Goal: Information Seeking & Learning: Learn about a topic

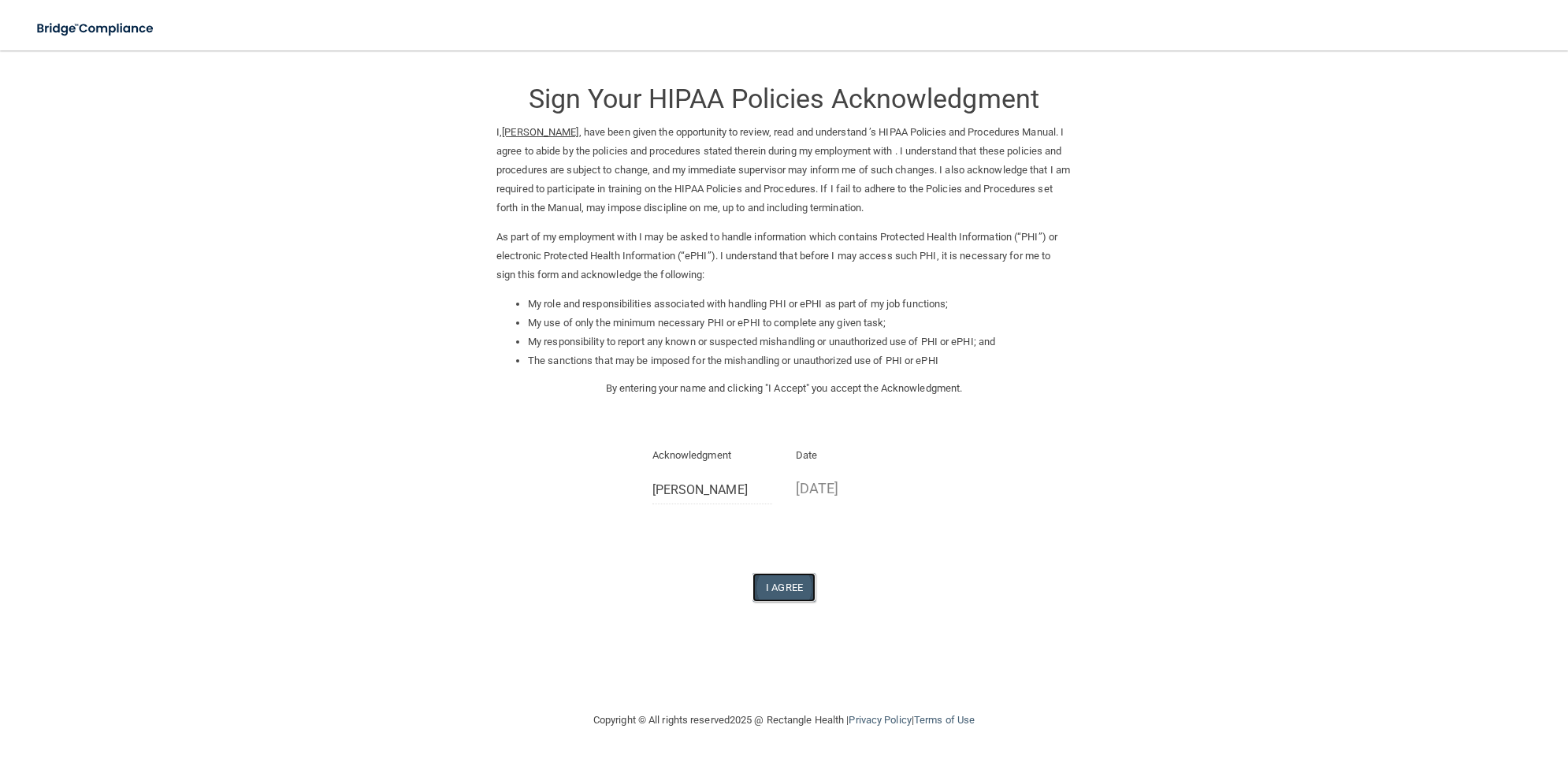
click at [781, 591] on button "I Agree" at bounding box center [784, 587] width 63 height 29
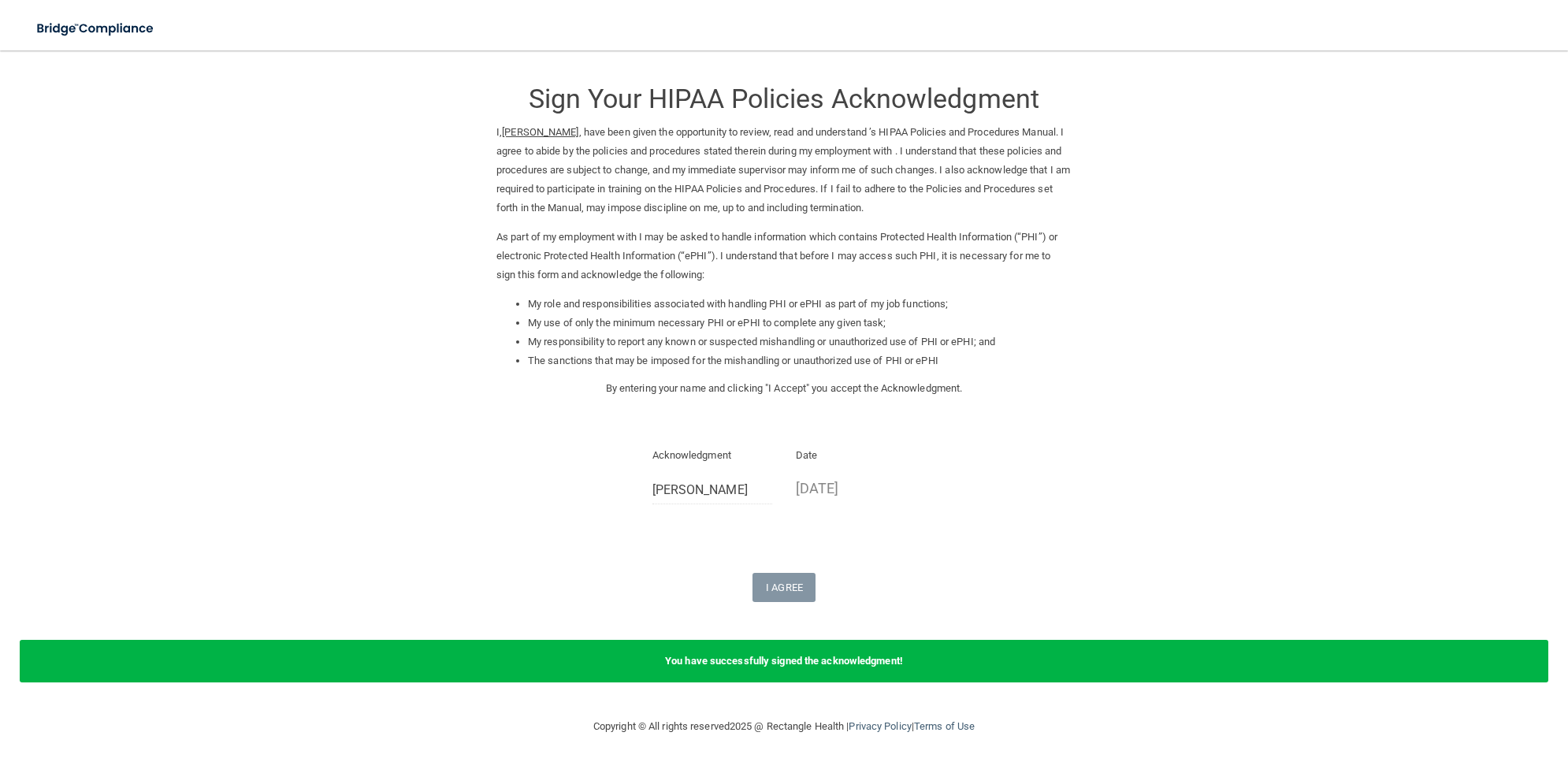
click at [903, 593] on div "I Agree" at bounding box center [783, 587] width 575 height 29
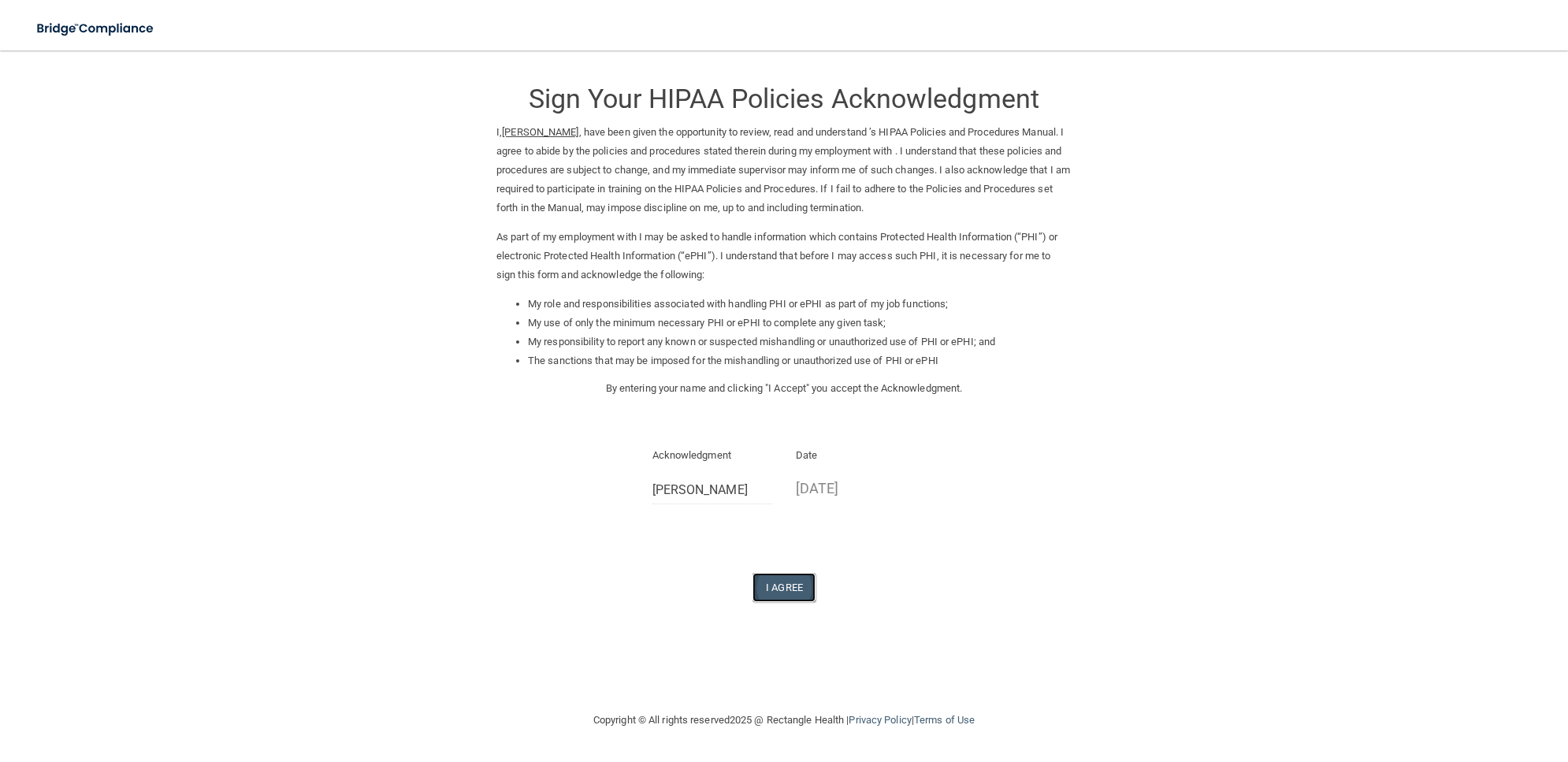
click at [763, 585] on button "I Agree" at bounding box center [784, 587] width 63 height 29
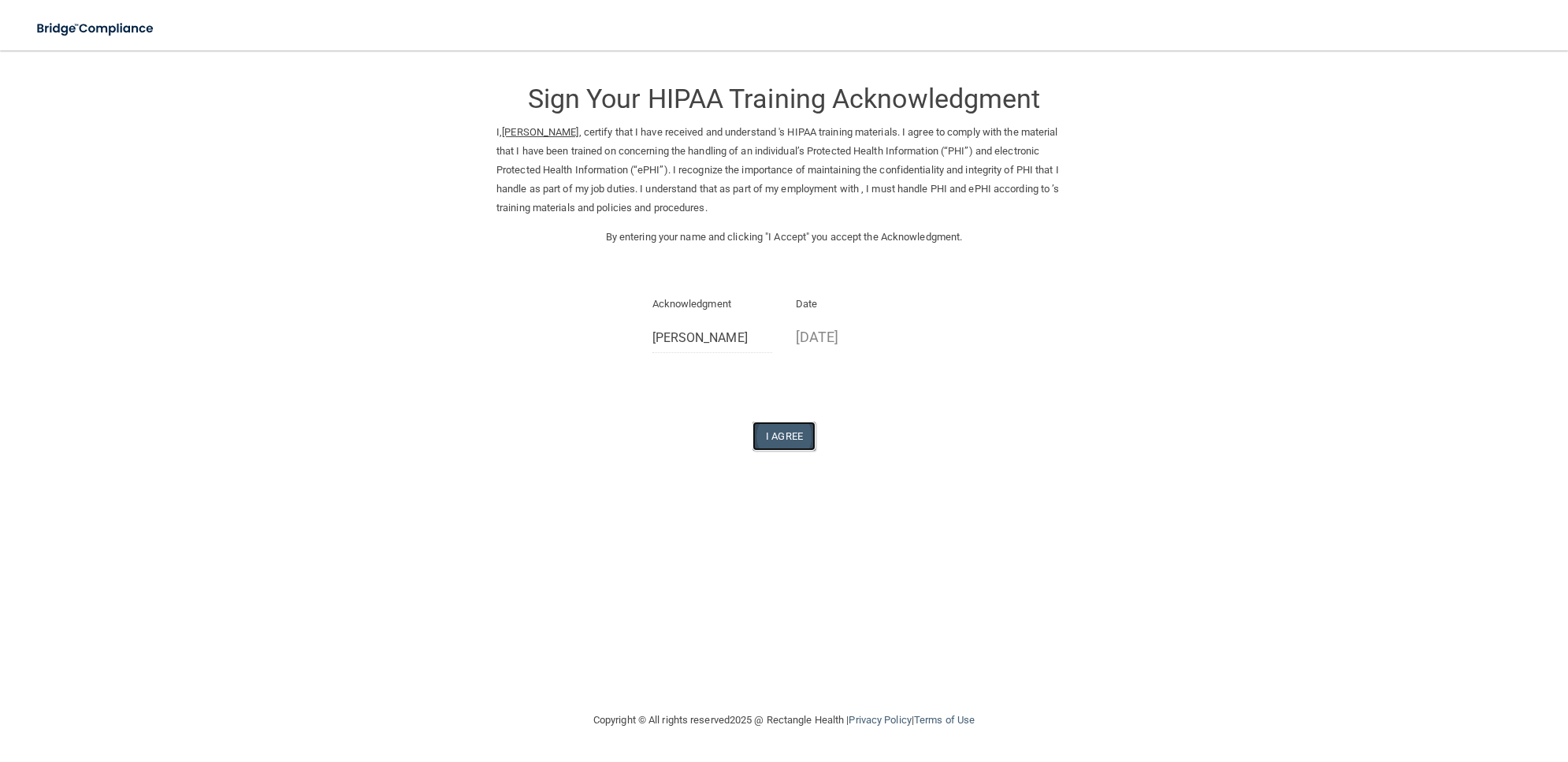
click at [780, 434] on button "I Agree" at bounding box center [784, 436] width 63 height 29
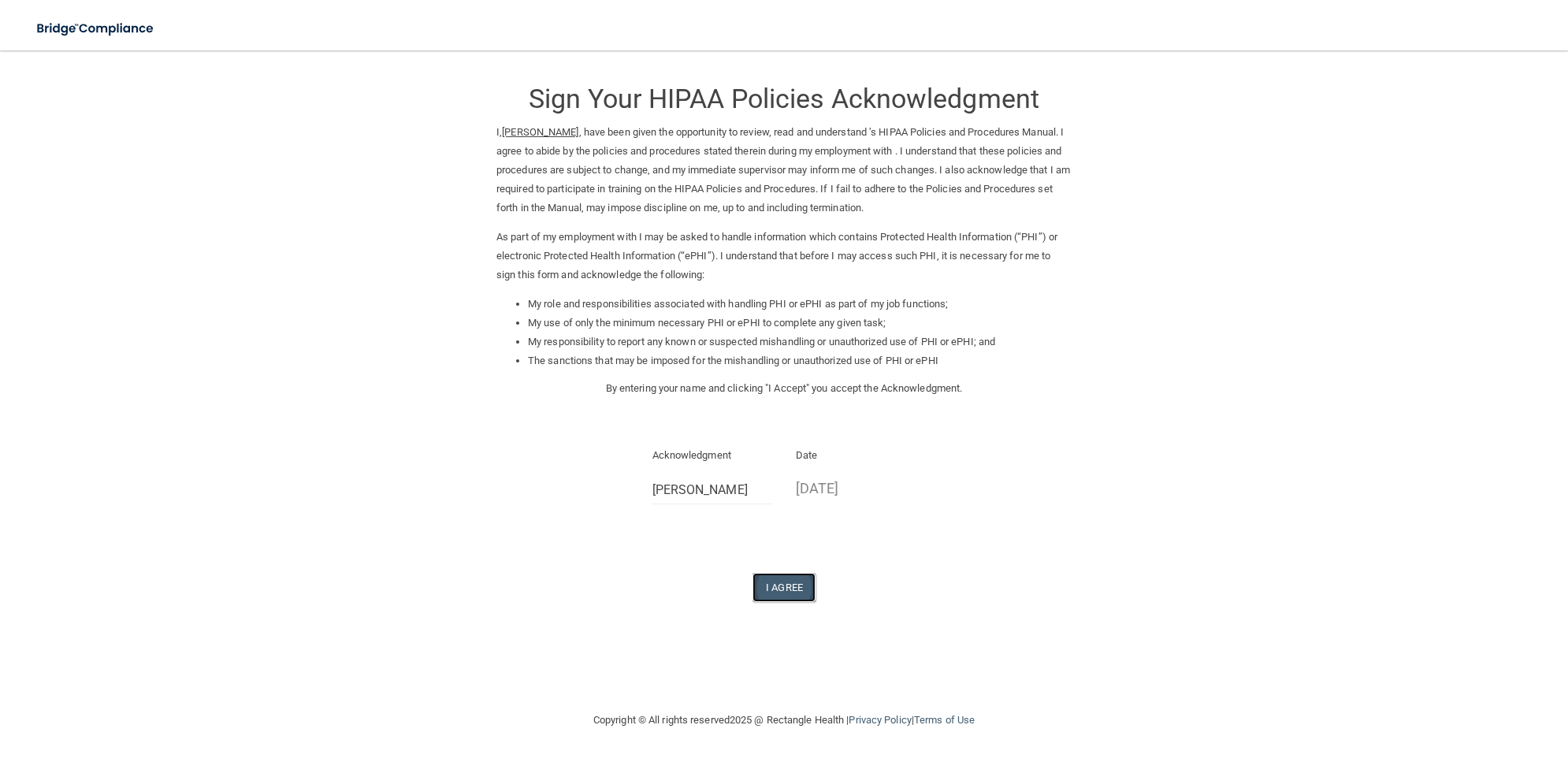
click at [789, 582] on button "I Agree" at bounding box center [784, 587] width 63 height 29
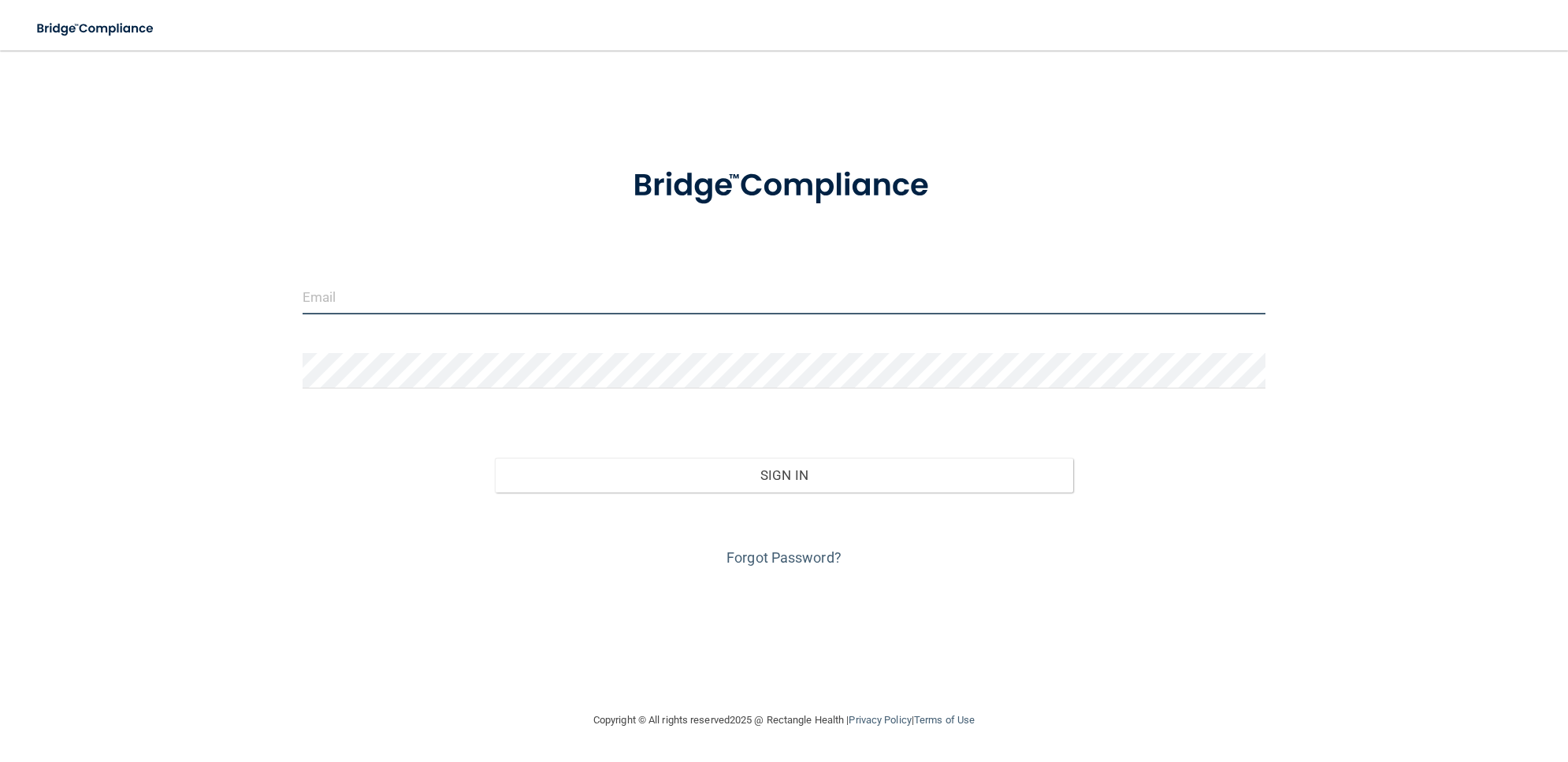
click at [493, 308] on input "email" at bounding box center [784, 296] width 963 height 36
type input "[EMAIL_ADDRESS][DOMAIN_NAME]"
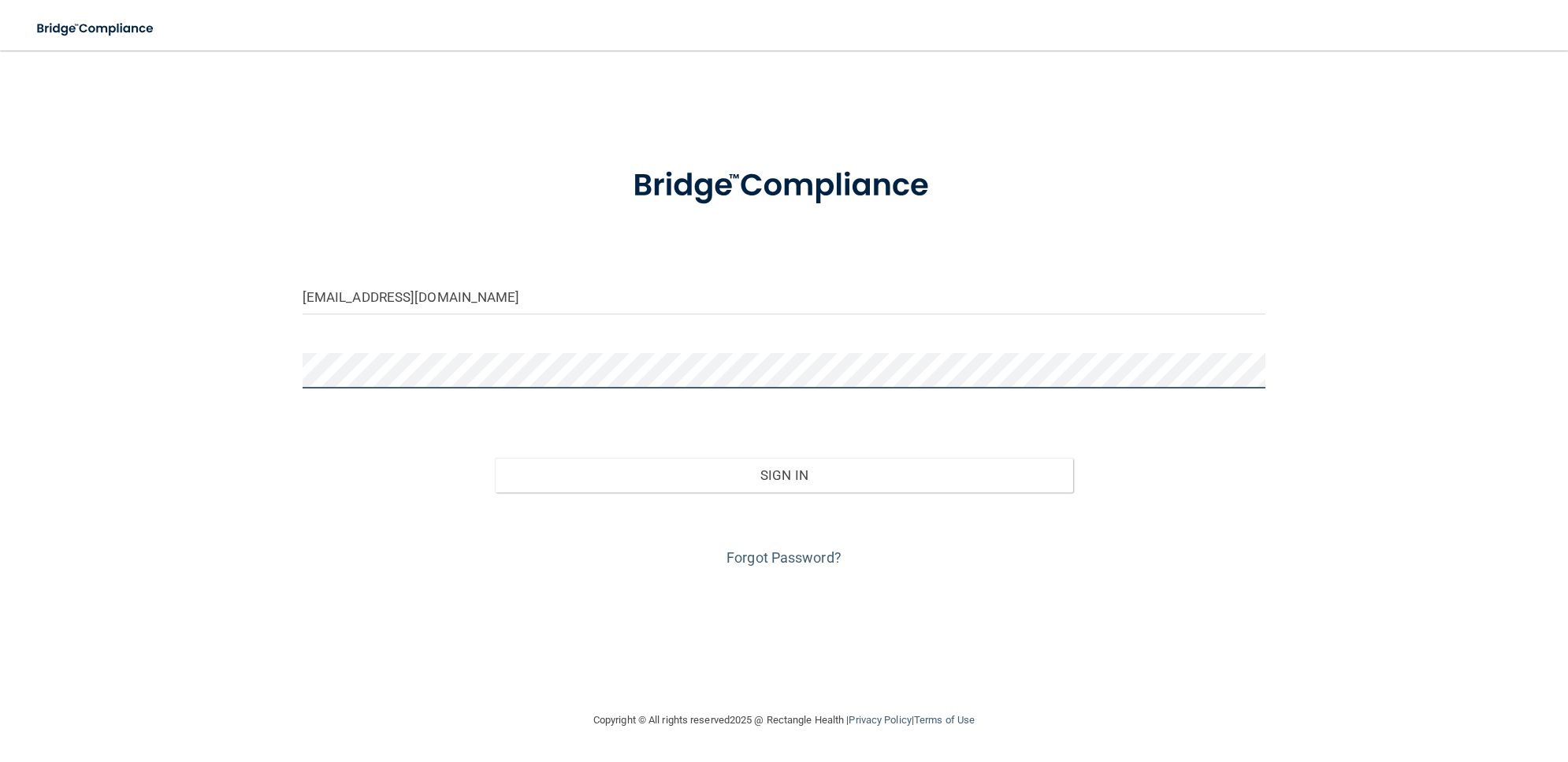
click at [495, 458] on button "Sign In" at bounding box center [784, 475] width 578 height 35
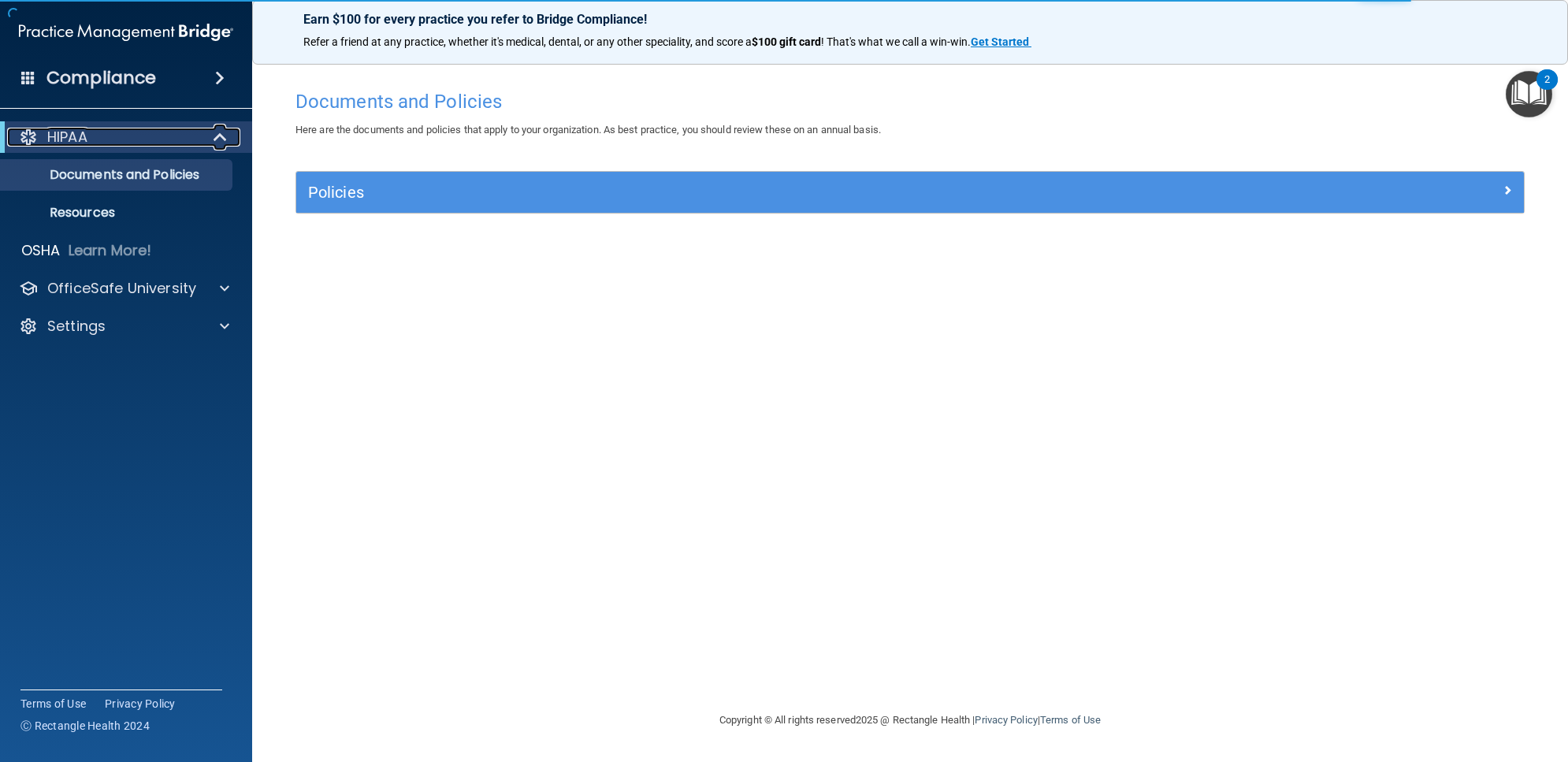
click at [113, 146] on div "HIPAA" at bounding box center [104, 137] width 195 height 19
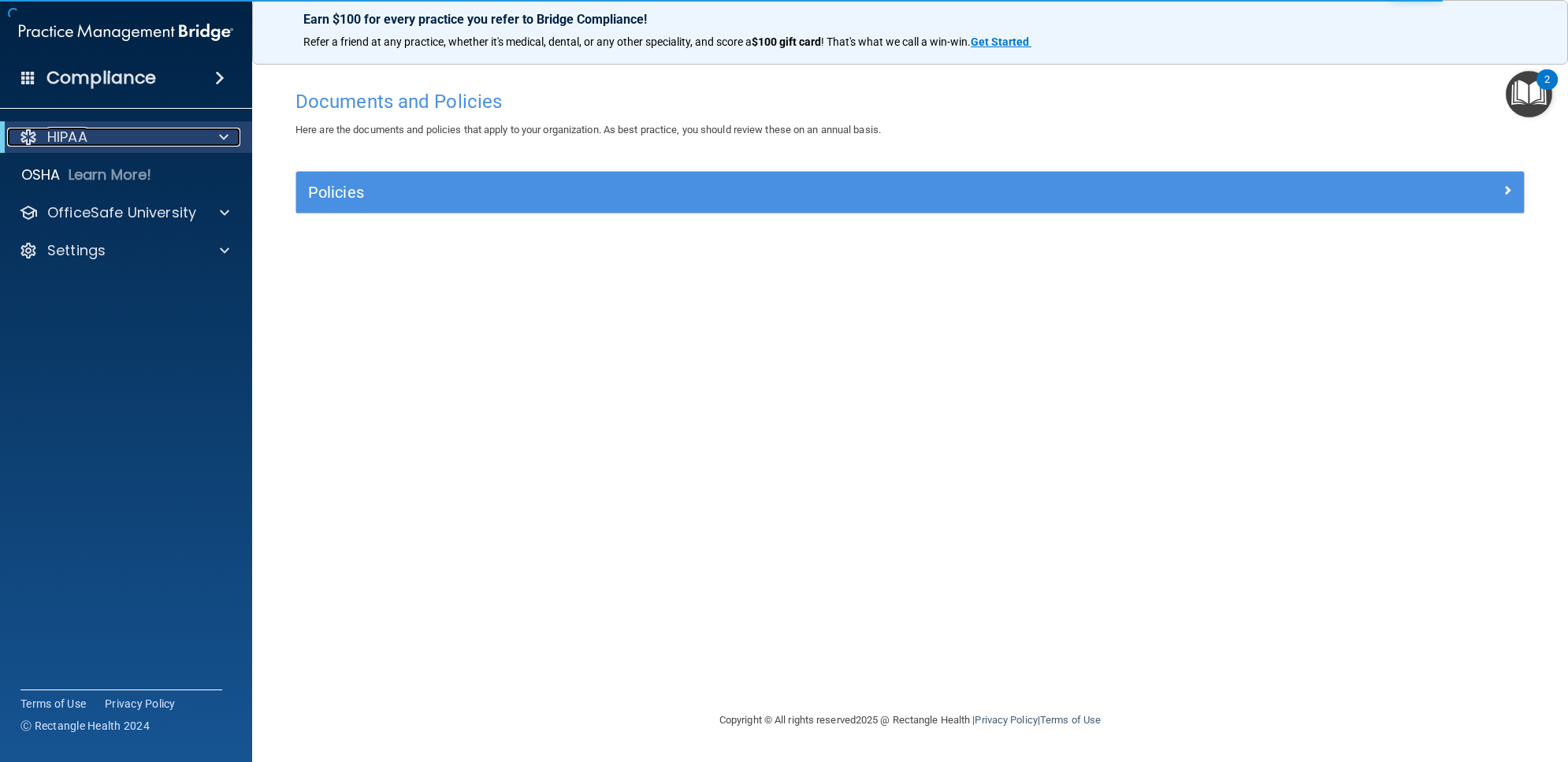
click at [112, 136] on div "HIPAA" at bounding box center [104, 137] width 195 height 19
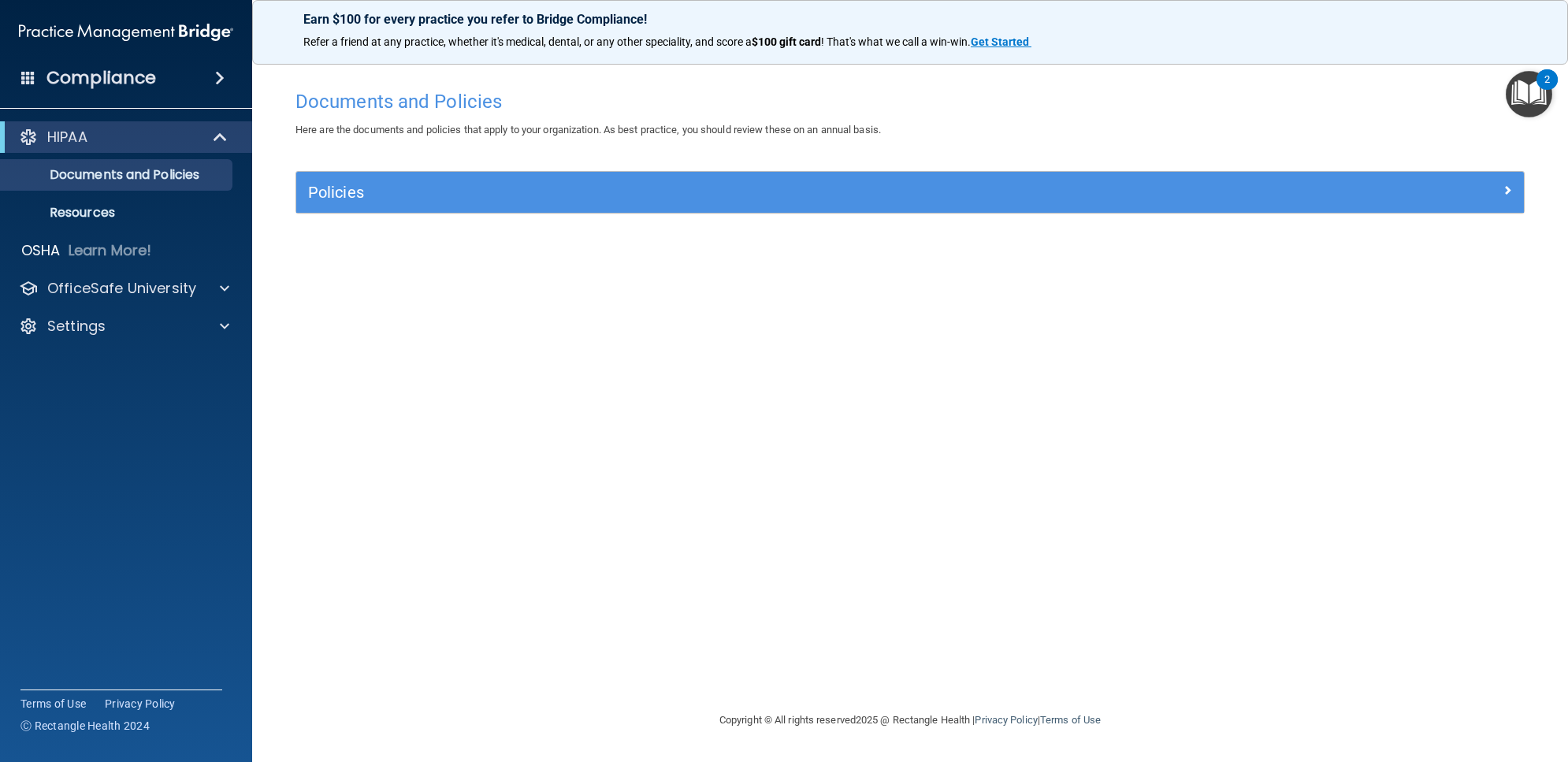
click at [115, 80] on h4 "Compliance" at bounding box center [101, 78] width 110 height 22
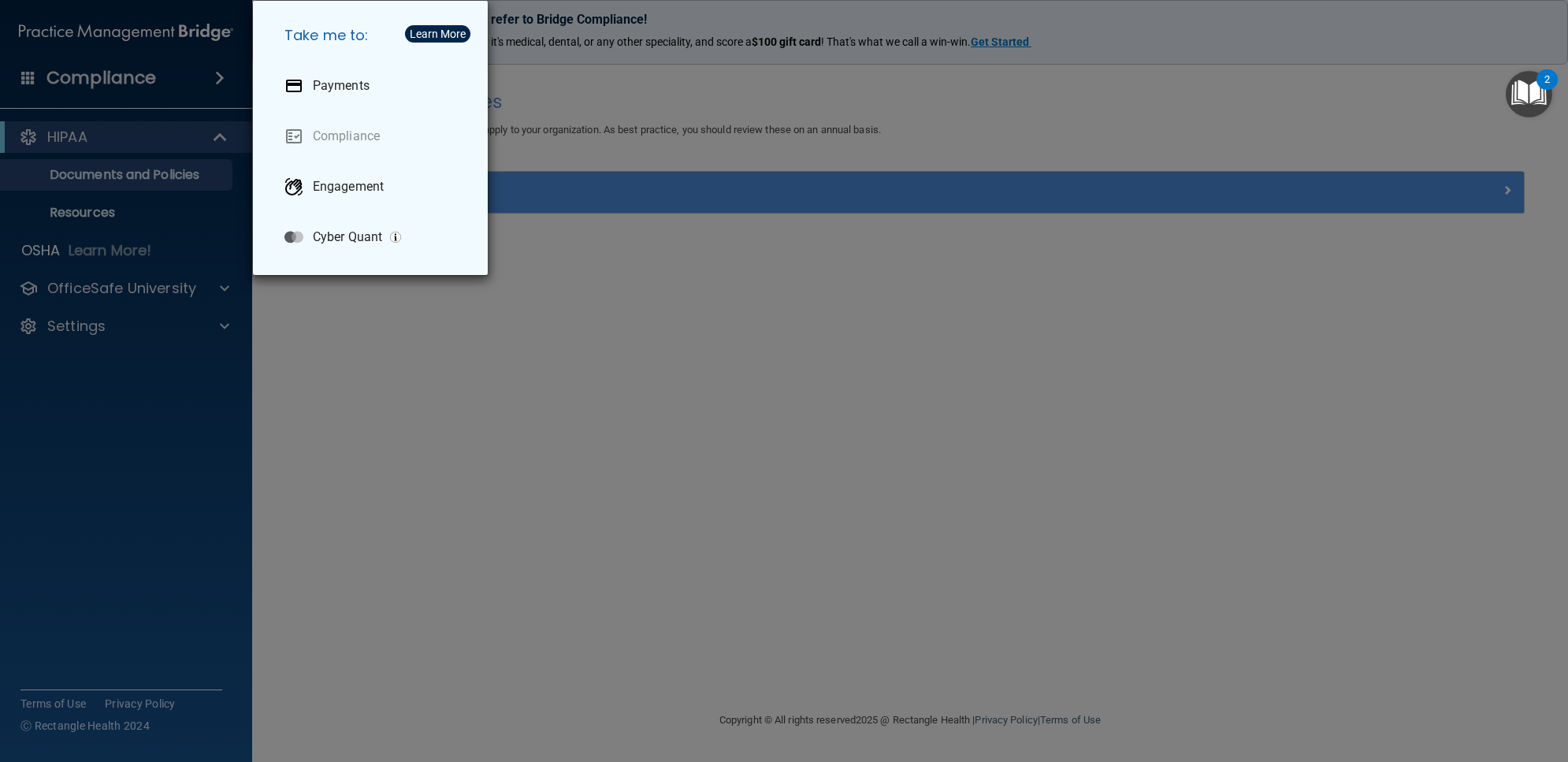
click at [169, 97] on div "Take me to: Payments Compliance Engagement Cyber Quant" at bounding box center [784, 381] width 1568 height 762
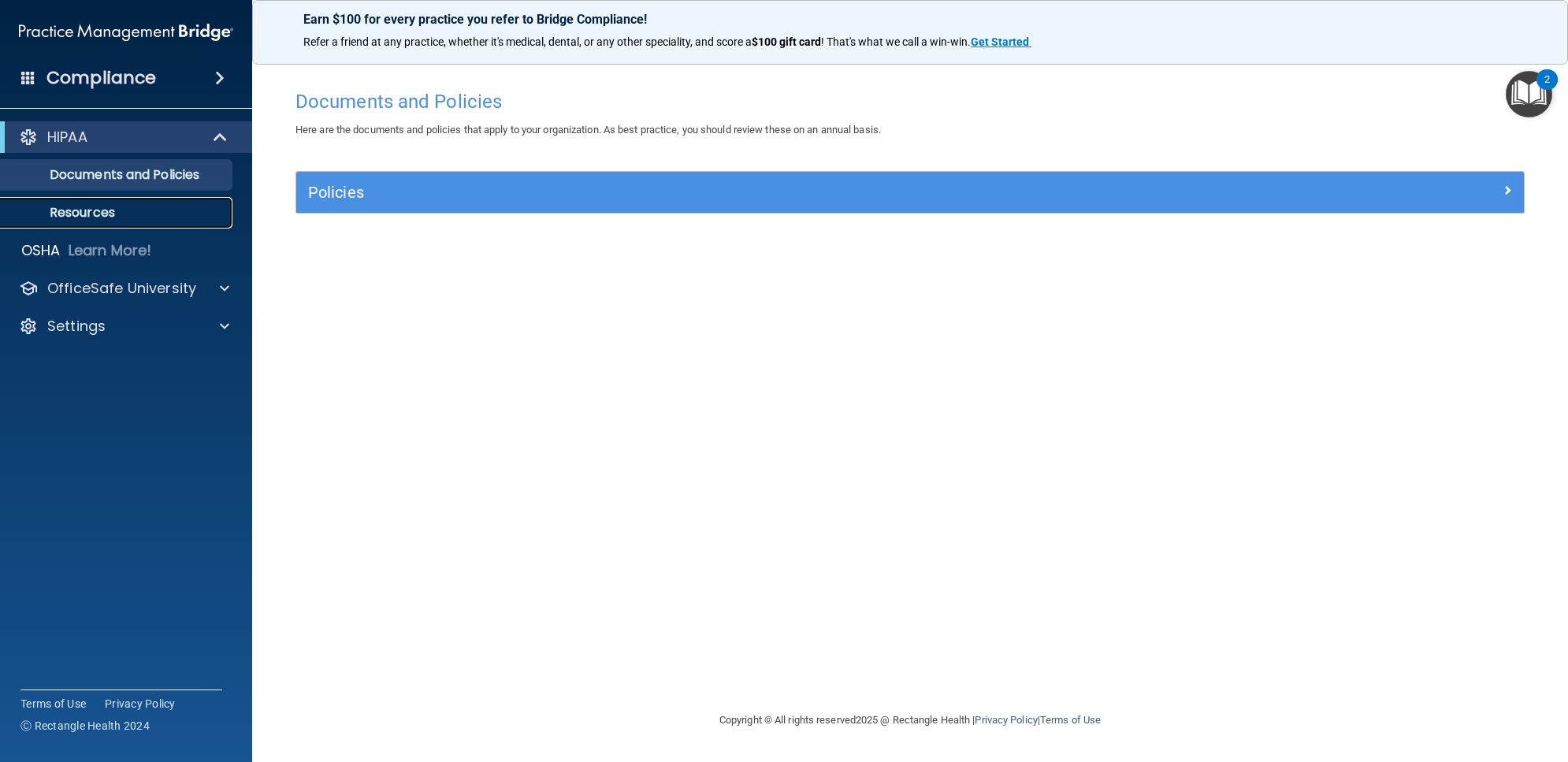
click at [132, 198] on link "Resources" at bounding box center [108, 212] width 248 height 31
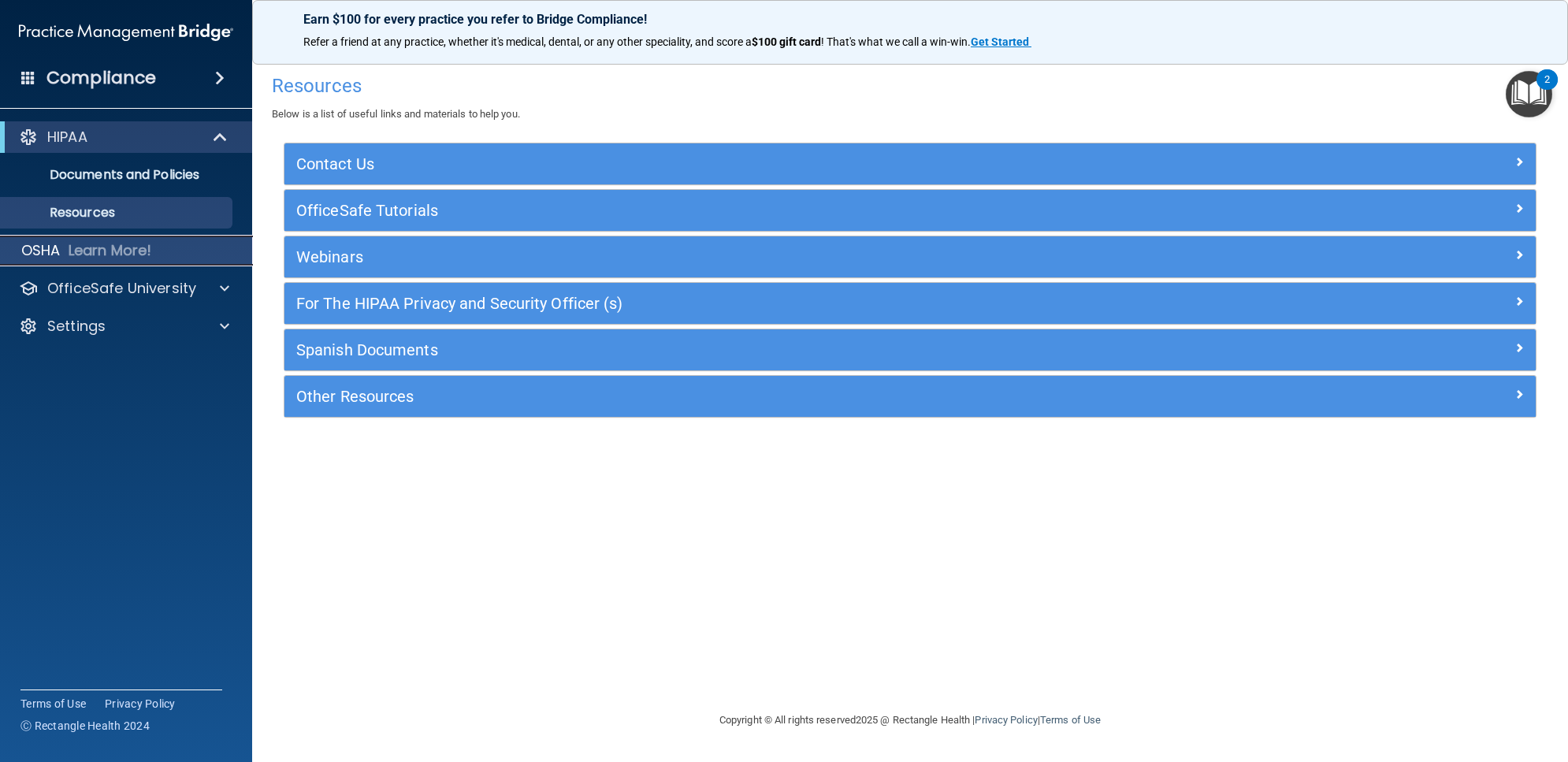
click at [128, 245] on p "Learn More!" at bounding box center [110, 251] width 83 height 19
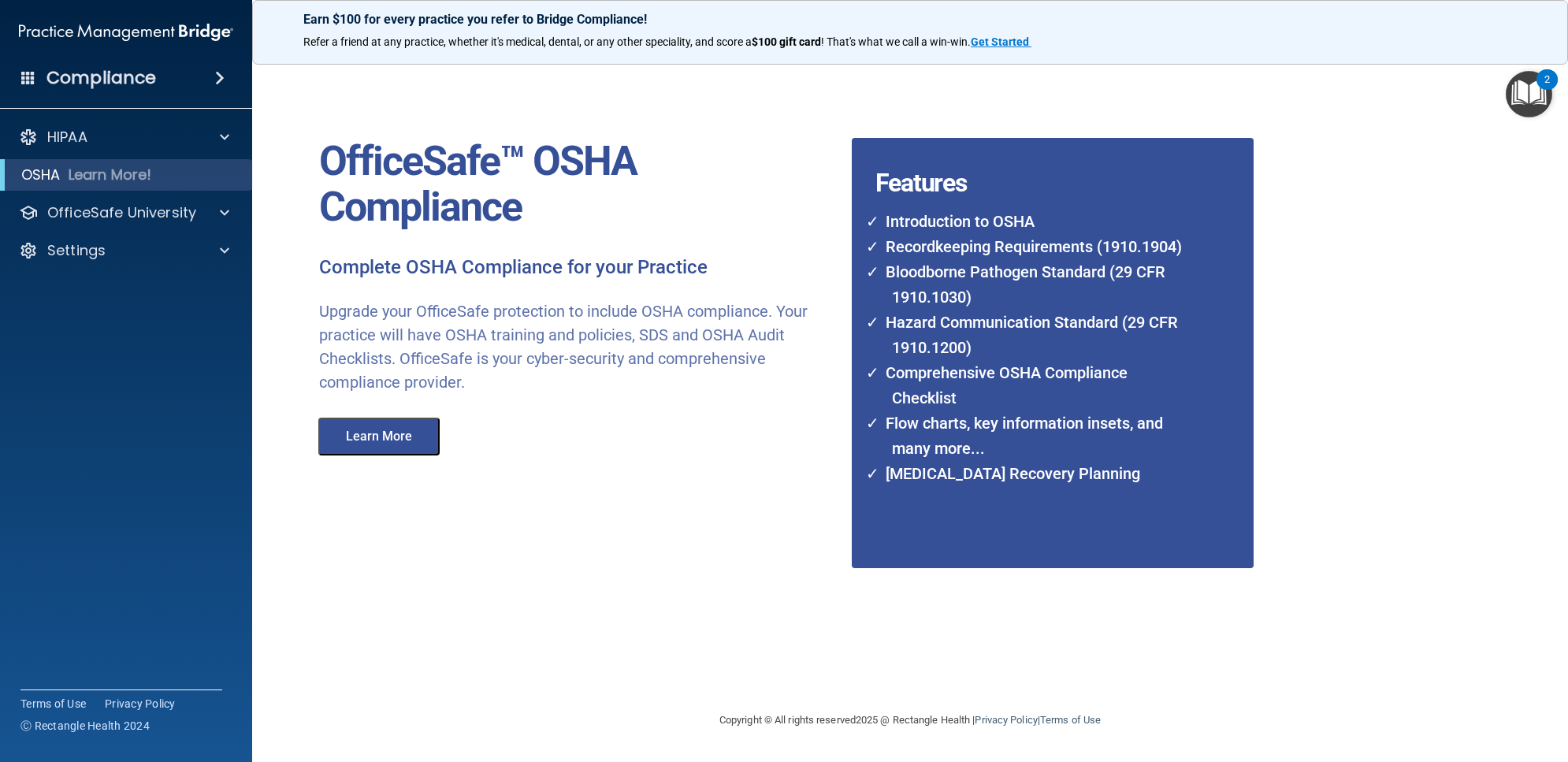
click at [32, 73] on span at bounding box center [28, 77] width 14 height 14
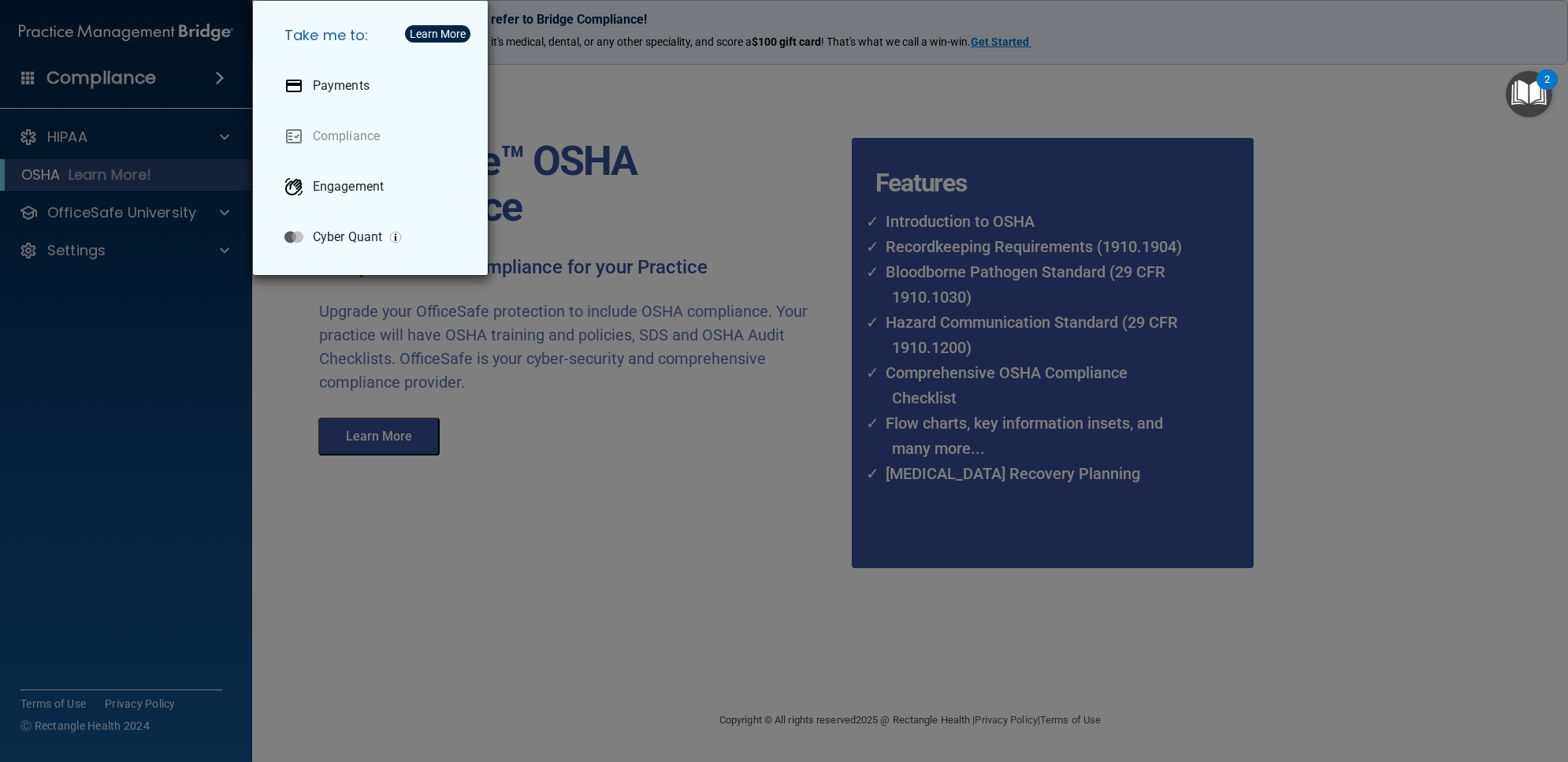
click at [572, 420] on div "Take me to: Payments Compliance Engagement Cyber Quant" at bounding box center [784, 381] width 1568 height 762
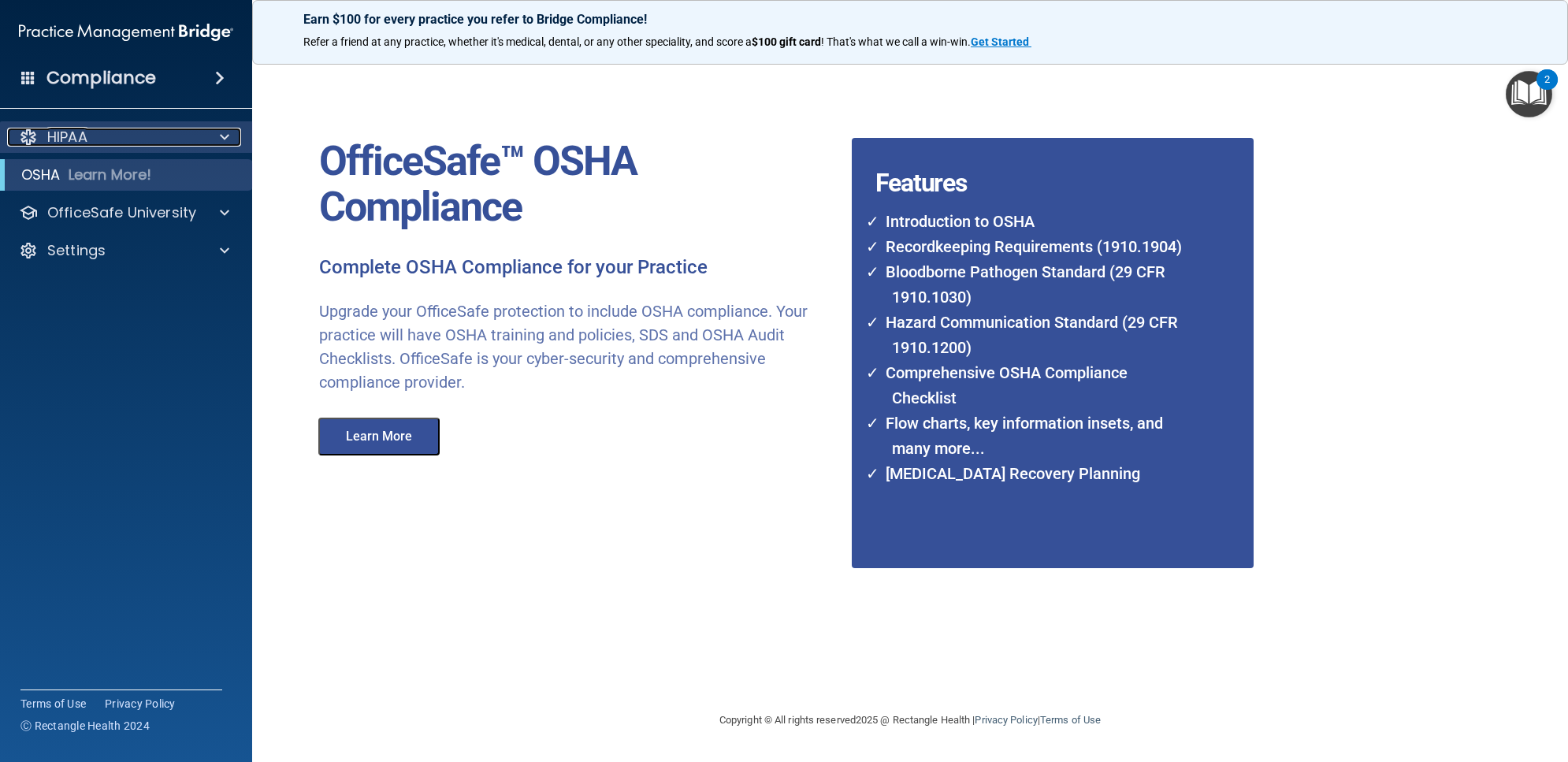
click at [57, 144] on p "HIPAA" at bounding box center [67, 137] width 40 height 19
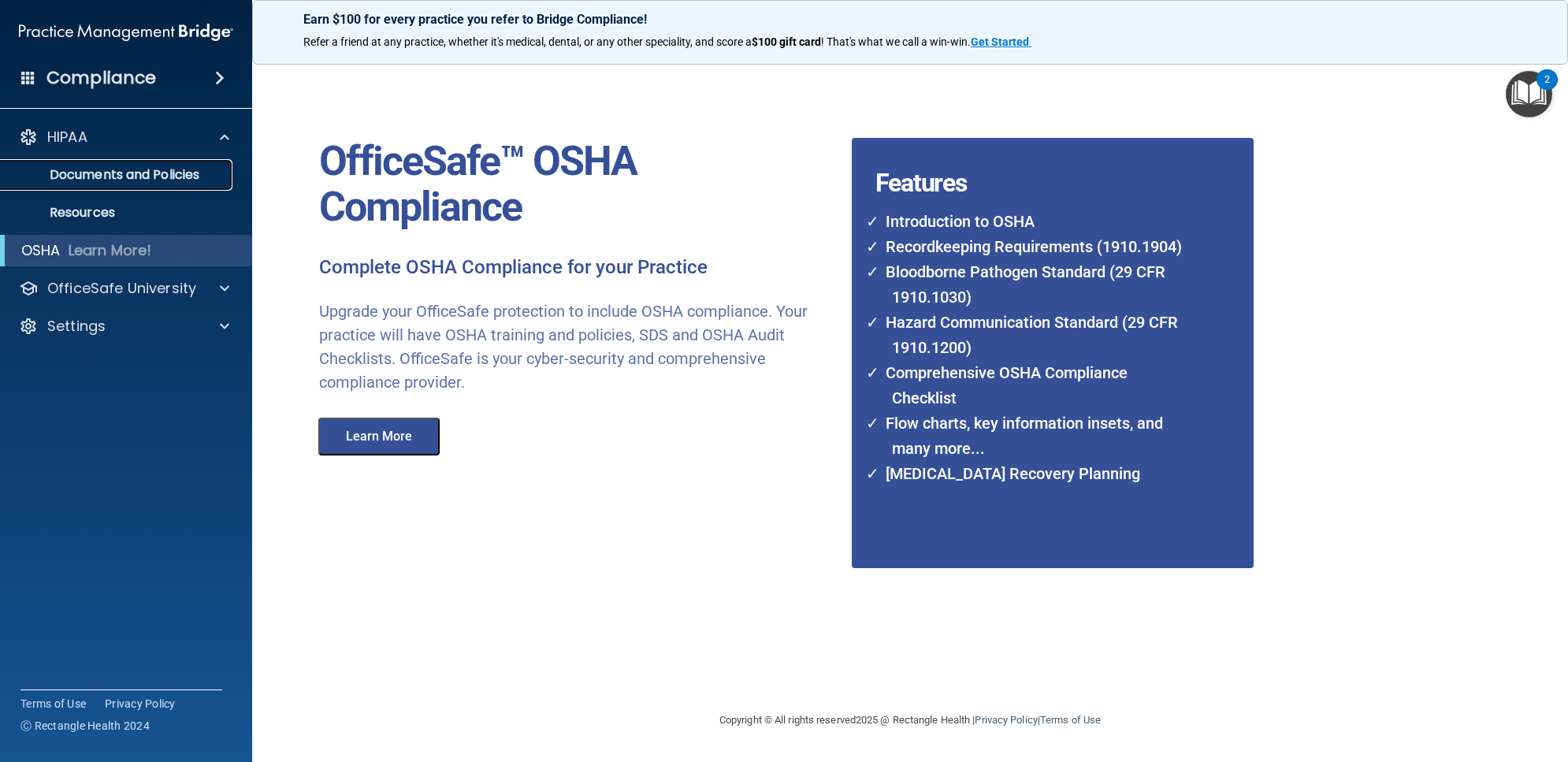
click at [116, 167] on p "Documents and Policies" at bounding box center [117, 175] width 215 height 16
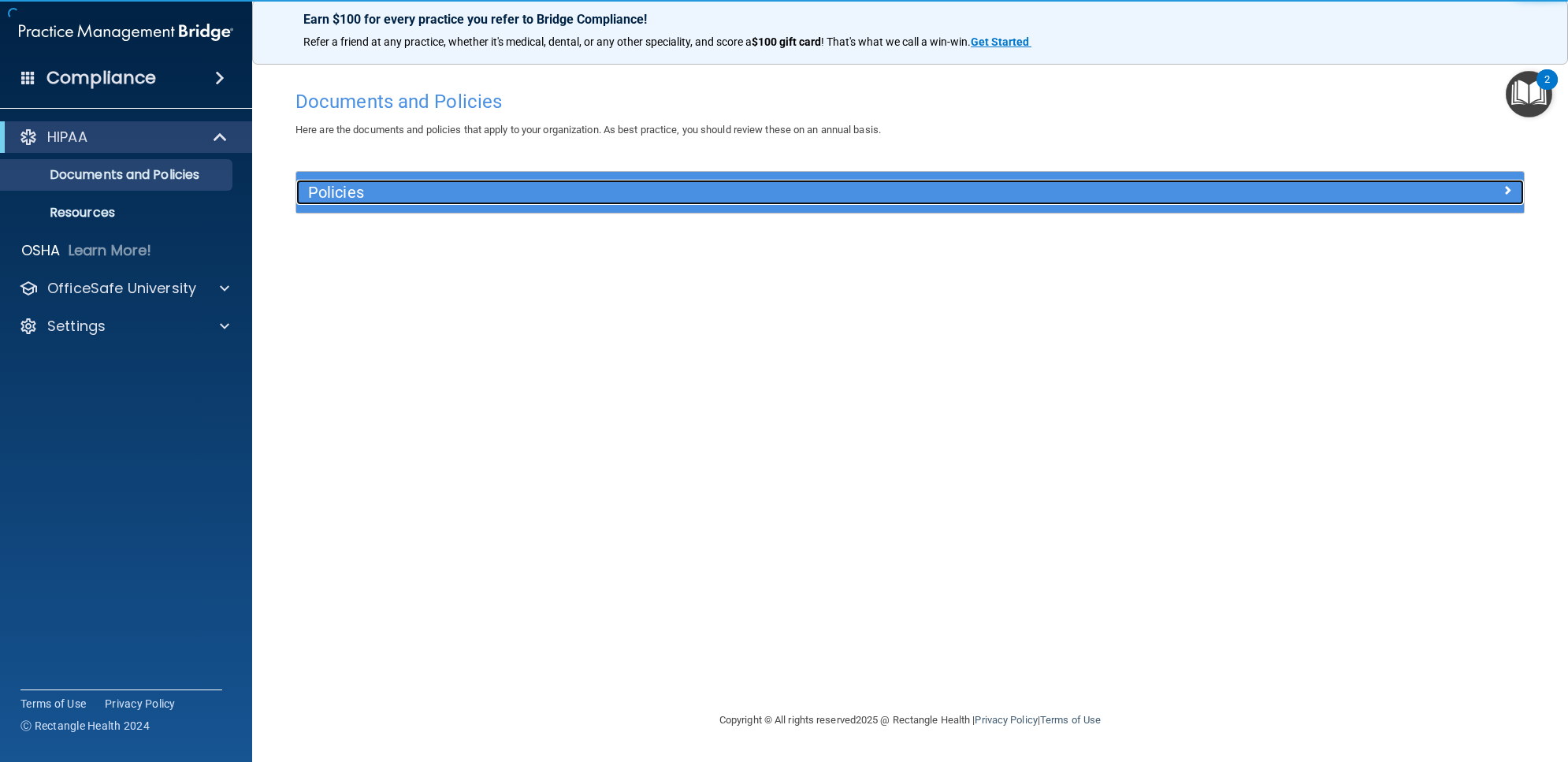
click at [652, 183] on h5 "Policies" at bounding box center [757, 192] width 898 height 17
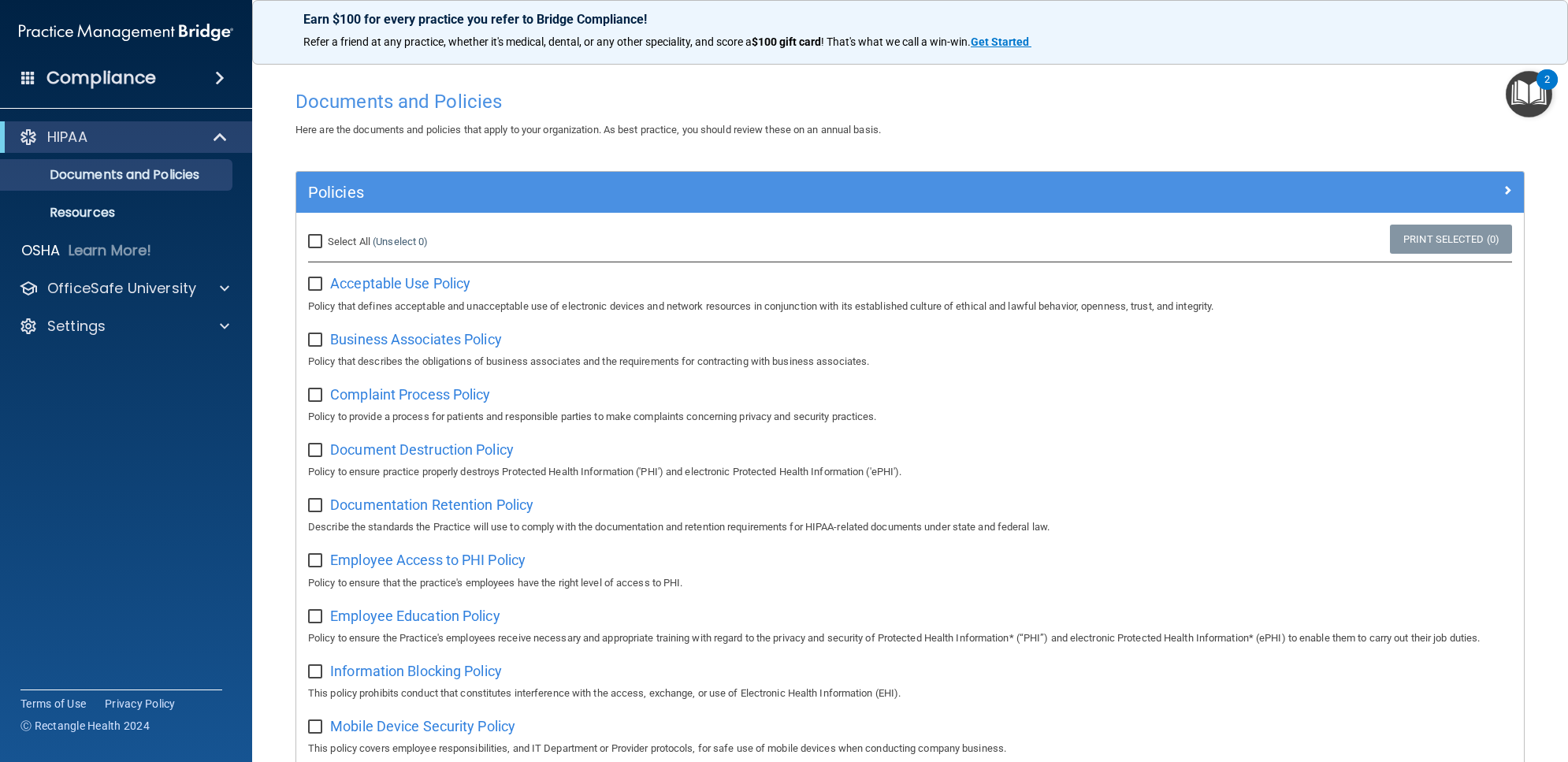
click at [1539, 84] on div "2" at bounding box center [1547, 80] width 21 height 20
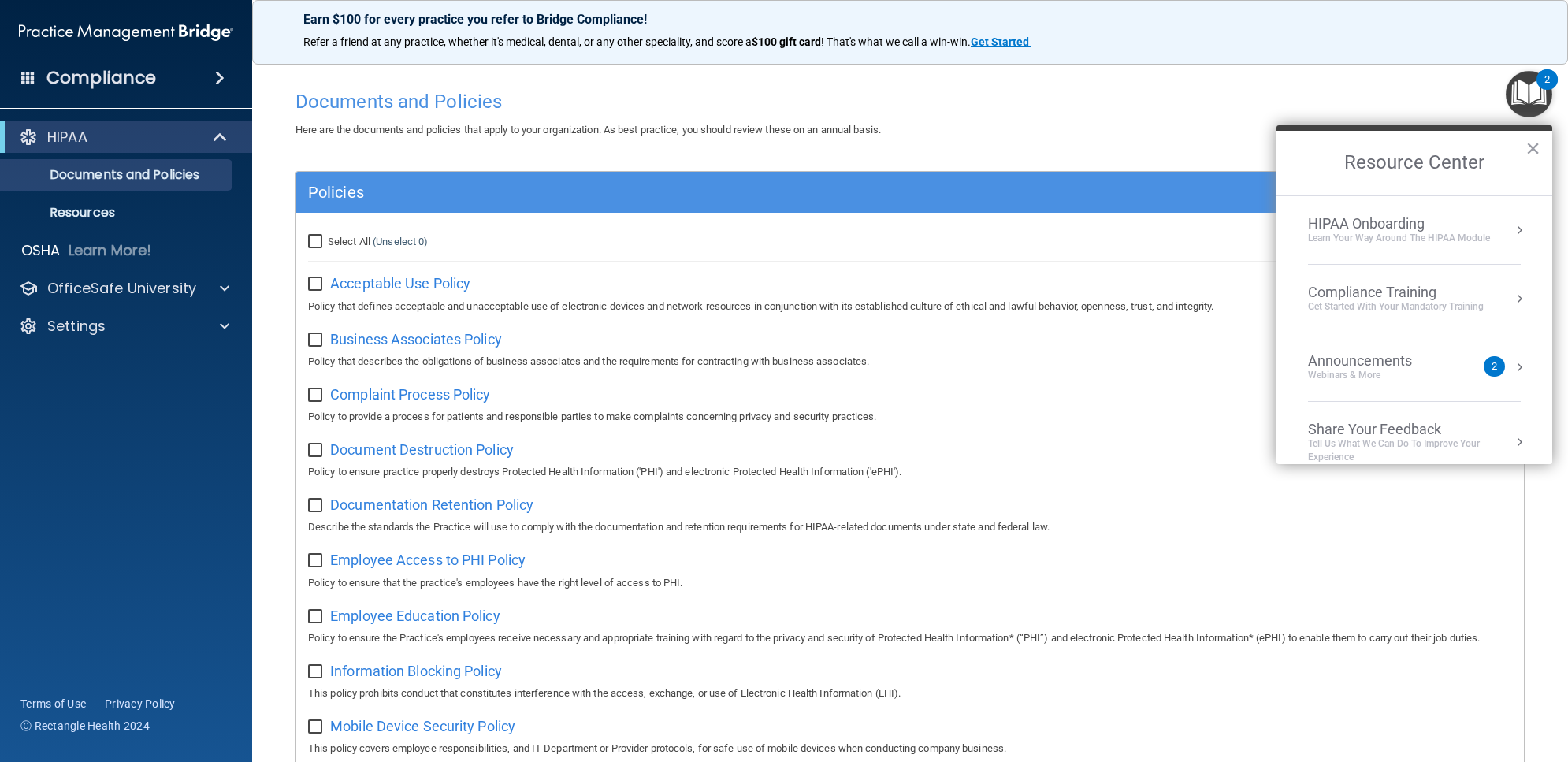
click at [1450, 360] on div "Announcements Webinars & More" at bounding box center [1391, 367] width 167 height 30
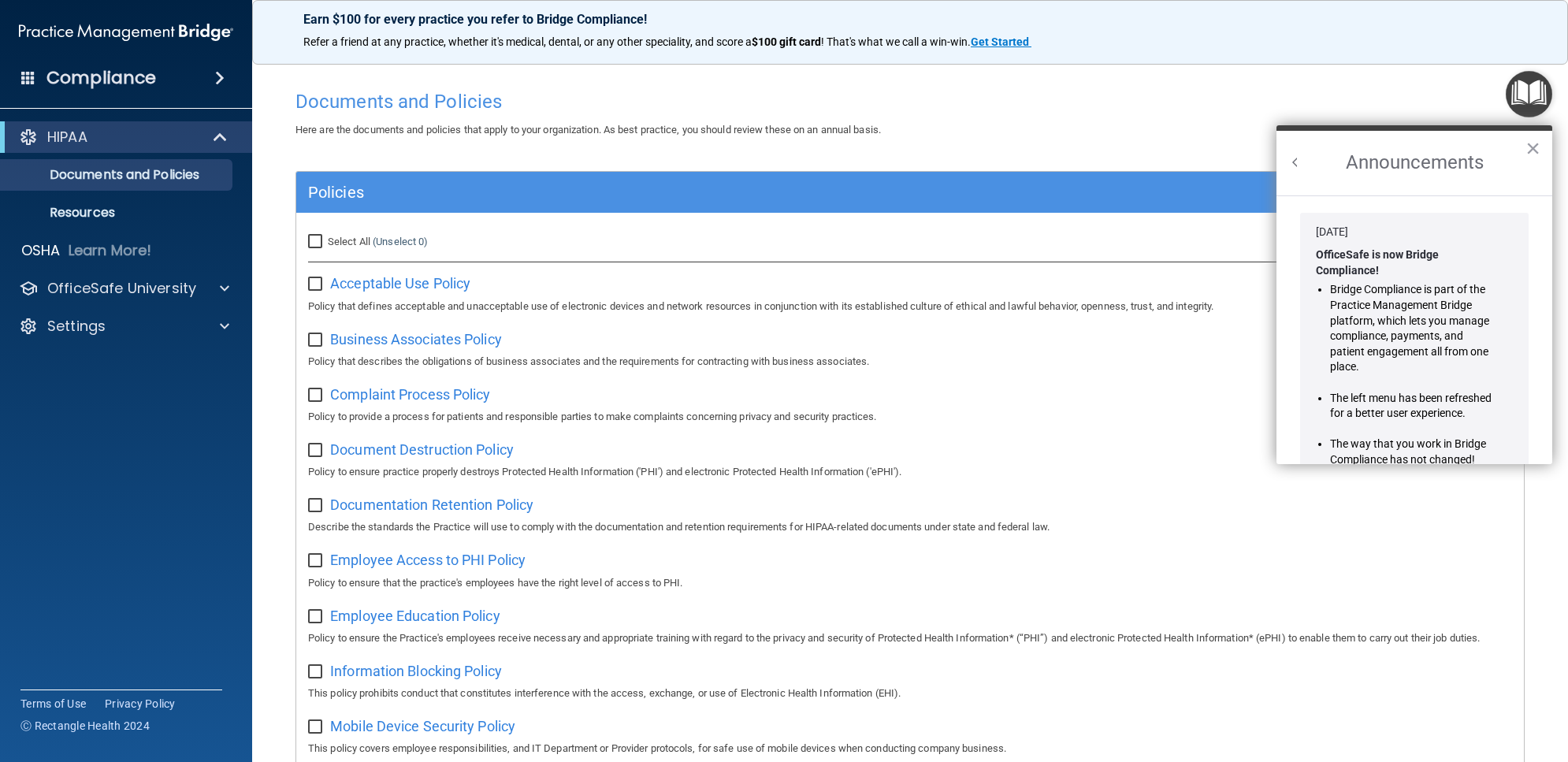
click at [1298, 161] on button "Back to Resource Center Home" at bounding box center [1295, 162] width 16 height 16
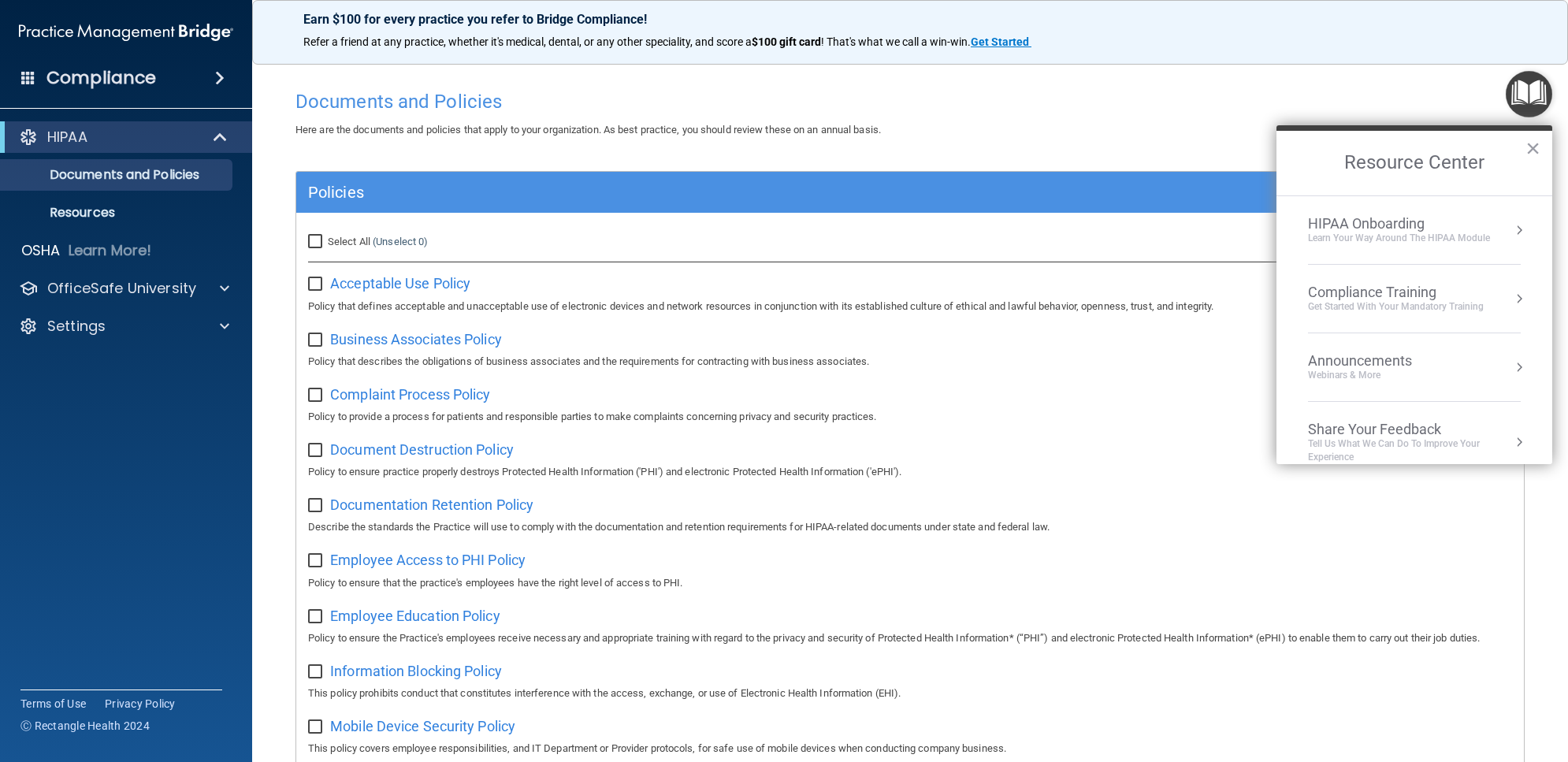
click at [1364, 229] on div "HIPAA Onboarding" at bounding box center [1399, 223] width 182 height 17
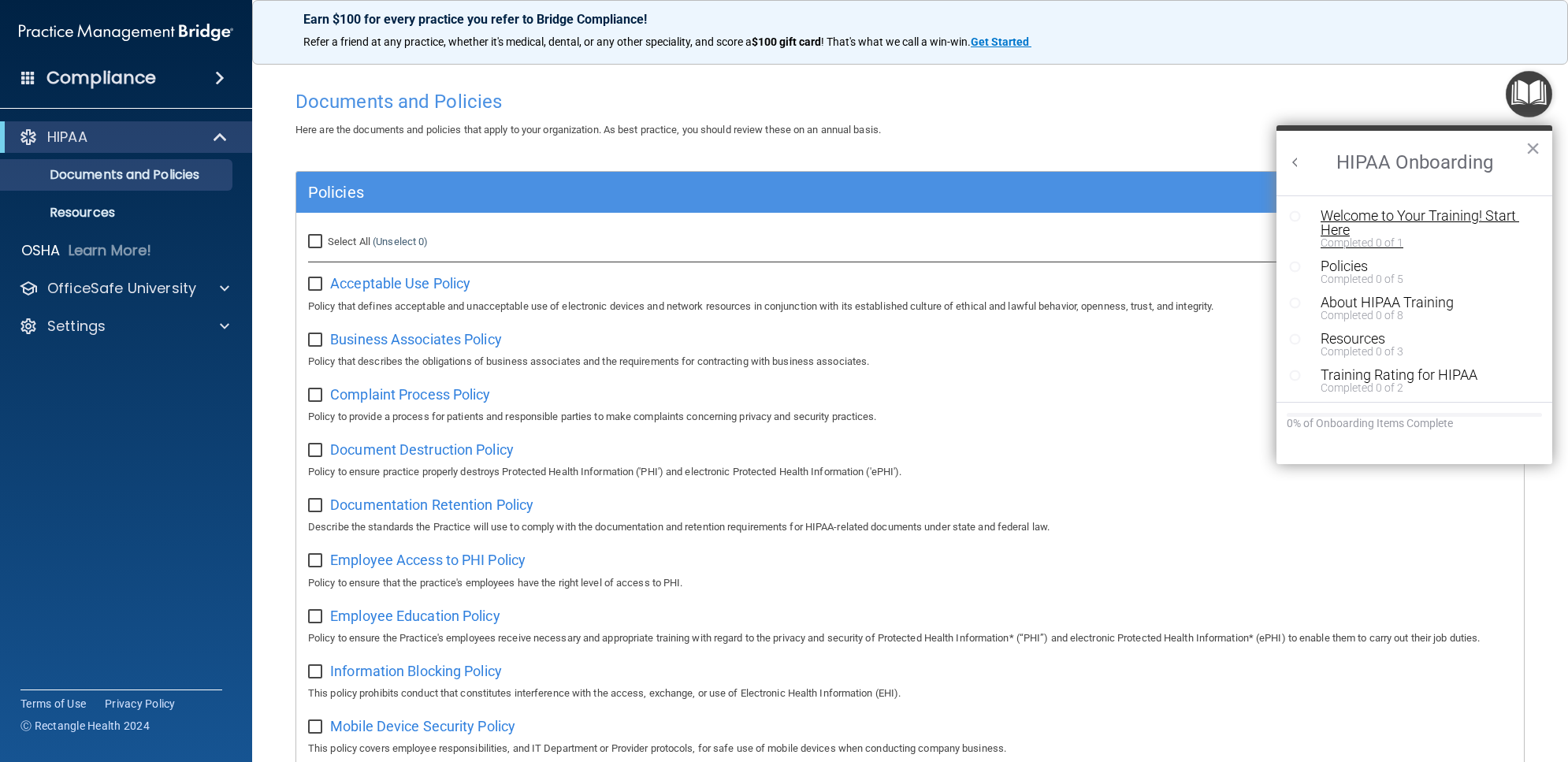
click at [1375, 219] on div "Welcome to Your Training! Start Here" at bounding box center [1419, 223] width 196 height 28
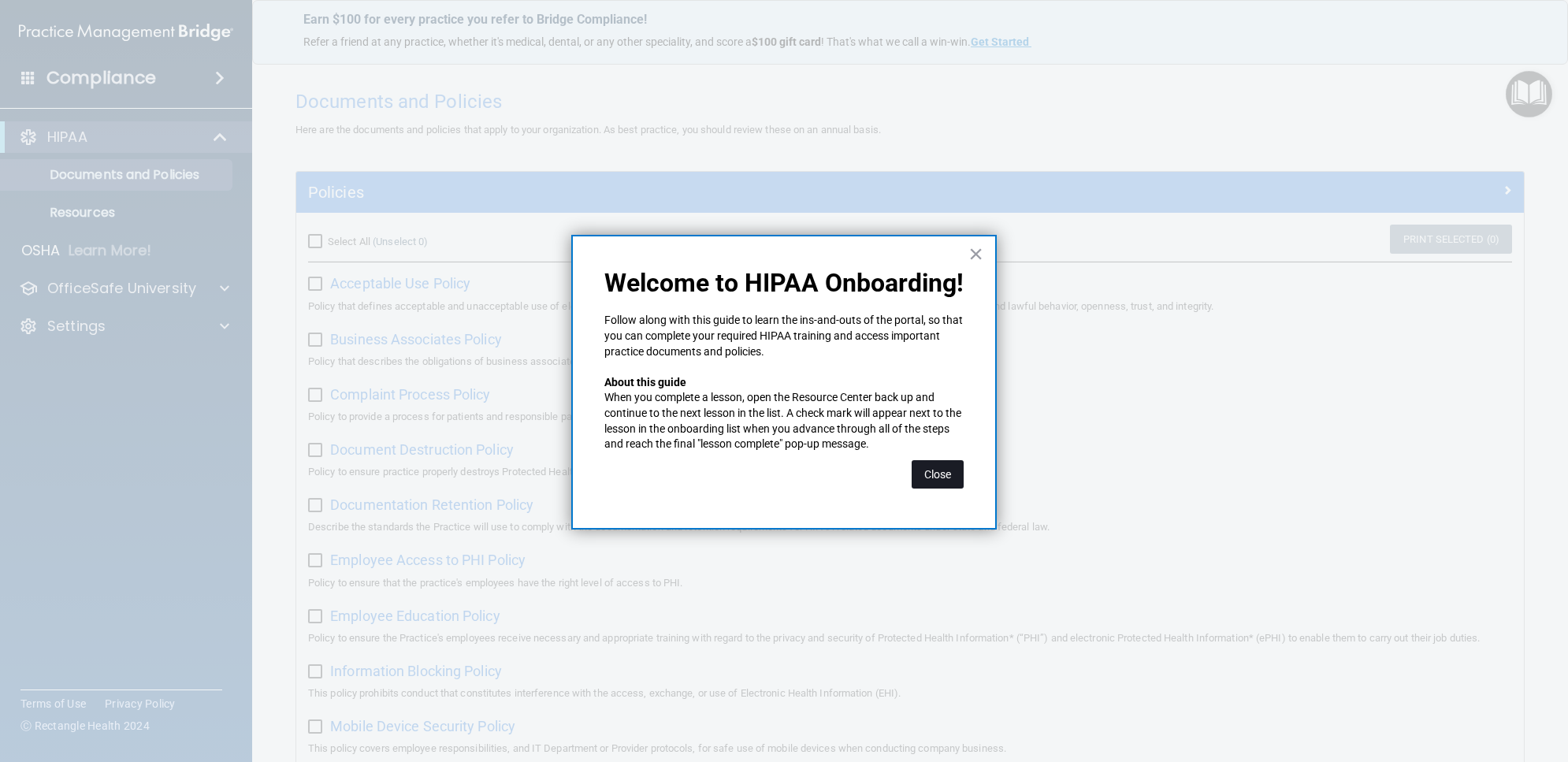
click at [948, 471] on button "Close" at bounding box center [937, 474] width 52 height 28
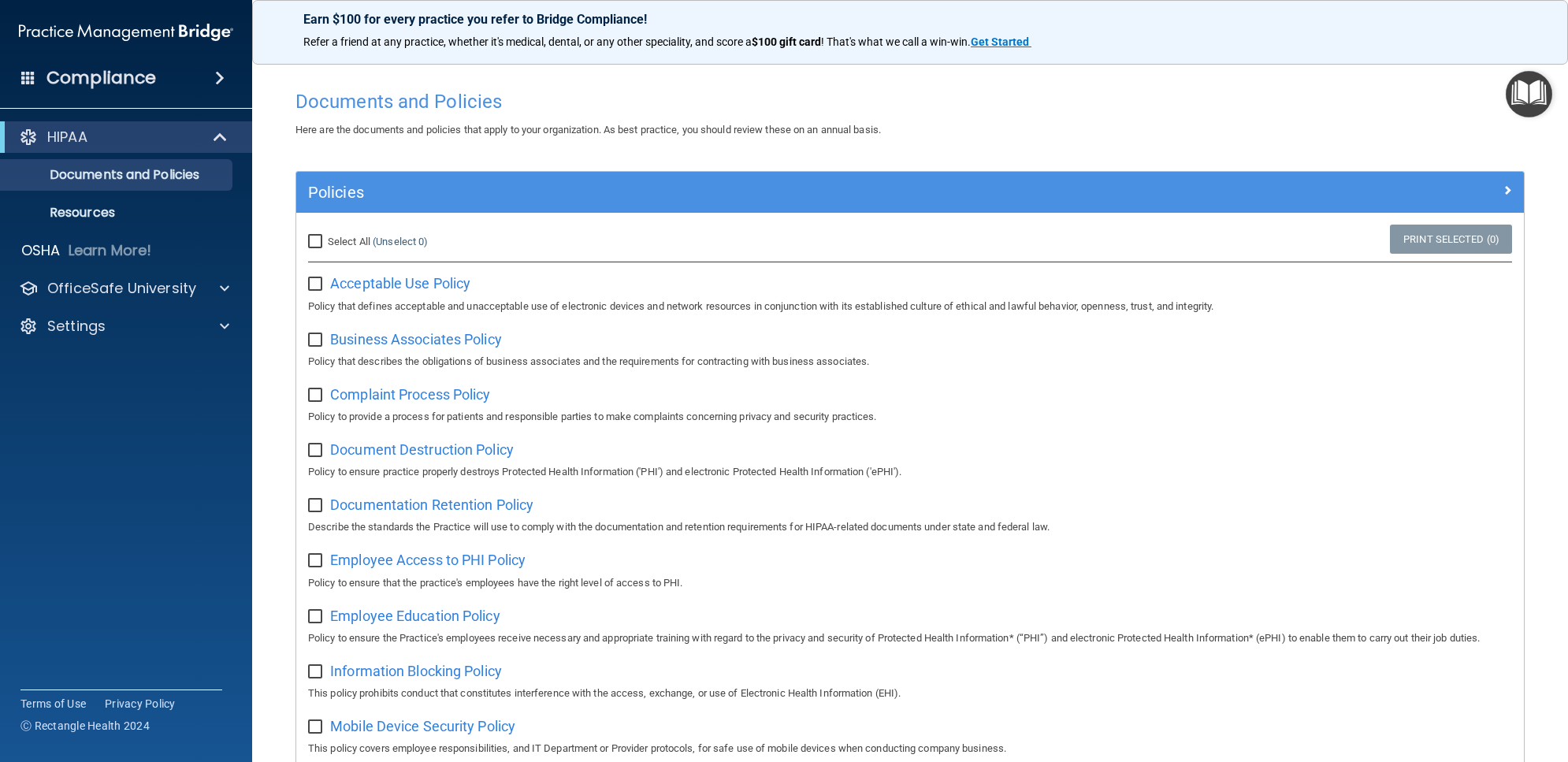
click at [1533, 110] on img "Open Resource Center" at bounding box center [1529, 93] width 47 height 47
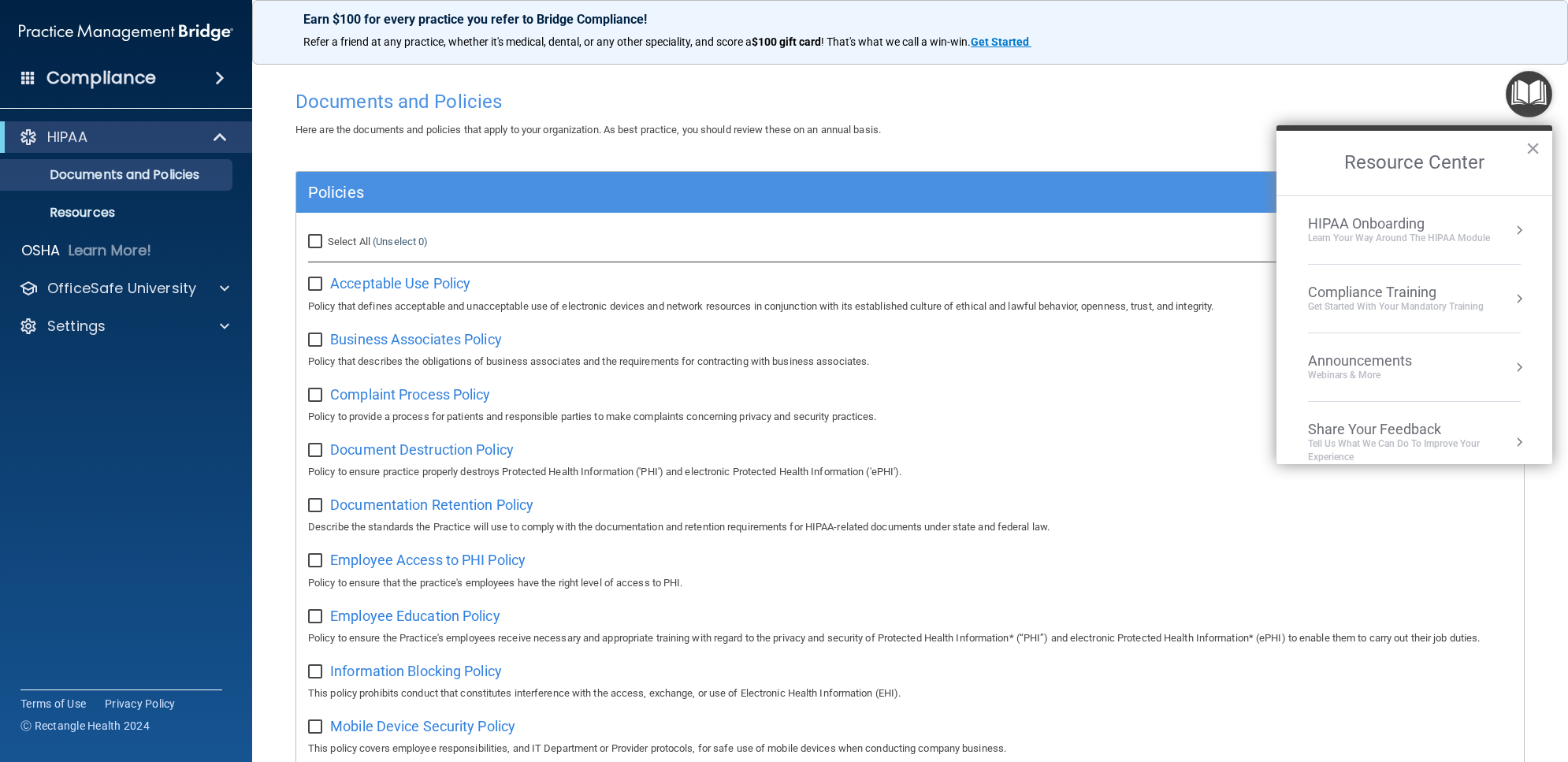
click at [1385, 297] on div "Compliance Training" at bounding box center [1396, 292] width 176 height 17
click at [1393, 223] on div "HIPAA Training for Members" at bounding box center [1377, 222] width 176 height 14
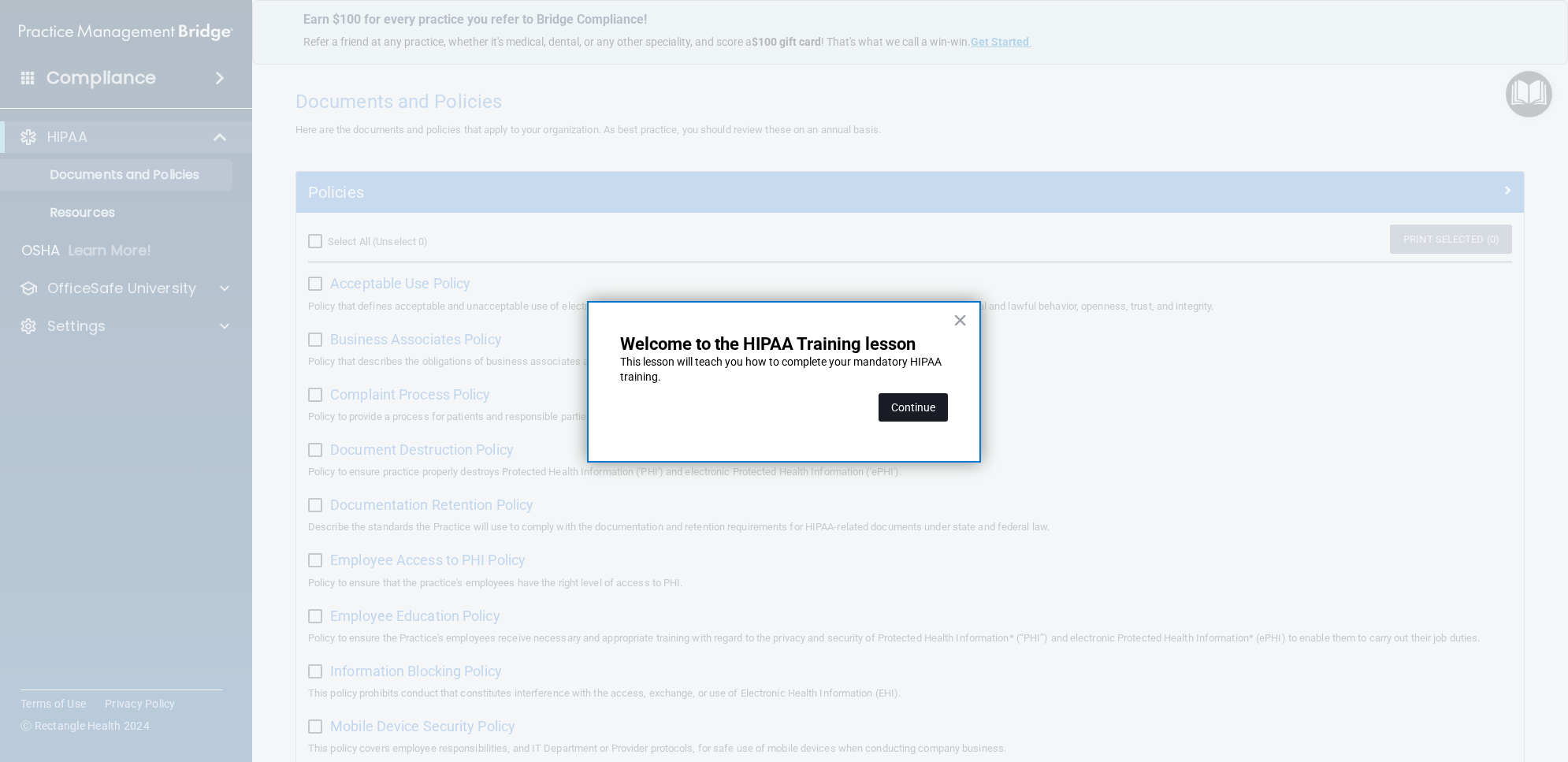
click at [923, 411] on button "Continue" at bounding box center [913, 407] width 70 height 28
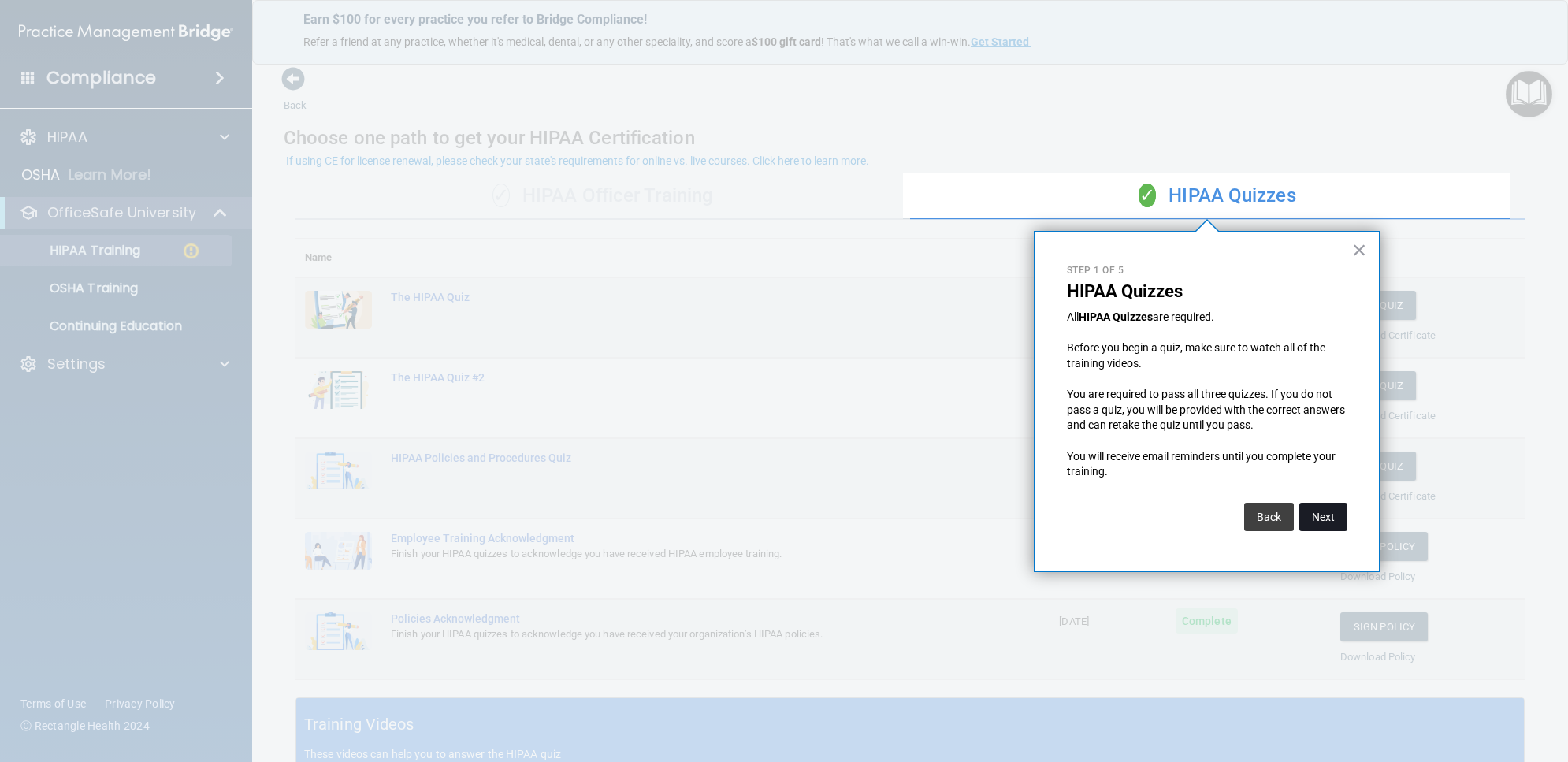
click at [1317, 512] on button "Next" at bounding box center [1323, 516] width 48 height 28
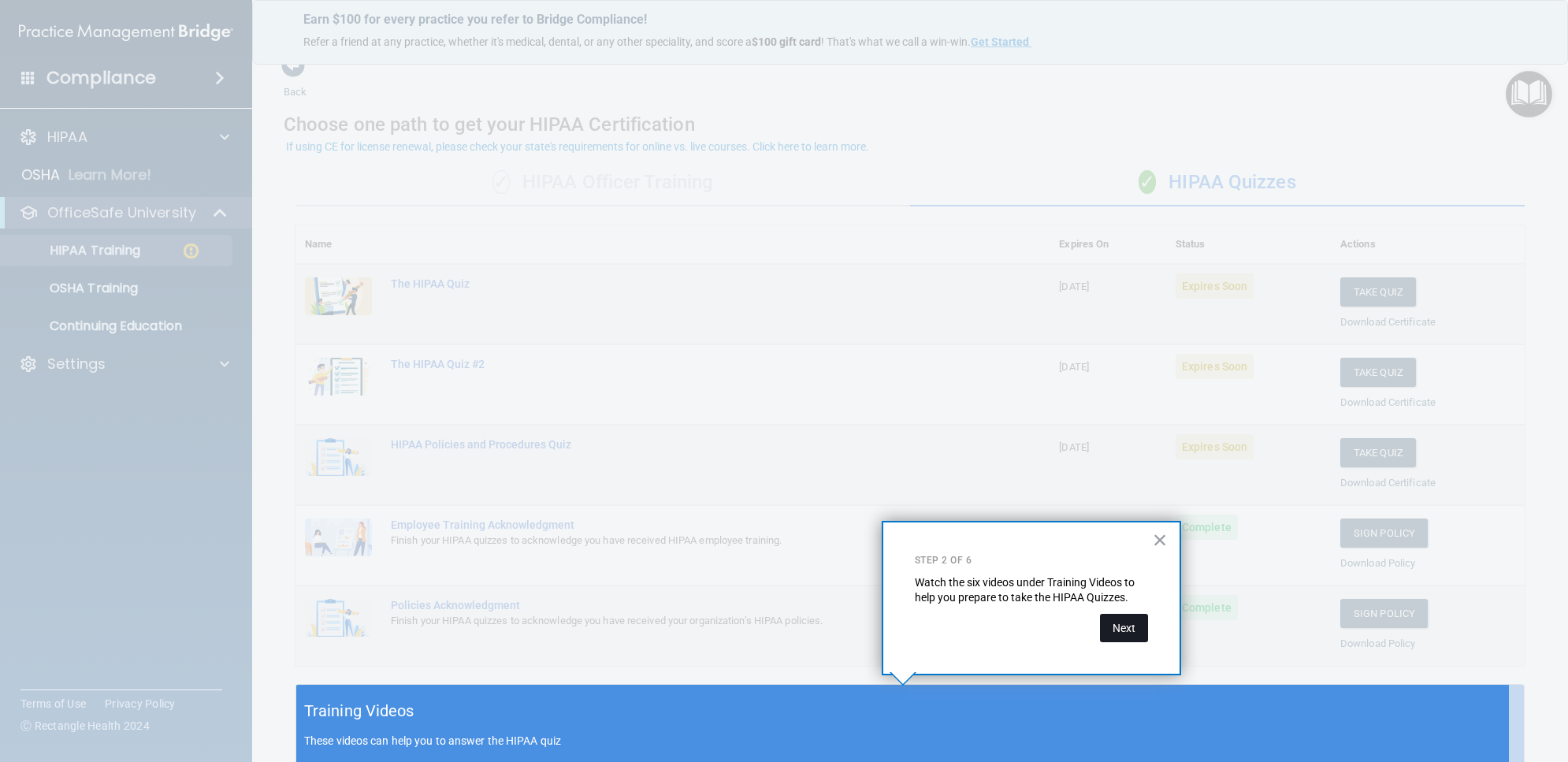
click at [1135, 630] on button "Next" at bounding box center [1124, 628] width 48 height 28
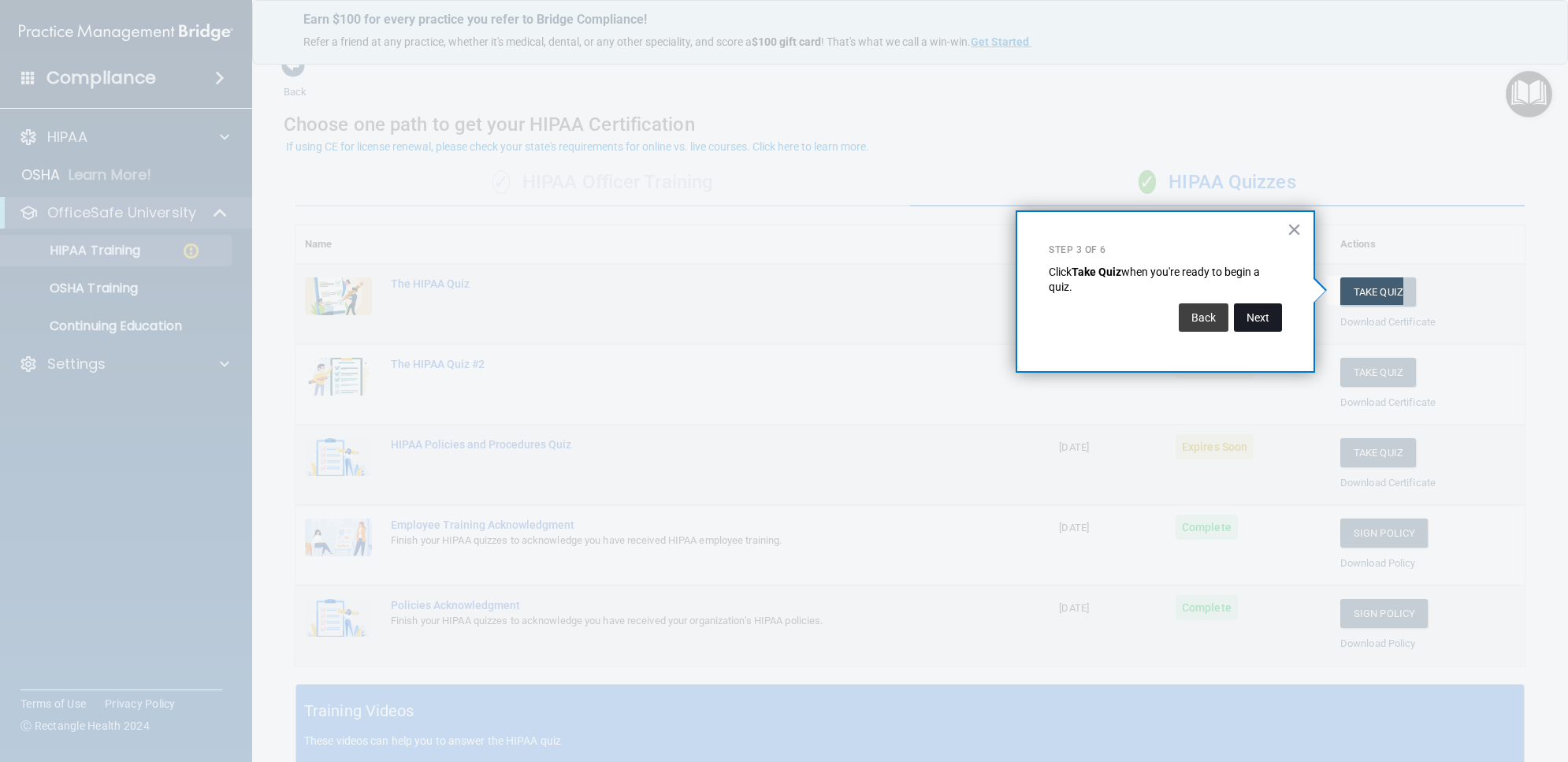
click at [1257, 304] on button "Next" at bounding box center [1258, 317] width 48 height 28
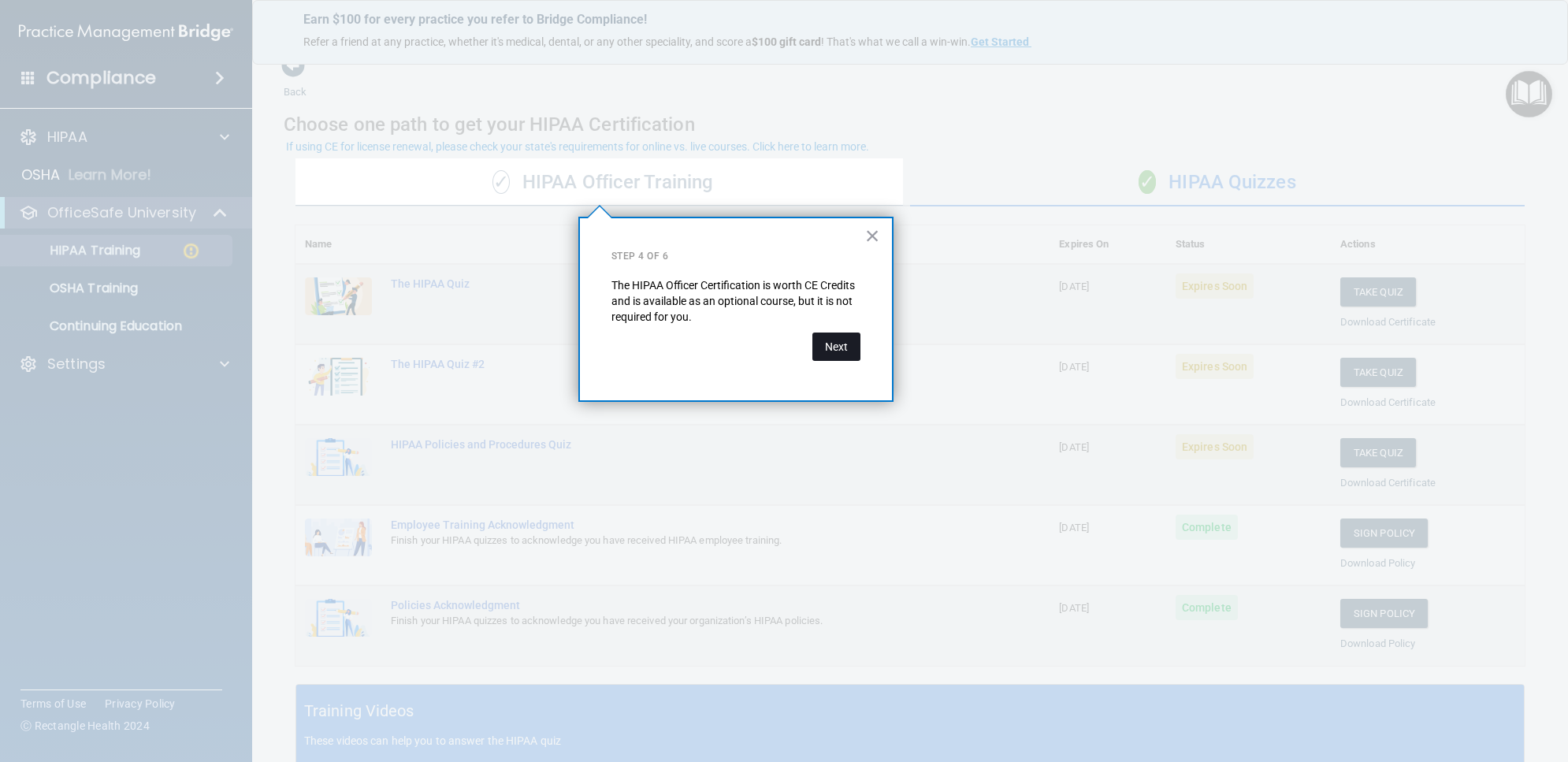
click at [849, 343] on button "Next" at bounding box center [836, 346] width 48 height 28
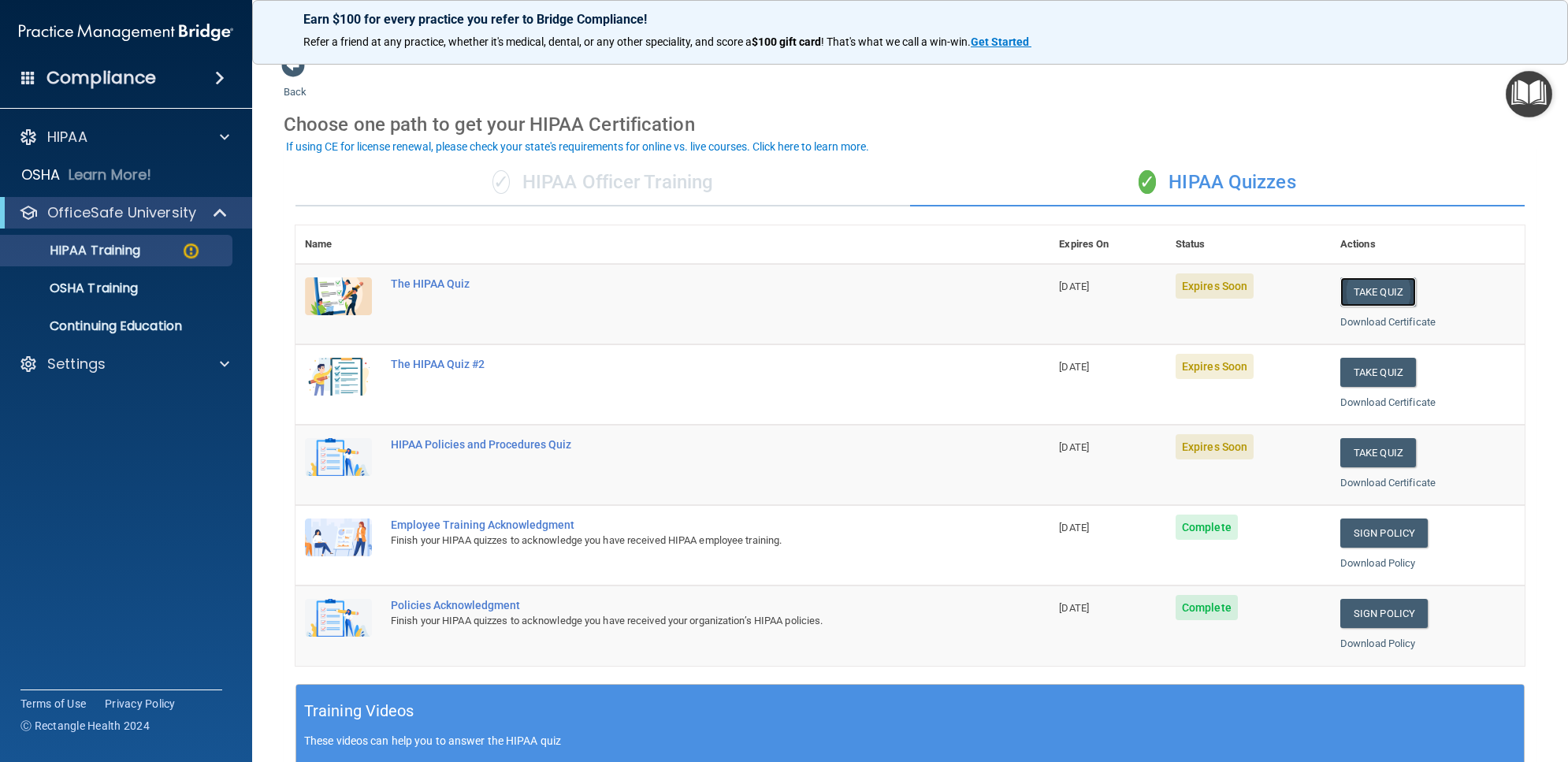
click at [1356, 284] on button "Take Quiz" at bounding box center [1378, 292] width 76 height 29
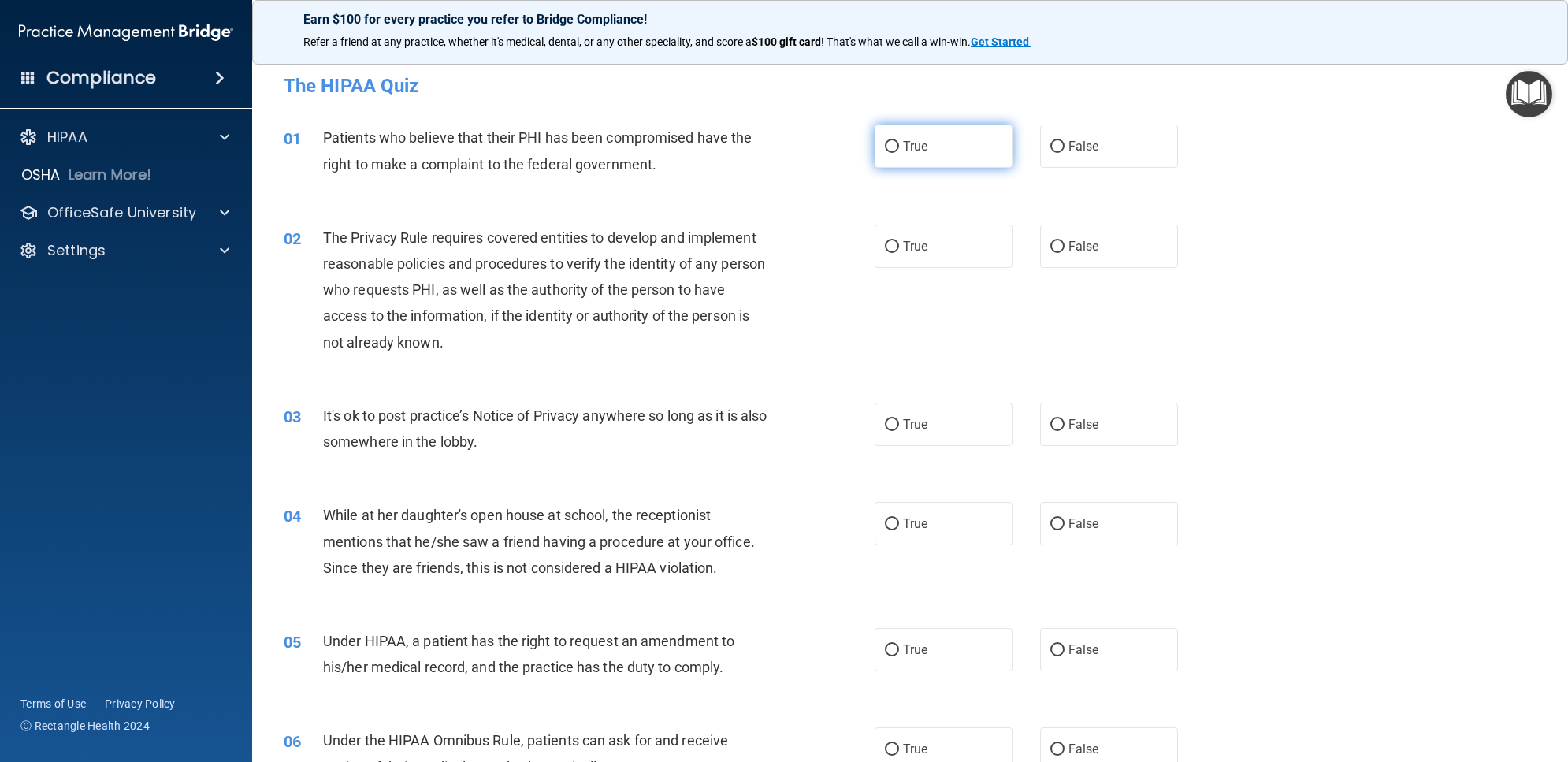
click at [911, 134] on label "True" at bounding box center [944, 146] width 138 height 43
click at [899, 141] on input "True" at bounding box center [892, 147] width 14 height 12
radio input "true"
click at [958, 237] on label "True" at bounding box center [944, 246] width 138 height 43
click at [899, 241] on input "True" at bounding box center [892, 247] width 14 height 12
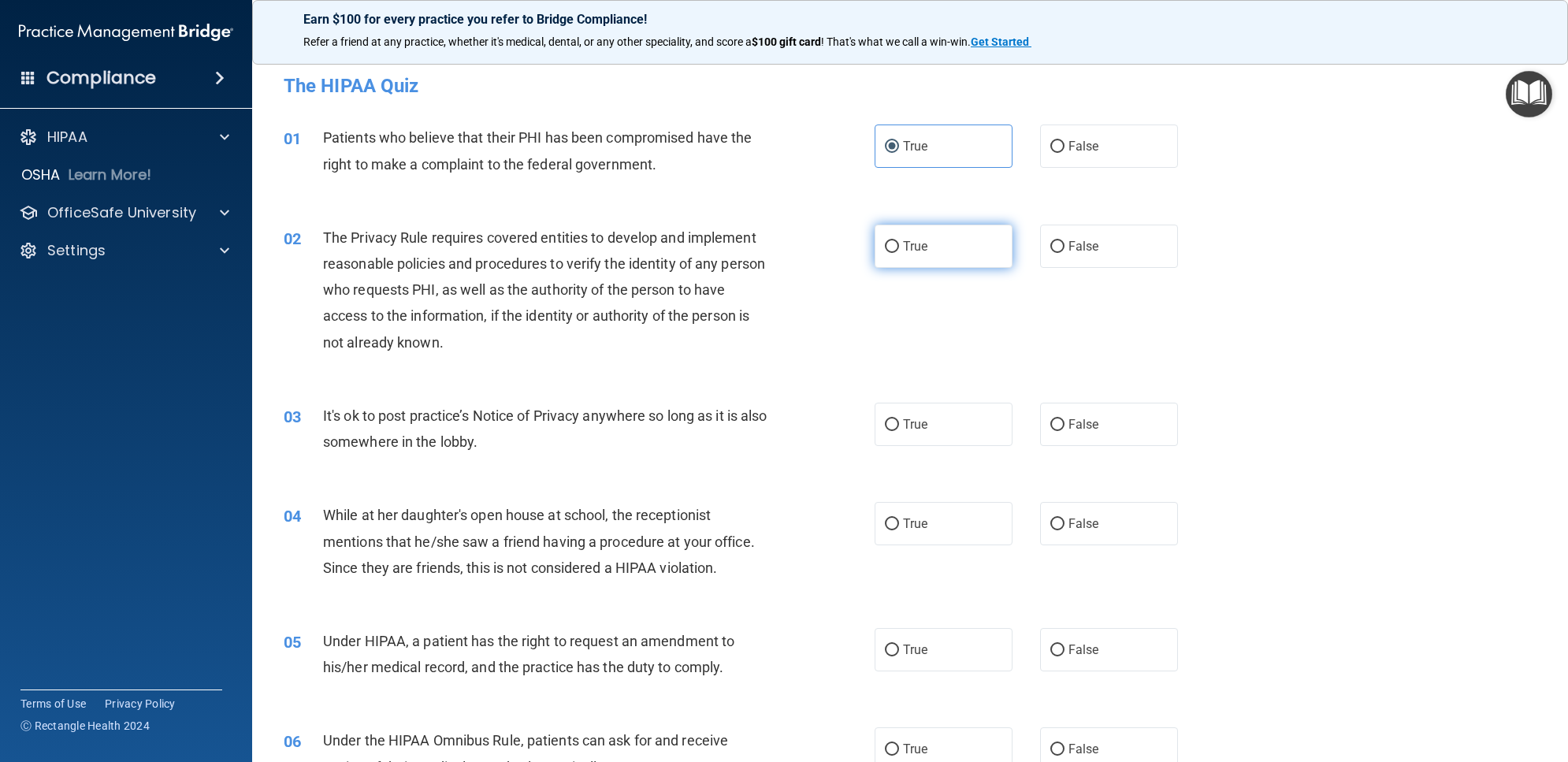
radio input "true"
click at [1040, 426] on label "False" at bounding box center [1108, 424] width 138 height 43
click at [1050, 426] on input "False" at bounding box center [1057, 425] width 14 height 12
radio input "true"
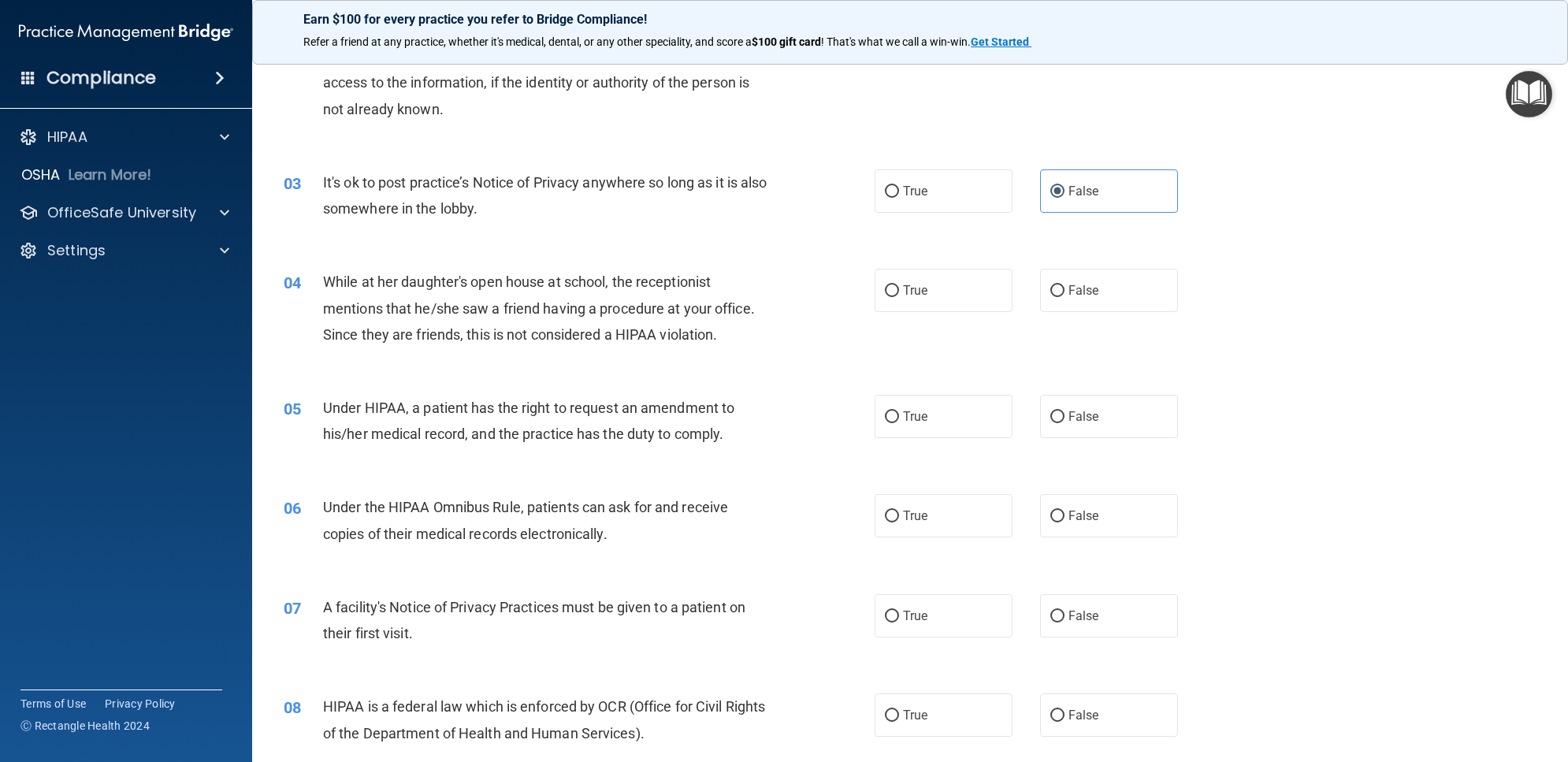
scroll to position [296, 0]
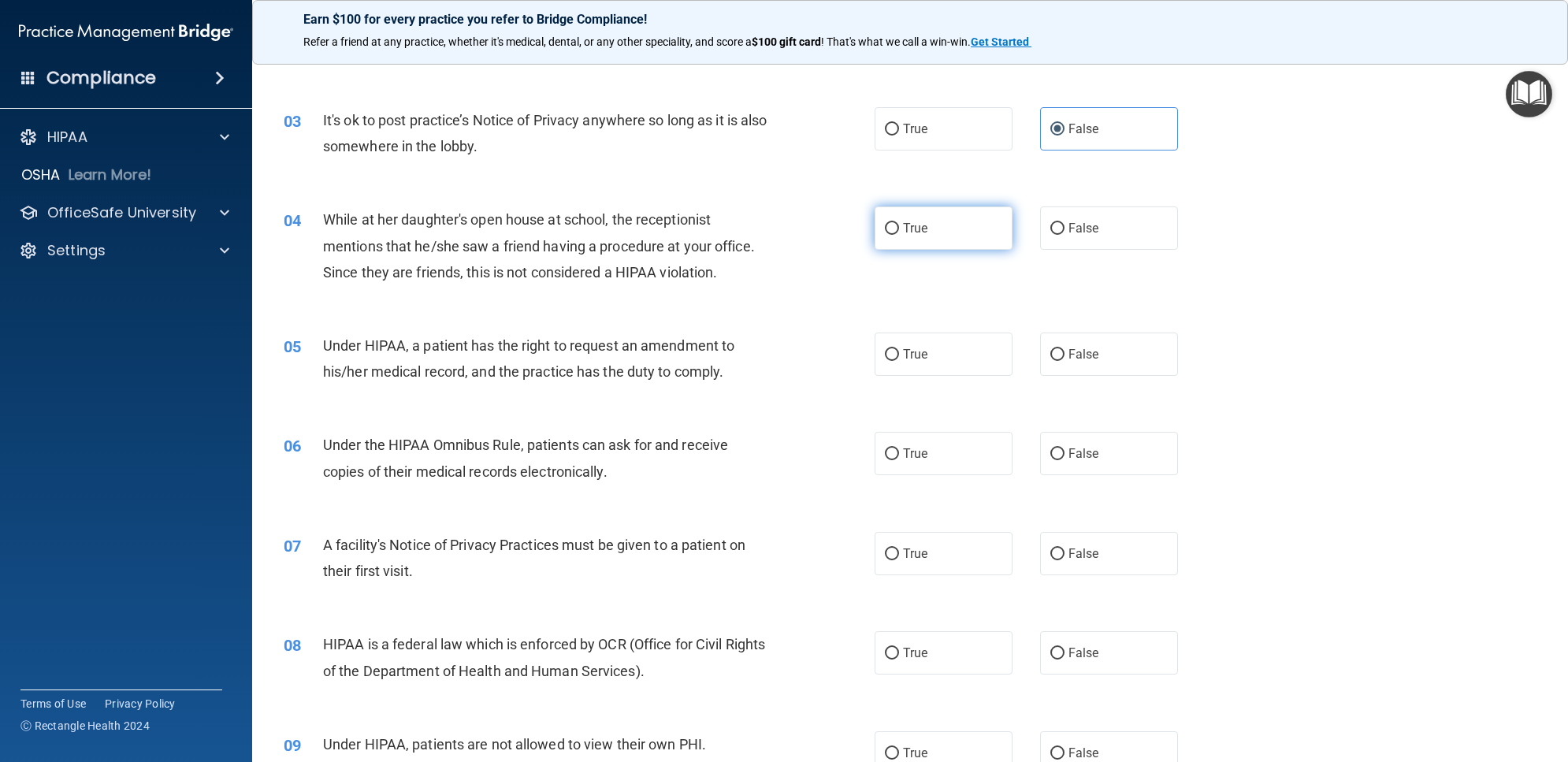
click at [996, 222] on label "True" at bounding box center [944, 228] width 138 height 43
click at [899, 223] on input "True" at bounding box center [892, 229] width 14 height 12
radio input "true"
click at [951, 343] on label "True" at bounding box center [944, 353] width 138 height 43
click at [899, 349] on input "True" at bounding box center [892, 355] width 14 height 12
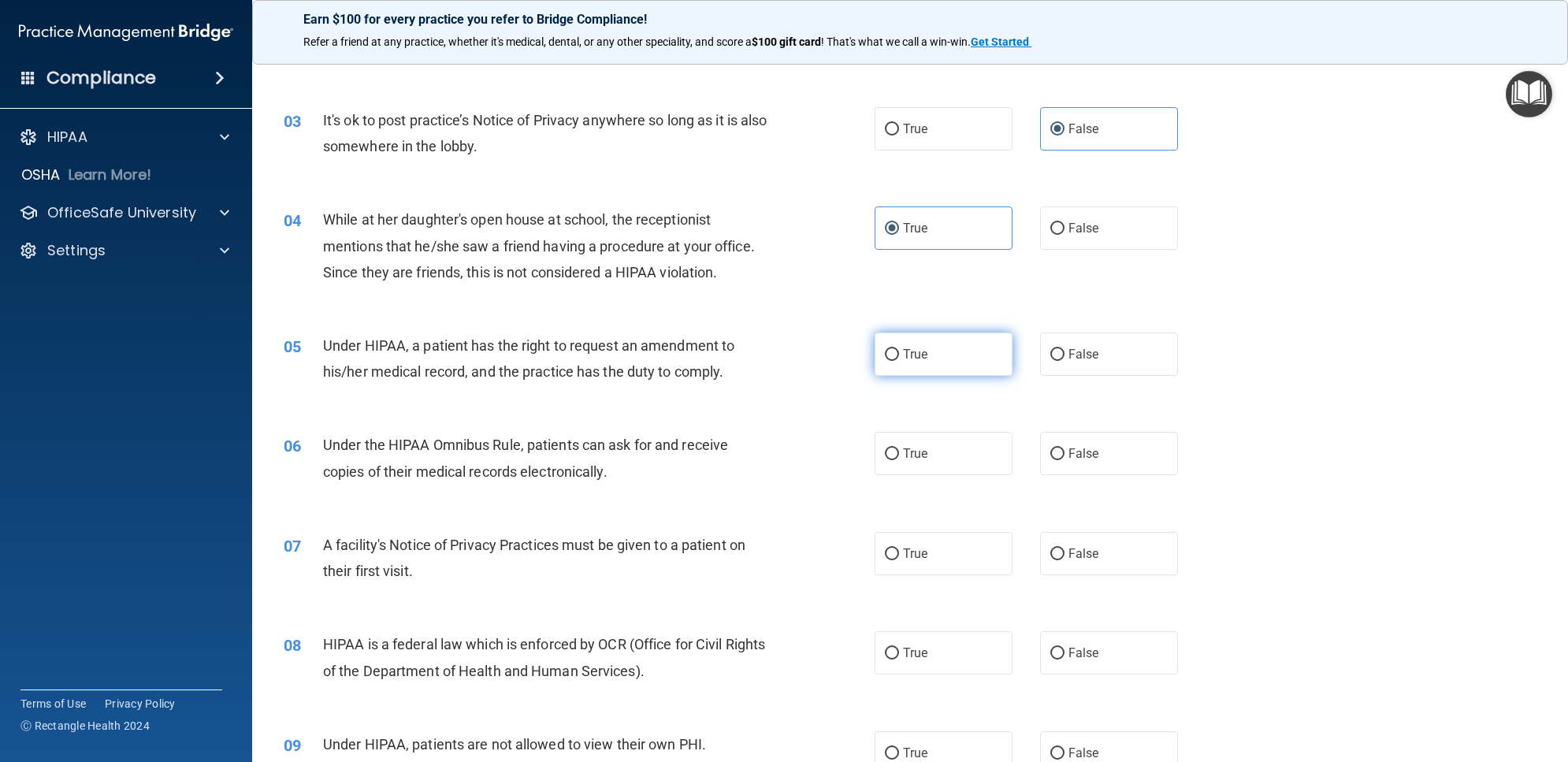
radio input "true"
click at [934, 454] on label "True" at bounding box center [944, 453] width 138 height 43
click at [899, 454] on input "True" at bounding box center [892, 454] width 14 height 12
radio input "true"
click at [922, 549] on label "True" at bounding box center [944, 553] width 138 height 43
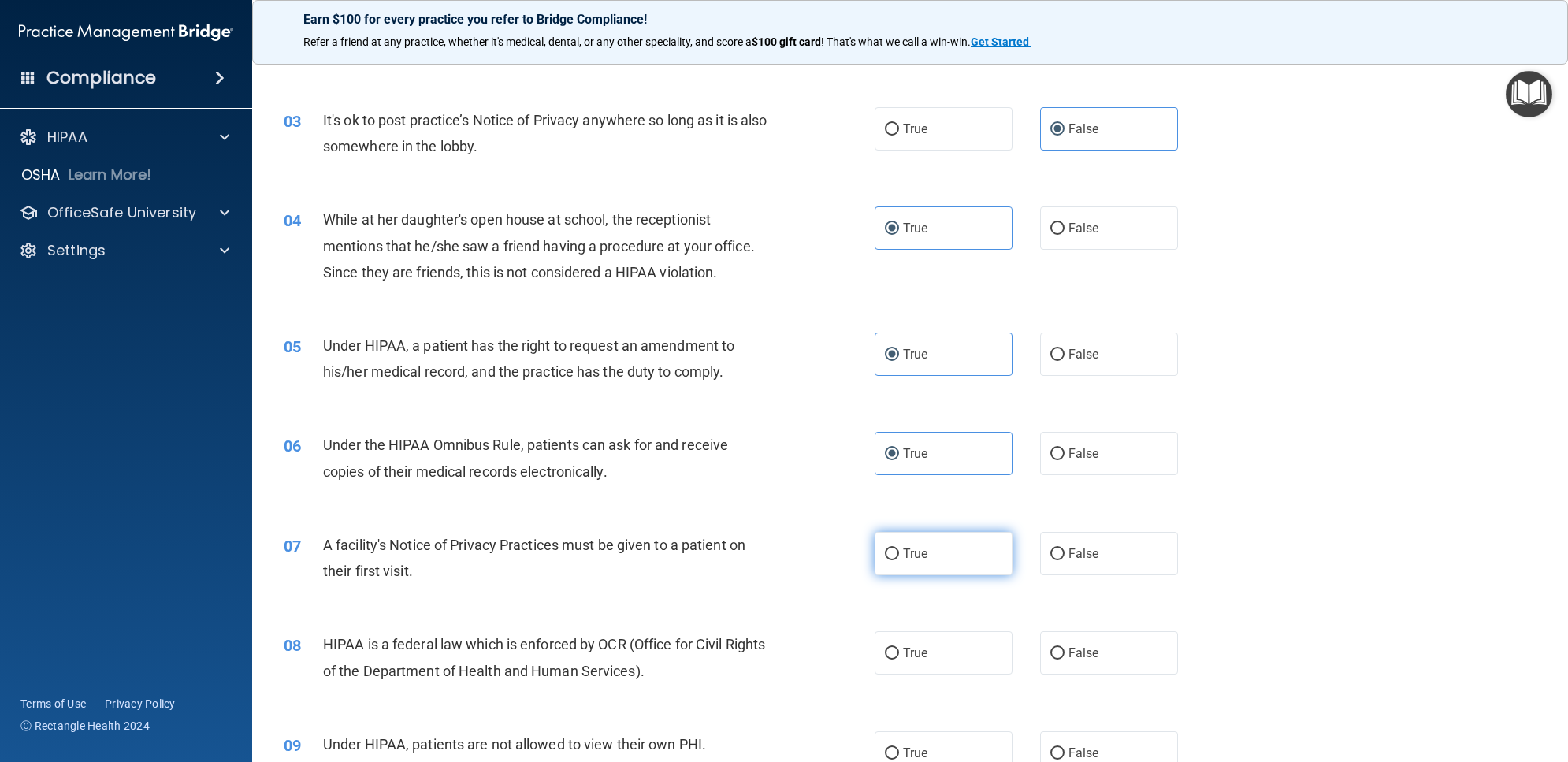
click at [899, 549] on input "True" at bounding box center [892, 555] width 14 height 12
radio input "true"
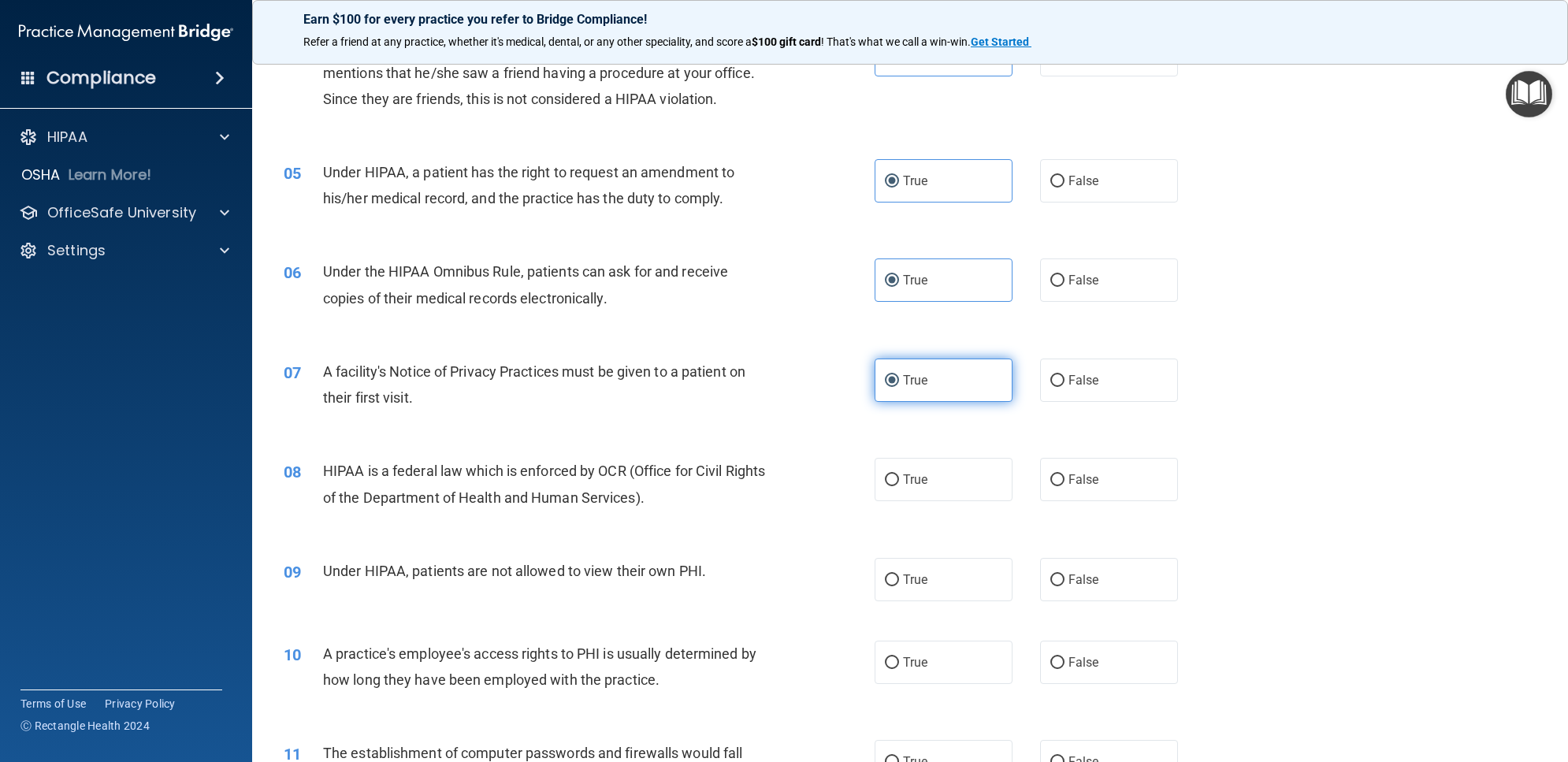
scroll to position [493, 0]
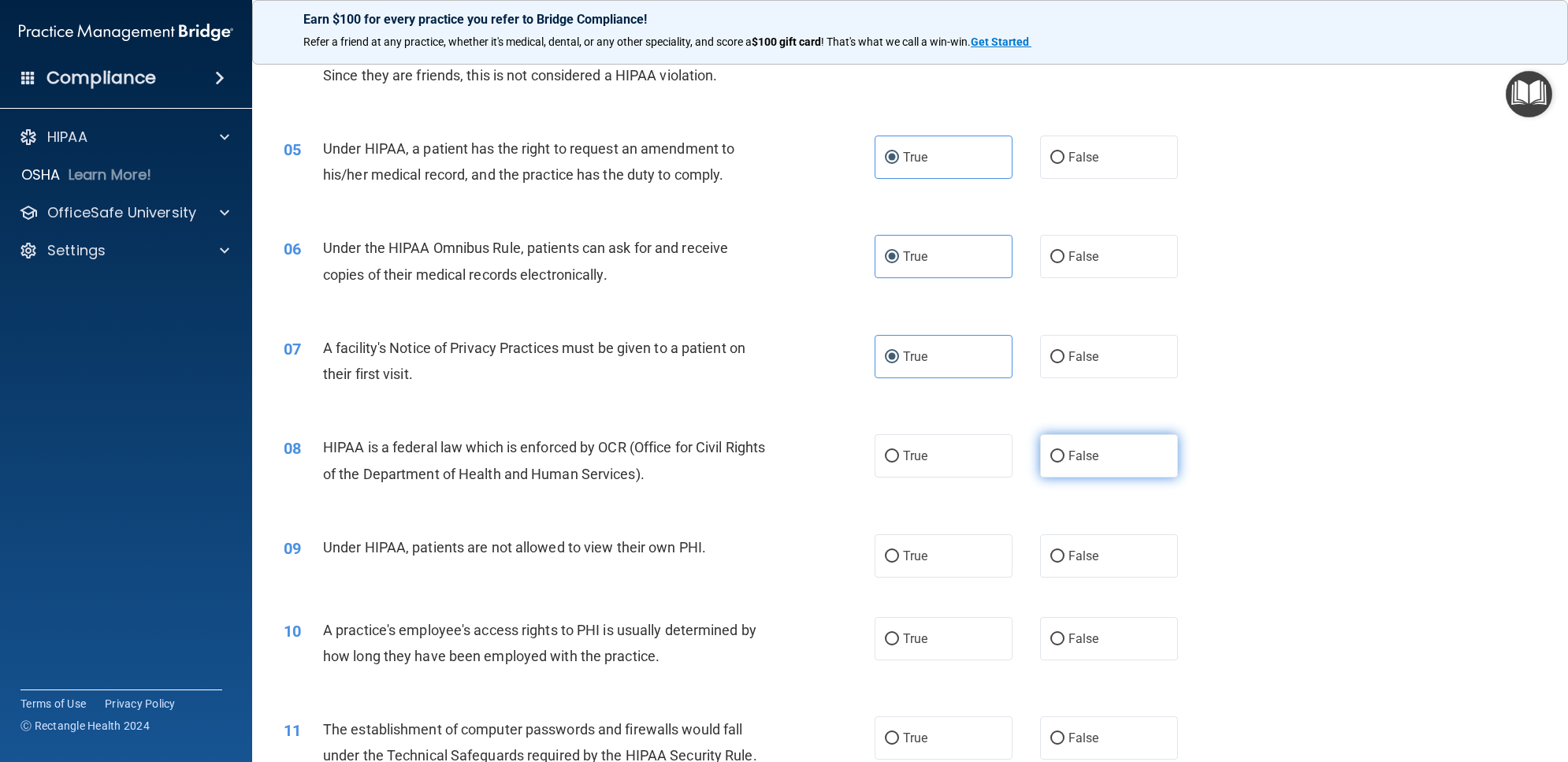
click at [1070, 466] on label "False" at bounding box center [1108, 455] width 138 height 43
click at [1064, 462] on input "False" at bounding box center [1057, 457] width 14 height 12
radio input "true"
click at [985, 545] on label "True" at bounding box center [944, 556] width 138 height 43
click at [899, 550] on input "True" at bounding box center [892, 556] width 14 height 12
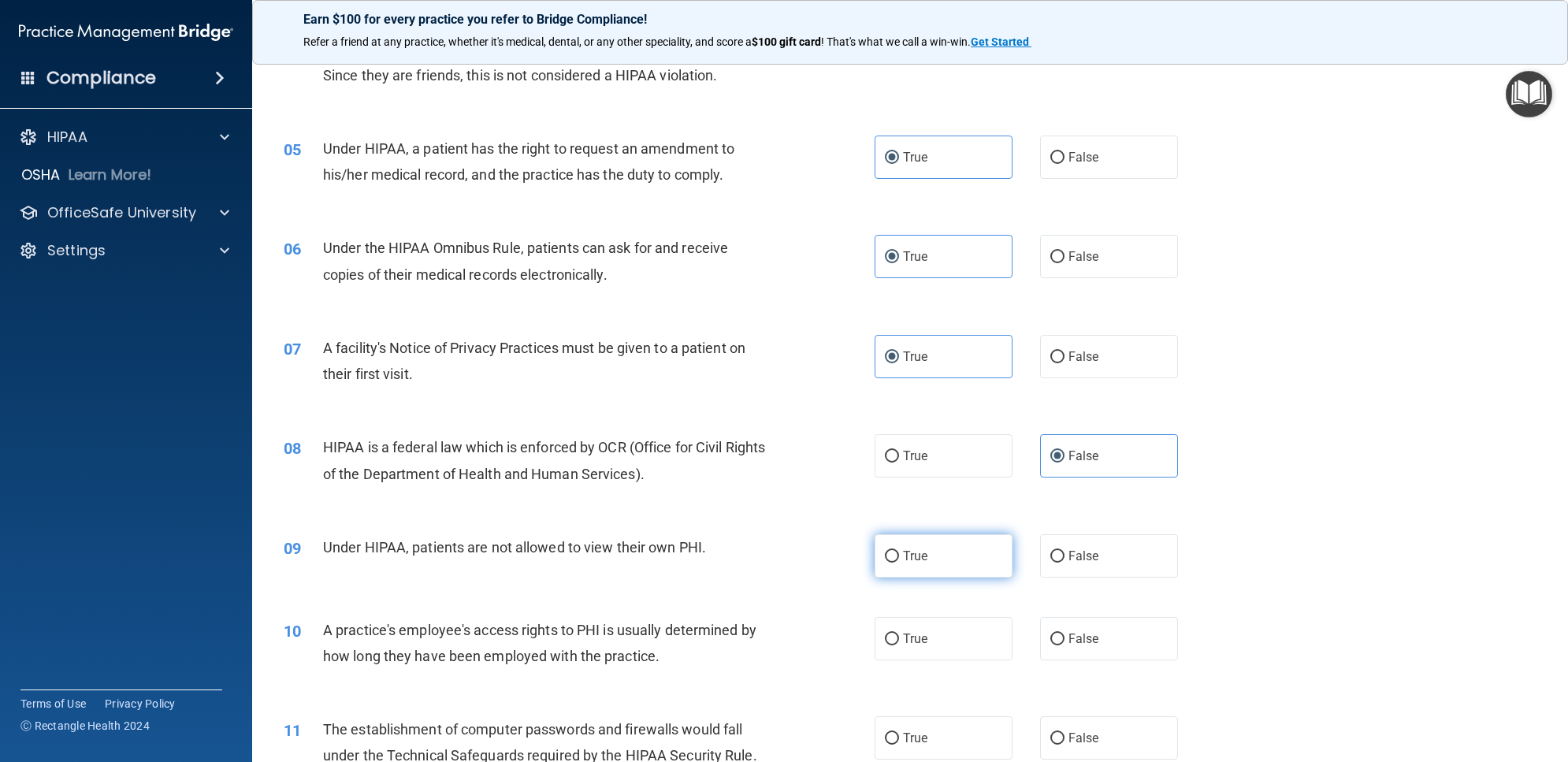
radio input "true"
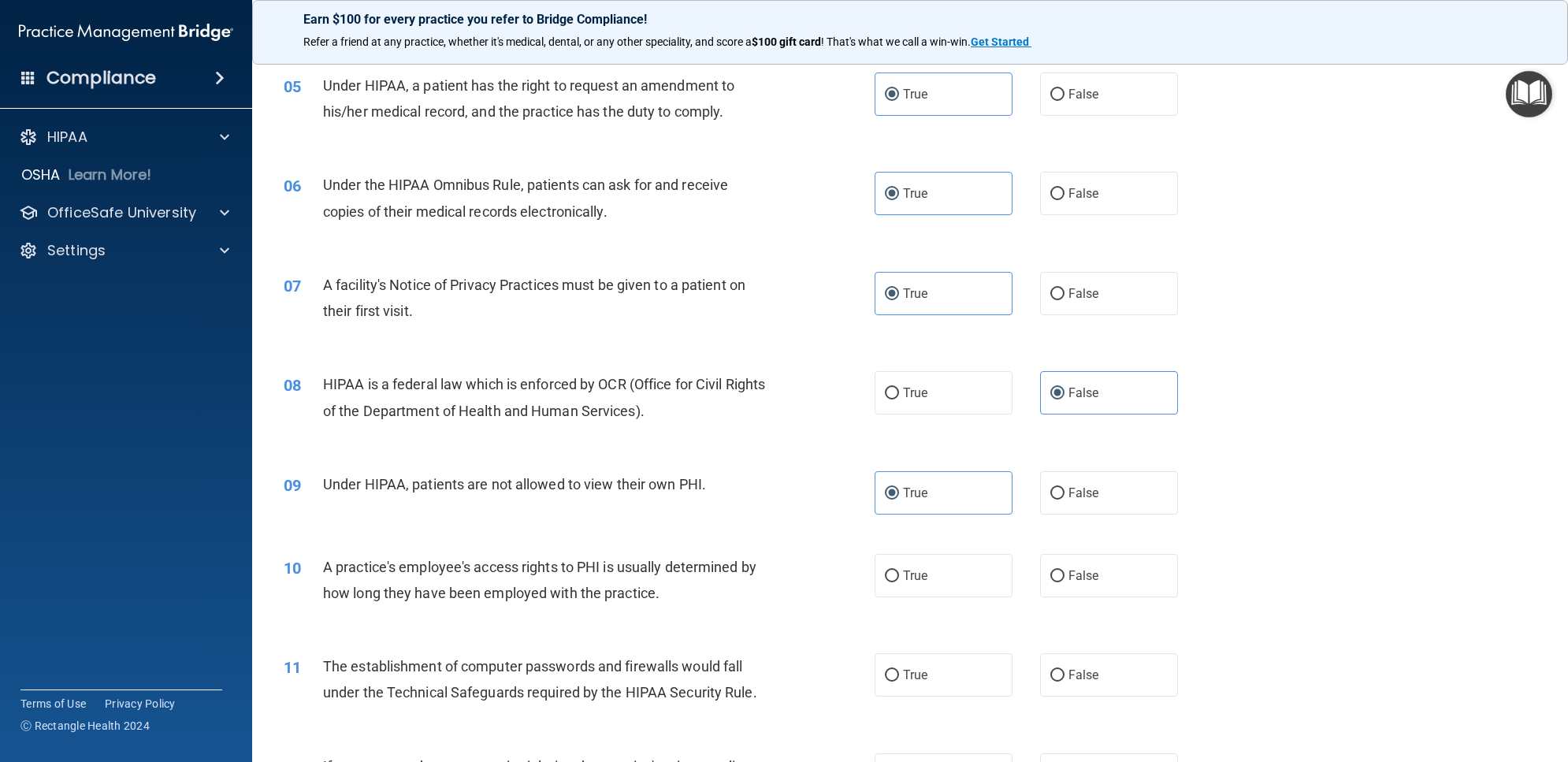
scroll to position [788, 0]
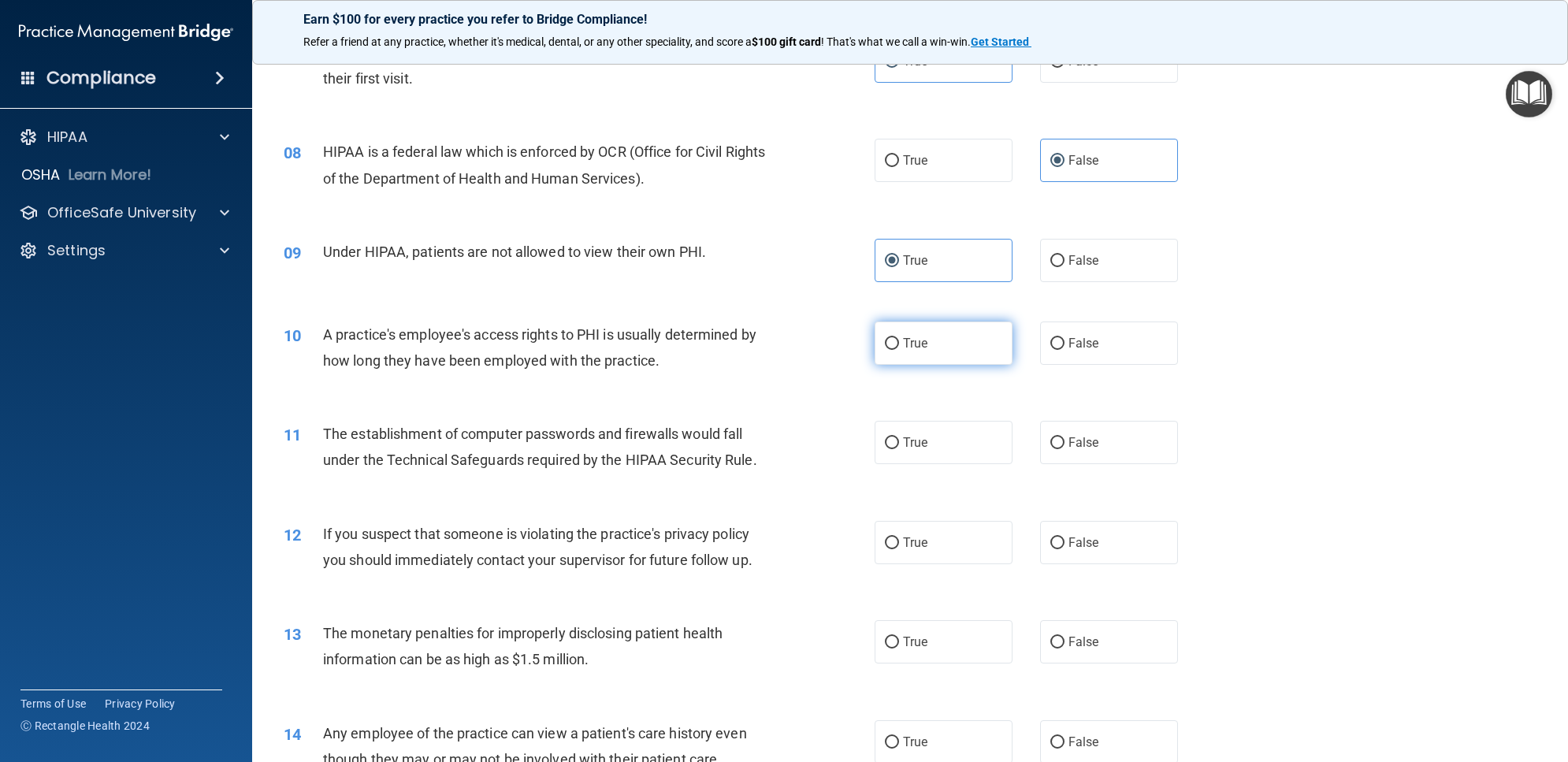
click at [972, 359] on label "True" at bounding box center [944, 342] width 138 height 43
click at [899, 350] on input "True" at bounding box center [892, 344] width 14 height 12
radio input "true"
click at [965, 445] on label "True" at bounding box center [944, 442] width 138 height 43
click at [899, 445] on input "True" at bounding box center [892, 443] width 14 height 12
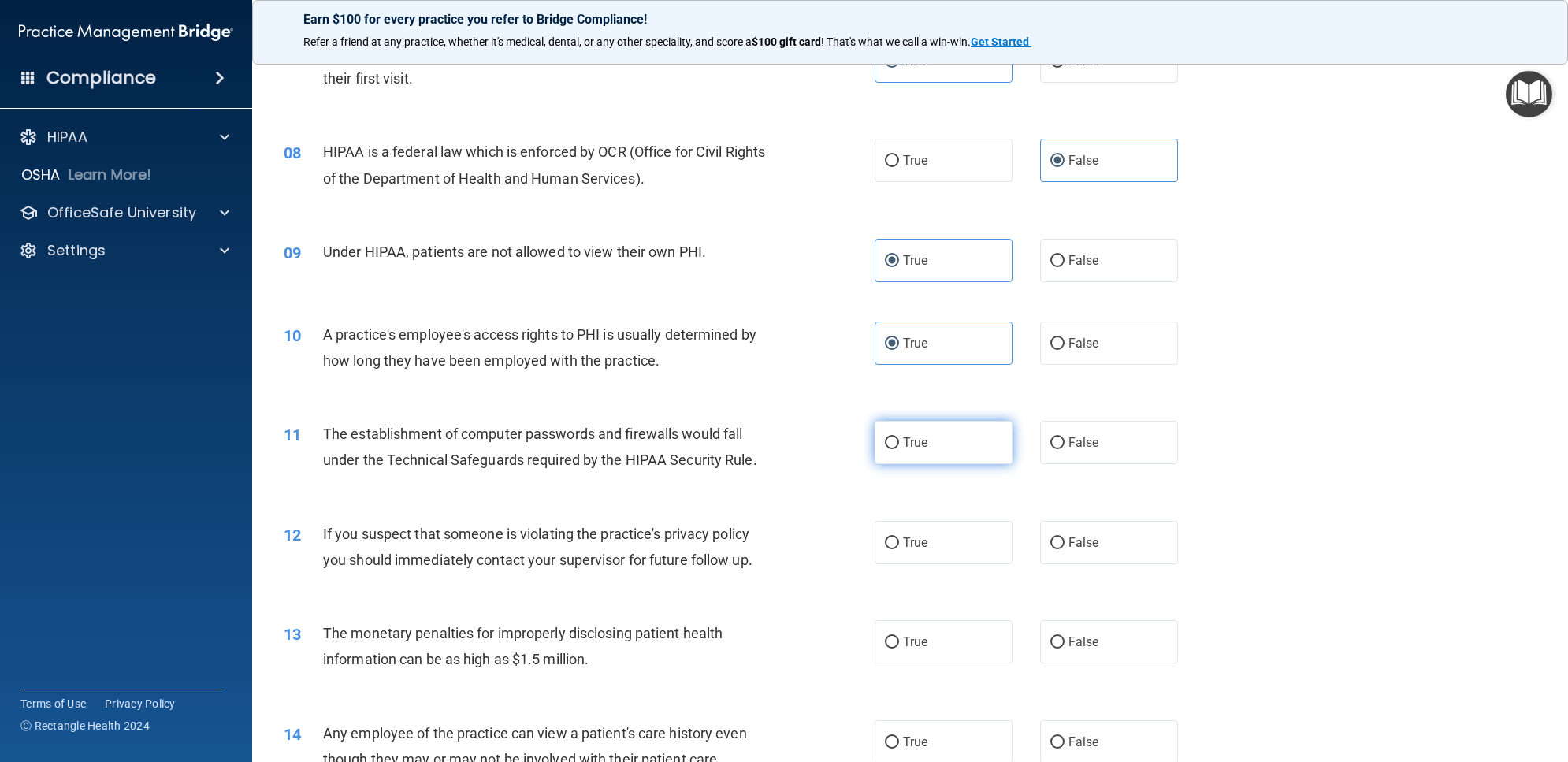
radio input "true"
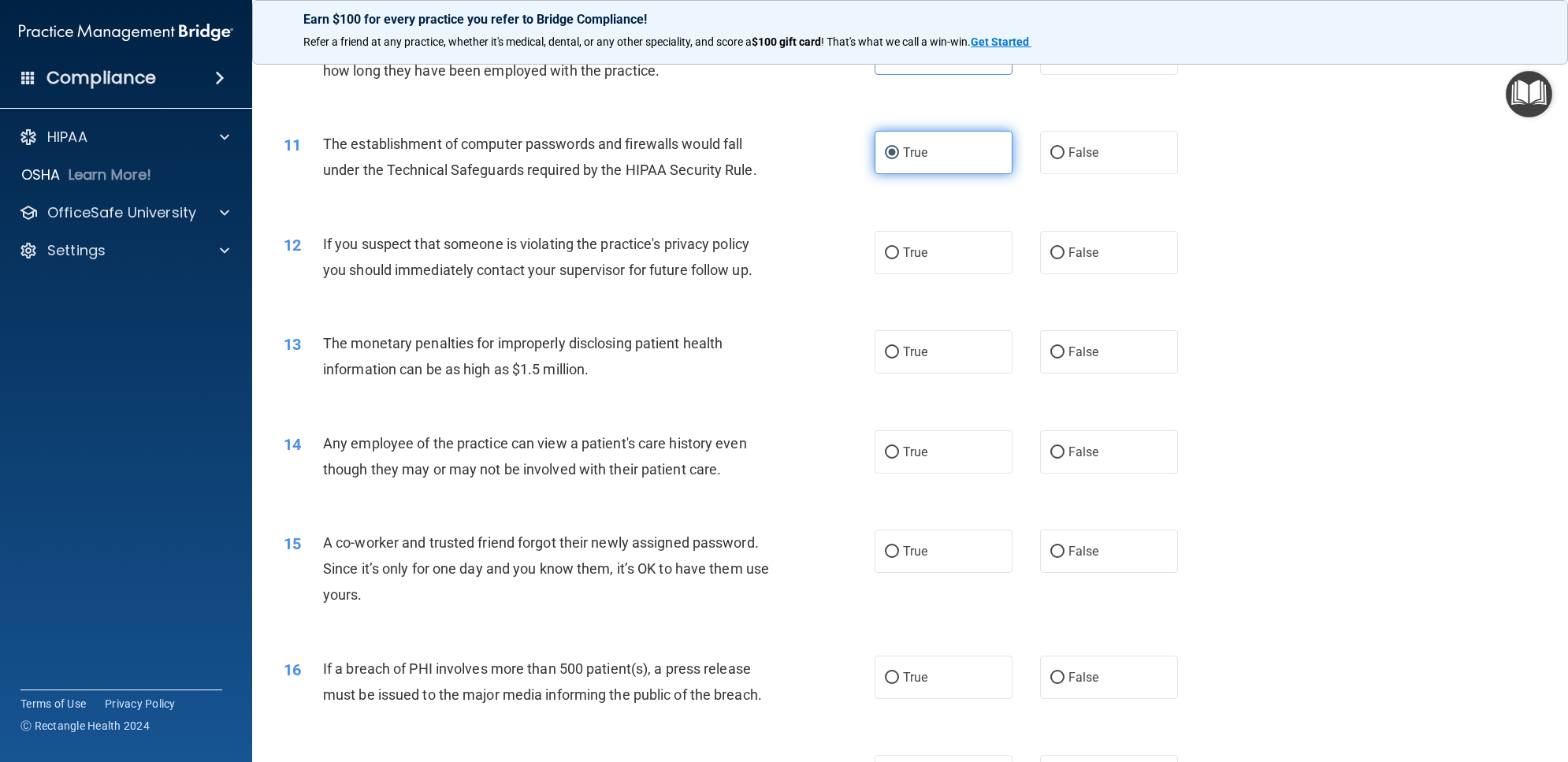
scroll to position [1083, 0]
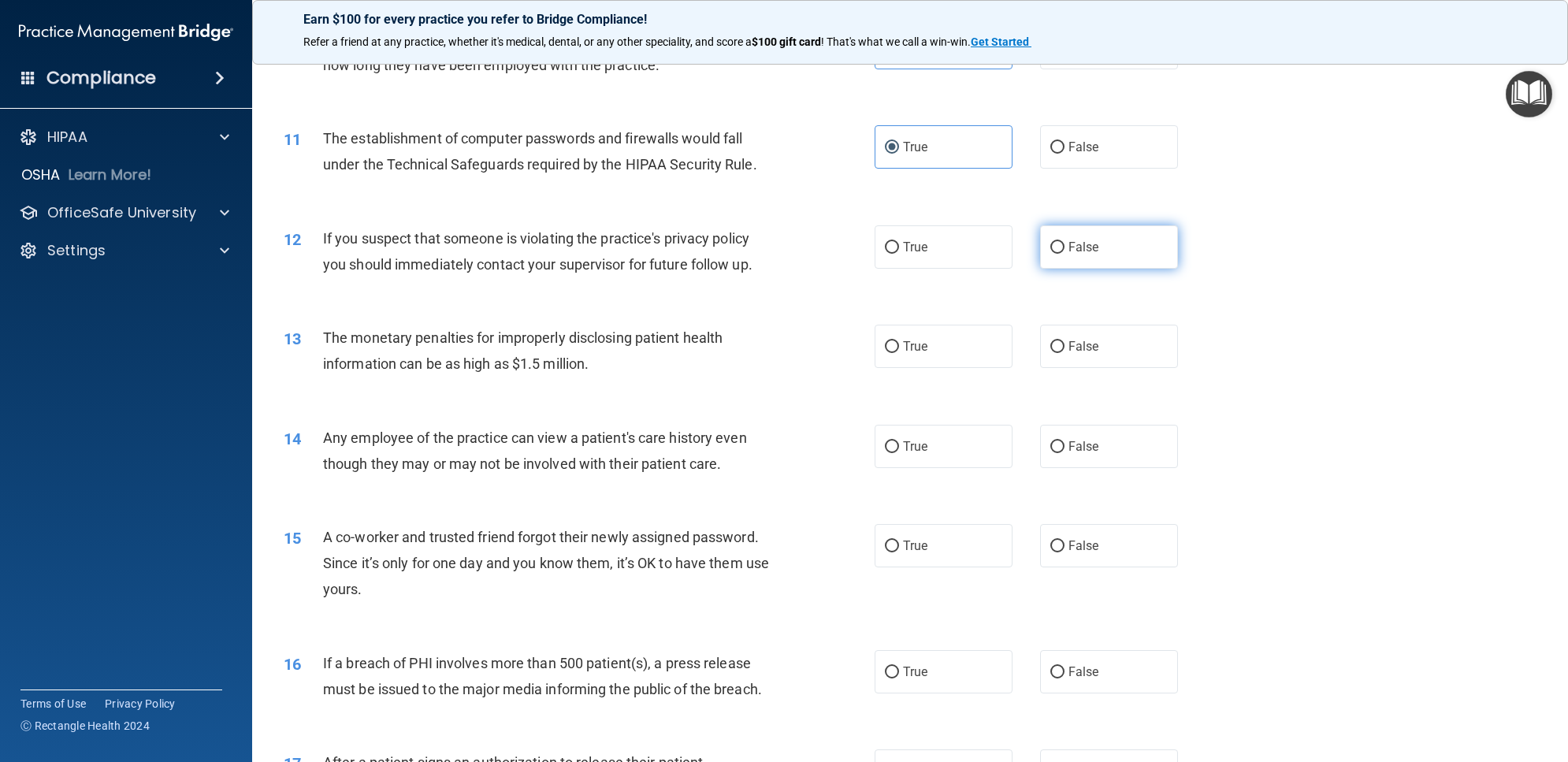
click at [1044, 266] on label "False" at bounding box center [1108, 246] width 138 height 43
click at [1050, 254] on input "False" at bounding box center [1057, 248] width 14 height 12
radio input "true"
click at [972, 354] on label "True" at bounding box center [944, 346] width 138 height 43
click at [899, 353] on input "True" at bounding box center [892, 347] width 14 height 12
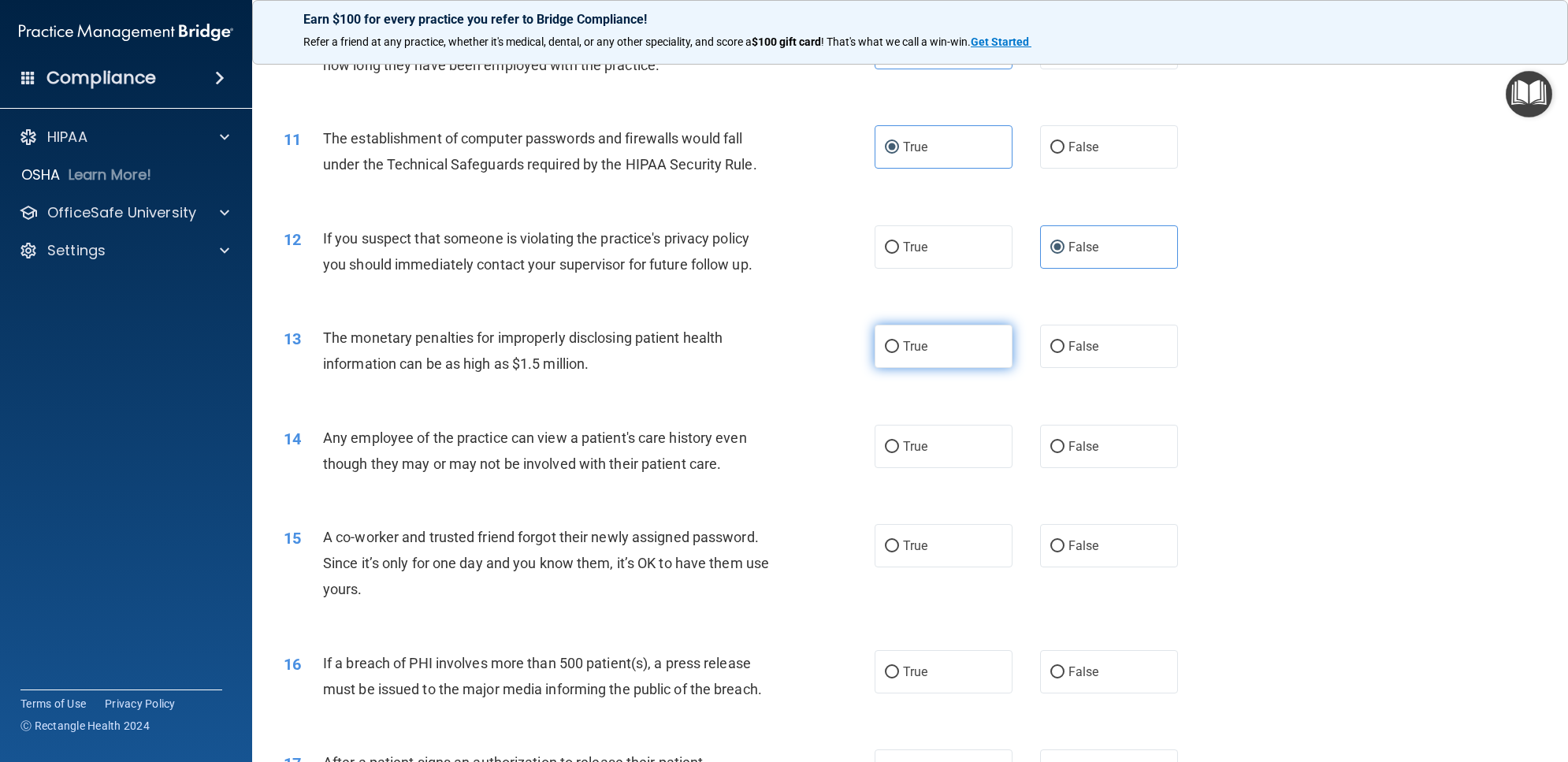
radio input "true"
click at [885, 442] on input "True" at bounding box center [892, 447] width 14 height 12
radio input "true"
click at [1069, 545] on span "False" at bounding box center [1084, 546] width 31 height 15
click at [1064, 545] on input "False" at bounding box center [1057, 546] width 14 height 12
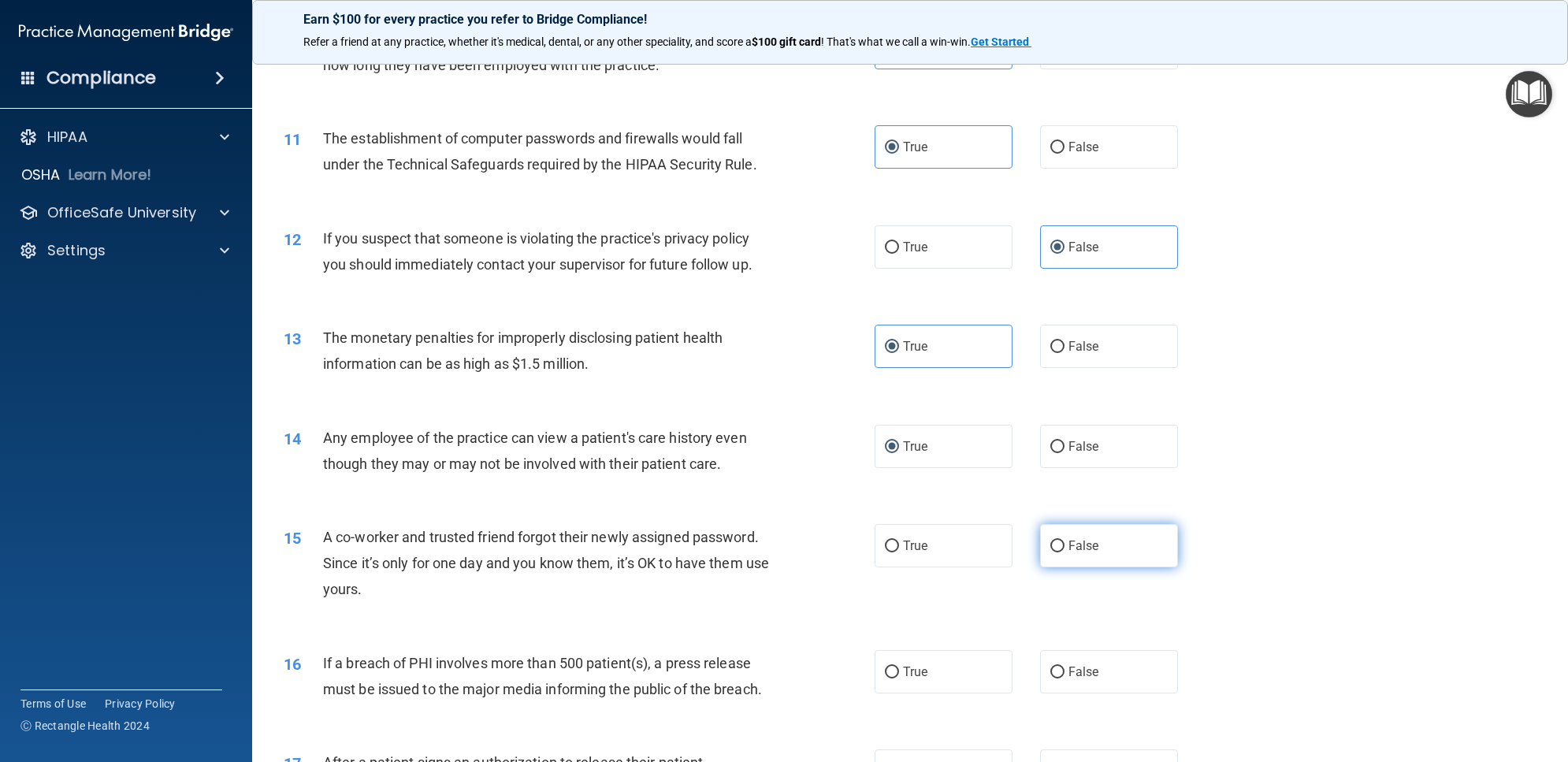
radio input "true"
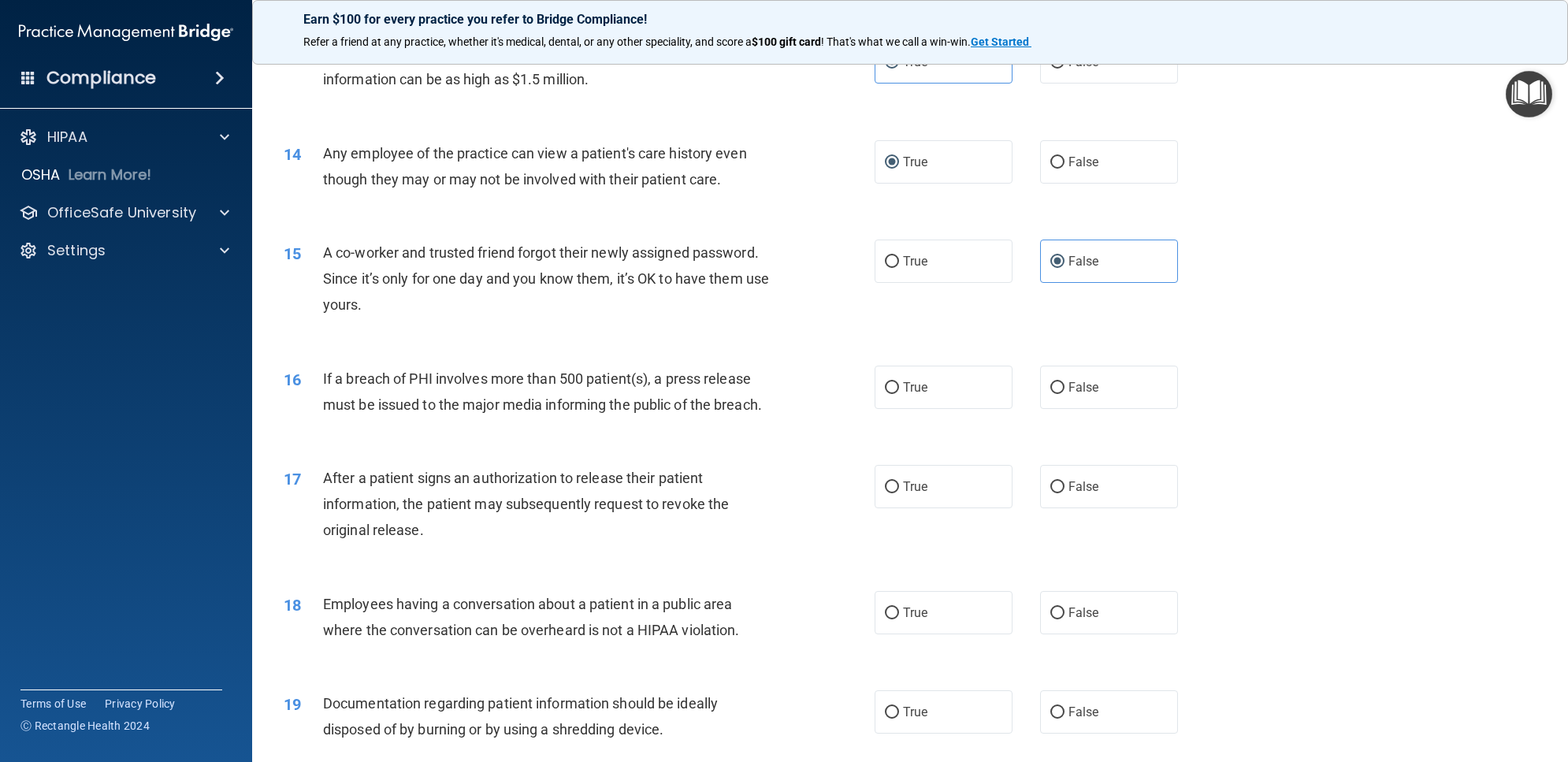
scroll to position [1379, 0]
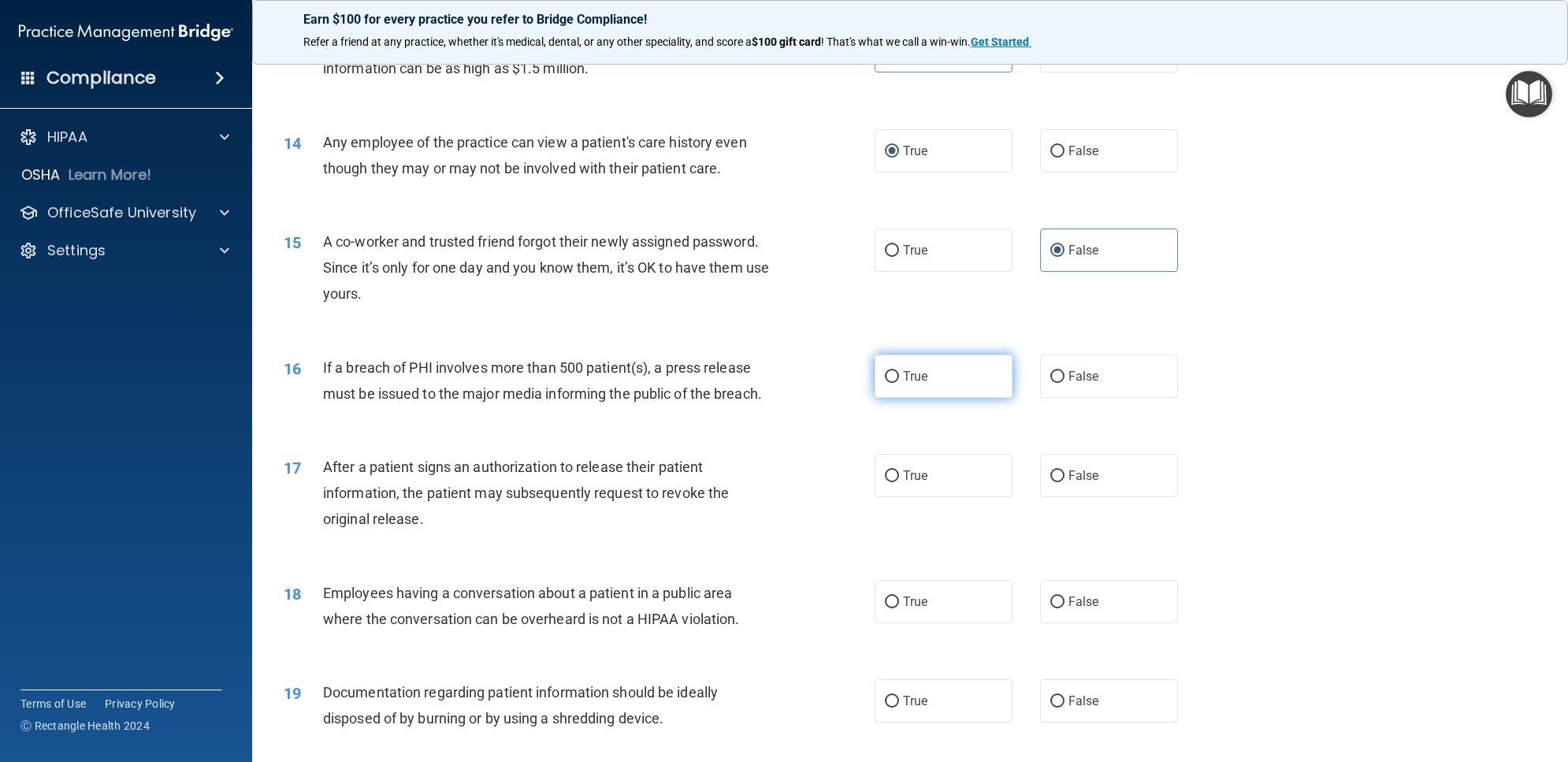
click at [953, 392] on label "True" at bounding box center [944, 375] width 138 height 43
click at [899, 383] on input "True" at bounding box center [892, 377] width 14 height 12
radio input "true"
click at [942, 463] on label "True" at bounding box center [944, 475] width 138 height 43
click at [899, 471] on input "True" at bounding box center [892, 477] width 14 height 12
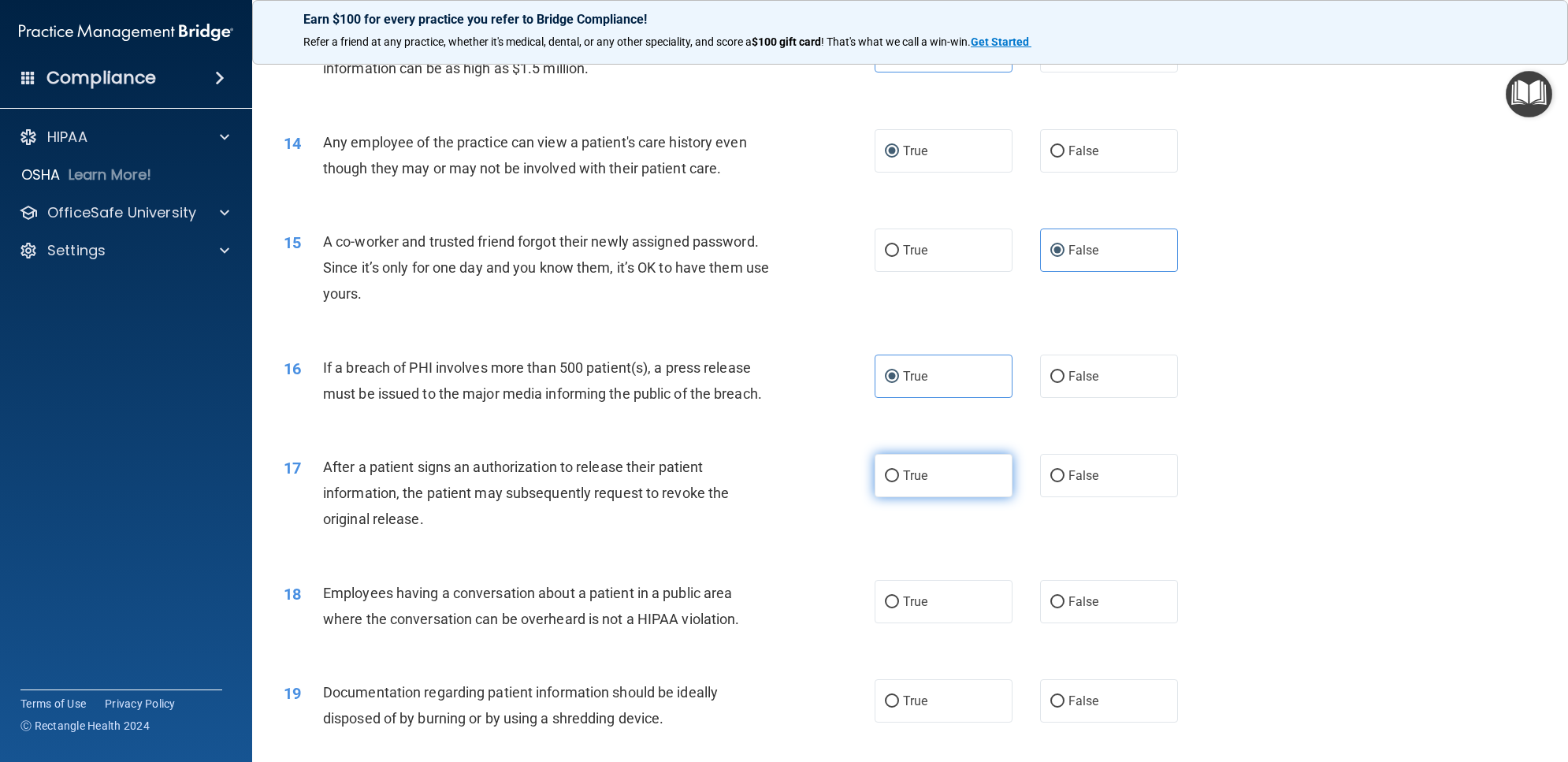
radio input "true"
click at [897, 616] on label "True" at bounding box center [944, 601] width 138 height 43
click at [897, 608] on input "True" at bounding box center [892, 602] width 14 height 12
radio input "true"
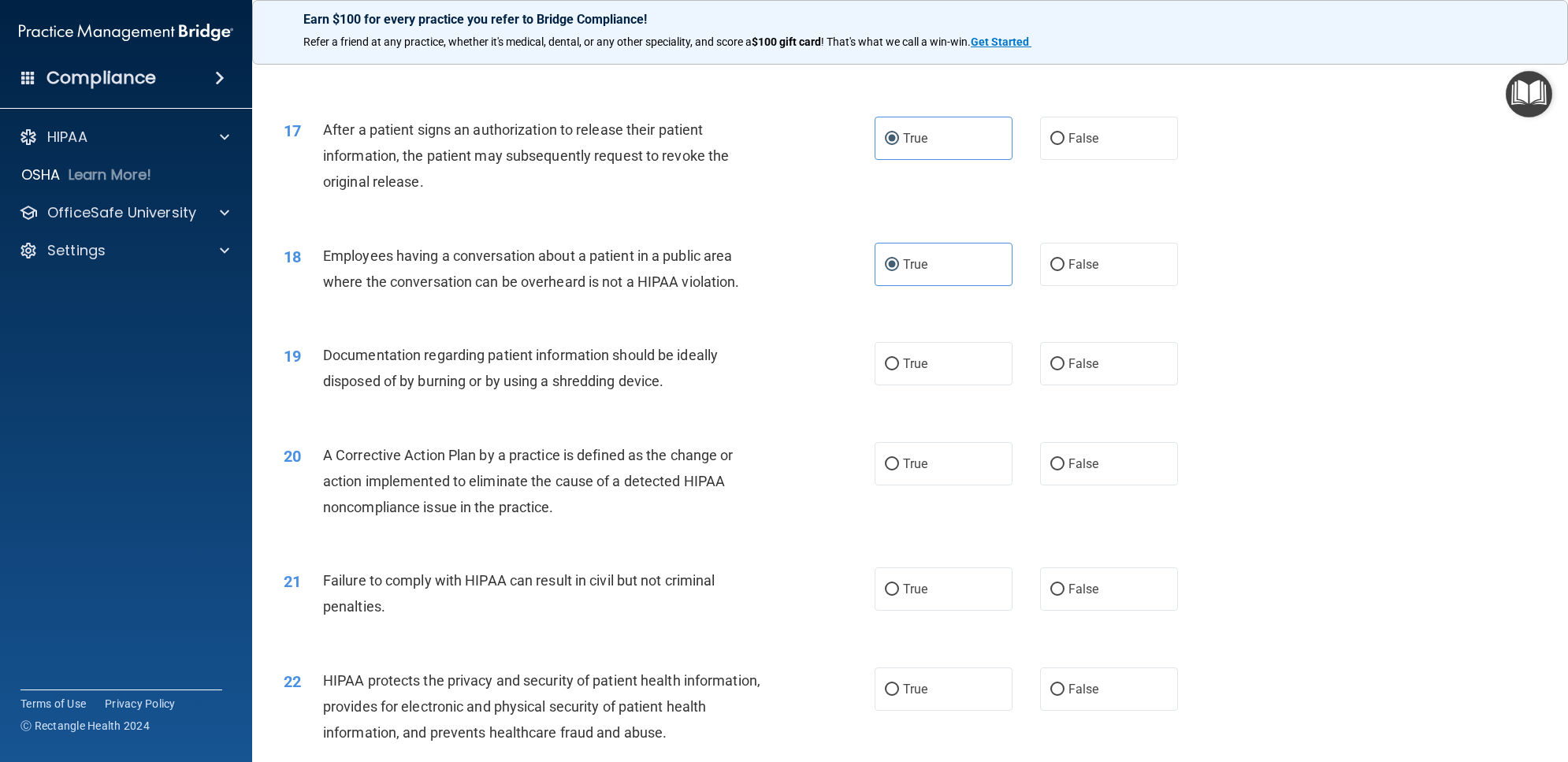
scroll to position [1773, 0]
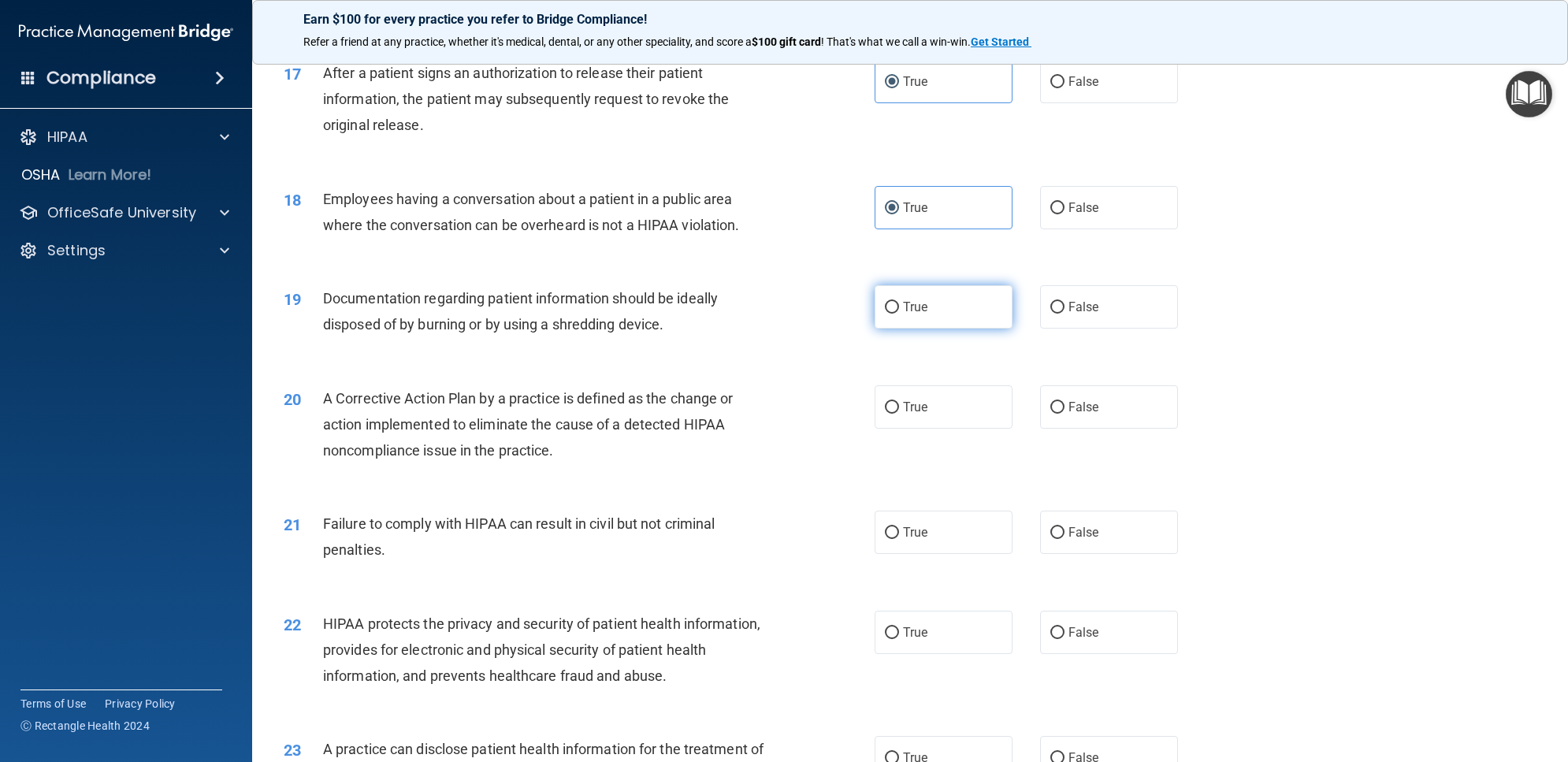
click at [942, 303] on label "True" at bounding box center [944, 307] width 138 height 43
click at [899, 303] on input "True" at bounding box center [892, 308] width 14 height 12
radio input "true"
click at [936, 418] on label "True" at bounding box center [944, 407] width 138 height 43
click at [899, 414] on input "True" at bounding box center [892, 408] width 14 height 12
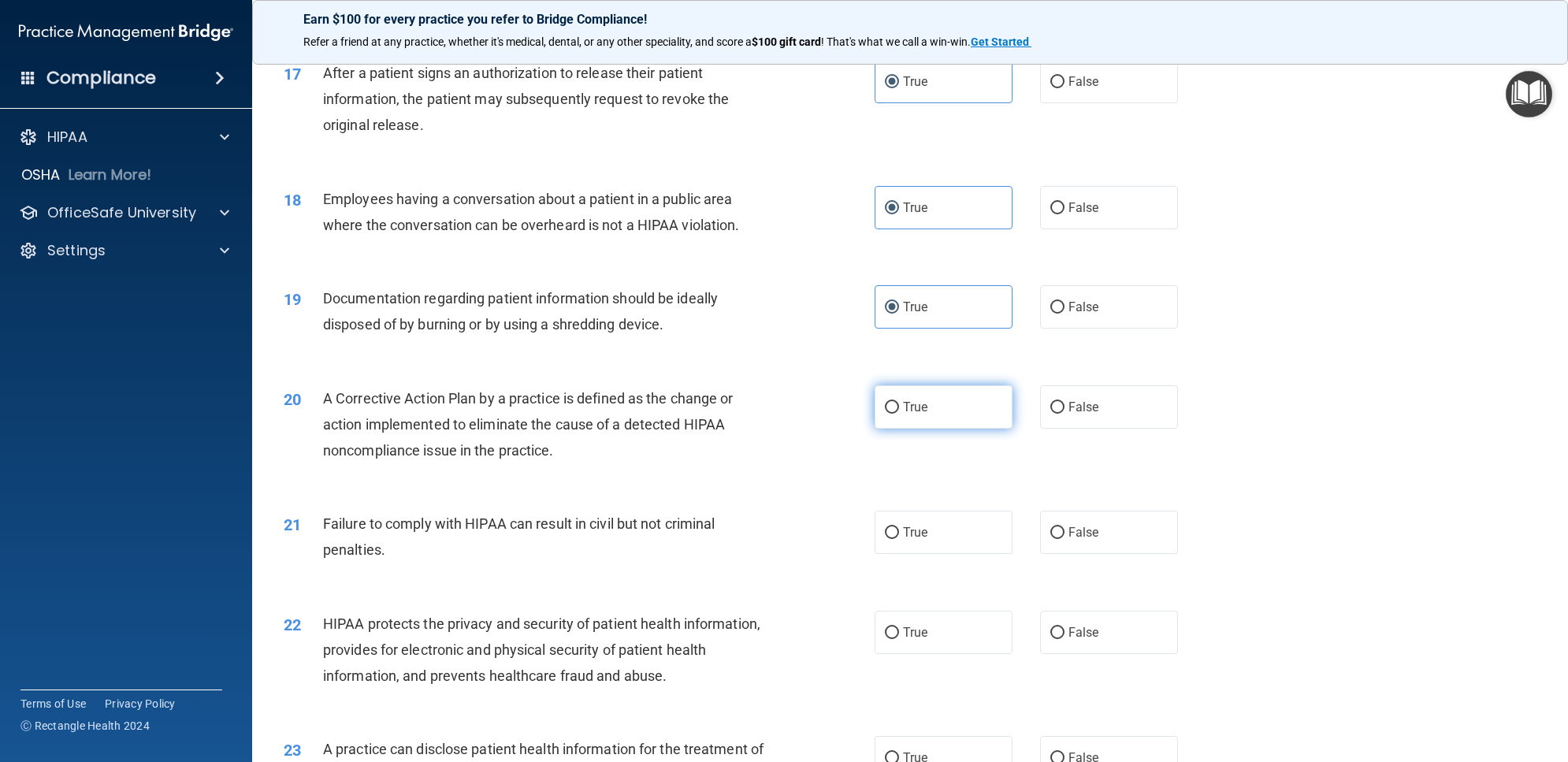
radio input "true"
click at [1072, 525] on label "False" at bounding box center [1108, 532] width 138 height 43
click at [1064, 528] on input "False" at bounding box center [1057, 533] width 14 height 12
radio input "true"
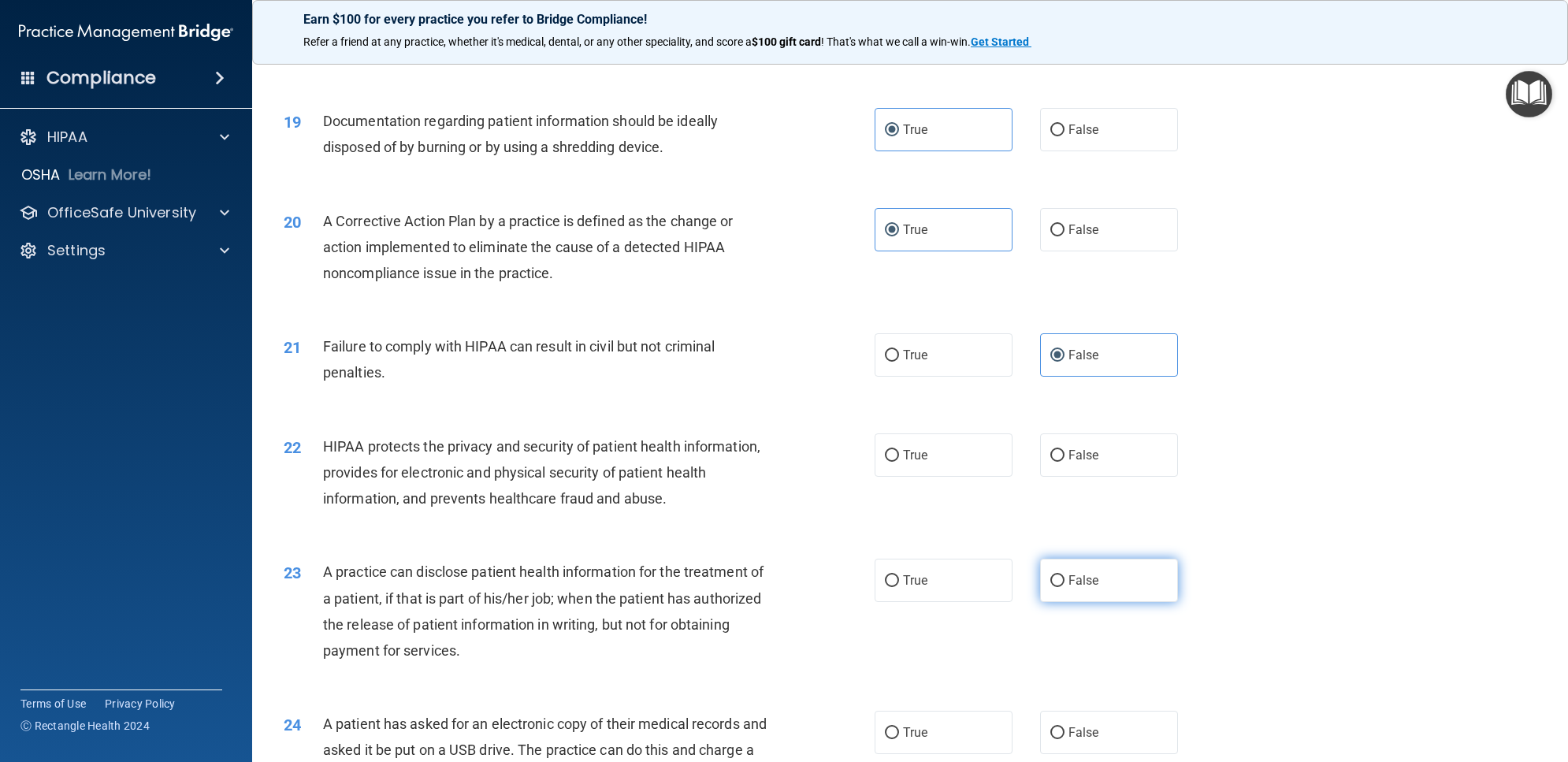
scroll to position [2069, 0]
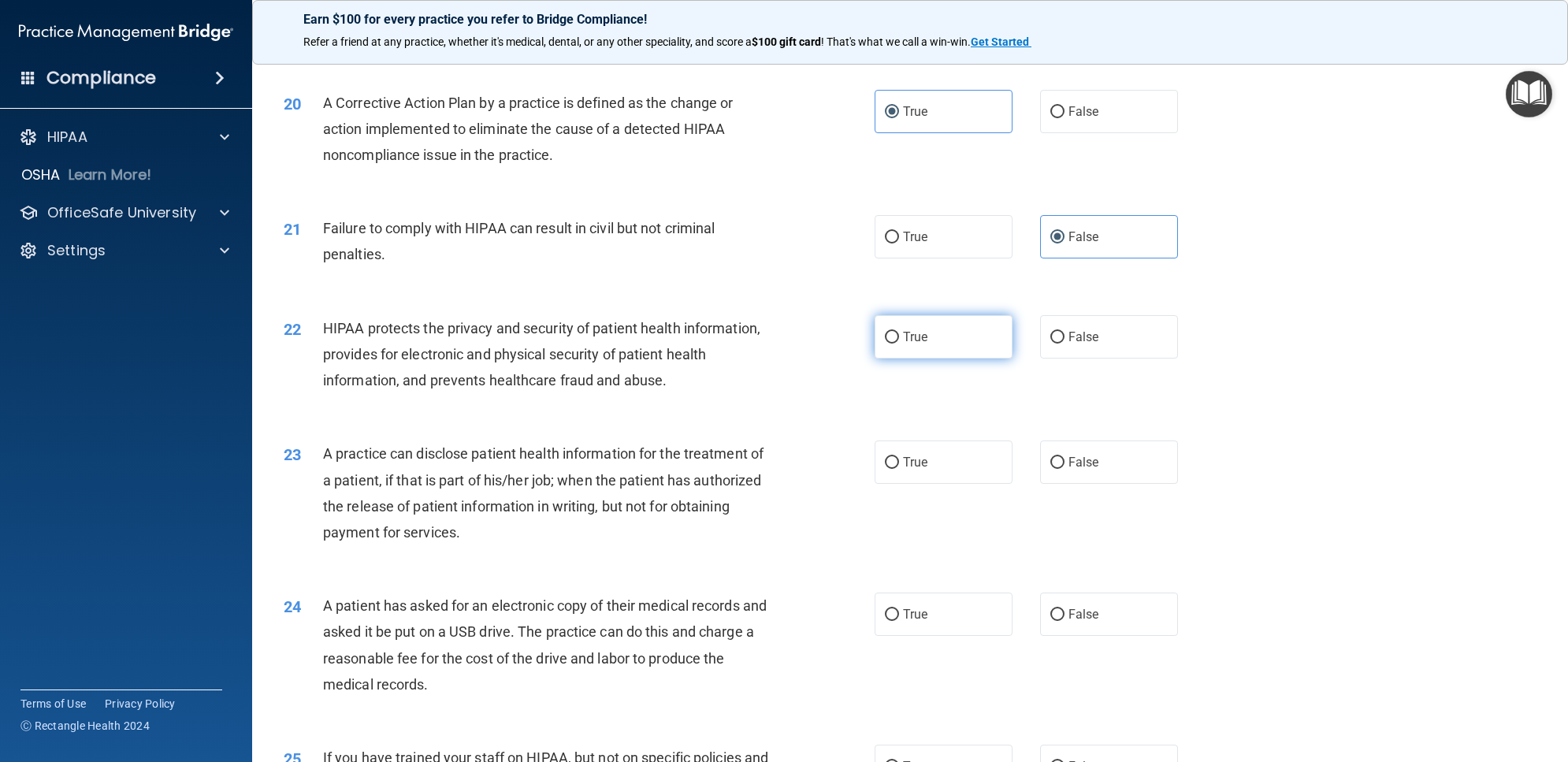
click at [943, 331] on label "True" at bounding box center [944, 336] width 138 height 43
click at [899, 332] on input "True" at bounding box center [892, 338] width 14 height 12
radio input "true"
click at [948, 461] on label "True" at bounding box center [944, 462] width 138 height 43
click at [899, 461] on input "True" at bounding box center [892, 463] width 14 height 12
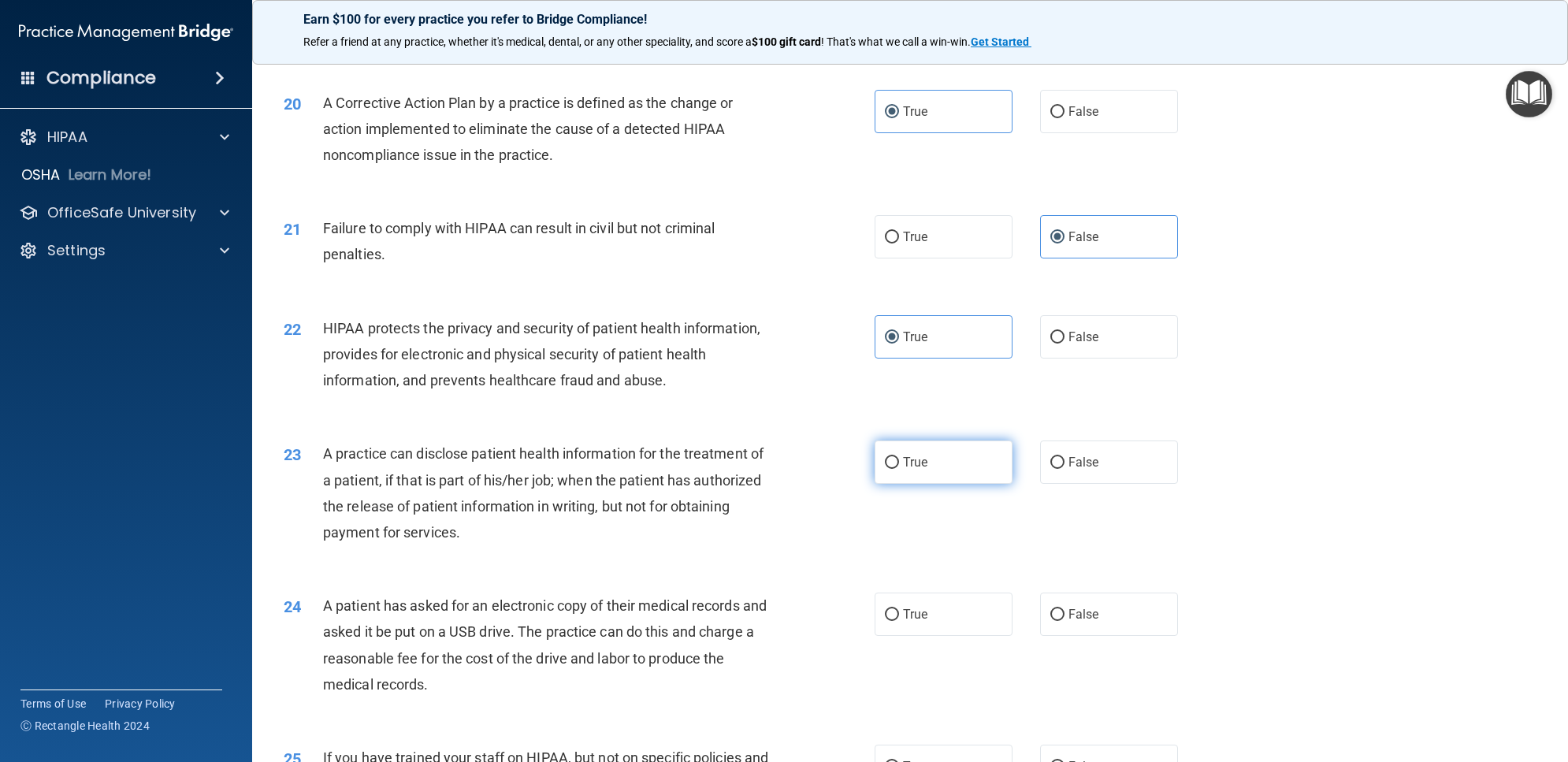
radio input "true"
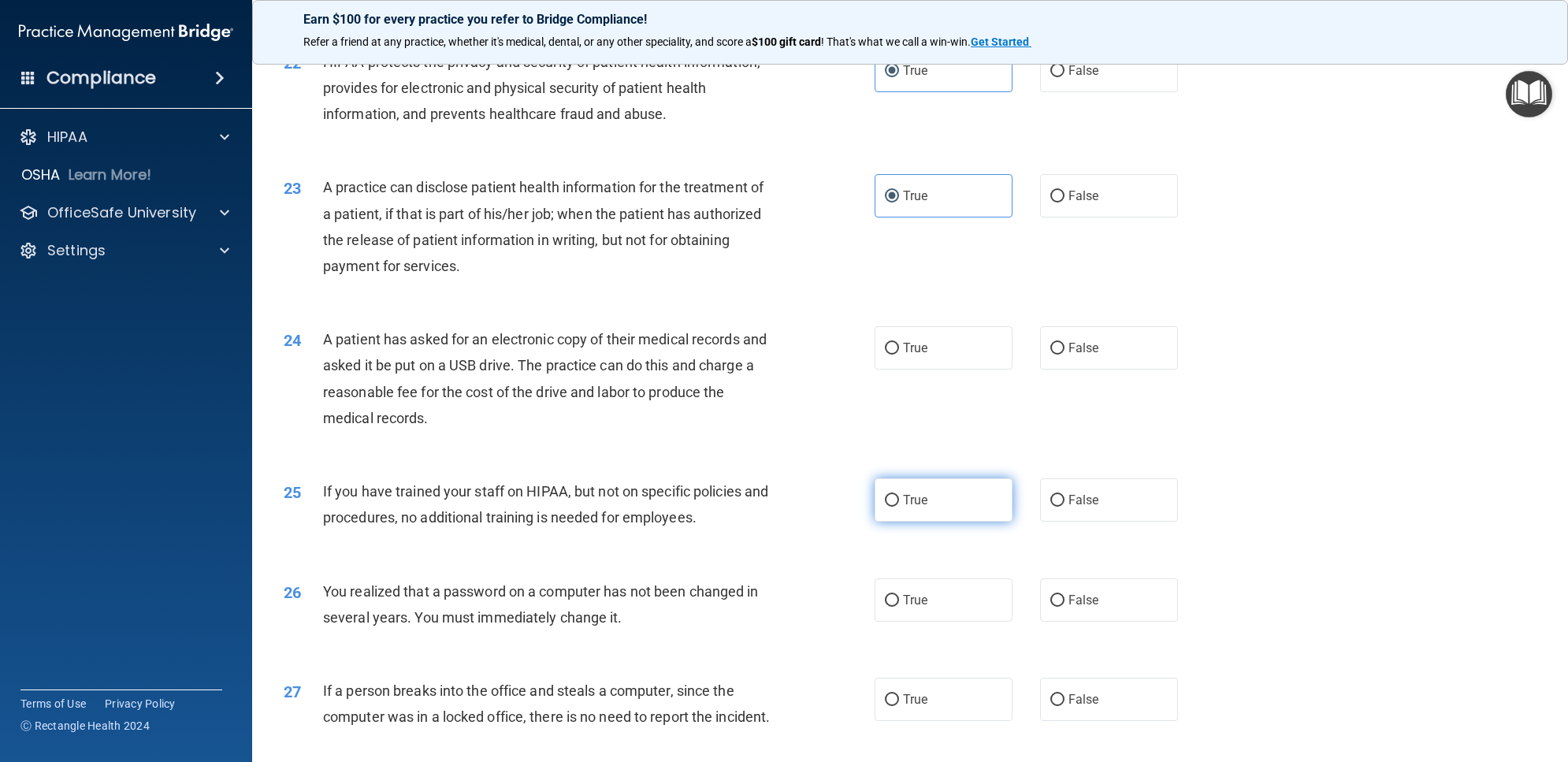
scroll to position [2364, 0]
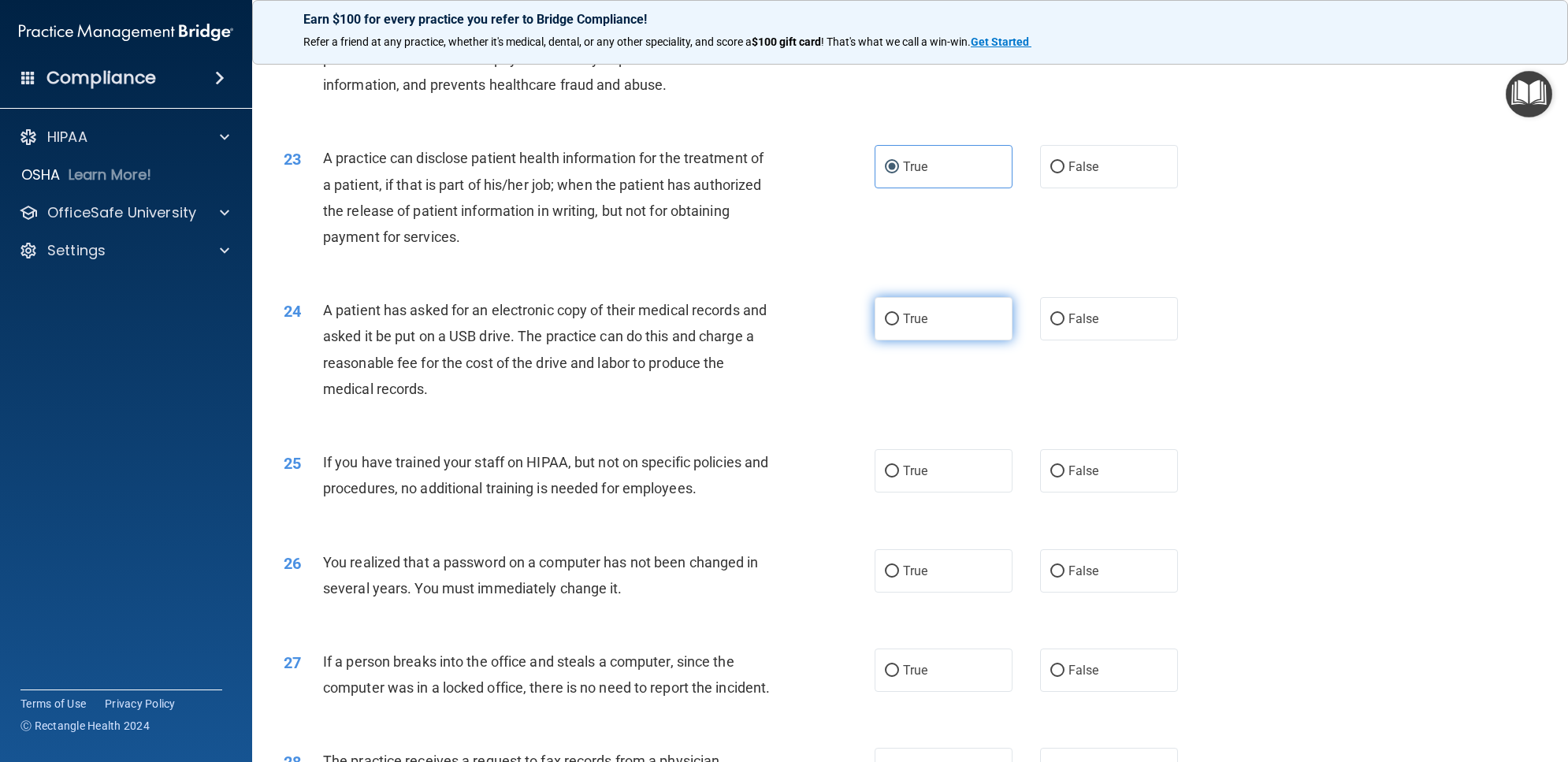
click at [939, 321] on label "True" at bounding box center [944, 319] width 138 height 43
click at [899, 321] on input "True" at bounding box center [892, 319] width 14 height 12
radio input "true"
click at [923, 474] on label "True" at bounding box center [944, 471] width 138 height 43
click at [899, 474] on input "True" at bounding box center [892, 471] width 14 height 12
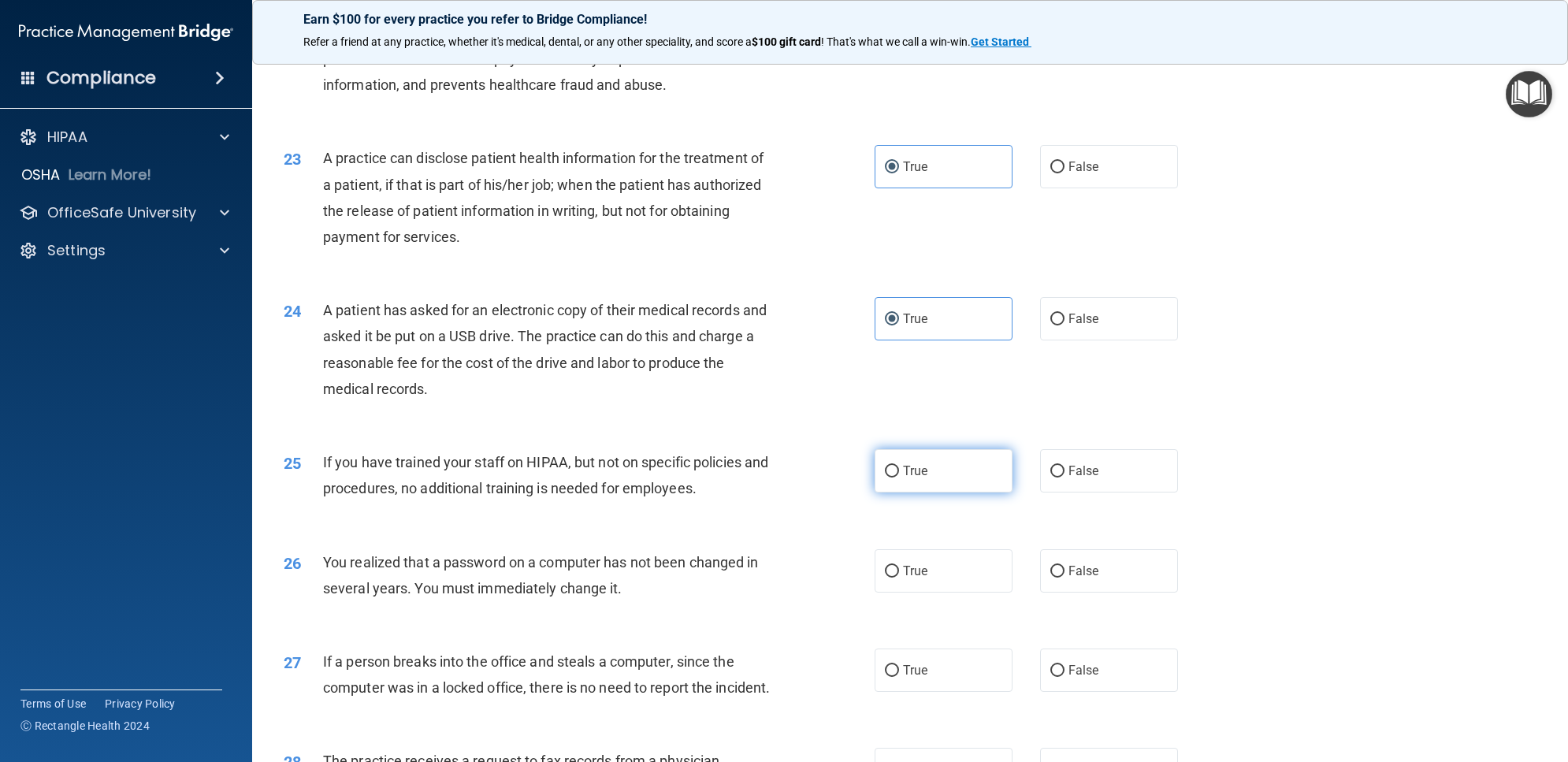
radio input "true"
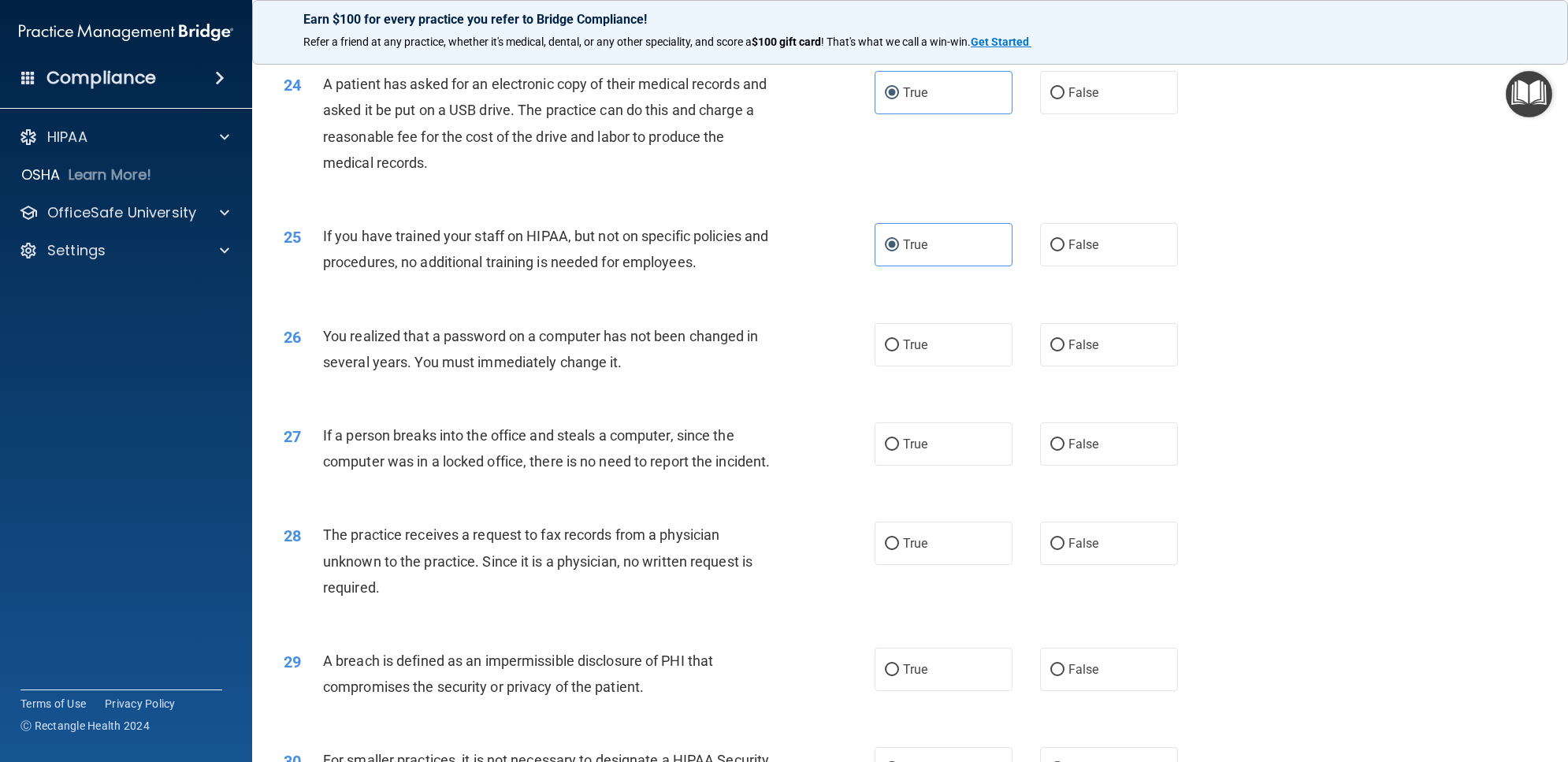
scroll to position [2660, 0]
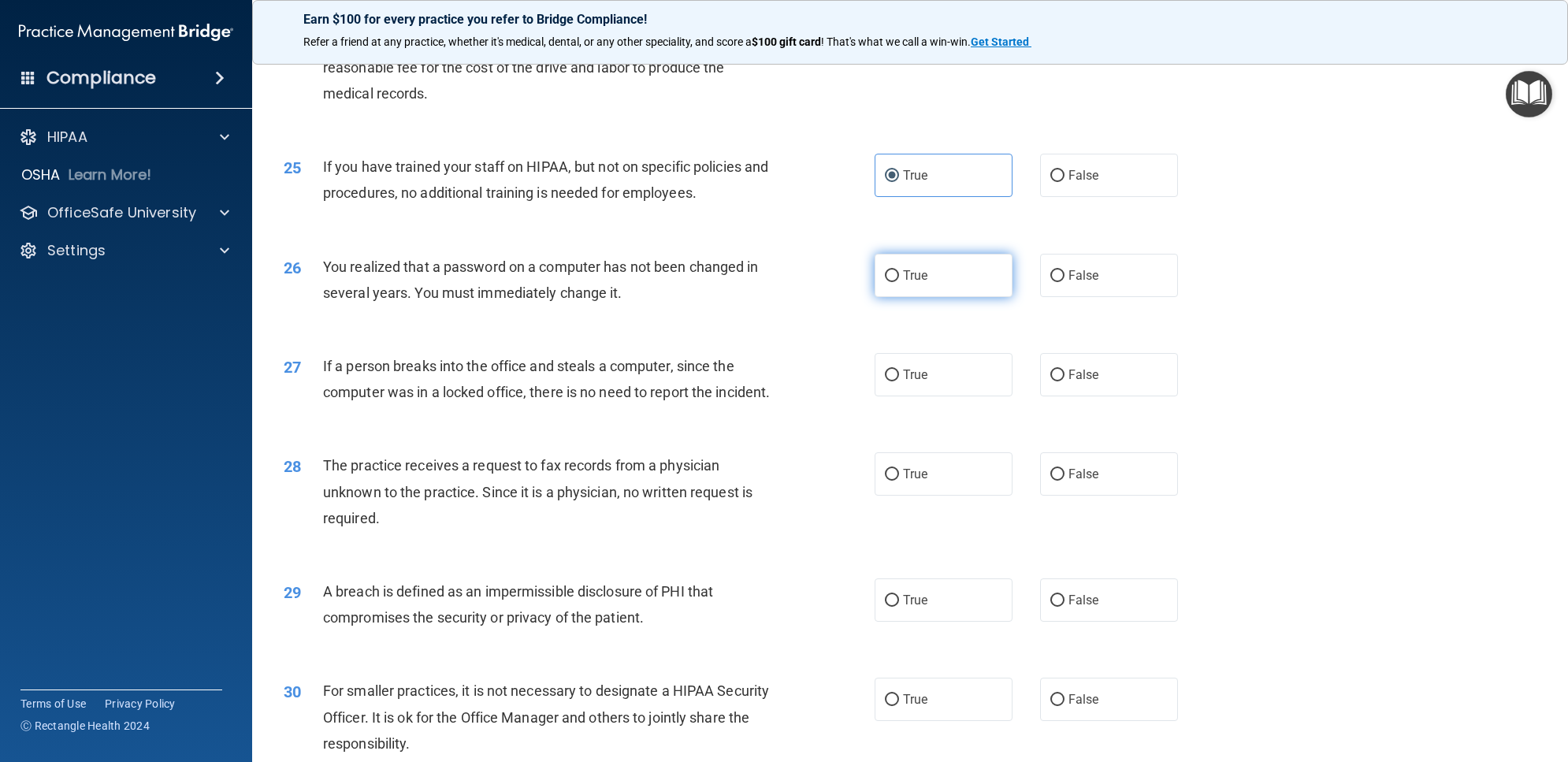
click at [919, 280] on span "True" at bounding box center [915, 275] width 25 height 15
click at [899, 280] on input "True" at bounding box center [892, 276] width 14 height 12
radio input "true"
click at [919, 375] on span "True" at bounding box center [915, 375] width 25 height 15
click at [899, 375] on input "True" at bounding box center [892, 375] width 14 height 12
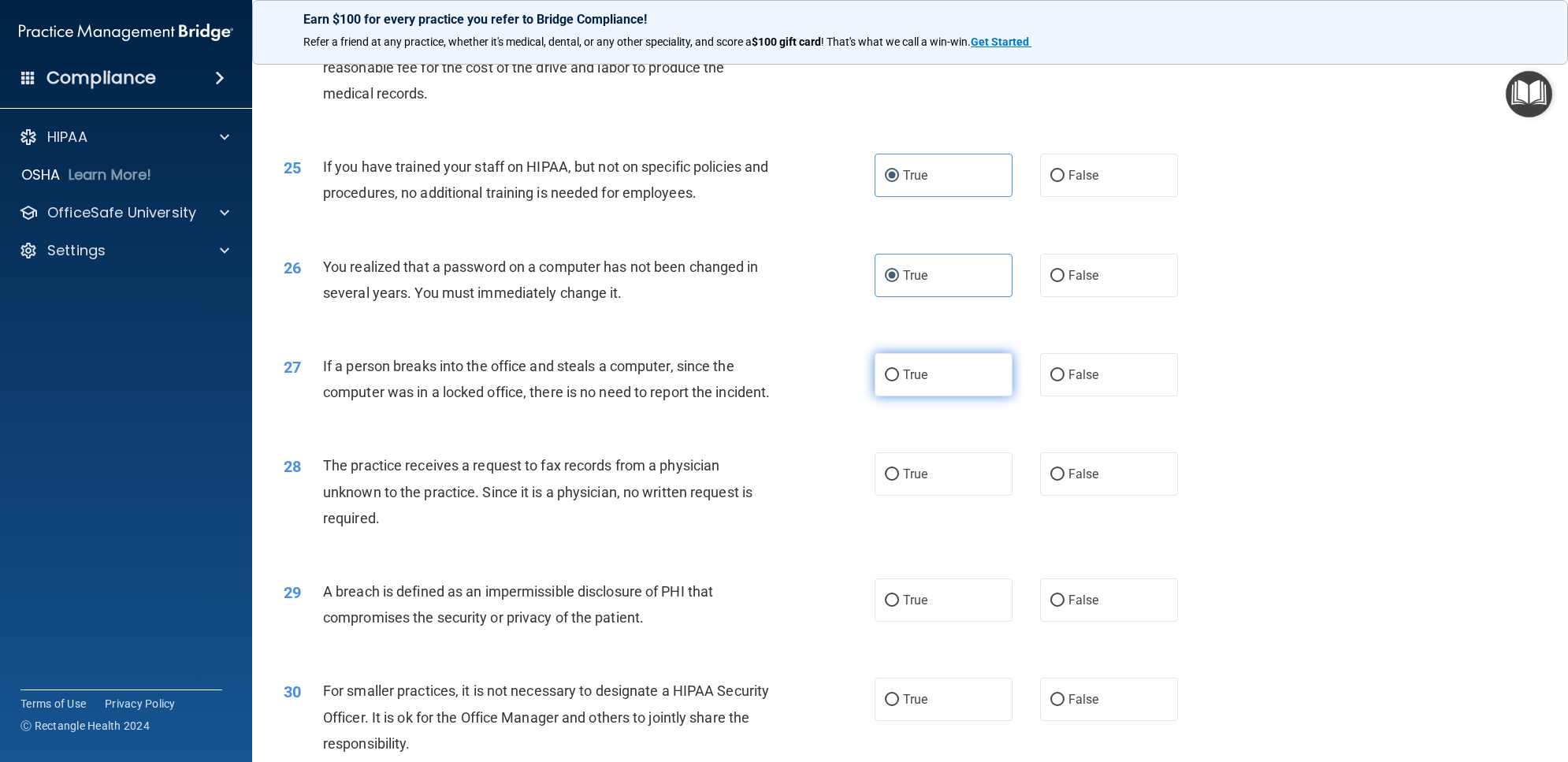
radio input "true"
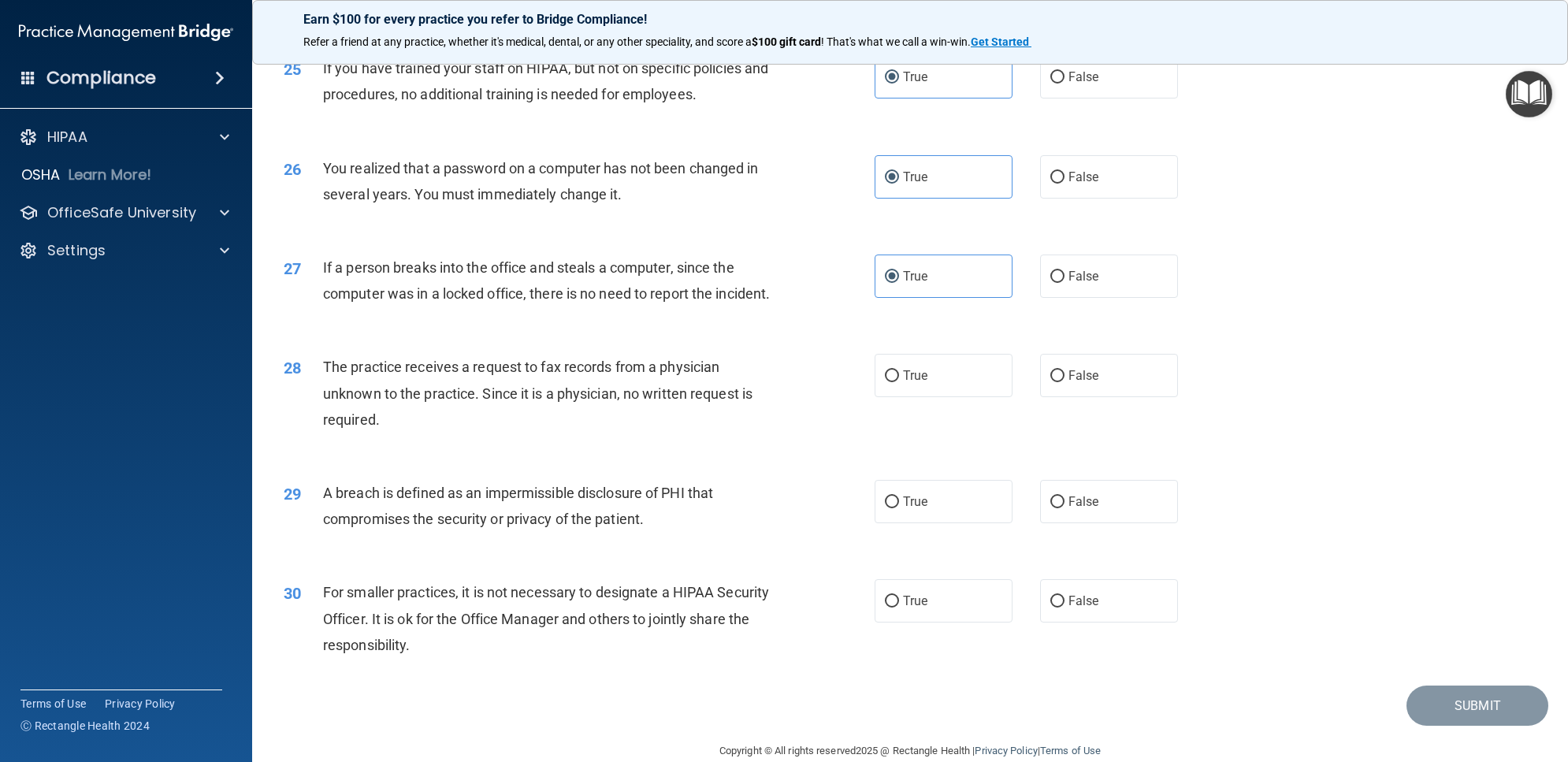
scroll to position [2811, 0]
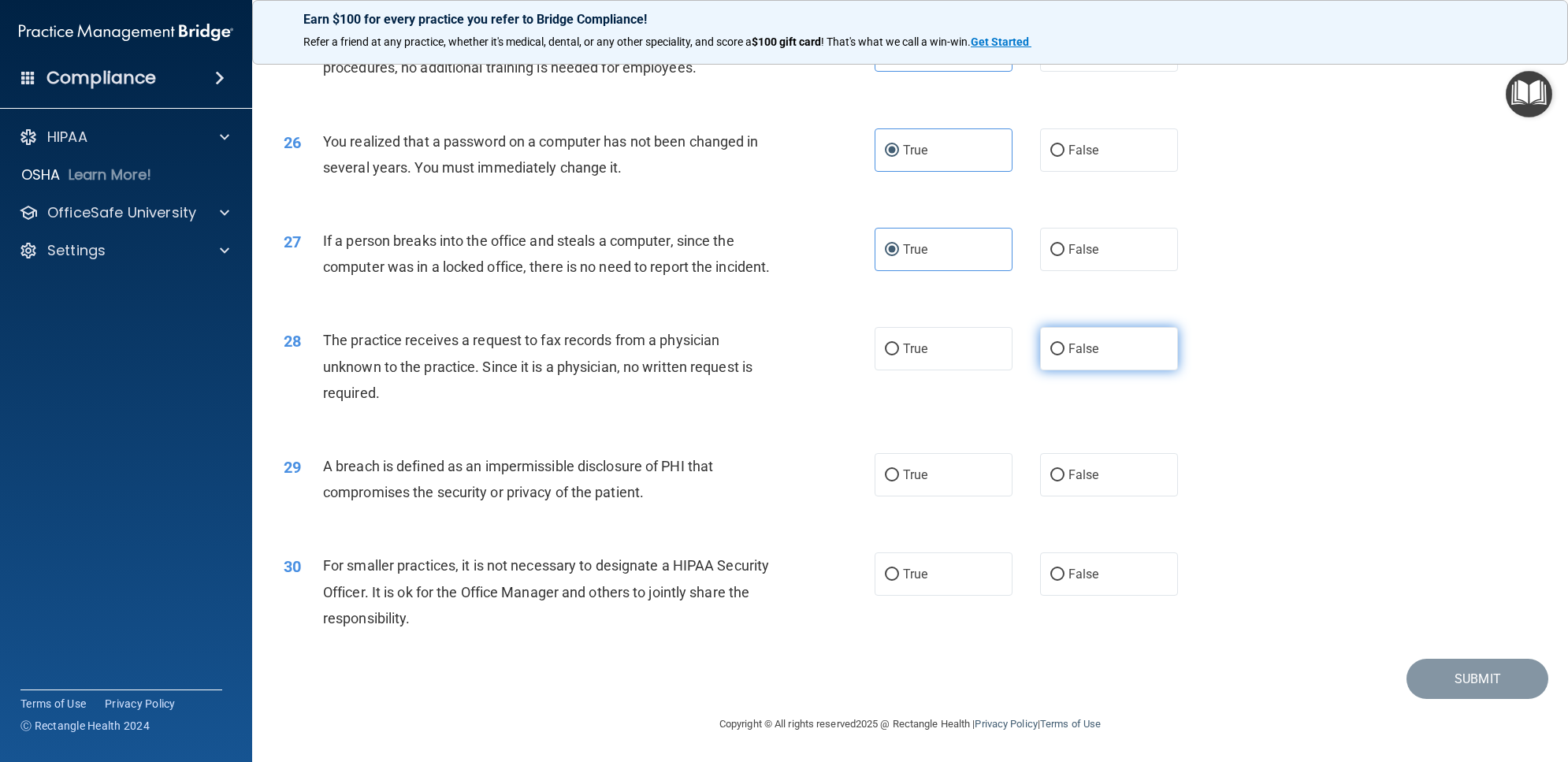
click at [1082, 370] on label "False" at bounding box center [1108, 348] width 138 height 43
click at [1064, 355] on input "False" at bounding box center [1057, 349] width 14 height 12
radio input "true"
click at [962, 479] on label "True" at bounding box center [944, 474] width 138 height 43
click at [899, 479] on input "True" at bounding box center [892, 476] width 14 height 12
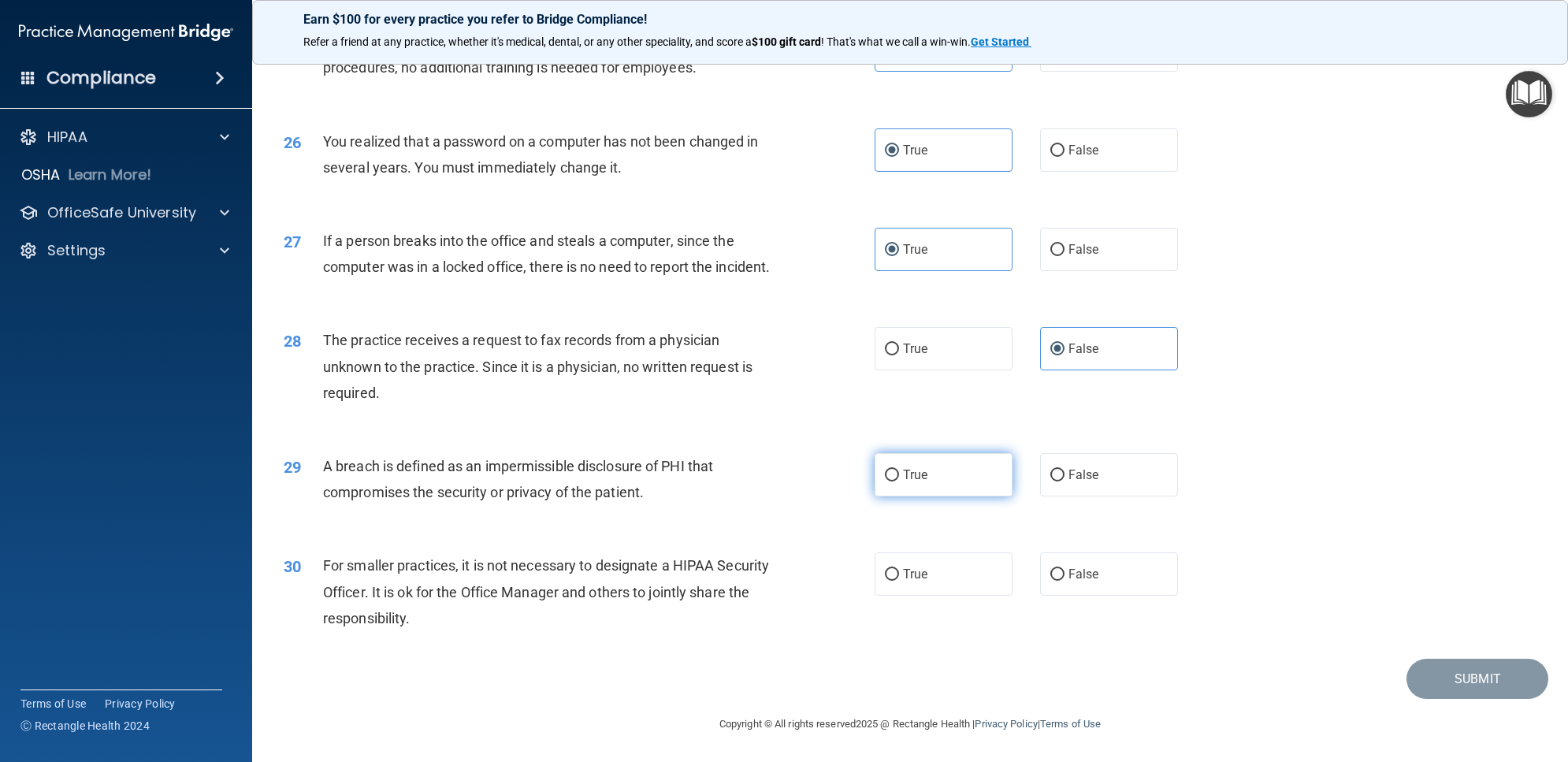
radio input "true"
click at [930, 561] on label "True" at bounding box center [944, 573] width 138 height 43
click at [899, 569] on input "True" at bounding box center [892, 575] width 14 height 12
radio input "true"
click at [1490, 669] on button "Submit" at bounding box center [1477, 678] width 142 height 40
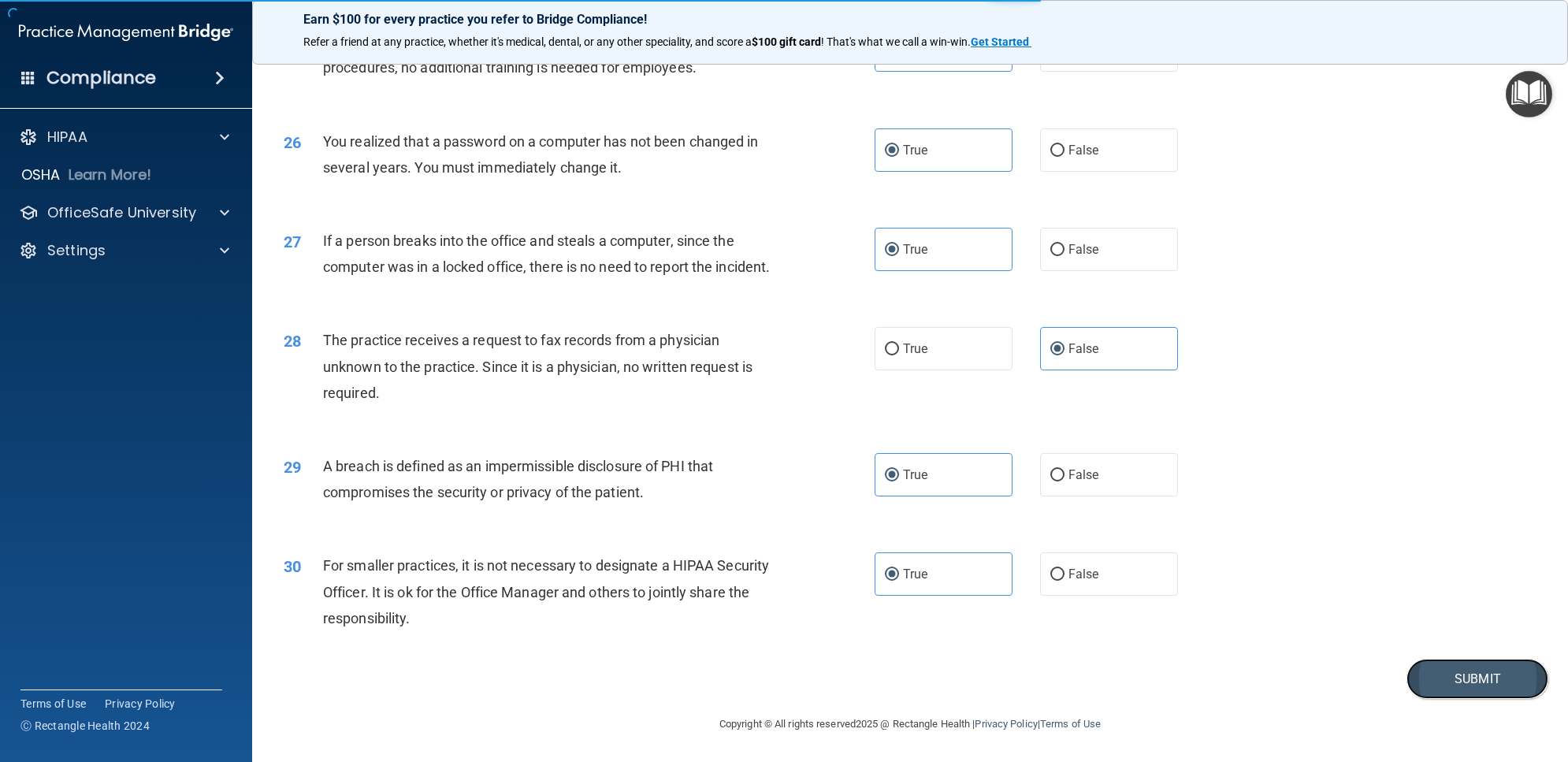
click at [1496, 676] on button "Submit" at bounding box center [1477, 678] width 142 height 40
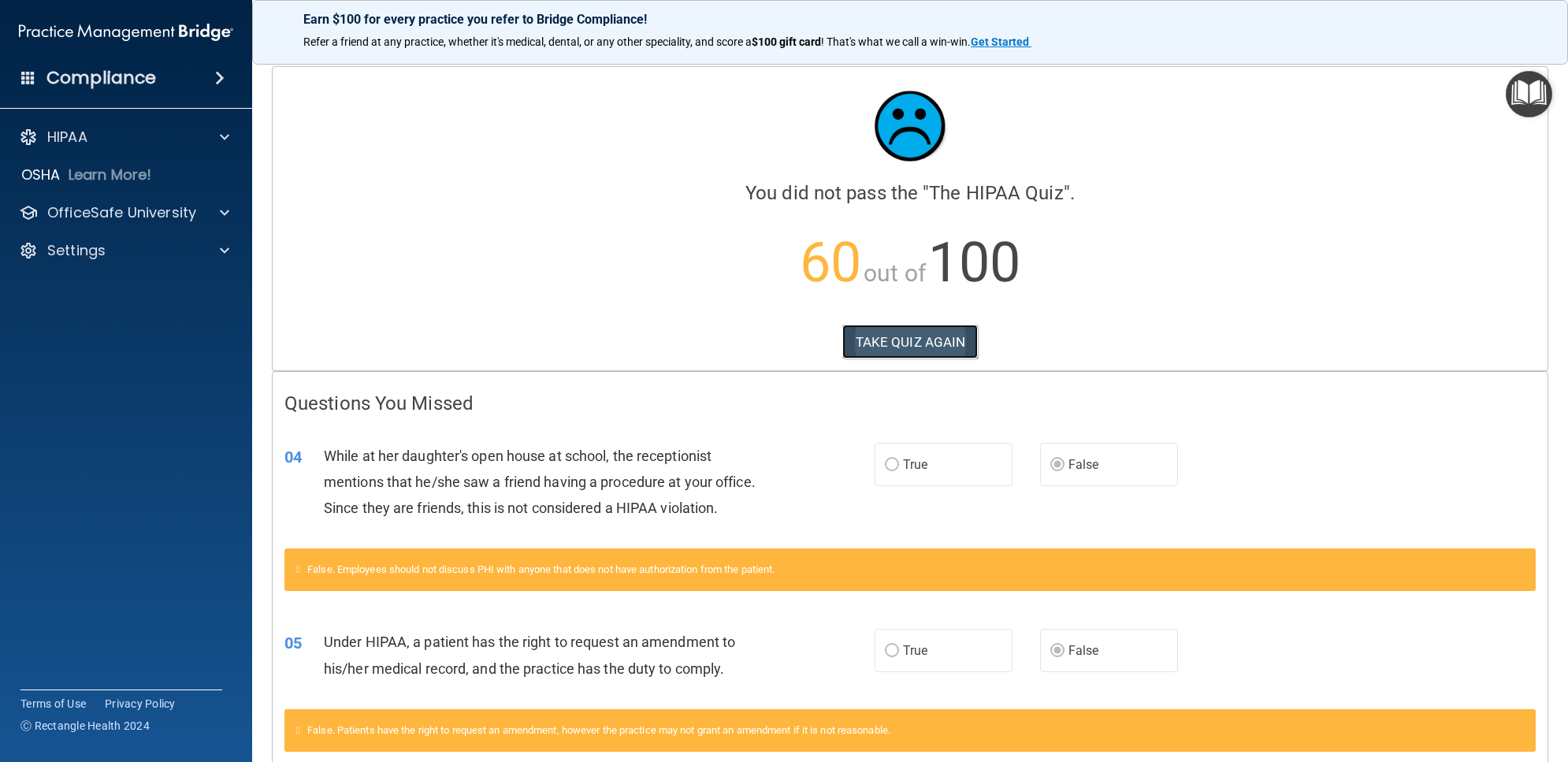
click at [881, 344] on button "TAKE QUIZ AGAIN" at bounding box center [911, 341] width 136 height 35
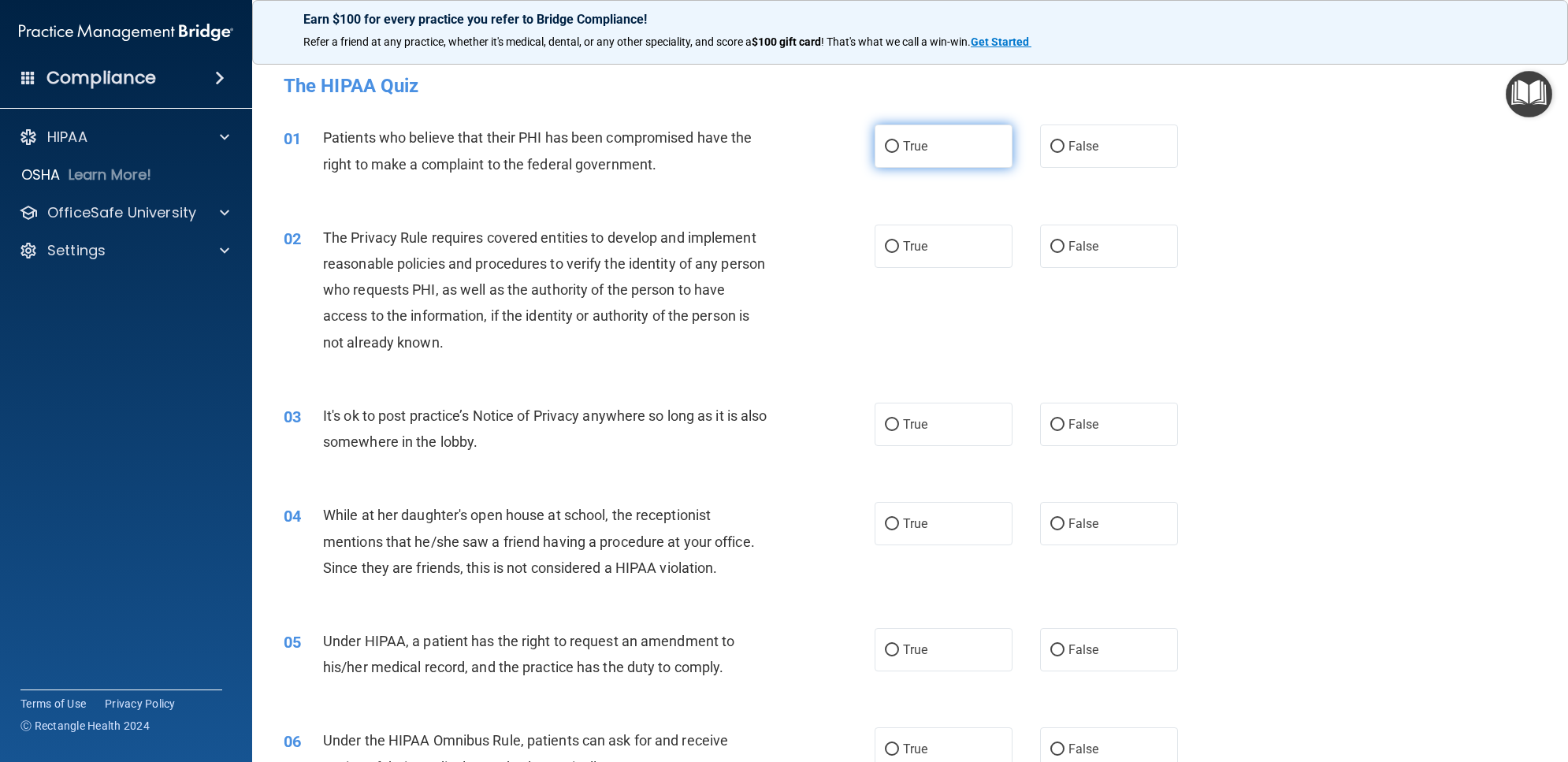
click at [950, 135] on label "True" at bounding box center [944, 146] width 138 height 43
click at [899, 141] on input "True" at bounding box center [892, 147] width 14 height 12
radio input "true"
click at [927, 226] on label "True" at bounding box center [944, 246] width 138 height 43
click at [899, 241] on input "True" at bounding box center [892, 247] width 14 height 12
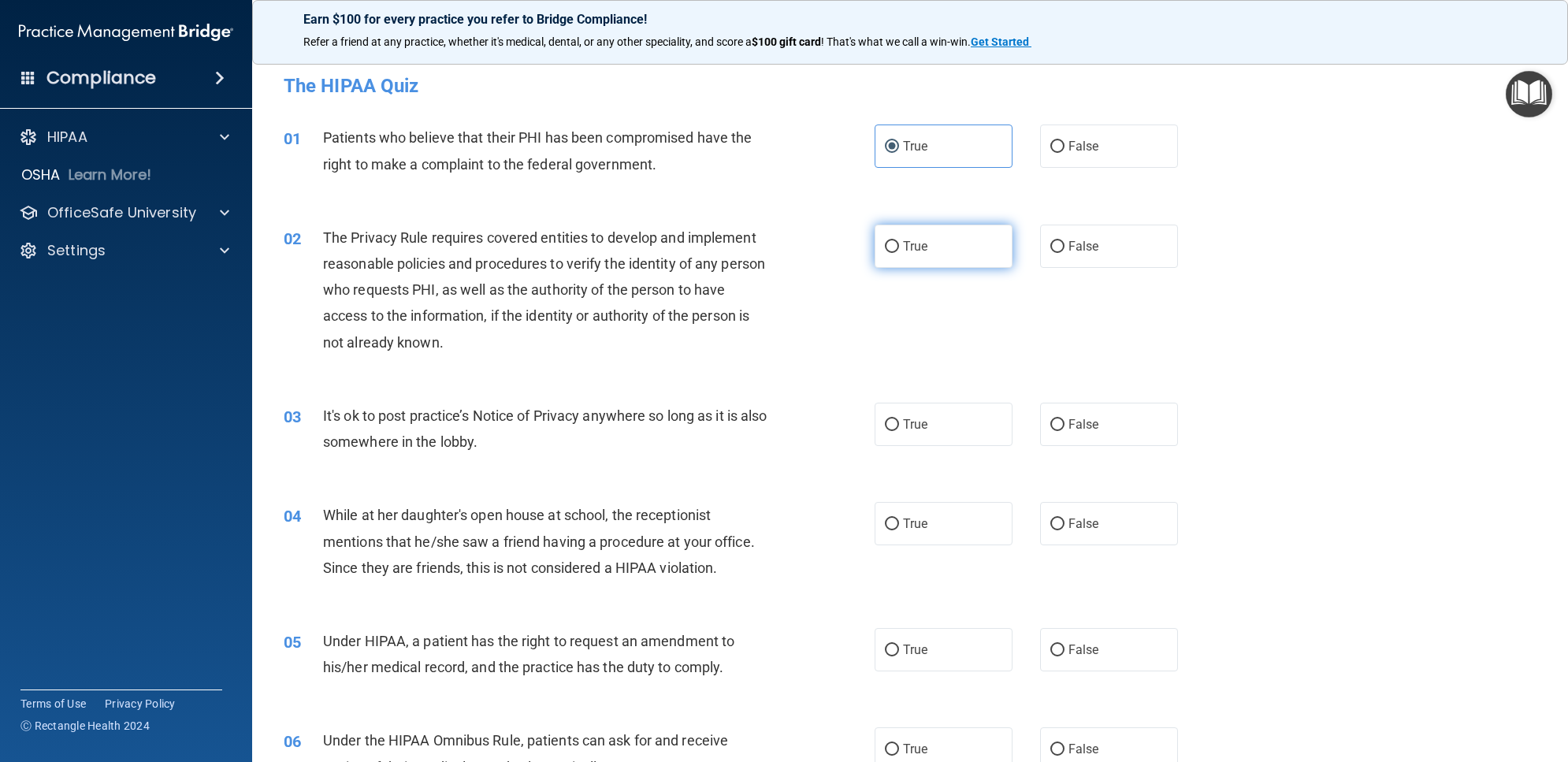
radio input "true"
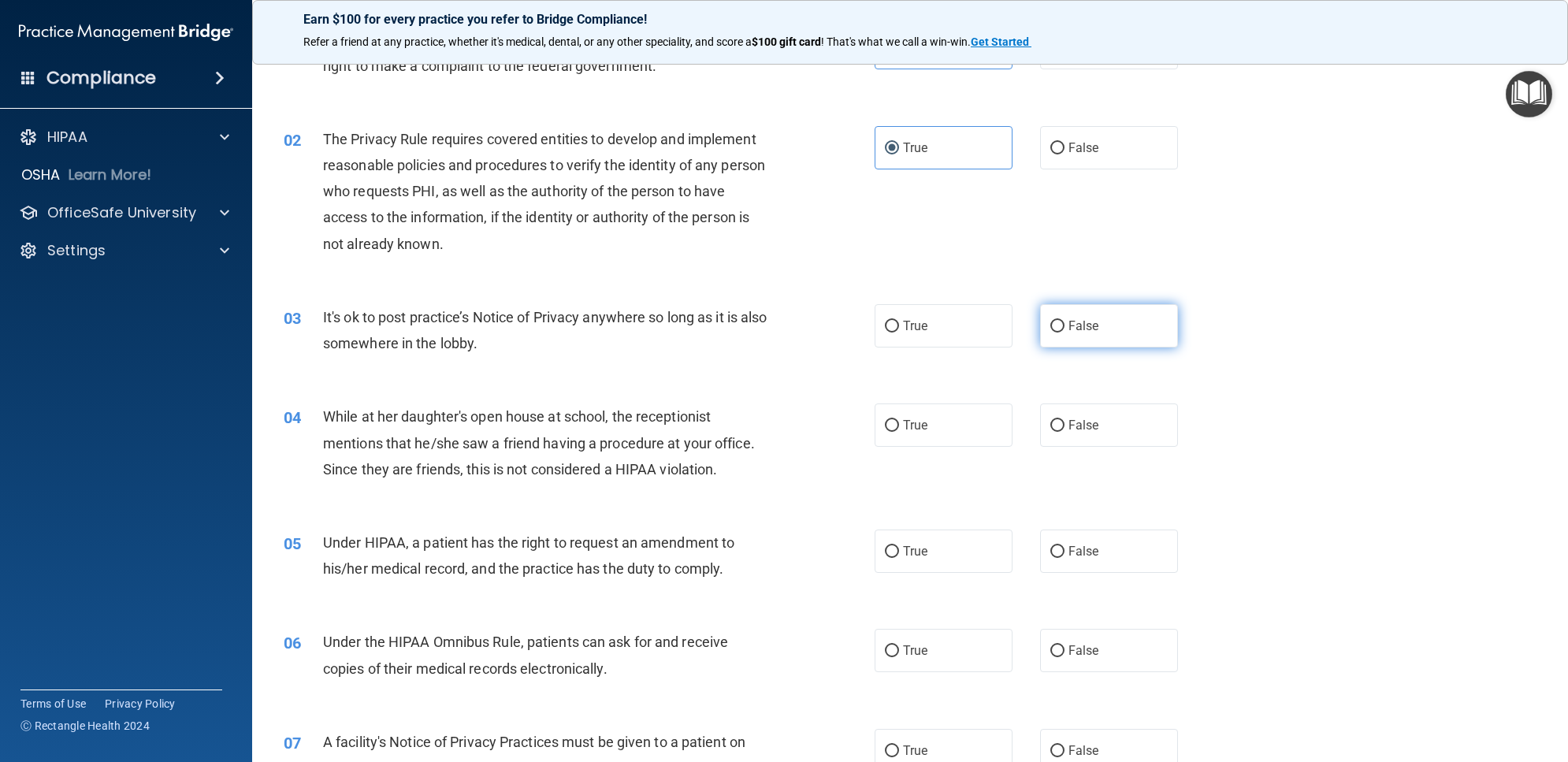
click at [1042, 315] on label "False" at bounding box center [1108, 325] width 138 height 43
click at [1050, 321] on input "False" at bounding box center [1057, 327] width 14 height 12
radio input "true"
click at [1080, 414] on label "False" at bounding box center [1108, 425] width 138 height 43
click at [1064, 420] on input "False" at bounding box center [1057, 426] width 14 height 12
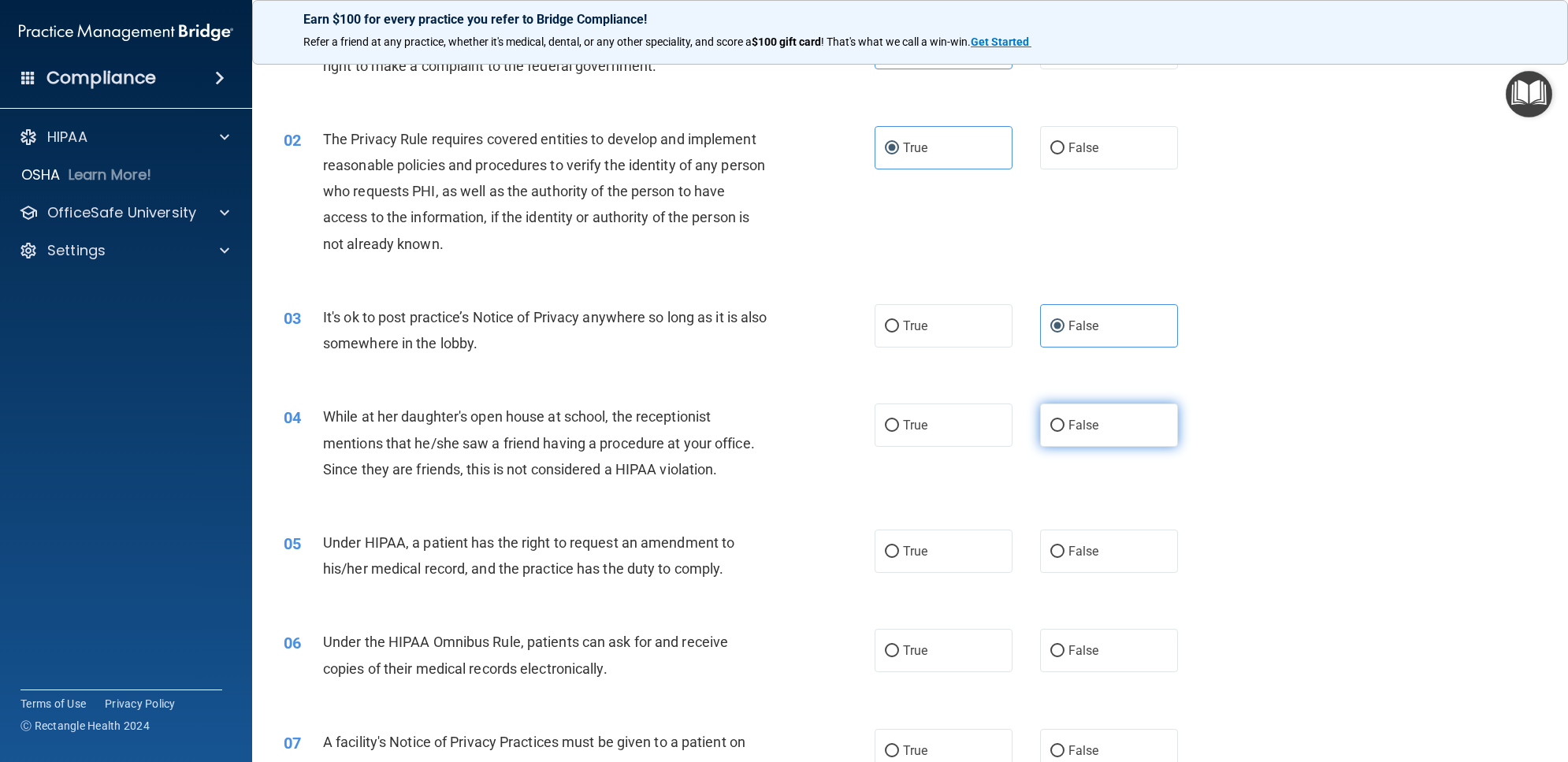
radio input "true"
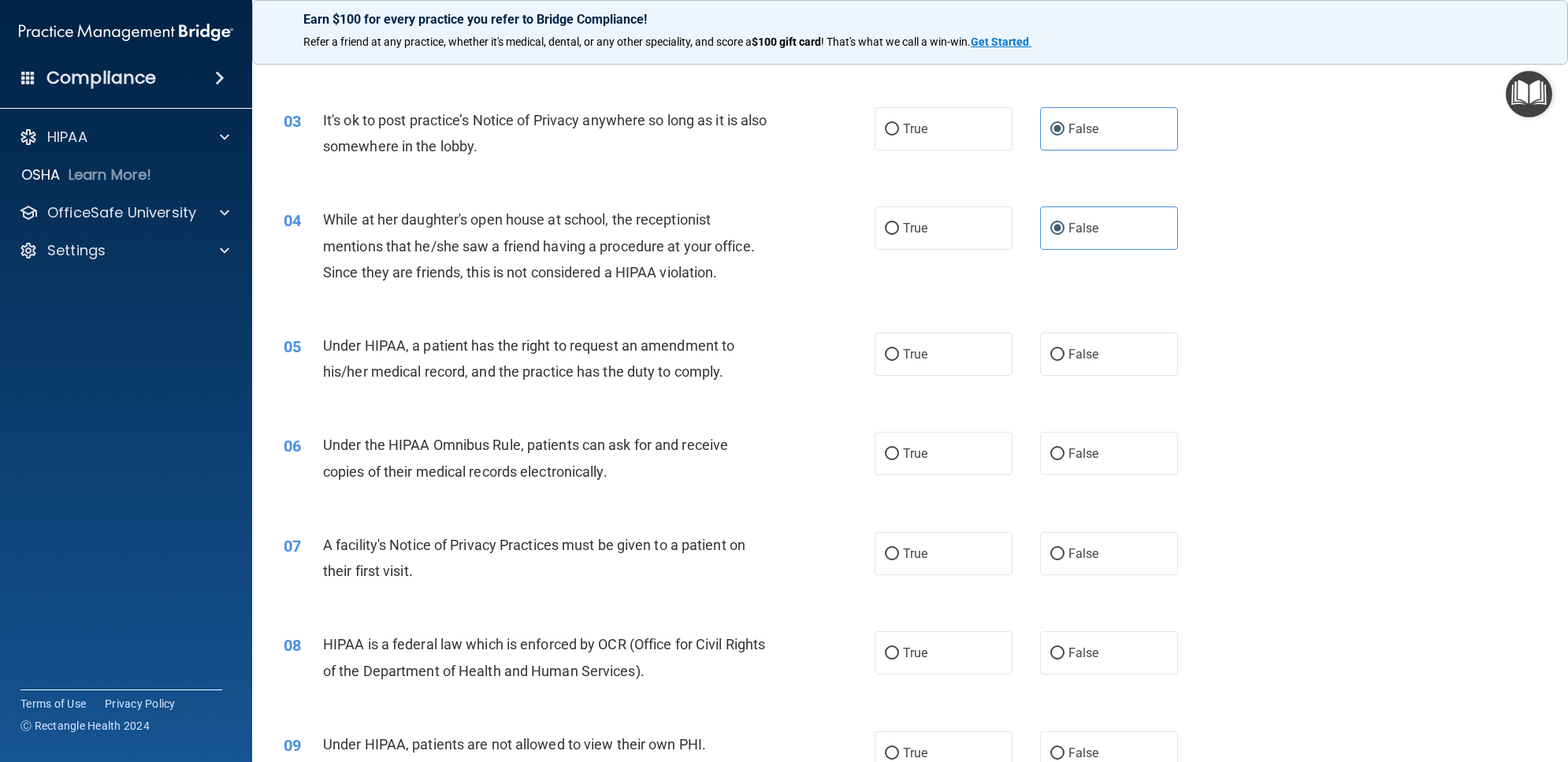
drag, startPoint x: 1048, startPoint y: 357, endPoint x: 1017, endPoint y: 378, distance: 37.4
click at [1050, 357] on input "False" at bounding box center [1057, 355] width 14 height 12
radio input "true"
drag, startPoint x: 895, startPoint y: 463, endPoint x: 898, endPoint y: 473, distance: 10.4
click at [895, 465] on label "True" at bounding box center [944, 453] width 138 height 43
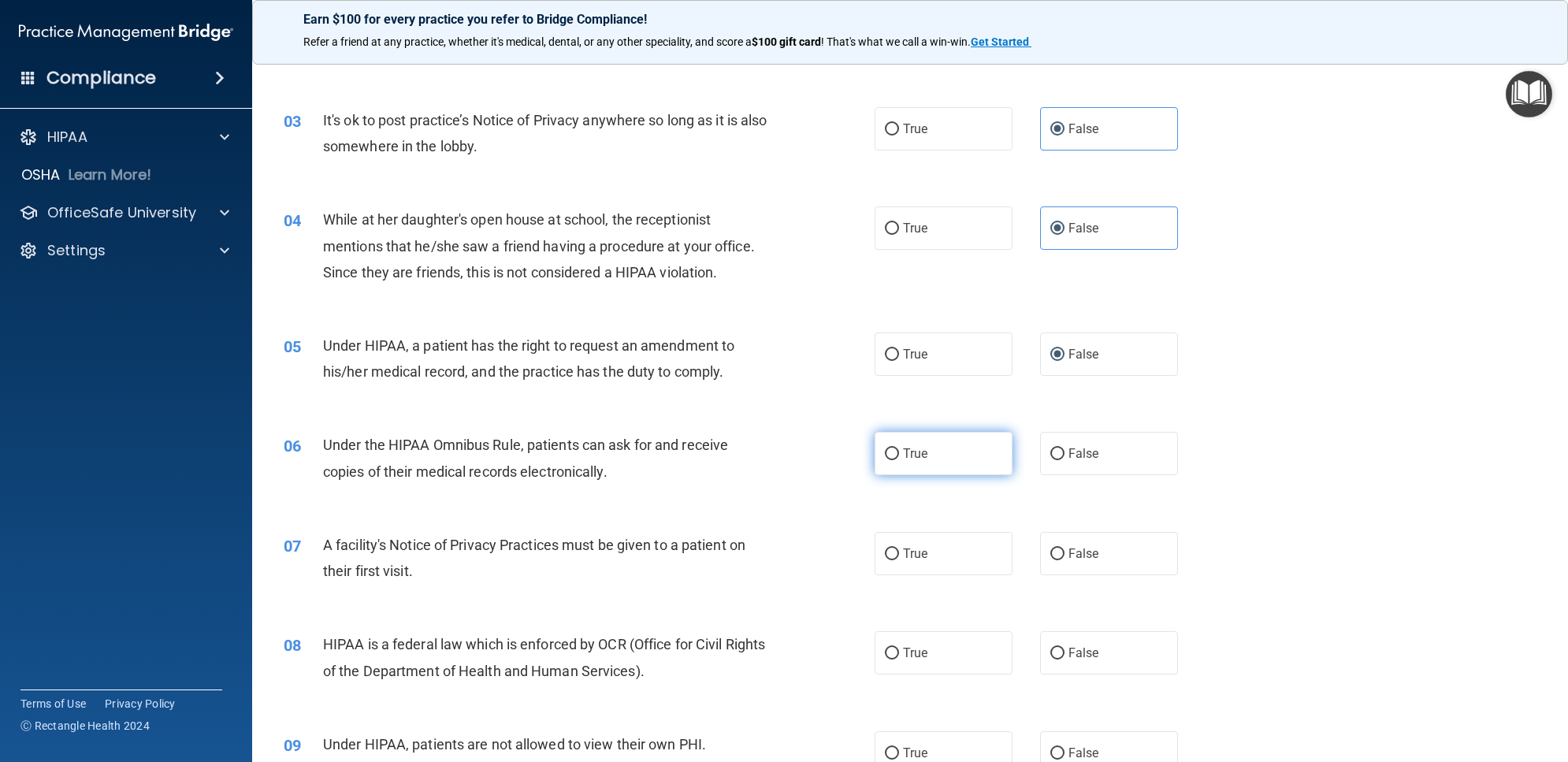
click at [895, 460] on input "True" at bounding box center [892, 454] width 14 height 12
radio input "true"
click at [918, 551] on span "True" at bounding box center [915, 554] width 25 height 15
click at [899, 551] on input "True" at bounding box center [892, 555] width 14 height 12
radio input "true"
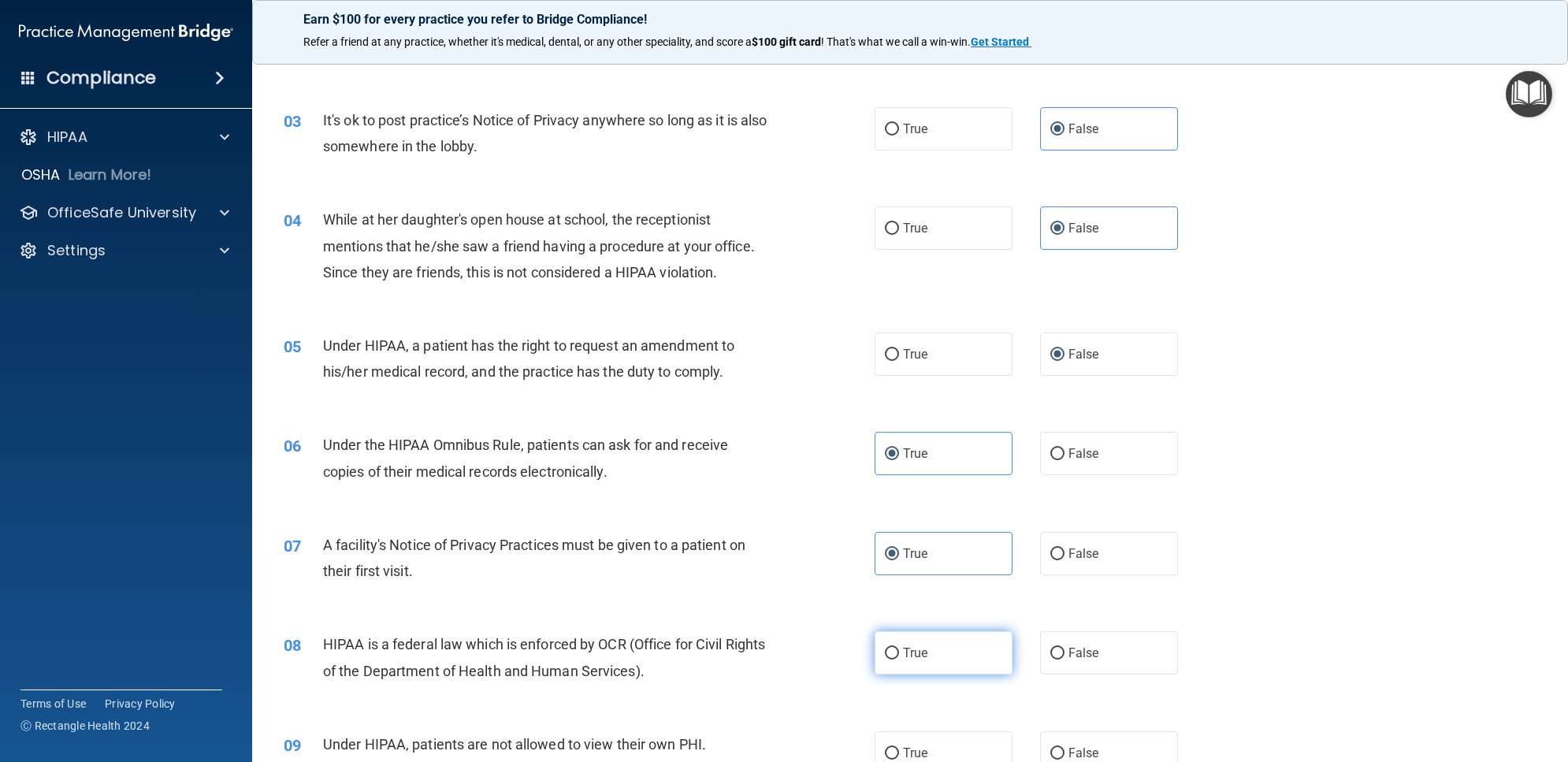
click at [923, 658] on label "True" at bounding box center [944, 652] width 138 height 43
click at [899, 658] on input "True" at bounding box center [892, 653] width 14 height 12
radio input "true"
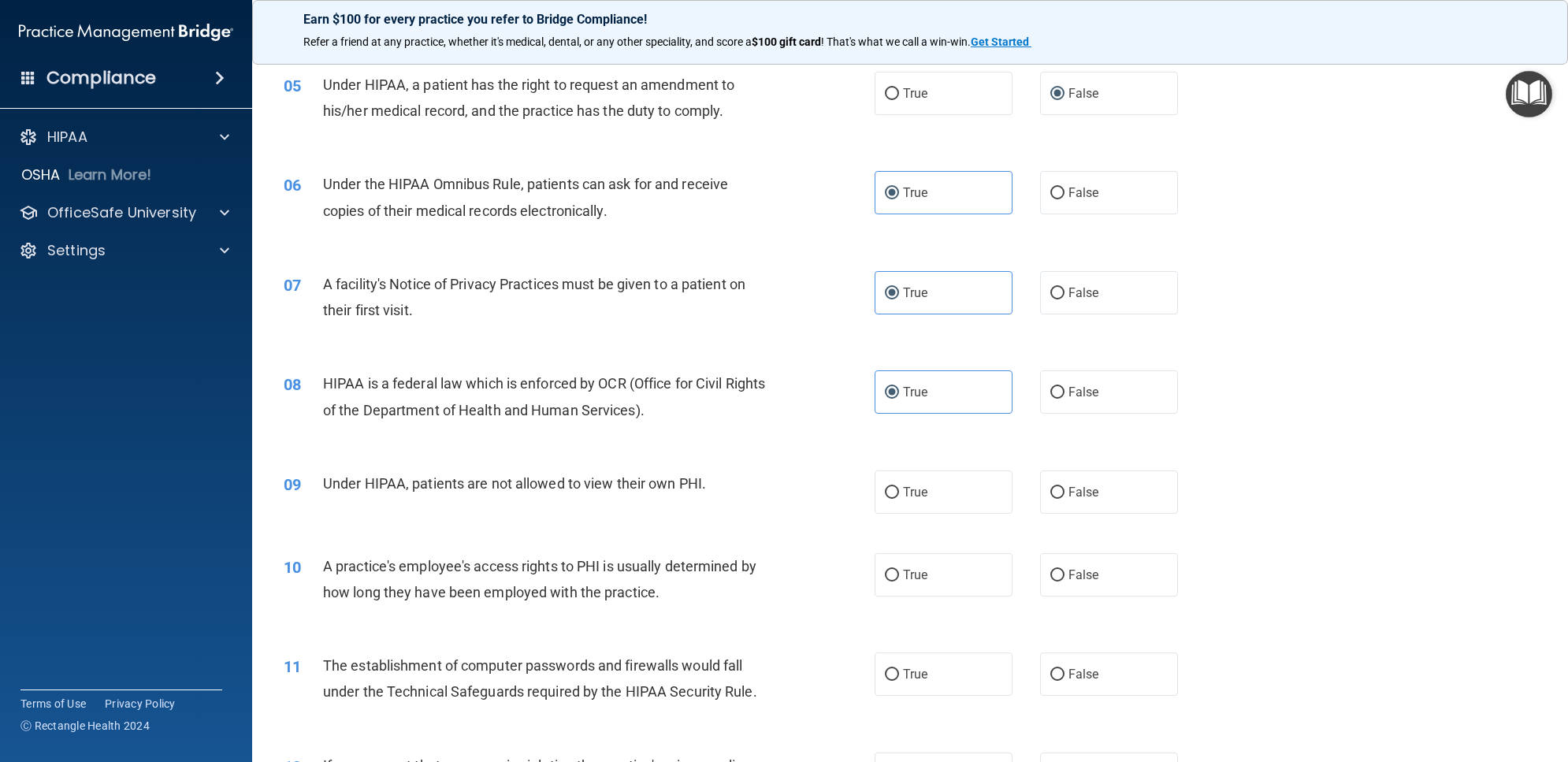
scroll to position [591, 0]
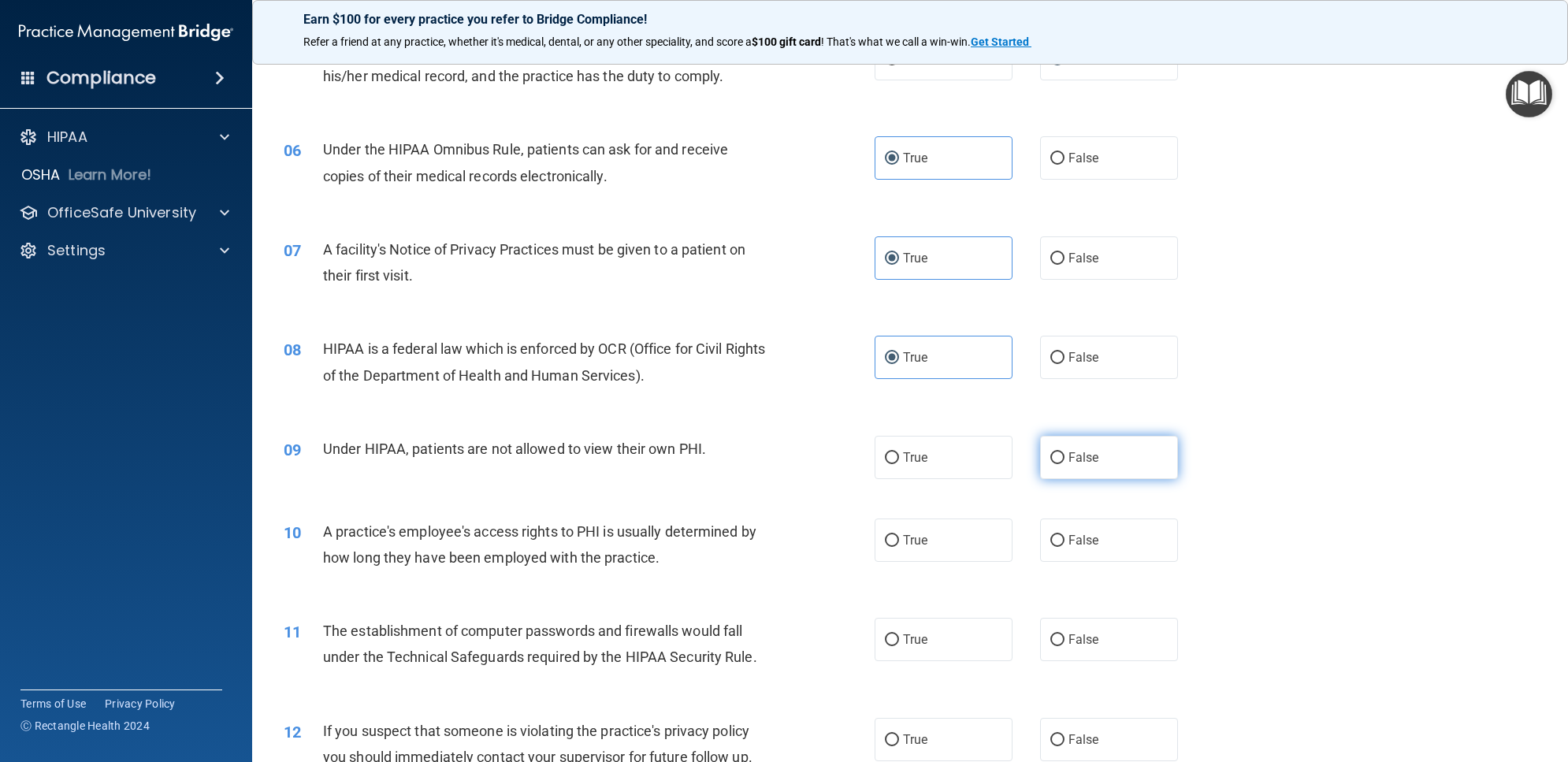
click at [1052, 461] on input "False" at bounding box center [1057, 458] width 14 height 12
radio input "true"
click at [1069, 542] on span "False" at bounding box center [1084, 540] width 31 height 15
click at [1064, 542] on input "False" at bounding box center [1057, 541] width 14 height 12
radio input "true"
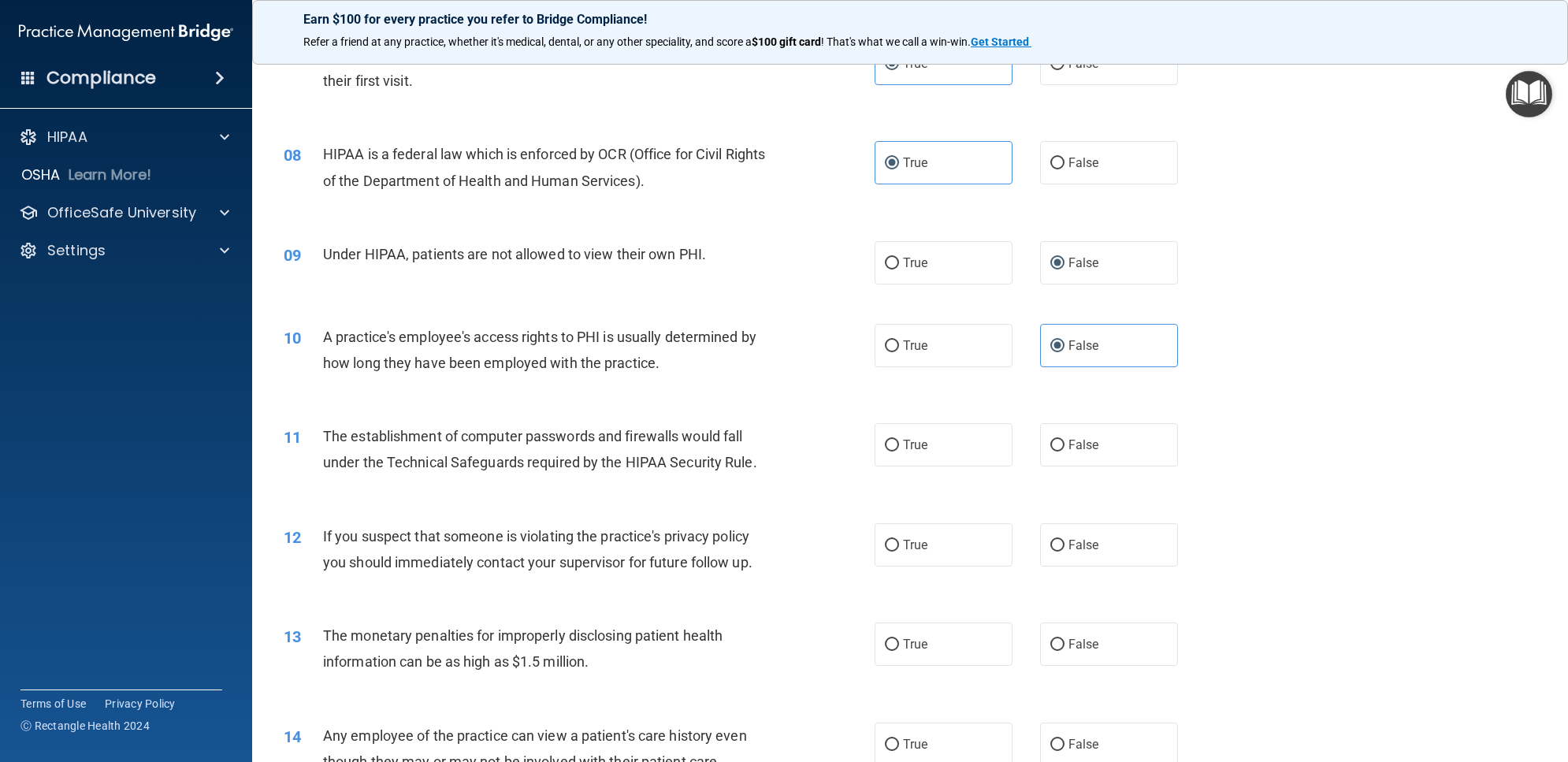
scroll to position [788, 0]
click at [922, 454] on label "True" at bounding box center [944, 442] width 138 height 43
click at [899, 449] on input "True" at bounding box center [892, 443] width 14 height 12
radio input "true"
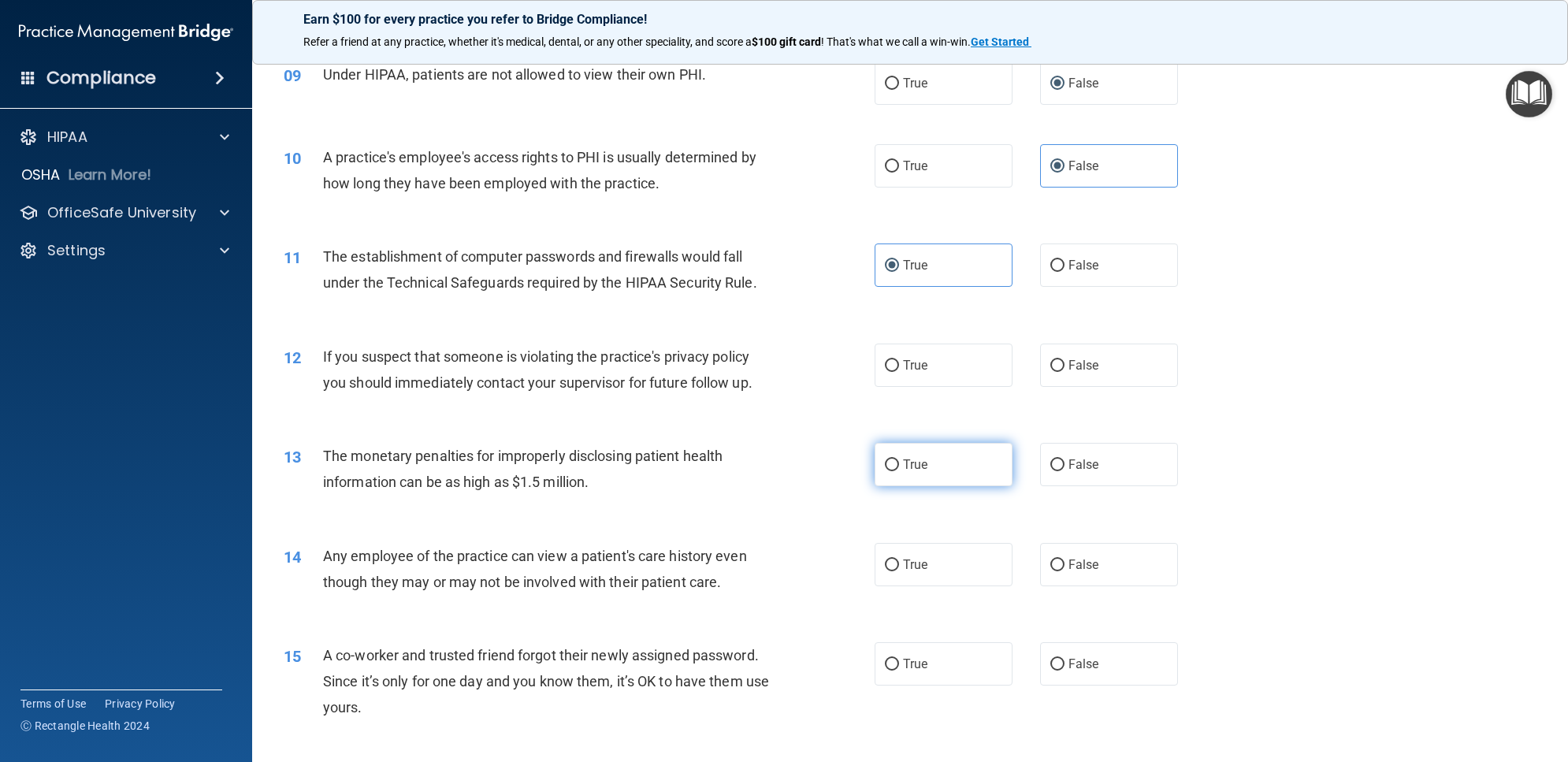
scroll to position [985, 0]
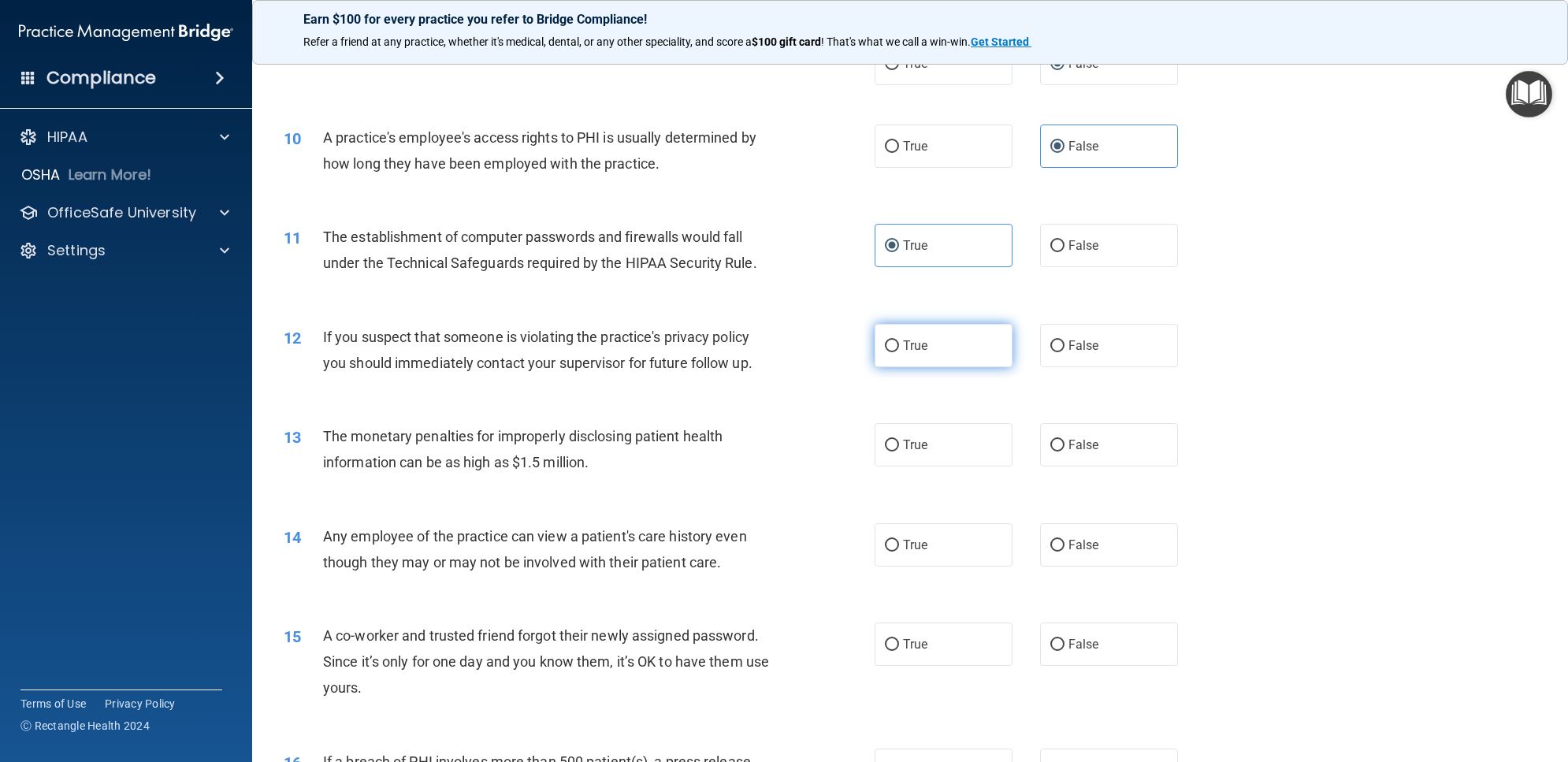
click at [911, 354] on label "True" at bounding box center [944, 345] width 138 height 43
click at [899, 353] on input "True" at bounding box center [892, 347] width 14 height 12
radio input "true"
click at [939, 439] on label "True" at bounding box center [944, 444] width 138 height 43
click at [899, 440] on input "True" at bounding box center [892, 446] width 14 height 12
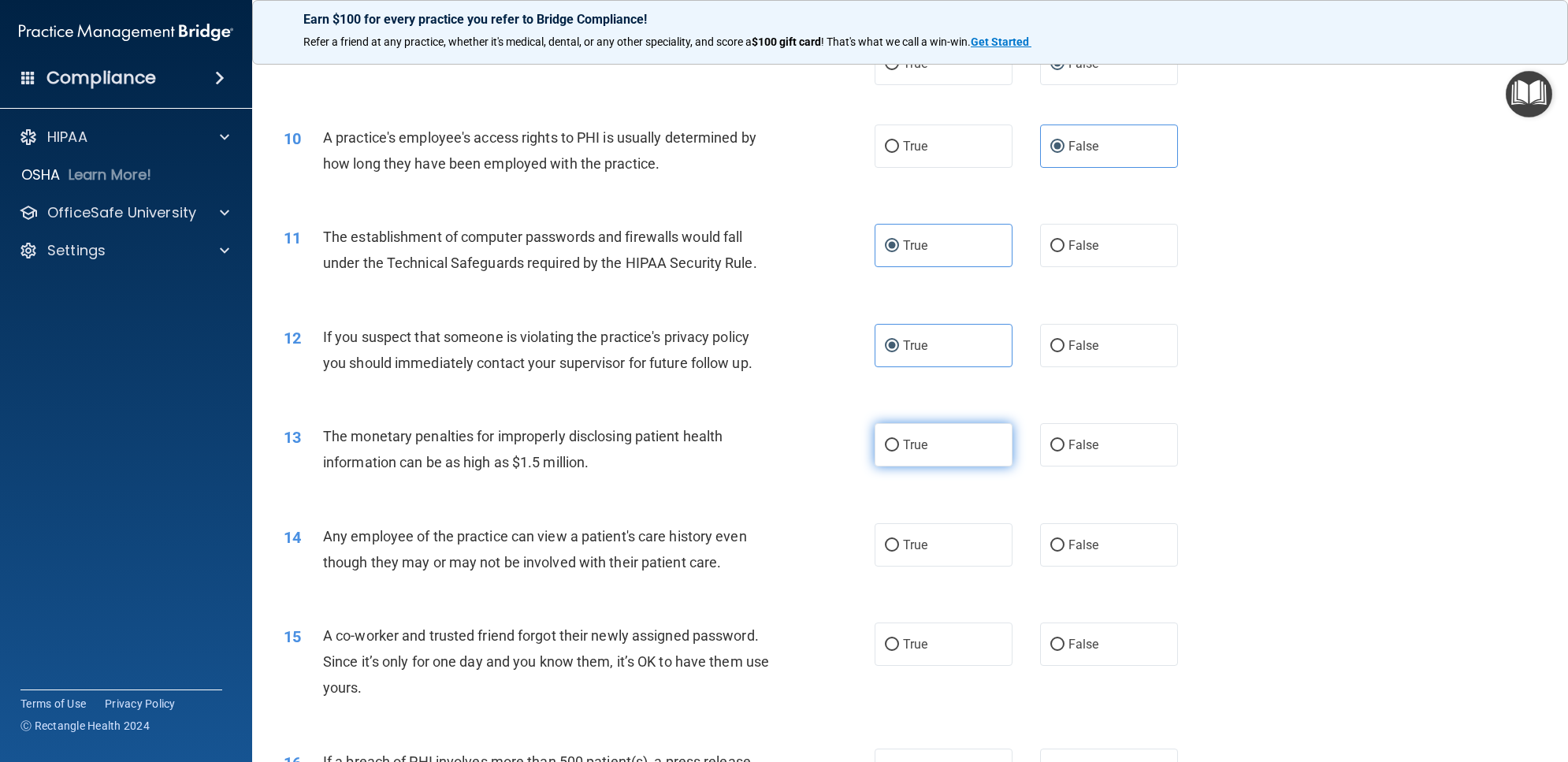
radio input "true"
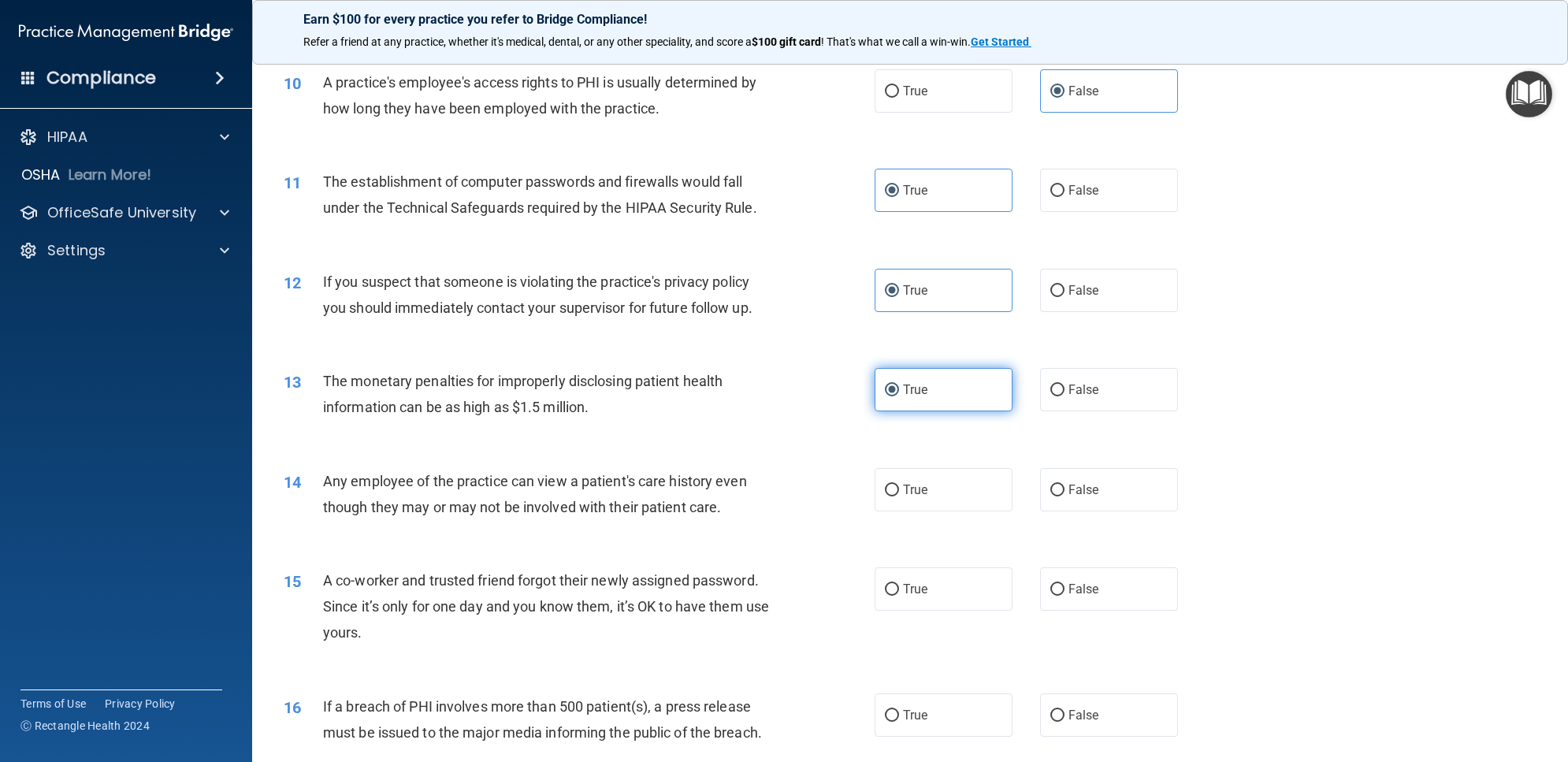
scroll to position [1083, 0]
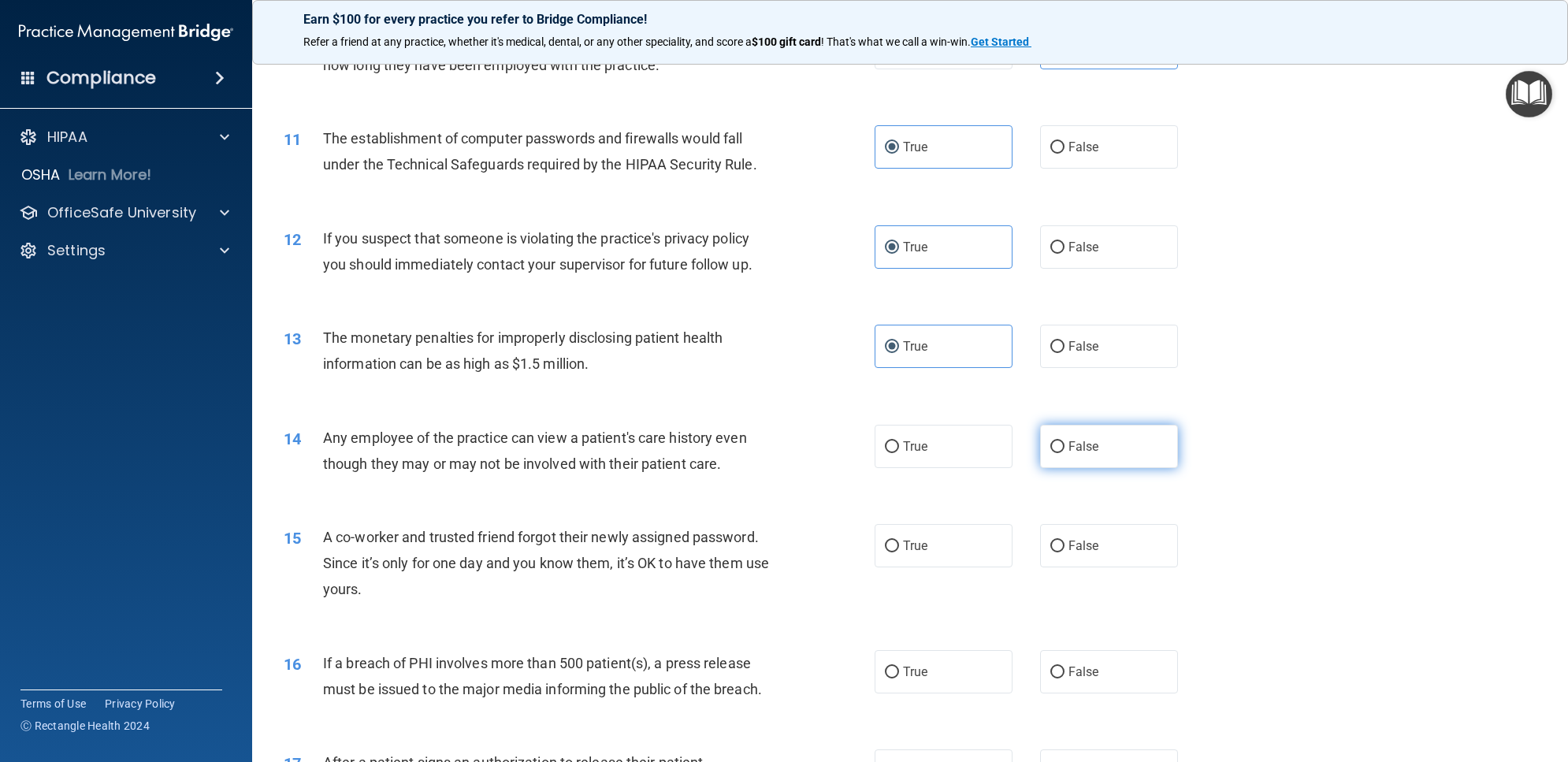
click at [1041, 454] on label "False" at bounding box center [1108, 446] width 138 height 43
click at [1050, 453] on input "False" at bounding box center [1057, 447] width 14 height 12
radio input "true"
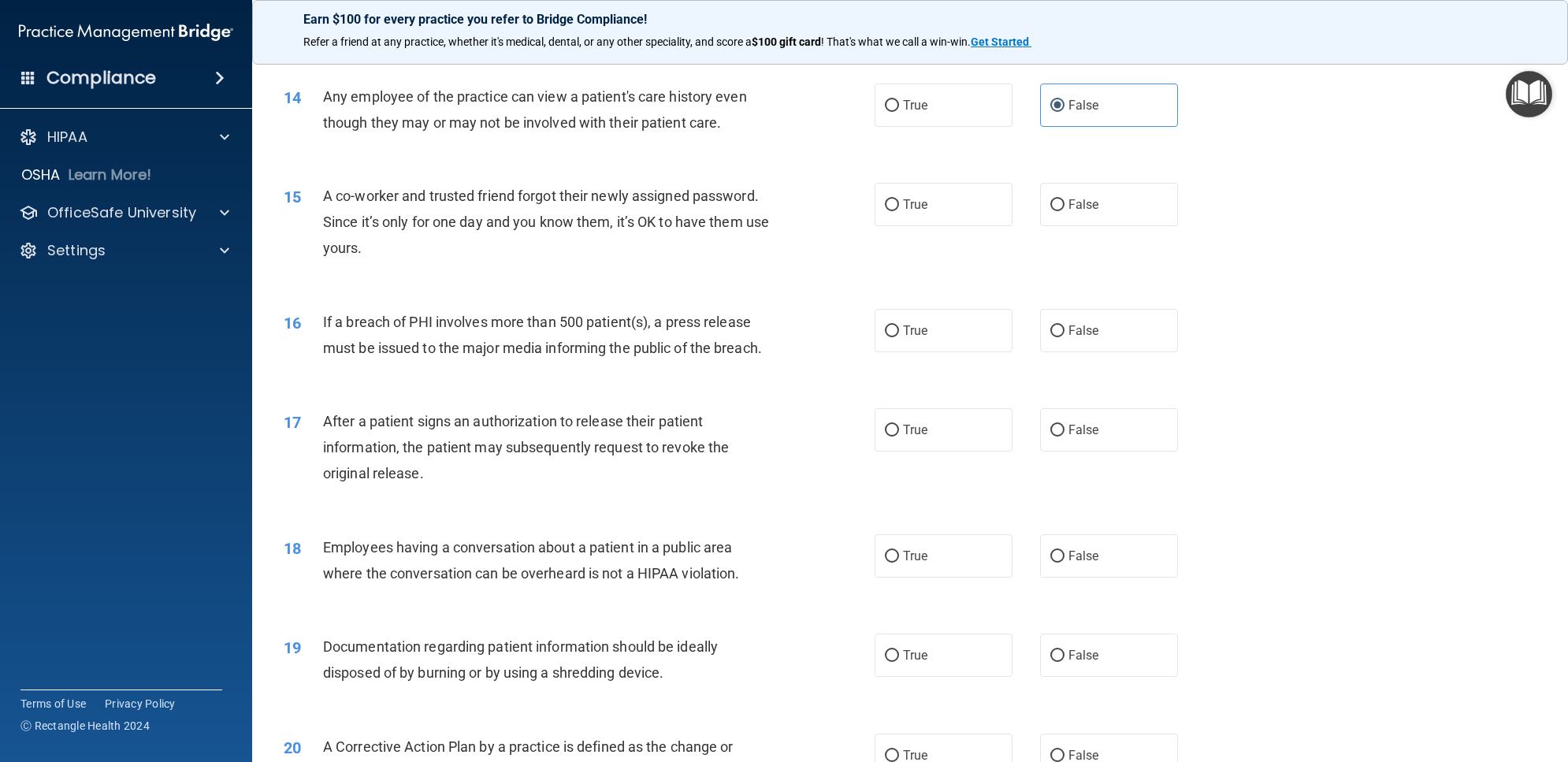
scroll to position [1477, 0]
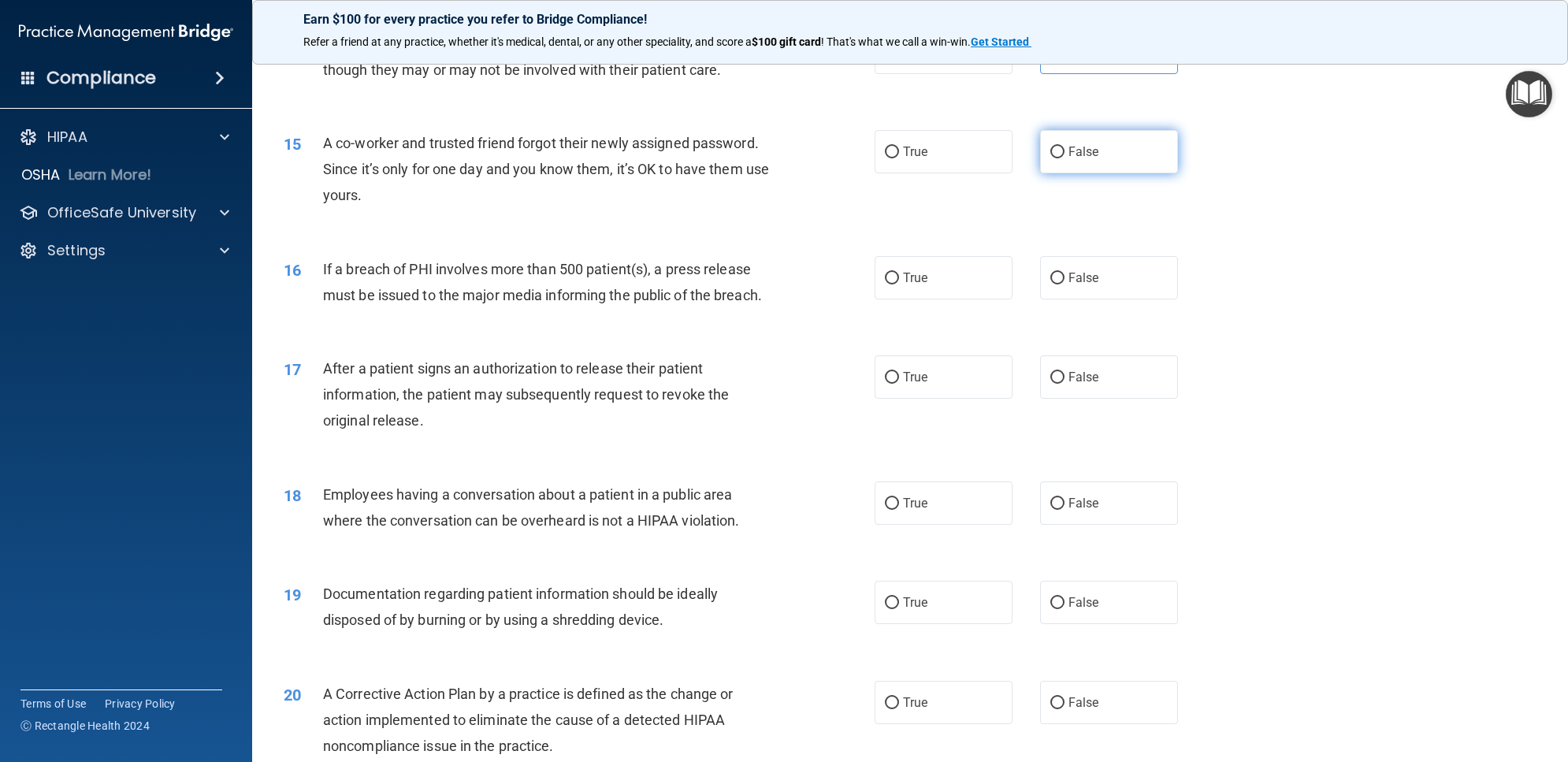
click at [1064, 169] on label "False" at bounding box center [1108, 151] width 138 height 43
click at [1064, 158] on input "False" at bounding box center [1057, 153] width 14 height 12
radio input "true"
click at [962, 278] on label "True" at bounding box center [944, 277] width 138 height 43
click at [899, 278] on input "True" at bounding box center [892, 279] width 14 height 12
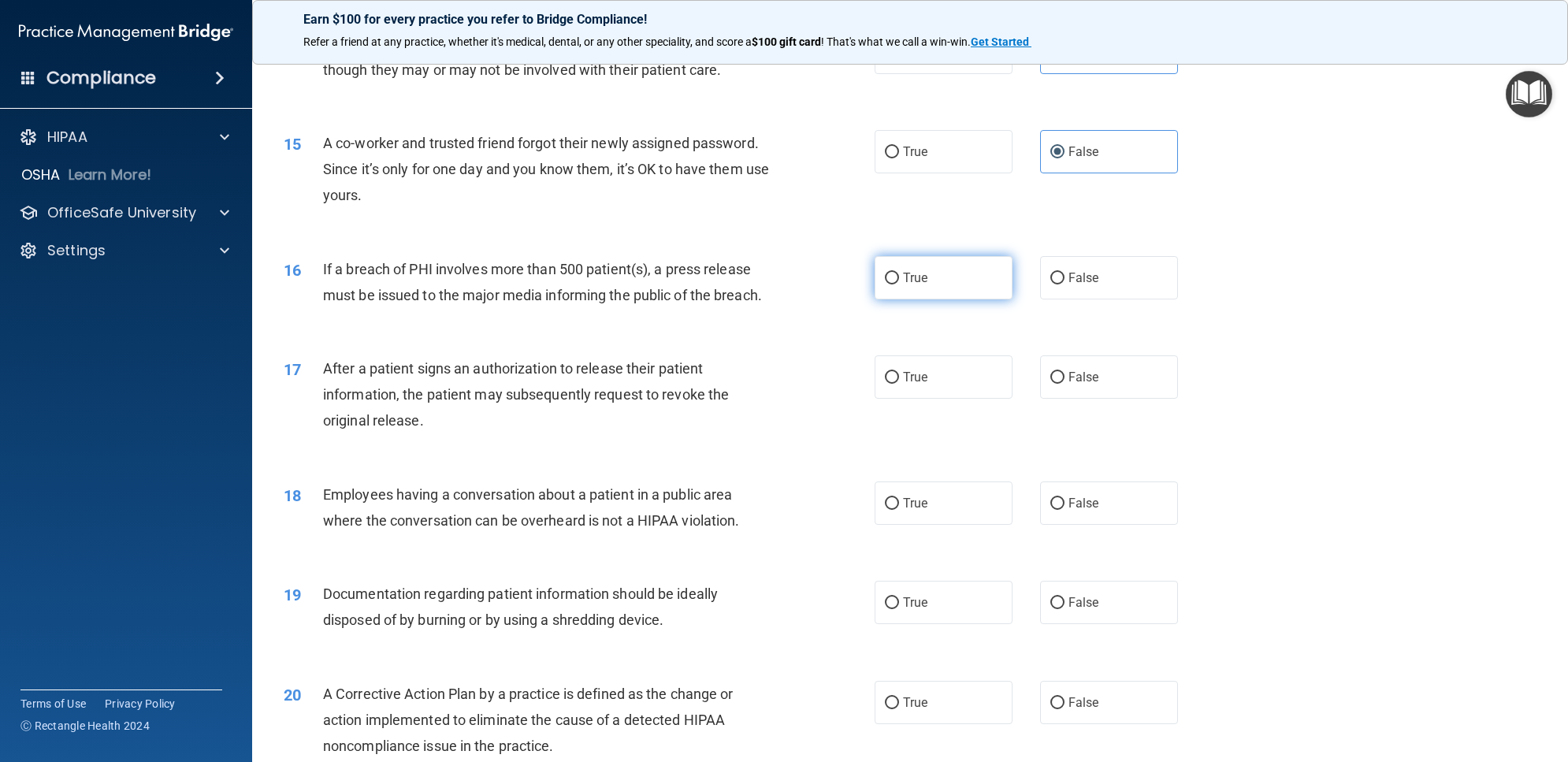
radio input "true"
click at [946, 375] on label "True" at bounding box center [944, 376] width 138 height 43
click at [899, 375] on input "True" at bounding box center [892, 378] width 14 height 12
radio input "true"
click at [1088, 503] on span "False" at bounding box center [1084, 503] width 31 height 15
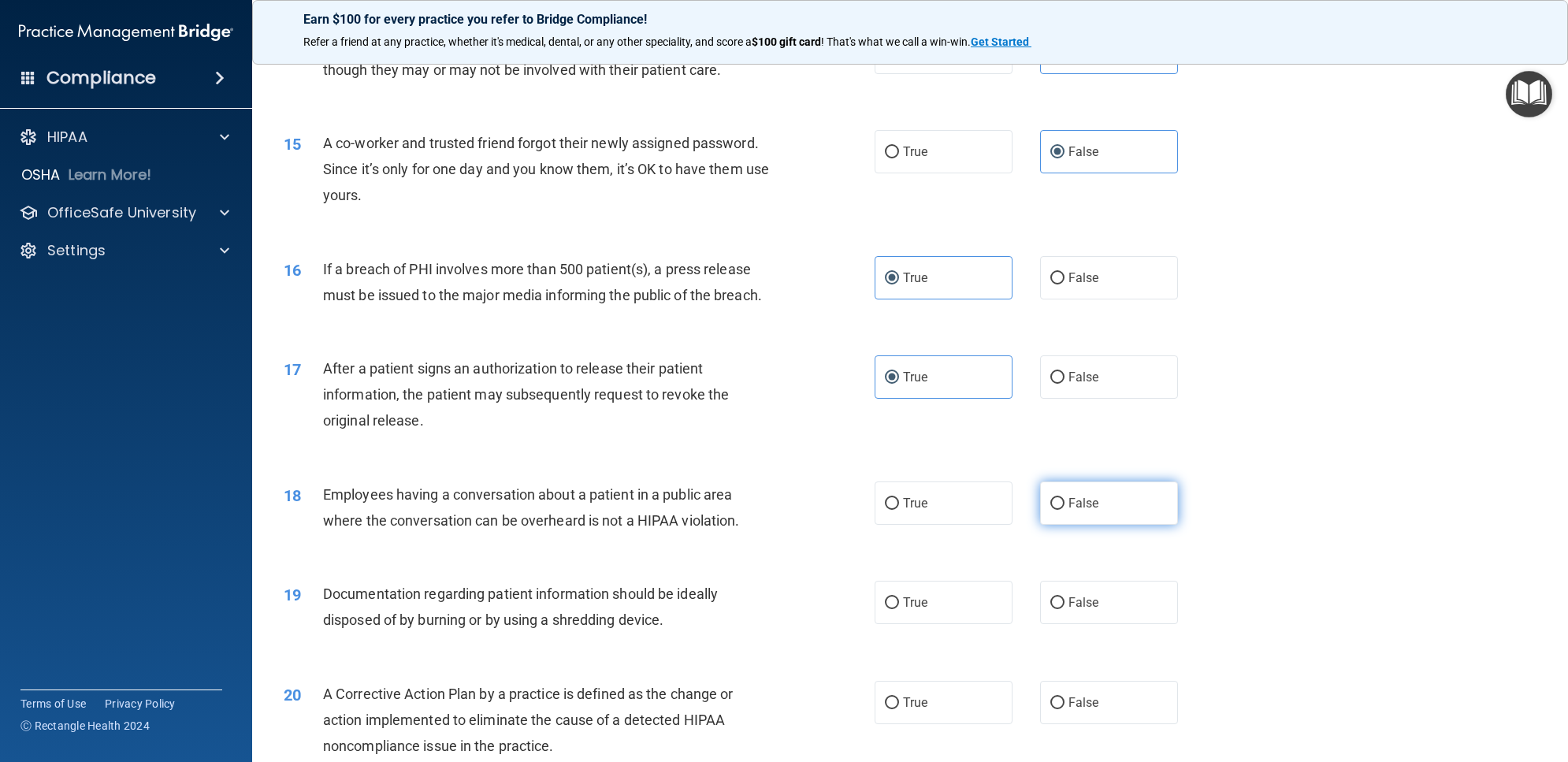
click at [1064, 503] on input "False" at bounding box center [1057, 504] width 14 height 12
radio input "true"
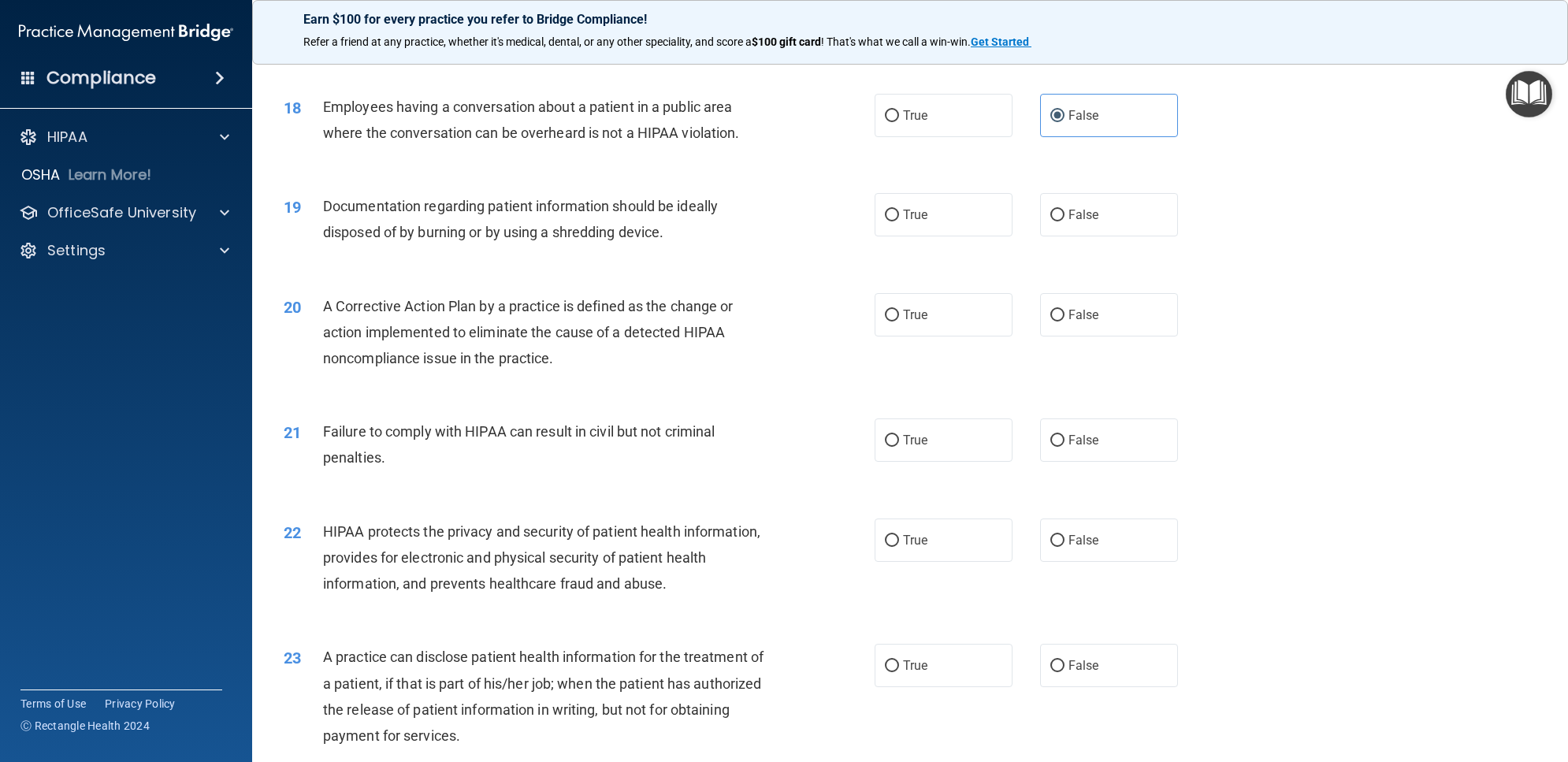
scroll to position [1871, 0]
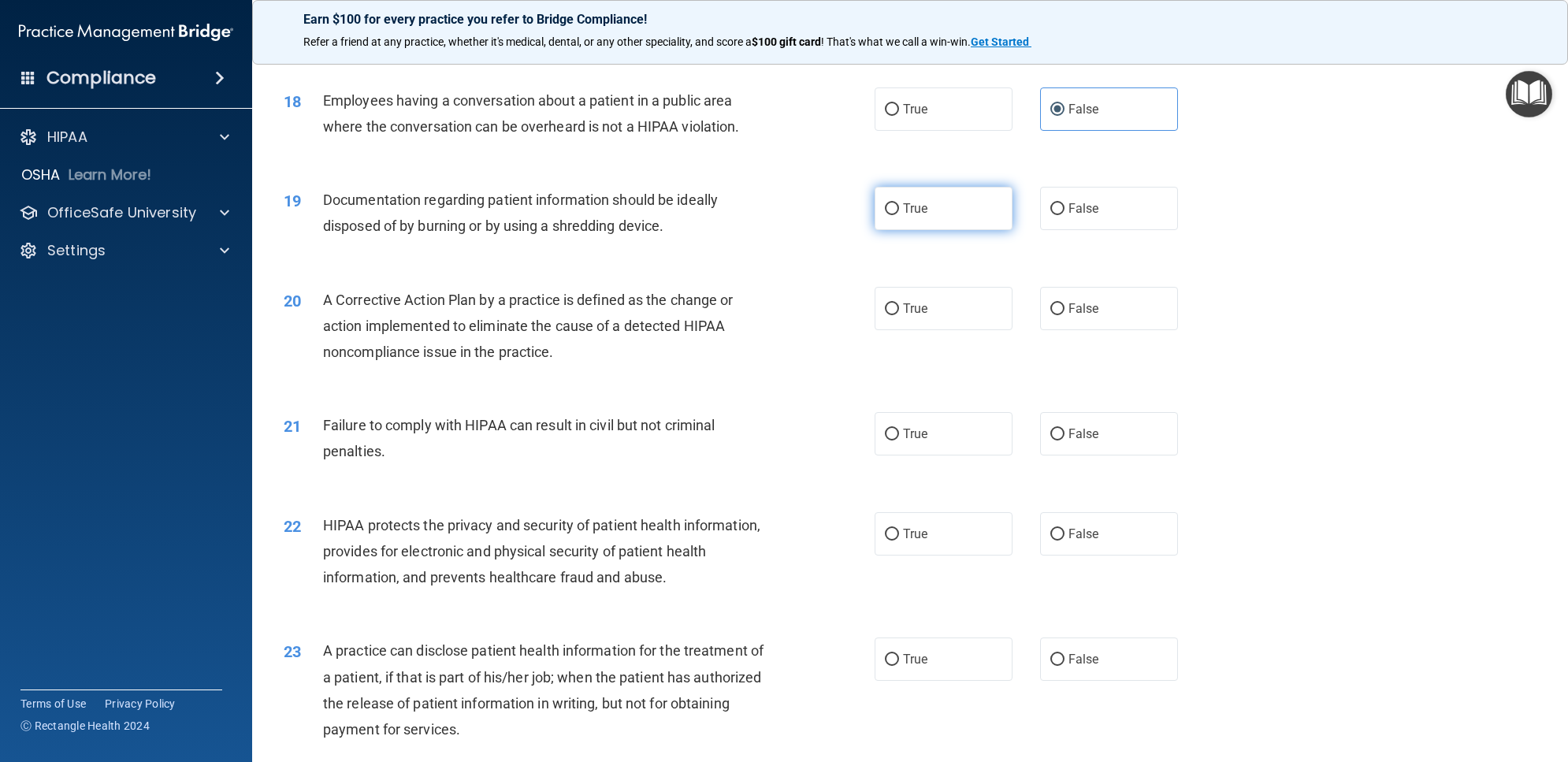
click at [928, 206] on label "True" at bounding box center [944, 208] width 138 height 43
click at [899, 206] on input "True" at bounding box center [892, 209] width 14 height 12
radio input "true"
click at [922, 306] on label "True" at bounding box center [944, 308] width 138 height 43
click at [899, 306] on input "True" at bounding box center [892, 309] width 14 height 12
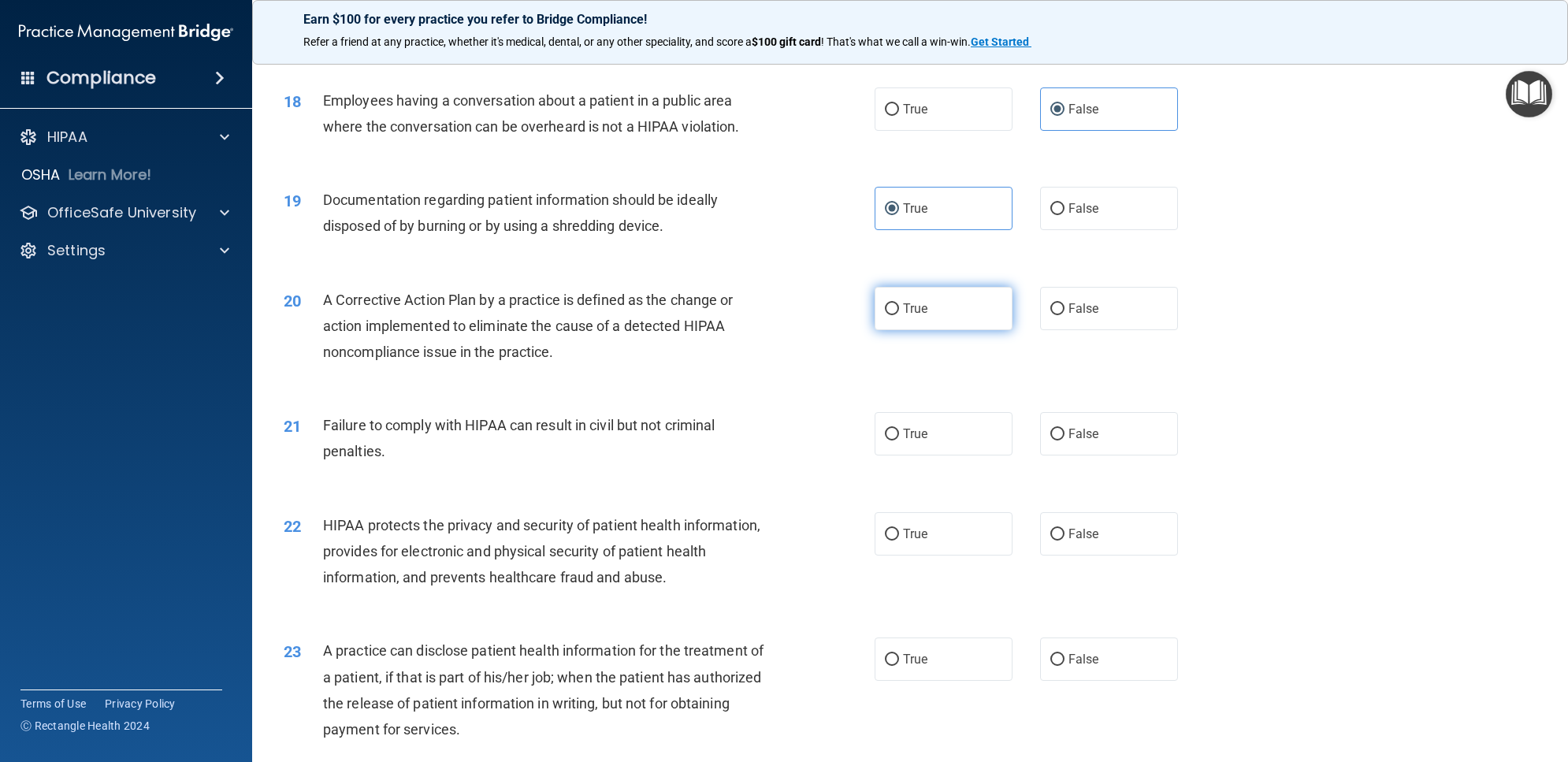
radio input "true"
click at [1069, 435] on span "False" at bounding box center [1084, 434] width 31 height 15
click at [1064, 435] on input "False" at bounding box center [1057, 435] width 14 height 12
radio input "true"
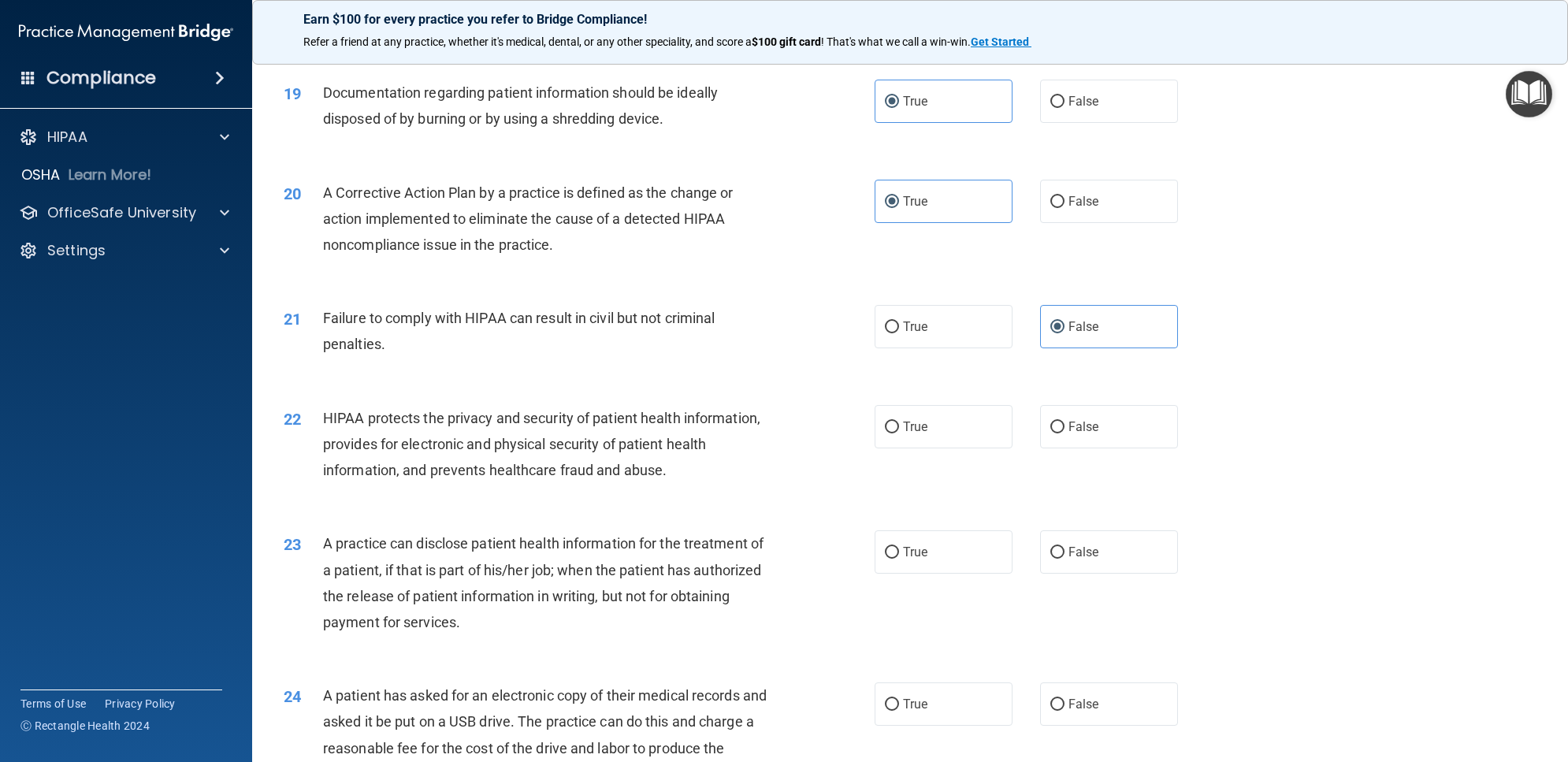
scroll to position [2069, 0]
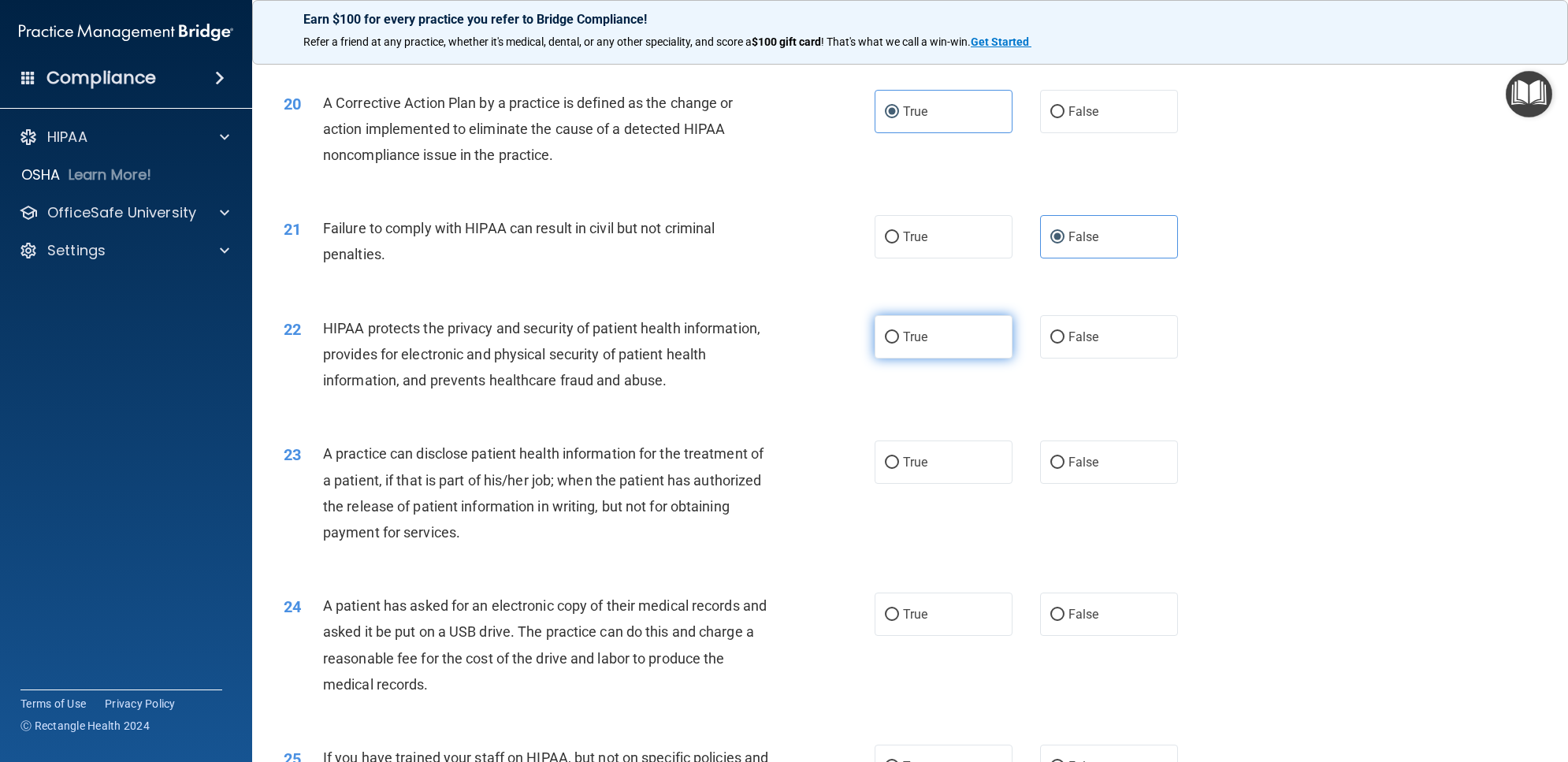
click at [917, 341] on span "True" at bounding box center [915, 337] width 25 height 15
click at [899, 341] on input "True" at bounding box center [892, 338] width 14 height 12
radio input "true"
click at [1066, 483] on label "False" at bounding box center [1108, 462] width 138 height 43
click at [1064, 469] on input "False" at bounding box center [1057, 463] width 14 height 12
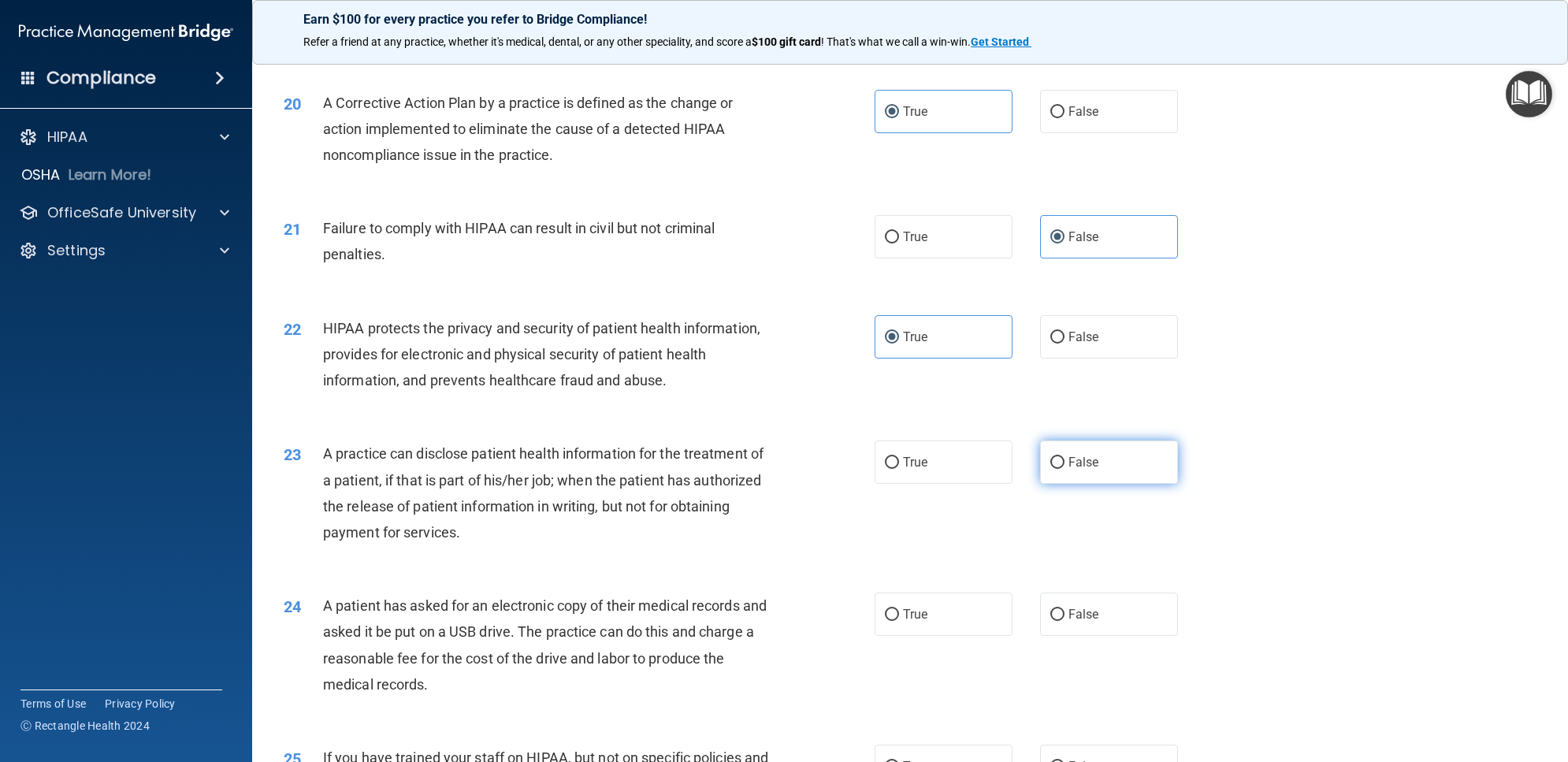
radio input "true"
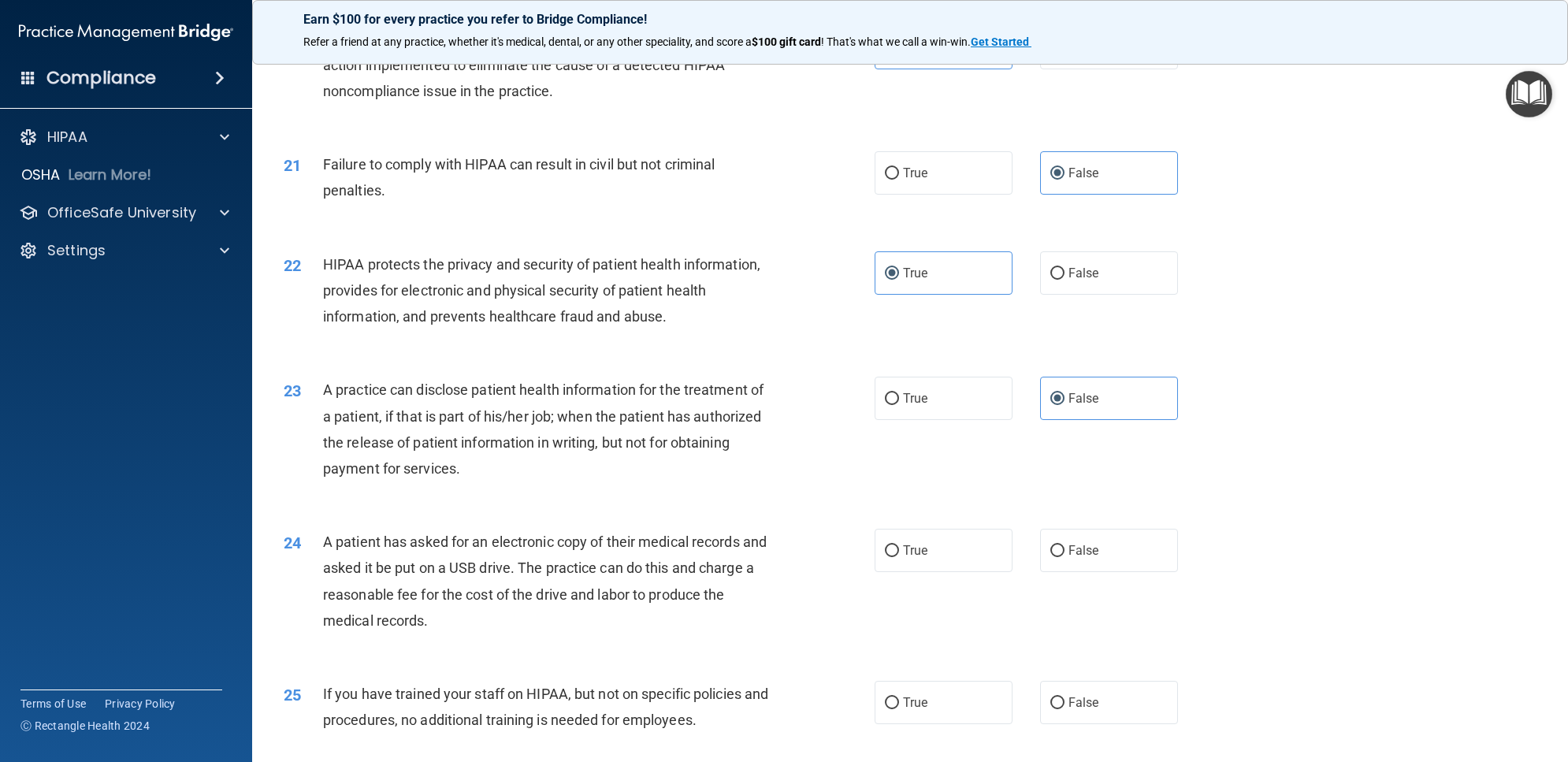
scroll to position [2266, 0]
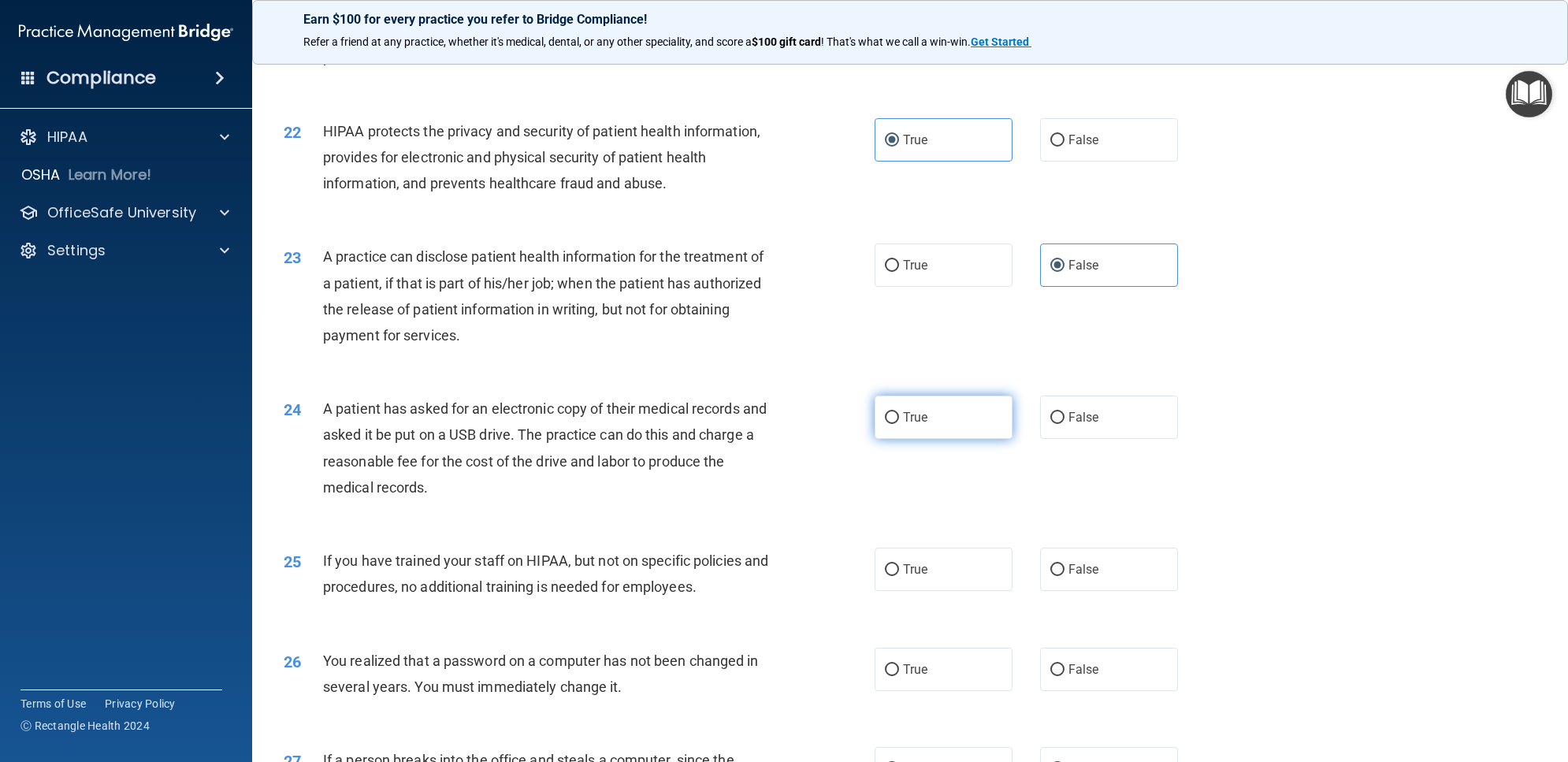
click at [888, 430] on label "True" at bounding box center [944, 417] width 138 height 43
click at [888, 424] on input "True" at bounding box center [892, 418] width 14 height 12
radio input "true"
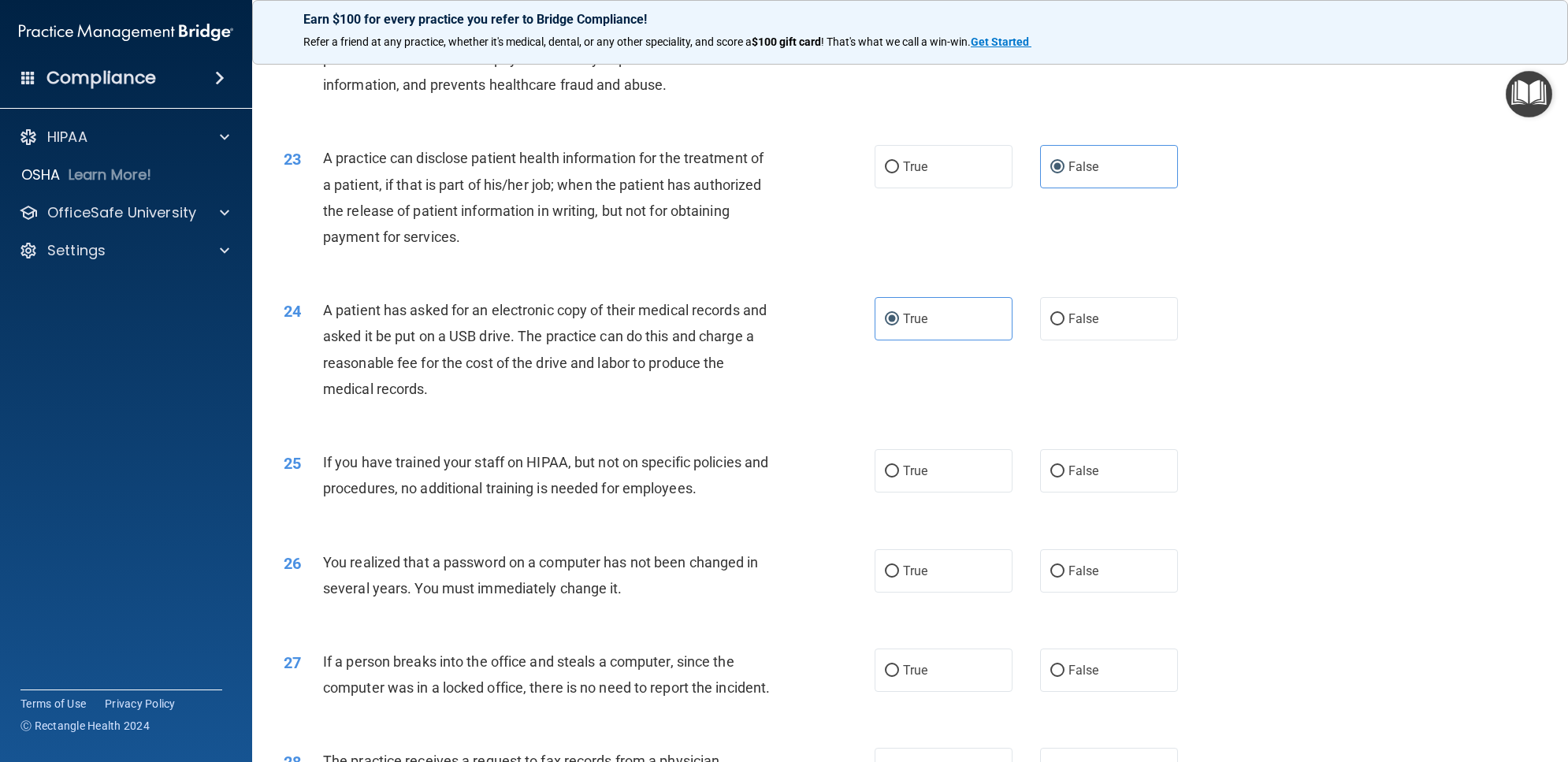
click at [1029, 474] on div "True False" at bounding box center [1041, 471] width 331 height 43
click at [1114, 466] on label "False" at bounding box center [1108, 471] width 138 height 43
click at [1064, 466] on input "False" at bounding box center [1057, 471] width 14 height 12
radio input "true"
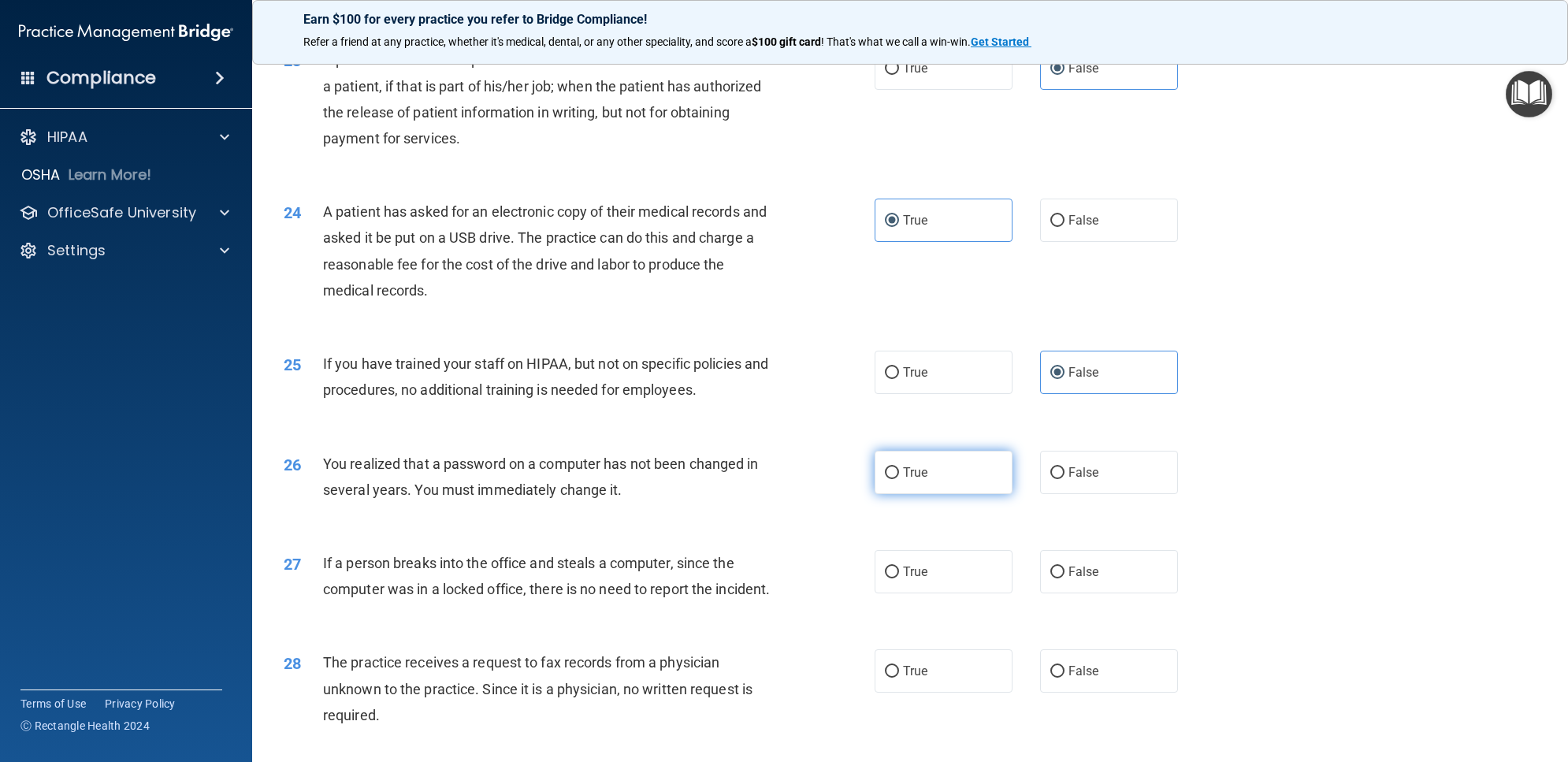
click at [911, 484] on label "True" at bounding box center [944, 472] width 138 height 43
click at [899, 479] on input "True" at bounding box center [892, 473] width 14 height 12
radio input "true"
click at [1053, 568] on input "False" at bounding box center [1057, 573] width 14 height 12
radio input "true"
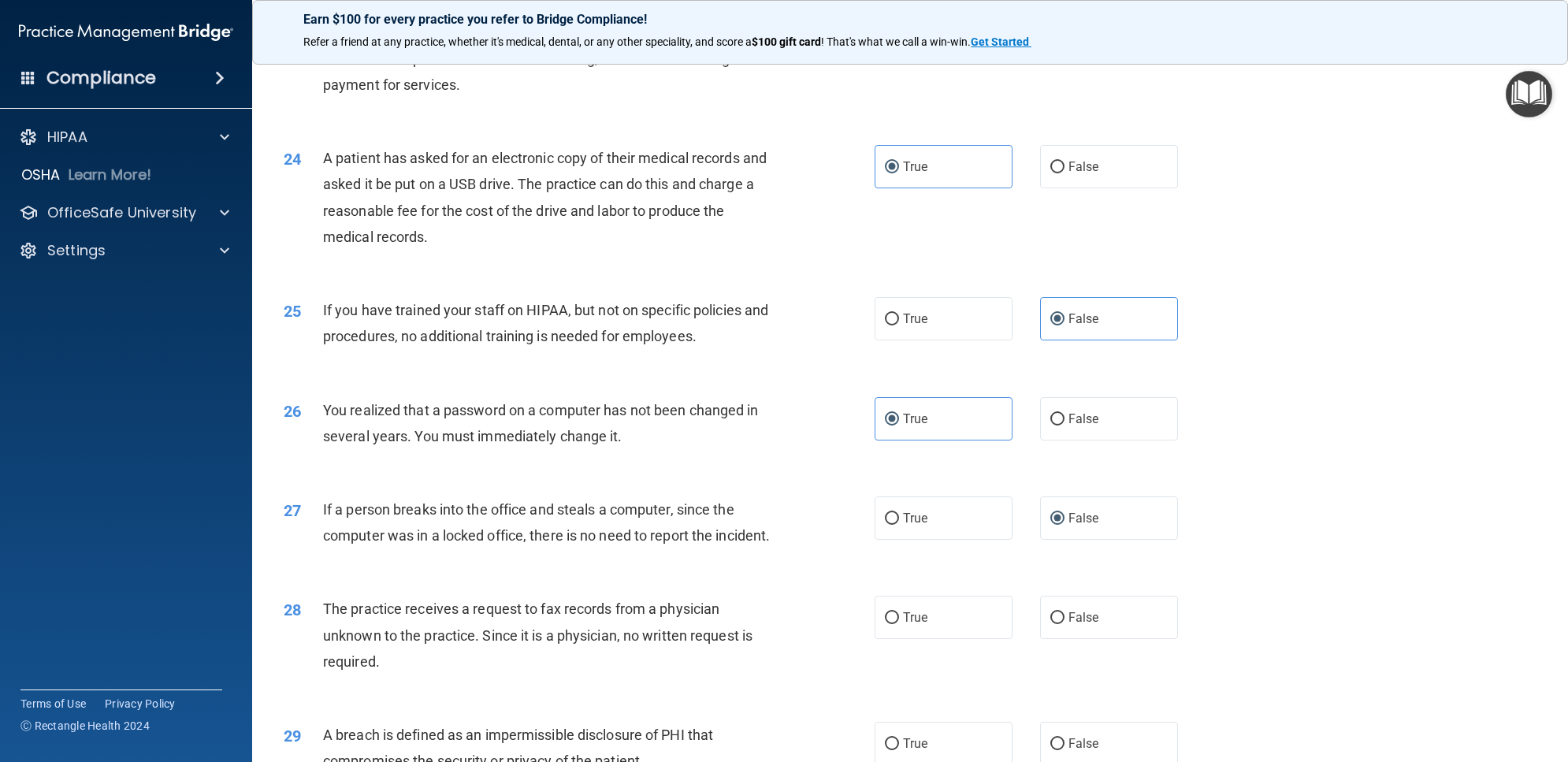
scroll to position [2660, 0]
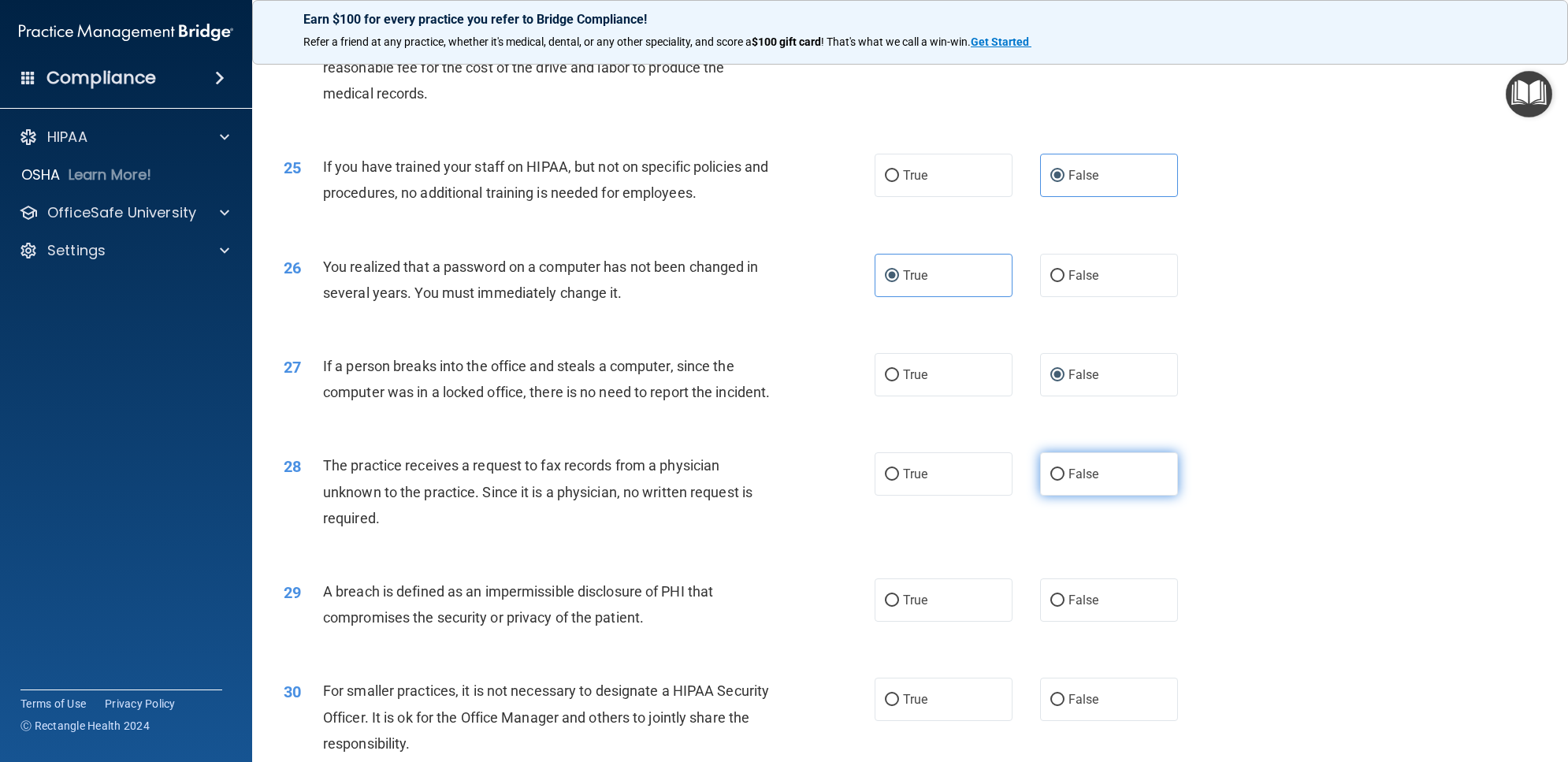
click at [1050, 481] on input "False" at bounding box center [1057, 475] width 14 height 12
radio input "true"
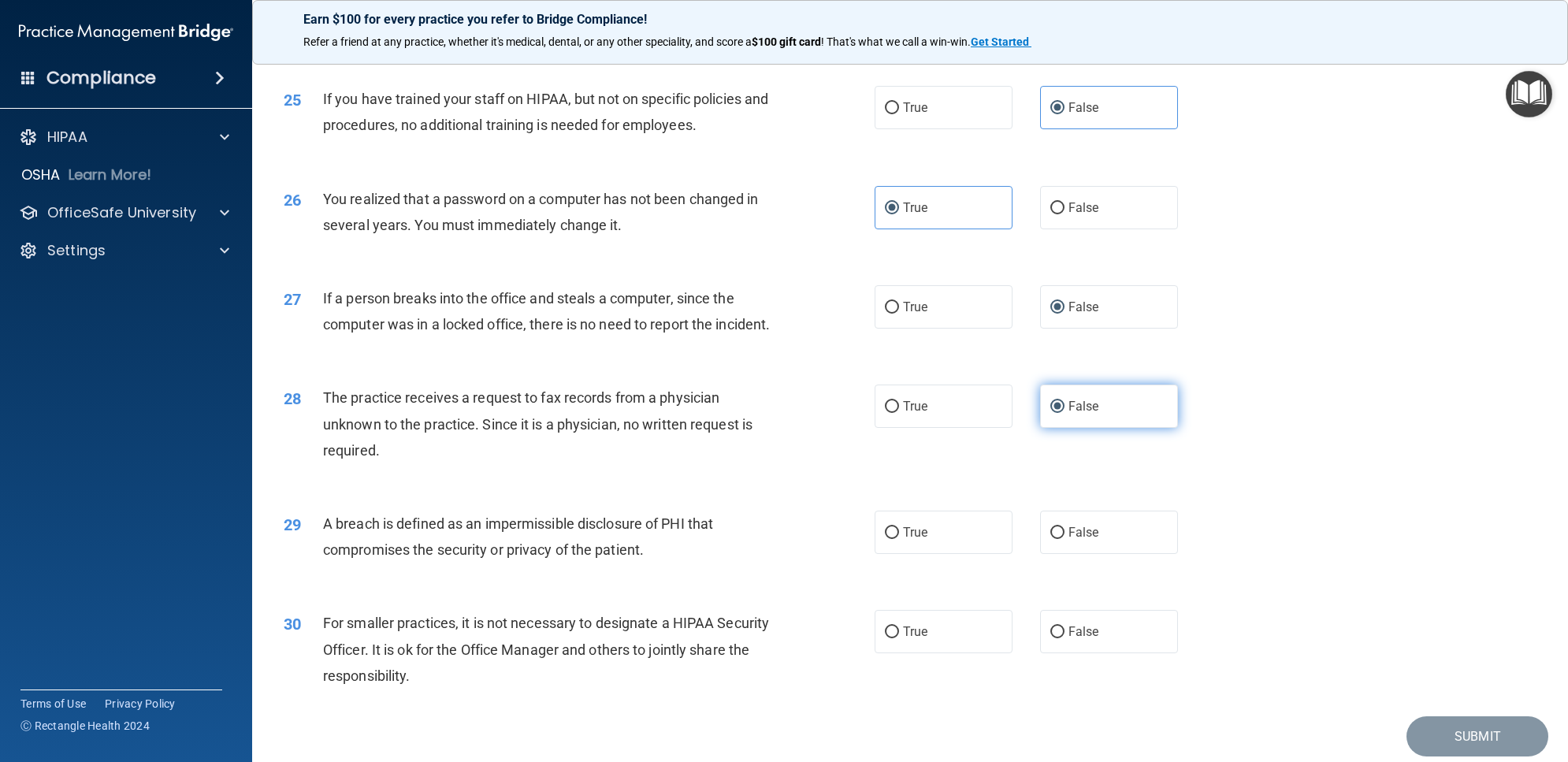
scroll to position [2811, 0]
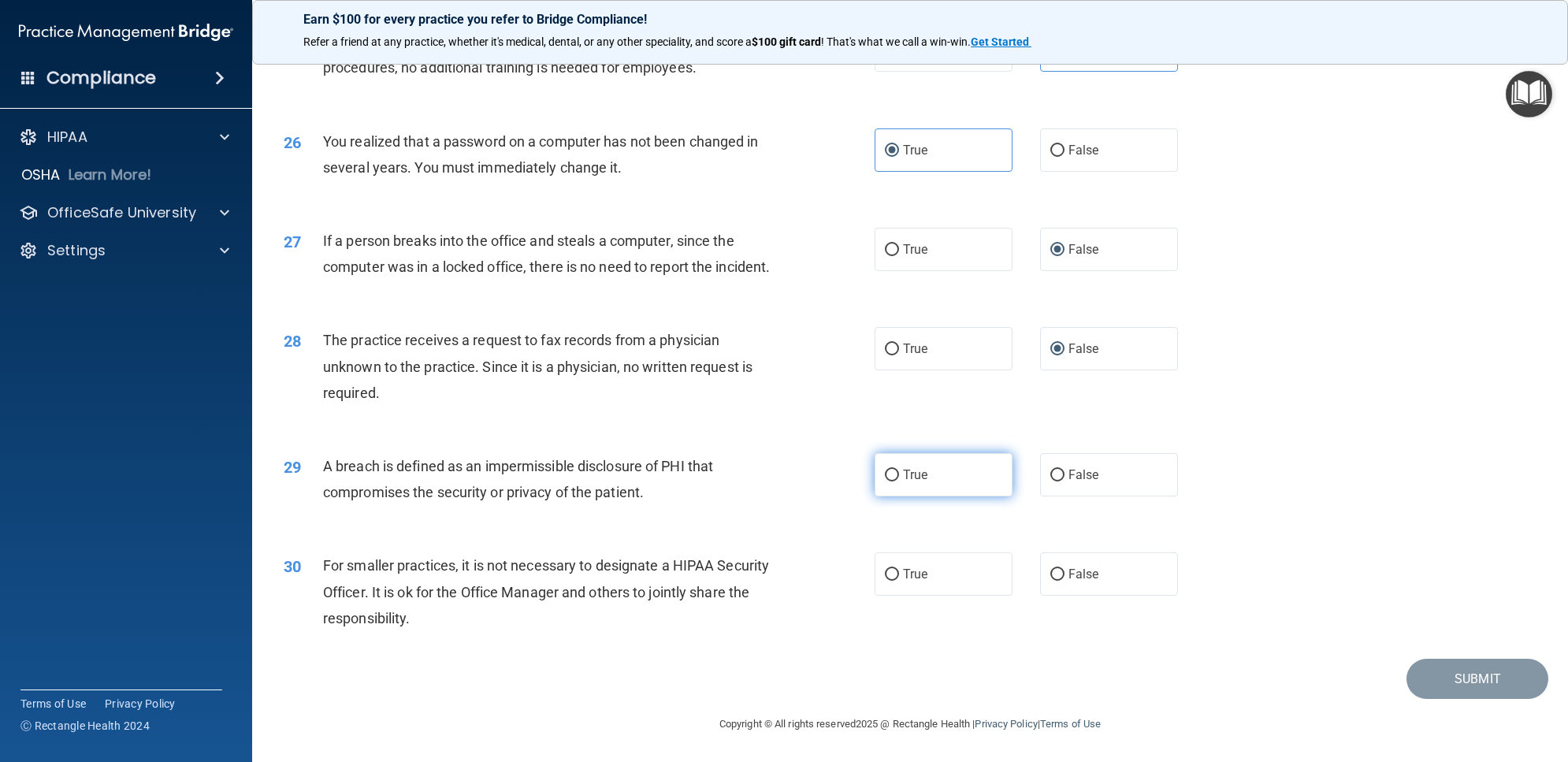
click at [928, 496] on label "True" at bounding box center [944, 474] width 138 height 43
click at [899, 482] on input "True" at bounding box center [892, 476] width 14 height 12
radio input "true"
click at [1072, 583] on label "False" at bounding box center [1108, 573] width 138 height 43
click at [1064, 581] on input "False" at bounding box center [1057, 575] width 14 height 12
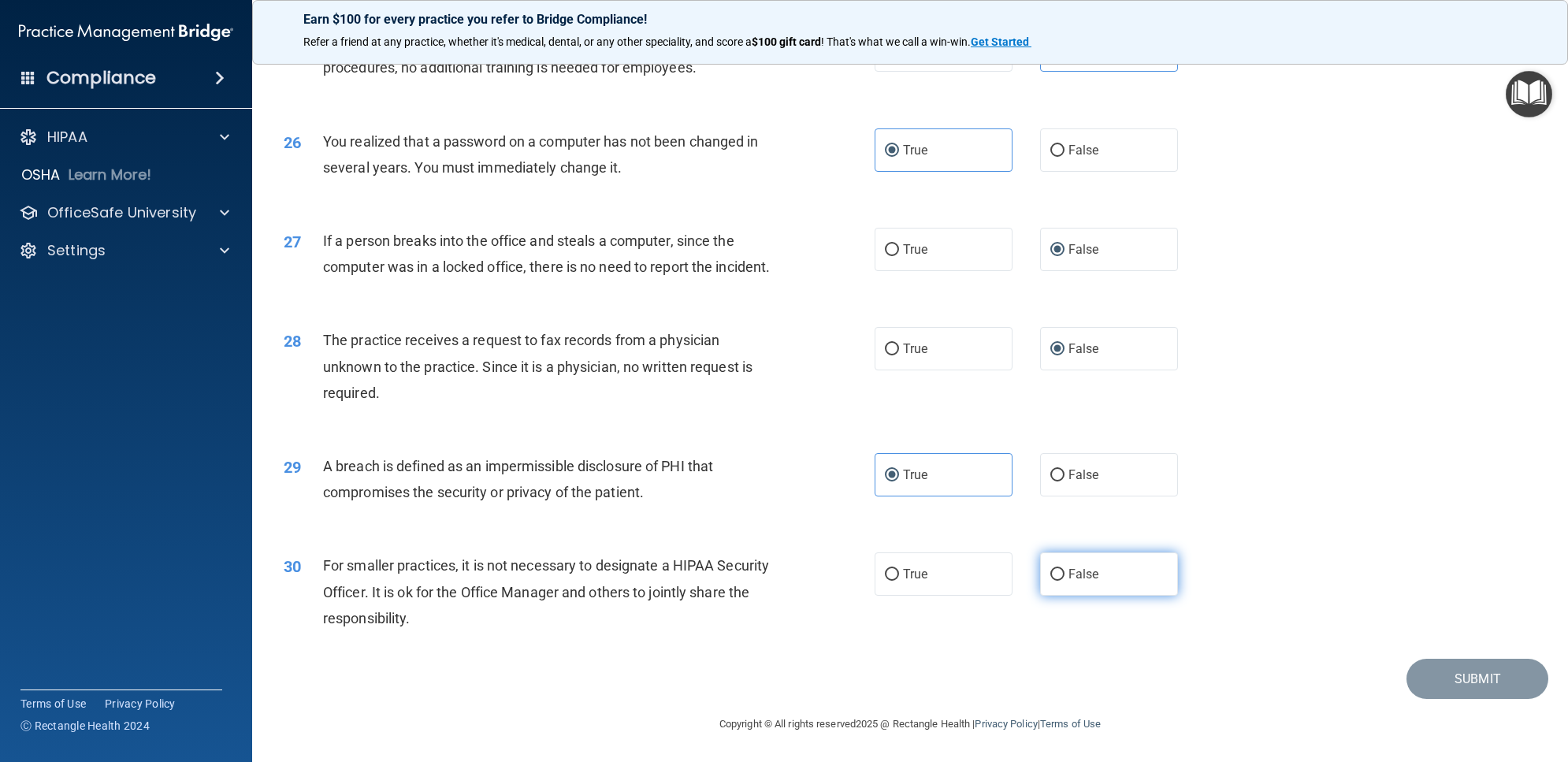
radio input "true"
click at [1443, 674] on button "Submit" at bounding box center [1477, 678] width 142 height 40
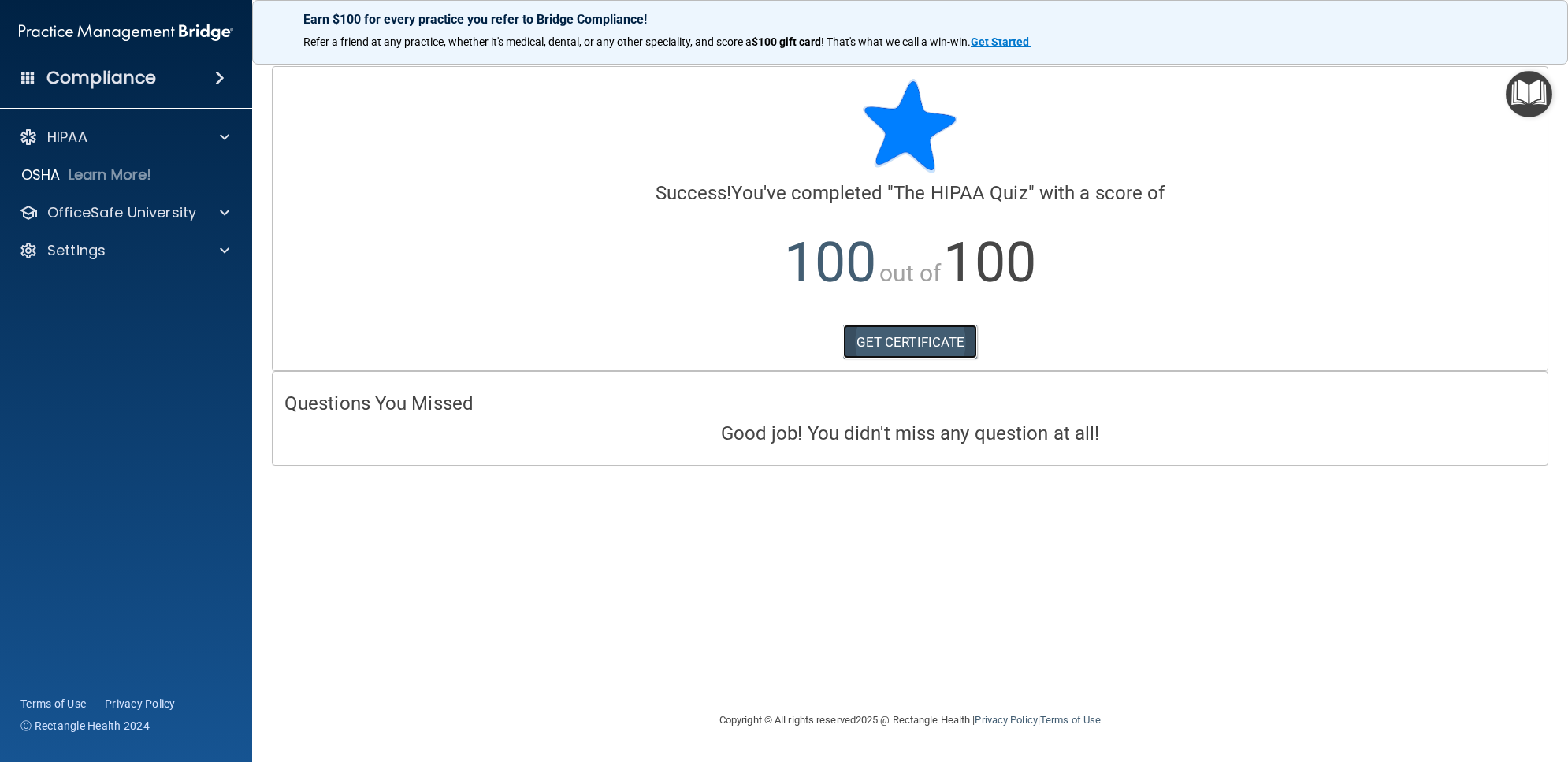
click at [948, 344] on link "GET CERTIFICATE" at bounding box center [911, 341] width 135 height 35
click at [1534, 88] on img "Open Resource Center" at bounding box center [1529, 93] width 47 height 47
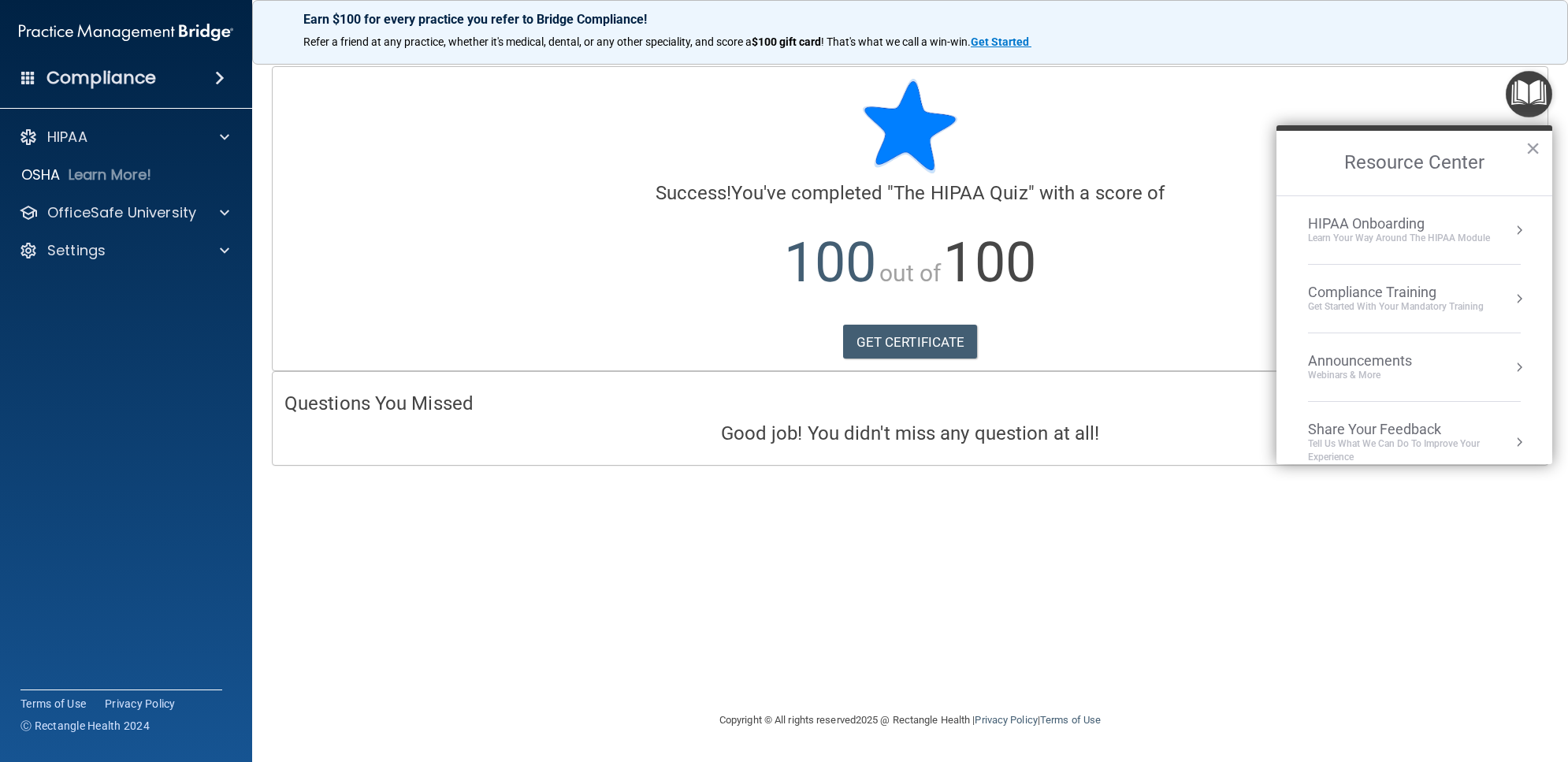
click at [1092, 147] on div at bounding box center [910, 126] width 1251 height 94
click at [215, 80] on span at bounding box center [219, 78] width 9 height 19
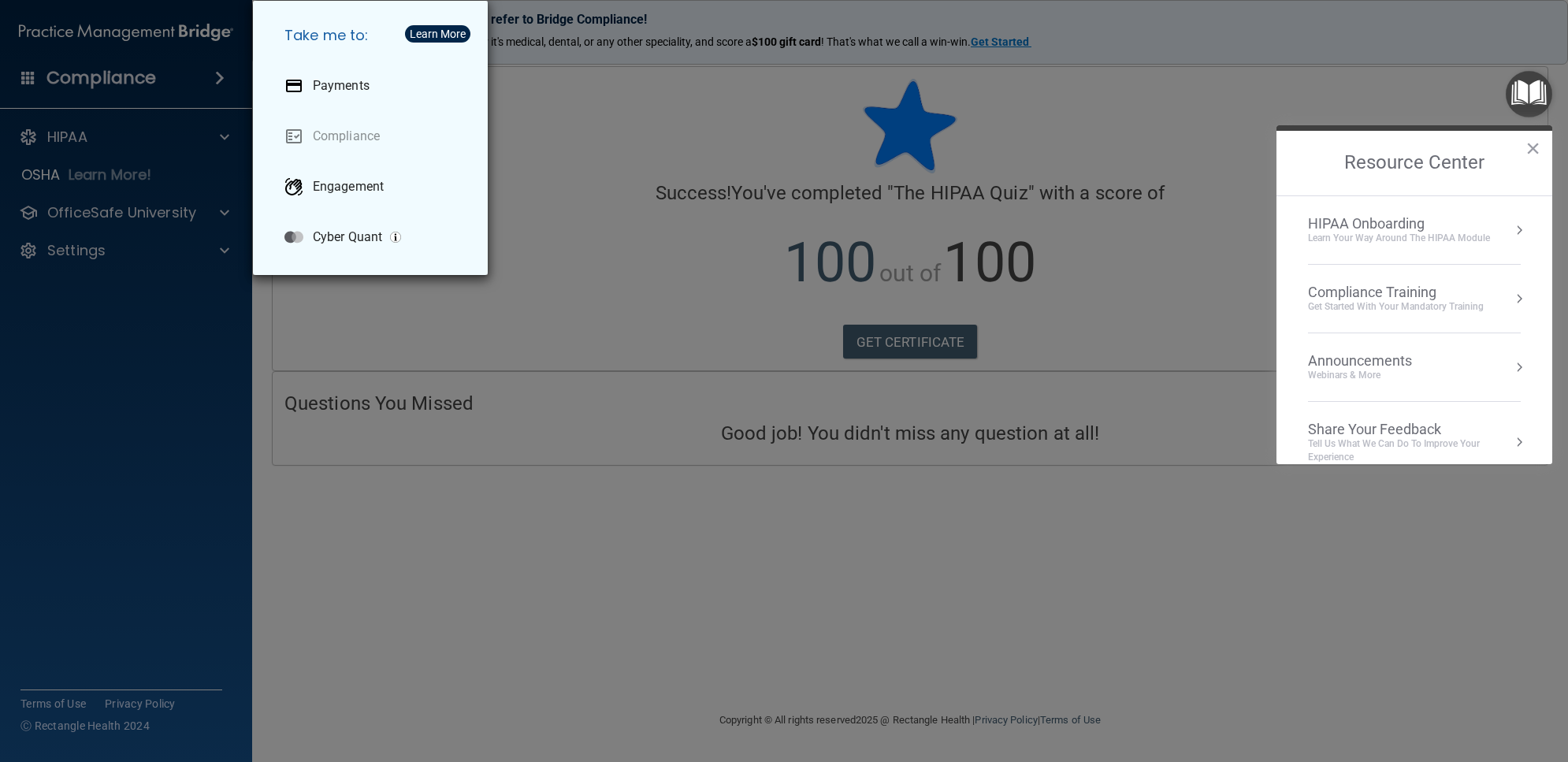
click at [647, 321] on div "Take me to: Payments Compliance Engagement Cyber Quant" at bounding box center [784, 381] width 1568 height 762
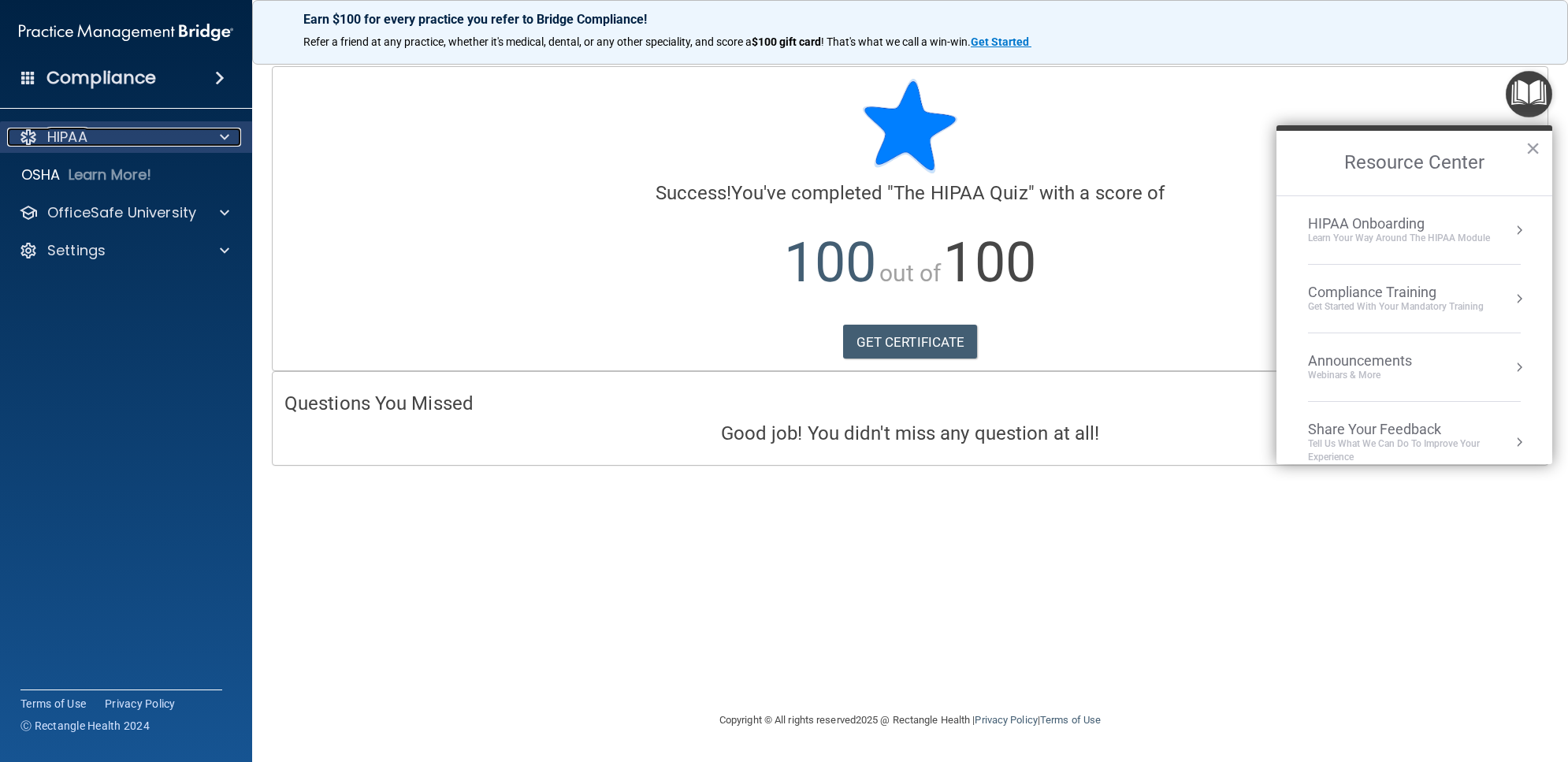
click at [127, 146] on div "HIPAA" at bounding box center [104, 137] width 195 height 19
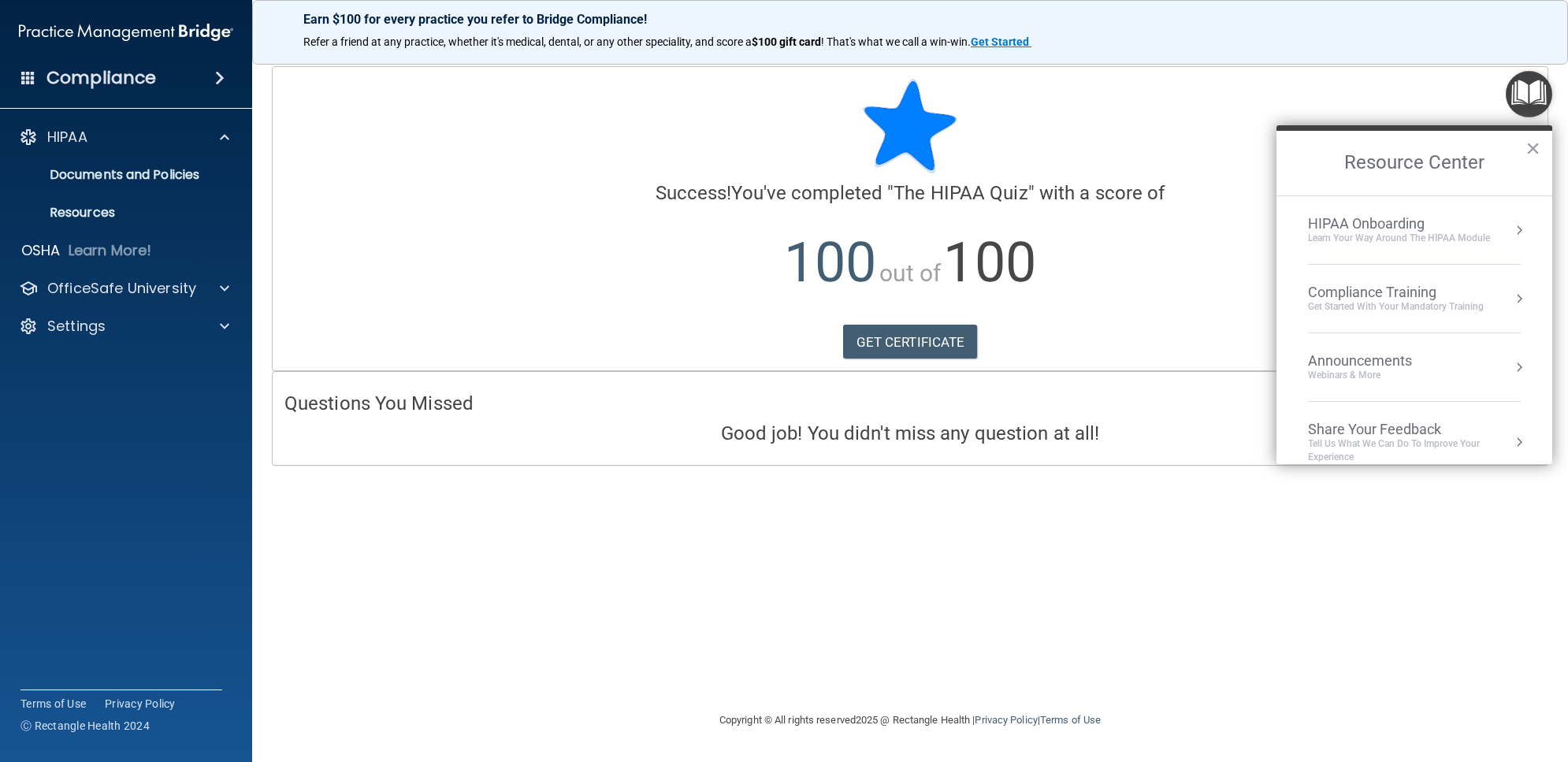
click at [390, 193] on h4 "Success! You've completed " The HIPAA Quiz " with a score of" at bounding box center [910, 193] width 1251 height 20
click at [1359, 236] on div "Learn Your Way around the HIPAA module" at bounding box center [1399, 239] width 182 height 14
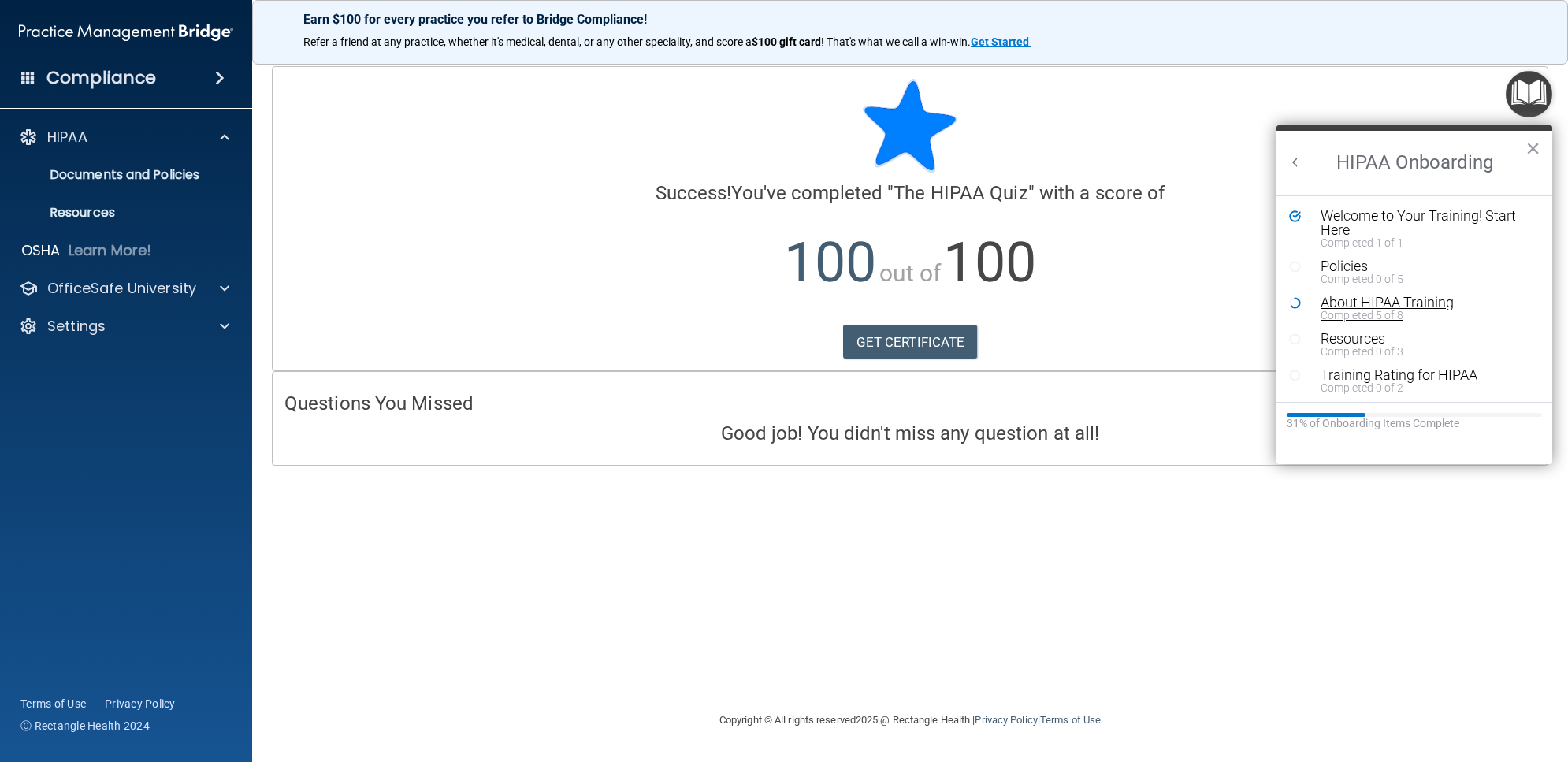
click at [1407, 302] on div "About HIPAA Training" at bounding box center [1419, 302] width 196 height 14
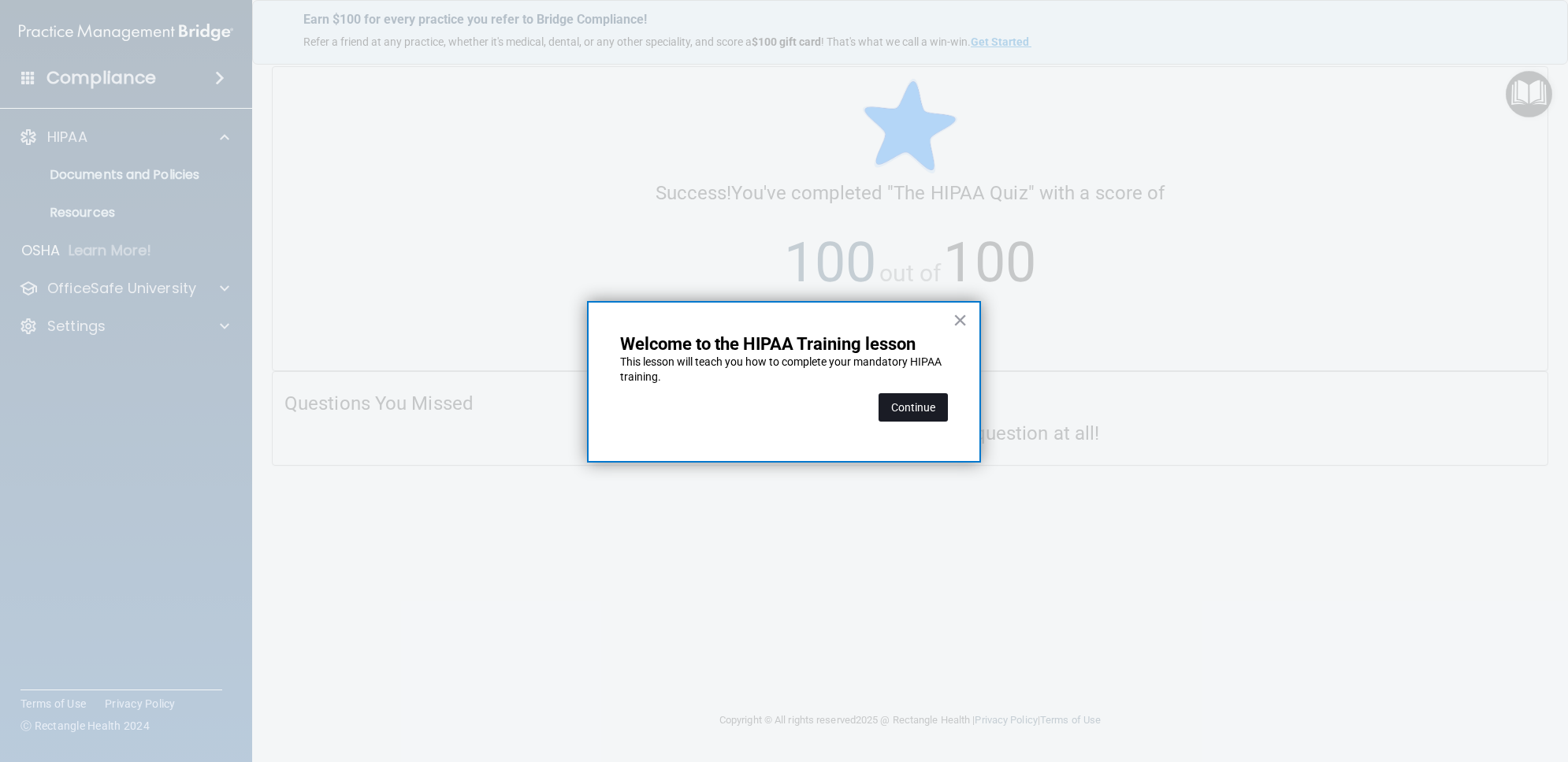
click at [926, 407] on button "Continue" at bounding box center [913, 407] width 70 height 28
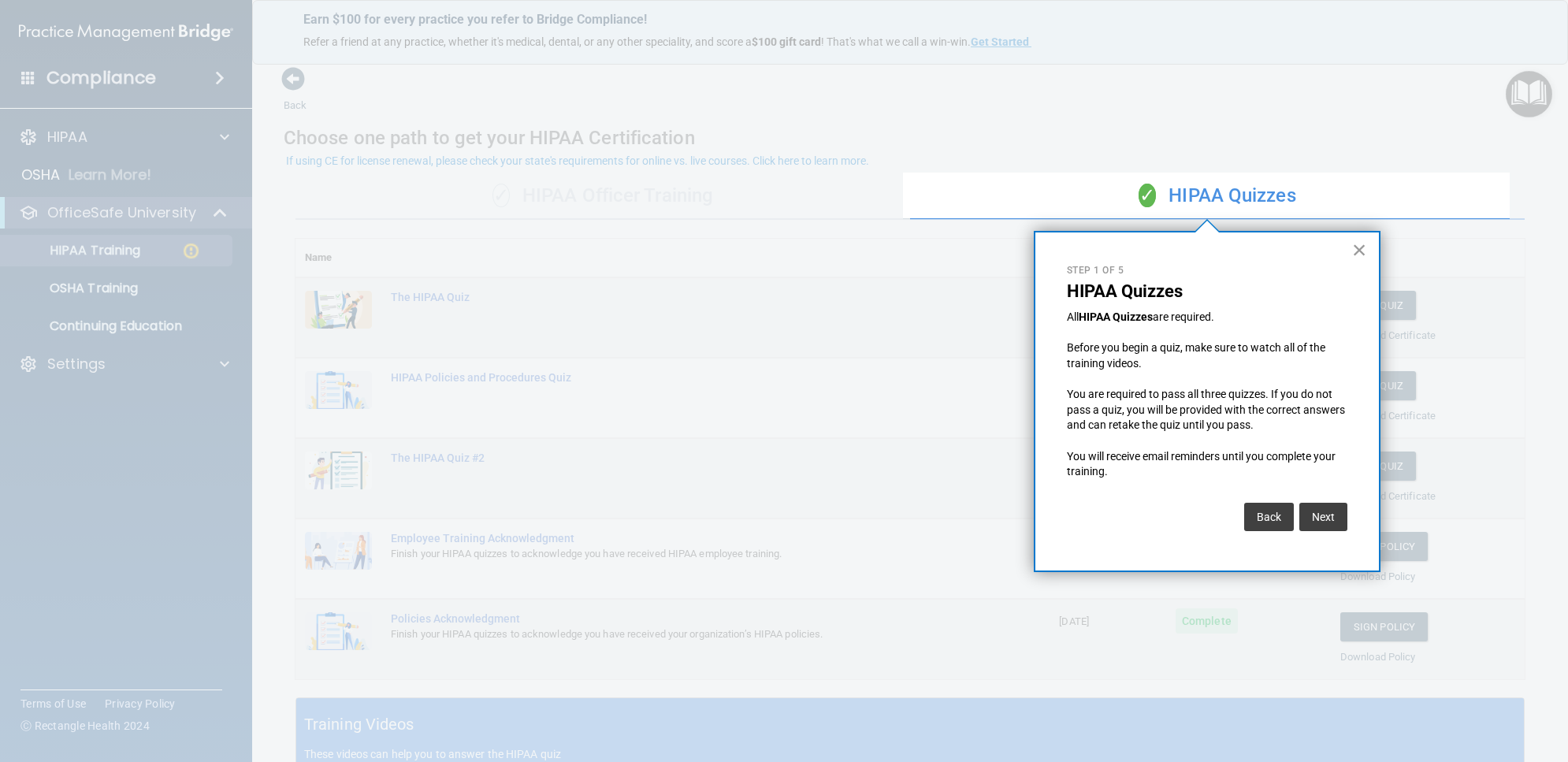
click at [1356, 245] on button "×" at bounding box center [1360, 250] width 15 height 25
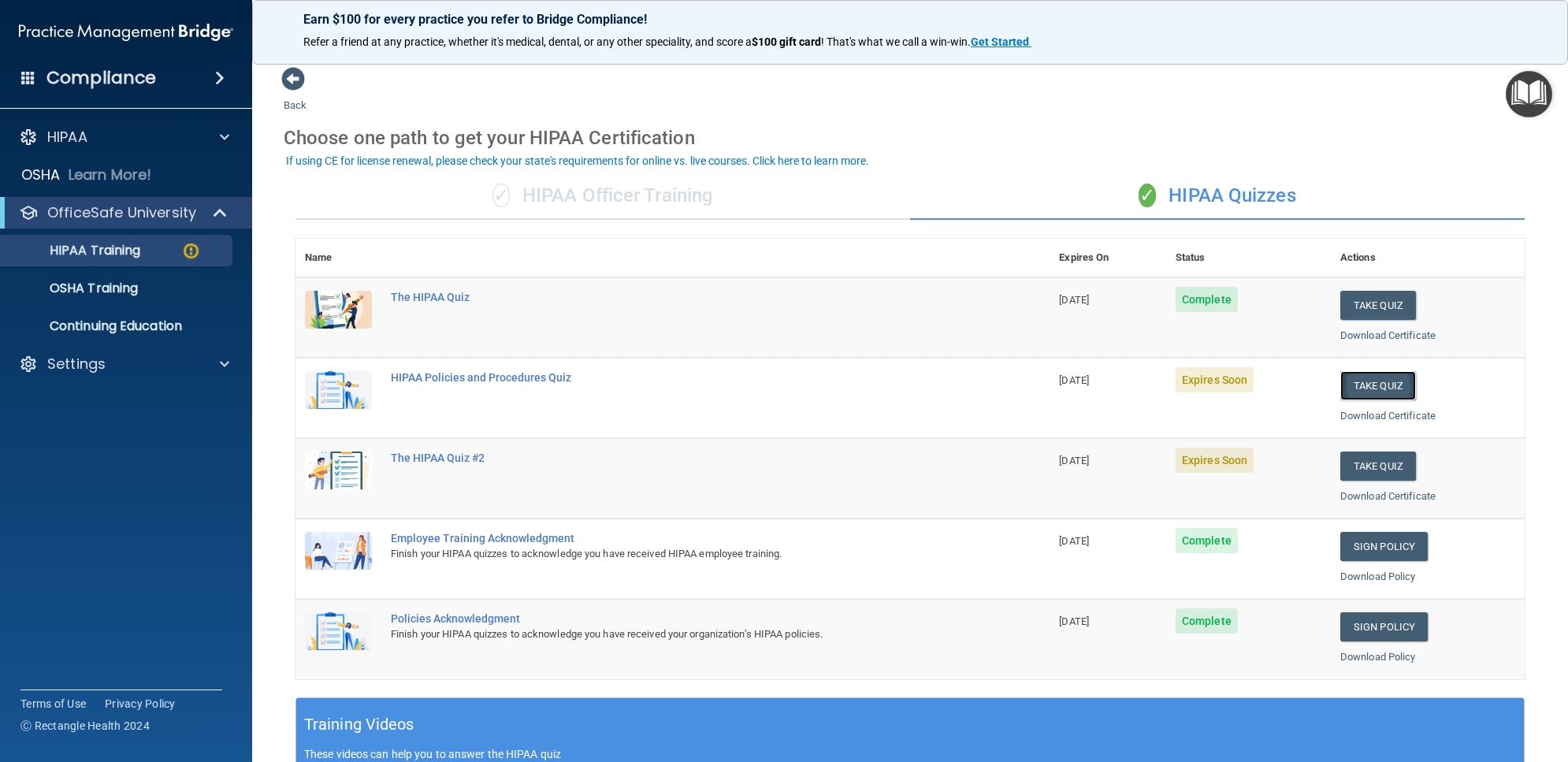
click at [1392, 387] on button "Take Quiz" at bounding box center [1378, 386] width 76 height 29
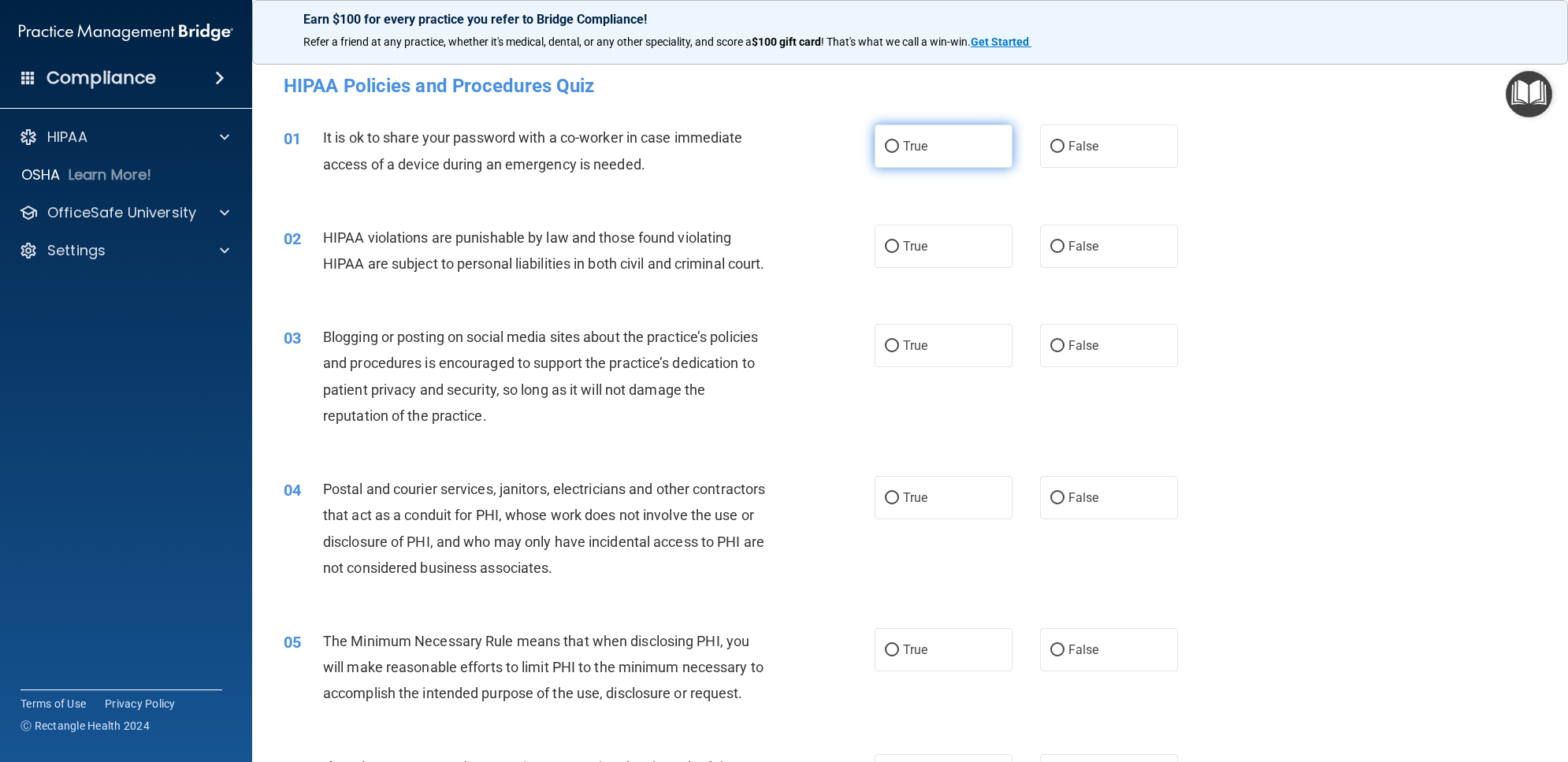
click at [966, 164] on label "True" at bounding box center [944, 146] width 138 height 43
click at [899, 153] on input "True" at bounding box center [892, 147] width 14 height 12
radio input "true"
click at [957, 256] on label "True" at bounding box center [944, 246] width 138 height 43
click at [899, 253] on input "True" at bounding box center [892, 247] width 14 height 12
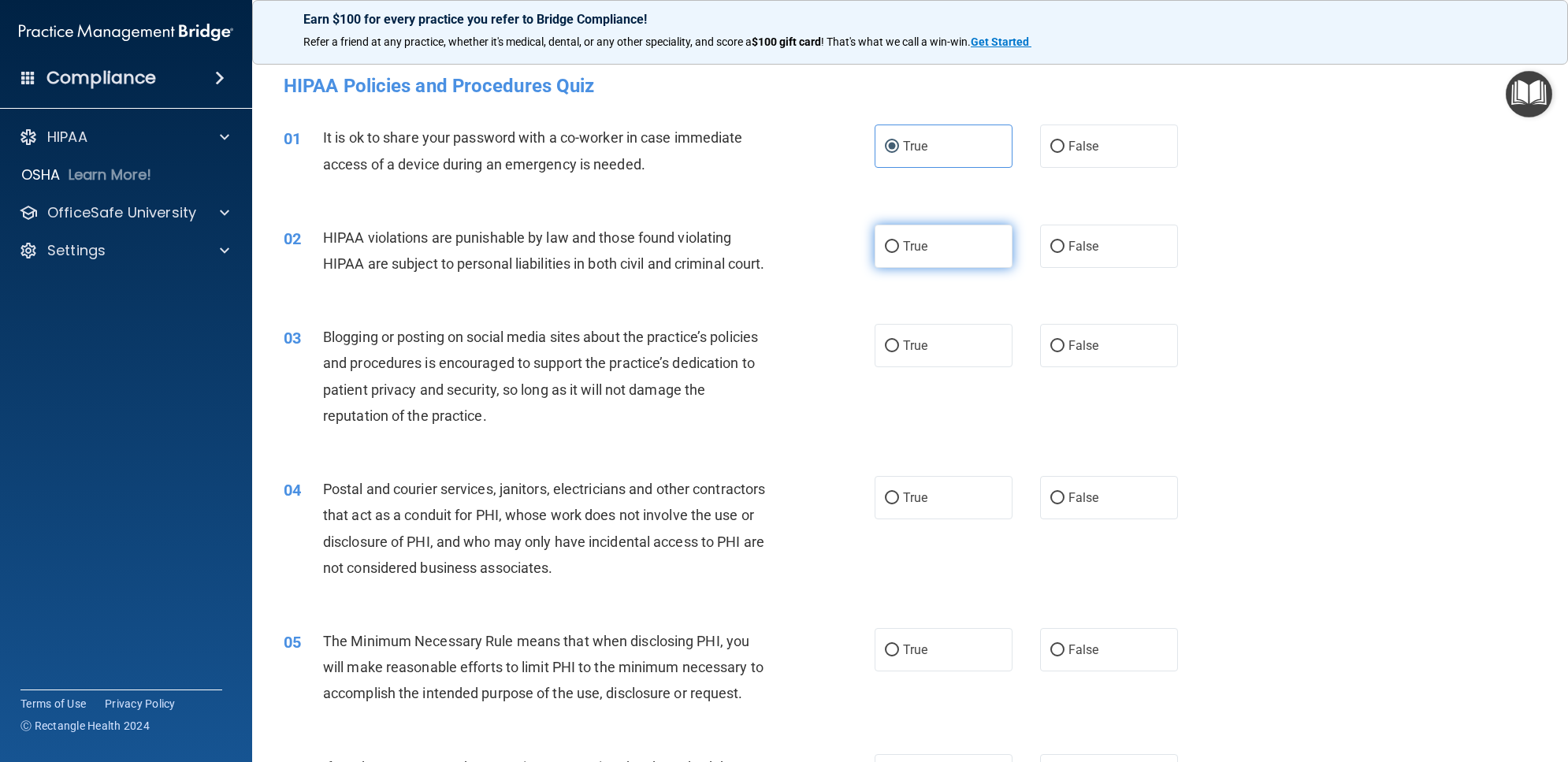
radio input "true"
click at [930, 367] on label "True" at bounding box center [944, 345] width 138 height 43
click at [899, 353] on input "True" at bounding box center [892, 347] width 14 height 12
radio input "true"
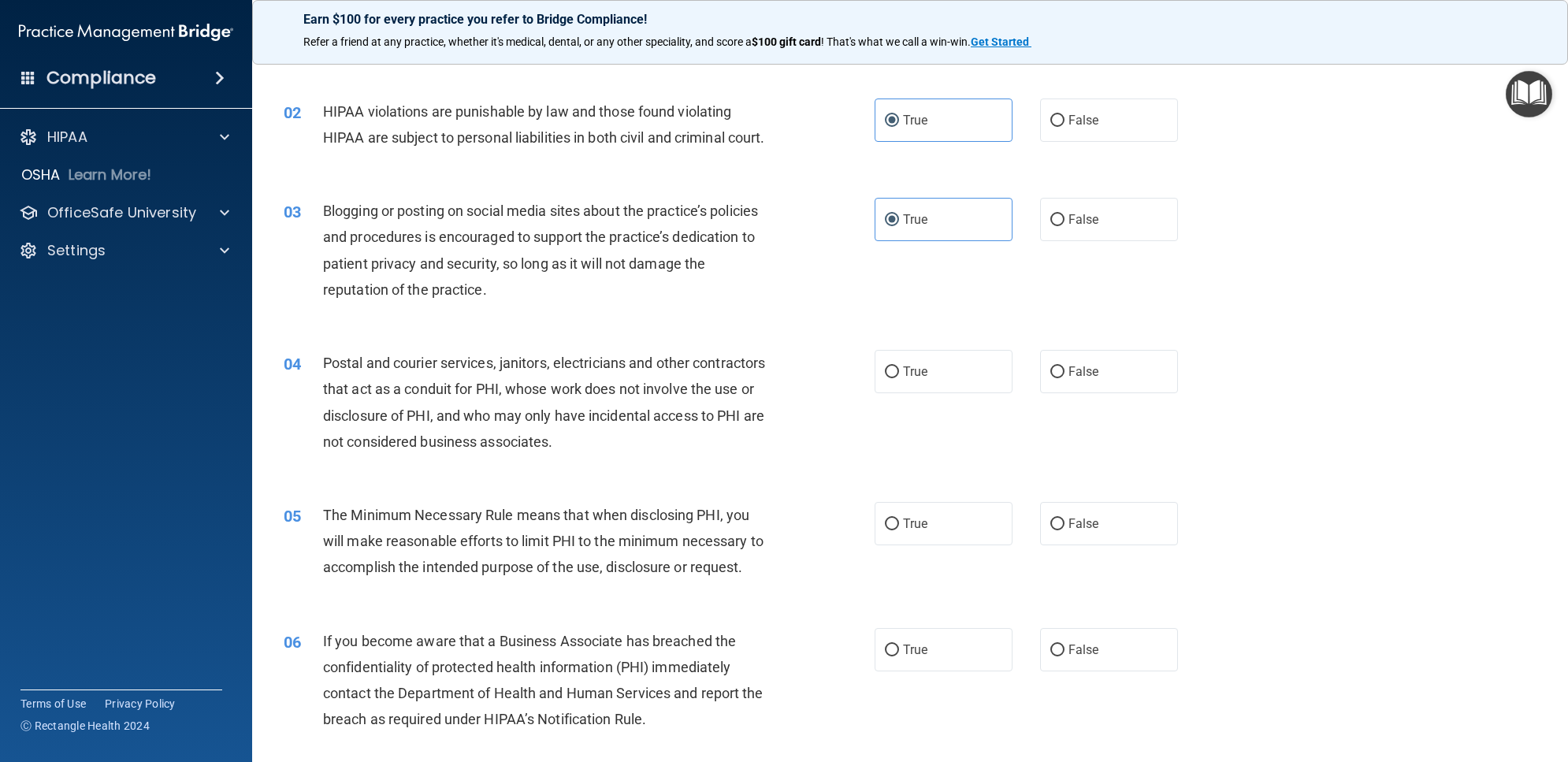
scroll to position [296, 0]
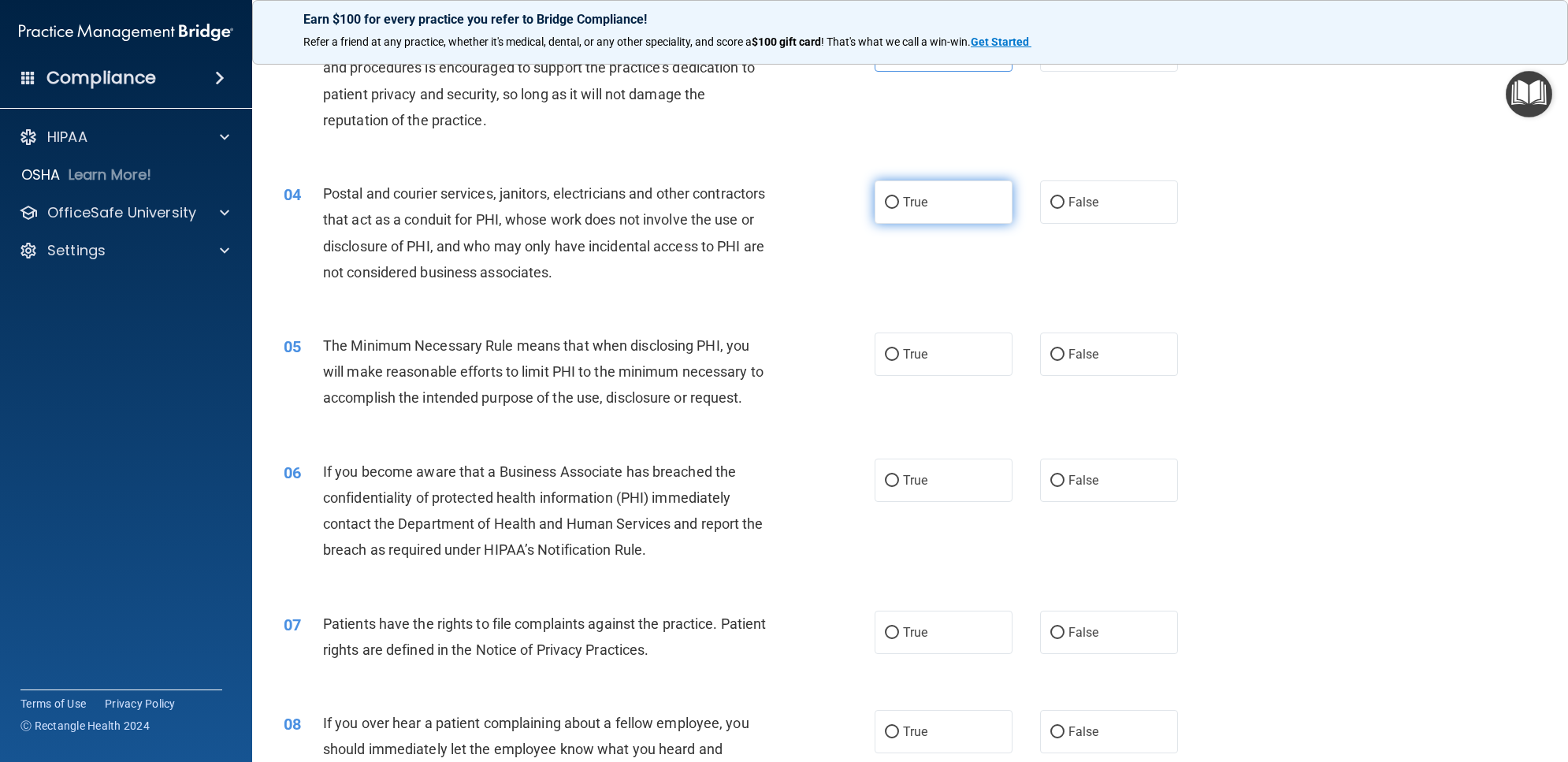
click at [920, 223] on label "True" at bounding box center [944, 201] width 138 height 43
click at [899, 209] on input "True" at bounding box center [892, 203] width 14 height 12
radio input "true"
click at [897, 364] on label "True" at bounding box center [944, 353] width 138 height 43
click at [897, 361] on input "True" at bounding box center [892, 355] width 14 height 12
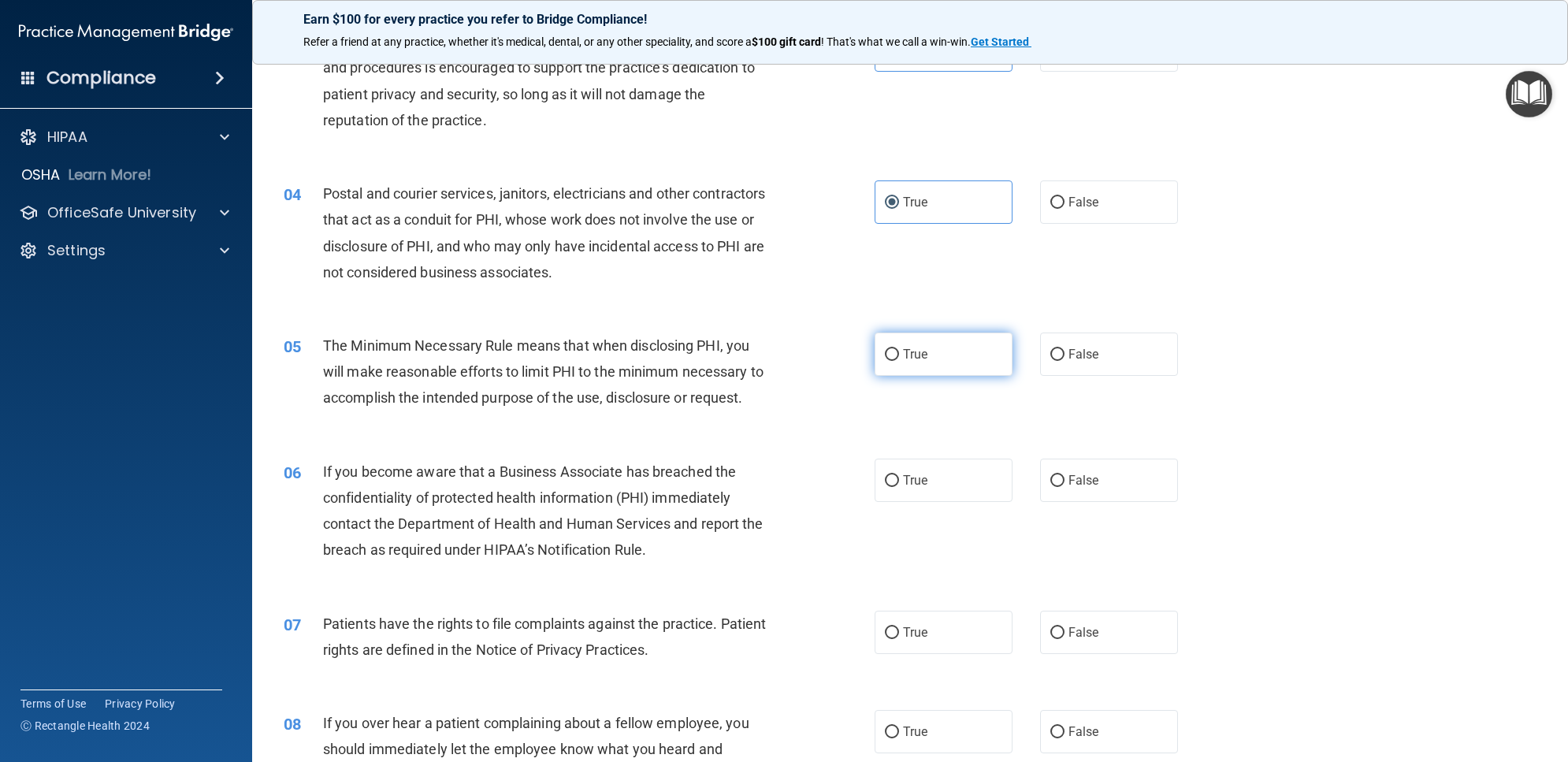
radio input "true"
click at [919, 490] on label "True" at bounding box center [944, 480] width 138 height 43
click at [899, 487] on input "True" at bounding box center [892, 481] width 14 height 12
radio input "true"
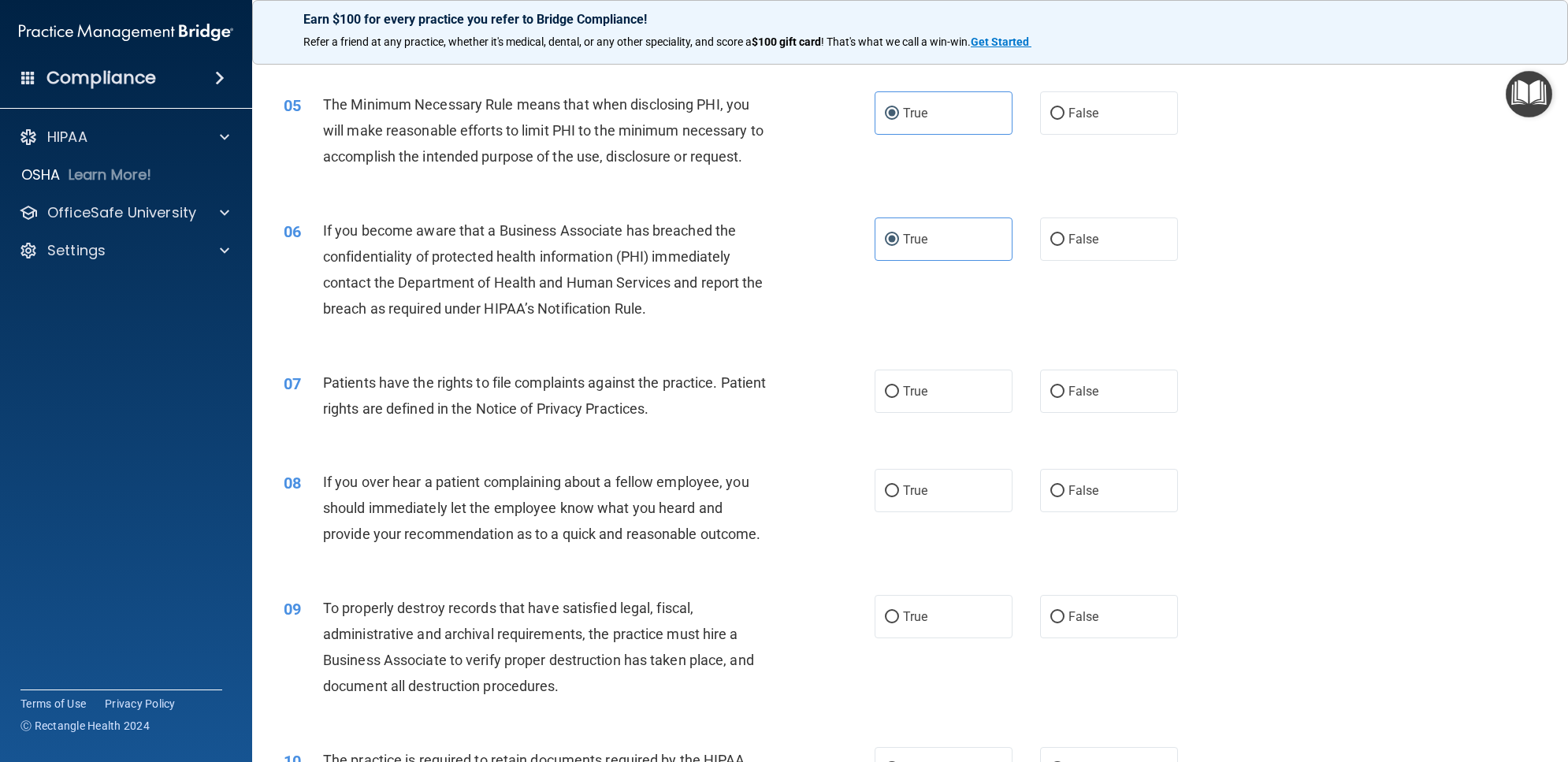
scroll to position [591, 0]
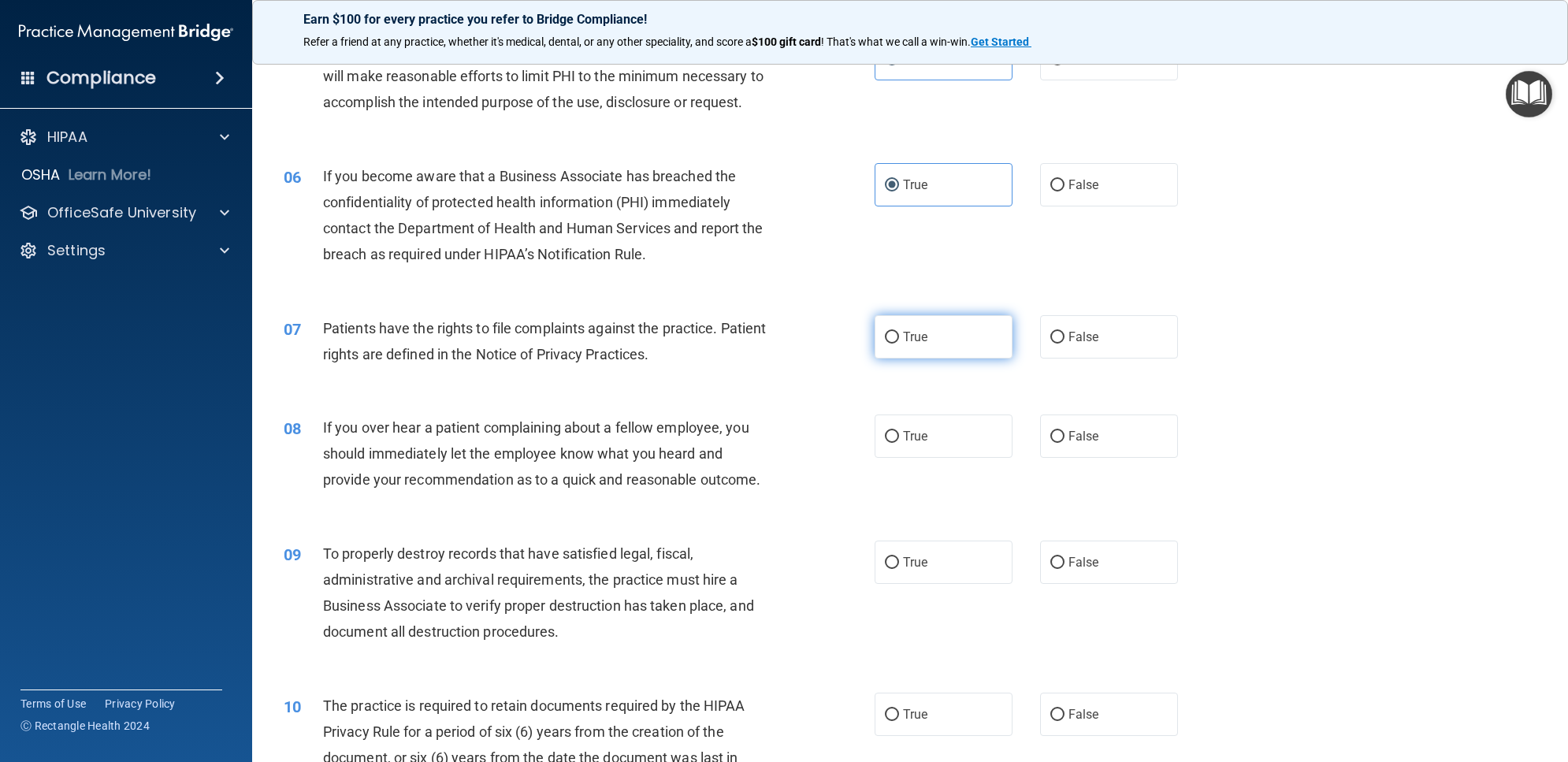
click at [932, 358] on label "True" at bounding box center [944, 336] width 138 height 43
click at [899, 343] on input "True" at bounding box center [892, 338] width 14 height 12
radio input "true"
click at [927, 449] on label "True" at bounding box center [944, 436] width 138 height 43
click at [899, 443] on input "True" at bounding box center [892, 437] width 14 height 12
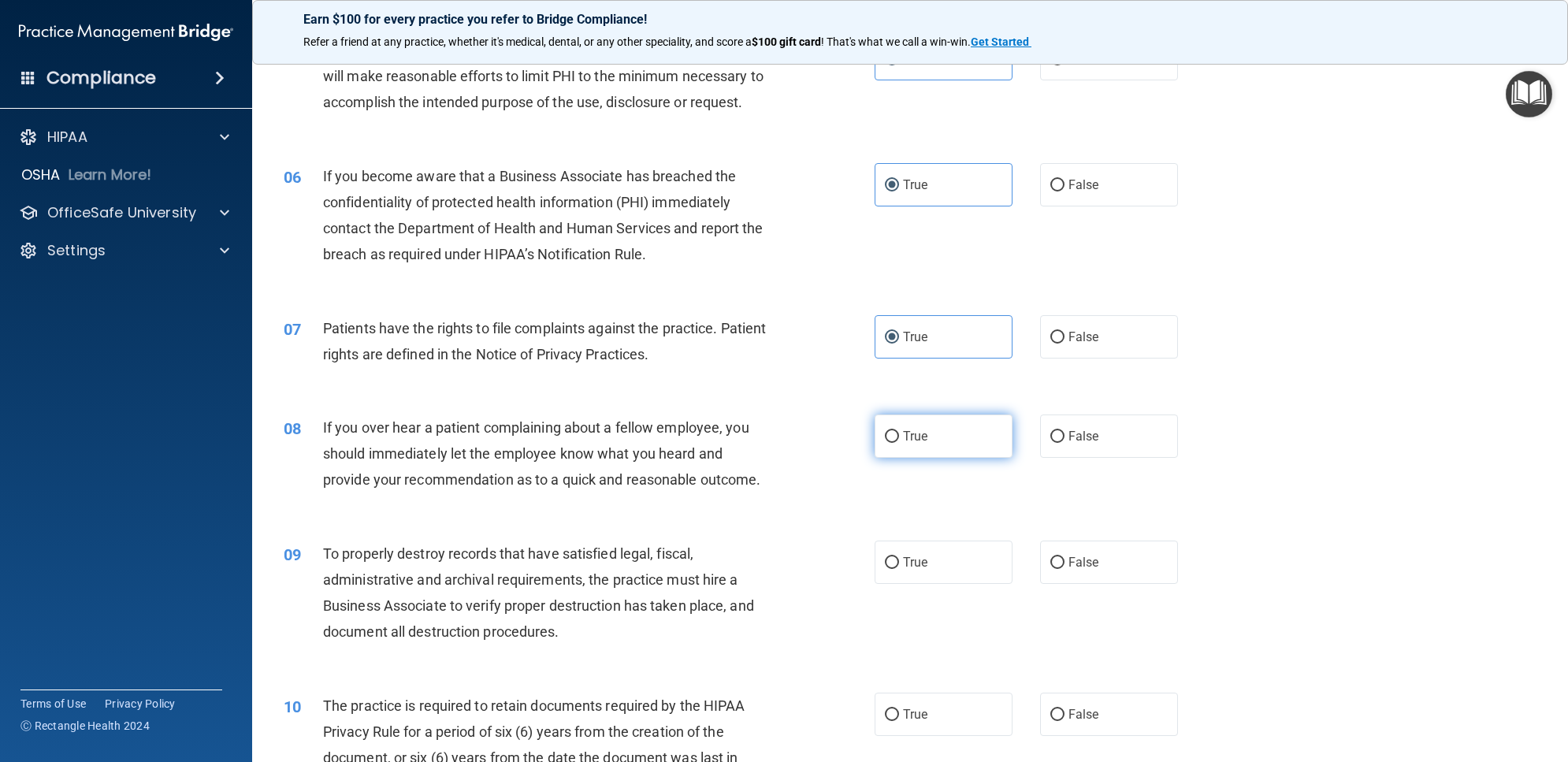
radio input "true"
click at [957, 572] on label "True" at bounding box center [944, 562] width 138 height 43
click at [899, 569] on input "True" at bounding box center [892, 563] width 14 height 12
radio input "true"
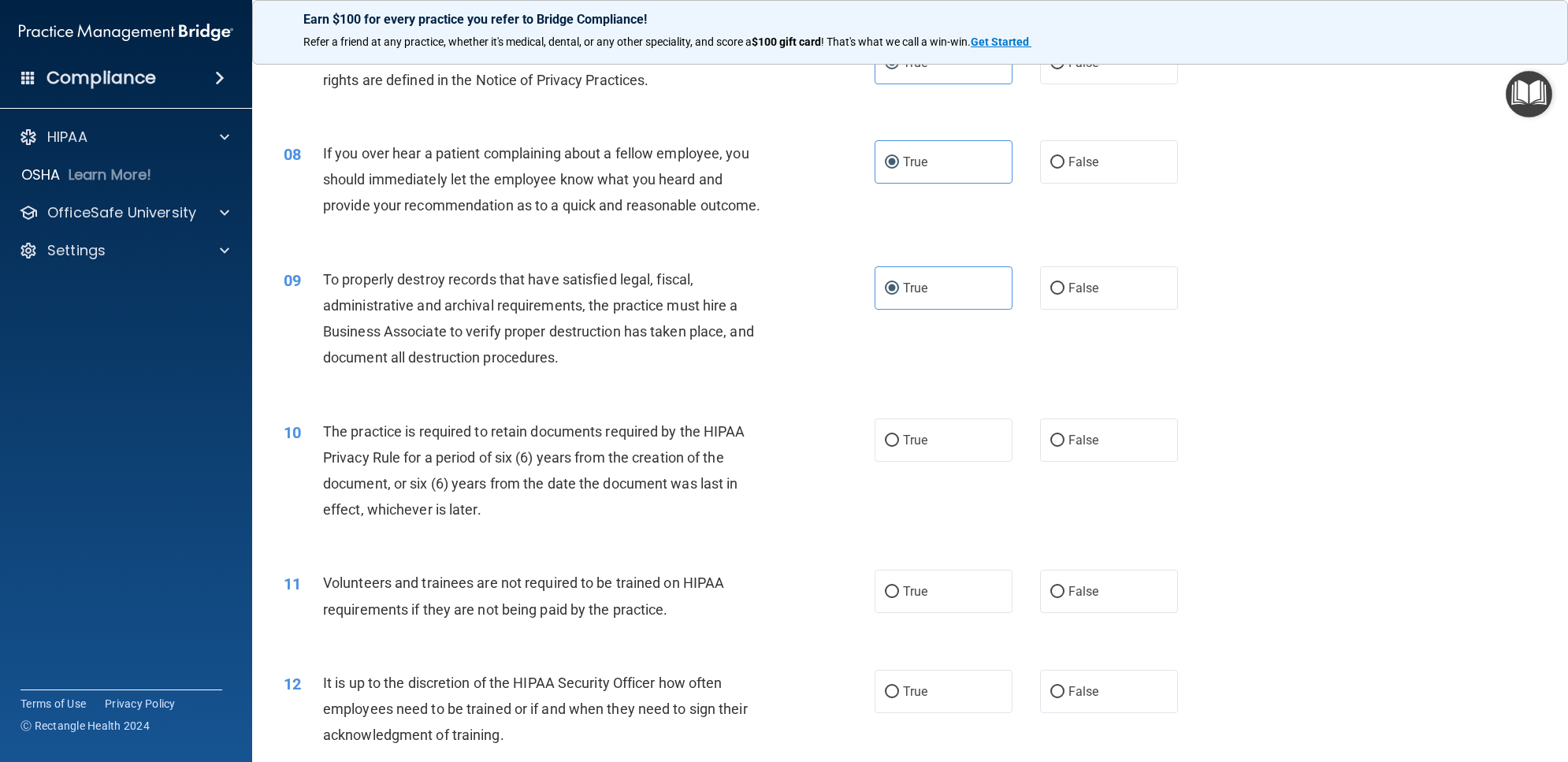
scroll to position [887, 0]
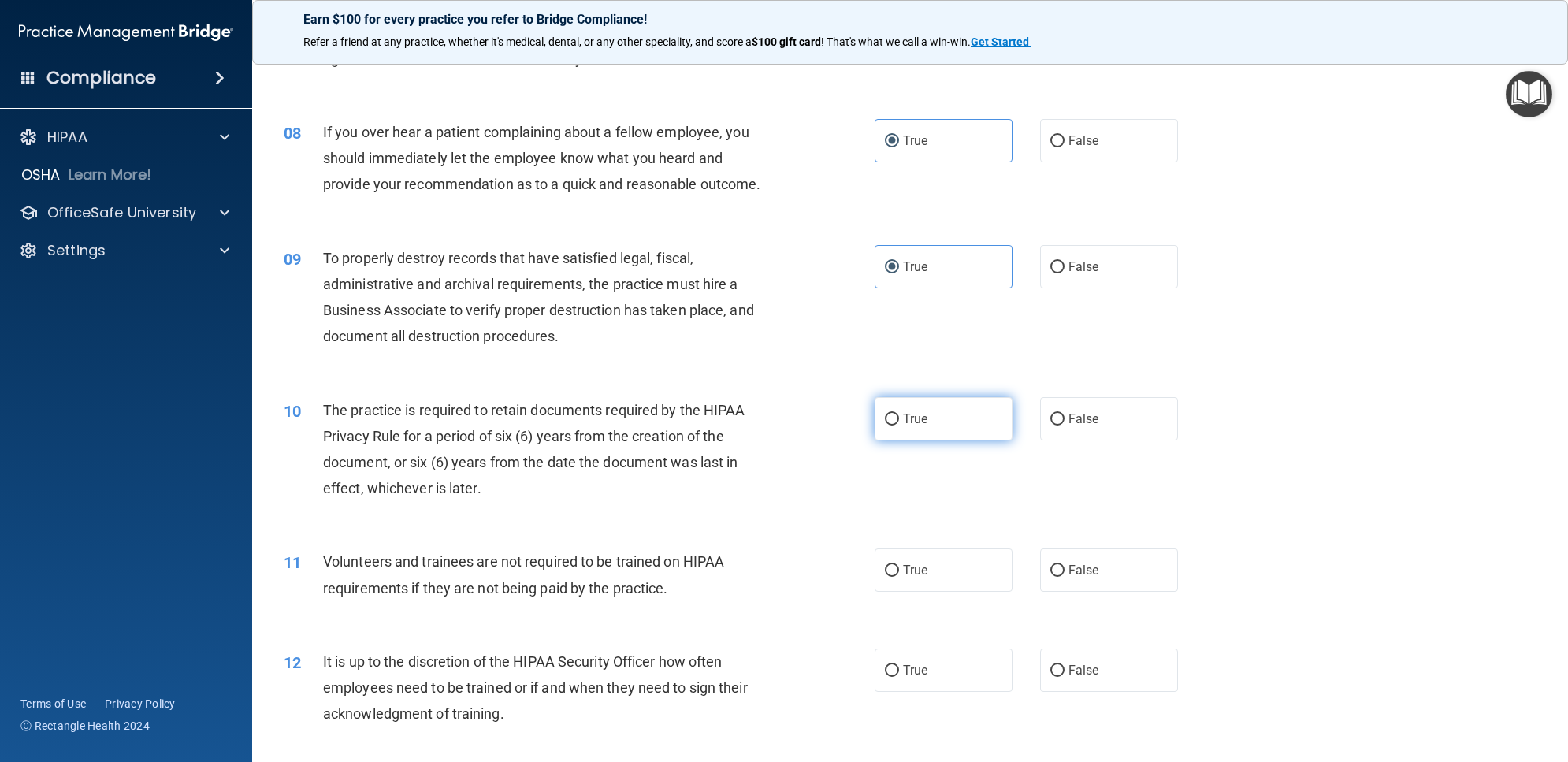
click at [933, 431] on label "True" at bounding box center [944, 419] width 138 height 43
click at [899, 426] on input "True" at bounding box center [892, 420] width 14 height 12
radio input "true"
click at [922, 577] on label "True" at bounding box center [944, 570] width 138 height 43
click at [899, 577] on input "True" at bounding box center [892, 571] width 14 height 12
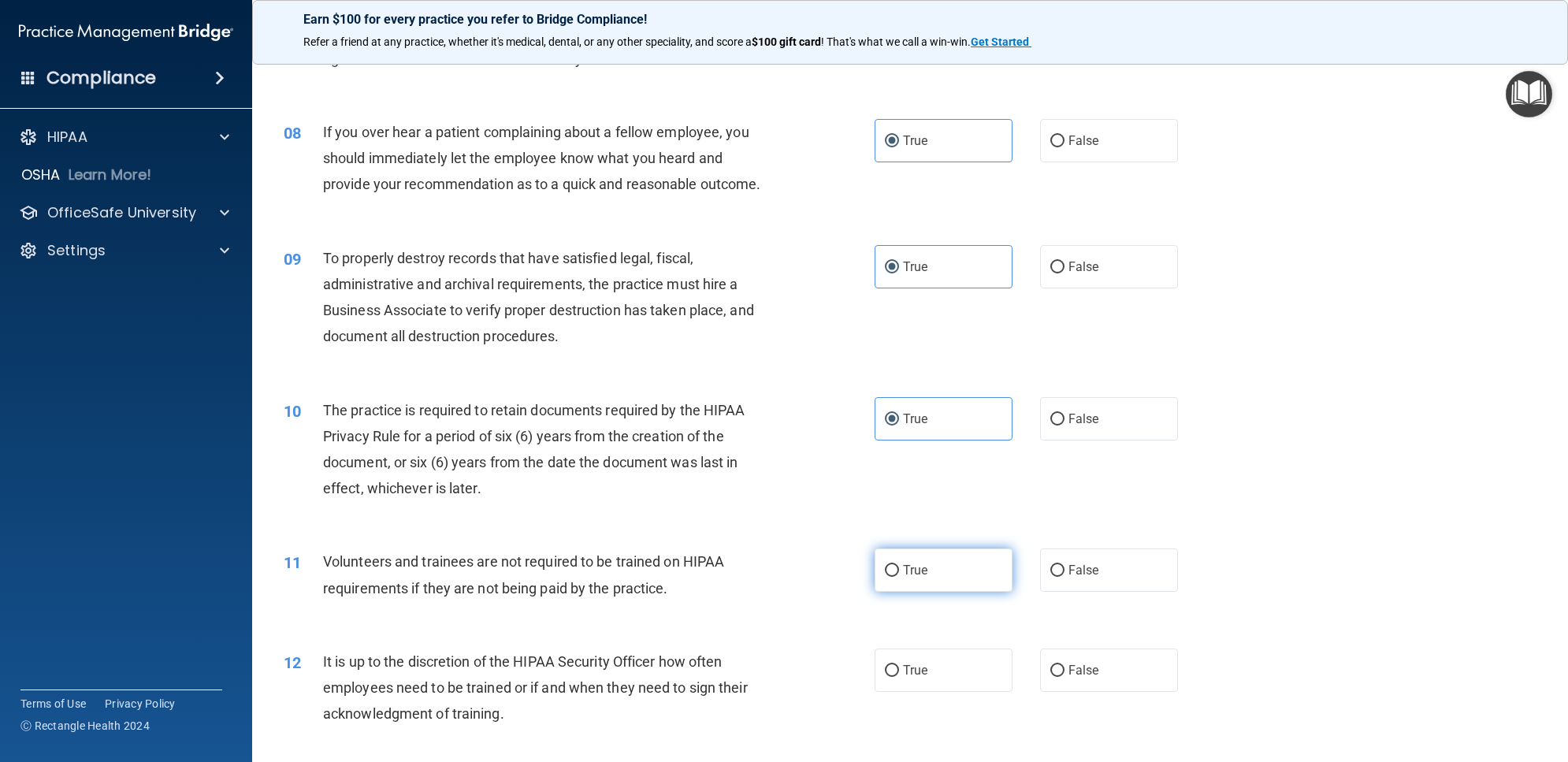
radio input "true"
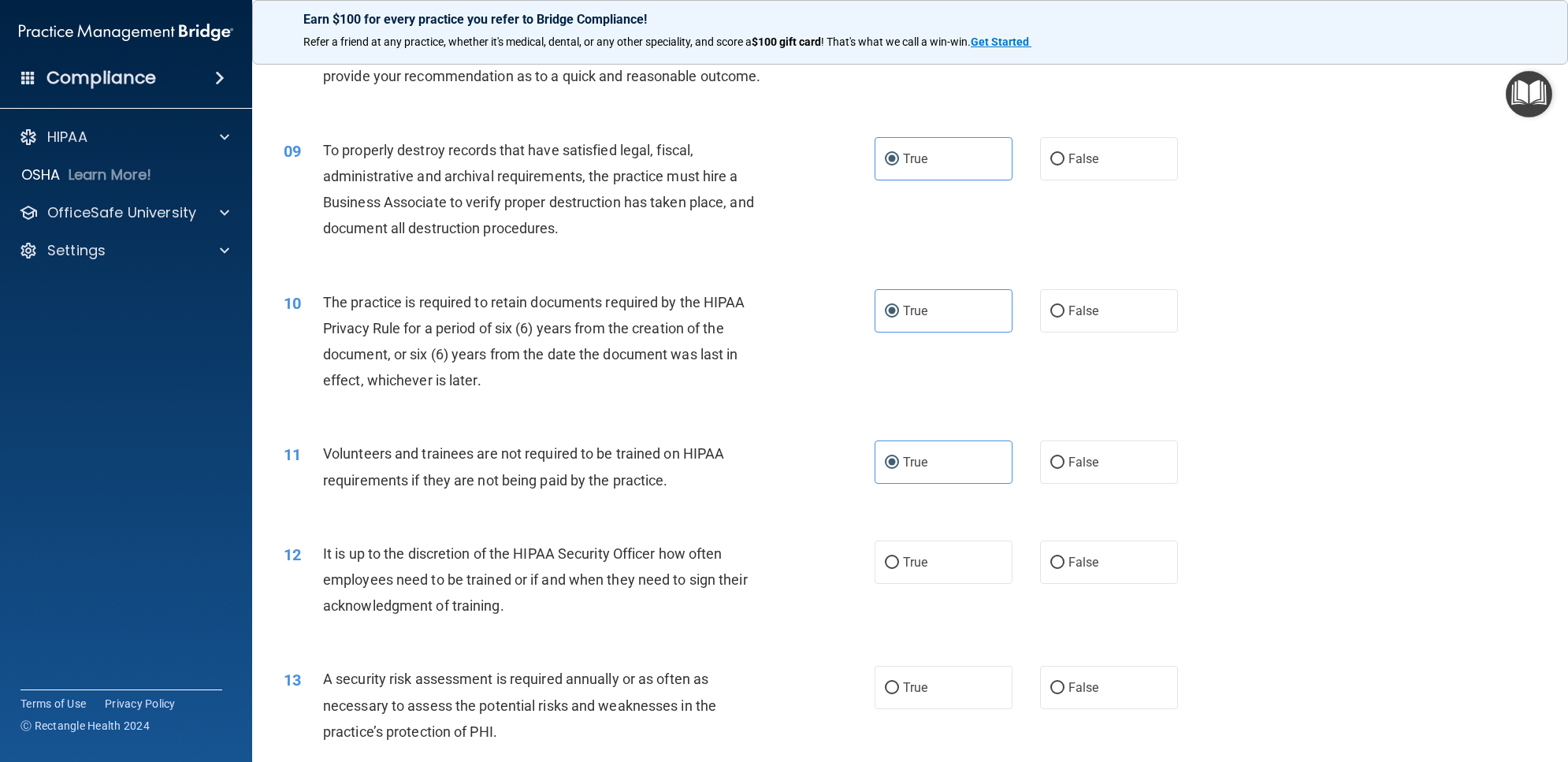
scroll to position [1280, 0]
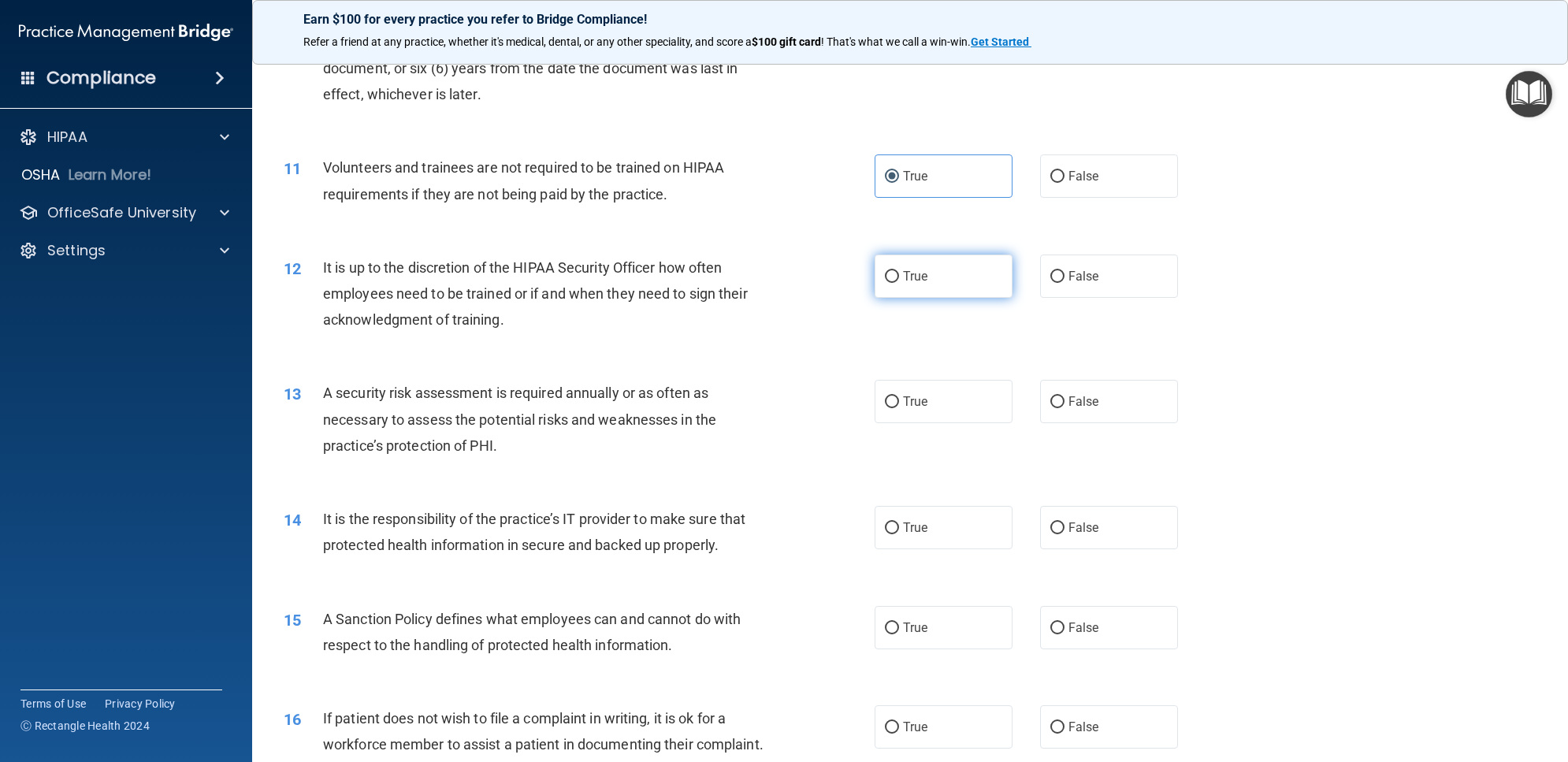
click at [934, 296] on label "True" at bounding box center [944, 276] width 138 height 43
click at [899, 283] on input "True" at bounding box center [892, 277] width 14 height 12
radio input "true"
click at [917, 419] on label "True" at bounding box center [944, 401] width 138 height 43
click at [899, 408] on input "True" at bounding box center [892, 403] width 14 height 12
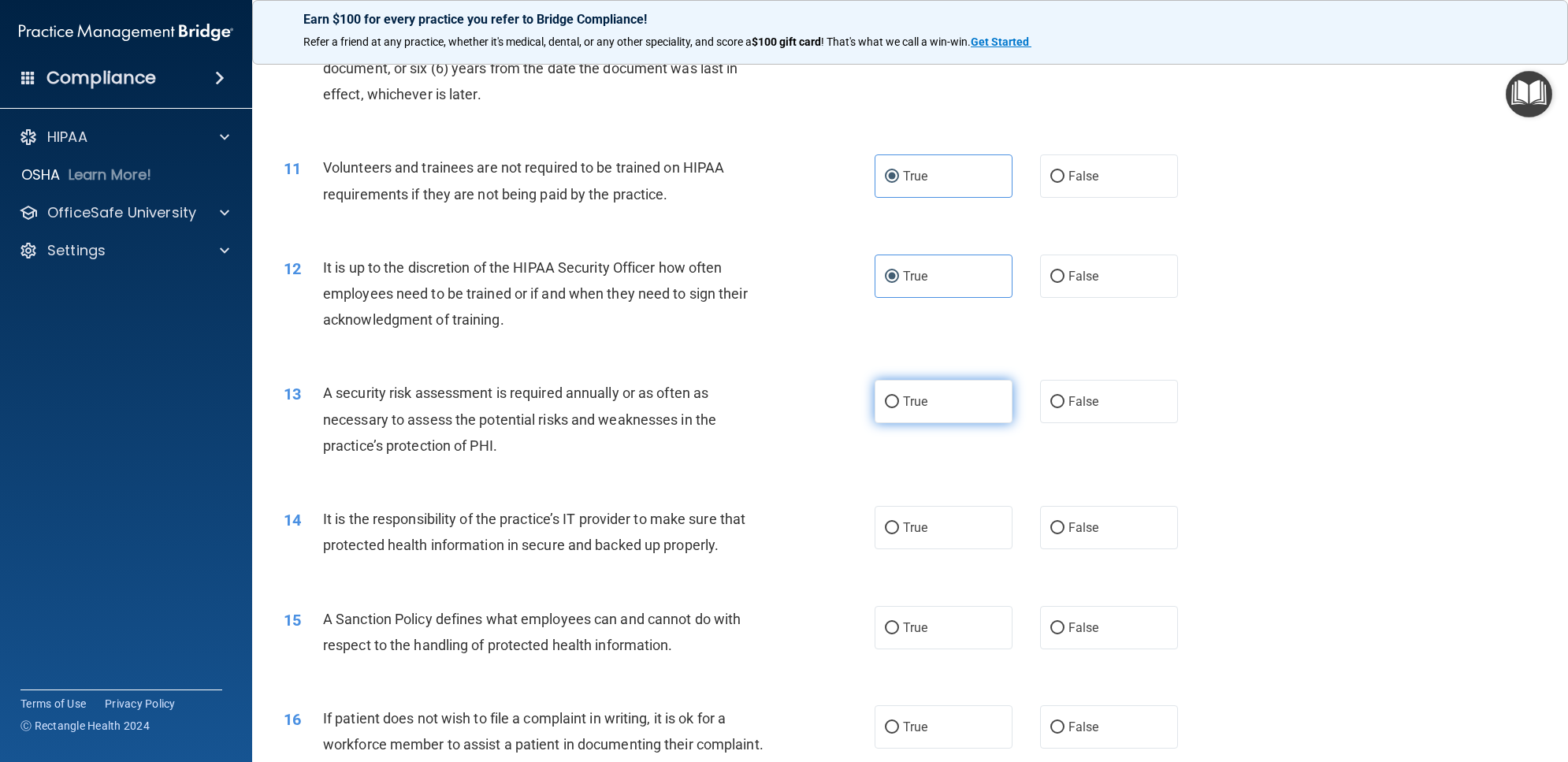
radio input "true"
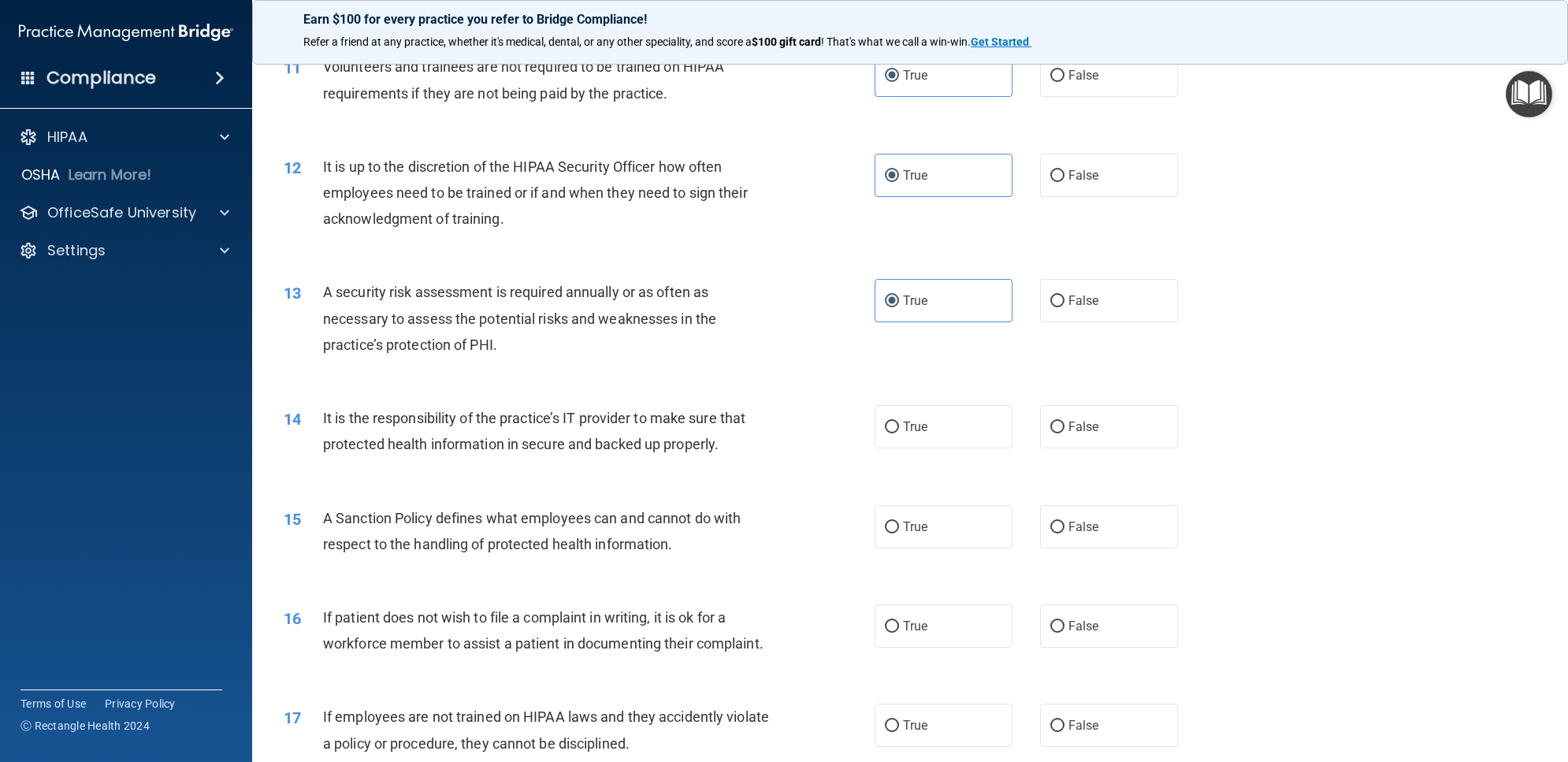
scroll to position [1477, 0]
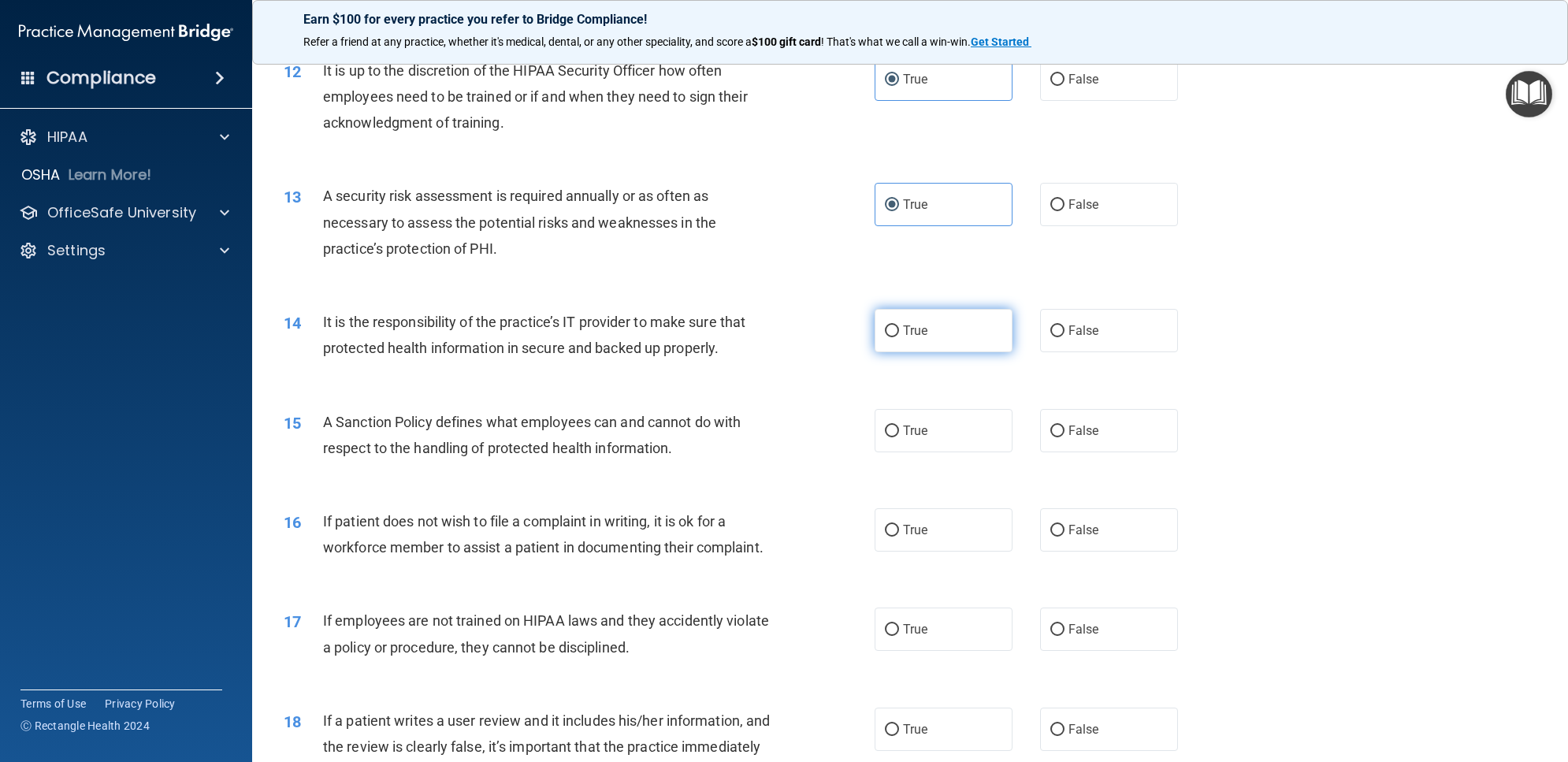
click at [909, 353] on label "True" at bounding box center [944, 330] width 138 height 43
click at [899, 337] on input "True" at bounding box center [892, 331] width 14 height 12
radio input "true"
click at [917, 438] on span "True" at bounding box center [915, 431] width 25 height 15
click at [899, 437] on input "True" at bounding box center [892, 432] width 14 height 12
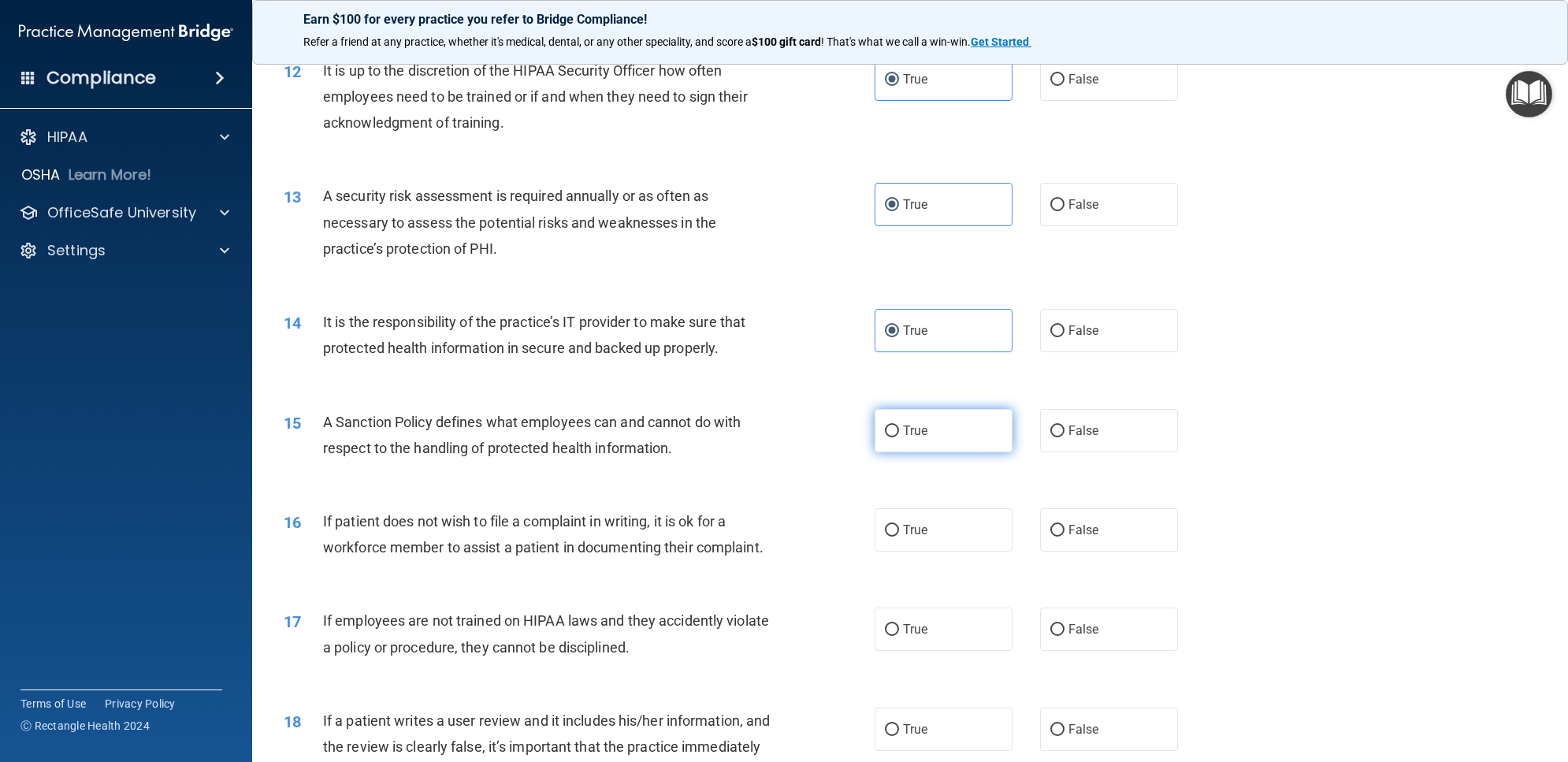
radio input "true"
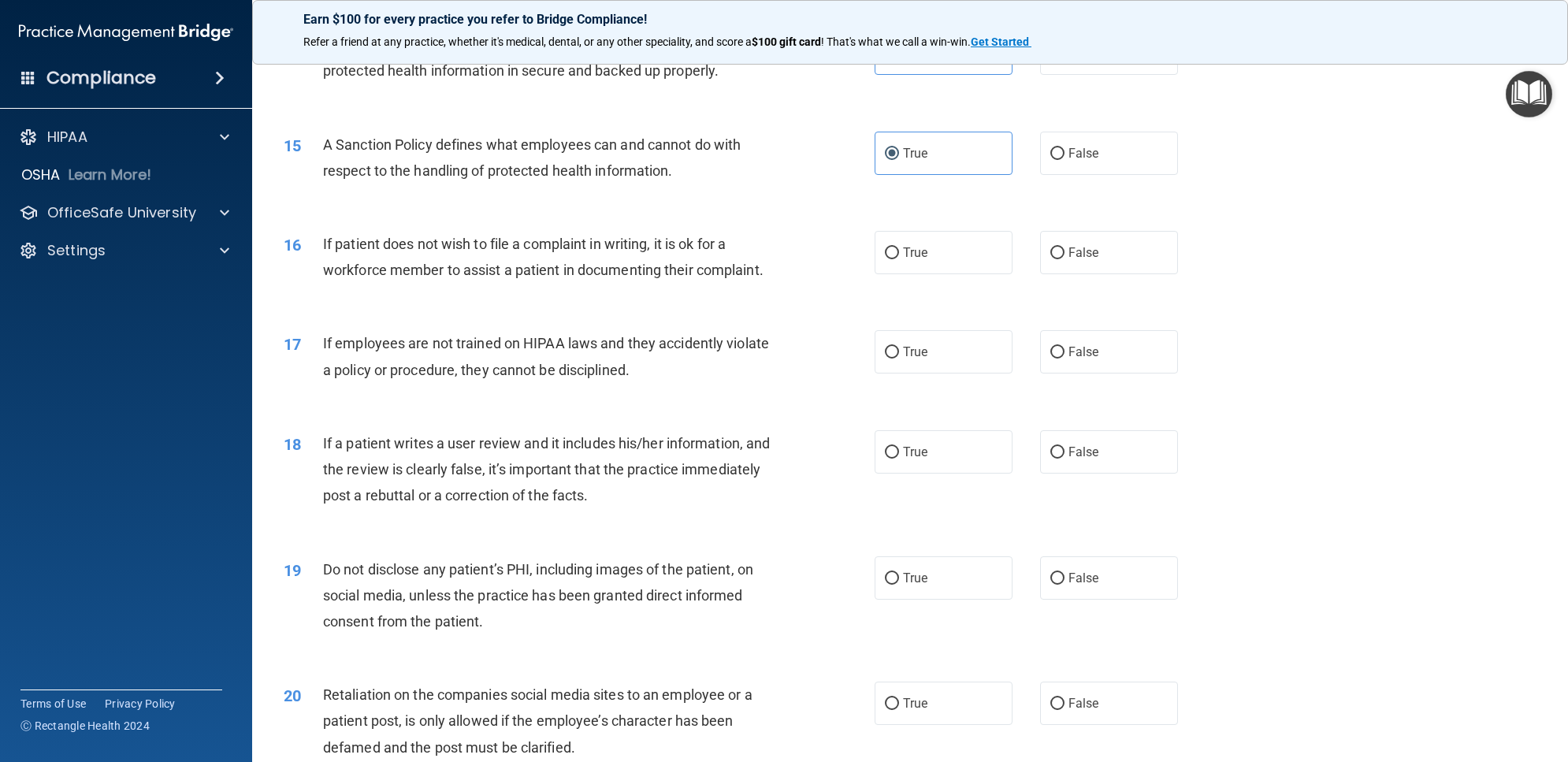
scroll to position [1773, 0]
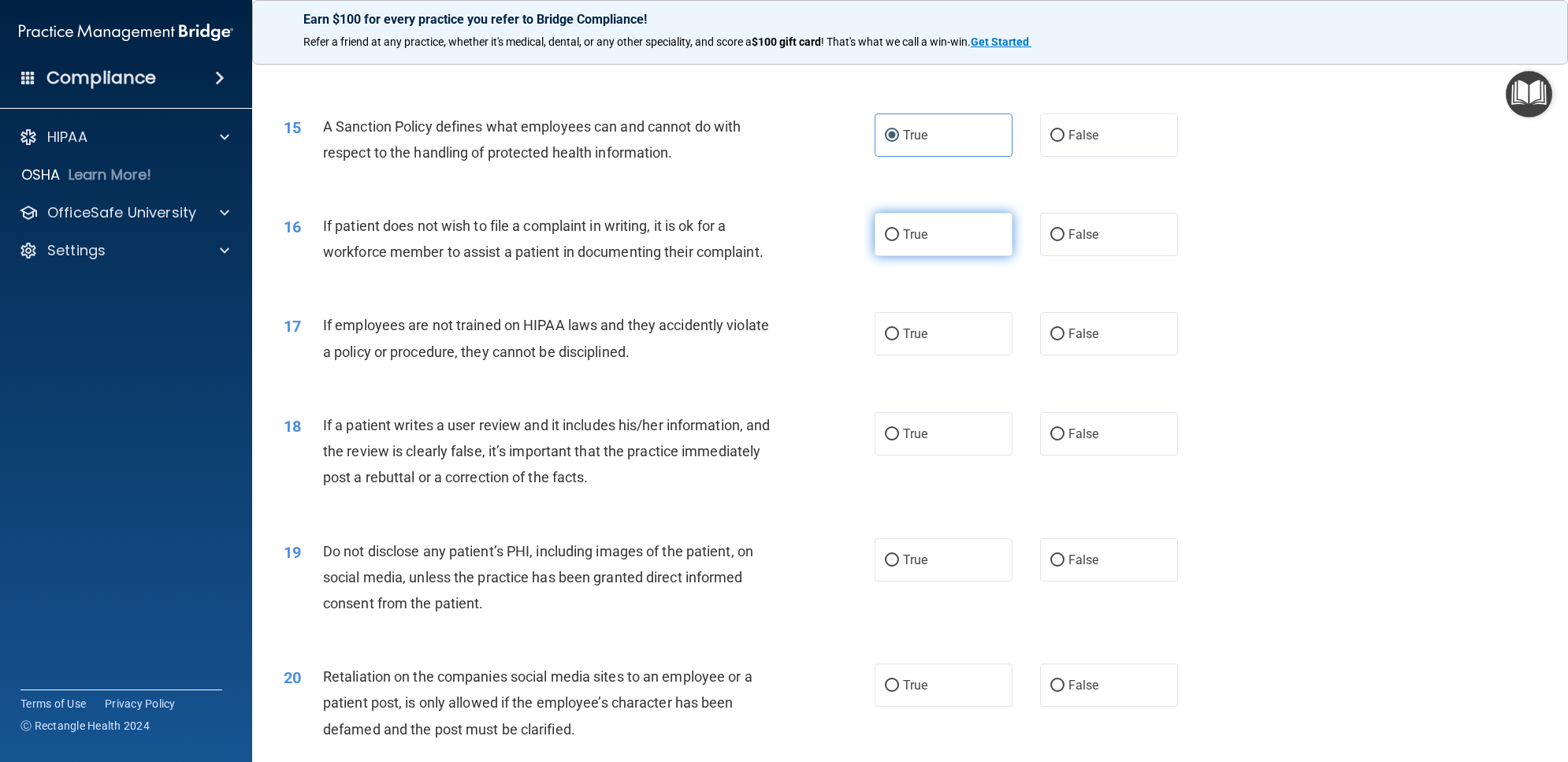
click at [963, 256] on label "True" at bounding box center [944, 234] width 138 height 43
click at [899, 241] on input "True" at bounding box center [892, 235] width 14 height 12
radio input "true"
click at [952, 355] on label "True" at bounding box center [944, 333] width 138 height 43
click at [899, 341] on input "True" at bounding box center [892, 335] width 14 height 12
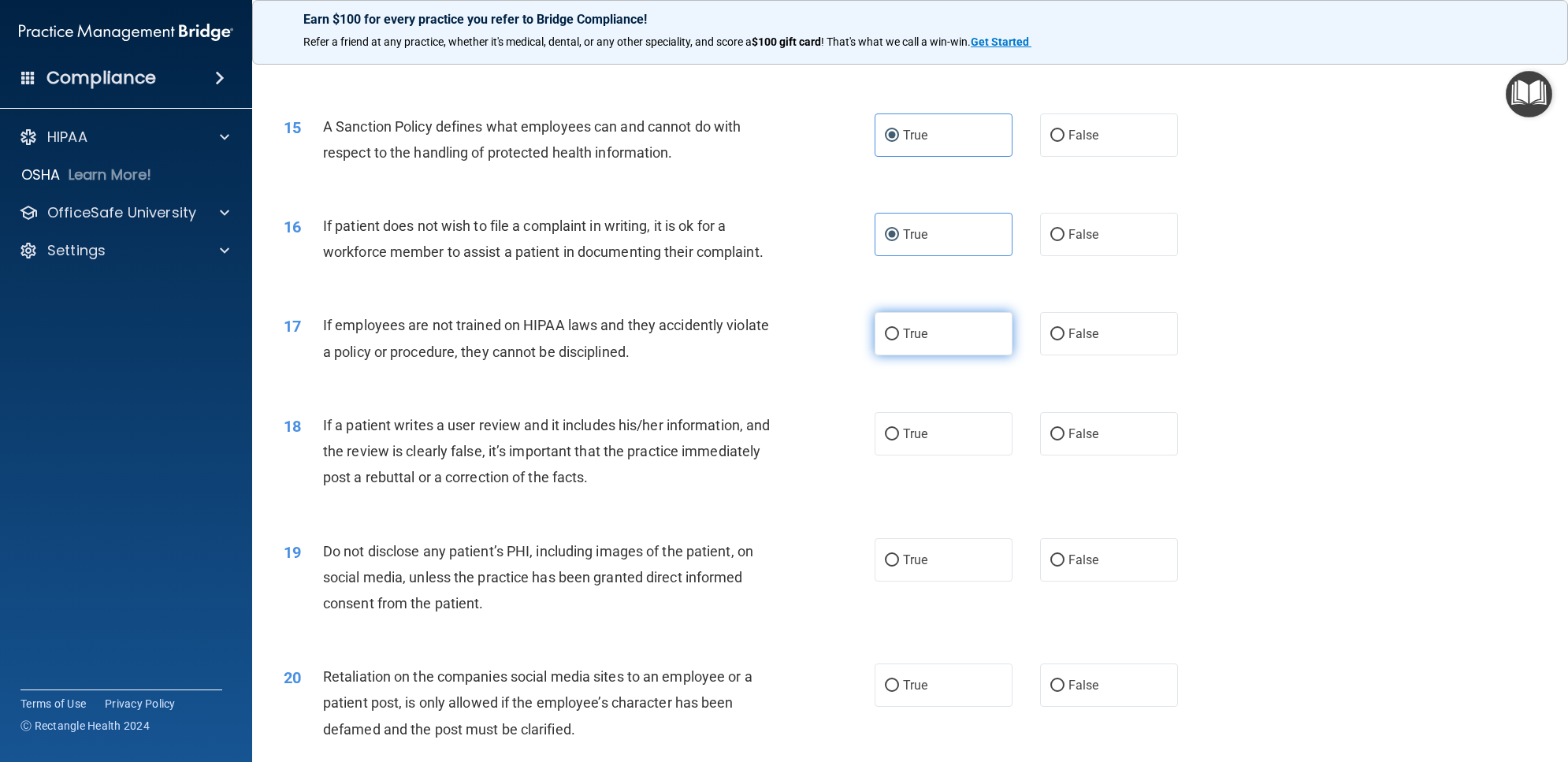
radio input "true"
click at [958, 455] on label "True" at bounding box center [944, 433] width 138 height 43
click at [899, 441] on input "True" at bounding box center [892, 435] width 14 height 12
radio input "true"
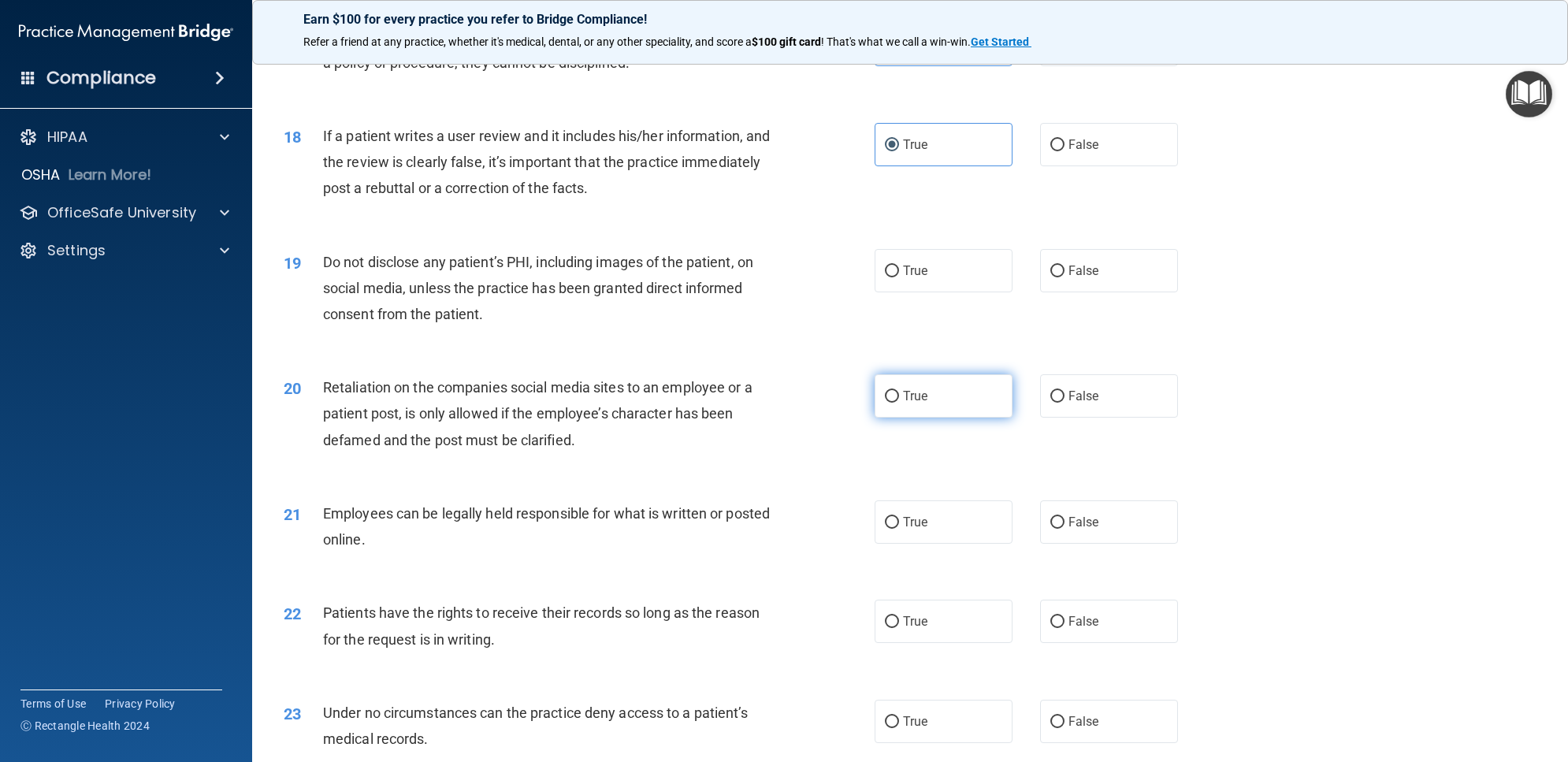
scroll to position [2069, 0]
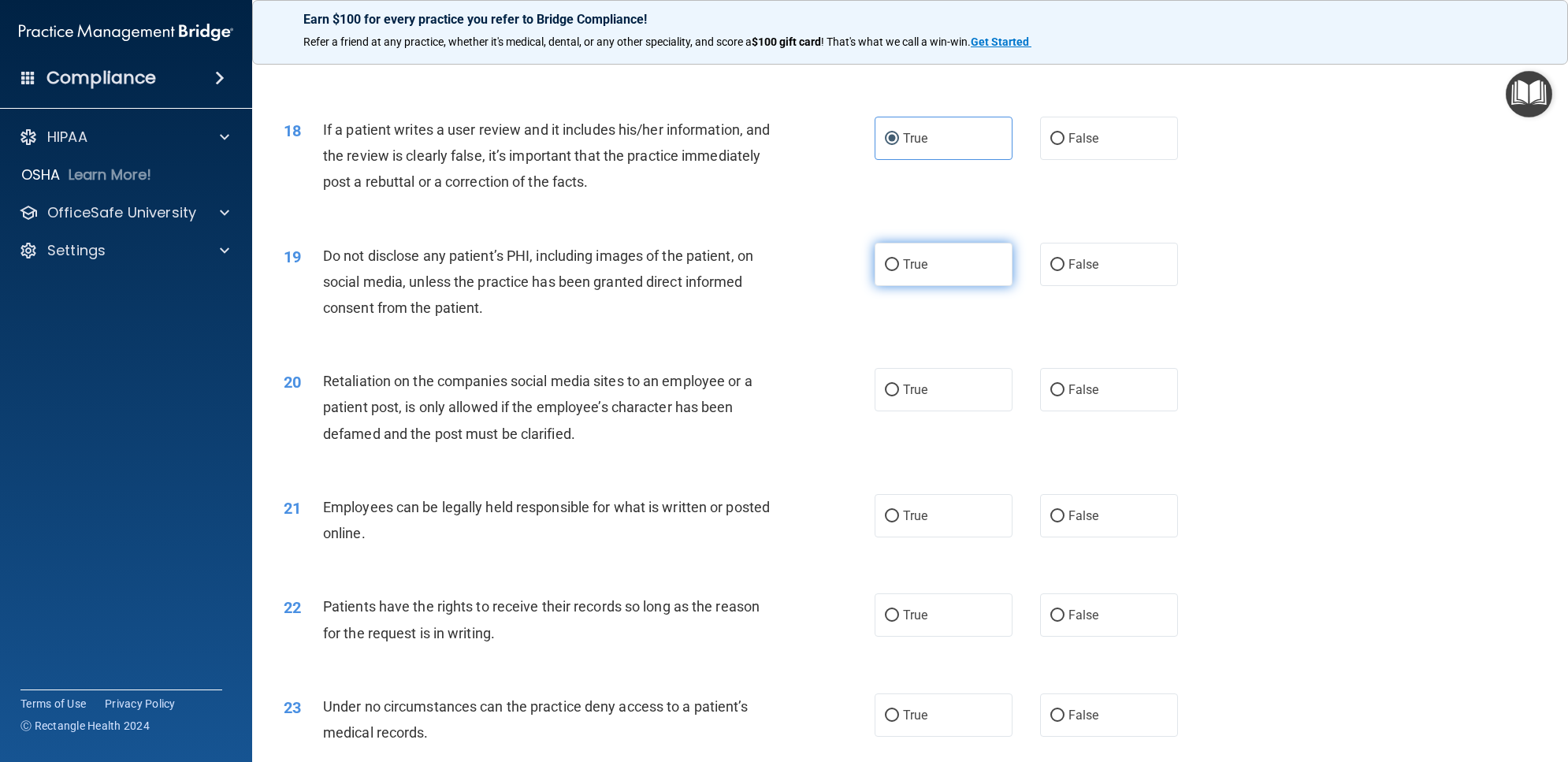
click at [941, 286] on label "True" at bounding box center [944, 264] width 138 height 43
click at [899, 271] on input "True" at bounding box center [892, 265] width 14 height 12
radio input "true"
click at [939, 411] on label "True" at bounding box center [944, 389] width 138 height 43
click at [899, 397] on input "True" at bounding box center [892, 391] width 14 height 12
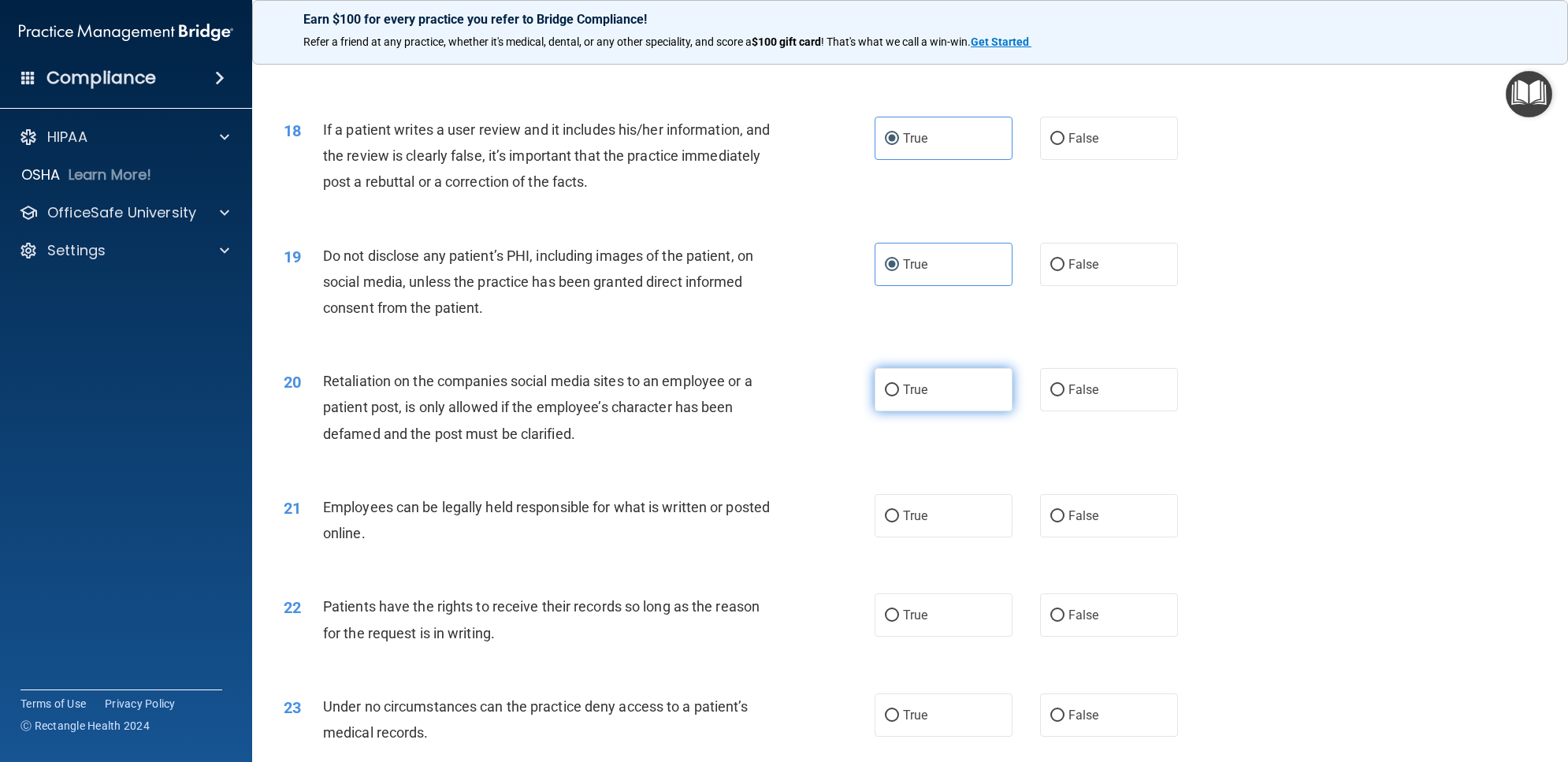
radio input "true"
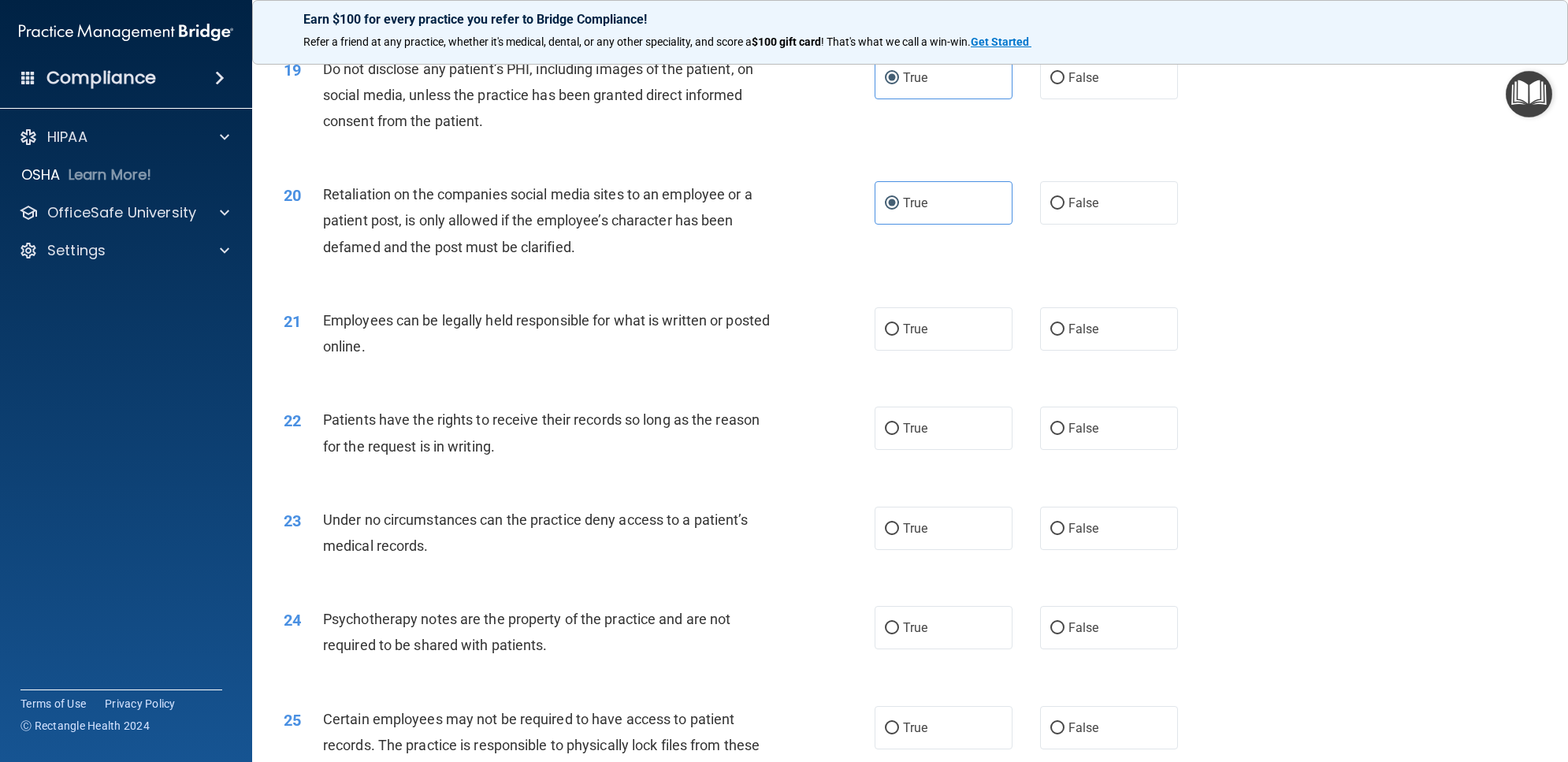
scroll to position [2266, 0]
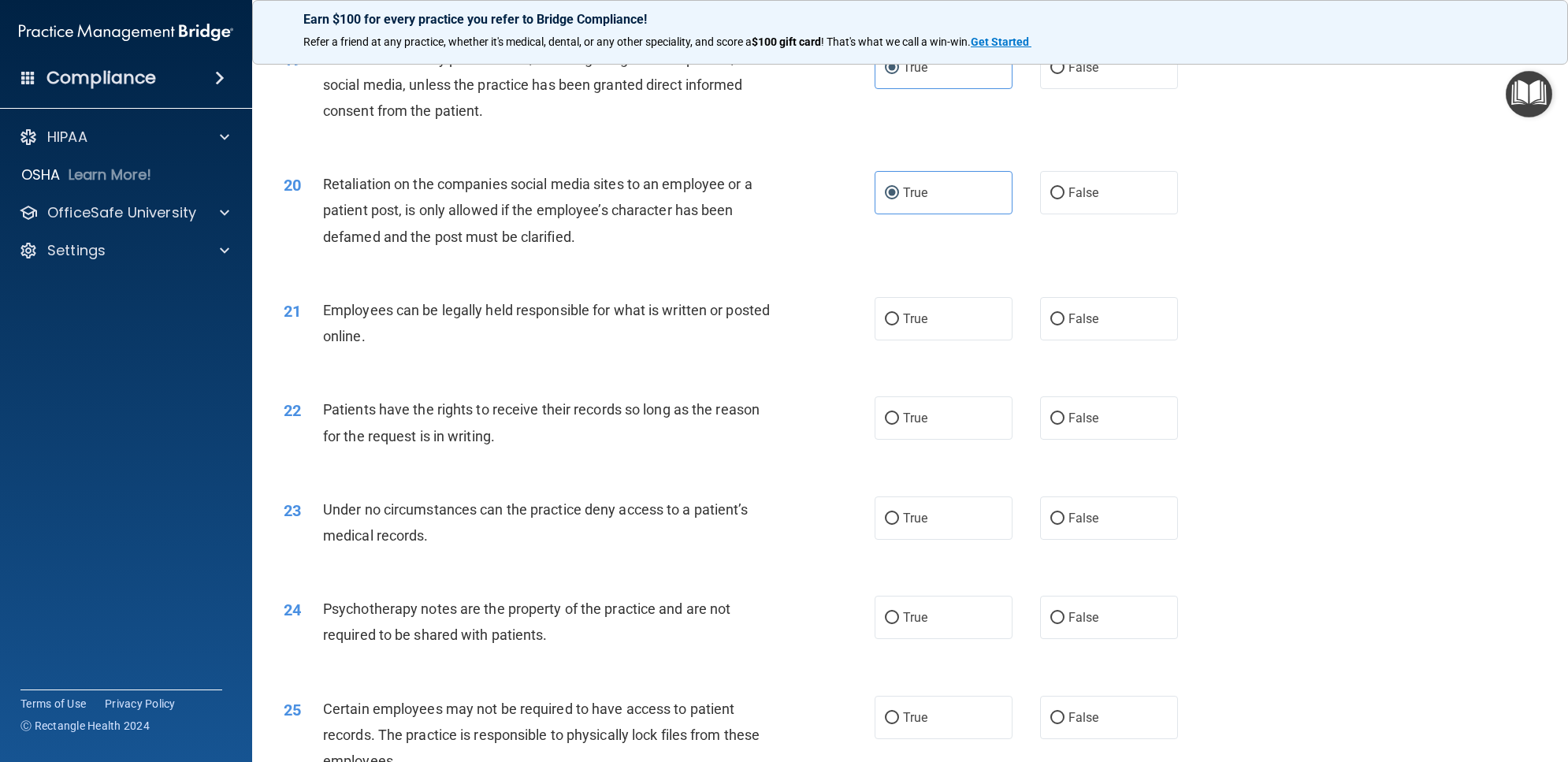
drag, startPoint x: 946, startPoint y: 381, endPoint x: 946, endPoint y: 433, distance: 52.0
click at [947, 341] on label "True" at bounding box center [944, 319] width 138 height 43
click at [899, 325] on input "True" at bounding box center [892, 319] width 14 height 12
radio input "true"
click at [948, 440] on label "True" at bounding box center [944, 418] width 138 height 43
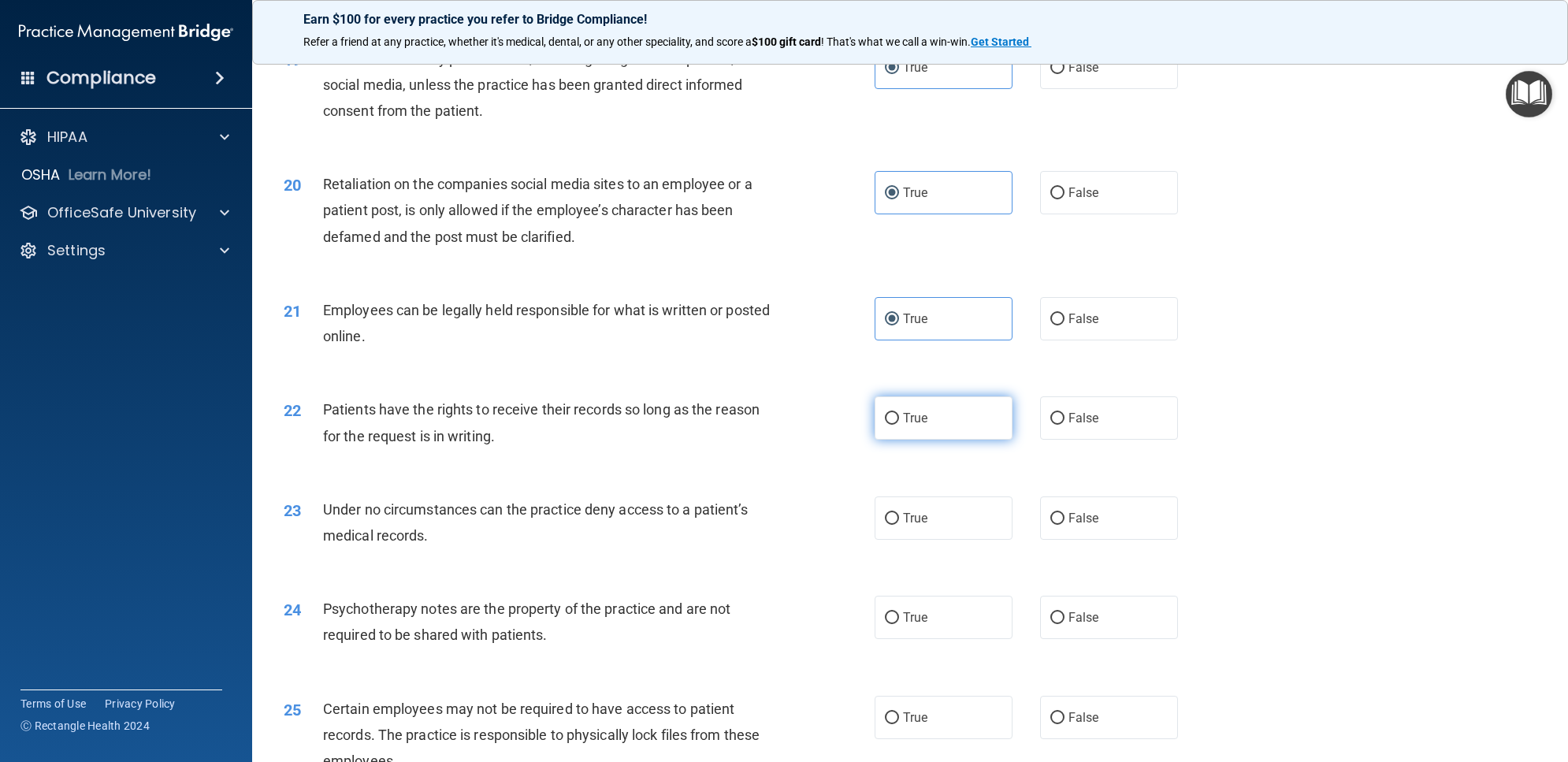
click at [899, 425] on input "True" at bounding box center [892, 419] width 14 height 12
radio input "true"
click at [948, 539] on label "True" at bounding box center [944, 517] width 138 height 43
click at [899, 525] on input "True" at bounding box center [892, 519] width 14 height 12
radio input "true"
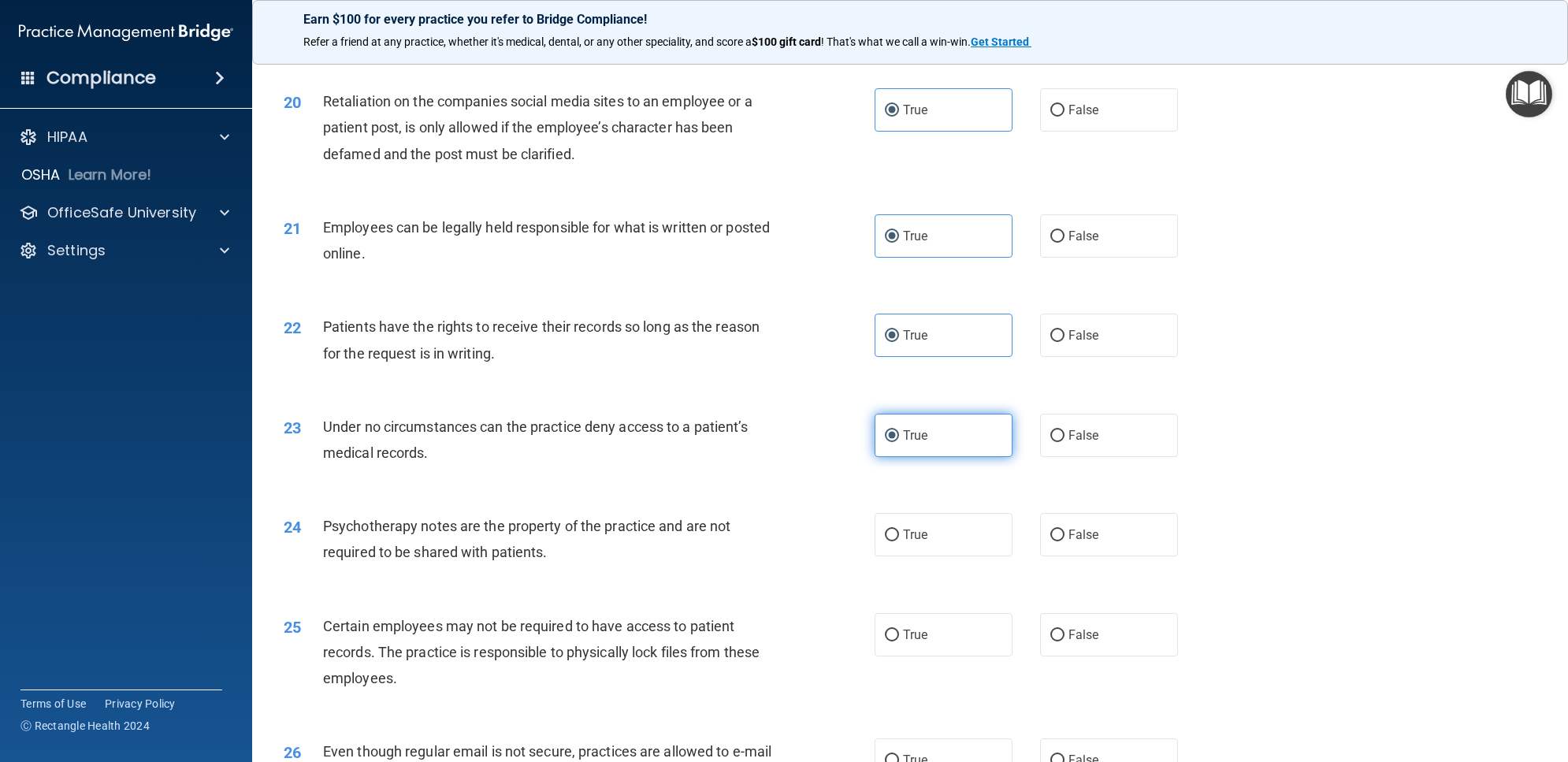
scroll to position [2463, 0]
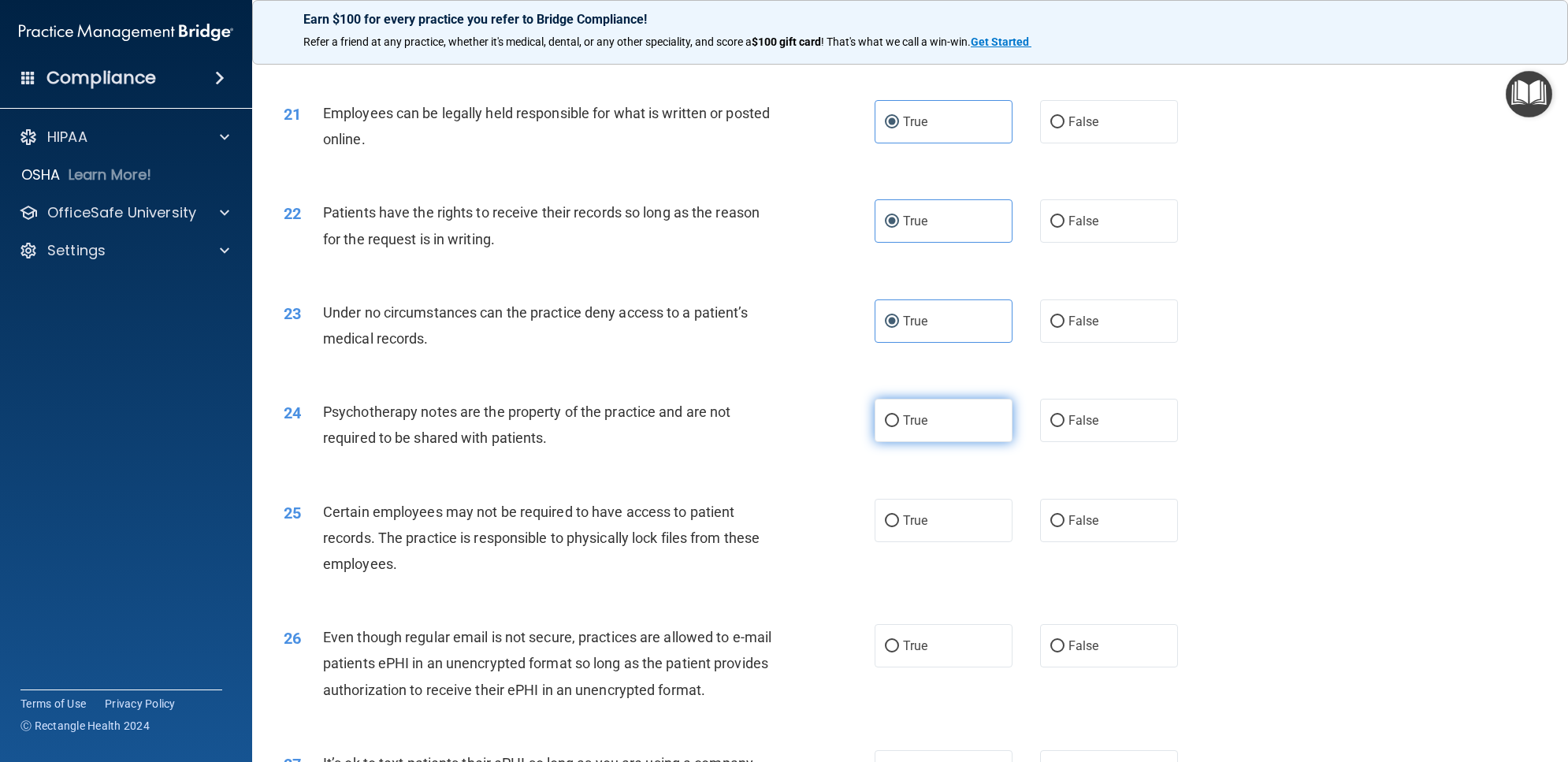
click at [928, 442] on label "True" at bounding box center [944, 420] width 138 height 43
click at [899, 427] on input "True" at bounding box center [892, 421] width 14 height 12
radio input "true"
click at [928, 542] on label "True" at bounding box center [944, 520] width 138 height 43
click at [899, 528] on input "True" at bounding box center [892, 522] width 14 height 12
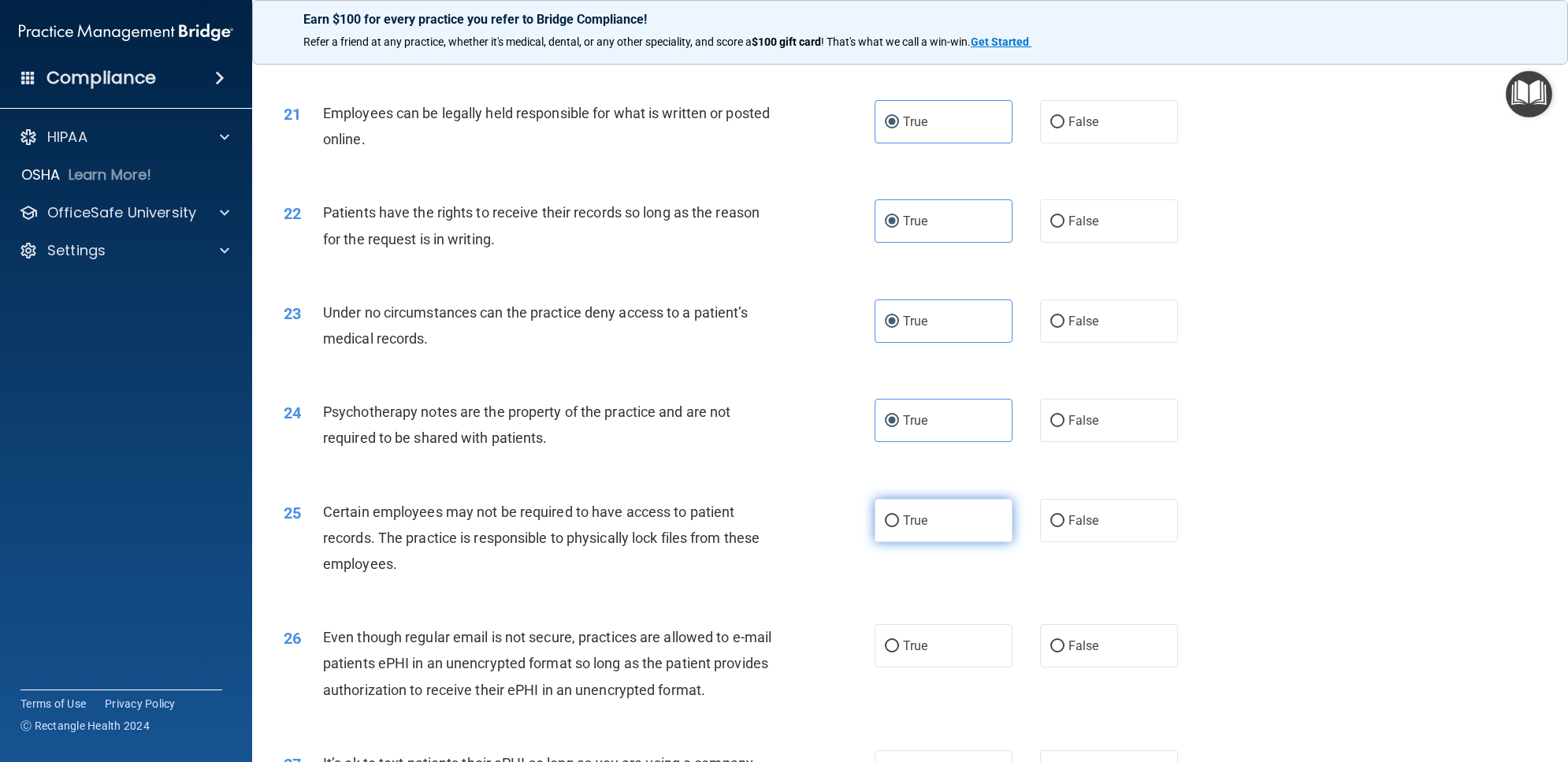
radio input "true"
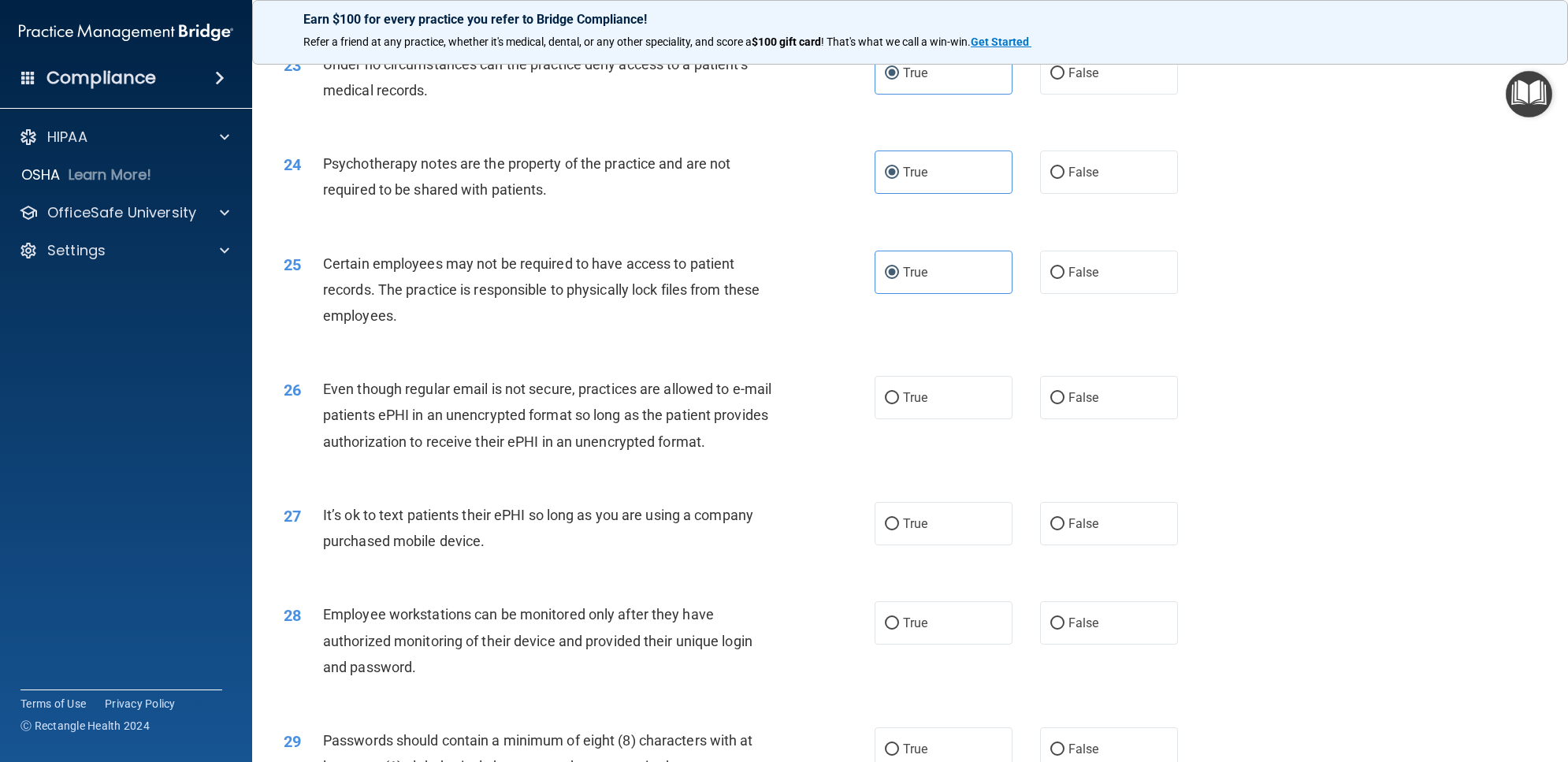
scroll to position [2758, 0]
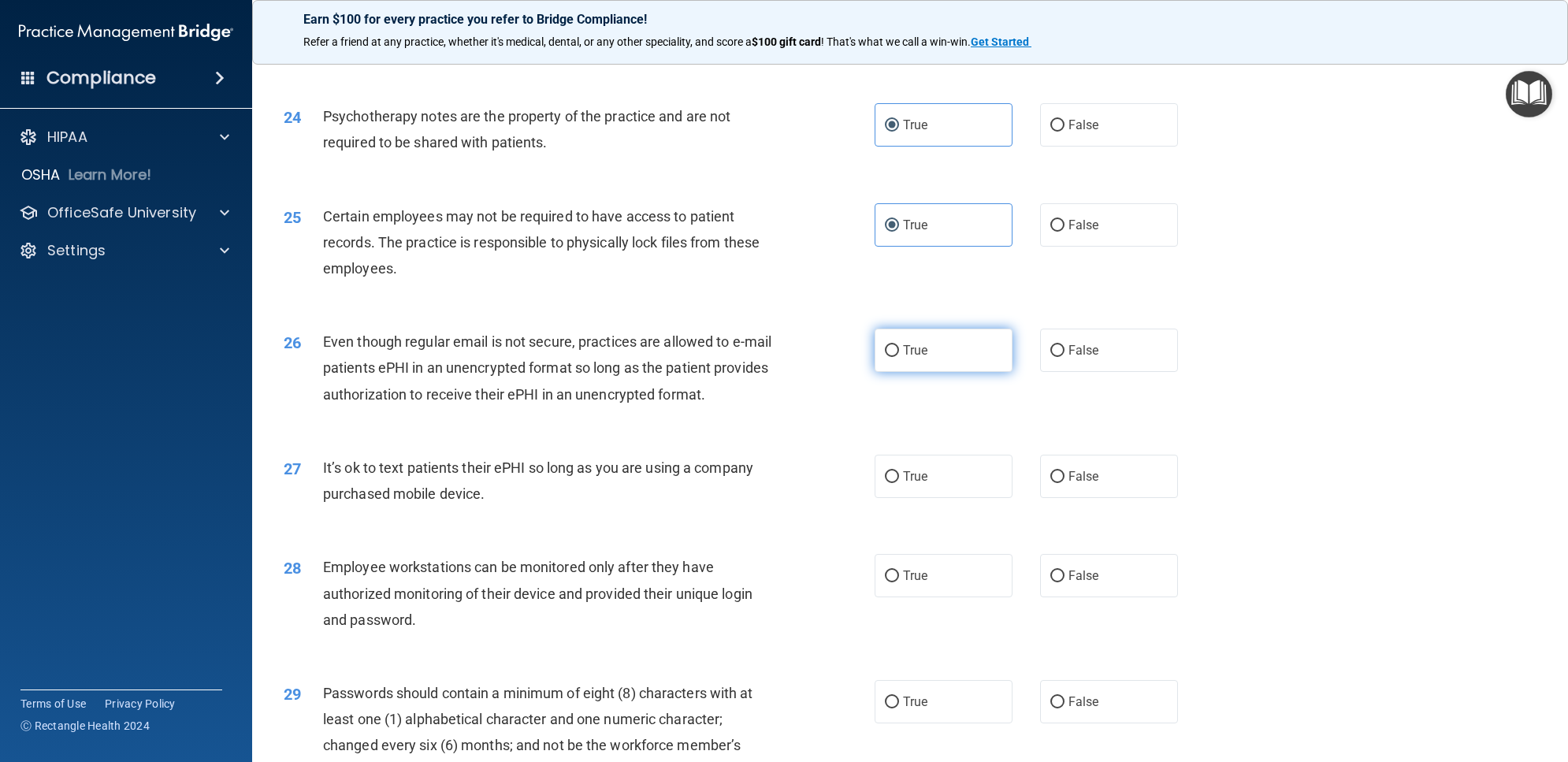
click at [920, 358] on span "True" at bounding box center [915, 351] width 25 height 15
click at [899, 357] on input "True" at bounding box center [892, 351] width 14 height 12
radio input "true"
click at [939, 498] on label "True" at bounding box center [944, 476] width 138 height 43
click at [899, 483] on input "True" at bounding box center [892, 477] width 14 height 12
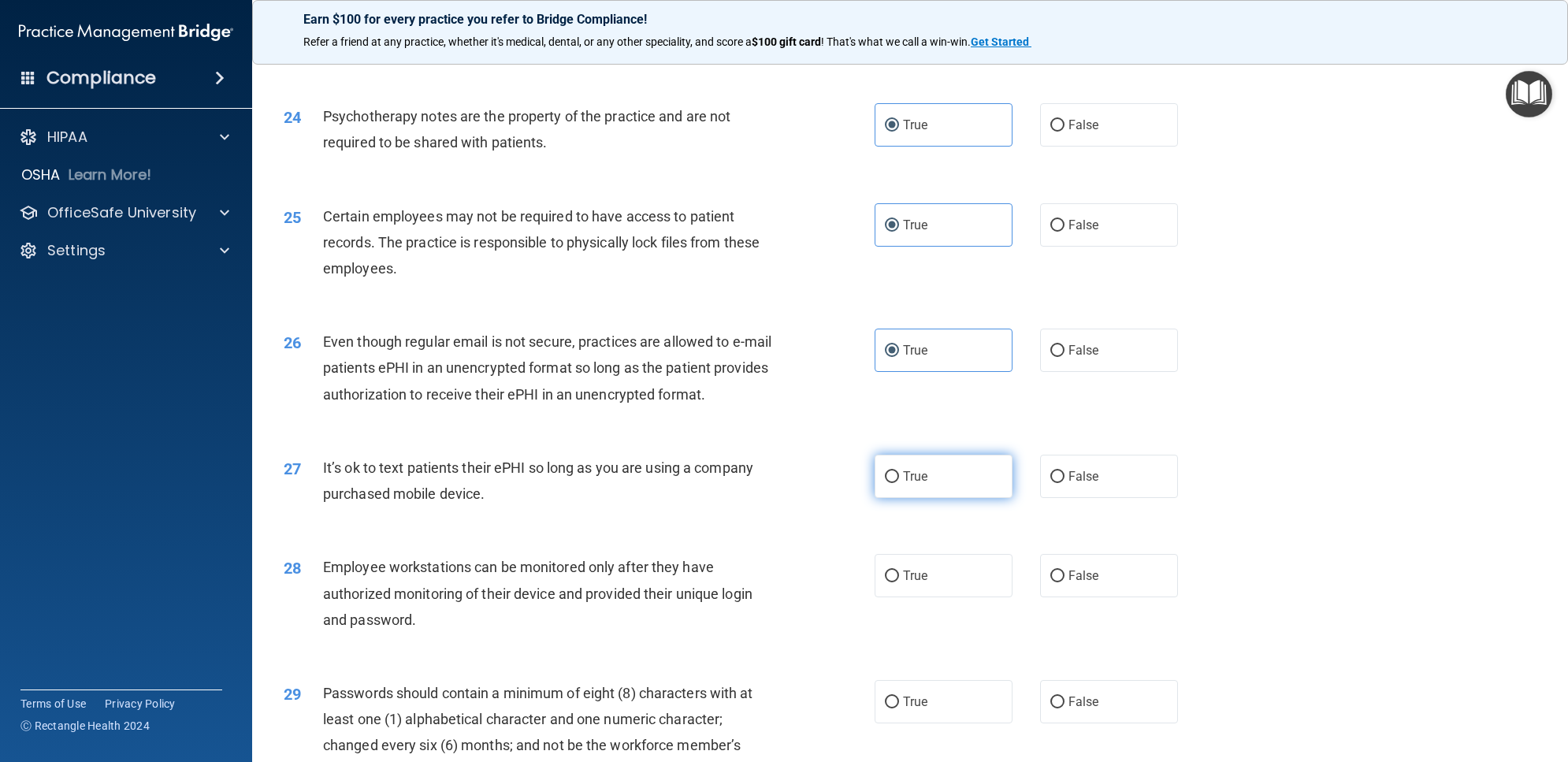
radio input "true"
click at [941, 597] on label "True" at bounding box center [944, 575] width 138 height 43
click at [899, 582] on input "True" at bounding box center [892, 577] width 14 height 12
radio input "true"
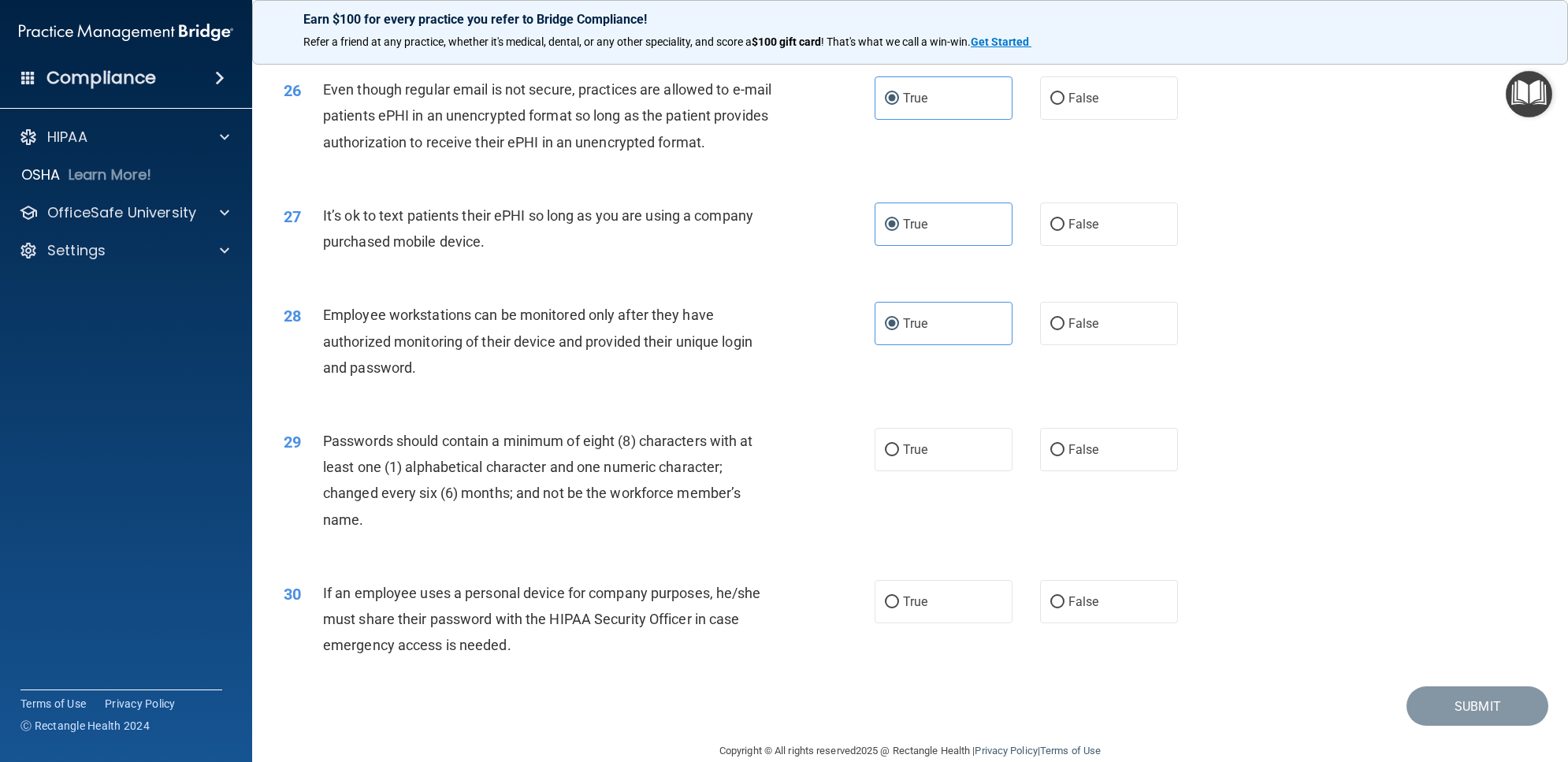
scroll to position [3053, 0]
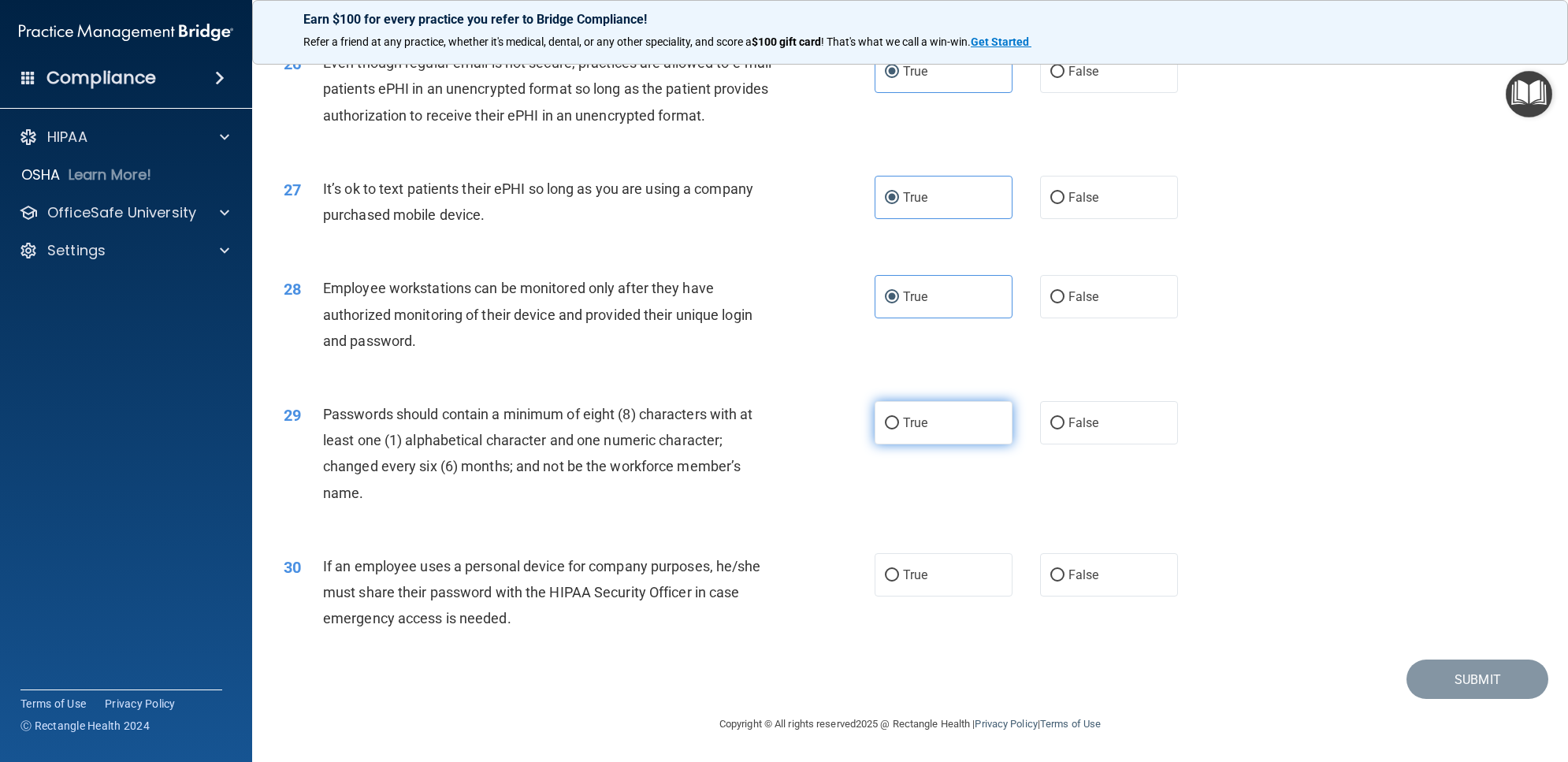
click at [927, 444] on label "True" at bounding box center [944, 422] width 138 height 43
click at [899, 430] on input "True" at bounding box center [892, 424] width 14 height 12
radio input "true"
click at [956, 596] on label "True" at bounding box center [944, 574] width 138 height 43
click at [899, 582] on input "True" at bounding box center [892, 576] width 14 height 12
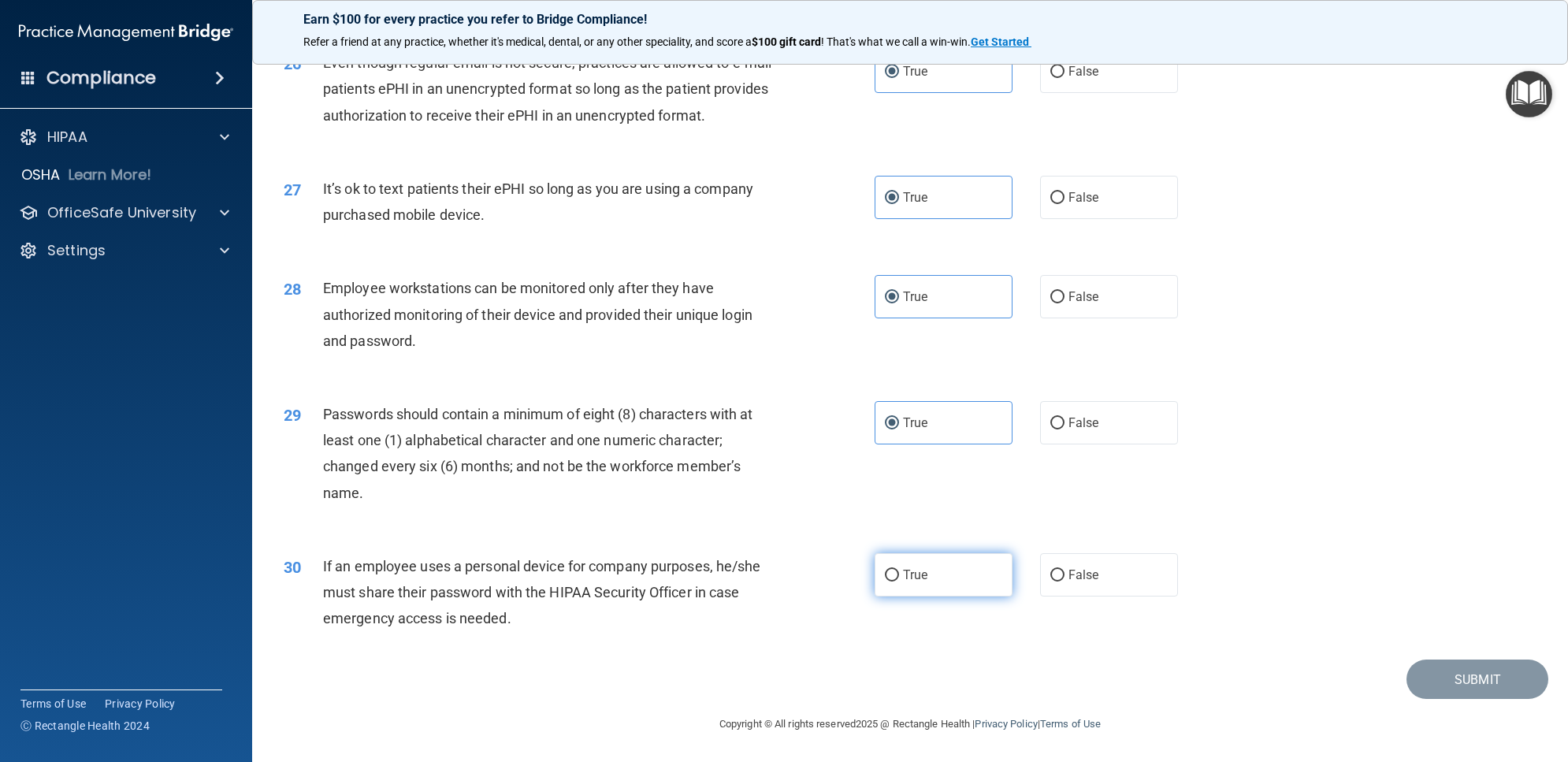
radio input "true"
click at [1434, 700] on button "Submit" at bounding box center [1477, 679] width 142 height 40
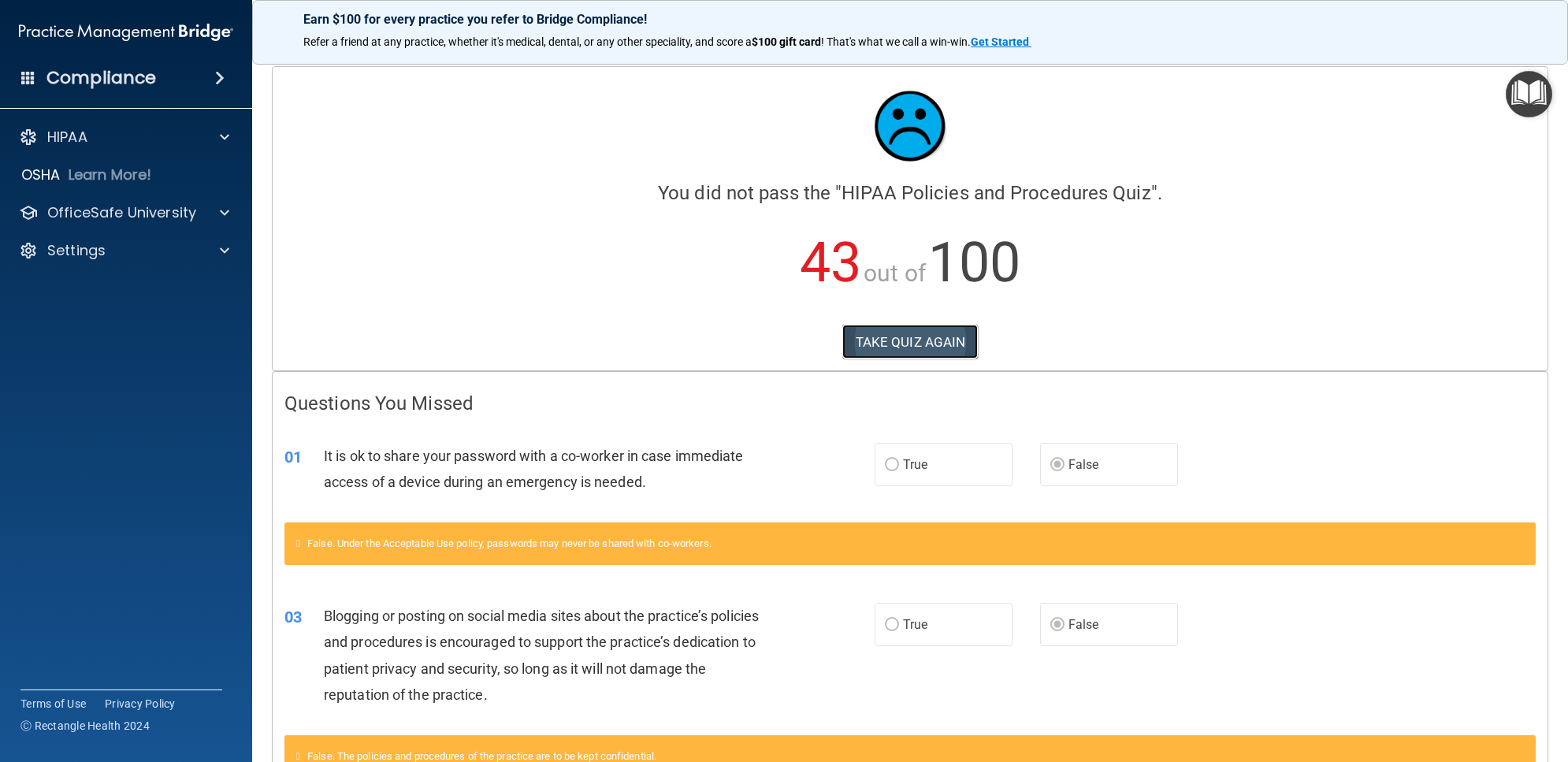
click at [897, 336] on button "TAKE QUIZ AGAIN" at bounding box center [911, 341] width 136 height 35
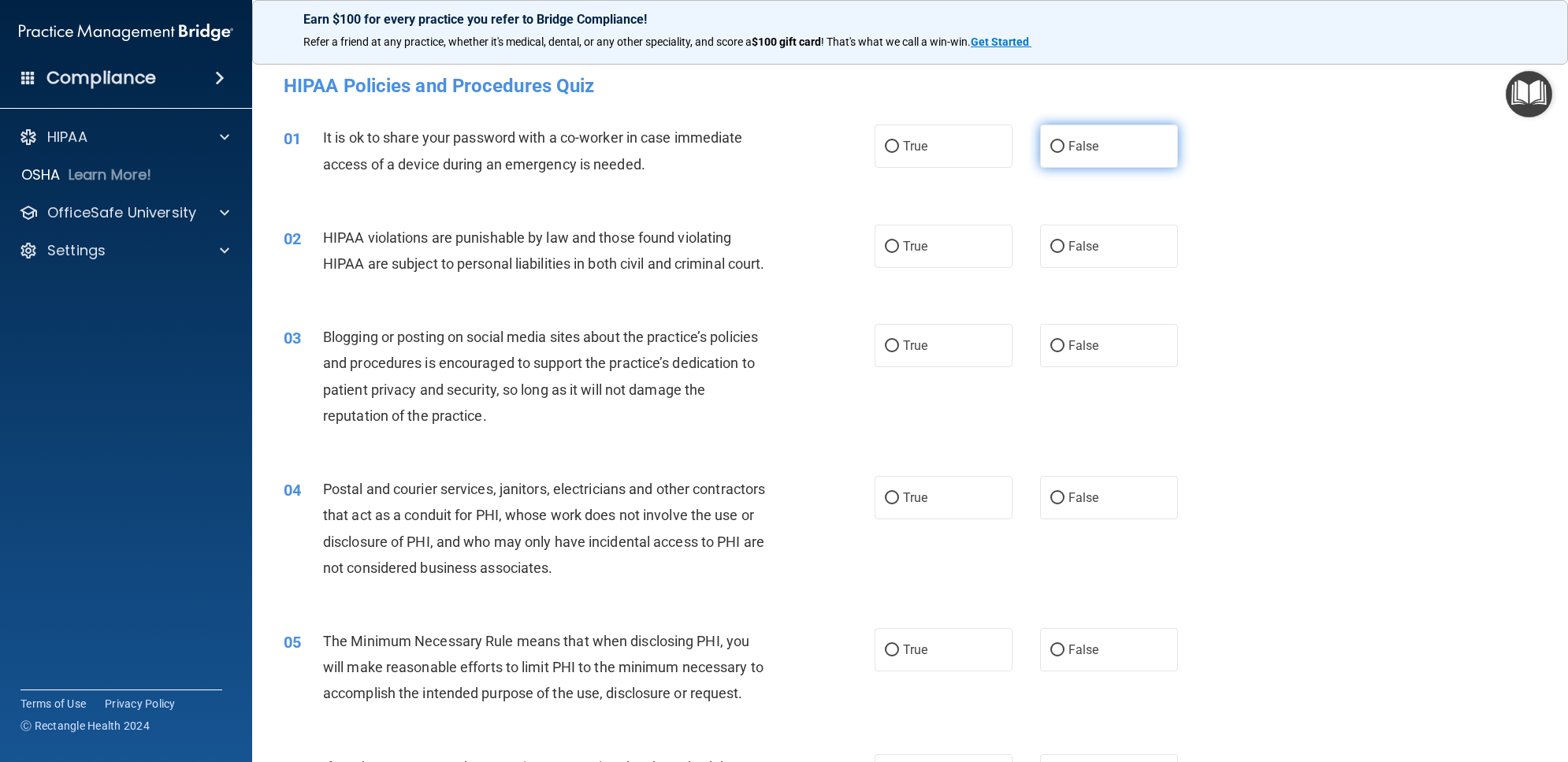
click at [1074, 154] on label "False" at bounding box center [1108, 146] width 138 height 43
click at [1064, 153] on input "False" at bounding box center [1057, 147] width 14 height 12
radio input "true"
click at [981, 226] on label "True" at bounding box center [944, 246] width 138 height 43
click at [899, 241] on input "True" at bounding box center [892, 247] width 14 height 12
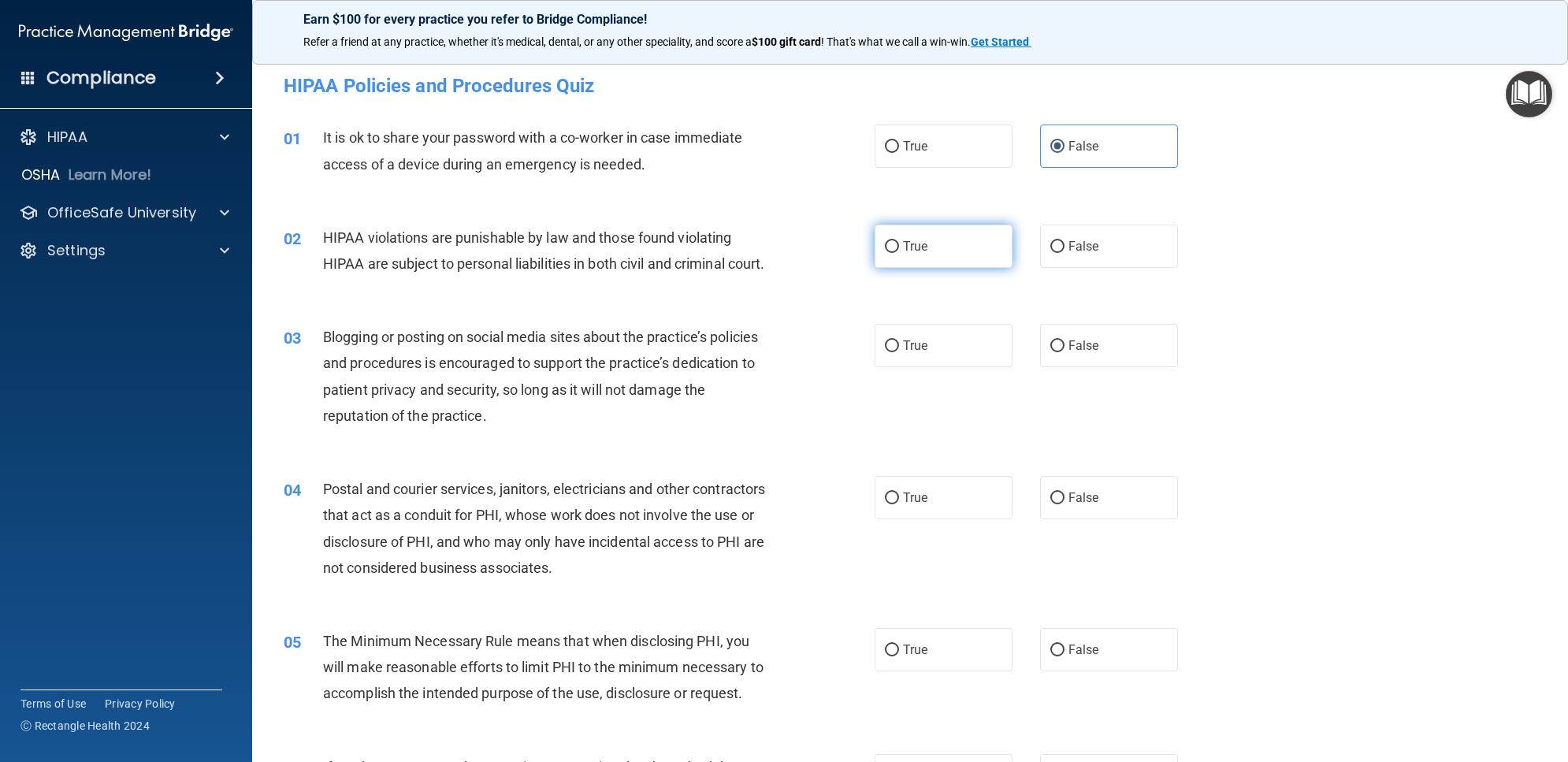
radio input "true"
click at [1115, 364] on label "False" at bounding box center [1108, 345] width 138 height 43
click at [1064, 353] on input "False" at bounding box center [1057, 347] width 14 height 12
radio input "true"
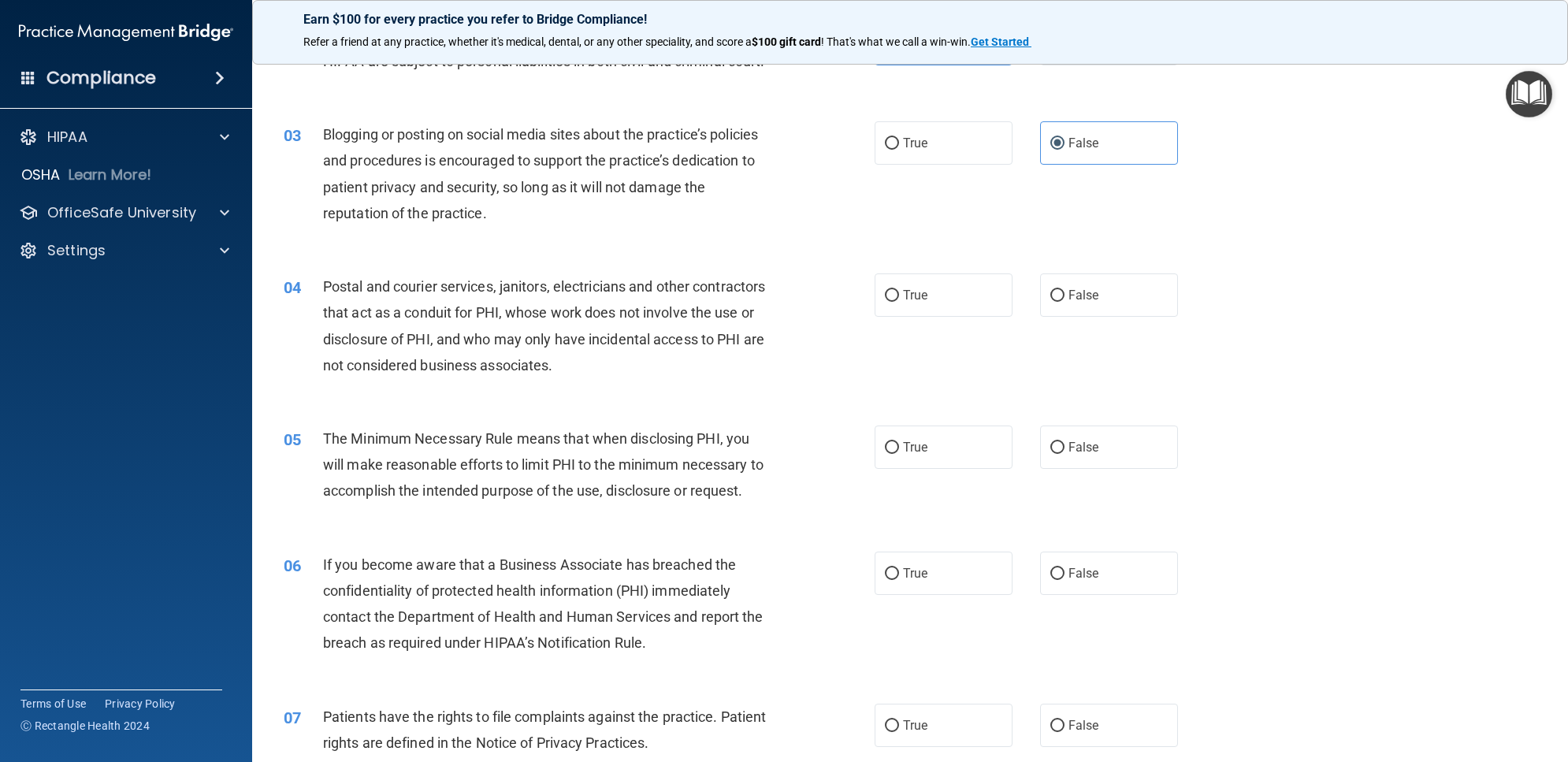
scroll to position [296, 0]
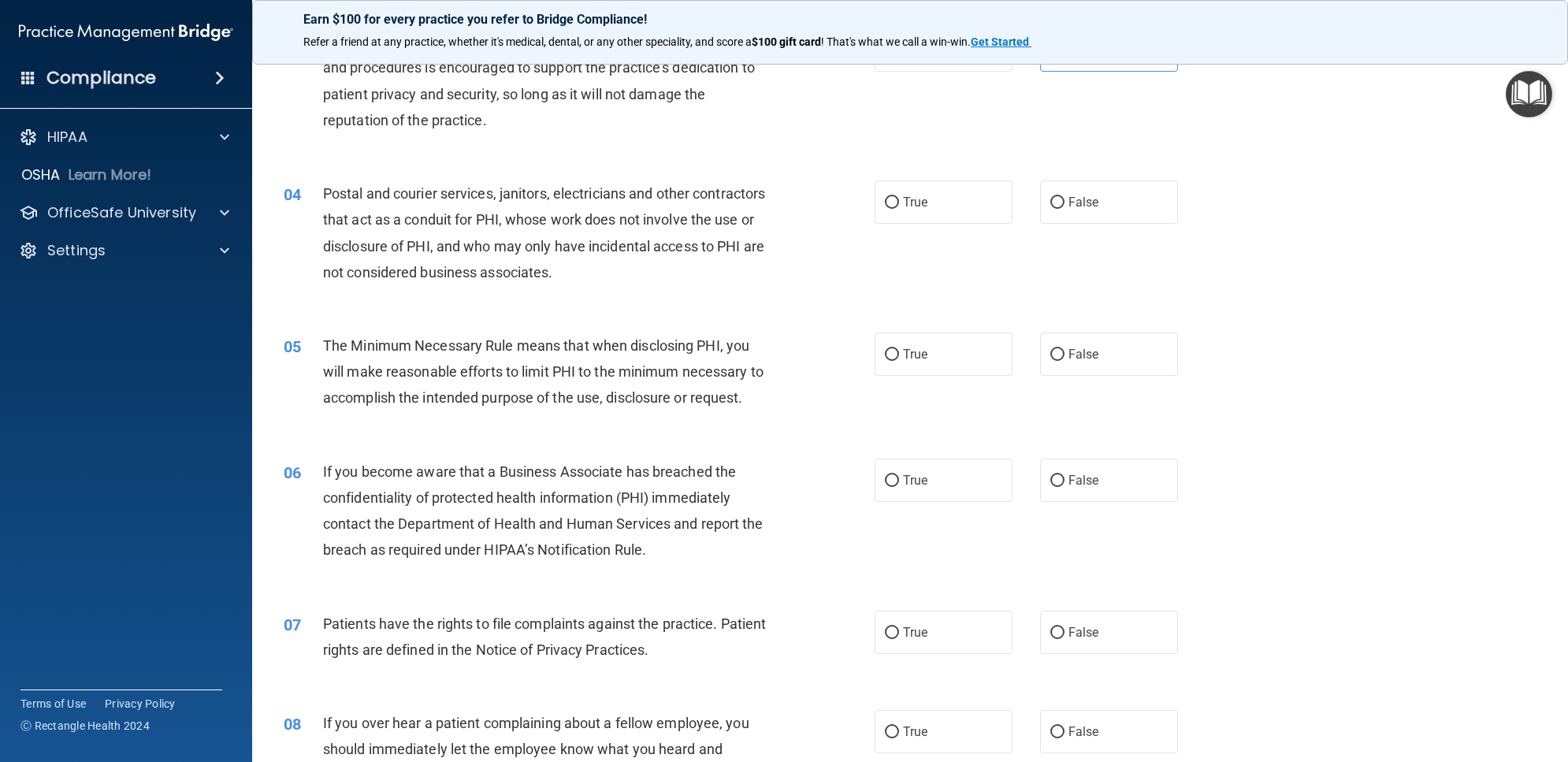
click at [950, 195] on div "04 Postal and courier services, janitors, electricians and other contractors th…" at bounding box center [910, 236] width 1277 height 152
click at [942, 217] on label "True" at bounding box center [944, 201] width 138 height 43
click at [899, 209] on input "True" at bounding box center [892, 203] width 14 height 12
radio input "true"
click at [916, 375] on label "True" at bounding box center [944, 353] width 138 height 43
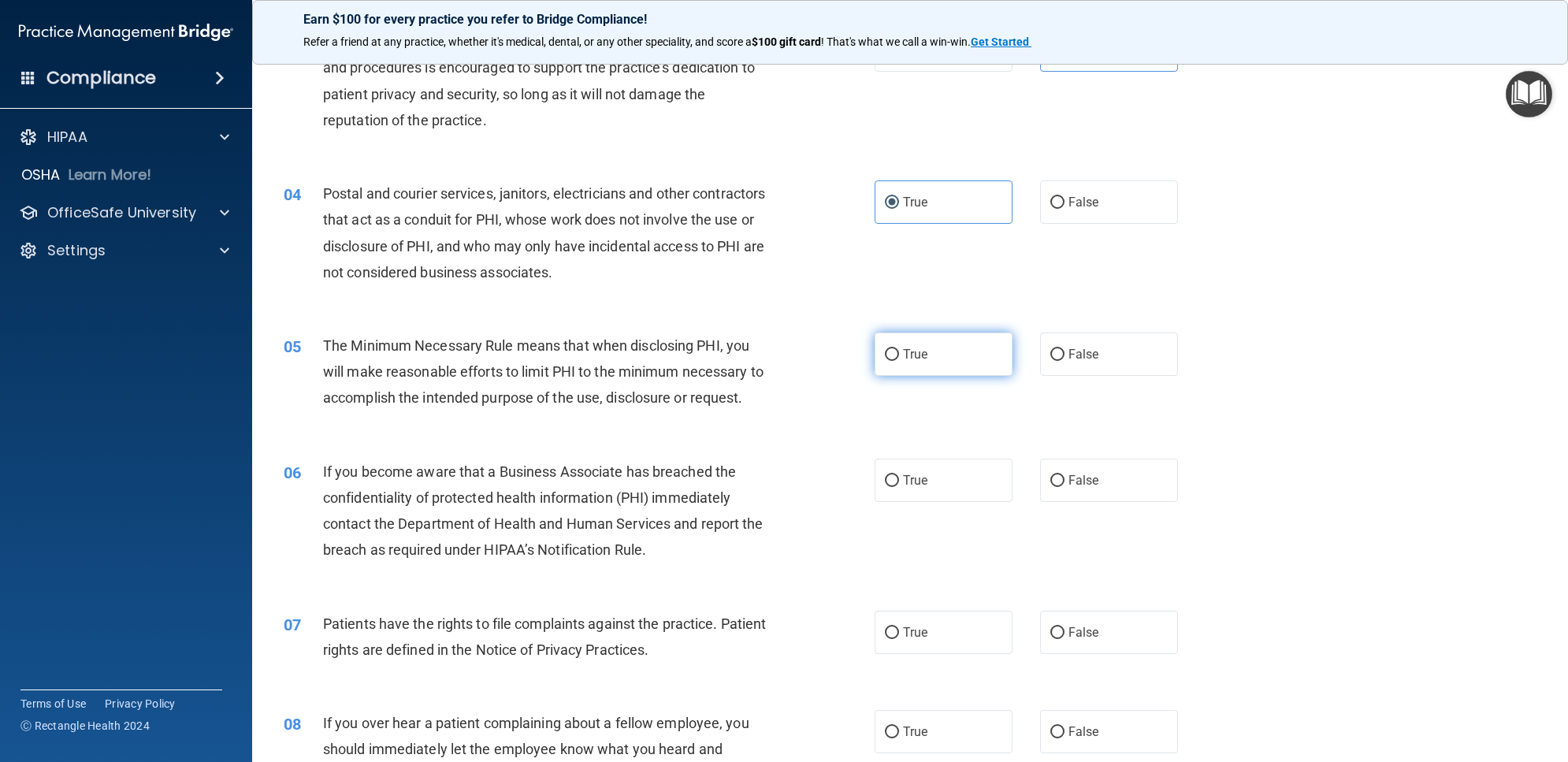
click at [899, 361] on input "True" at bounding box center [892, 355] width 14 height 12
radio input "true"
click at [1072, 488] on span "False" at bounding box center [1084, 481] width 31 height 15
click at [1064, 487] on input "False" at bounding box center [1057, 481] width 14 height 12
radio input "true"
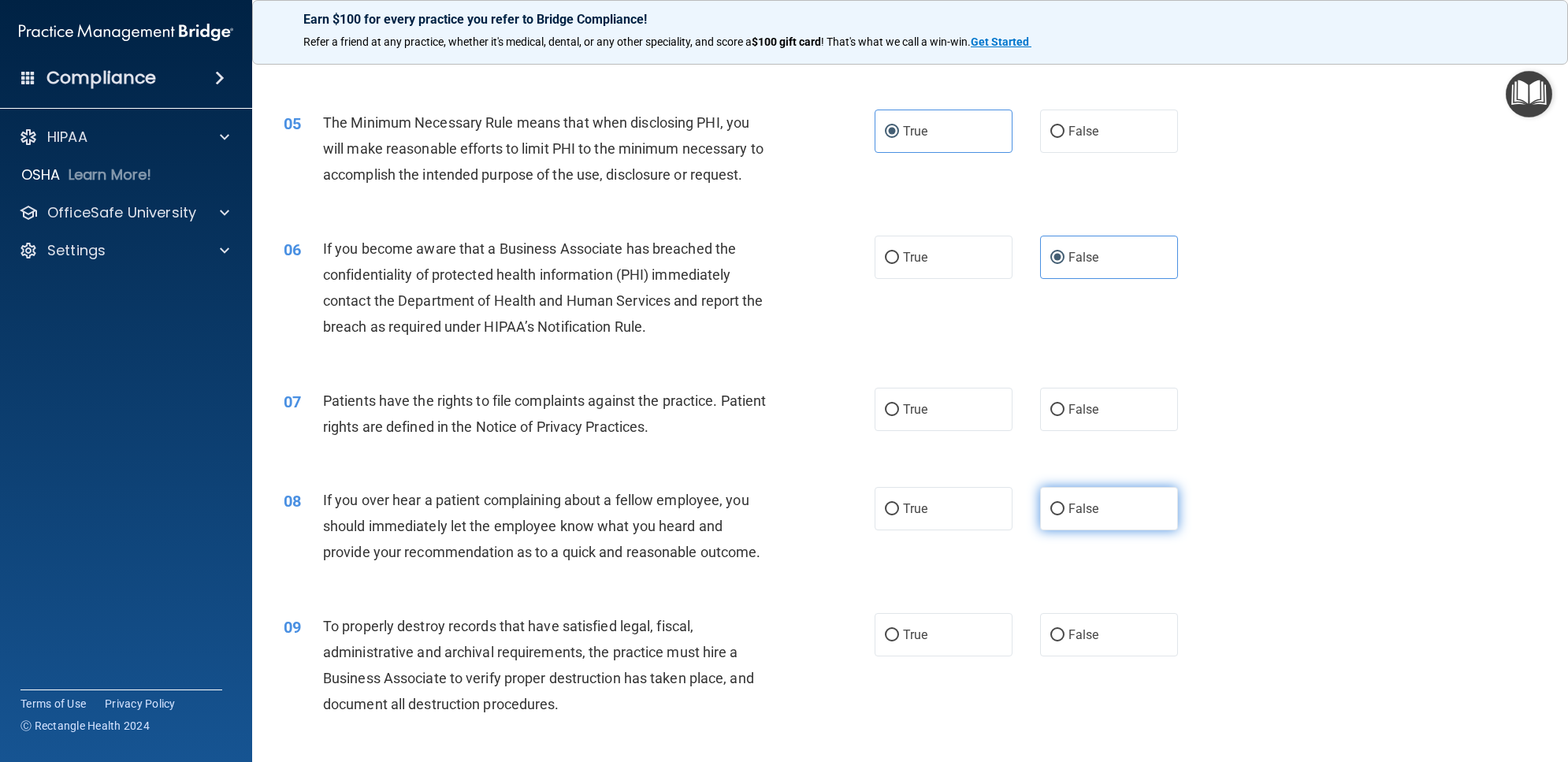
scroll to position [591, 0]
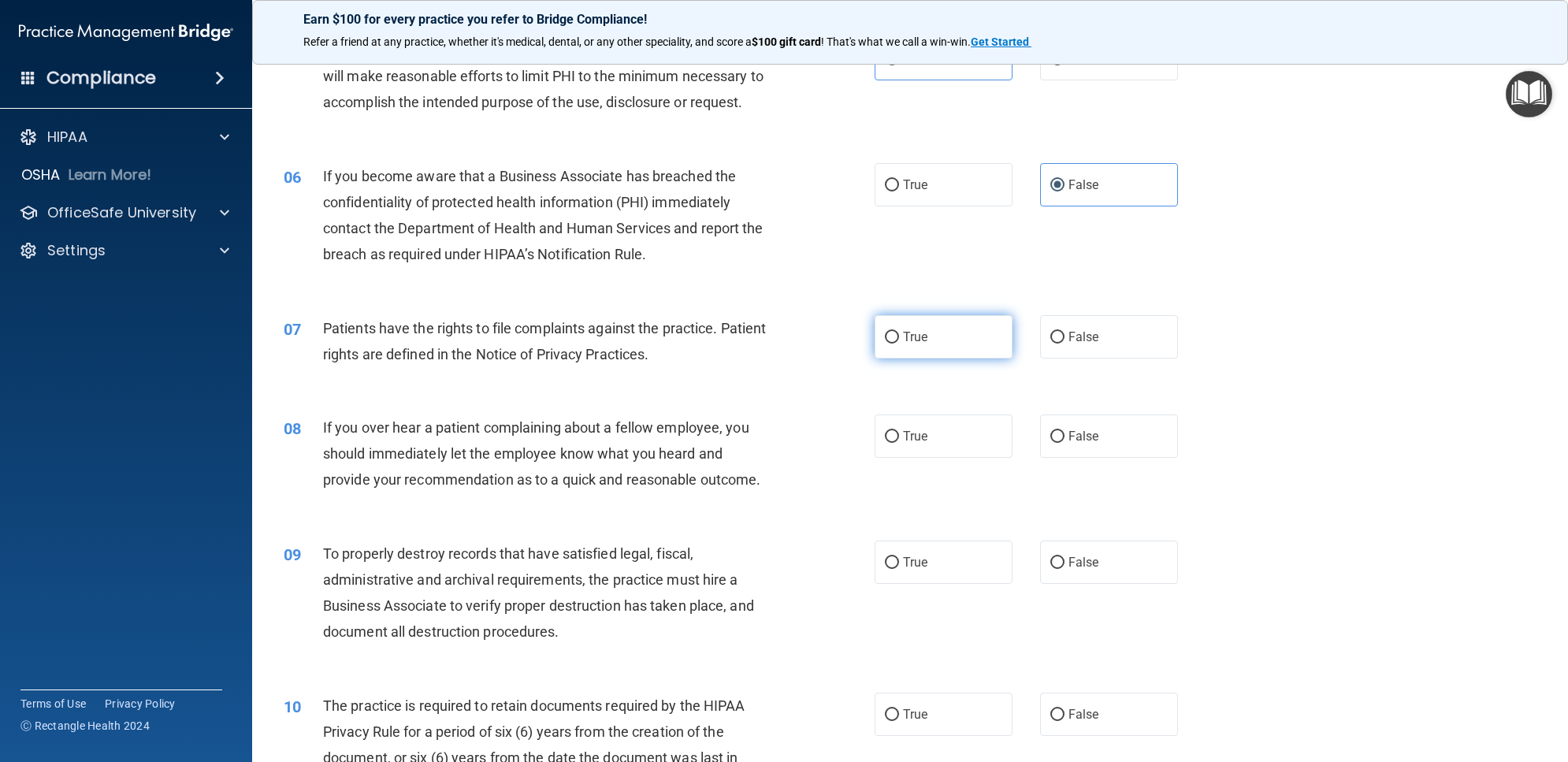
click at [973, 358] on label "True" at bounding box center [944, 336] width 138 height 43
click at [899, 343] on input "True" at bounding box center [892, 338] width 14 height 12
radio input "true"
click at [1073, 458] on label "False" at bounding box center [1108, 436] width 138 height 43
click at [1064, 443] on input "False" at bounding box center [1057, 437] width 14 height 12
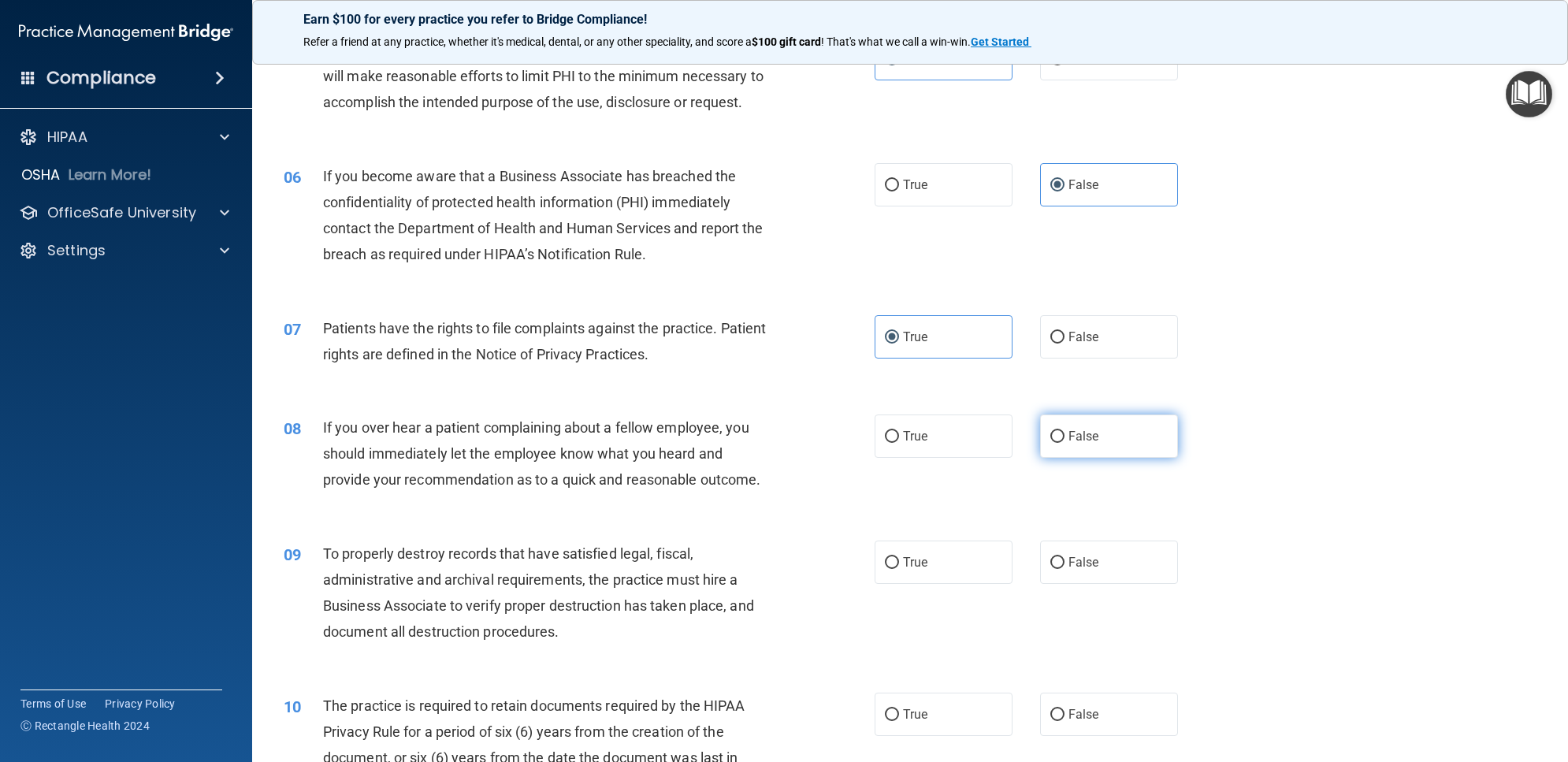
radio input "true"
click at [1089, 569] on label "False" at bounding box center [1108, 562] width 138 height 43
click at [1064, 569] on input "False" at bounding box center [1057, 563] width 14 height 12
radio input "true"
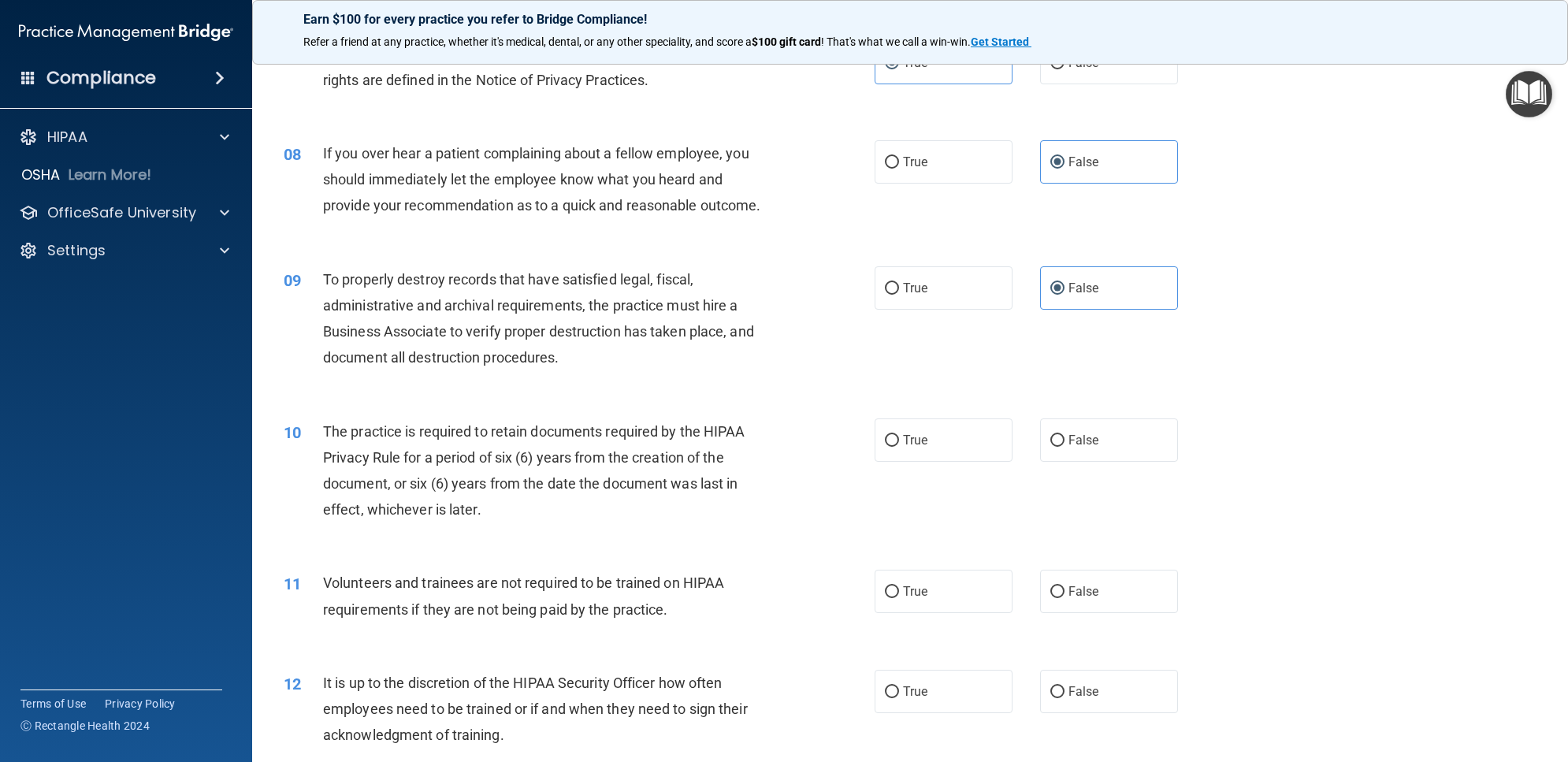
scroll to position [887, 0]
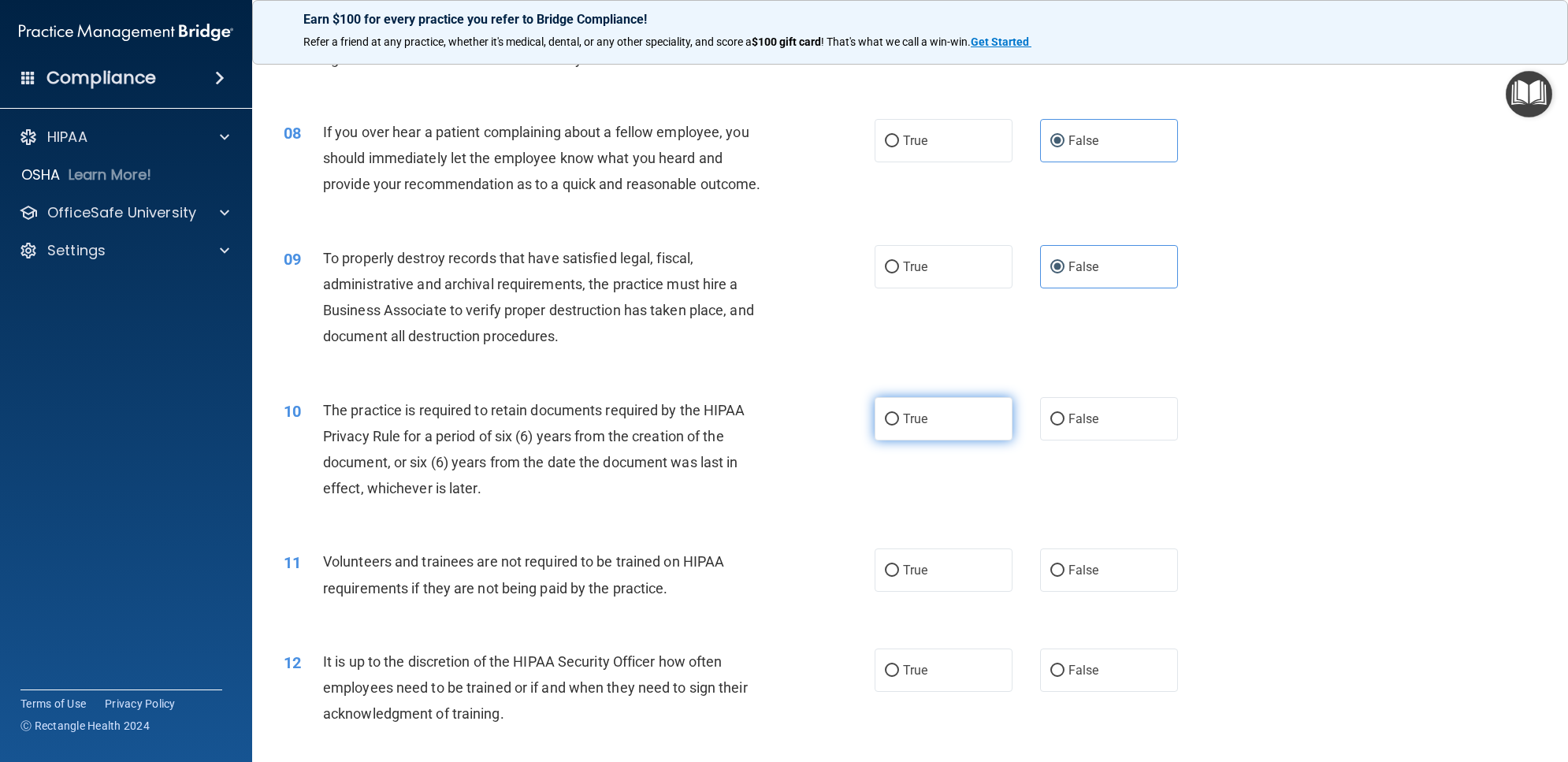
click at [942, 441] on label "True" at bounding box center [944, 419] width 138 height 43
click at [899, 426] on input "True" at bounding box center [892, 420] width 14 height 12
radio input "true"
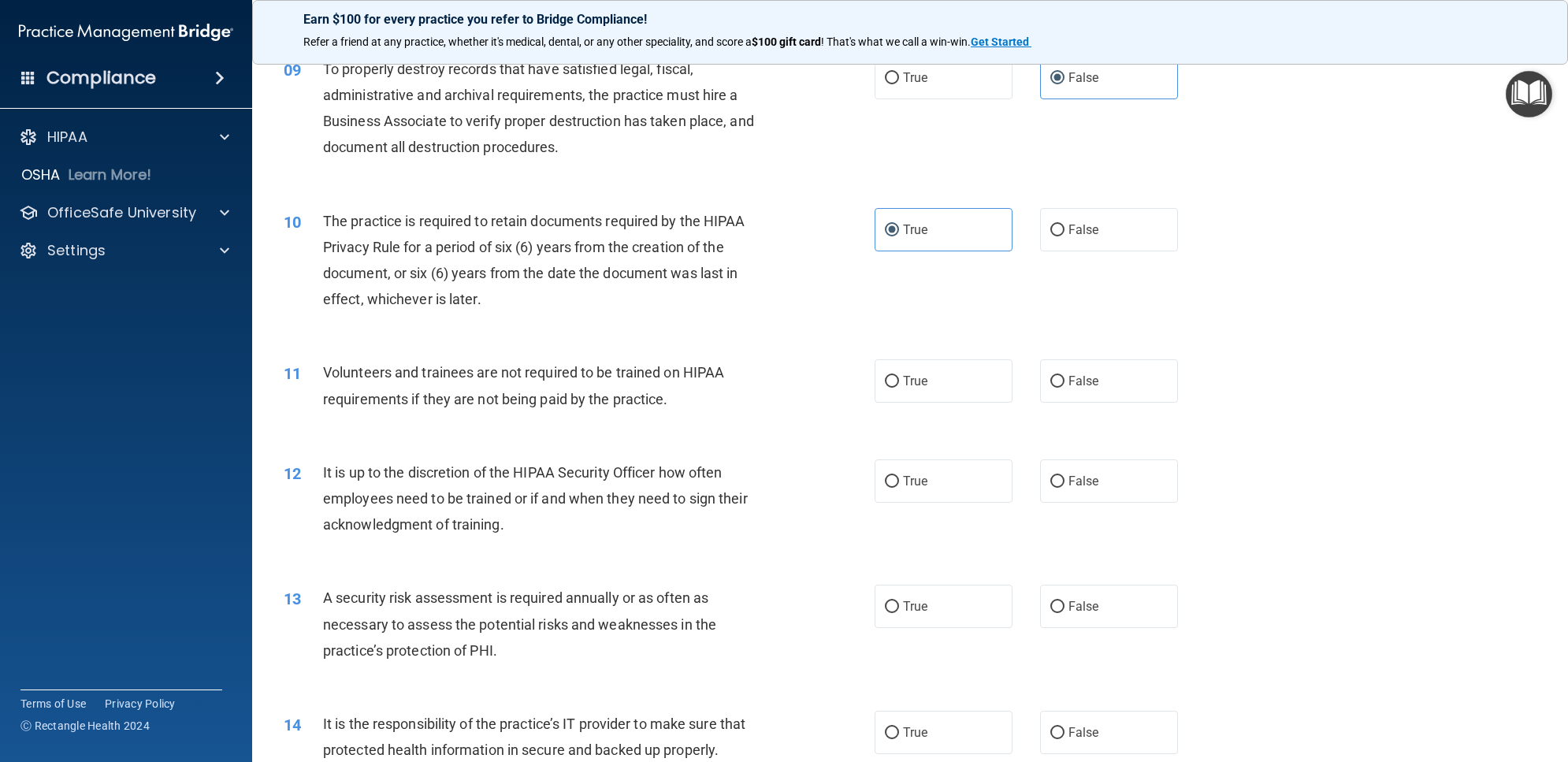
scroll to position [1083, 0]
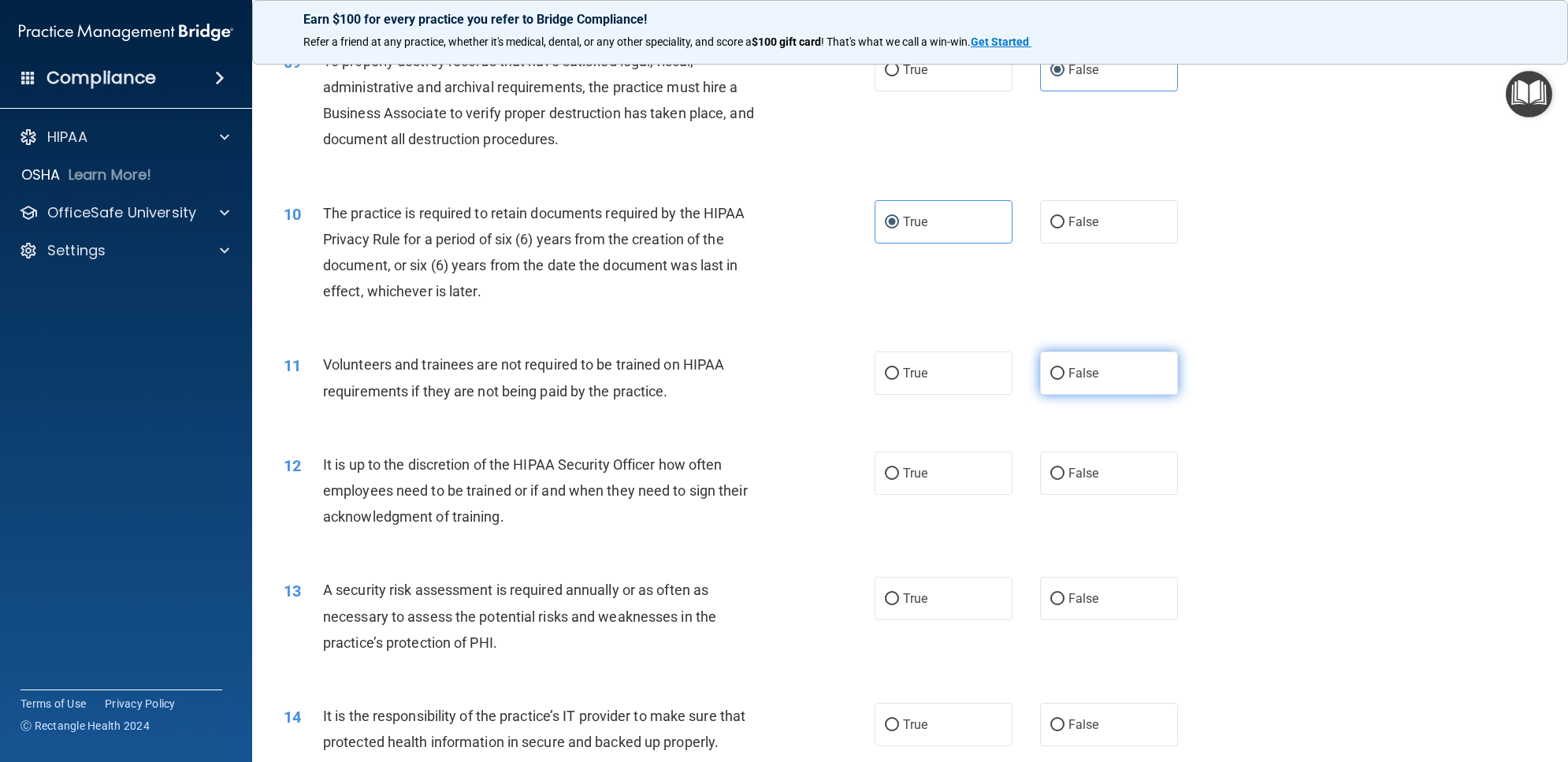
click at [1087, 395] on label "False" at bounding box center [1108, 373] width 138 height 43
click at [1064, 380] on input "False" at bounding box center [1057, 374] width 14 height 12
radio input "true"
click at [1093, 539] on div "12 It is up to the discretion of the HIPAA Security Officer how often employees…" at bounding box center [910, 494] width 1277 height 126
click at [1092, 495] on label "False" at bounding box center [1108, 473] width 138 height 43
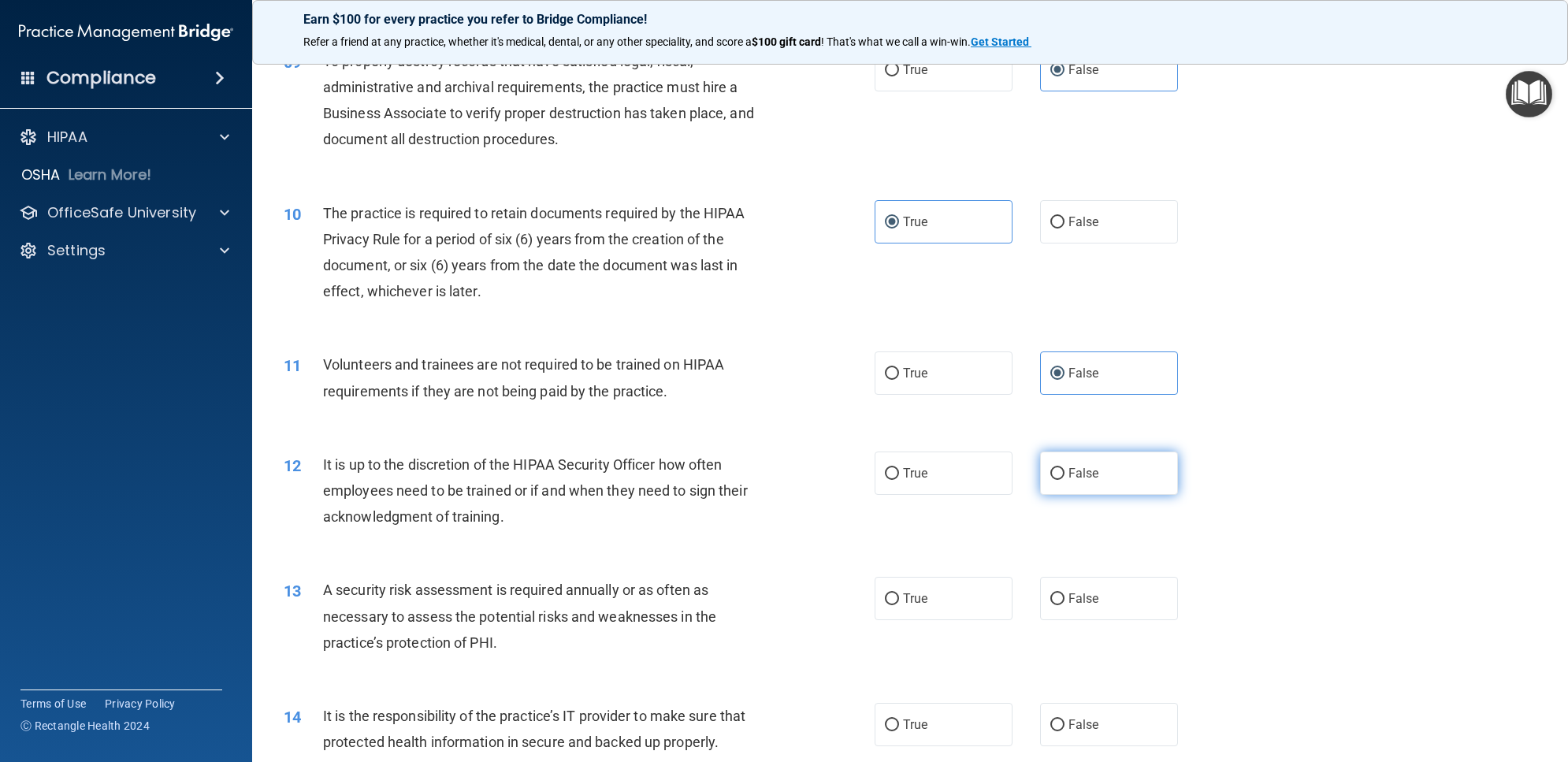
click at [1064, 480] on input "False" at bounding box center [1057, 474] width 14 height 12
radio input "true"
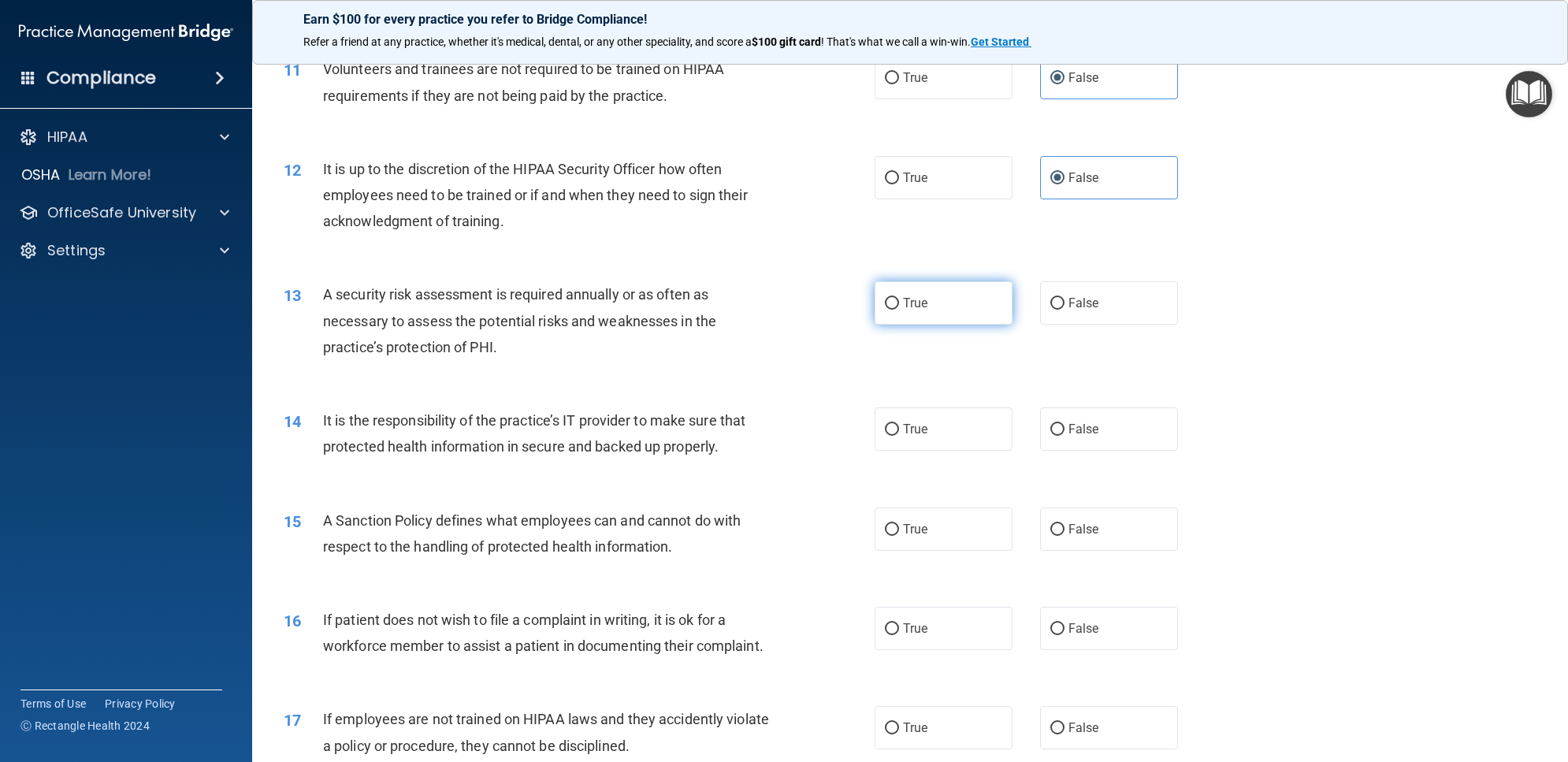
click at [936, 325] on label "True" at bounding box center [944, 302] width 138 height 43
click at [899, 310] on input "True" at bounding box center [892, 304] width 14 height 12
radio input "true"
click at [1061, 451] on label "False" at bounding box center [1108, 429] width 138 height 43
click at [1061, 436] on input "False" at bounding box center [1057, 430] width 14 height 12
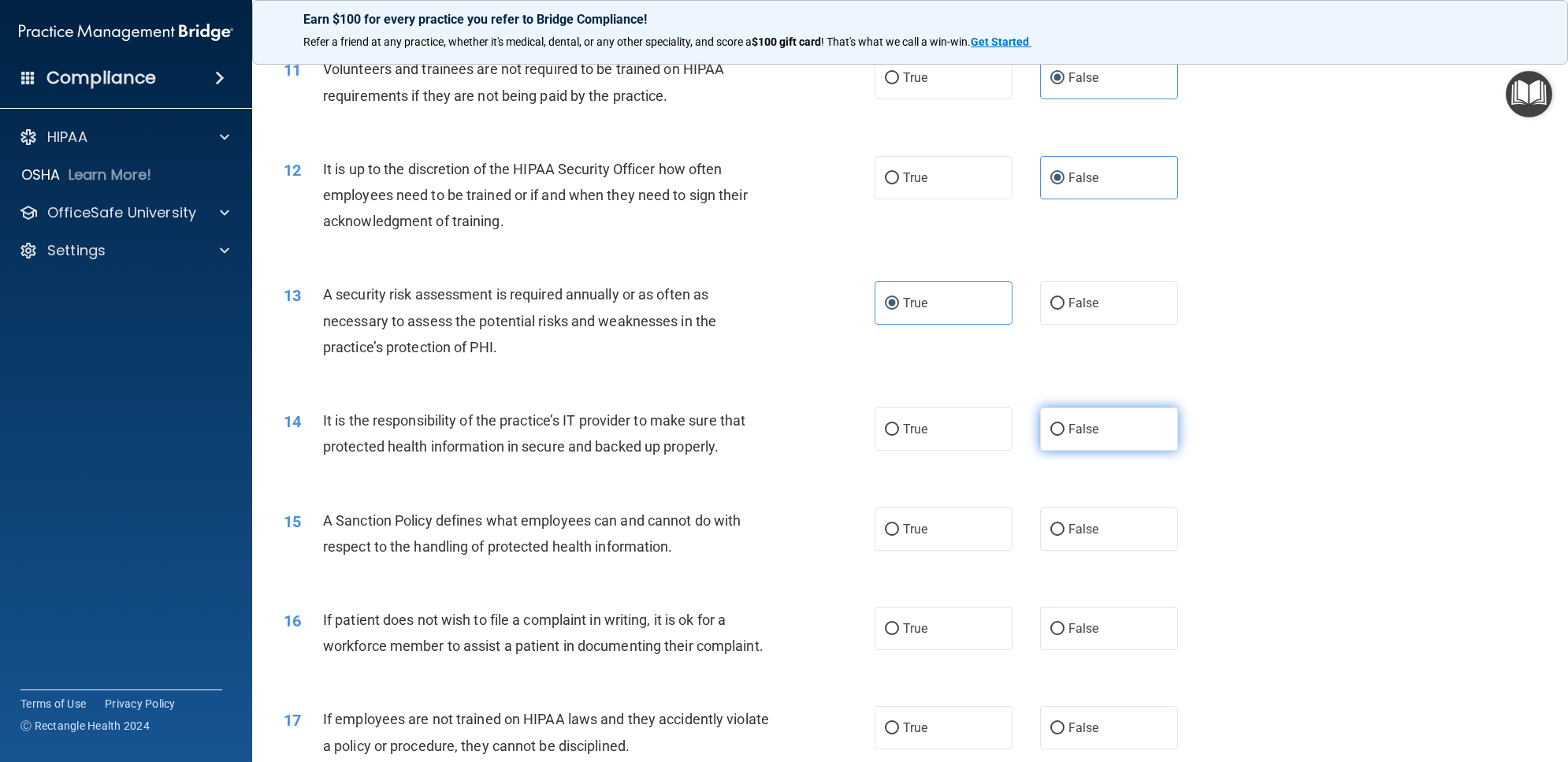
radio input "true"
click at [1070, 548] on label "False" at bounding box center [1108, 528] width 138 height 43
click at [1064, 536] on input "False" at bounding box center [1057, 530] width 14 height 12
radio input "true"
click at [905, 636] on label "True" at bounding box center [944, 628] width 138 height 43
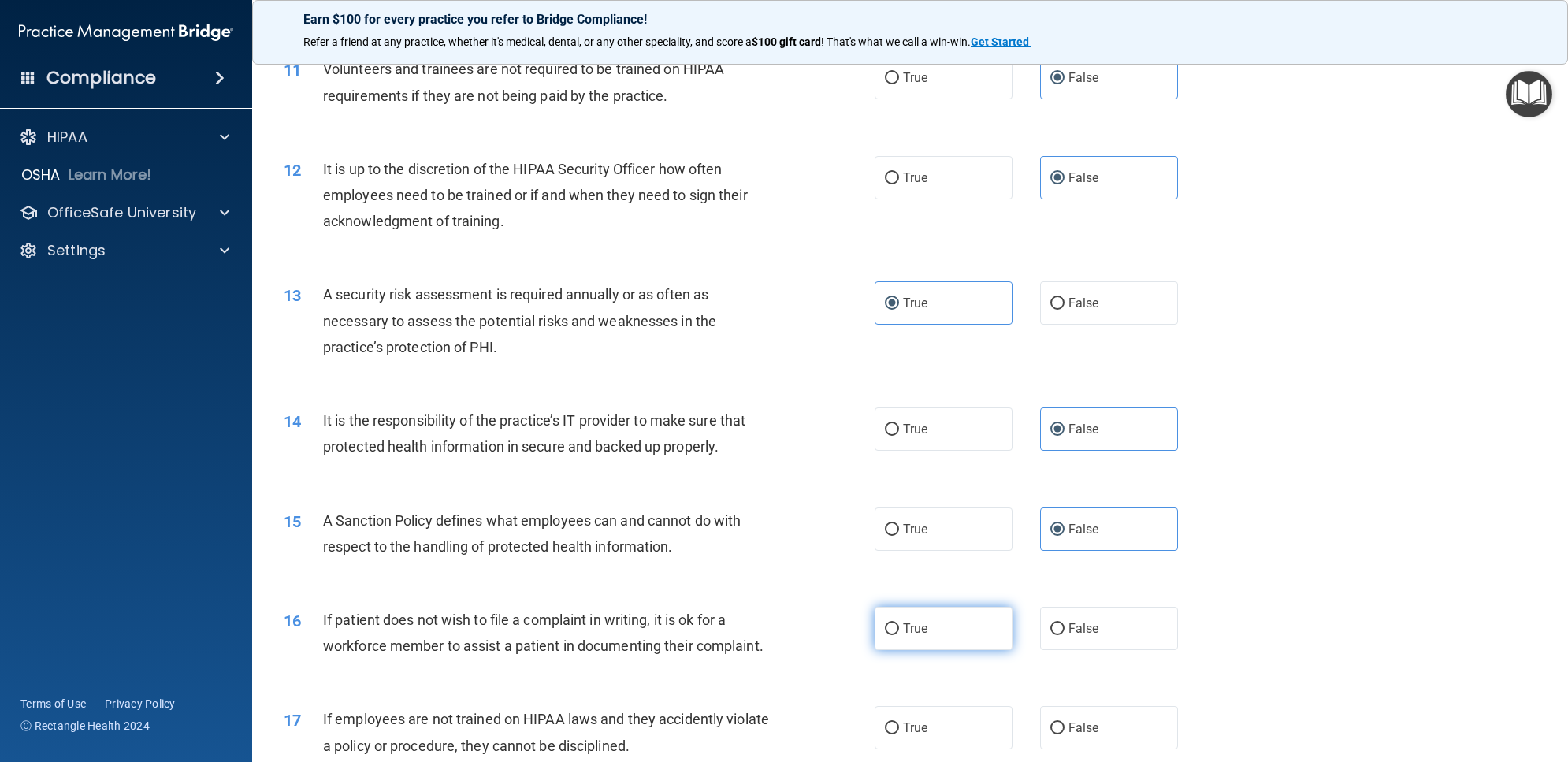
click at [899, 635] on input "True" at bounding box center [892, 629] width 14 height 12
radio input "true"
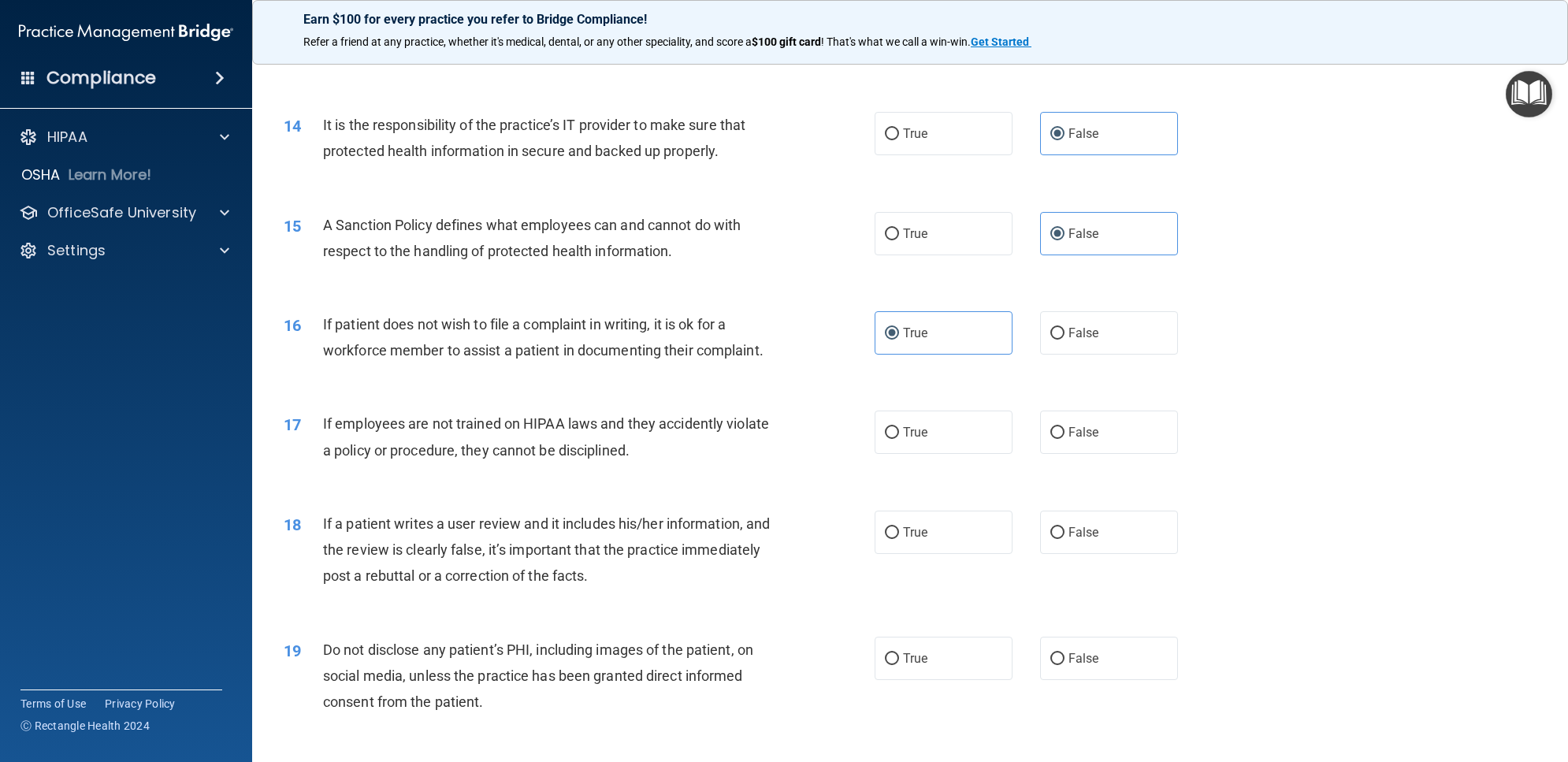
scroll to position [1773, 0]
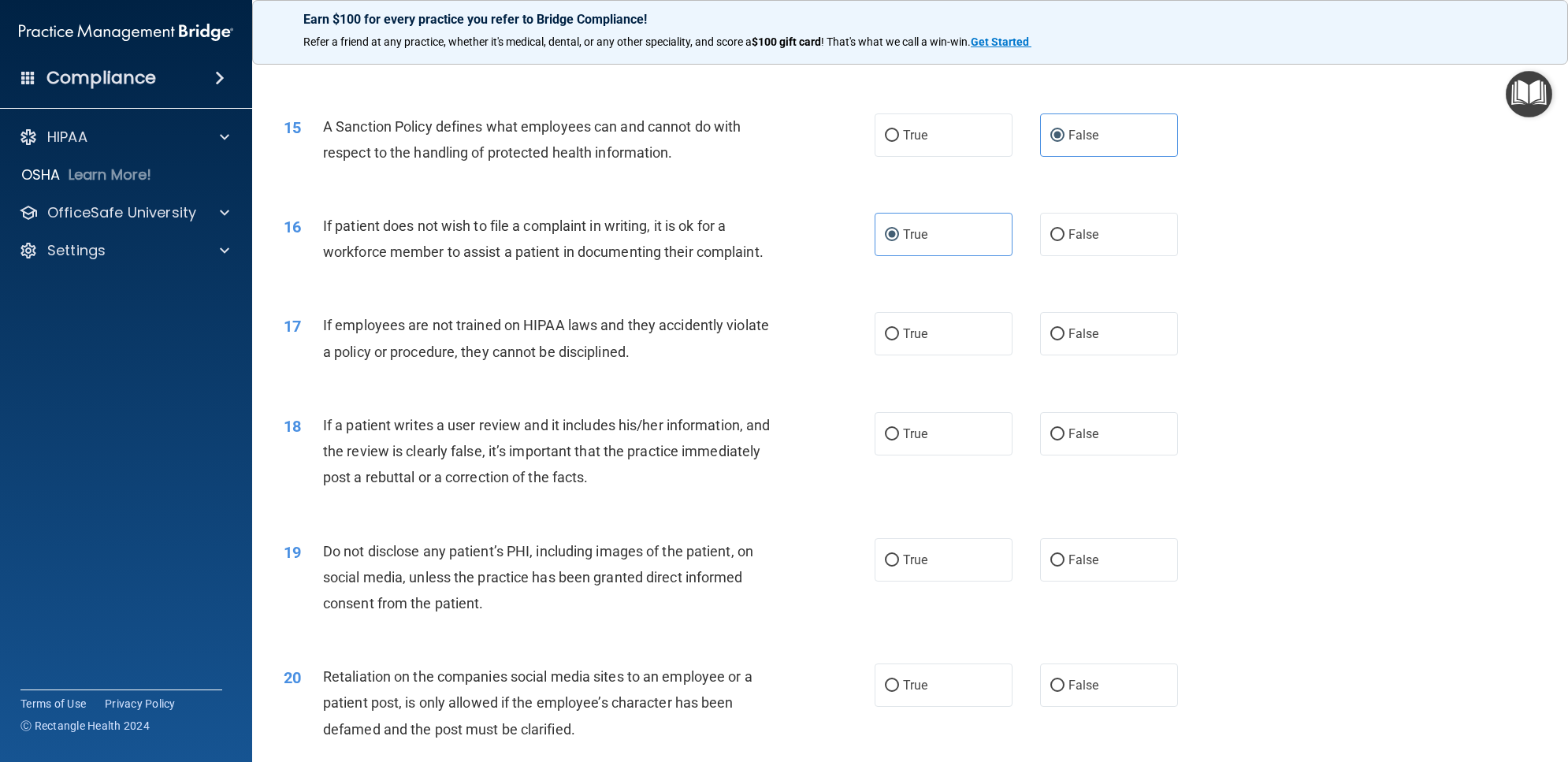
click at [1095, 392] on div "17 If employees are not trained on HIPAA laws and they accidently violate a pol…" at bounding box center [910, 341] width 1277 height 99
click at [1090, 355] on label "False" at bounding box center [1108, 333] width 138 height 43
click at [1064, 341] on input "False" at bounding box center [1057, 335] width 14 height 12
radio input "true"
click at [1056, 455] on label "False" at bounding box center [1108, 433] width 138 height 43
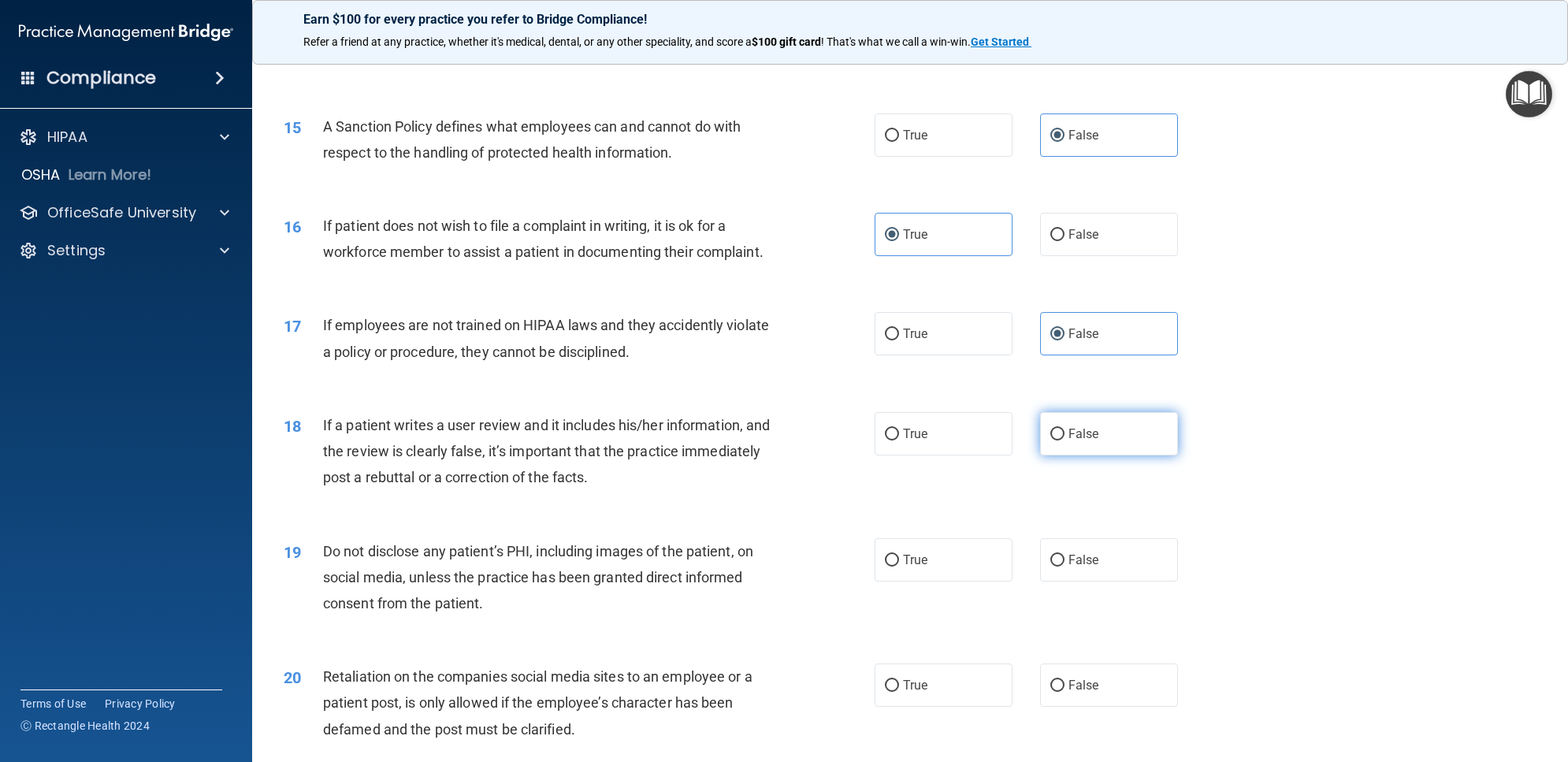
click at [1056, 441] on input "False" at bounding box center [1057, 435] width 14 height 12
radio input "true"
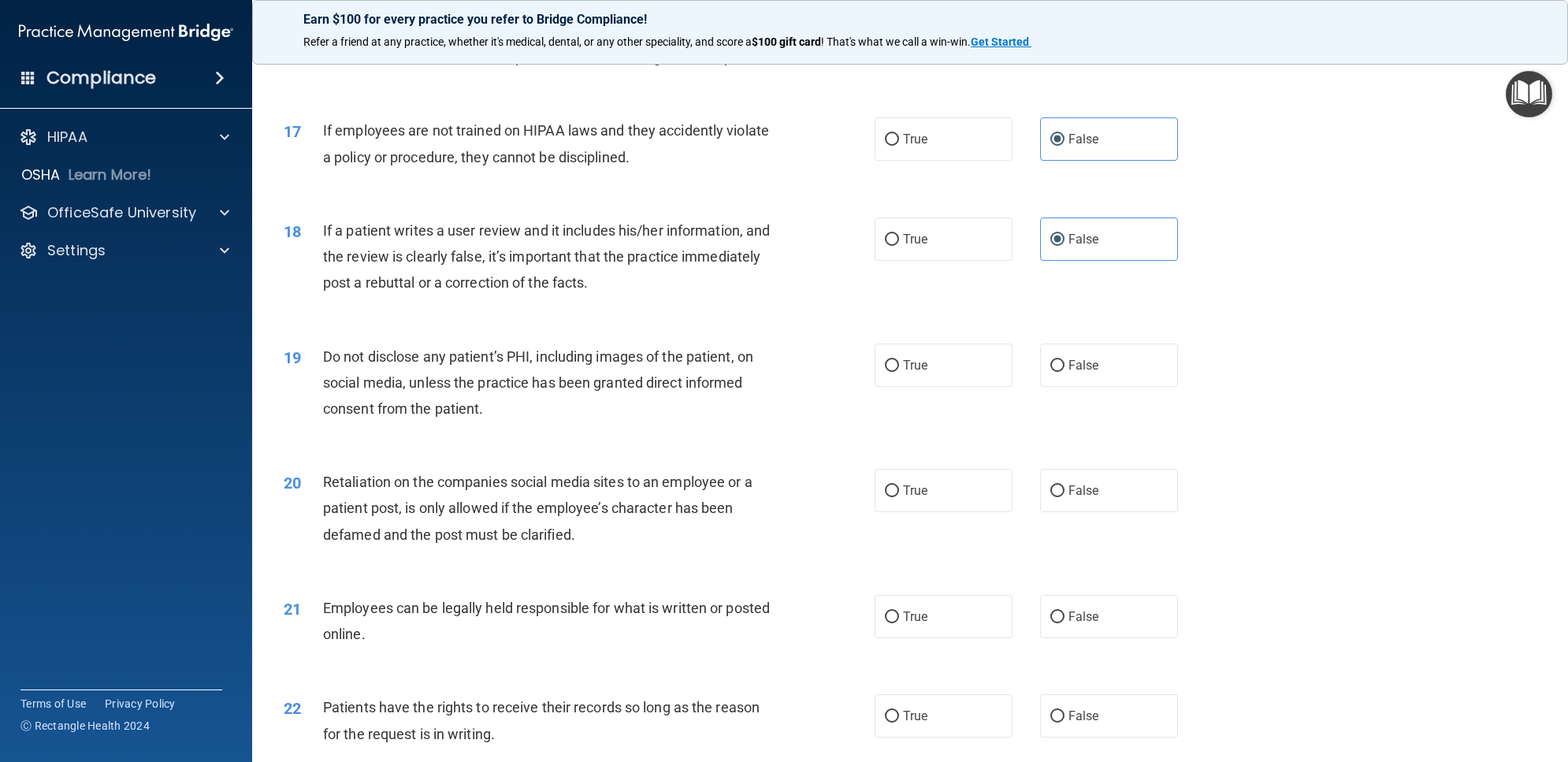
scroll to position [1970, 0]
click at [942, 385] on label "True" at bounding box center [944, 363] width 138 height 43
click at [899, 370] on input "True" at bounding box center [892, 364] width 14 height 12
radio input "true"
click at [1128, 510] on label "False" at bounding box center [1108, 488] width 138 height 43
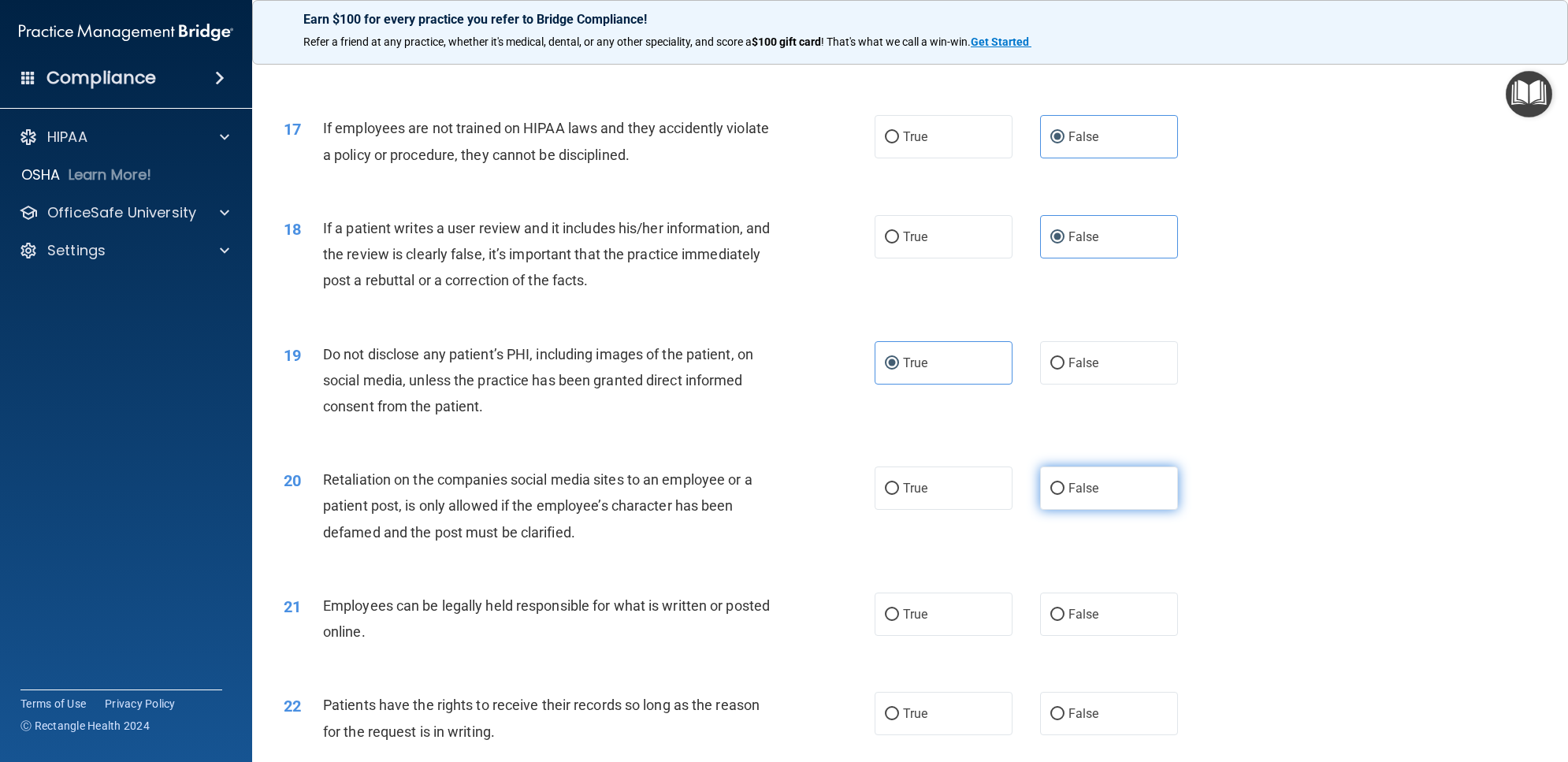
click at [1064, 495] on input "False" at bounding box center [1057, 489] width 14 height 12
radio input "true"
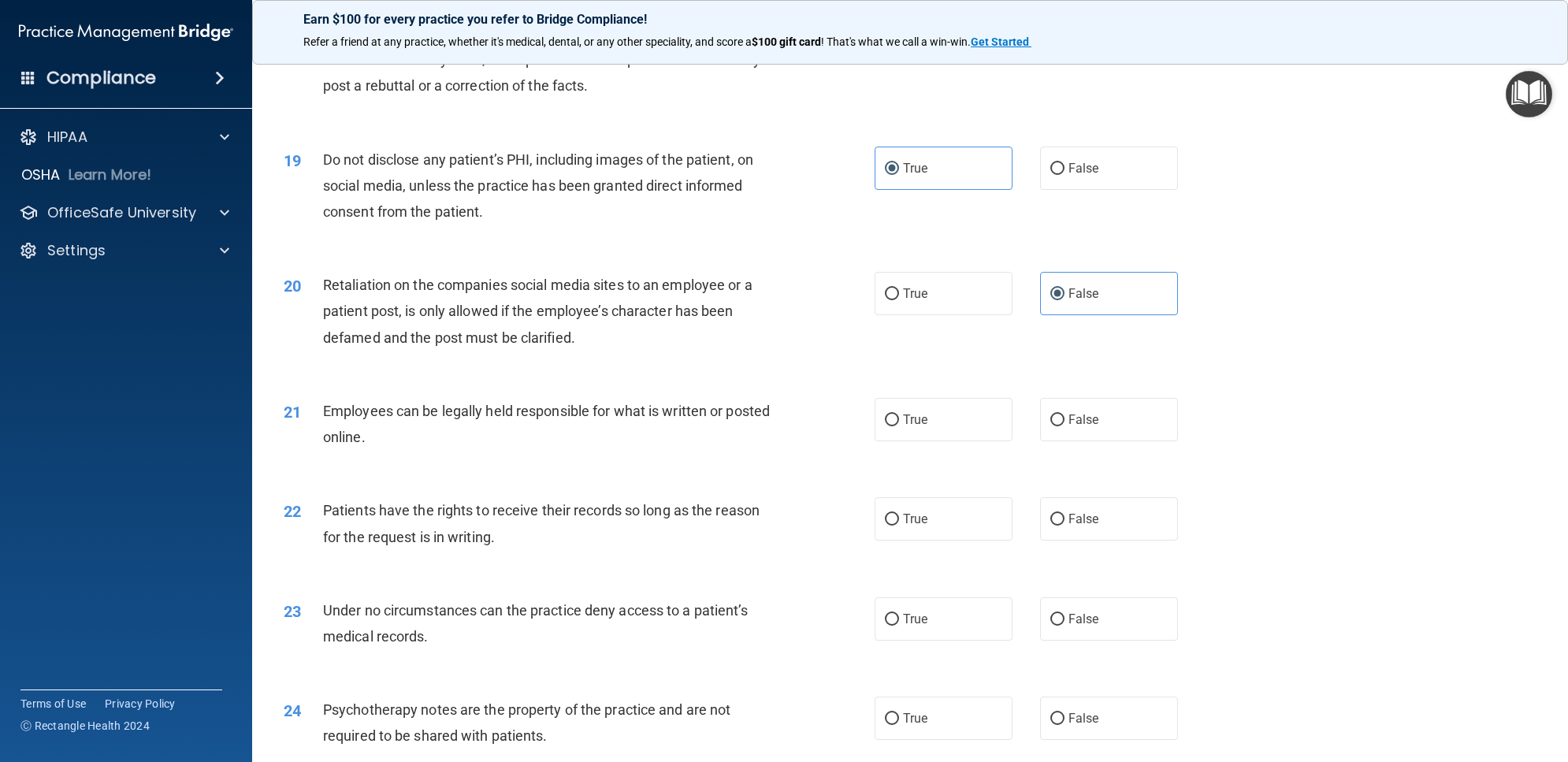
scroll to position [2167, 0]
click at [941, 439] on label "True" at bounding box center [944, 417] width 138 height 43
click at [899, 424] on input "True" at bounding box center [892, 418] width 14 height 12
radio input "true"
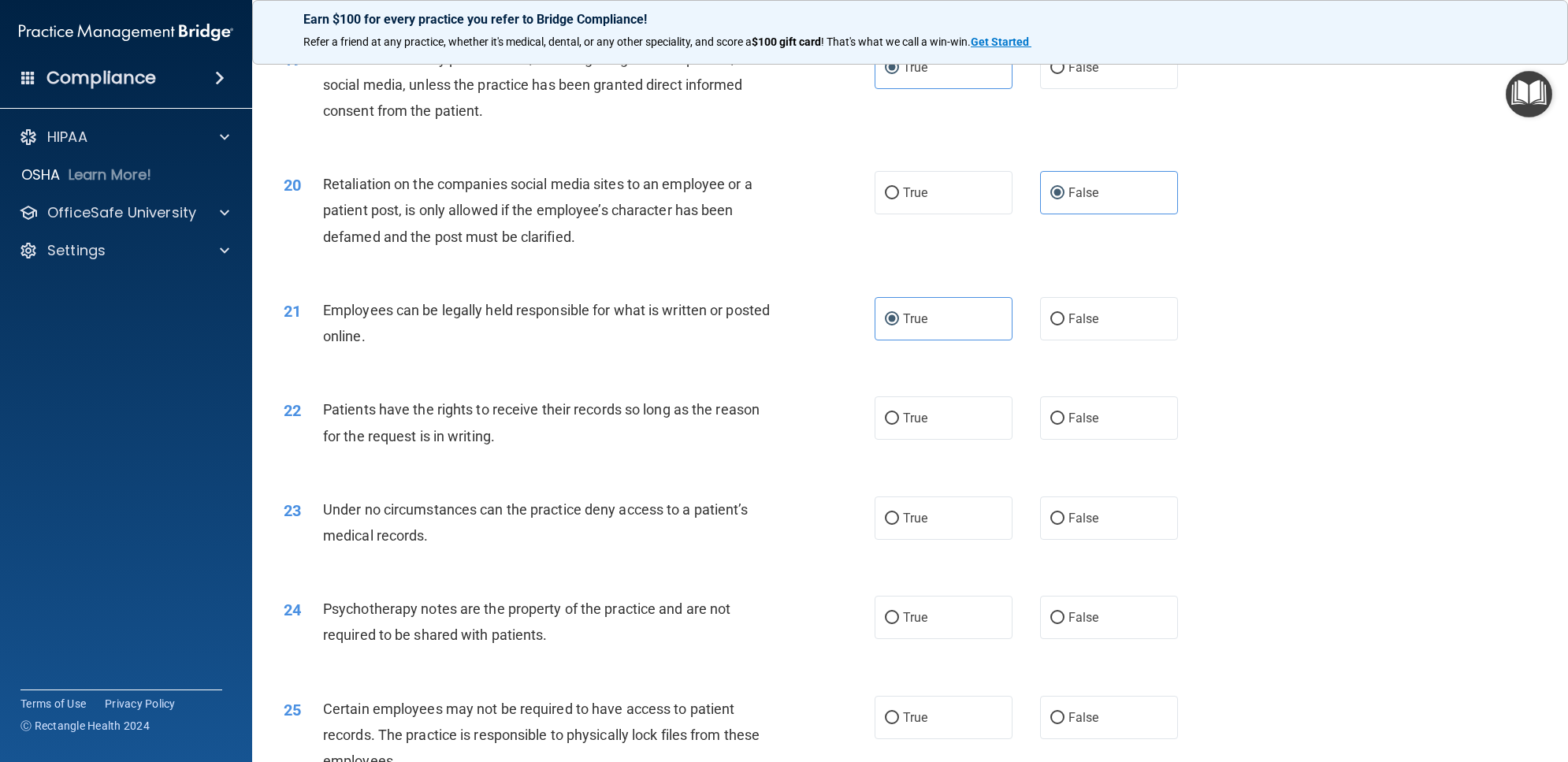
scroll to position [2364, 0]
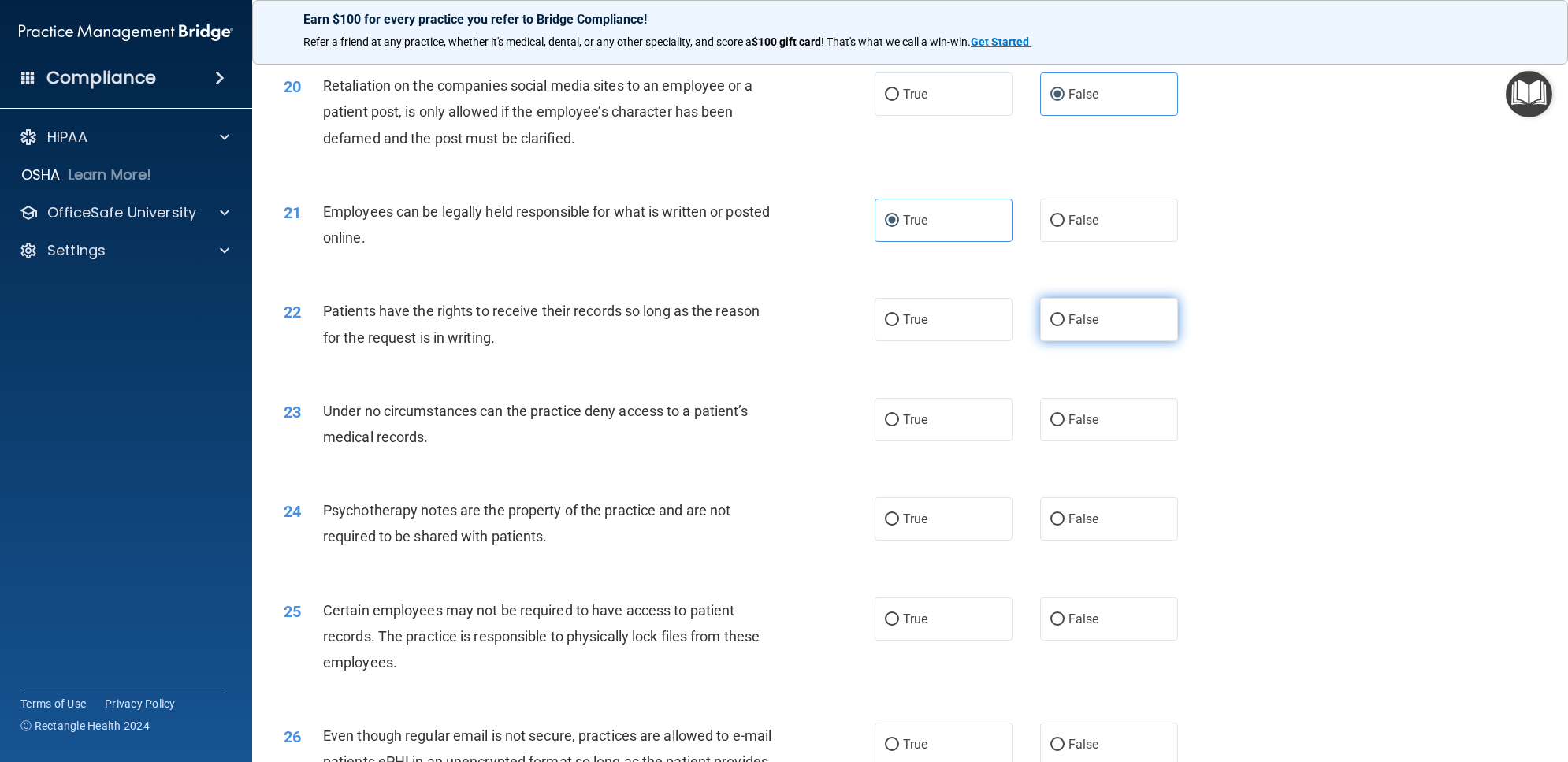
click at [1052, 326] on input "False" at bounding box center [1057, 320] width 14 height 12
radio input "true"
click at [1069, 427] on span "False" at bounding box center [1084, 420] width 31 height 15
click at [1064, 426] on input "False" at bounding box center [1057, 421] width 14 height 12
radio input "true"
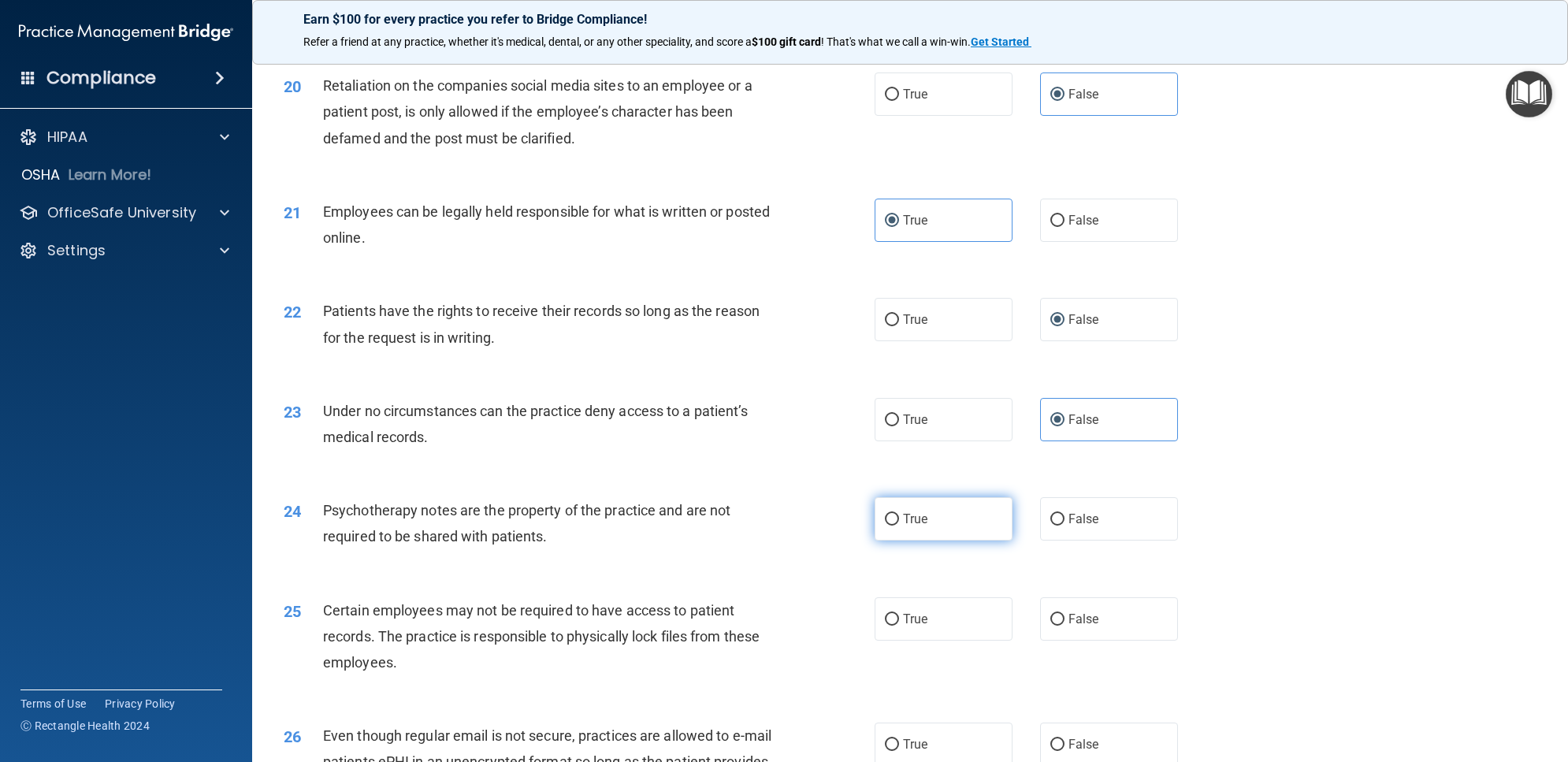
click at [945, 540] on label "True" at bounding box center [944, 518] width 138 height 43
click at [899, 526] on input "True" at bounding box center [892, 520] width 14 height 12
radio input "true"
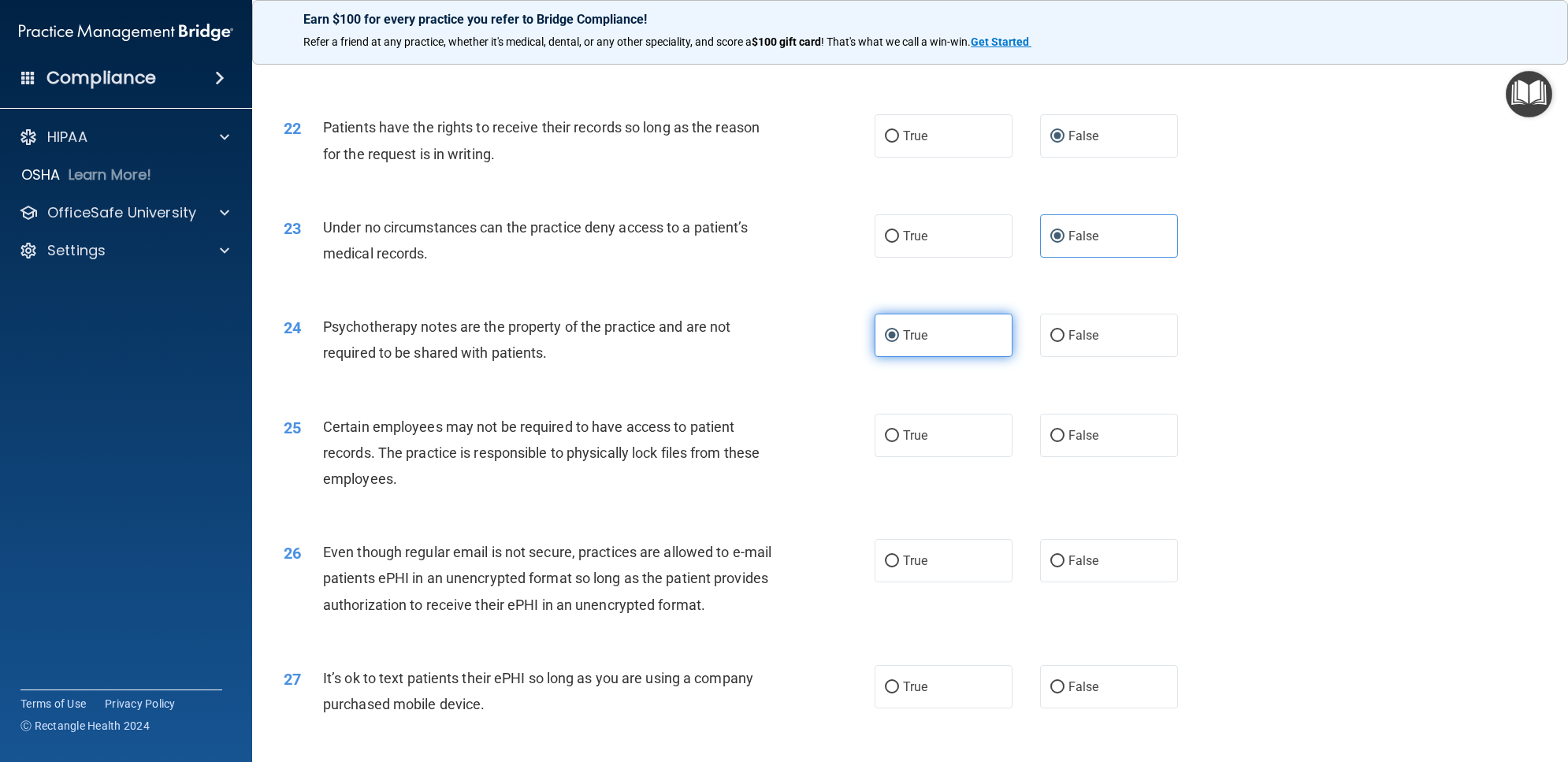
scroll to position [2561, 0]
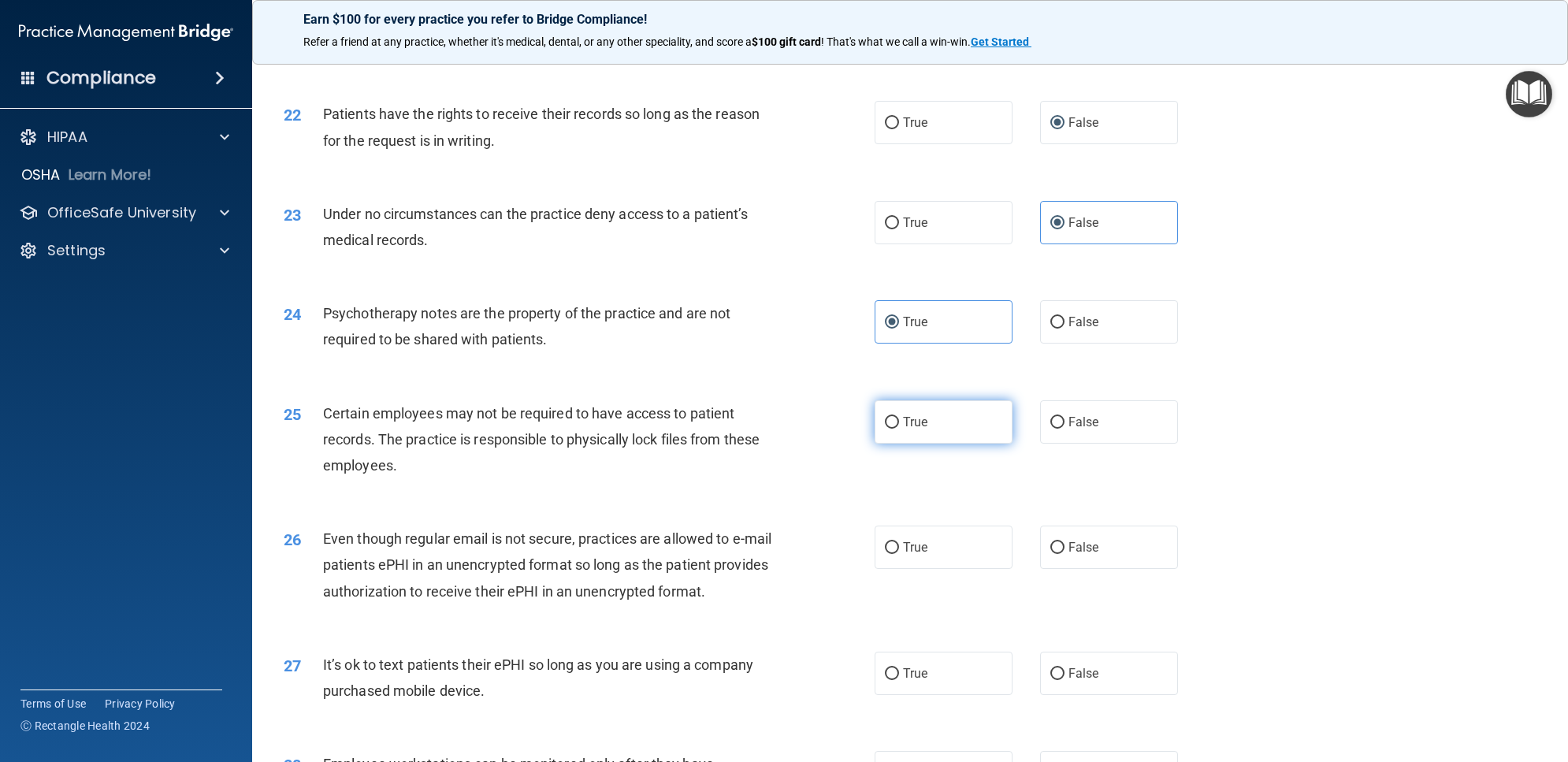
click at [951, 443] on label "True" at bounding box center [944, 421] width 138 height 43
click at [899, 429] on input "True" at bounding box center [892, 423] width 14 height 12
radio input "true"
click at [950, 569] on label "True" at bounding box center [944, 547] width 138 height 43
click at [899, 554] on input "True" at bounding box center [892, 548] width 14 height 12
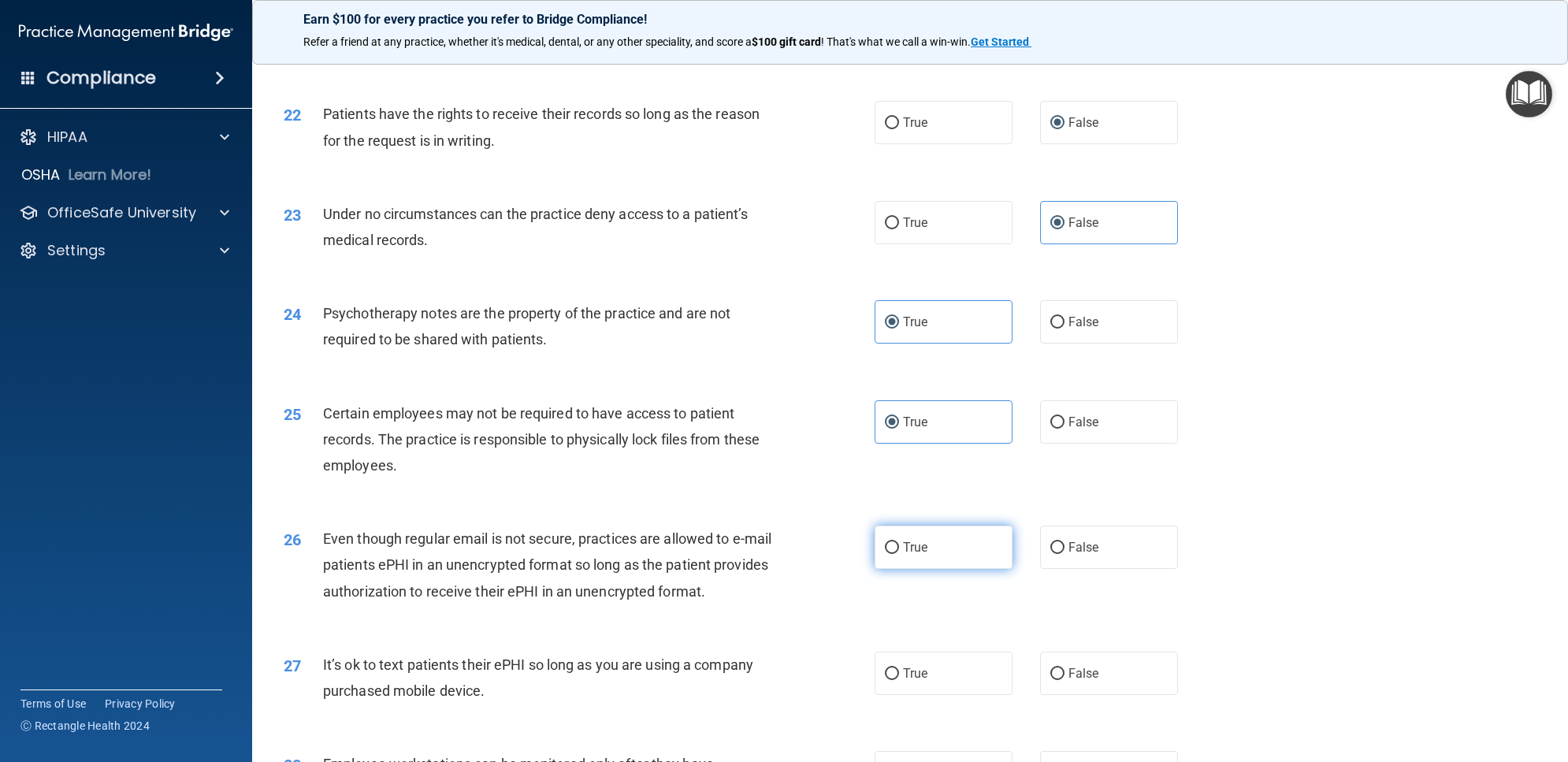
radio input "true"
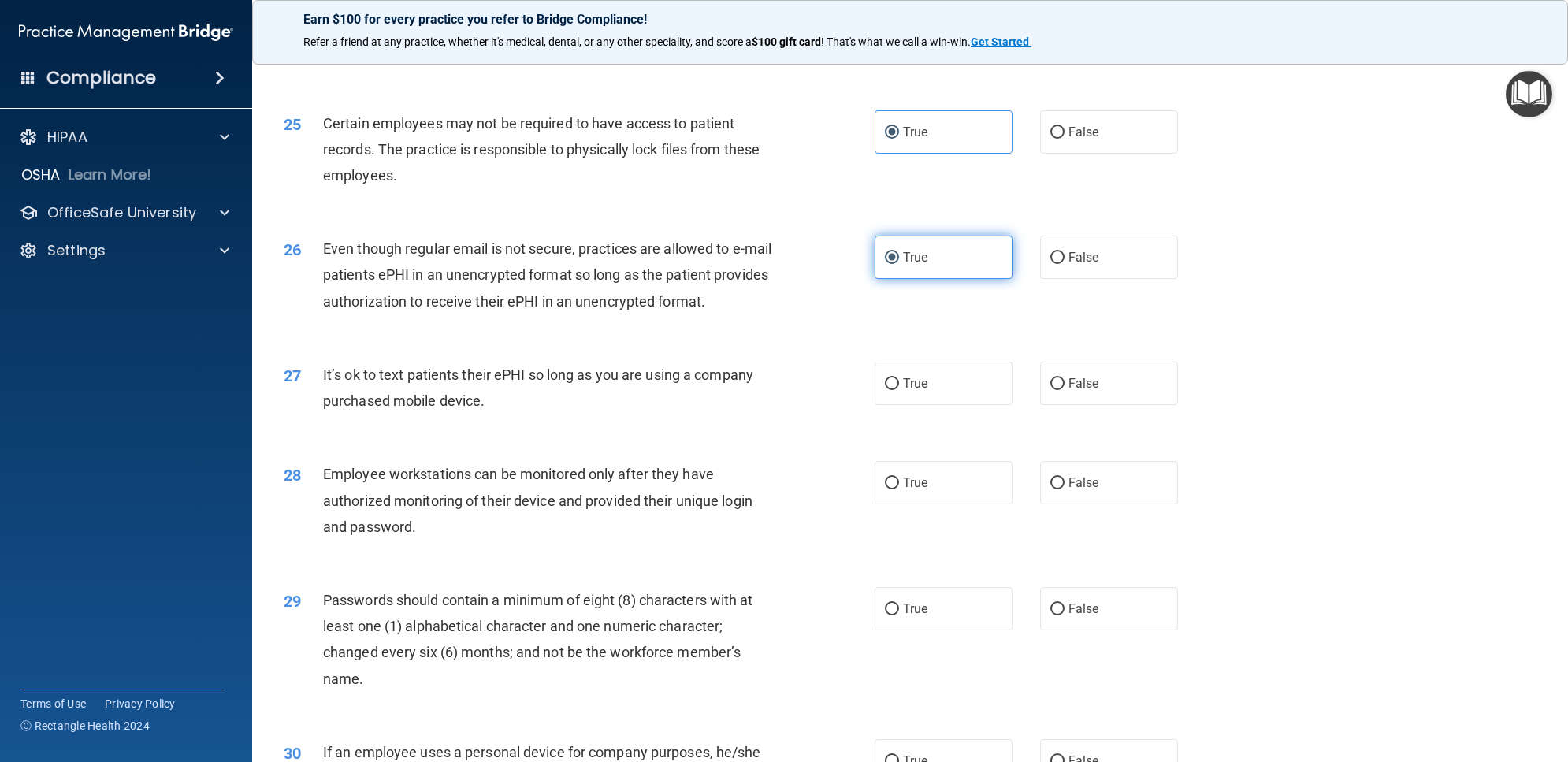
scroll to position [2857, 0]
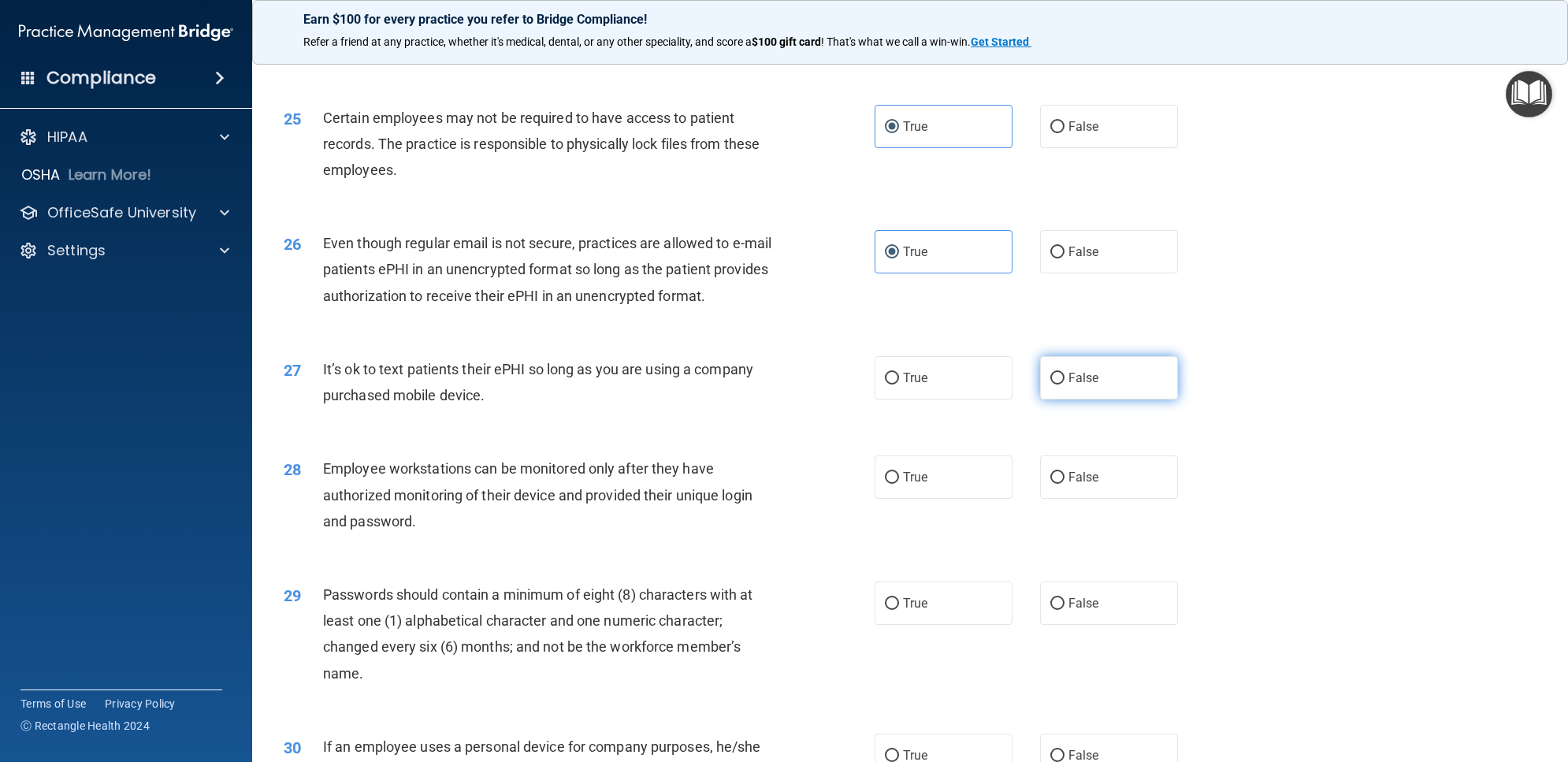
click at [1077, 399] on label "False" at bounding box center [1108, 377] width 138 height 43
click at [1064, 385] on input "False" at bounding box center [1057, 379] width 14 height 12
radio input "true"
click at [1078, 484] on span "False" at bounding box center [1084, 477] width 31 height 15
click at [1064, 484] on input "False" at bounding box center [1057, 478] width 14 height 12
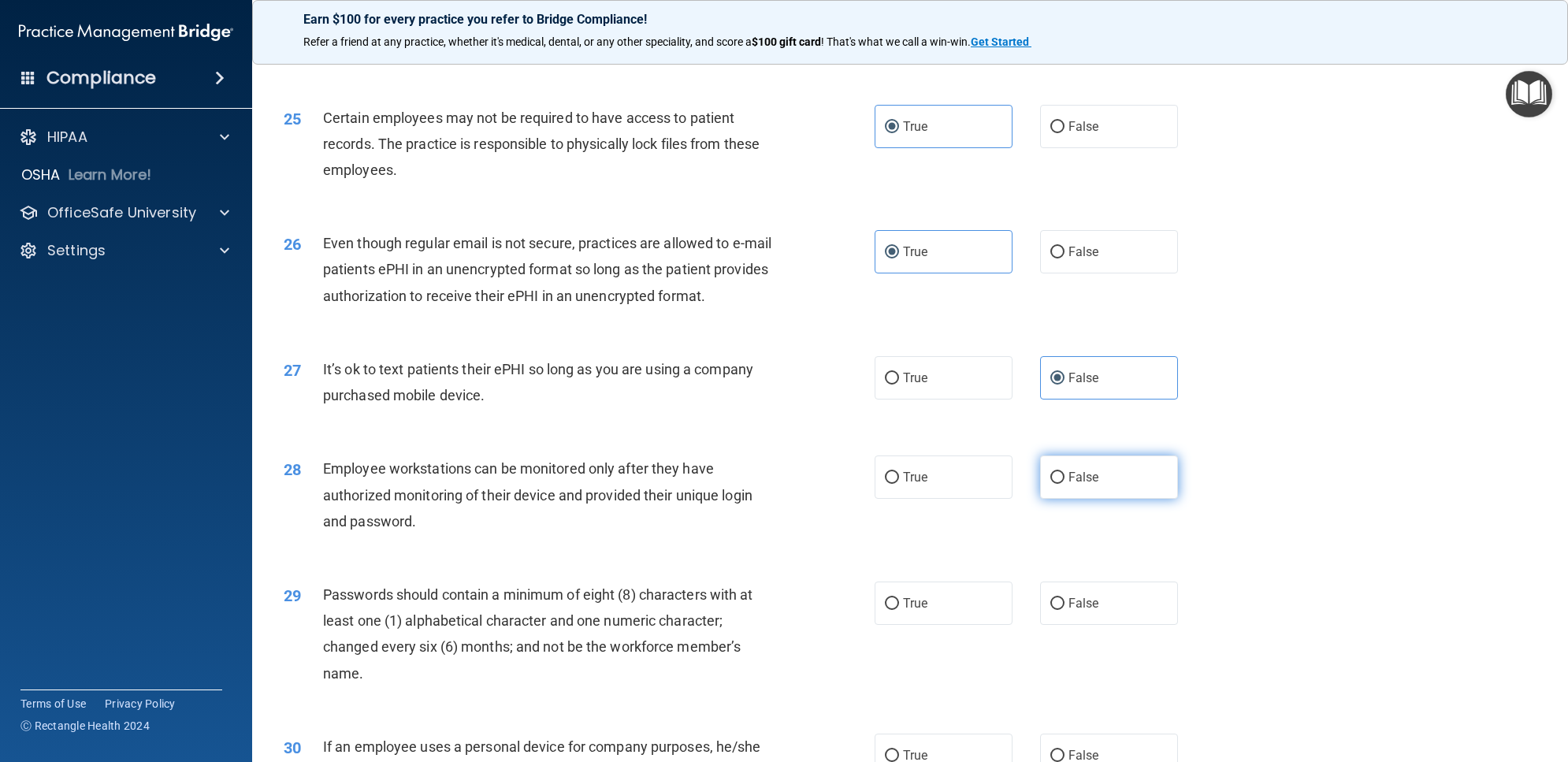
radio input "true"
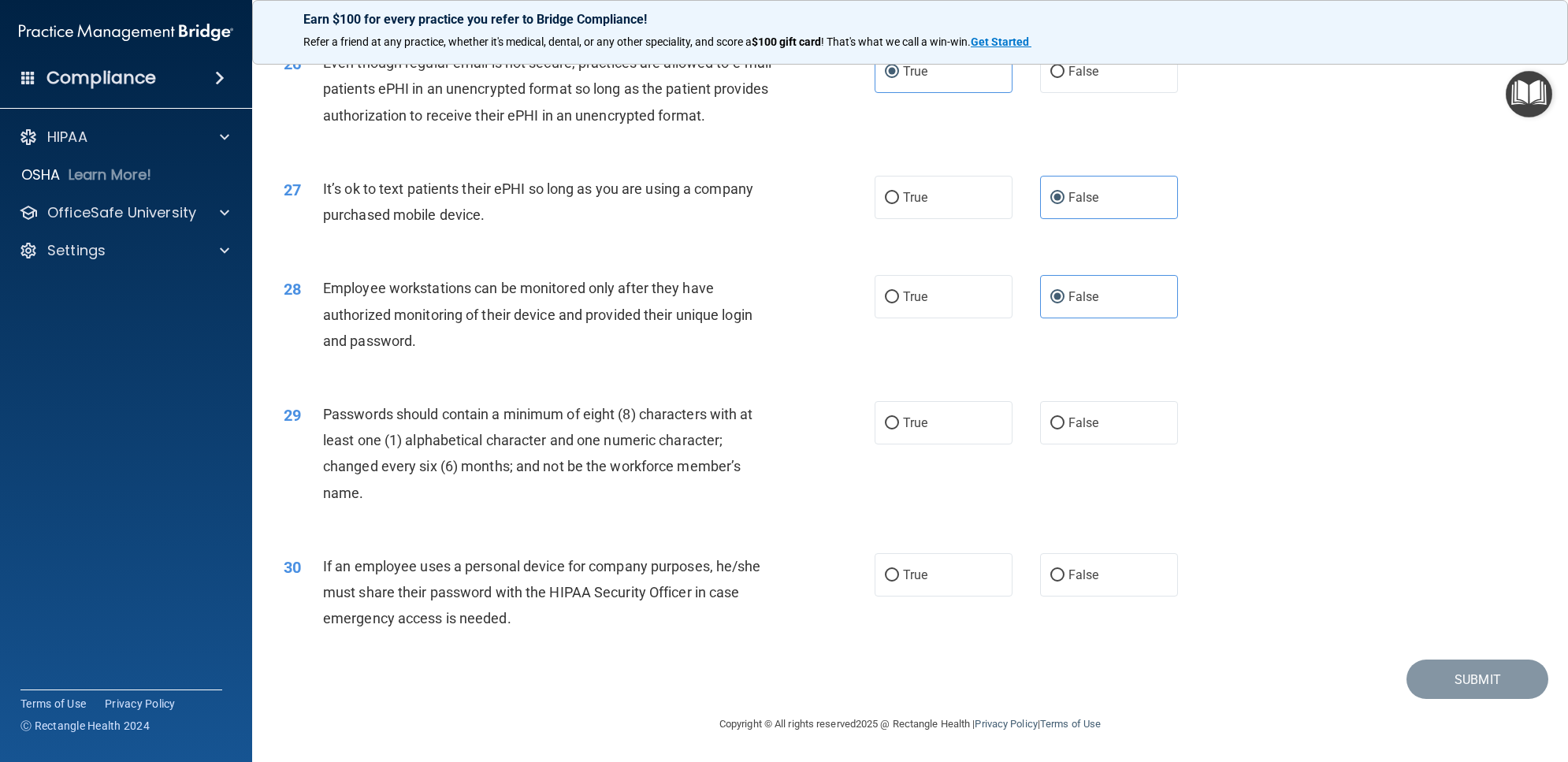
scroll to position [3090, 0]
click at [930, 447] on div "29 Passwords should contain a minimum of eight (8) characters with at least one…" at bounding box center [910, 457] width 1277 height 152
click at [920, 424] on span "True" at bounding box center [915, 423] width 25 height 15
click at [899, 424] on input "True" at bounding box center [892, 424] width 14 height 12
radio input "true"
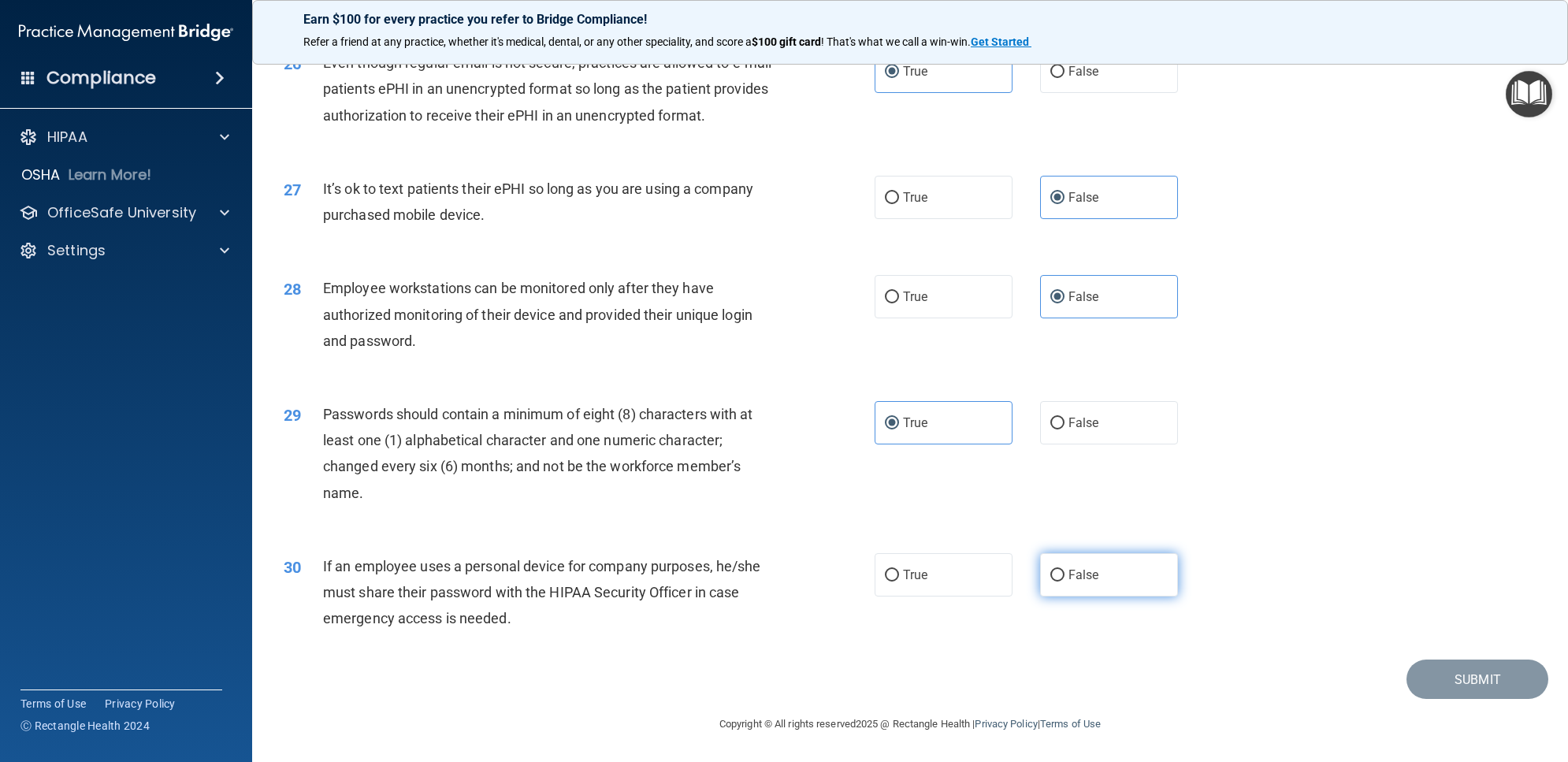
click at [1069, 583] on label "False" at bounding box center [1108, 574] width 138 height 43
click at [1064, 582] on input "False" at bounding box center [1057, 576] width 14 height 12
radio input "true"
click at [1441, 671] on button "Submit" at bounding box center [1477, 679] width 142 height 40
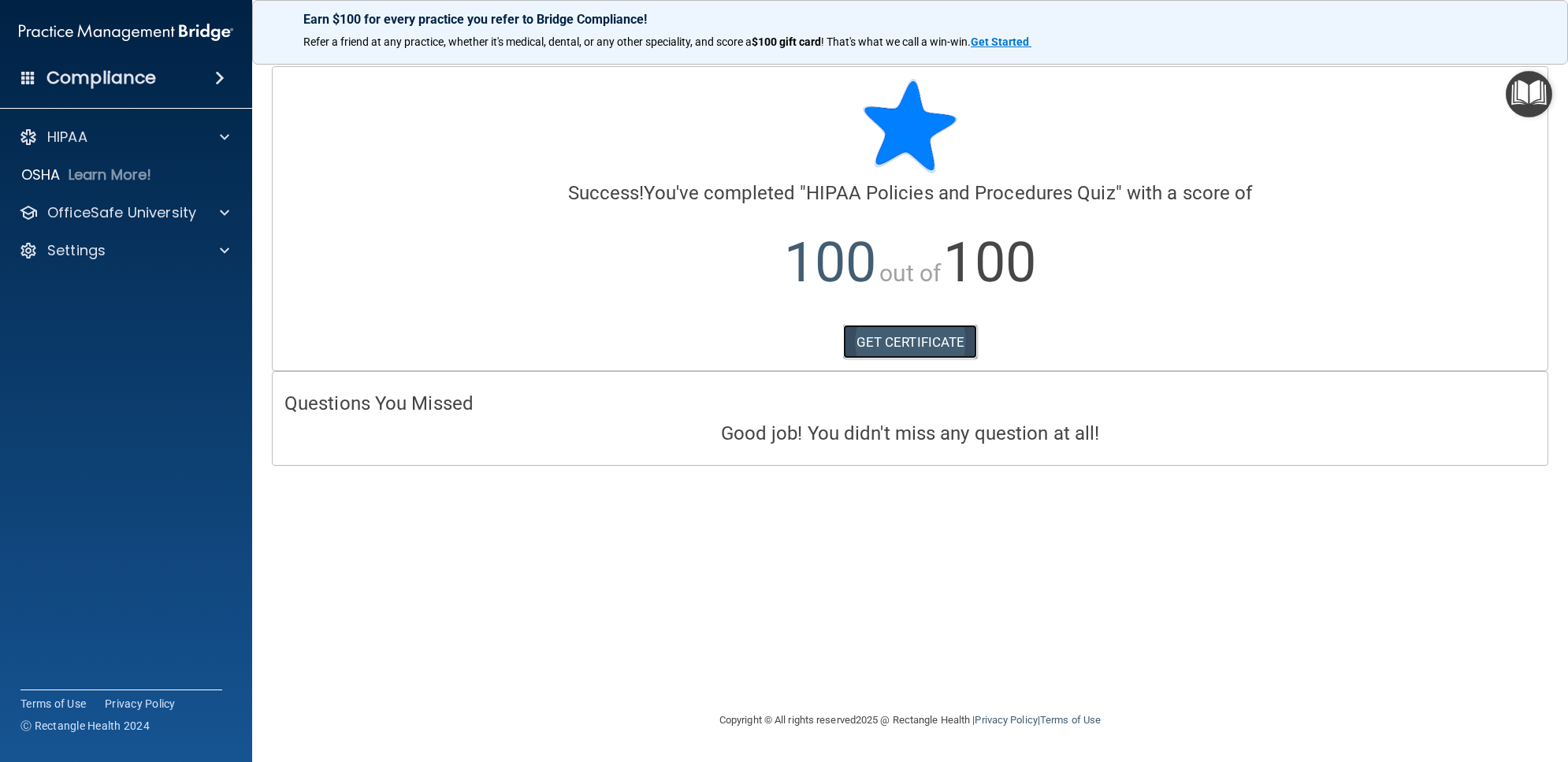
click at [928, 341] on link "GET CERTIFICATE" at bounding box center [911, 341] width 135 height 35
click at [1518, 100] on img "Open Resource Center" at bounding box center [1529, 93] width 47 height 47
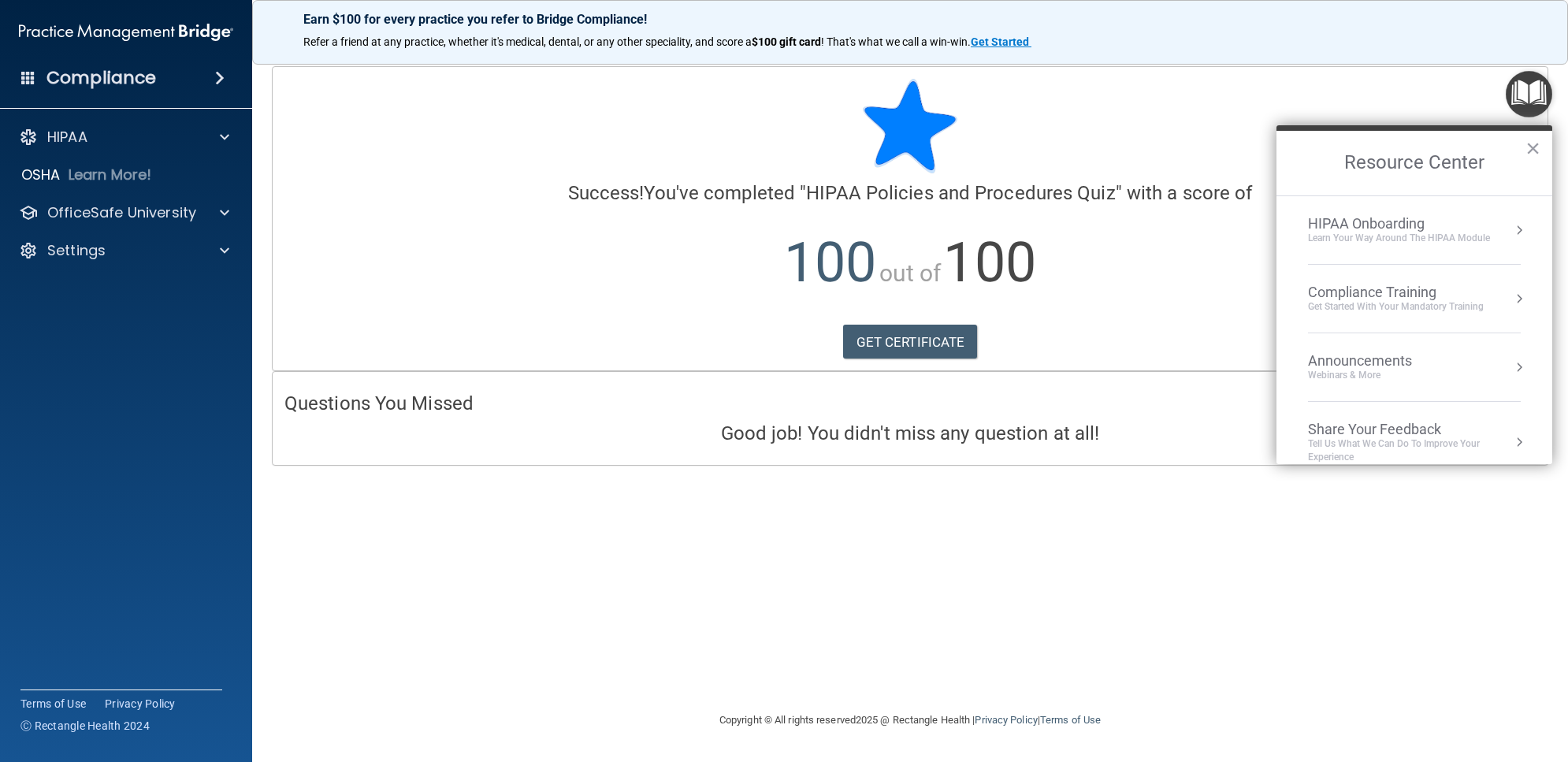
click at [1435, 293] on div "Compliance Training" at bounding box center [1396, 292] width 176 height 17
click at [1387, 224] on div "HIPAA Training for Members" at bounding box center [1377, 222] width 176 height 14
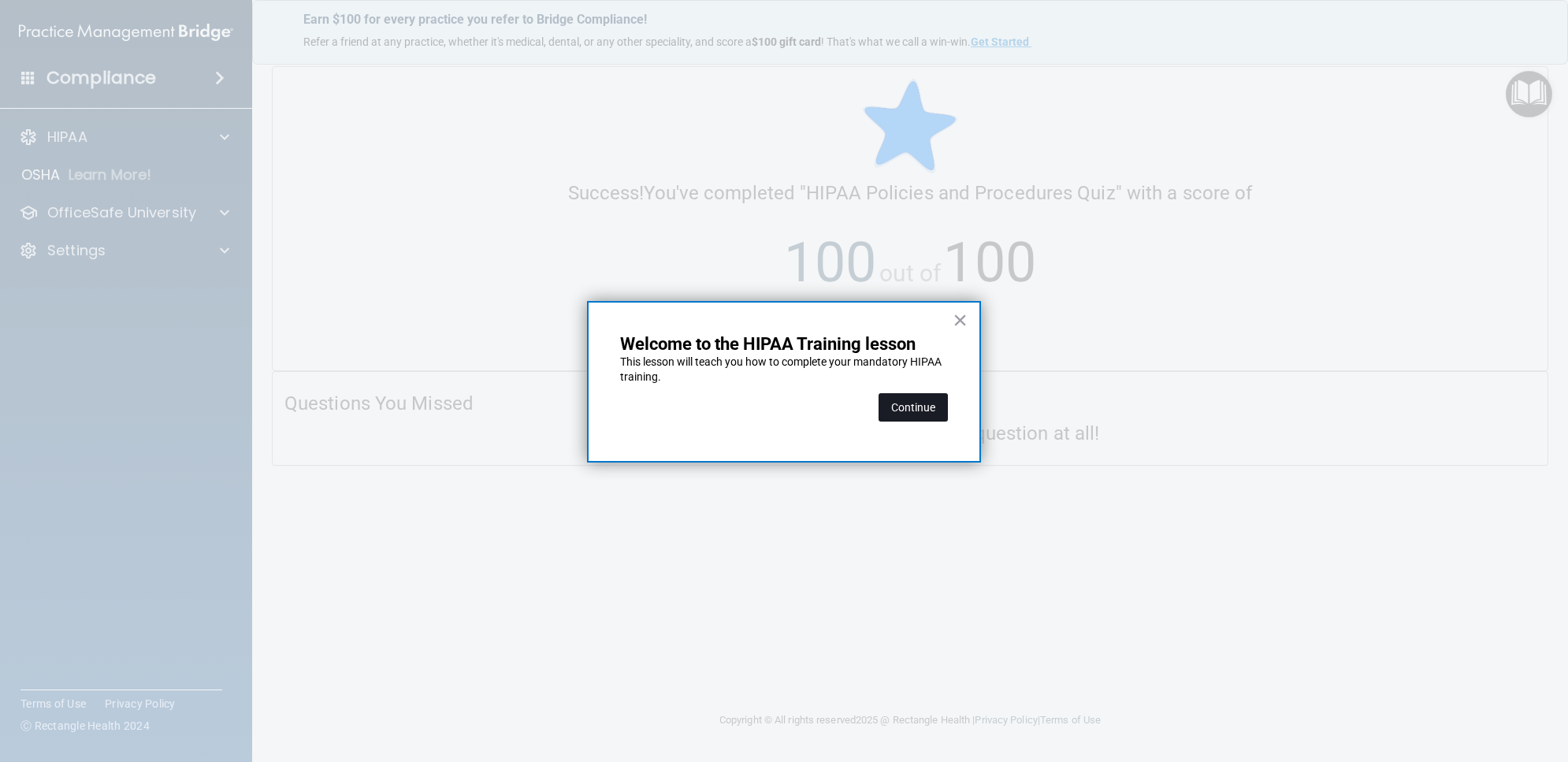
click at [936, 404] on button "Continue" at bounding box center [913, 407] width 70 height 28
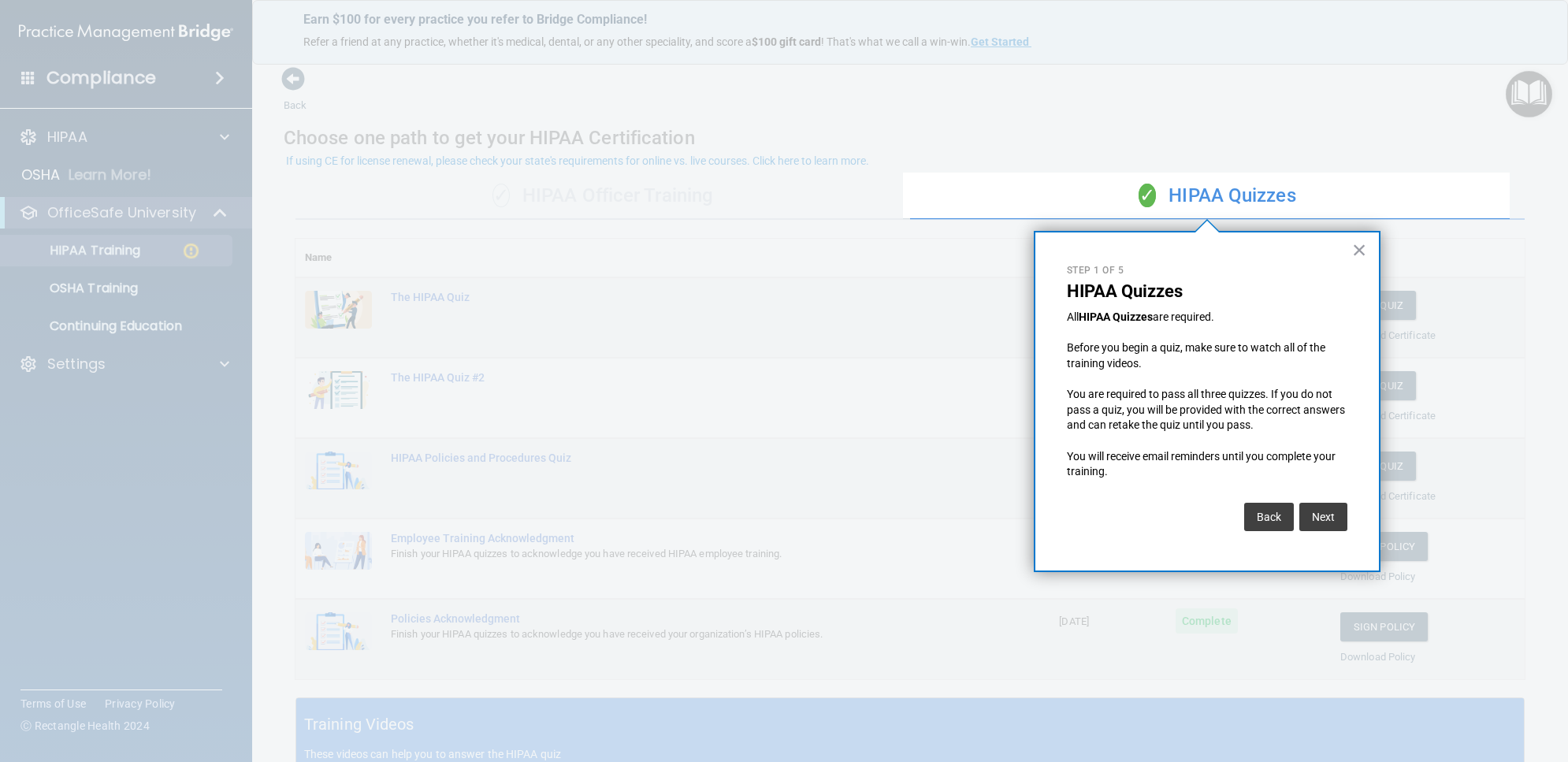
click at [1359, 243] on button "×" at bounding box center [1360, 250] width 15 height 25
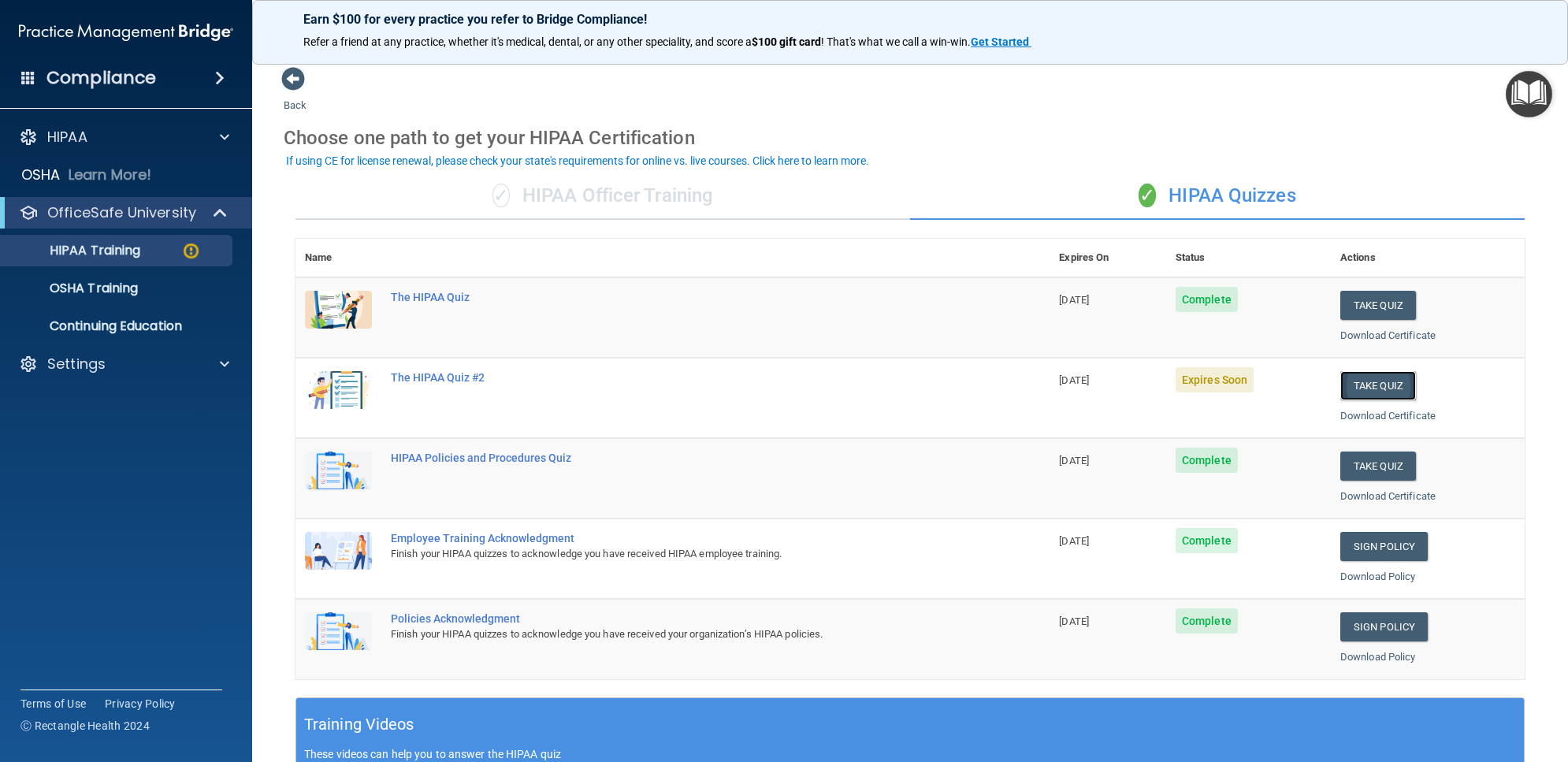
click at [1373, 387] on button "Take Quiz" at bounding box center [1378, 386] width 76 height 29
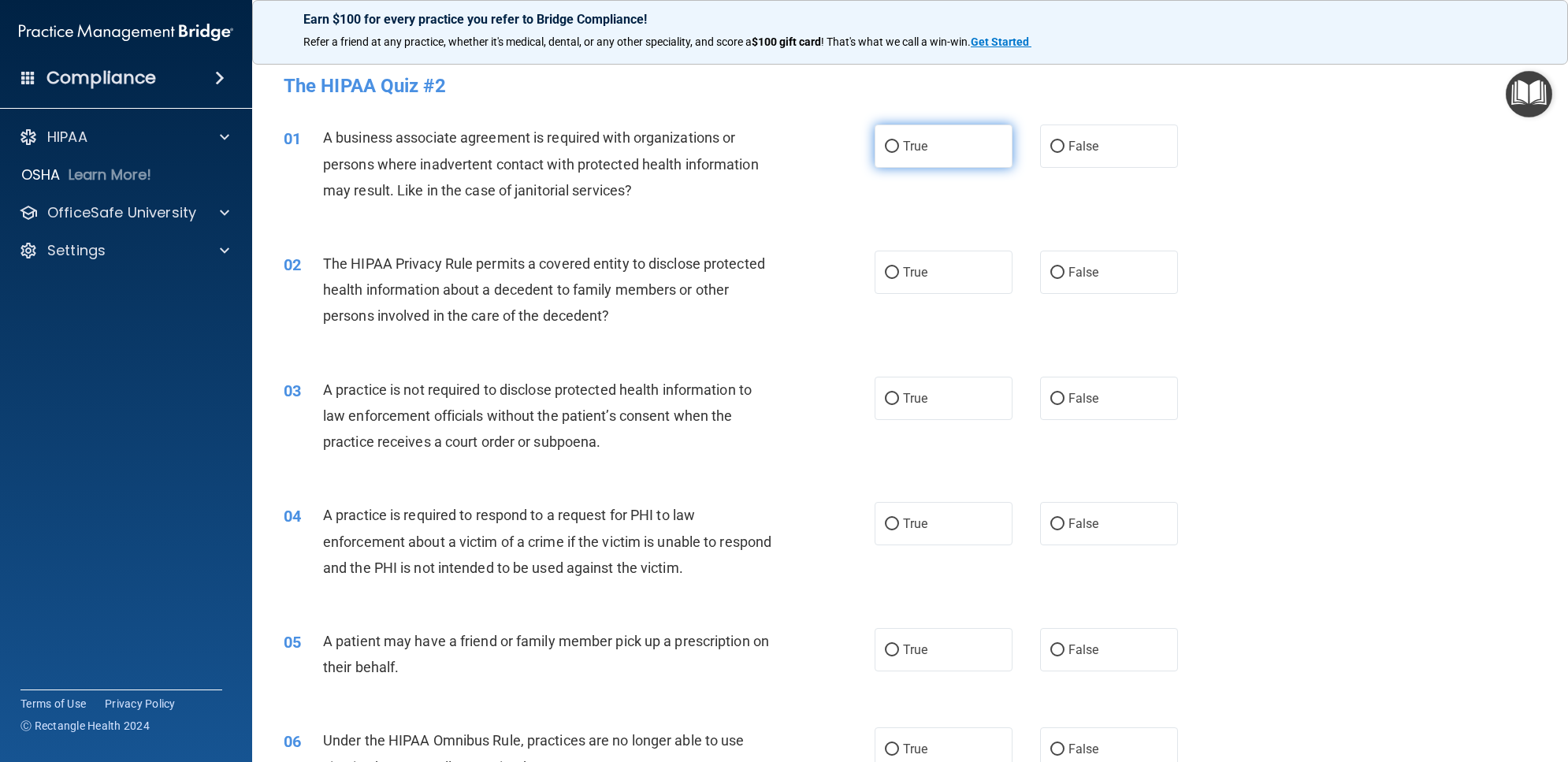
click at [875, 161] on label "True" at bounding box center [944, 146] width 138 height 43
click at [885, 153] on input "True" at bounding box center [892, 147] width 14 height 12
radio input "true"
click at [927, 260] on label "True" at bounding box center [944, 272] width 138 height 43
click at [899, 267] on input "True" at bounding box center [892, 273] width 14 height 12
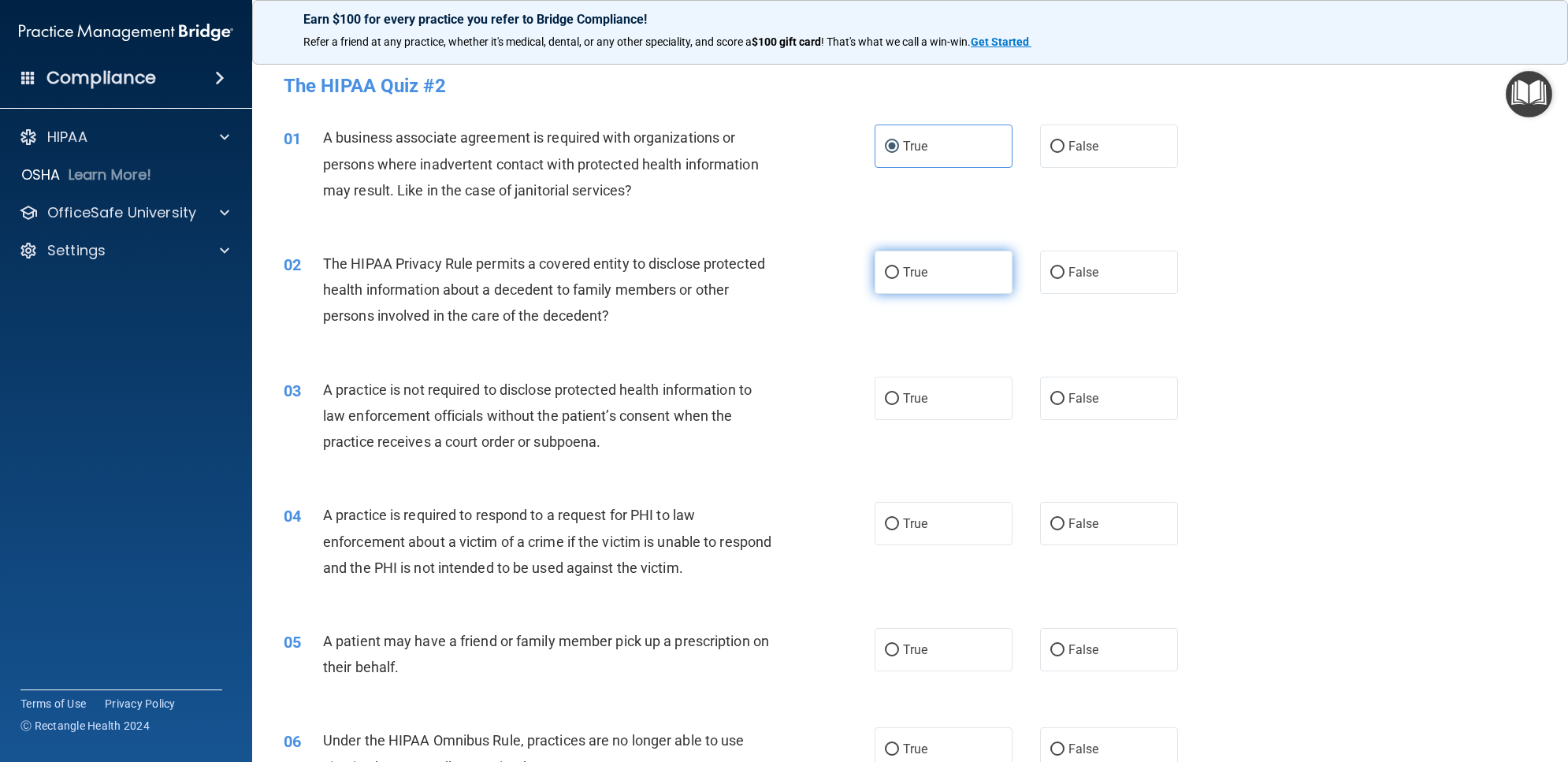
radio input "true"
click at [939, 378] on label "True" at bounding box center [944, 398] width 138 height 43
click at [899, 393] on input "True" at bounding box center [892, 399] width 14 height 12
radio input "true"
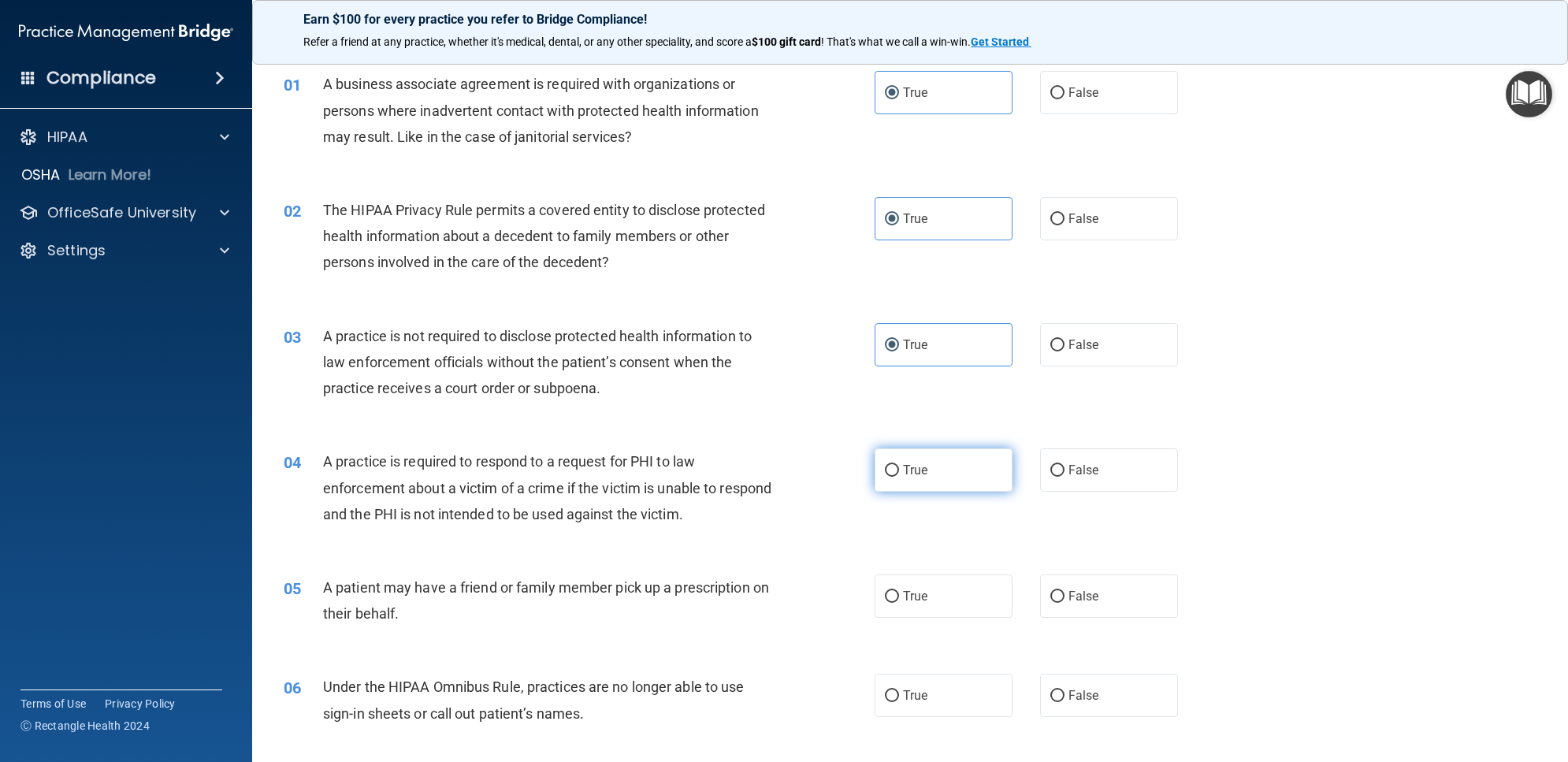
scroll to position [197, 0]
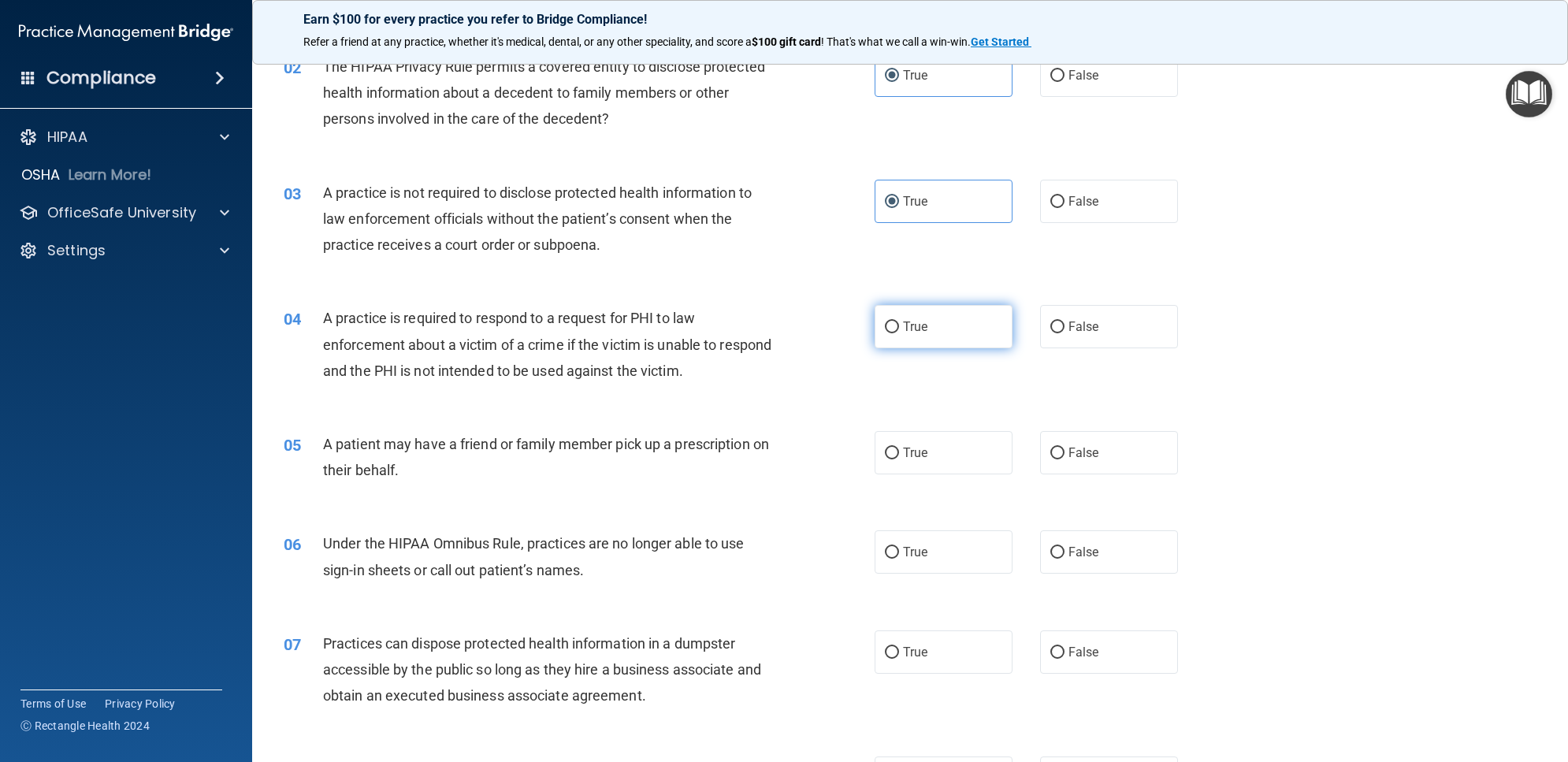
click at [897, 340] on label "True" at bounding box center [944, 326] width 138 height 43
click at [897, 333] on input "True" at bounding box center [892, 327] width 14 height 12
radio input "true"
click at [916, 436] on label "True" at bounding box center [944, 452] width 138 height 43
click at [899, 448] on input "True" at bounding box center [892, 454] width 14 height 12
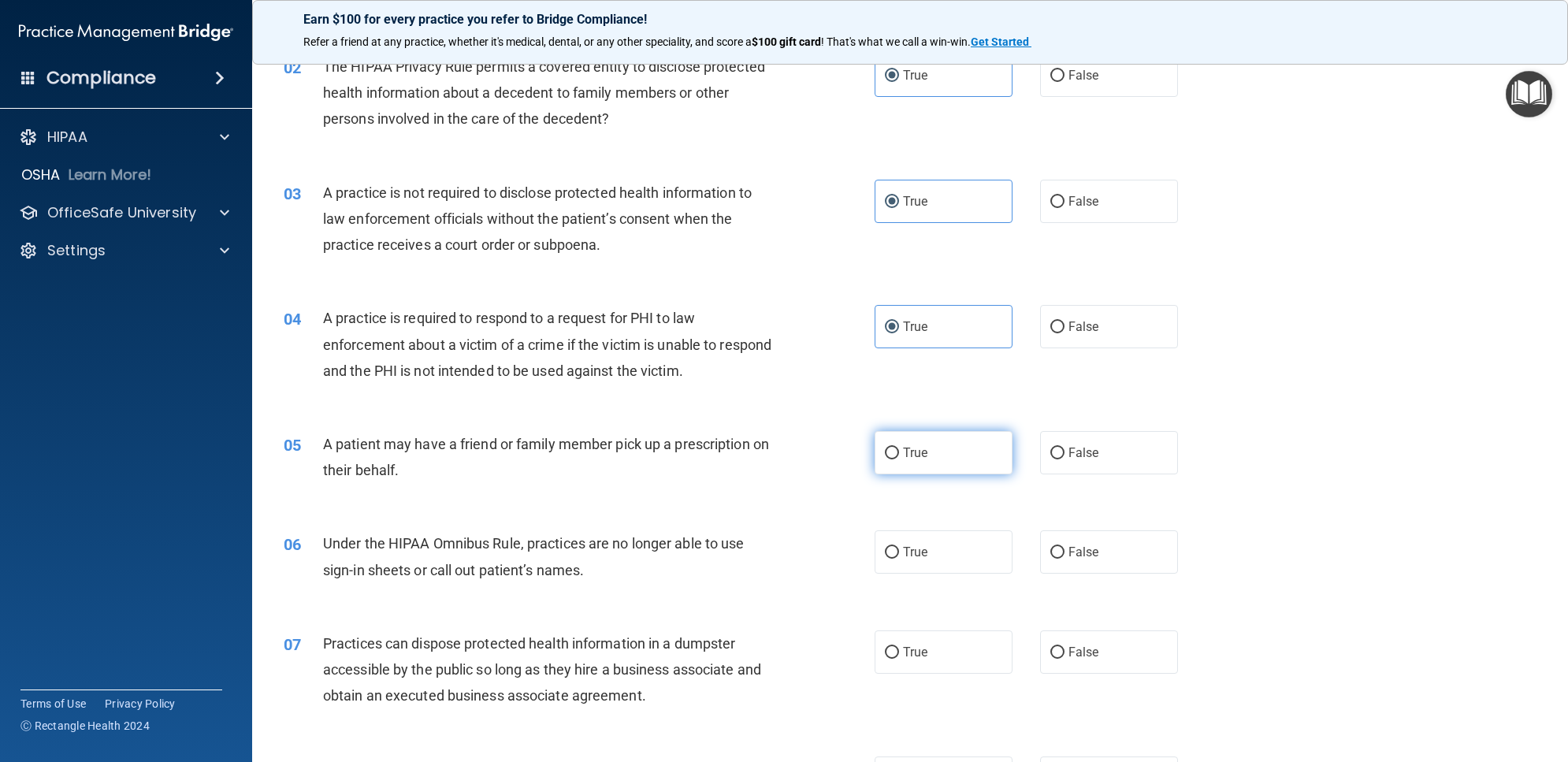
radio input "true"
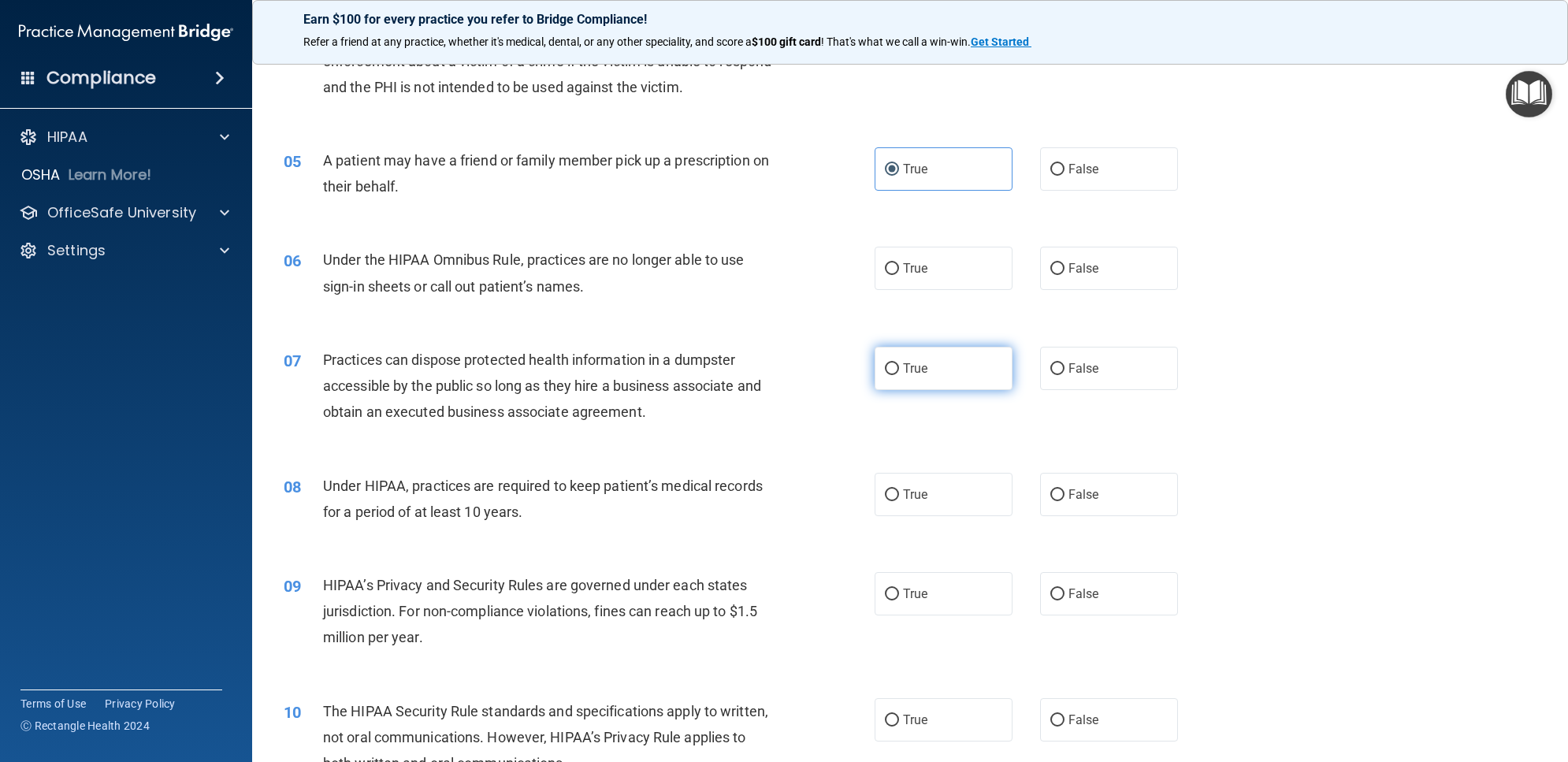
scroll to position [493, 0]
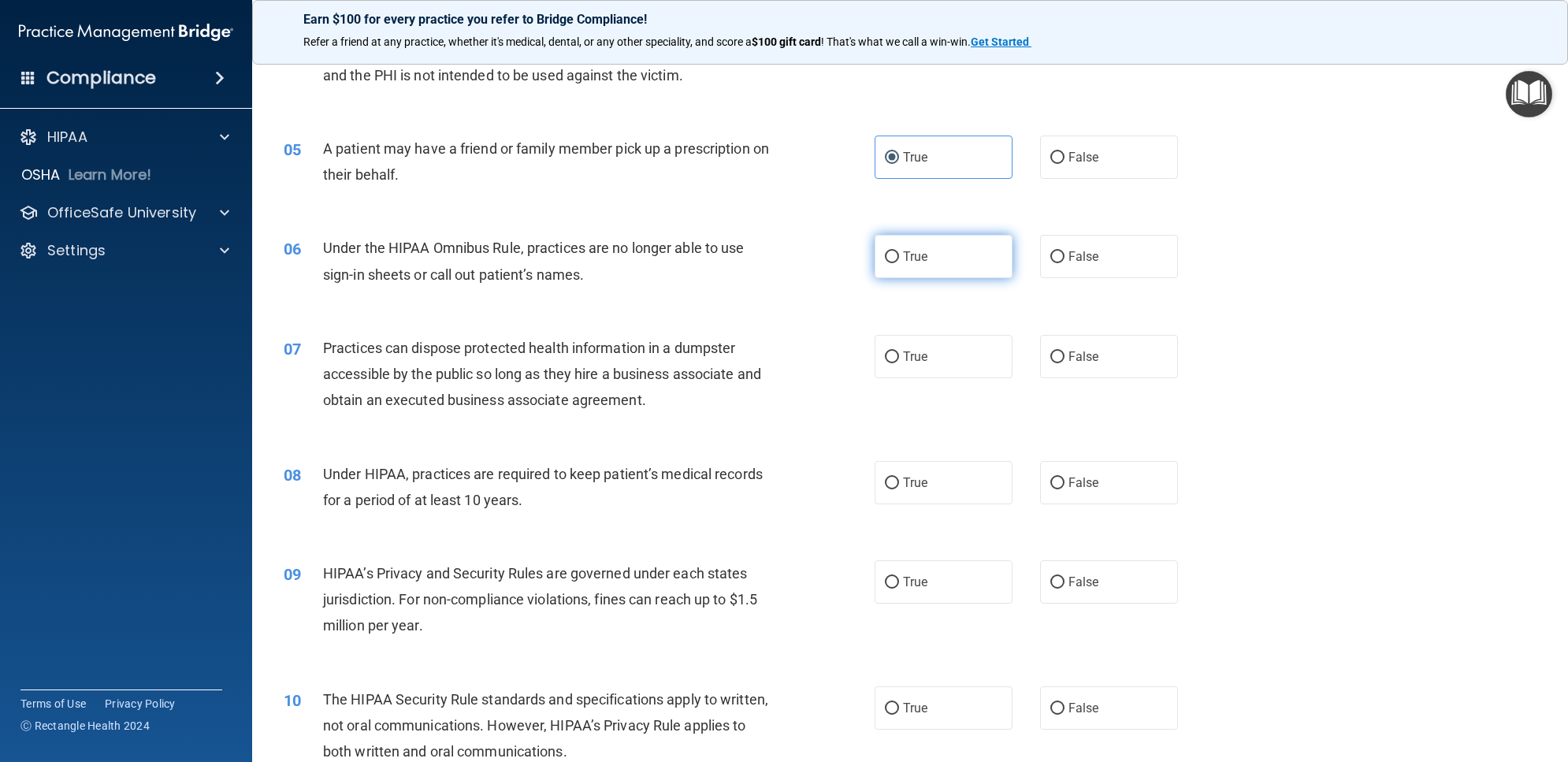
click at [896, 238] on label "True" at bounding box center [944, 256] width 138 height 43
click at [896, 251] on input "True" at bounding box center [892, 257] width 14 height 12
radio input "true"
click at [911, 341] on label "True" at bounding box center [944, 356] width 138 height 43
click at [899, 352] on input "True" at bounding box center [892, 358] width 14 height 12
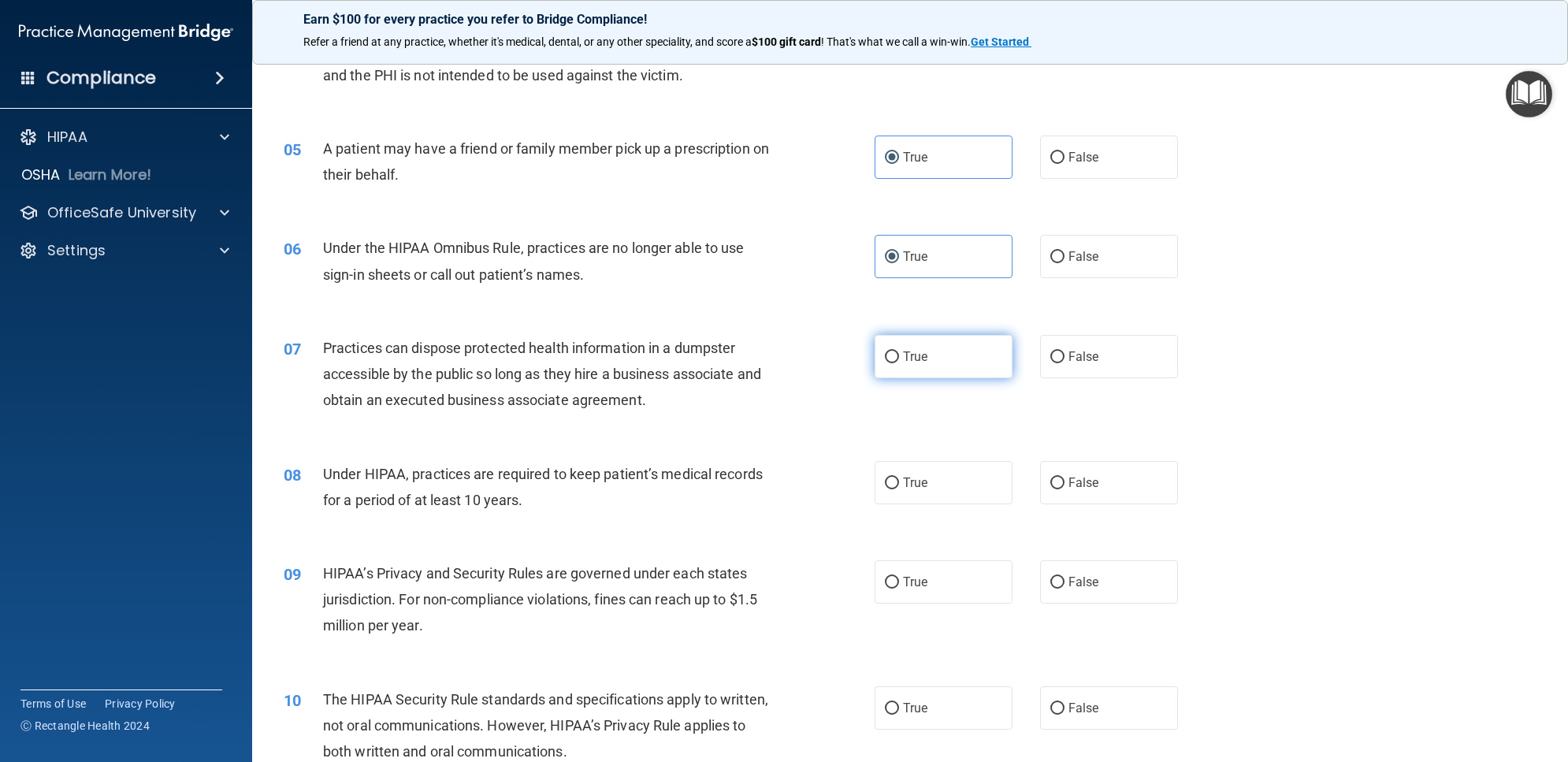
radio input "true"
click at [959, 481] on label "True" at bounding box center [944, 483] width 138 height 43
click at [899, 481] on input "True" at bounding box center [892, 483] width 14 height 12
radio input "true"
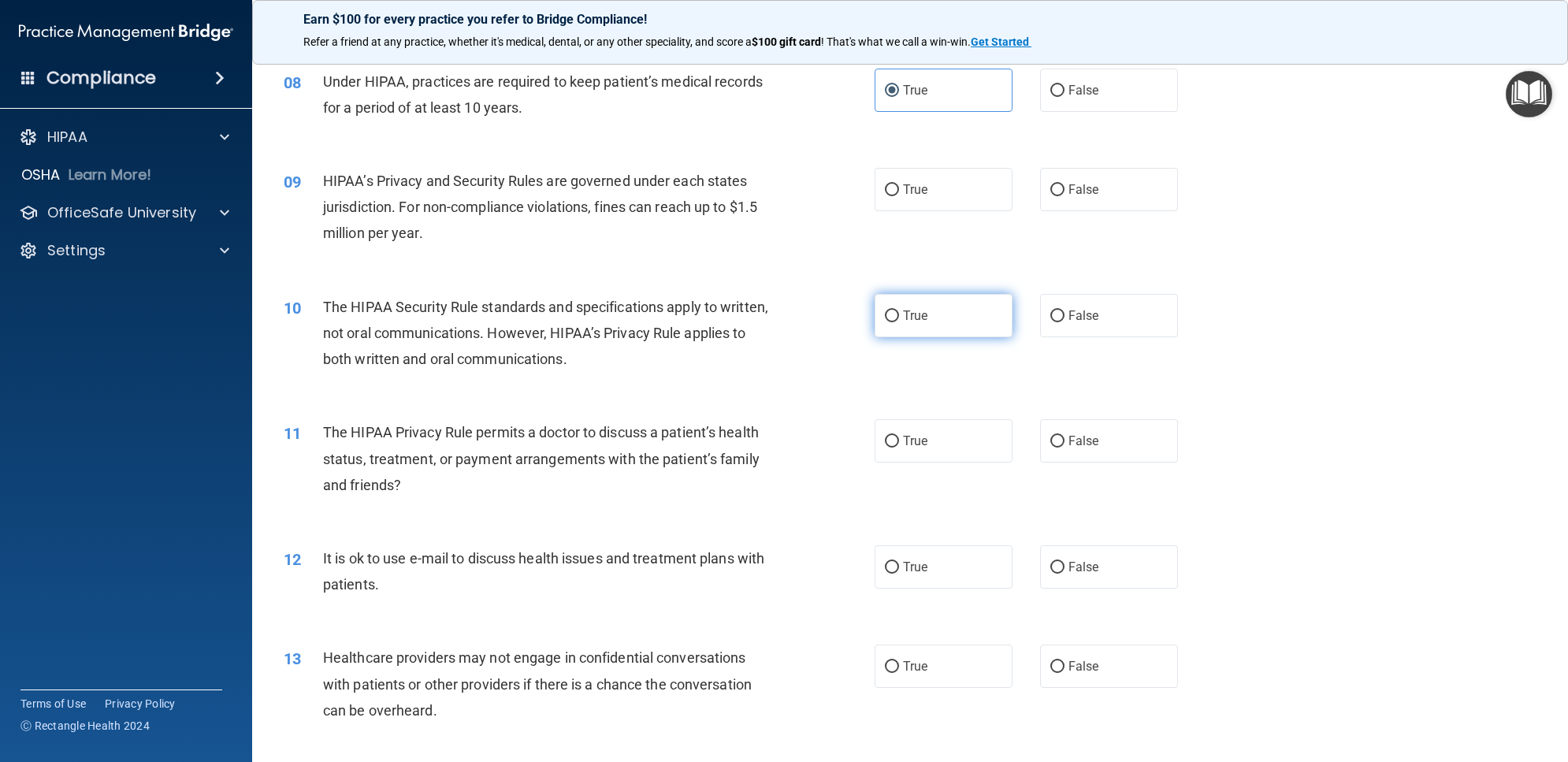
scroll to position [887, 0]
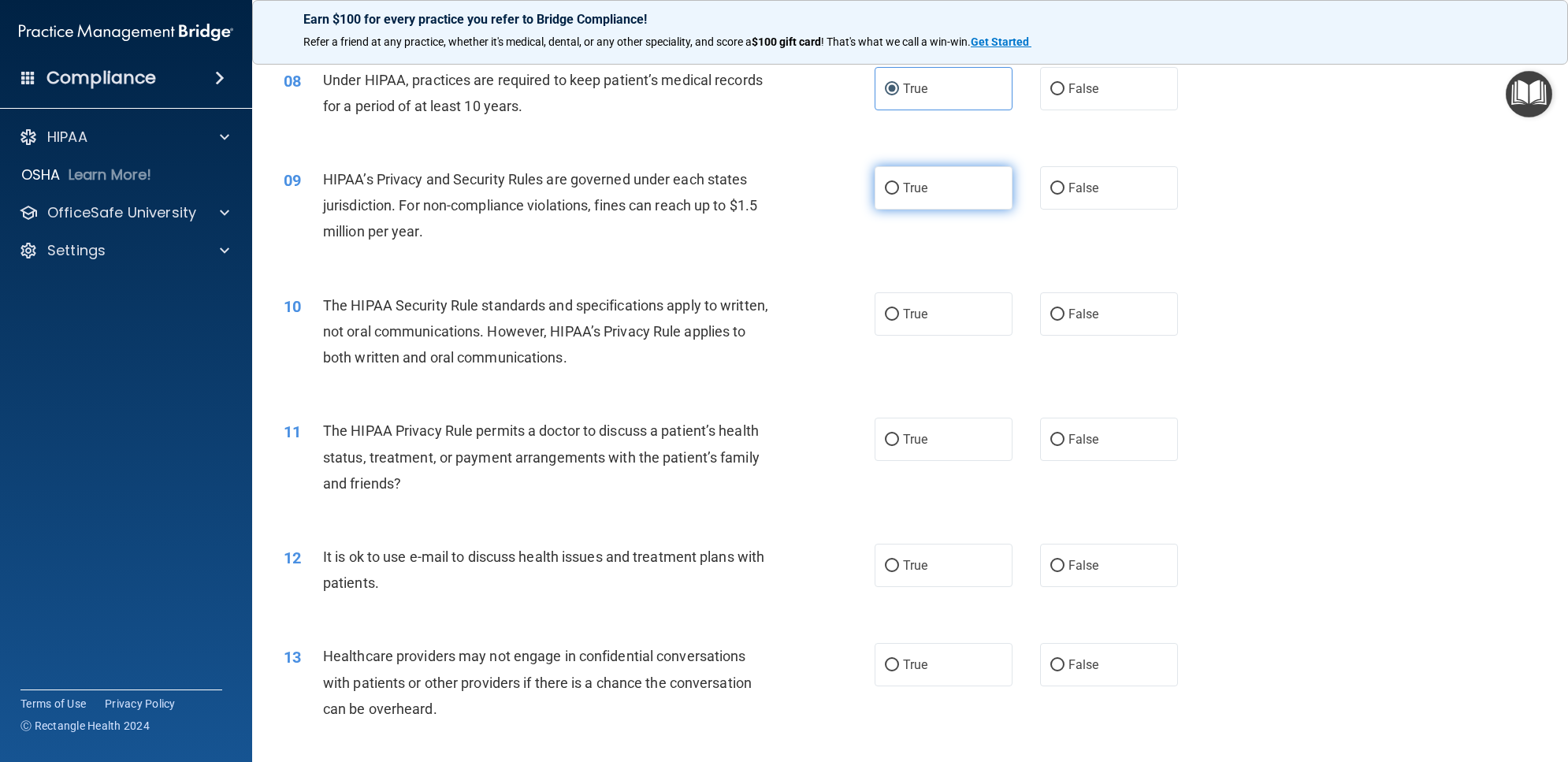
click at [928, 201] on label "True" at bounding box center [944, 188] width 138 height 43
click at [899, 195] on input "True" at bounding box center [892, 189] width 14 height 12
radio input "true"
click at [910, 313] on span "True" at bounding box center [915, 314] width 25 height 15
click at [899, 313] on input "True" at bounding box center [892, 315] width 14 height 12
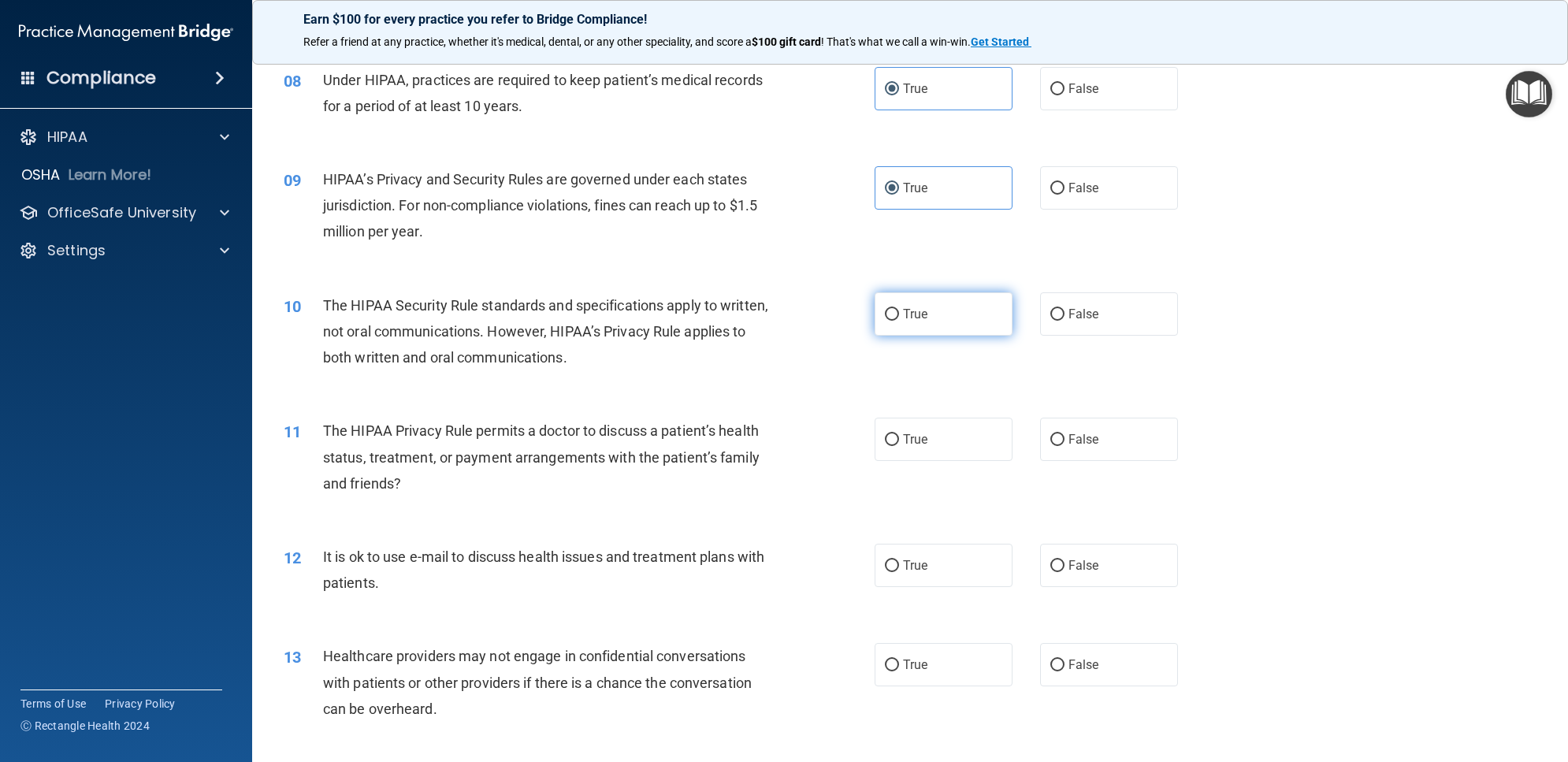
radio input "true"
click at [939, 431] on label "True" at bounding box center [944, 439] width 138 height 43
click at [899, 434] on input "True" at bounding box center [892, 440] width 14 height 12
radio input "true"
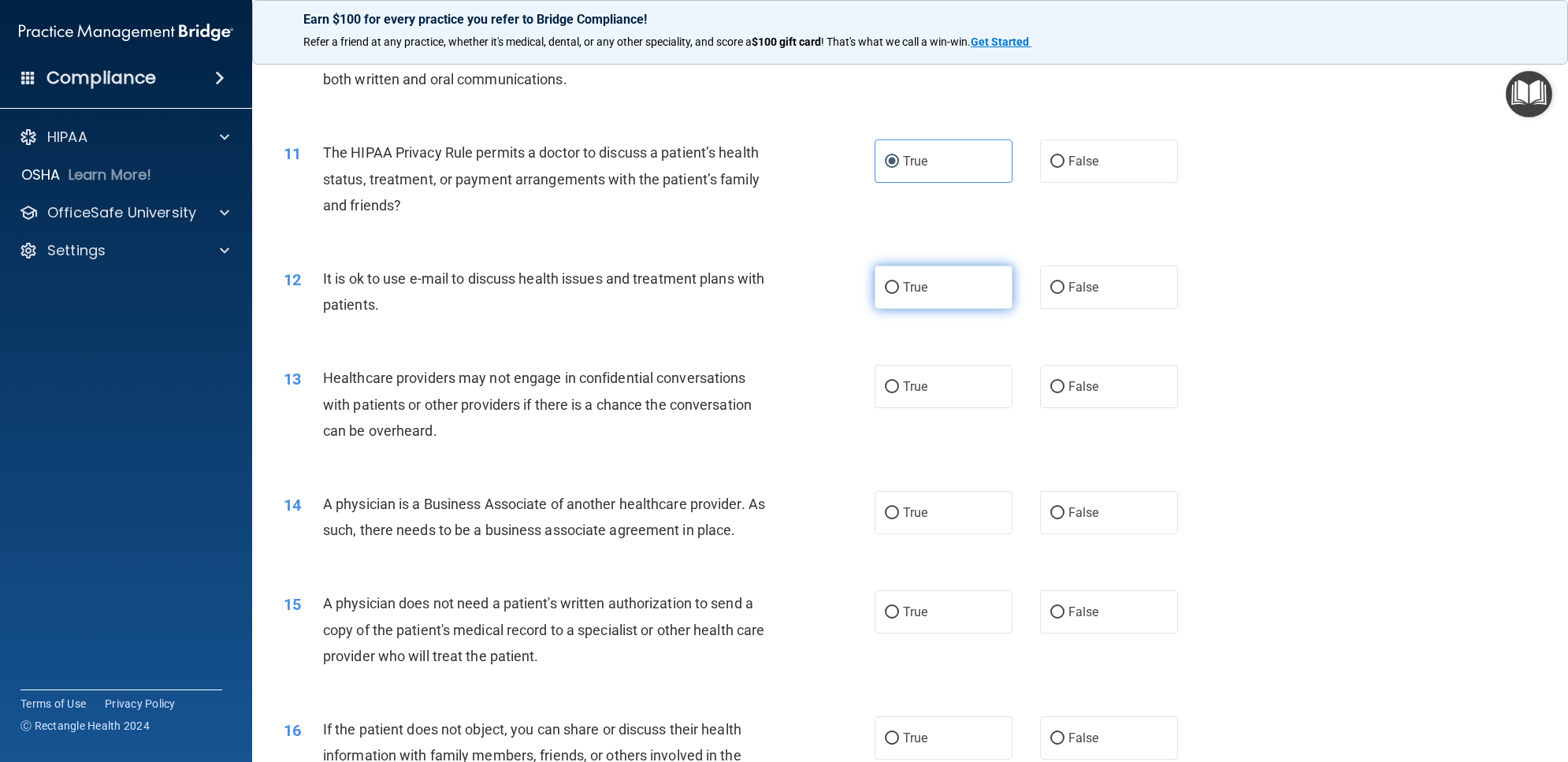
scroll to position [1182, 0]
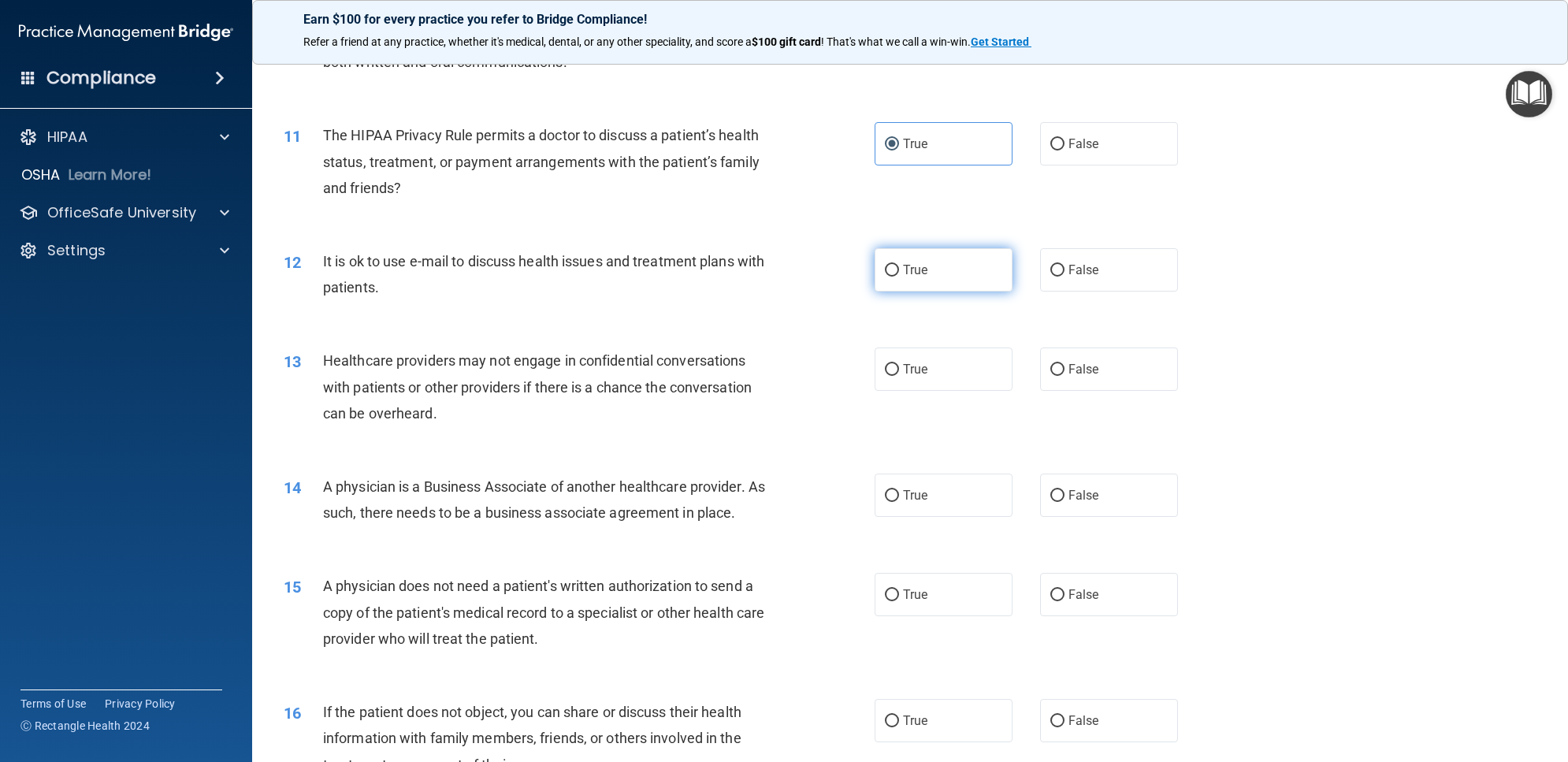
click at [943, 280] on label "True" at bounding box center [944, 269] width 138 height 43
click at [899, 277] on input "True" at bounding box center [892, 271] width 14 height 12
radio input "true"
click at [944, 359] on label "True" at bounding box center [944, 369] width 138 height 43
click at [899, 364] on input "True" at bounding box center [892, 370] width 14 height 12
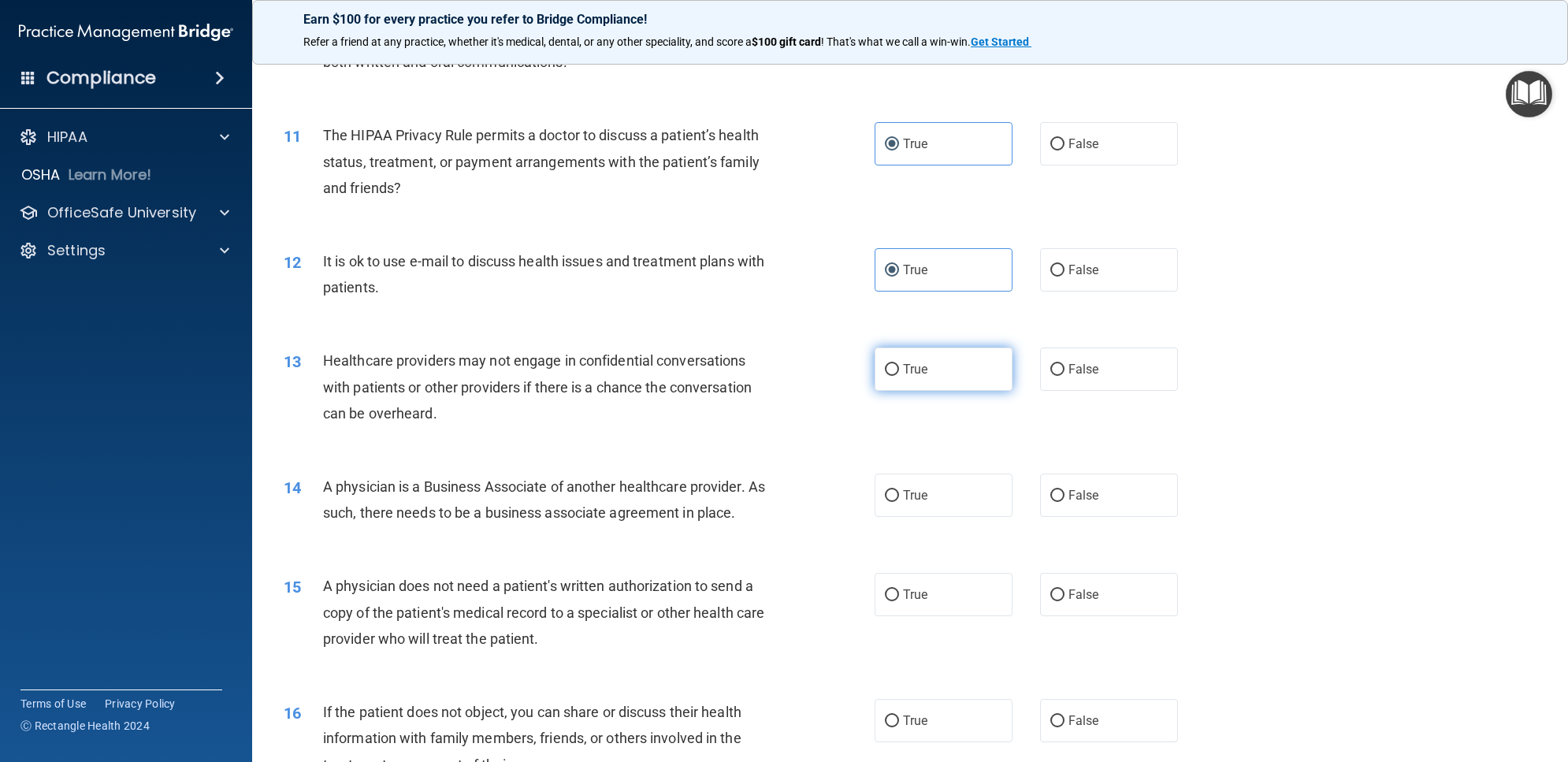
radio input "true"
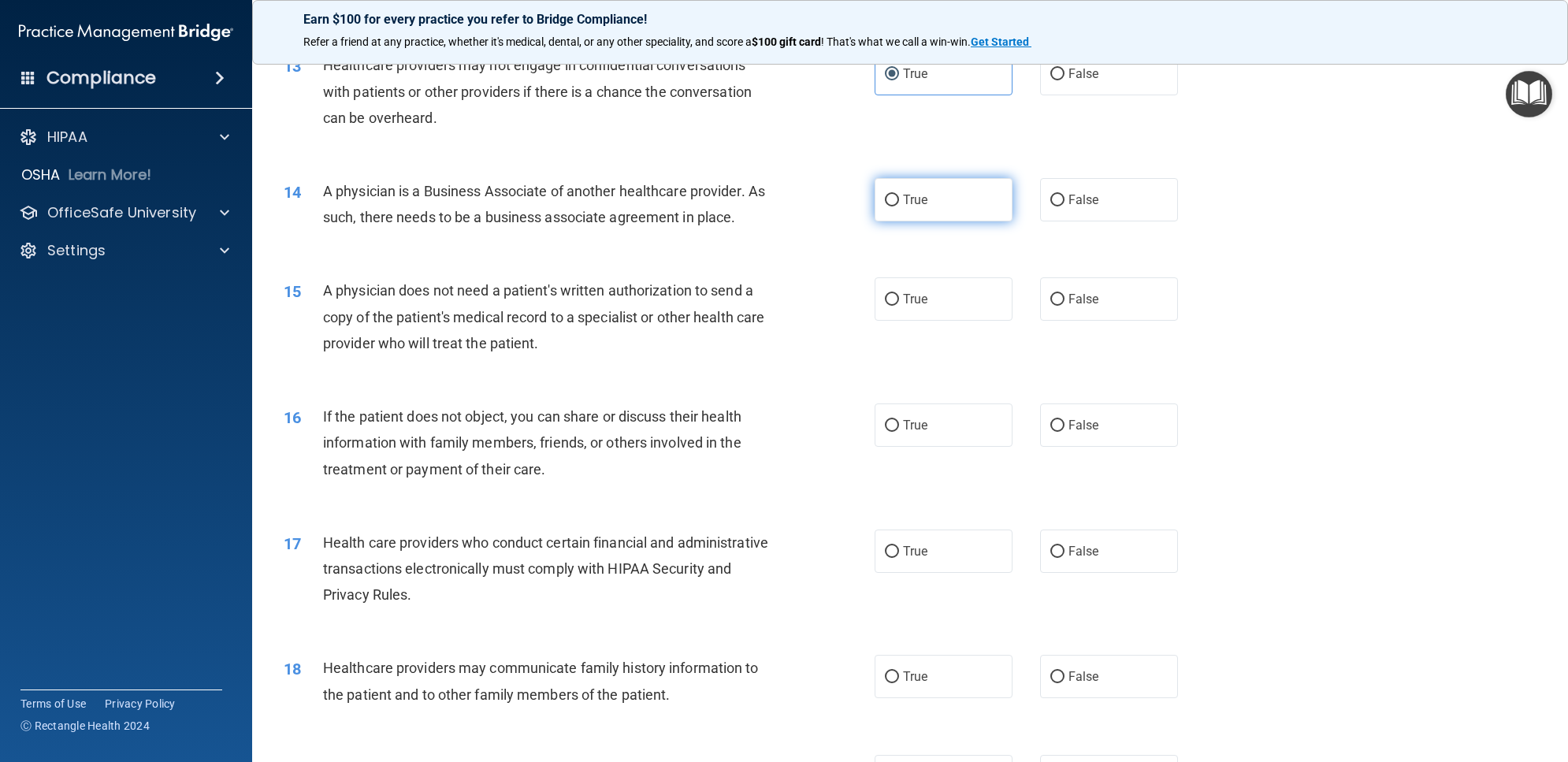
click at [936, 206] on label "True" at bounding box center [944, 200] width 138 height 43
click at [899, 206] on input "True" at bounding box center [892, 200] width 14 height 12
radio input "true"
click at [938, 302] on label "True" at bounding box center [944, 299] width 138 height 43
click at [899, 302] on input "True" at bounding box center [892, 300] width 14 height 12
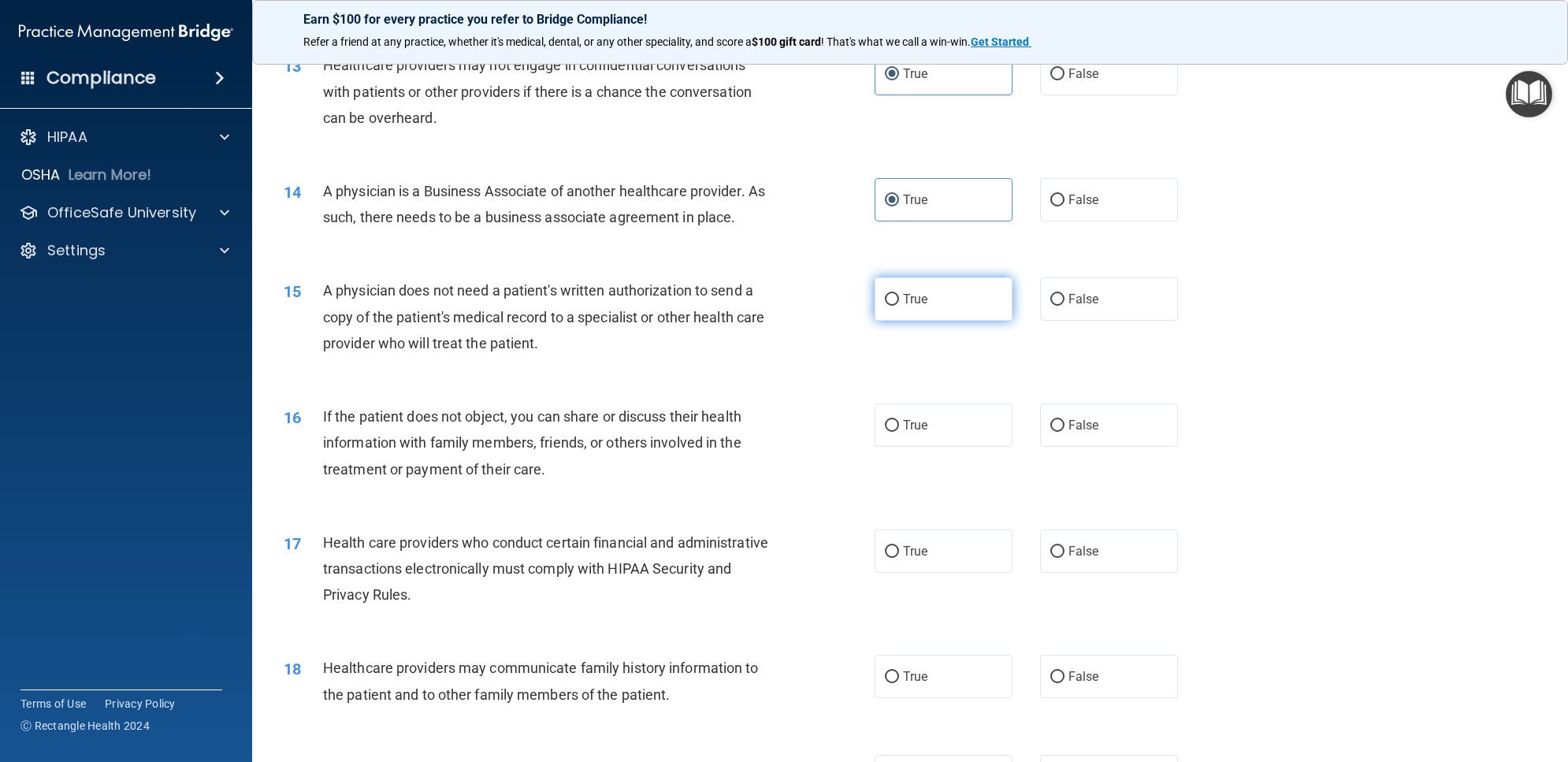
radio input "true"
click at [923, 408] on label "True" at bounding box center [944, 425] width 138 height 43
click at [899, 420] on input "True" at bounding box center [892, 426] width 14 height 12
radio input "true"
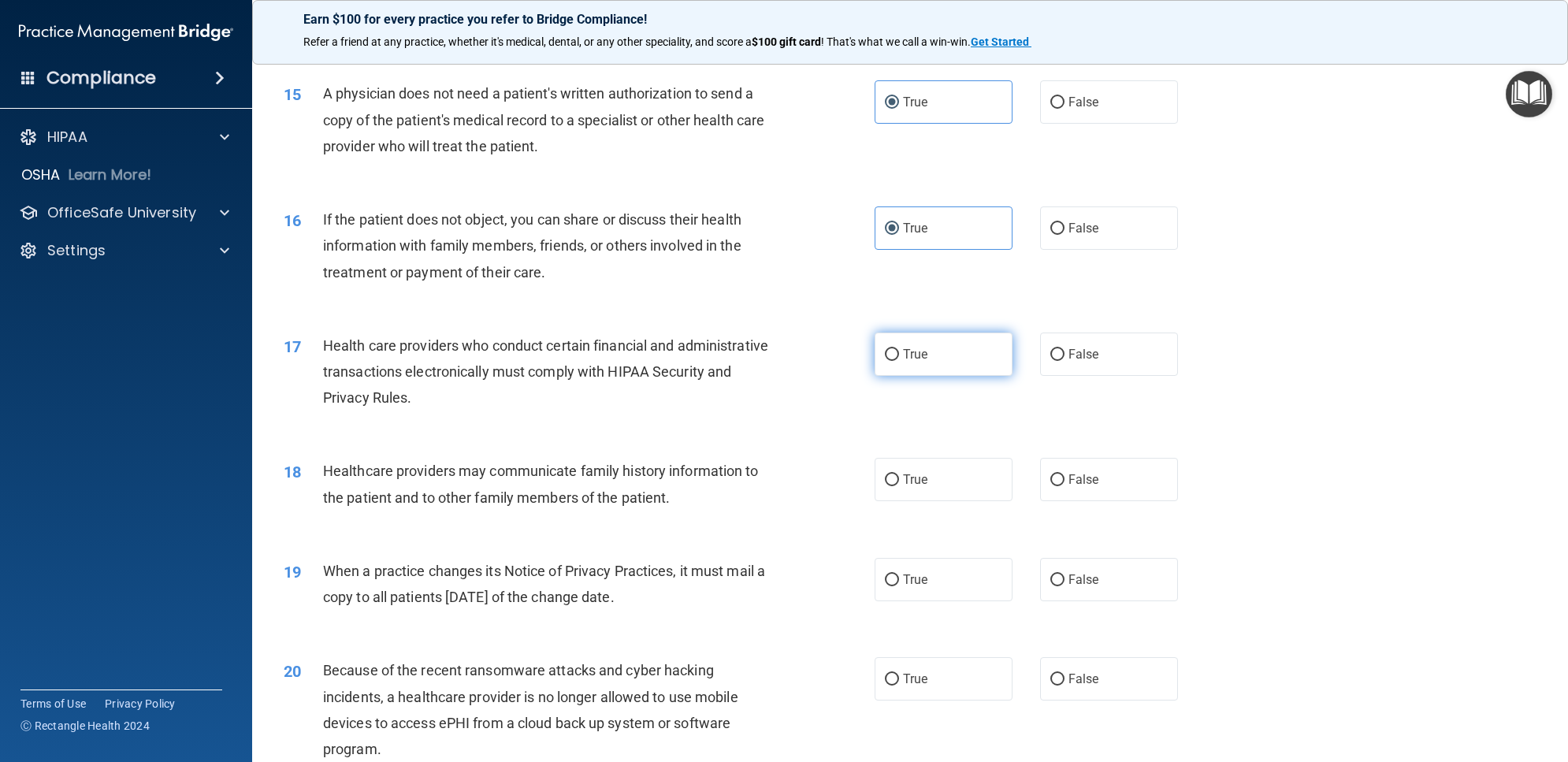
click at [945, 370] on label "True" at bounding box center [944, 353] width 138 height 43
click at [899, 361] on input "True" at bounding box center [892, 355] width 14 height 12
radio input "true"
click at [962, 483] on label "True" at bounding box center [944, 479] width 138 height 43
click at [899, 483] on input "True" at bounding box center [892, 480] width 14 height 12
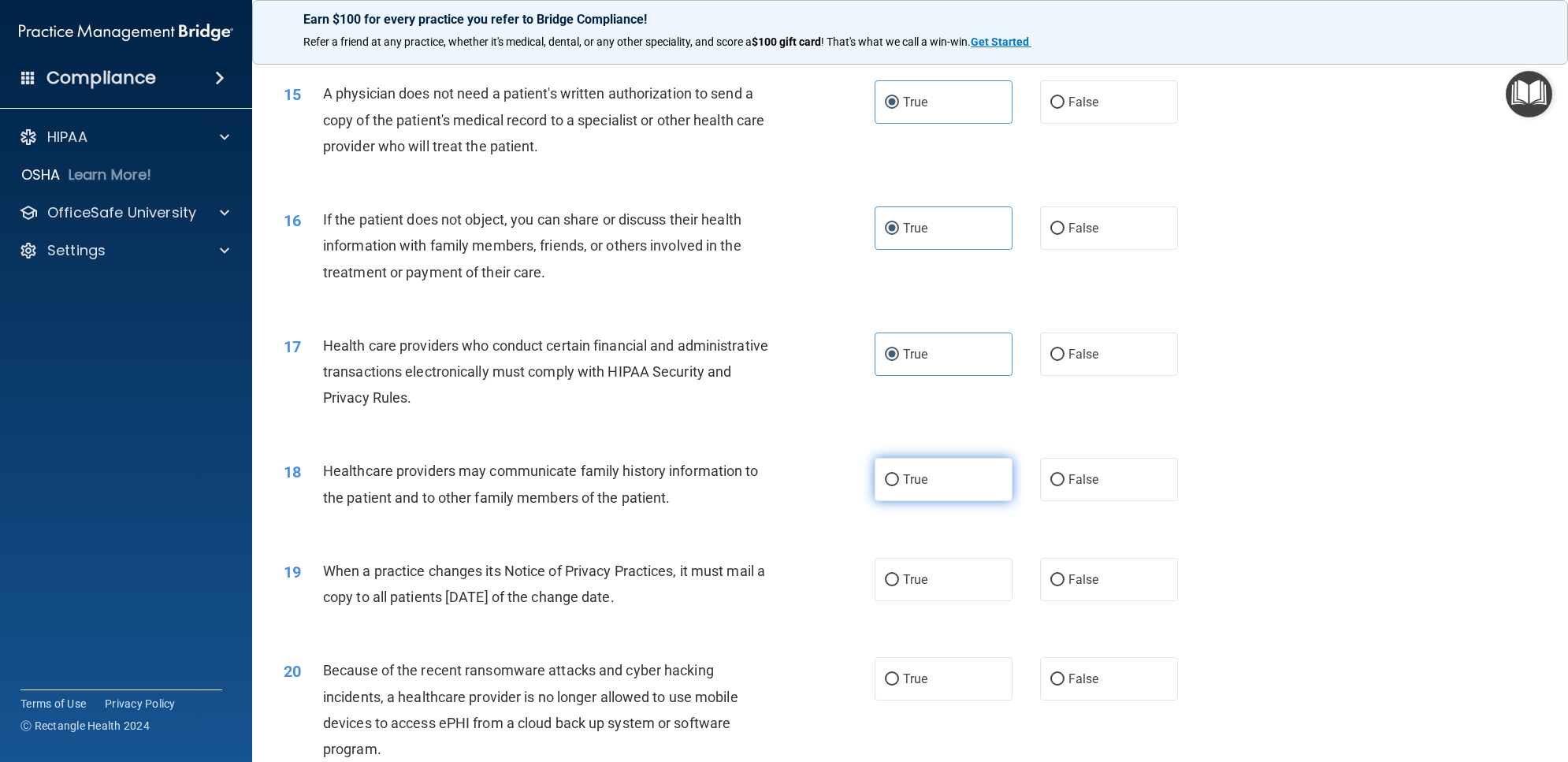
radio input "true"
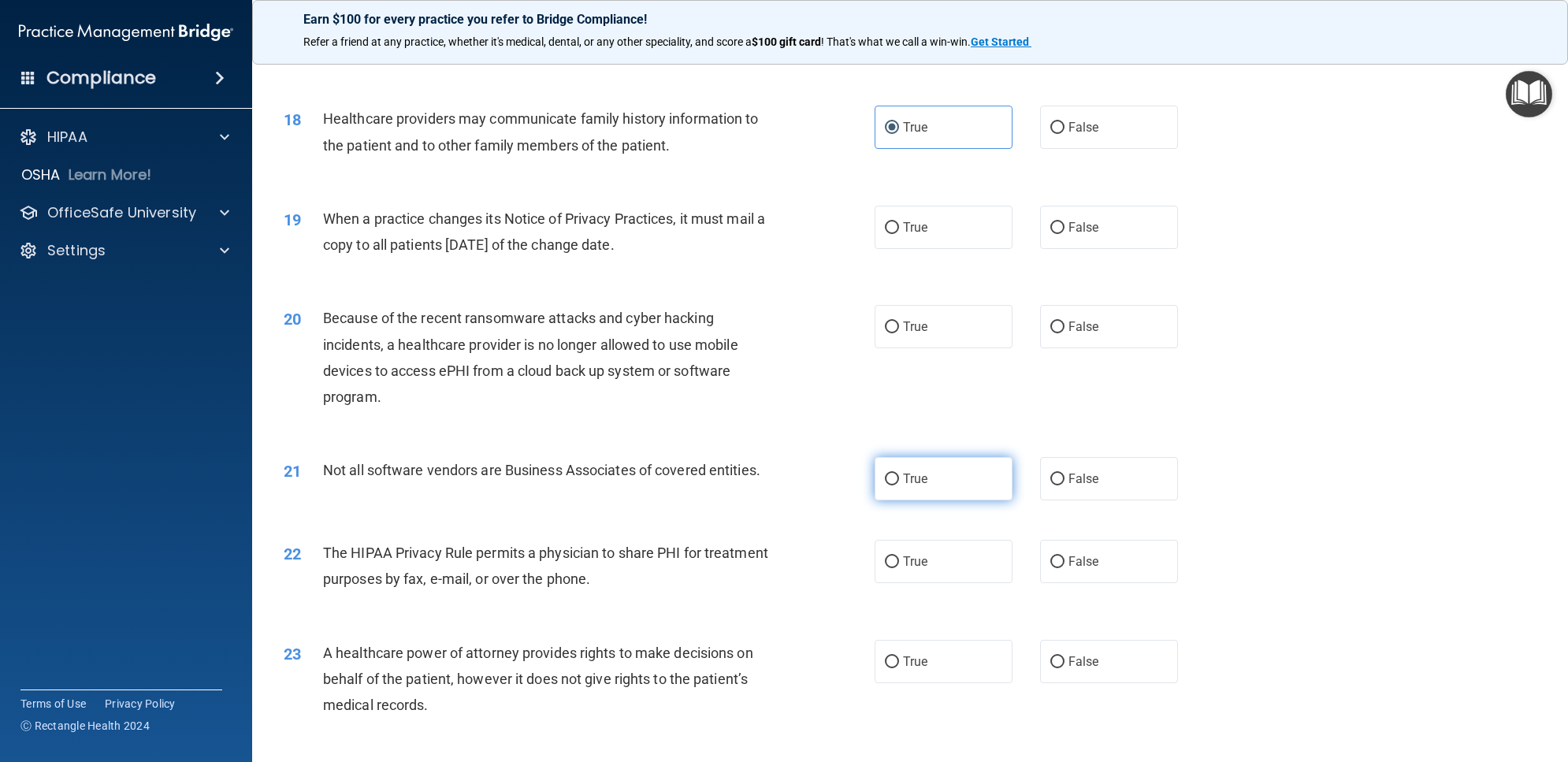
scroll to position [2069, 0]
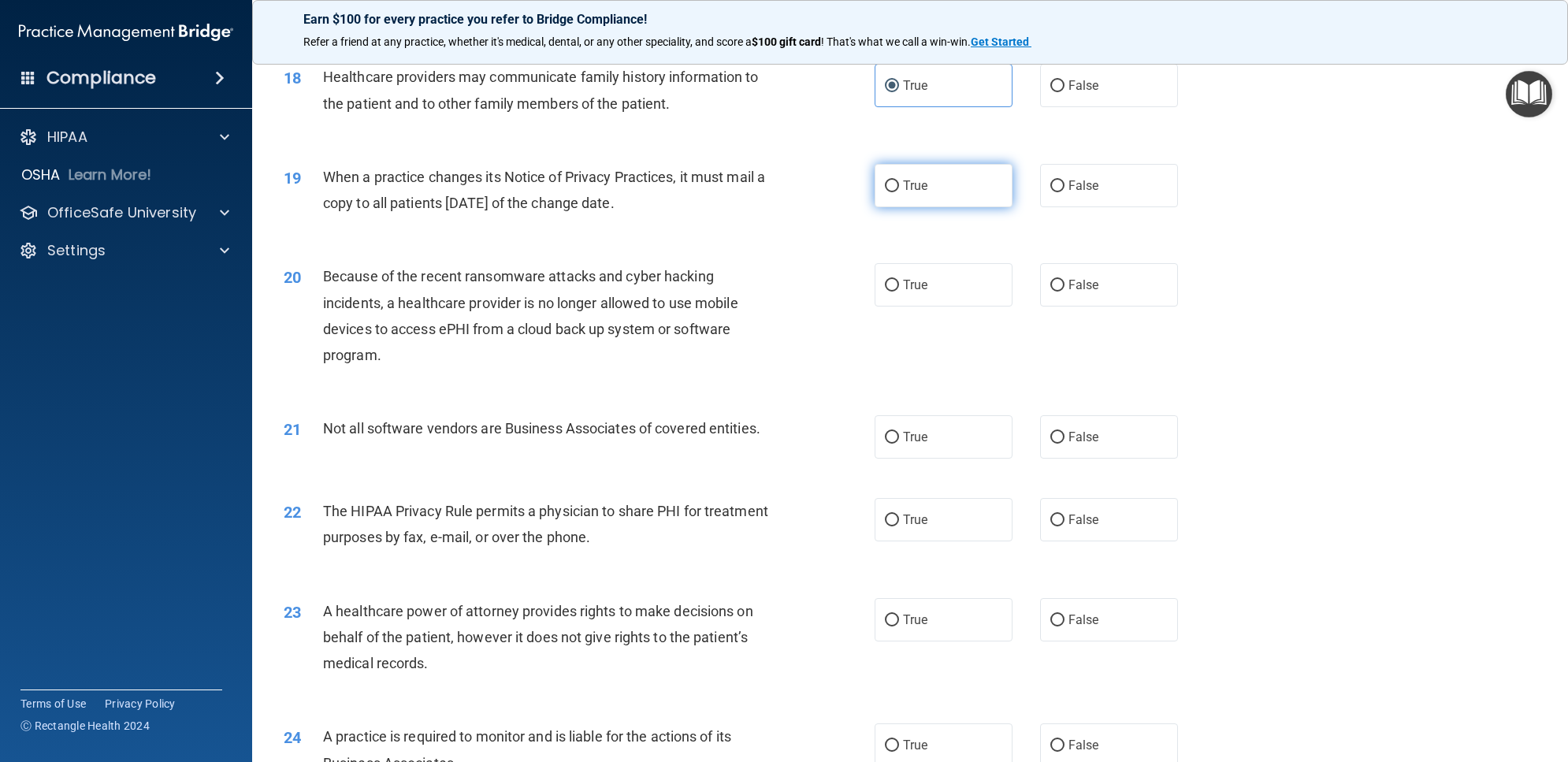
click at [960, 182] on label "True" at bounding box center [944, 185] width 138 height 43
click at [899, 182] on input "True" at bounding box center [892, 186] width 14 height 12
radio input "true"
click at [962, 282] on label "True" at bounding box center [944, 285] width 138 height 43
click at [899, 282] on input "True" at bounding box center [892, 285] width 14 height 12
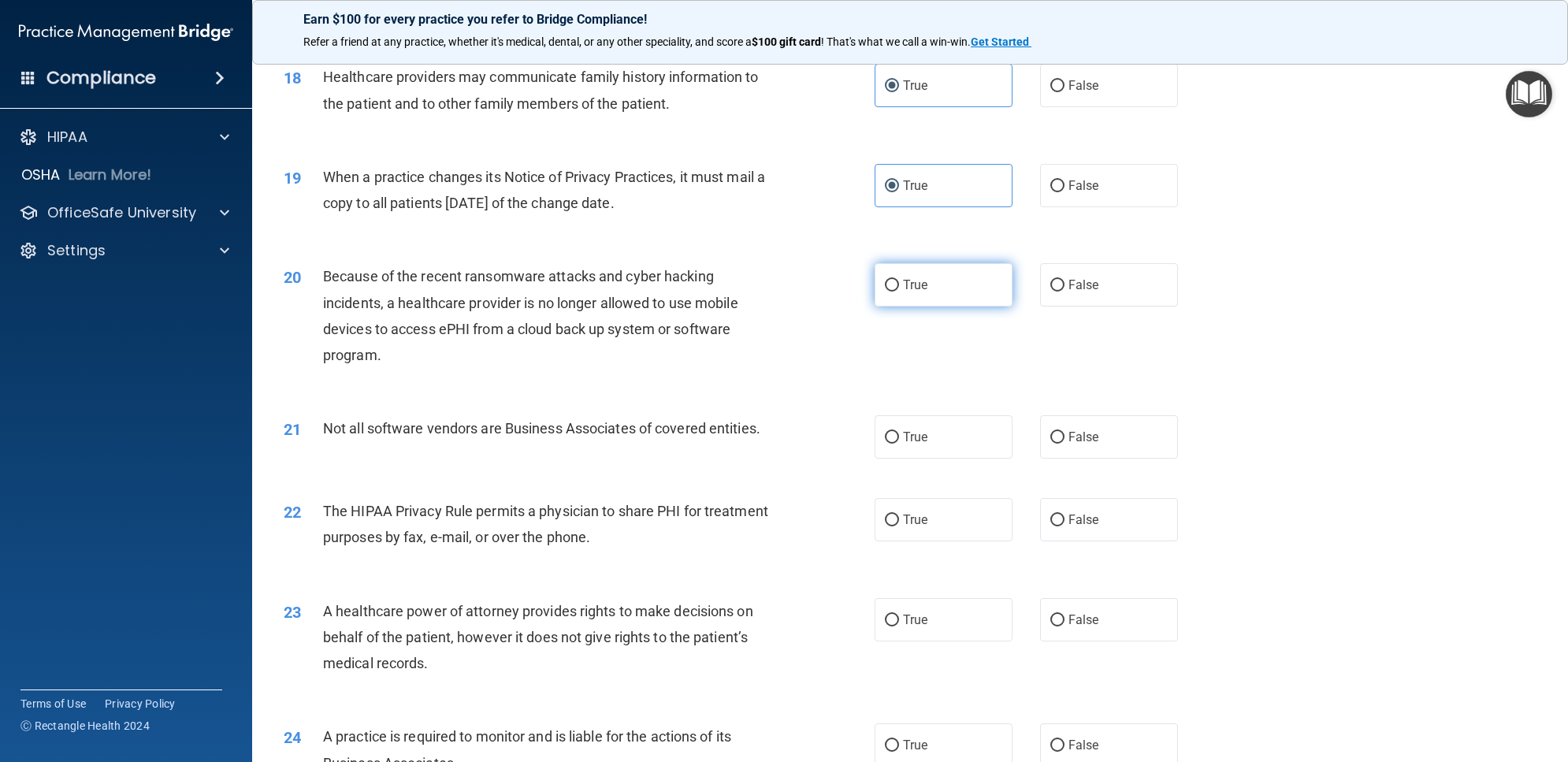
radio input "true"
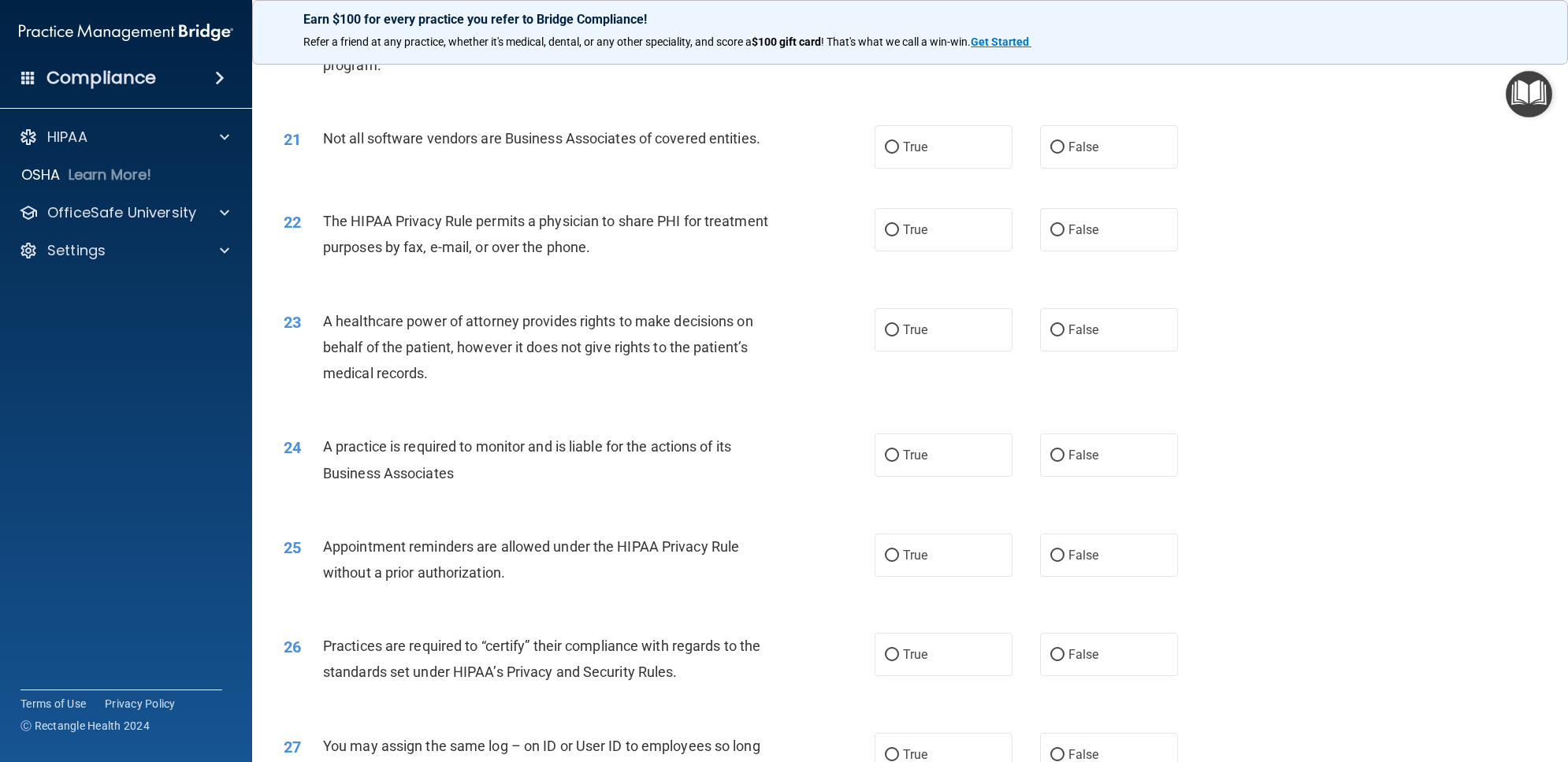
scroll to position [2364, 0]
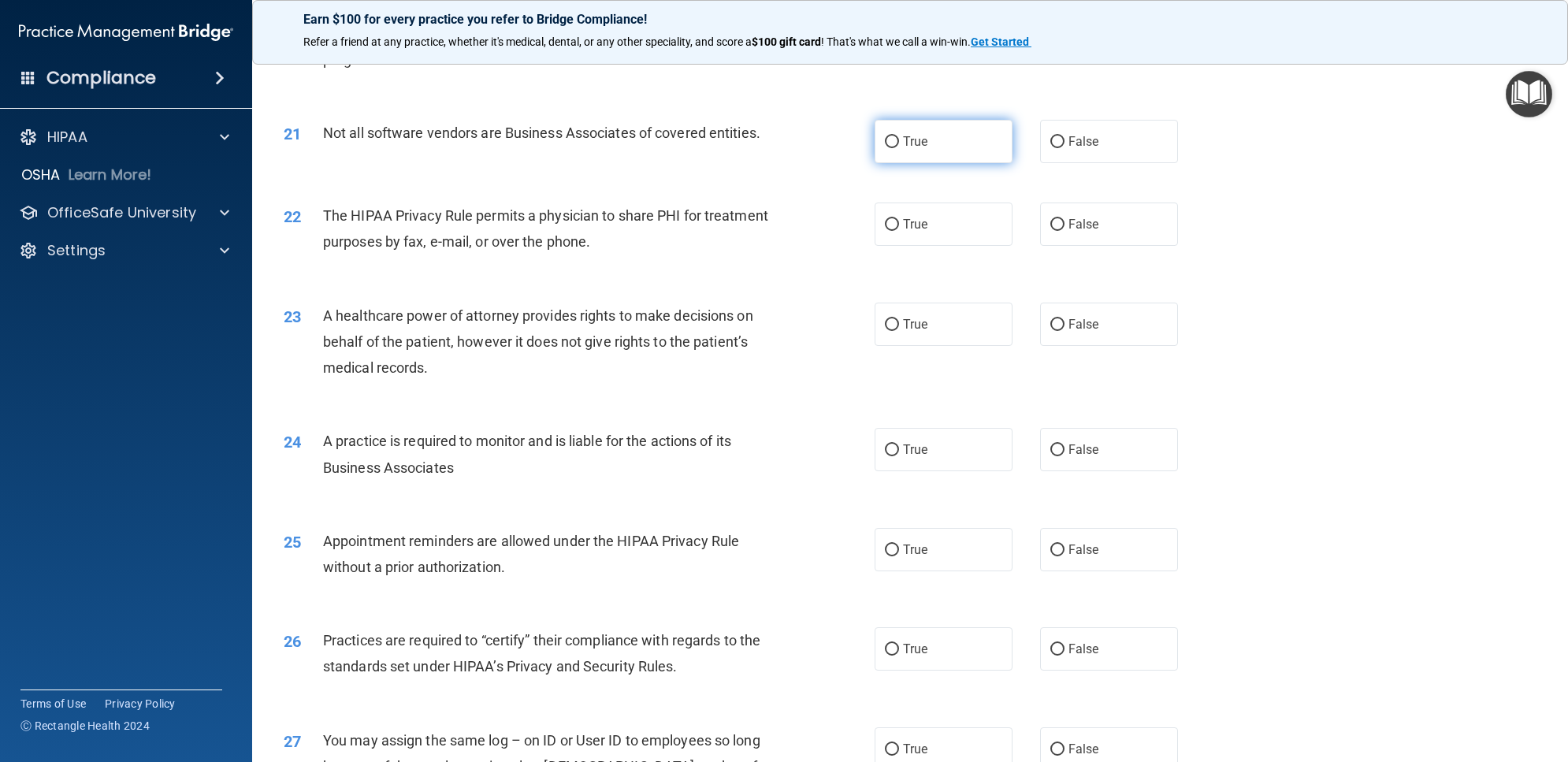
click at [941, 138] on label "True" at bounding box center [944, 141] width 138 height 43
click at [899, 138] on input "True" at bounding box center [892, 142] width 14 height 12
radio input "true"
click at [956, 234] on label "True" at bounding box center [944, 223] width 138 height 43
click at [899, 231] on input "True" at bounding box center [892, 225] width 14 height 12
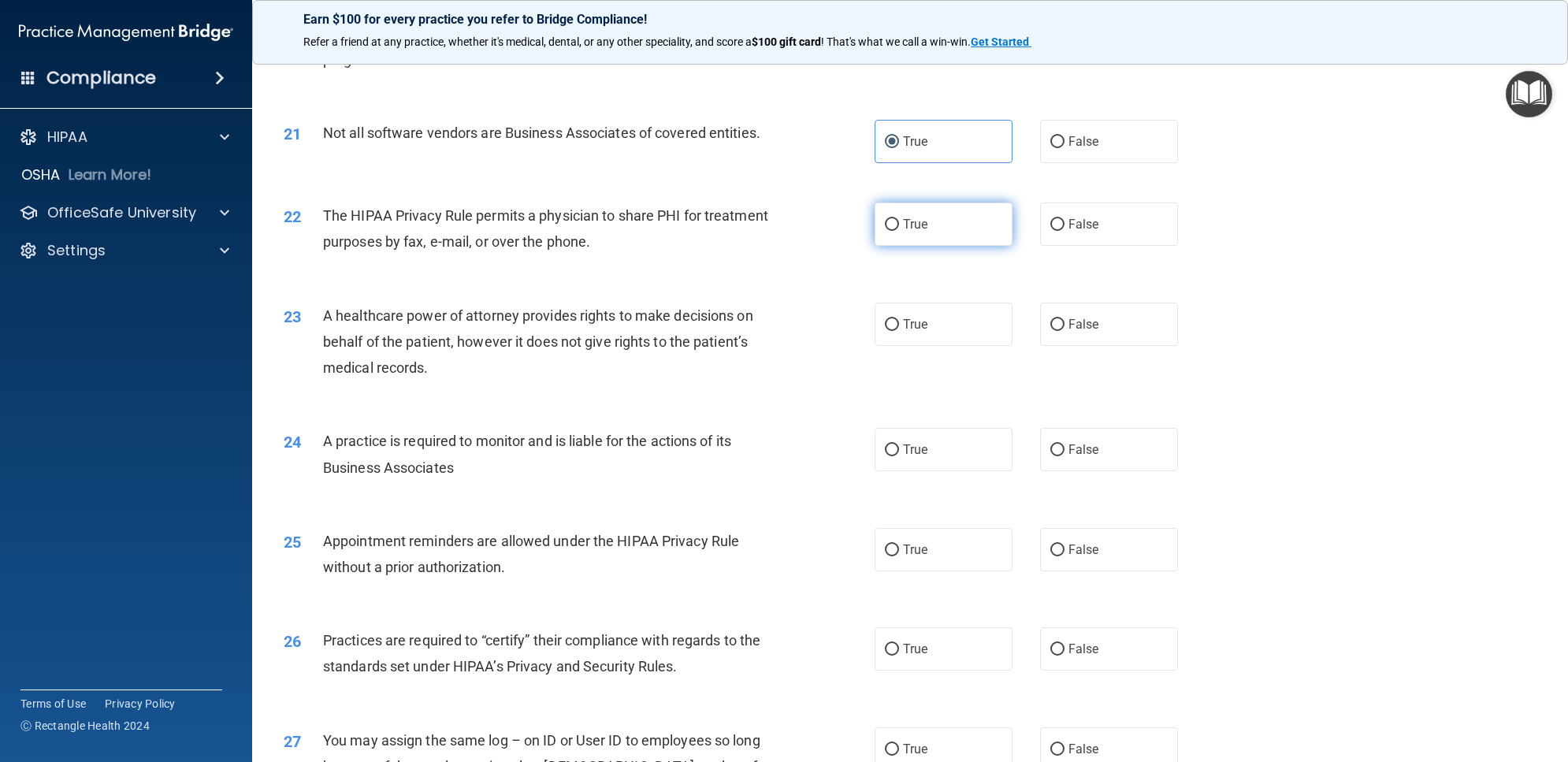
radio input "true"
drag, startPoint x: 953, startPoint y: 332, endPoint x: 953, endPoint y: 354, distance: 22.0
click at [953, 335] on label "True" at bounding box center [944, 324] width 138 height 43
click at [899, 331] on input "True" at bounding box center [892, 325] width 14 height 12
radio input "true"
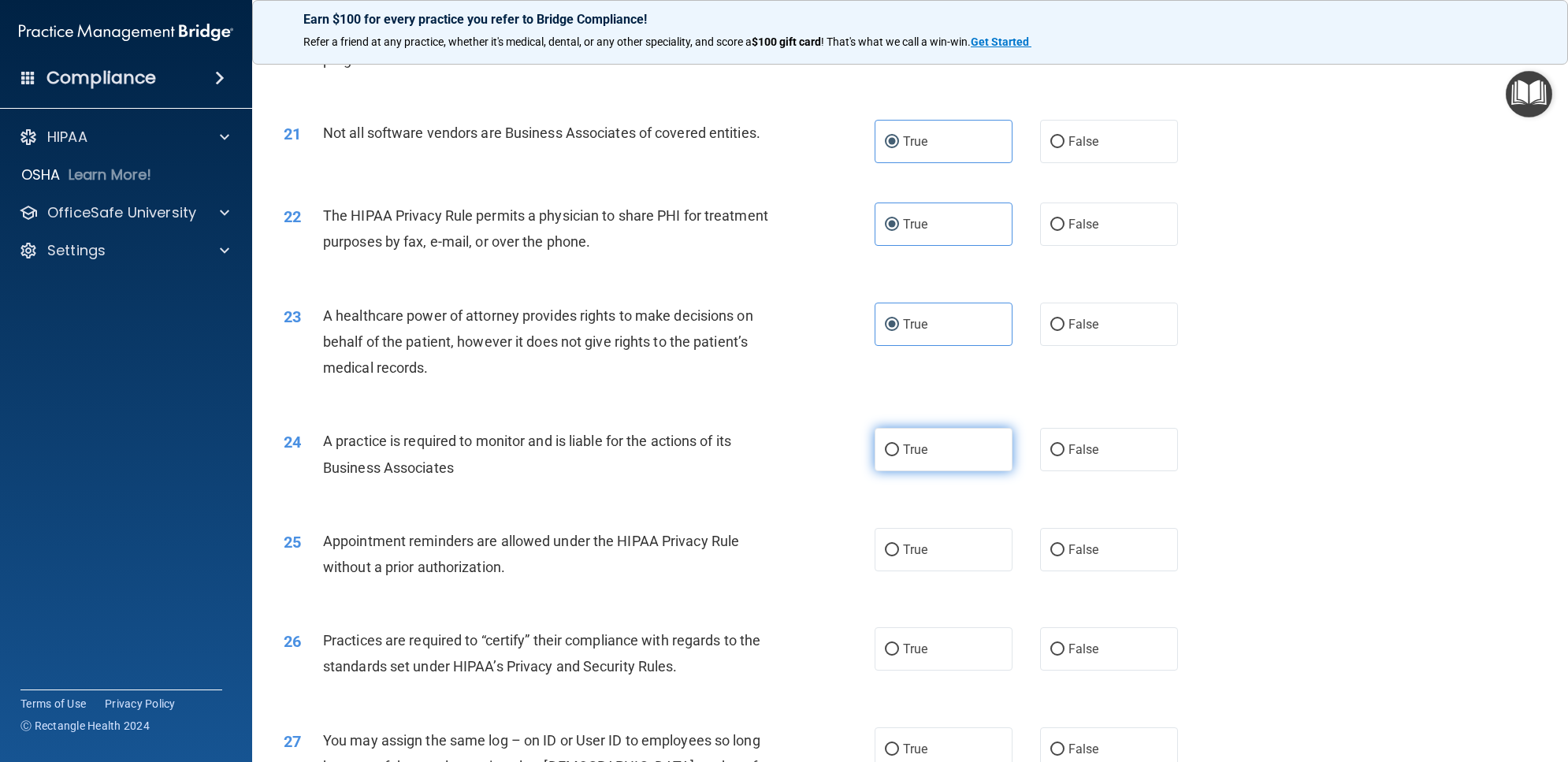
click at [936, 437] on label "True" at bounding box center [944, 449] width 138 height 43
click at [899, 444] on input "True" at bounding box center [892, 450] width 14 height 12
radio input "true"
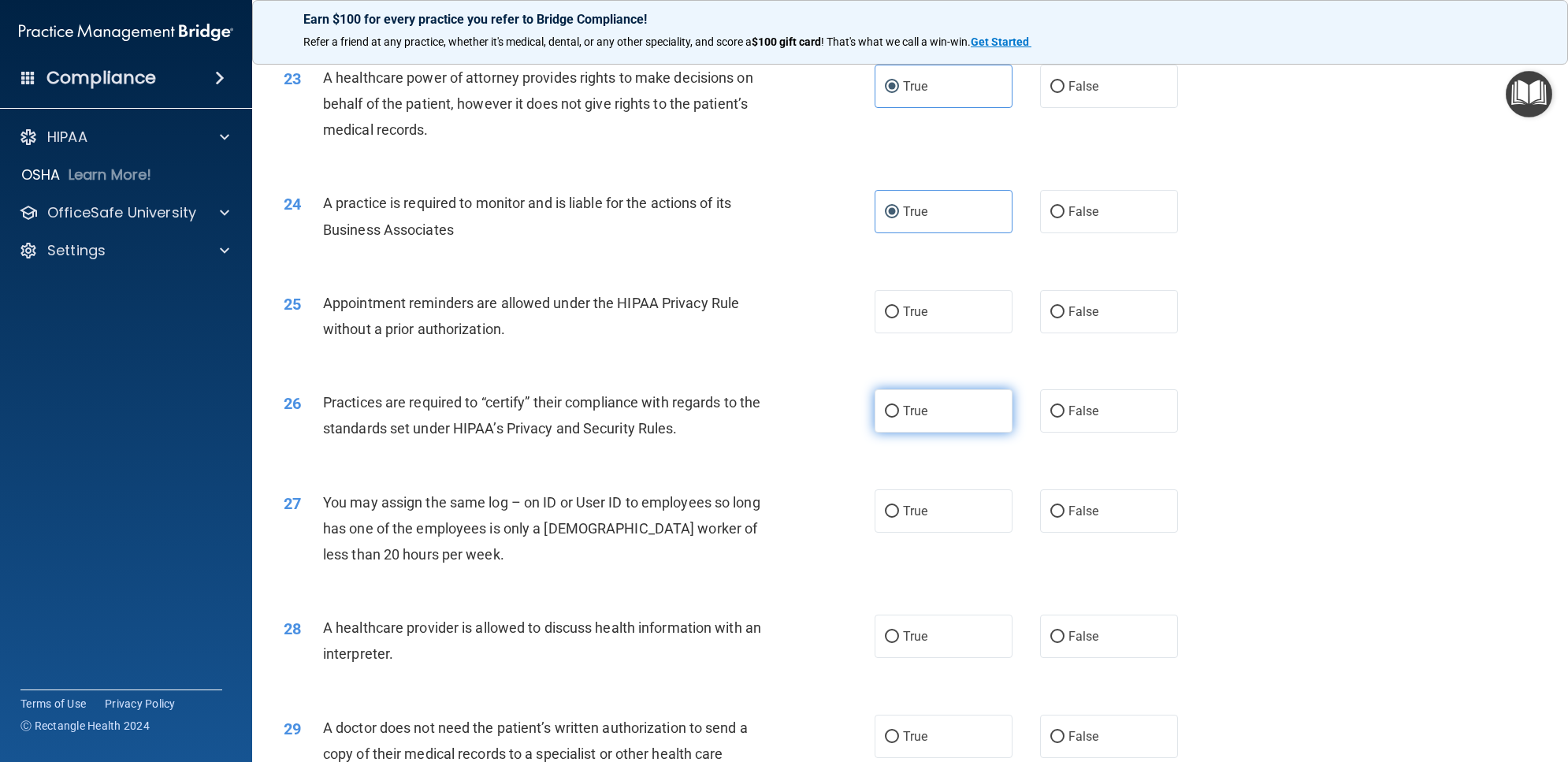
scroll to position [2660, 0]
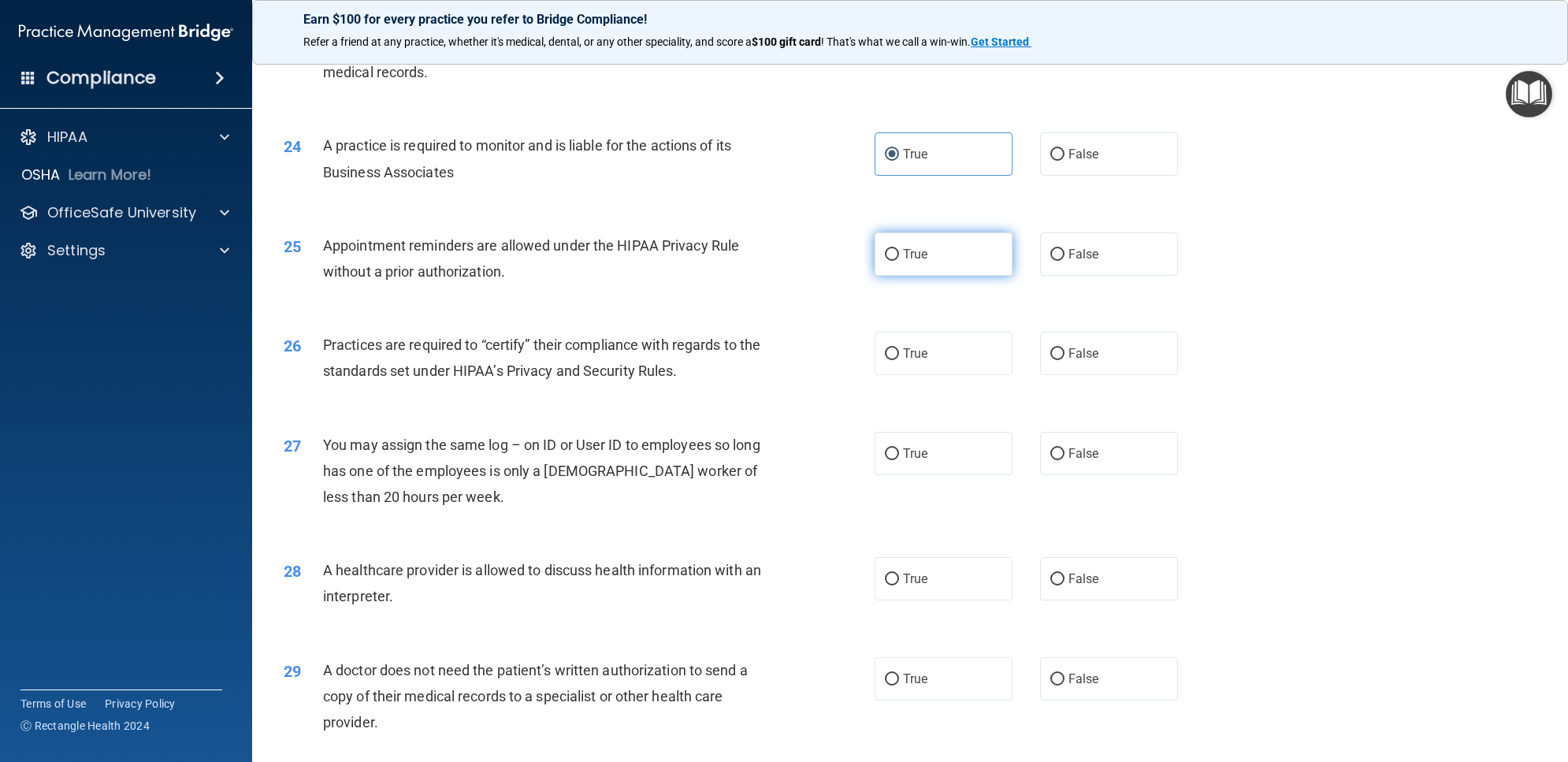
click at [903, 252] on span "True" at bounding box center [915, 254] width 25 height 15
click at [899, 252] on input "True" at bounding box center [892, 255] width 14 height 12
radio input "true"
click at [927, 349] on label "True" at bounding box center [944, 353] width 138 height 43
click at [899, 349] on input "True" at bounding box center [892, 354] width 14 height 12
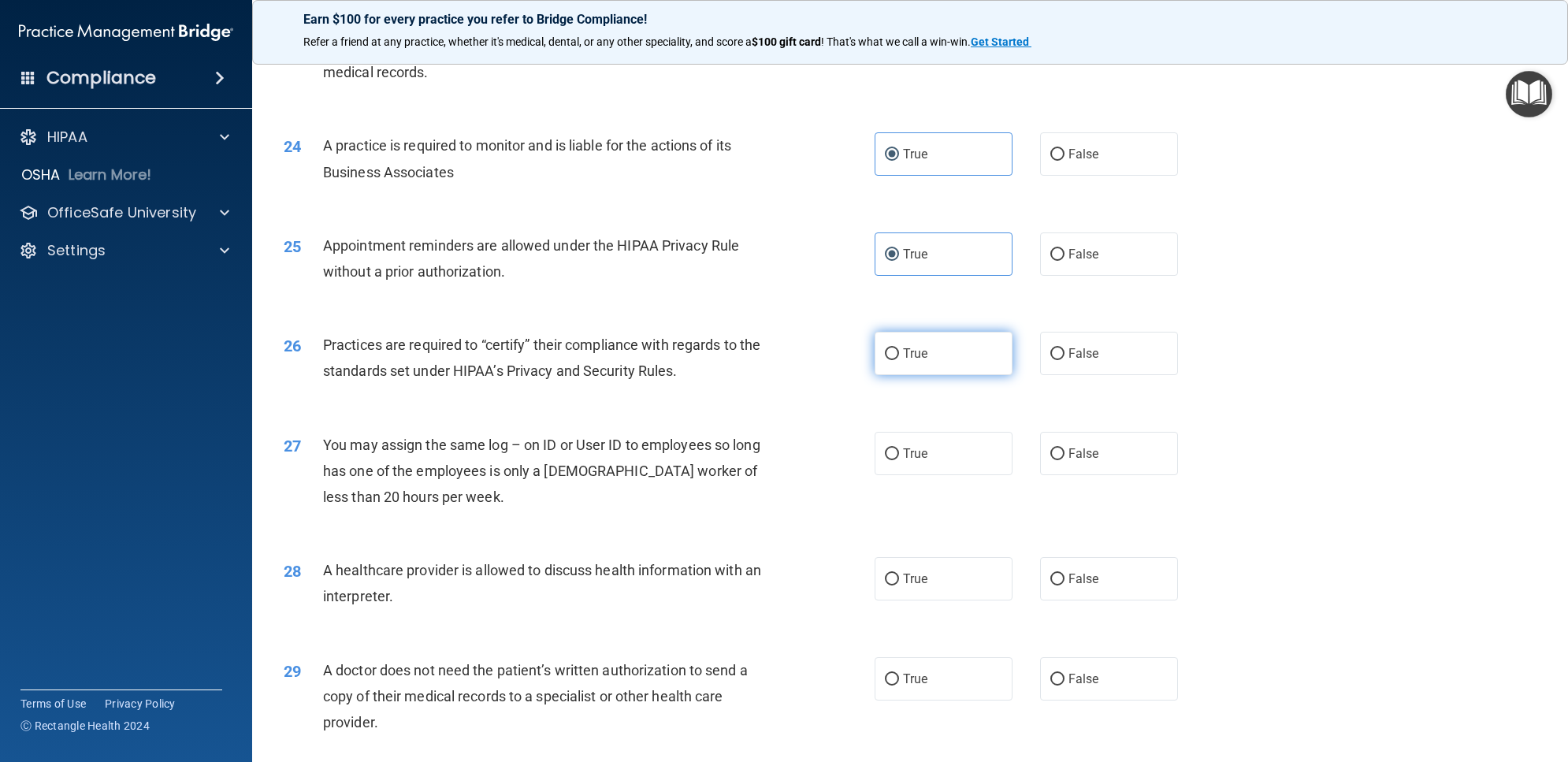
radio input "true"
click at [926, 445] on label "True" at bounding box center [944, 453] width 138 height 43
click at [899, 449] on input "True" at bounding box center [892, 454] width 14 height 12
radio input "true"
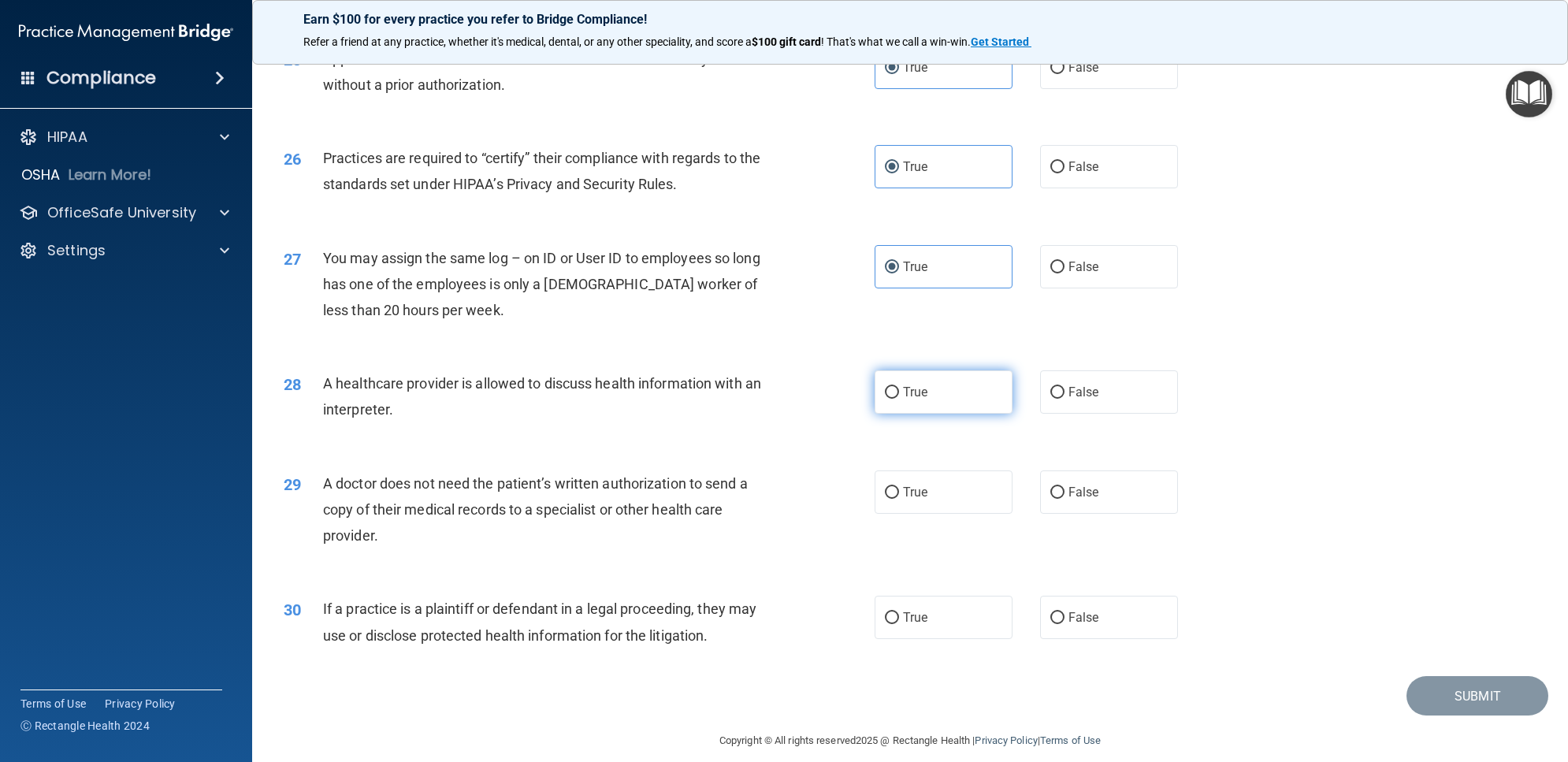
scroll to position [2865, 0]
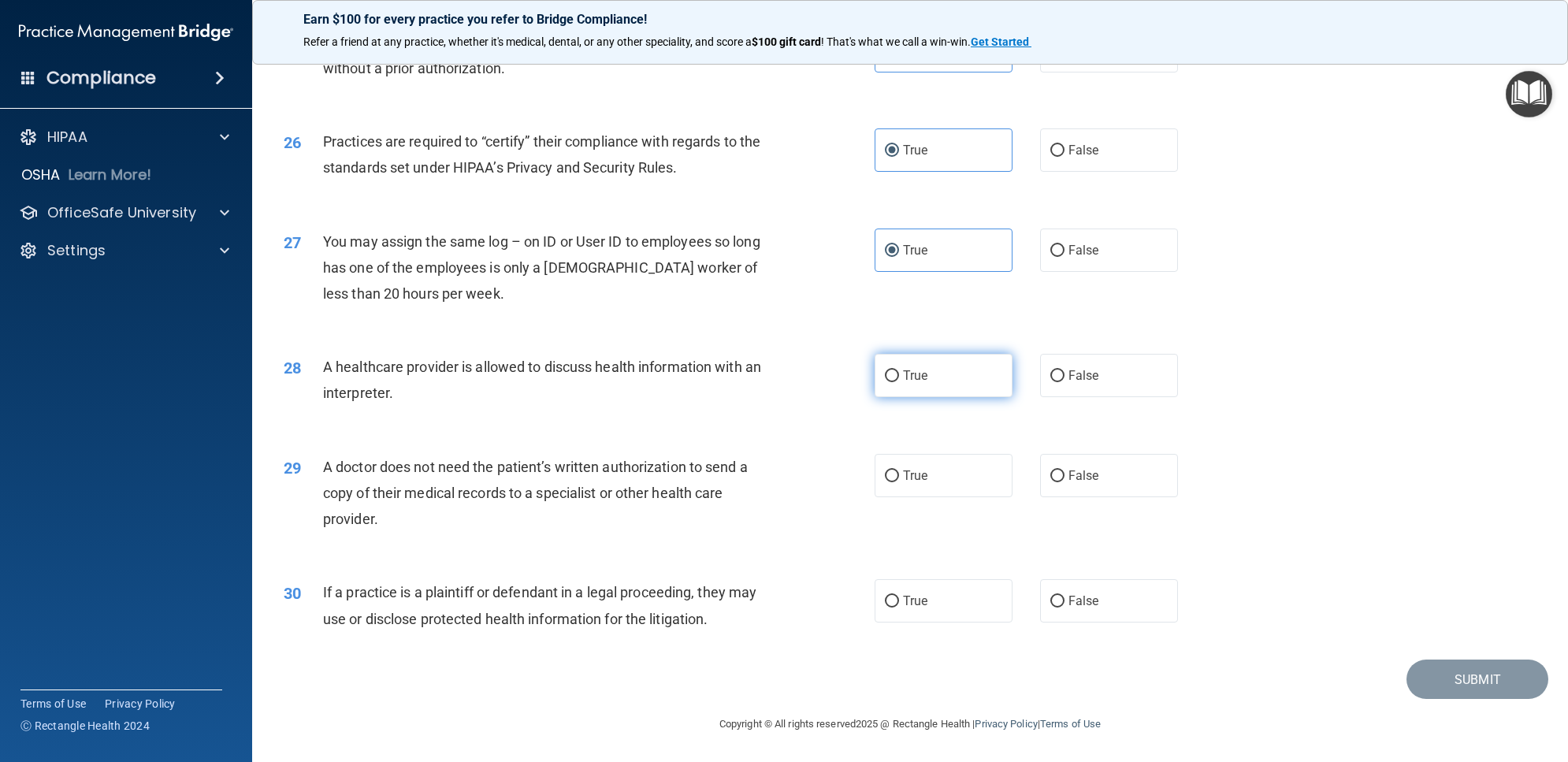
click at [916, 387] on label "True" at bounding box center [944, 375] width 138 height 43
click at [899, 382] on input "True" at bounding box center [892, 376] width 14 height 12
radio input "true"
drag, startPoint x: 938, startPoint y: 475, endPoint x: 920, endPoint y: 549, distance: 76.2
click at [938, 477] on label "True" at bounding box center [944, 475] width 138 height 43
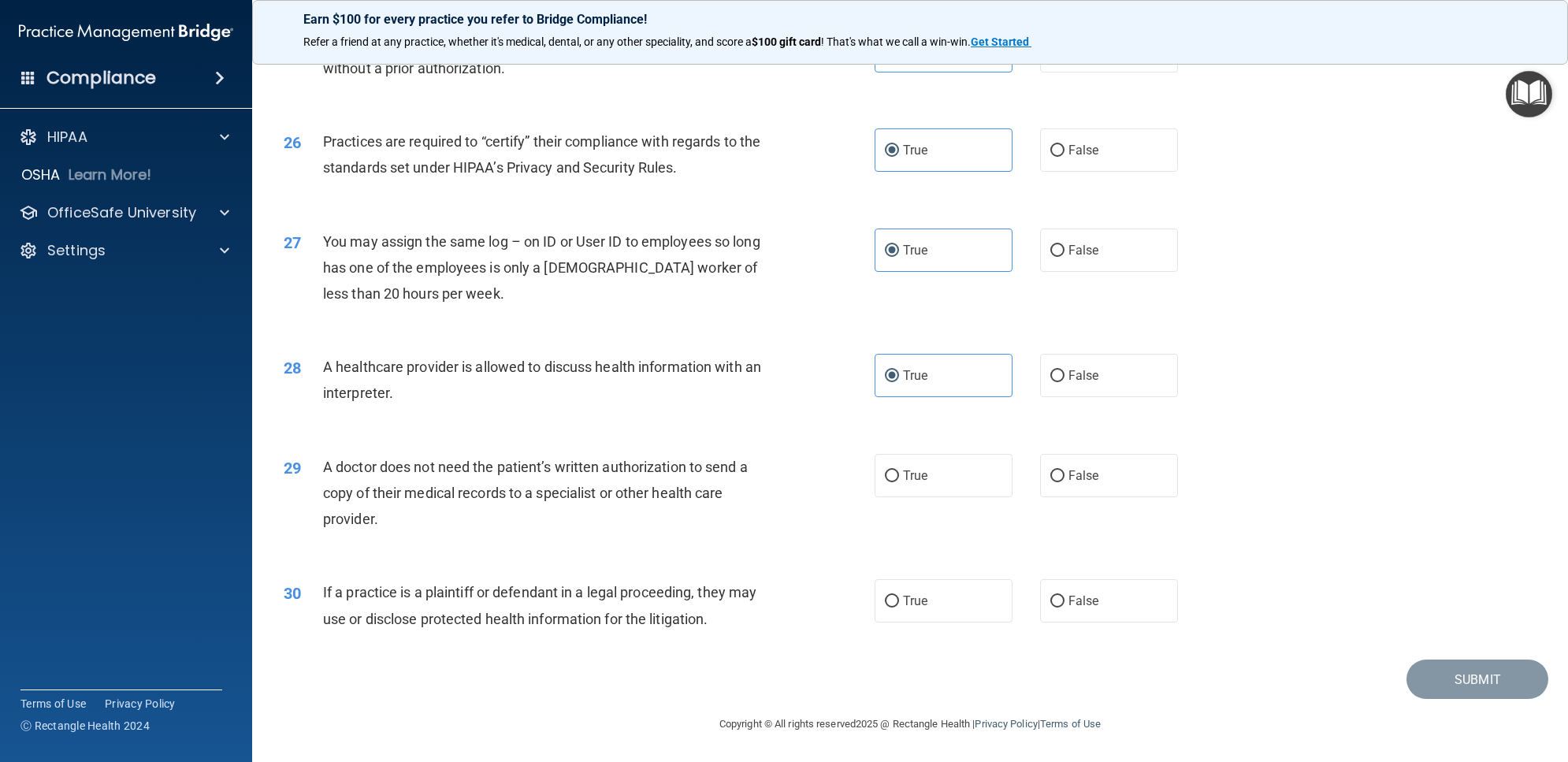
click at [899, 477] on input "True" at bounding box center [892, 477] width 14 height 12
radio input "true"
click at [931, 588] on label "True" at bounding box center [944, 601] width 138 height 43
click at [899, 595] on input "True" at bounding box center [892, 601] width 14 height 12
radio input "true"
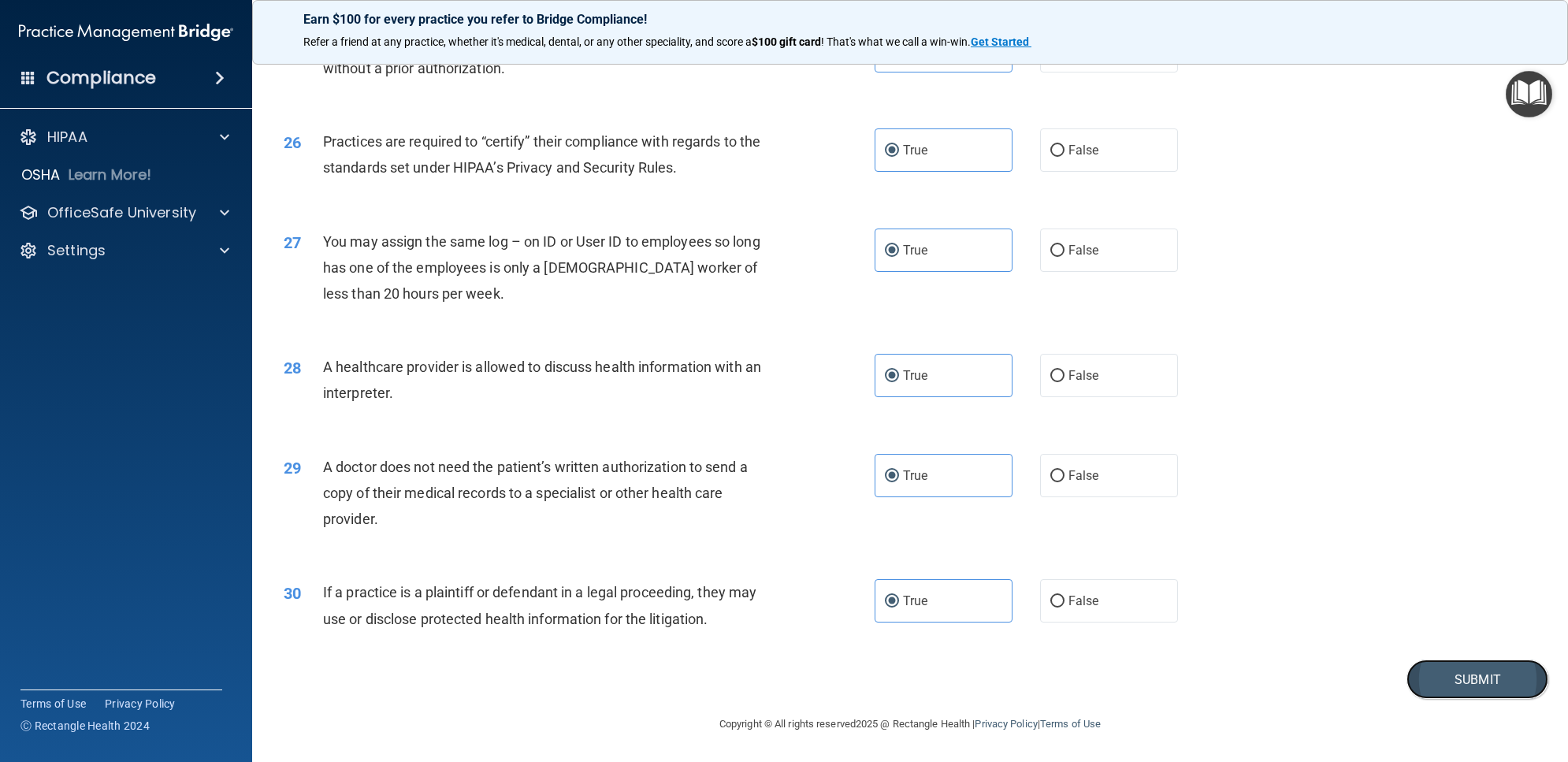
click at [1430, 675] on button "Submit" at bounding box center [1477, 679] width 142 height 40
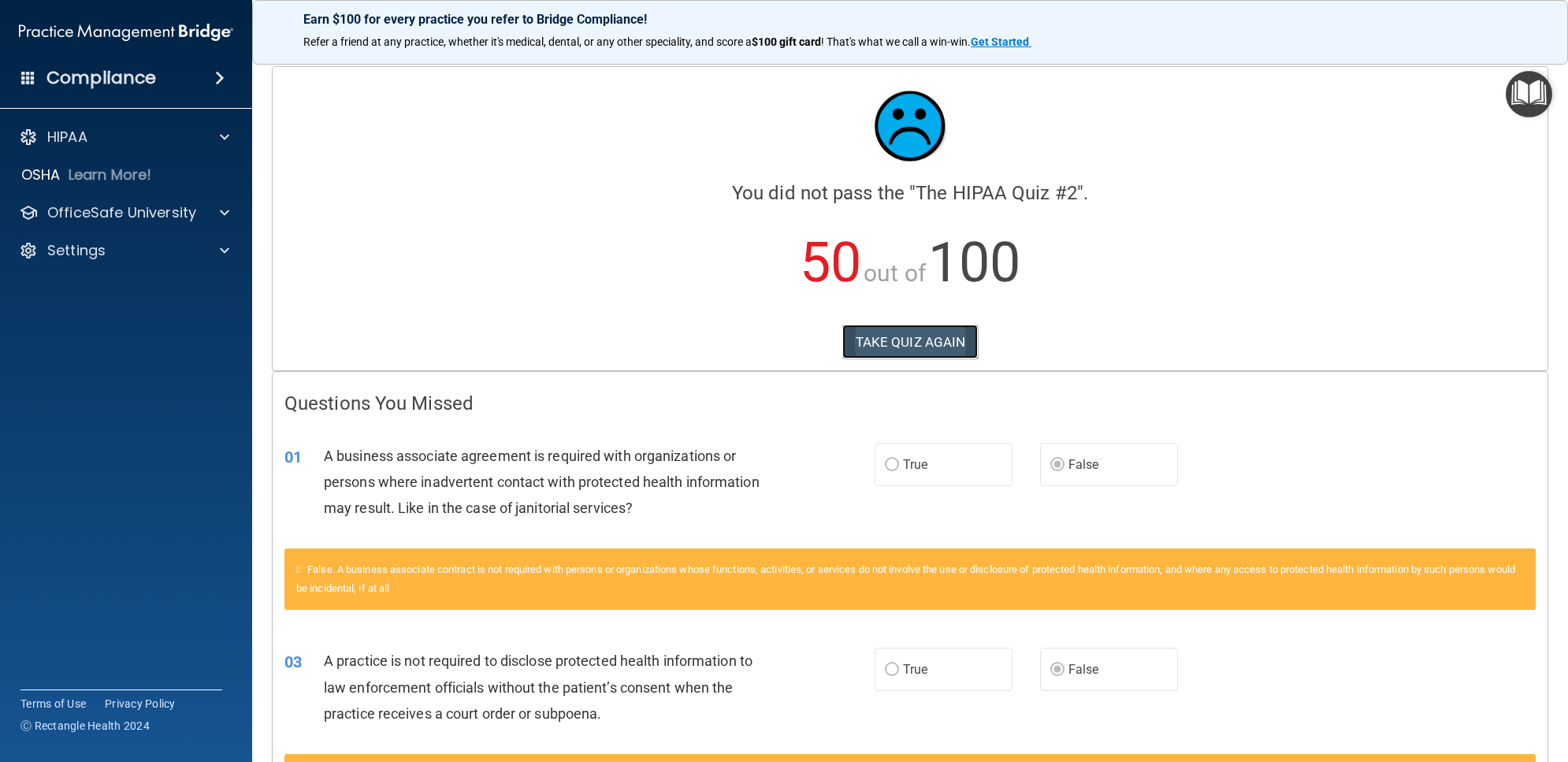
click at [950, 335] on button "TAKE QUIZ AGAIN" at bounding box center [911, 341] width 136 height 35
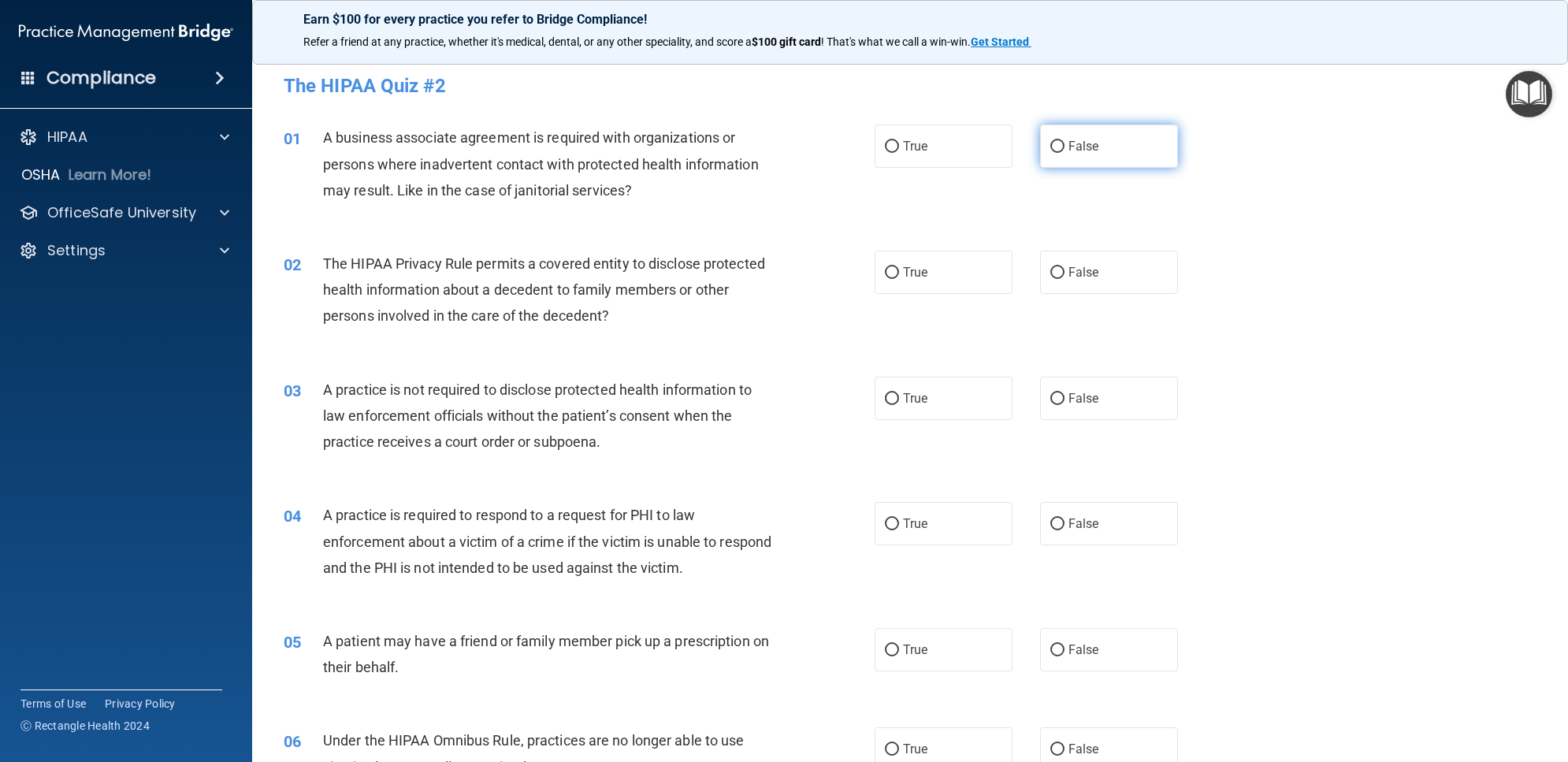
click at [1040, 147] on label "False" at bounding box center [1108, 146] width 138 height 43
click at [1050, 147] on input "False" at bounding box center [1057, 147] width 14 height 12
radio input "true"
click at [987, 273] on label "True" at bounding box center [944, 272] width 138 height 43
click at [899, 273] on input "True" at bounding box center [892, 273] width 14 height 12
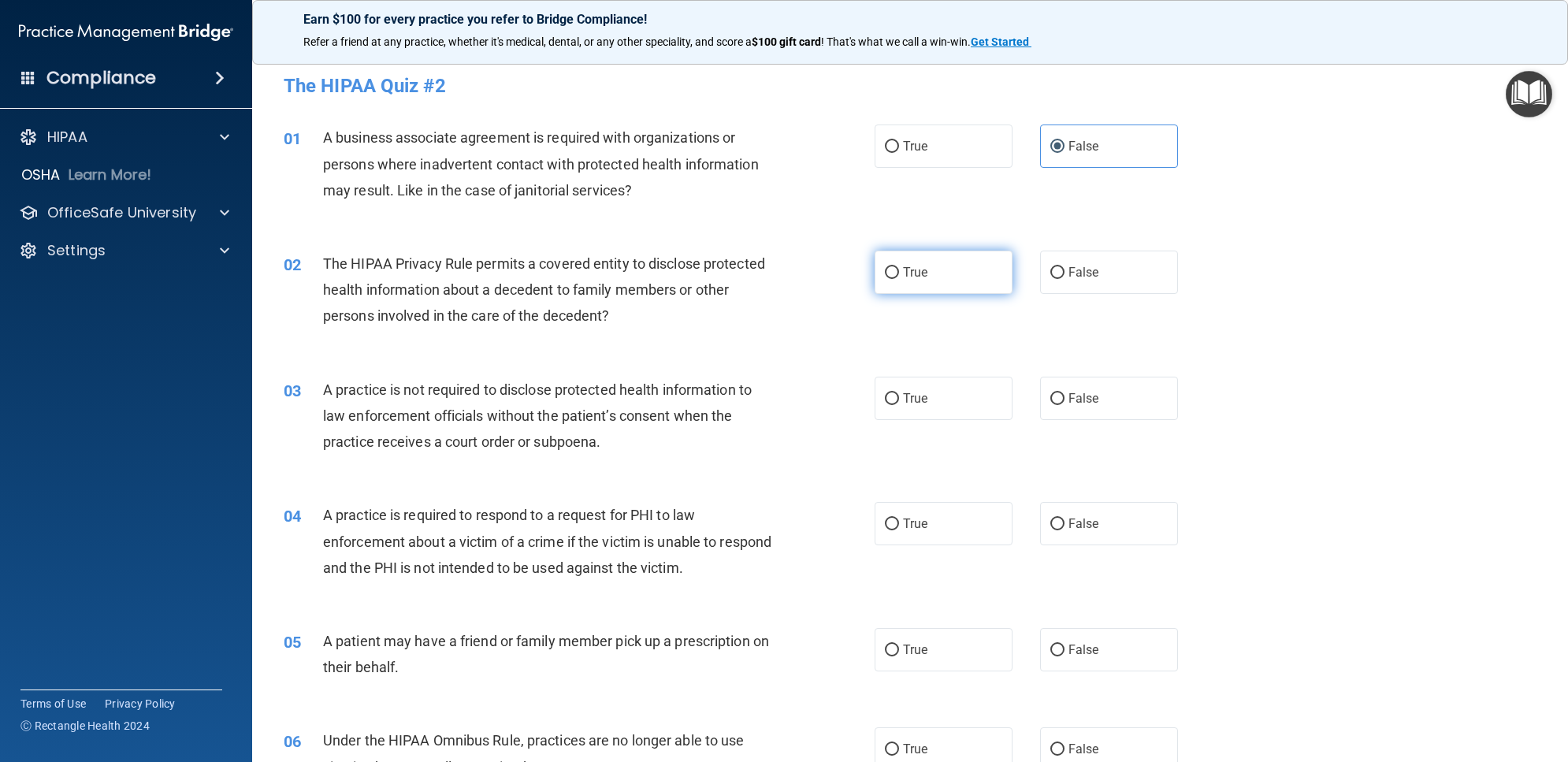
radio input "true"
click at [1075, 292] on label "False" at bounding box center [1108, 272] width 138 height 43
click at [1064, 279] on input "False" at bounding box center [1057, 273] width 14 height 12
radio input "true"
radio input "false"
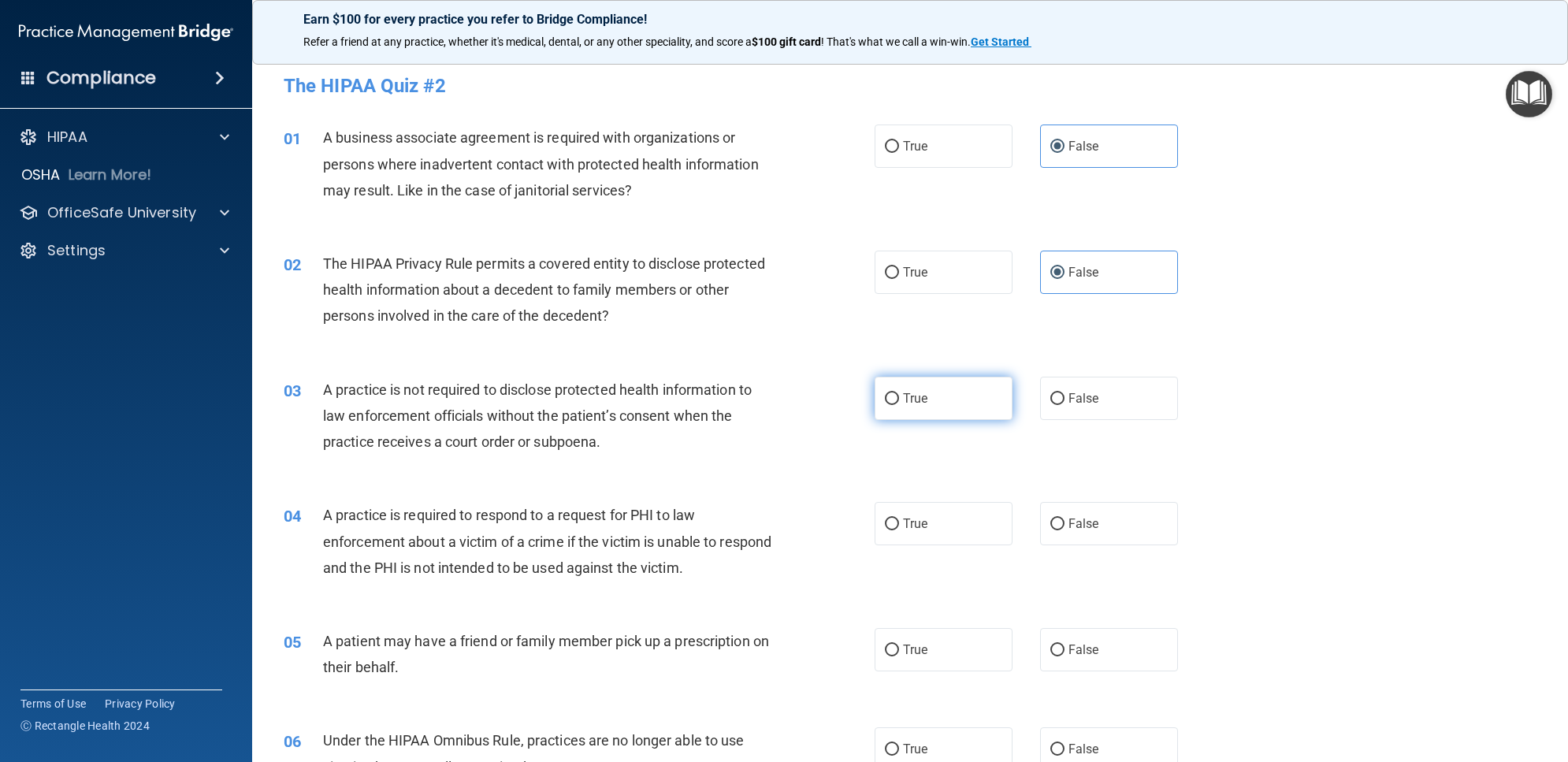
click at [974, 392] on label "True" at bounding box center [944, 398] width 138 height 43
click at [899, 393] on input "True" at bounding box center [892, 399] width 14 height 12
radio input "true"
drag, startPoint x: 950, startPoint y: 516, endPoint x: 963, endPoint y: 506, distance: 16.4
click at [950, 516] on label "True" at bounding box center [944, 523] width 138 height 43
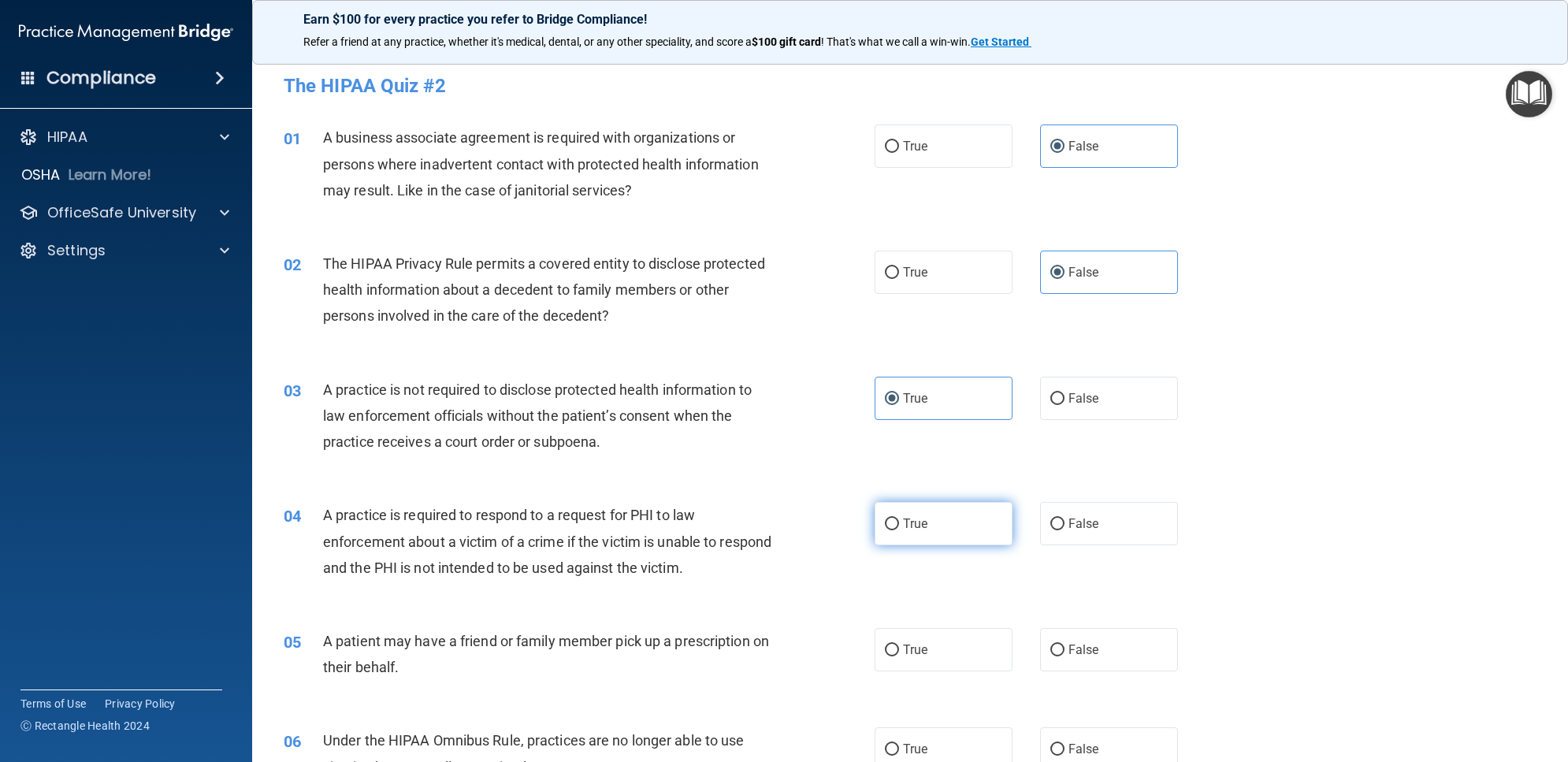
click at [899, 518] on input "True" at bounding box center [892, 524] width 14 height 12
radio input "true"
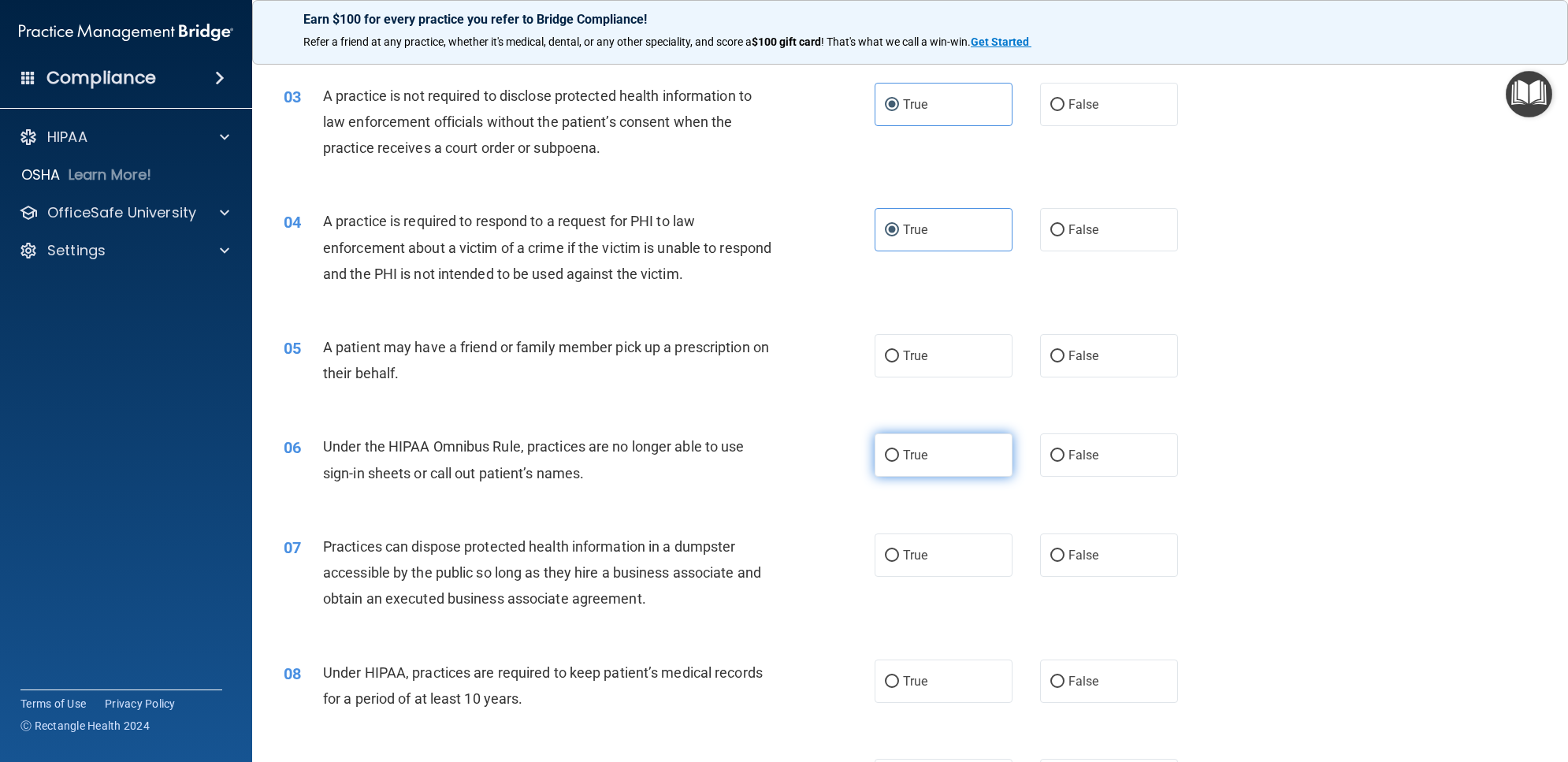
scroll to position [296, 0]
click at [952, 367] on label "True" at bounding box center [944, 353] width 138 height 43
click at [899, 361] on input "True" at bounding box center [892, 355] width 14 height 12
radio input "true"
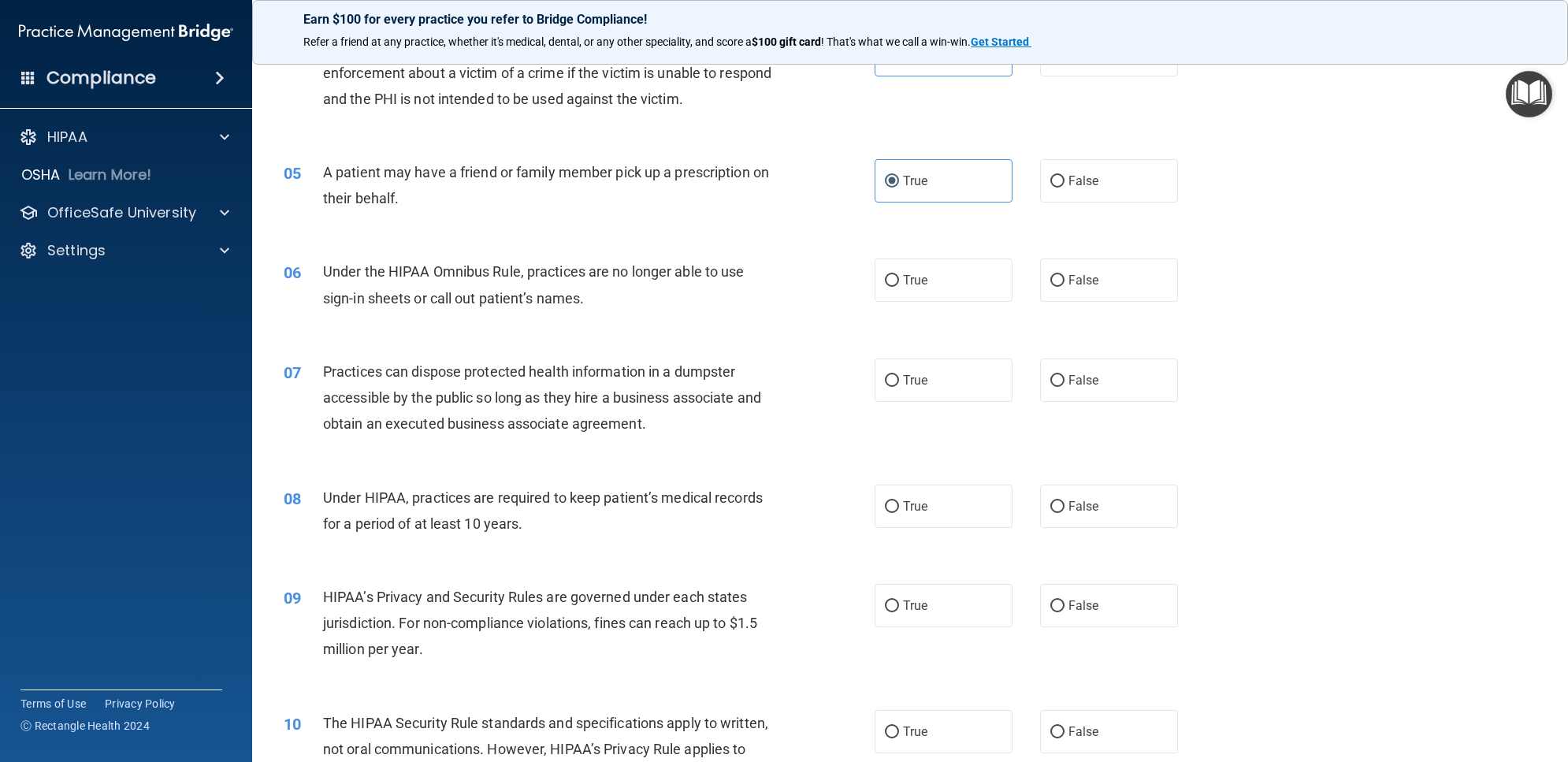
scroll to position [493, 0]
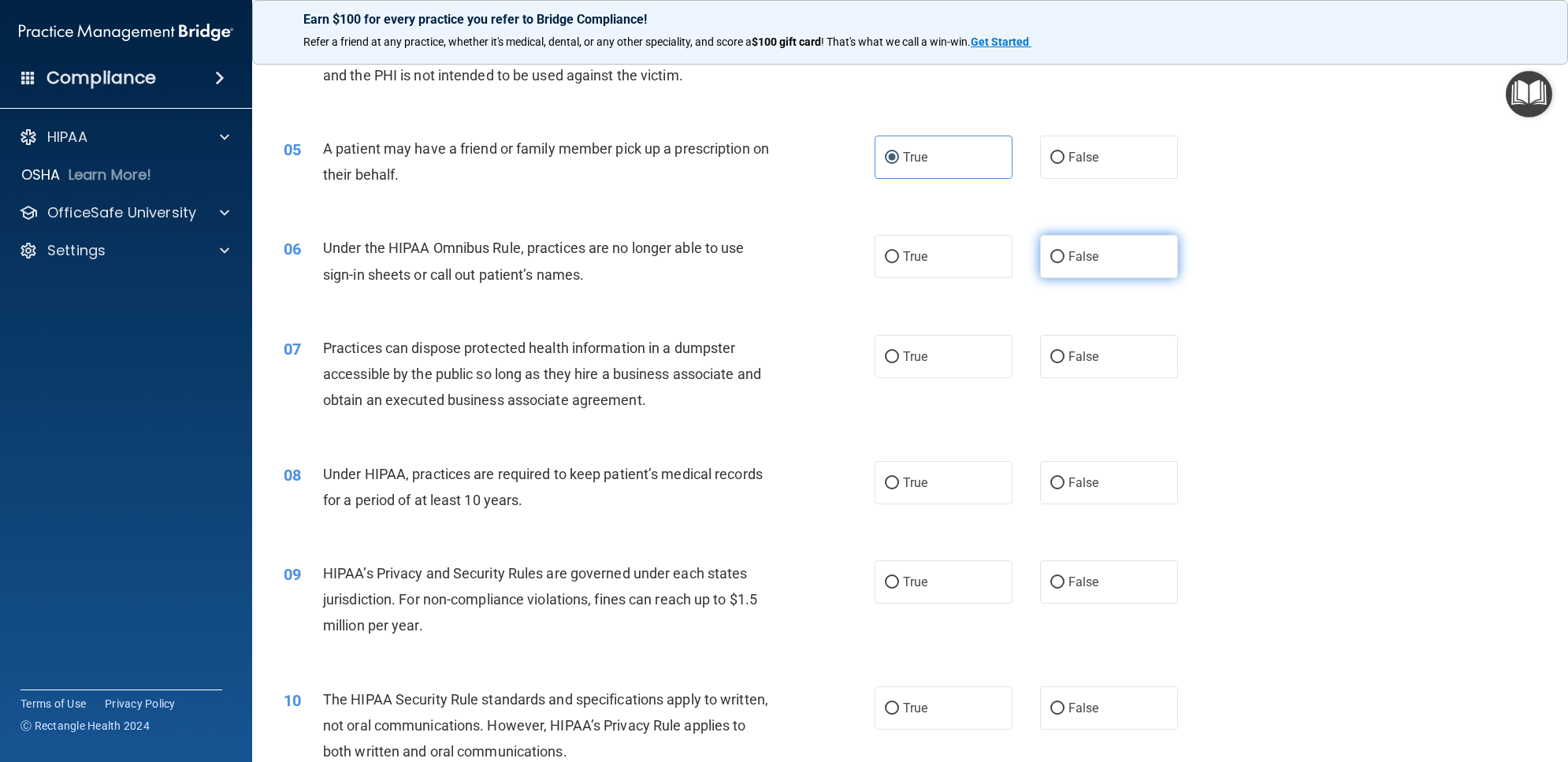
click at [1102, 270] on label "False" at bounding box center [1108, 256] width 138 height 43
click at [1064, 263] on input "False" at bounding box center [1057, 257] width 14 height 12
radio input "true"
click at [1091, 344] on label "False" at bounding box center [1108, 356] width 138 height 43
click at [1064, 352] on input "False" at bounding box center [1057, 358] width 14 height 12
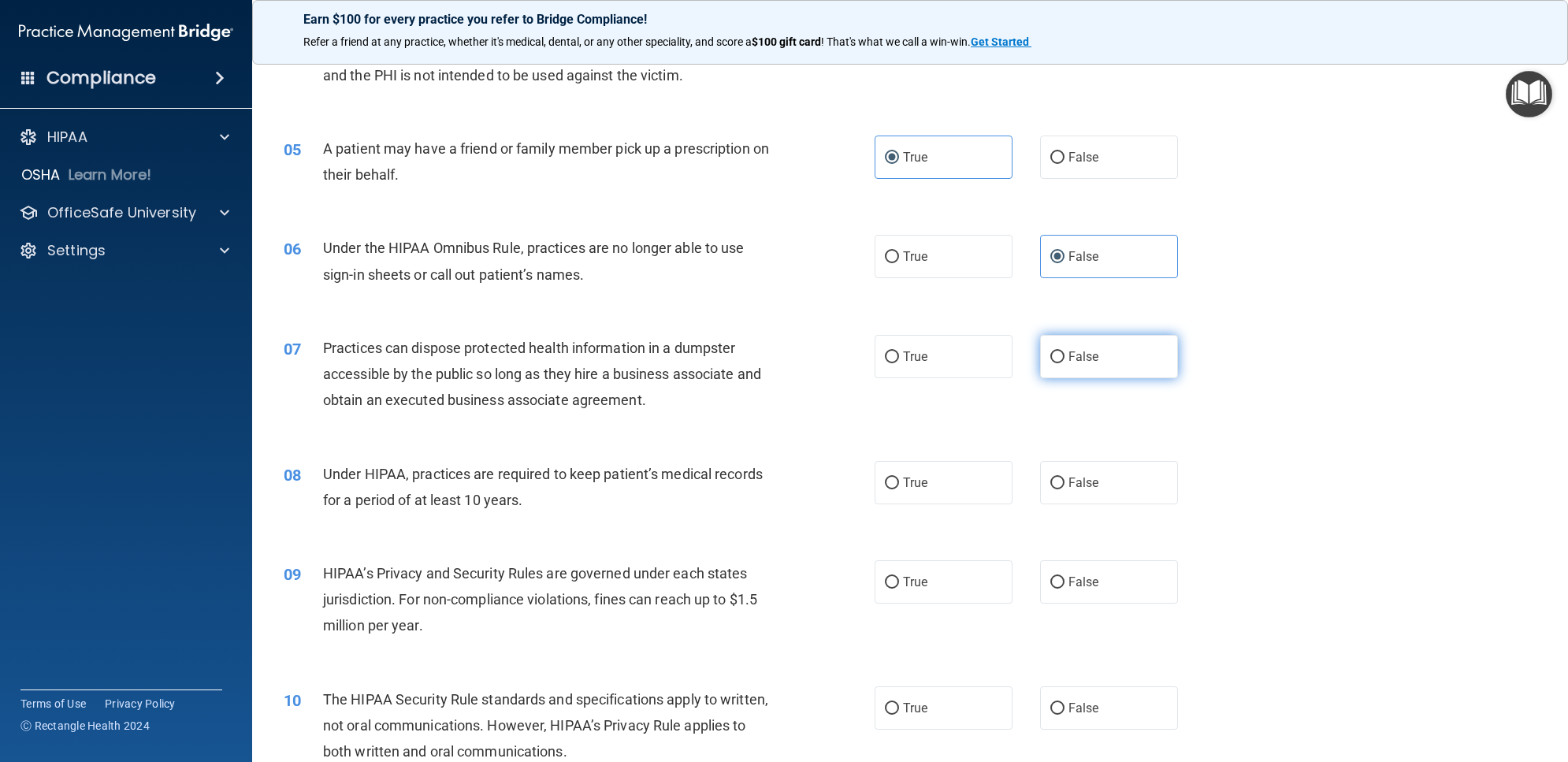
radio input "true"
click at [1069, 489] on span "False" at bounding box center [1084, 483] width 31 height 15
click at [1061, 489] on input "False" at bounding box center [1057, 483] width 14 height 12
radio input "true"
click at [1062, 563] on label "False" at bounding box center [1108, 582] width 138 height 43
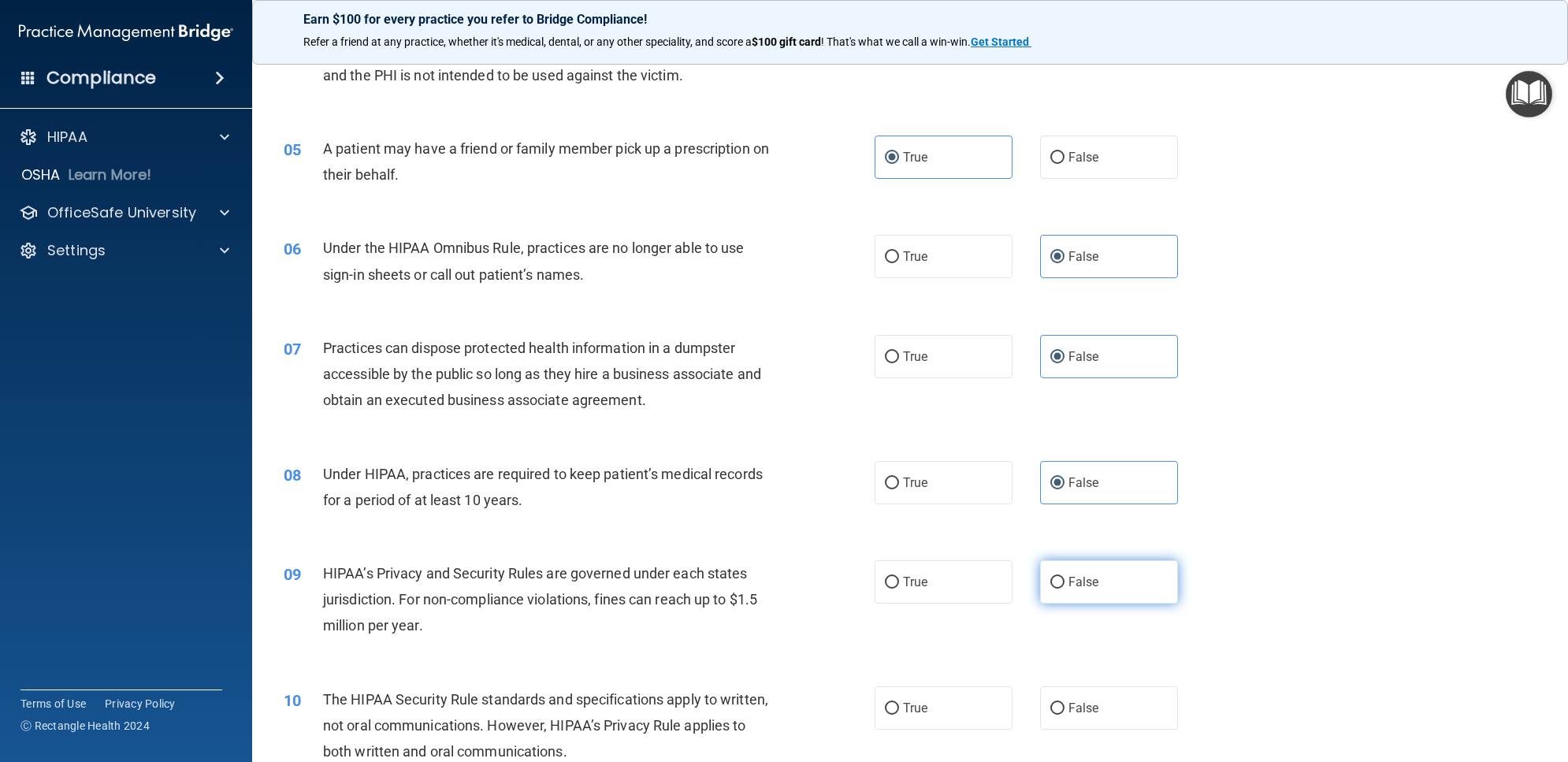
click at [1062, 577] on input "False" at bounding box center [1057, 583] width 14 height 12
radio input "true"
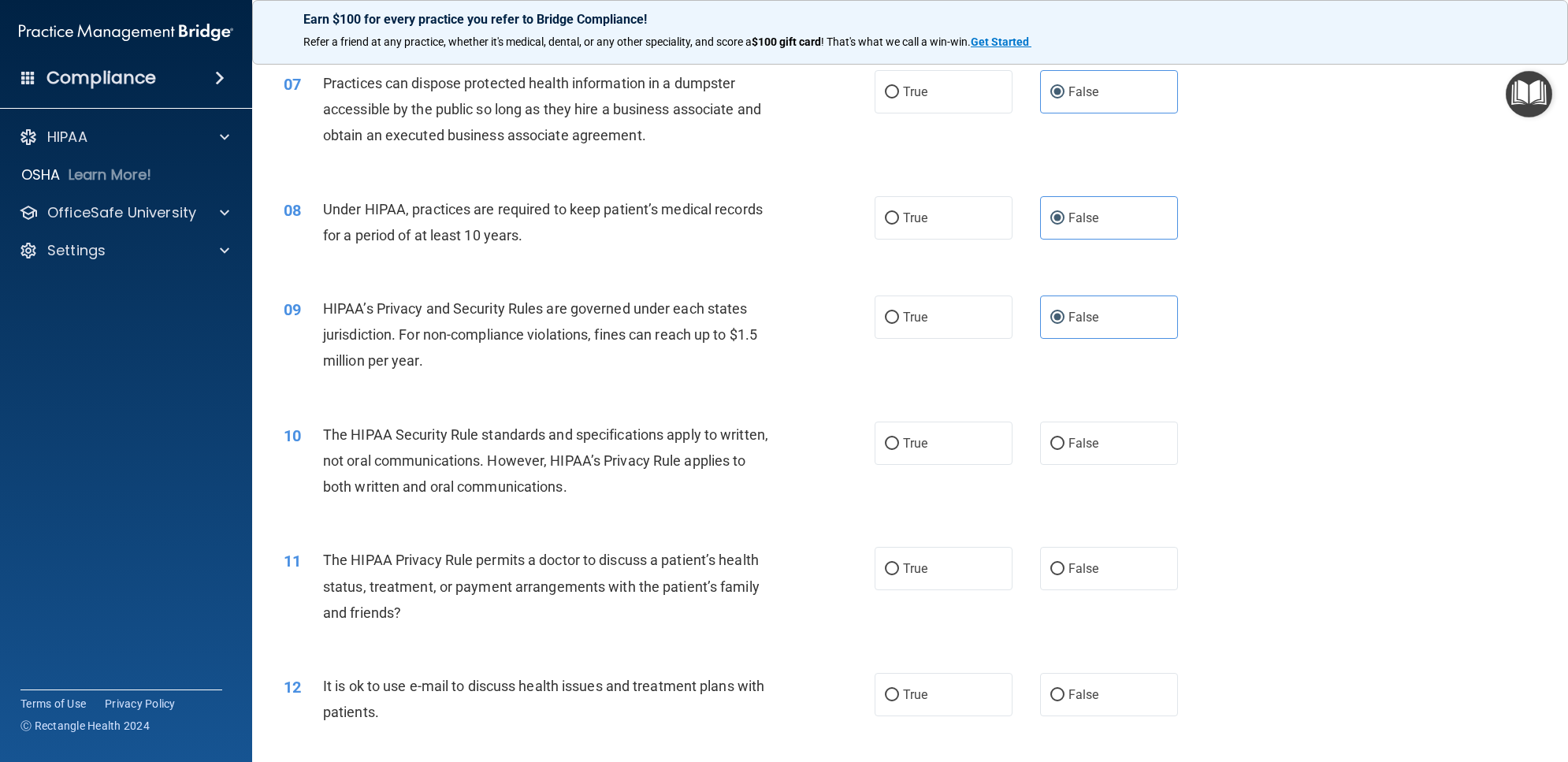
scroll to position [788, 0]
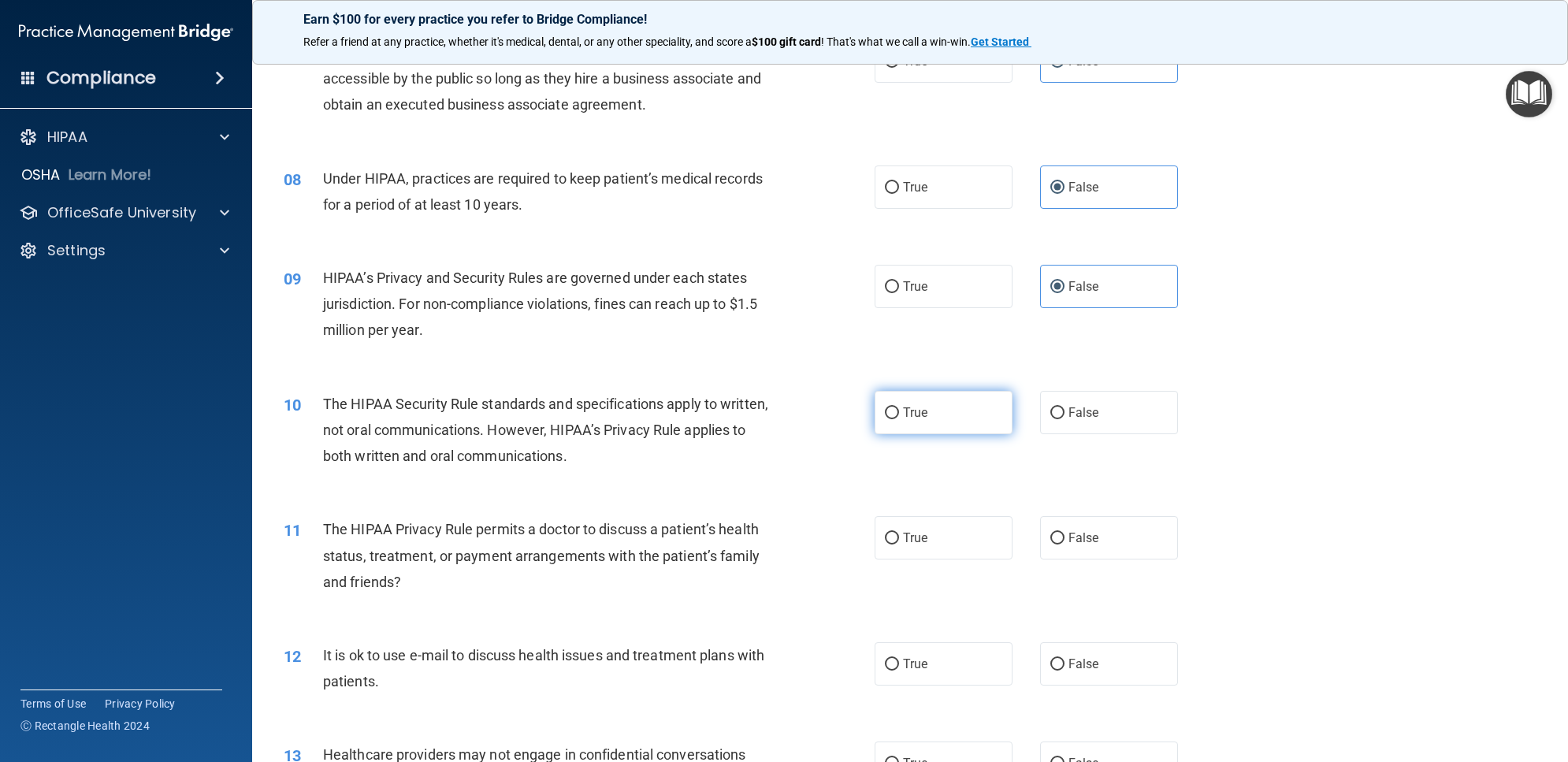
click at [960, 410] on label "True" at bounding box center [944, 412] width 138 height 43
click at [899, 410] on input "True" at bounding box center [892, 414] width 14 height 12
radio input "true"
click at [951, 541] on label "True" at bounding box center [944, 538] width 138 height 43
click at [899, 541] on input "True" at bounding box center [892, 539] width 14 height 12
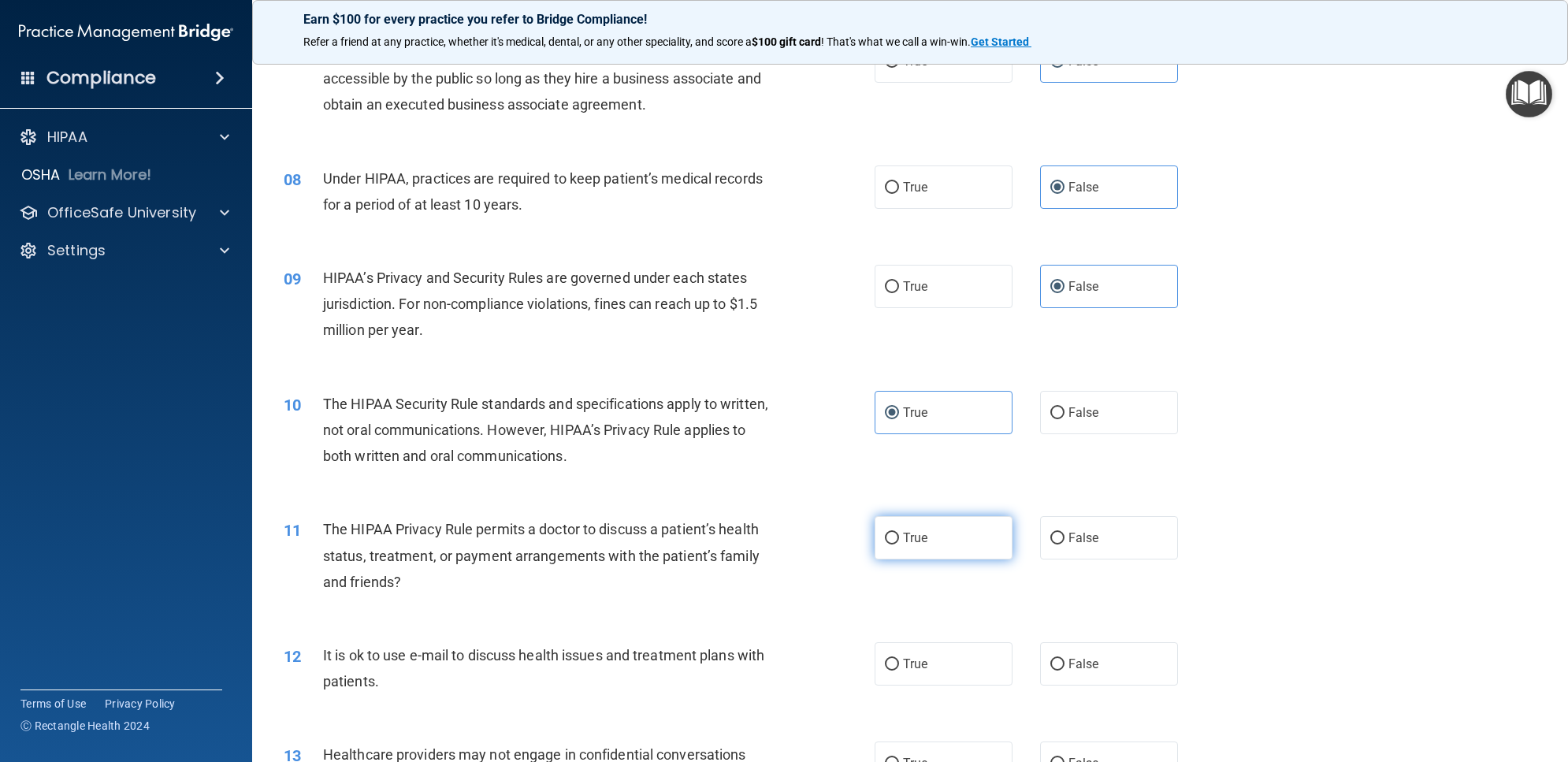
radio input "true"
click at [920, 658] on label "True" at bounding box center [944, 663] width 138 height 43
click at [899, 658] on input "True" at bounding box center [892, 664] width 14 height 12
radio input "true"
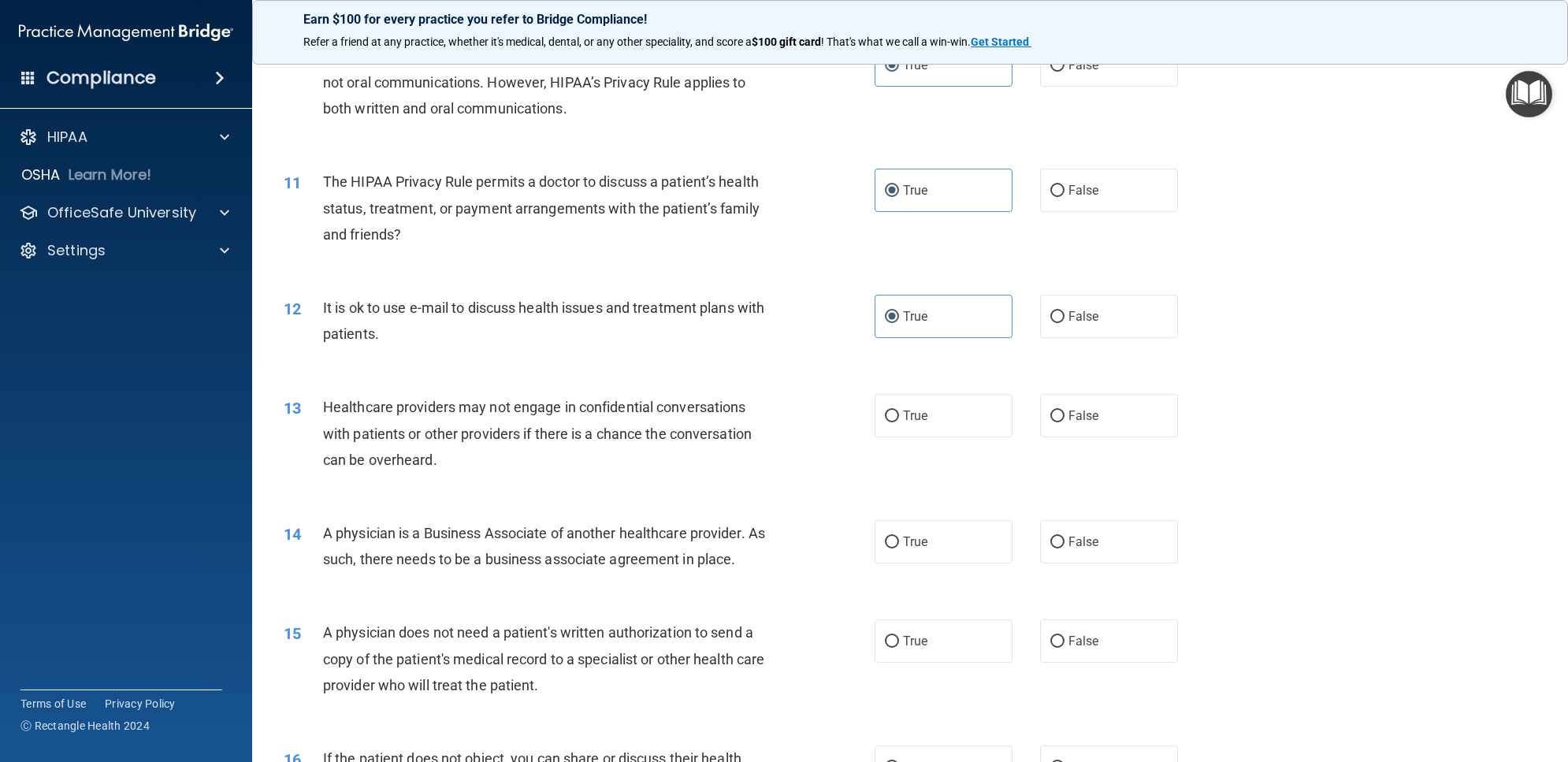
scroll to position [1182, 0]
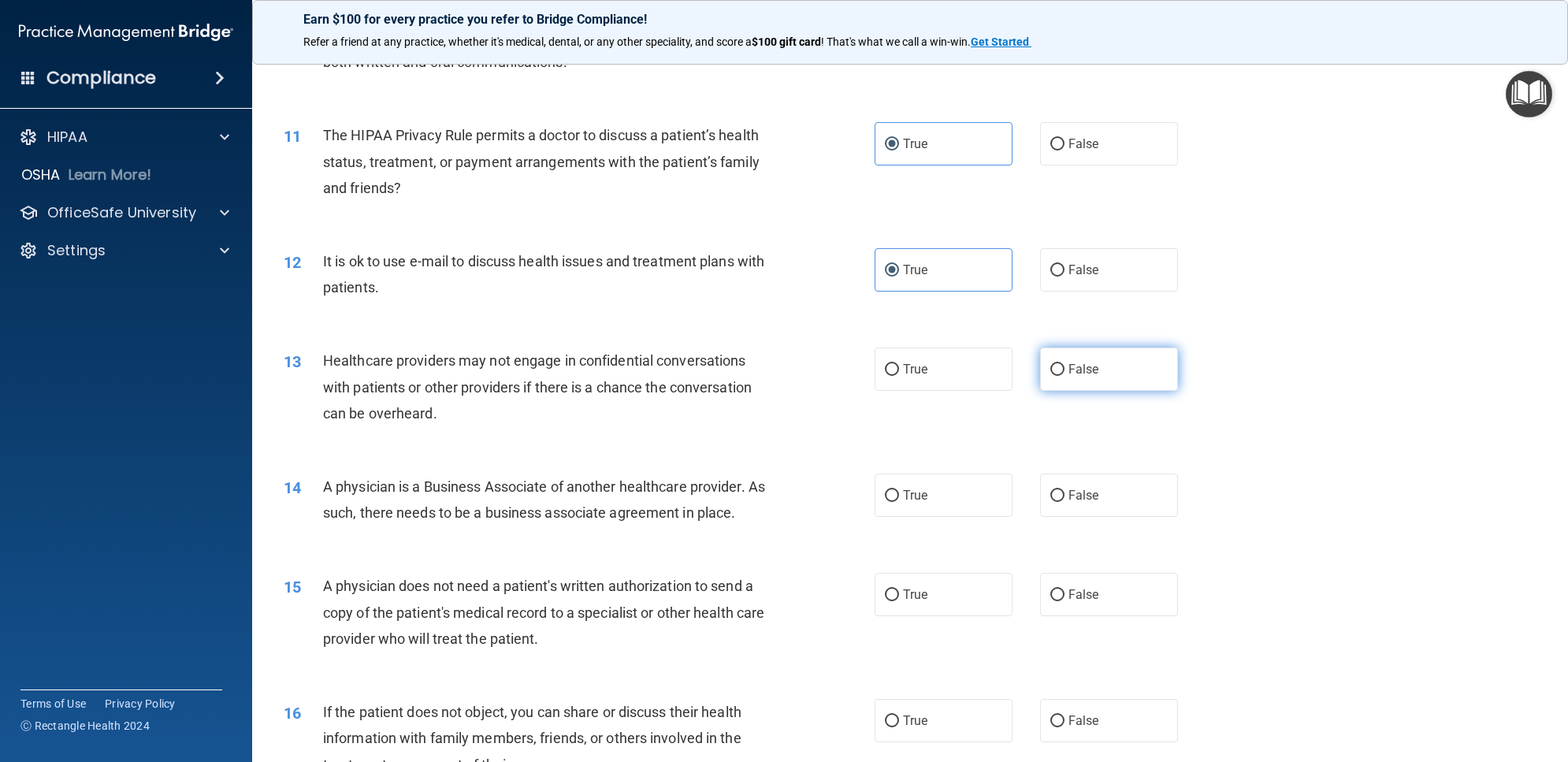
click at [1076, 375] on span "False" at bounding box center [1084, 370] width 31 height 15
click at [1064, 375] on input "False" at bounding box center [1057, 370] width 14 height 12
radio input "true"
click at [1137, 505] on label "False" at bounding box center [1108, 494] width 138 height 43
click at [1064, 502] on input "False" at bounding box center [1057, 496] width 14 height 12
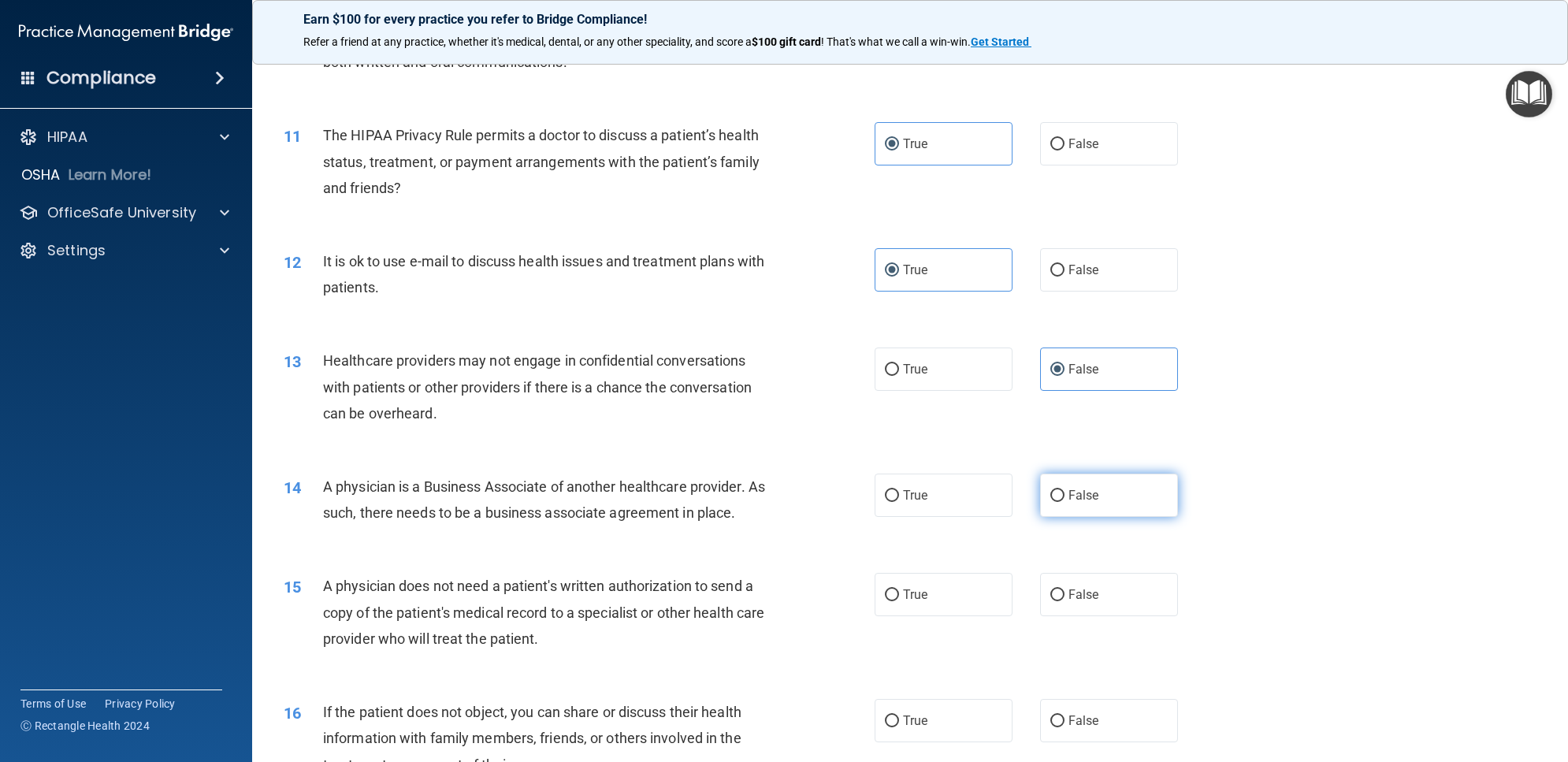
radio input "true"
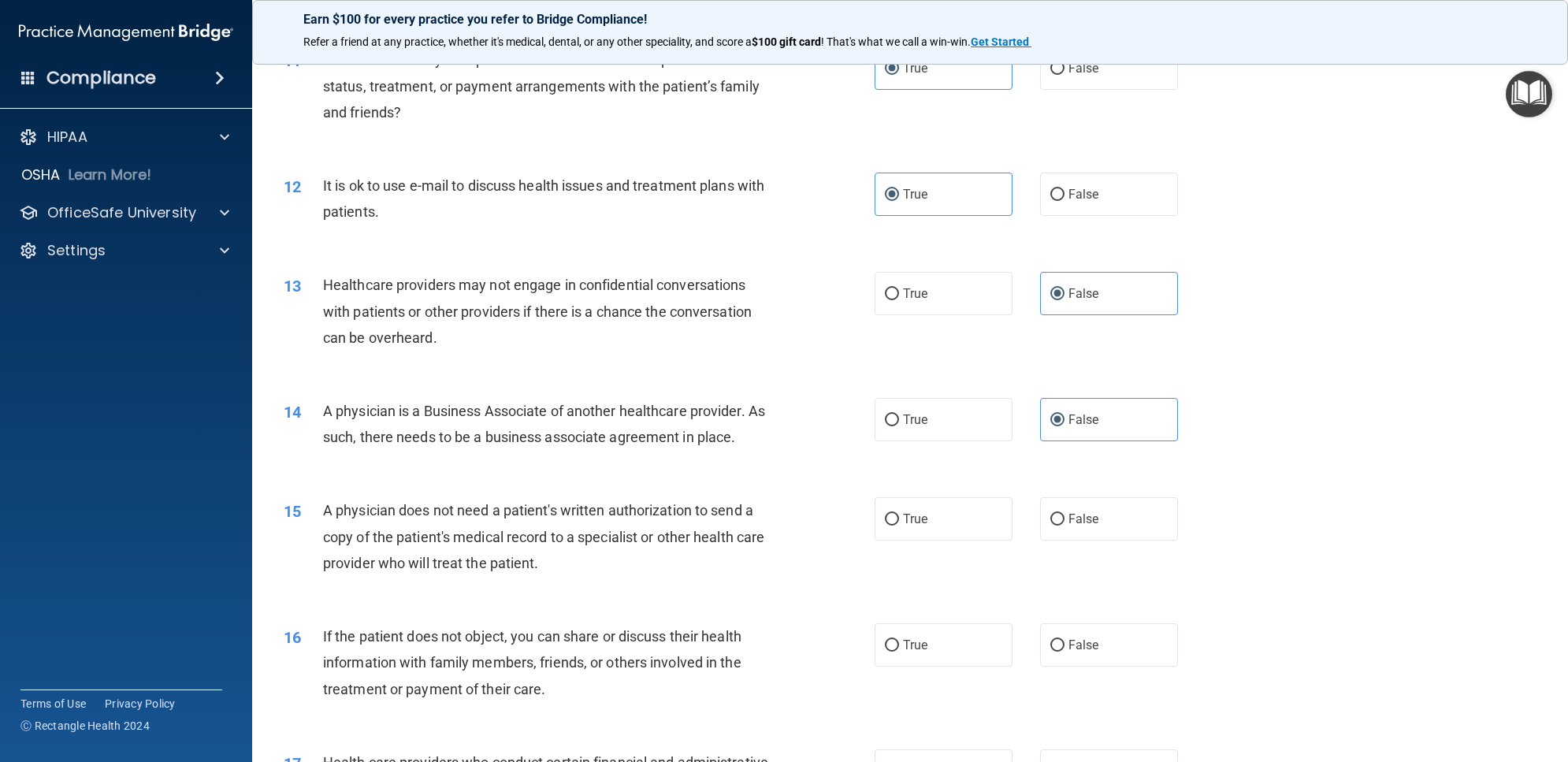
scroll to position [1477, 0]
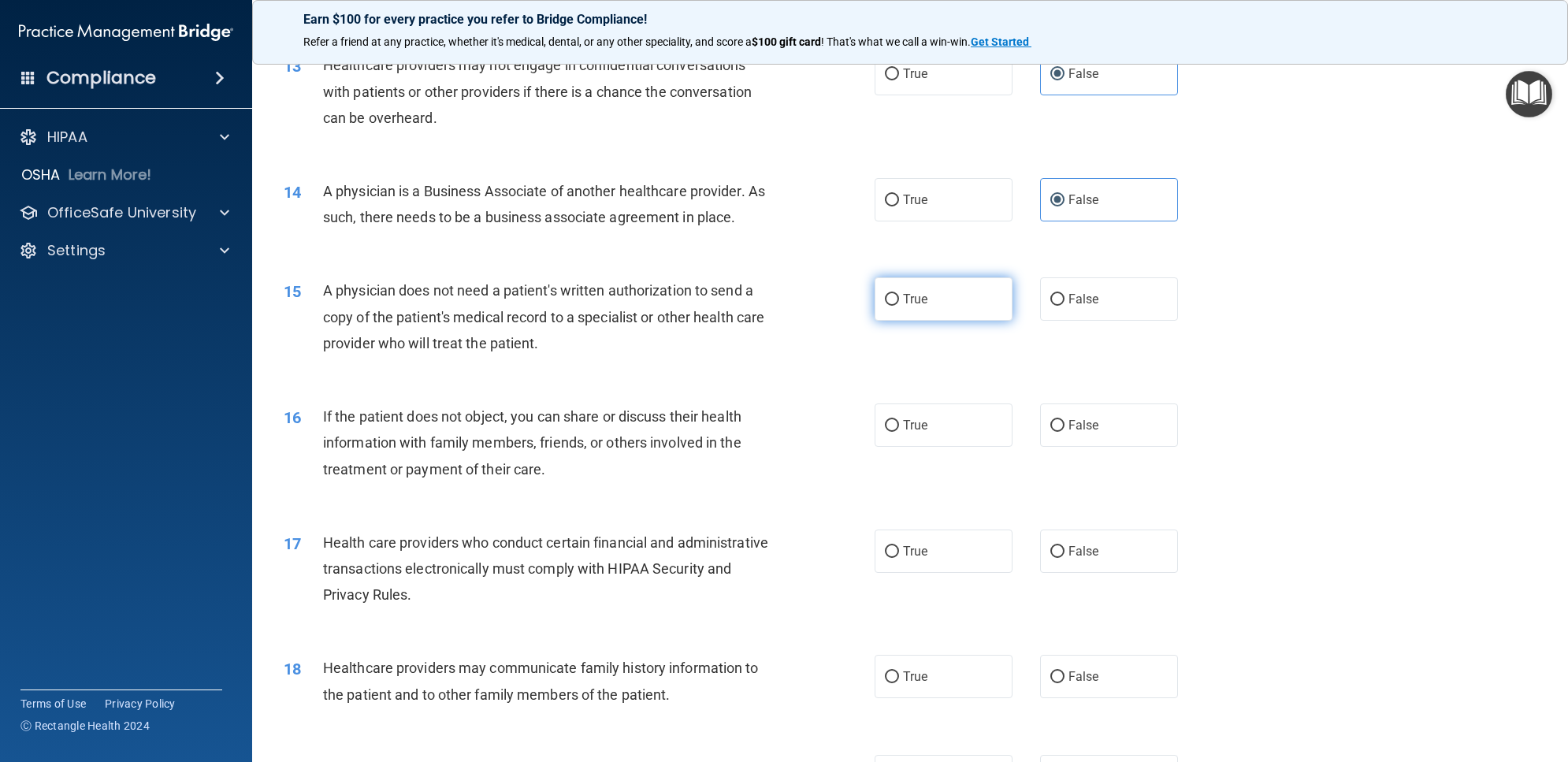
click at [960, 318] on label "True" at bounding box center [944, 299] width 138 height 43
click at [899, 306] on input "True" at bounding box center [892, 300] width 14 height 12
radio input "true"
click at [981, 437] on label "True" at bounding box center [944, 425] width 138 height 43
click at [899, 432] on input "True" at bounding box center [892, 426] width 14 height 12
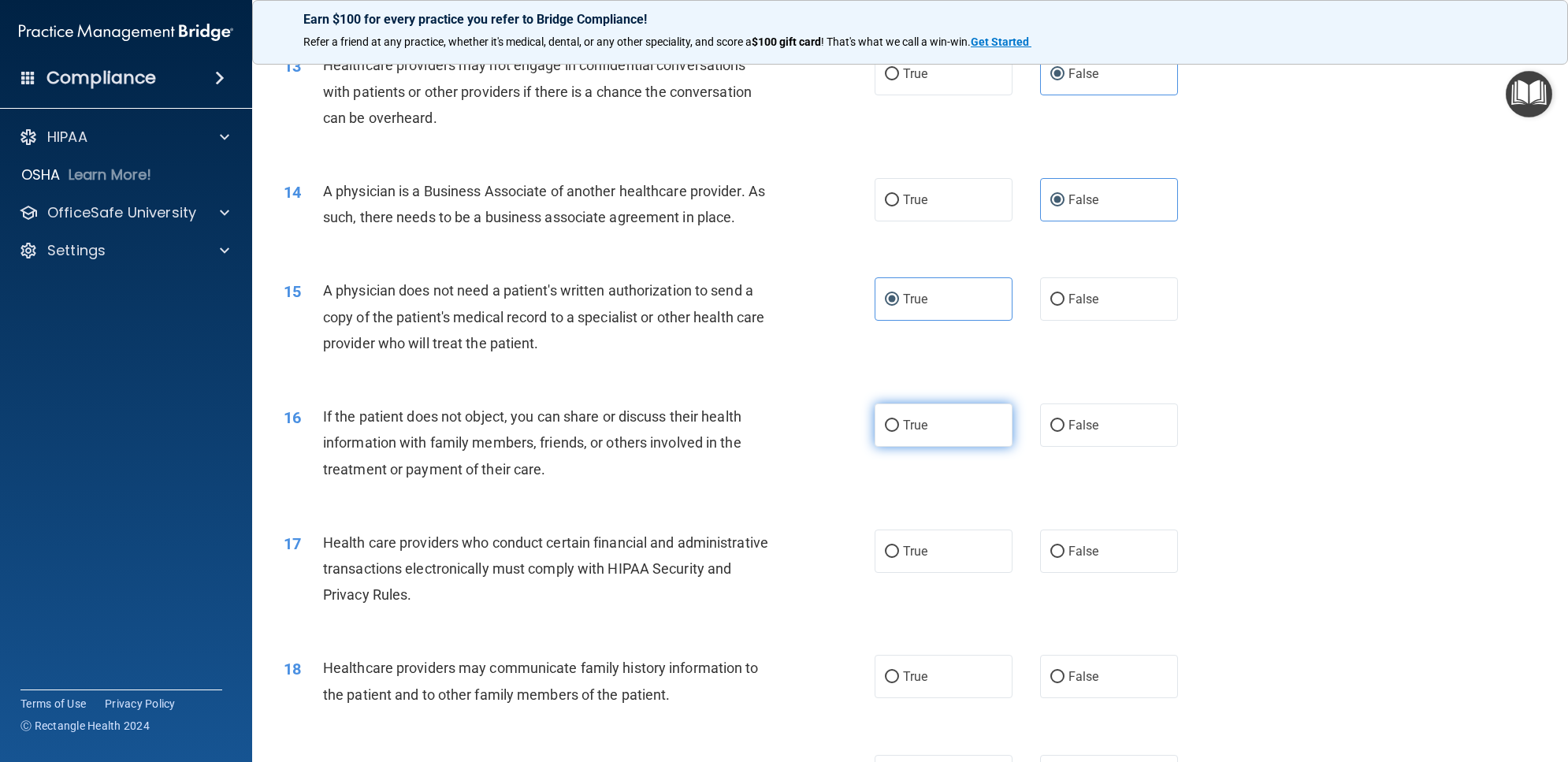
radio input "true"
click at [982, 538] on label "True" at bounding box center [944, 550] width 138 height 43
click at [899, 546] on input "True" at bounding box center [892, 552] width 14 height 12
radio input "true"
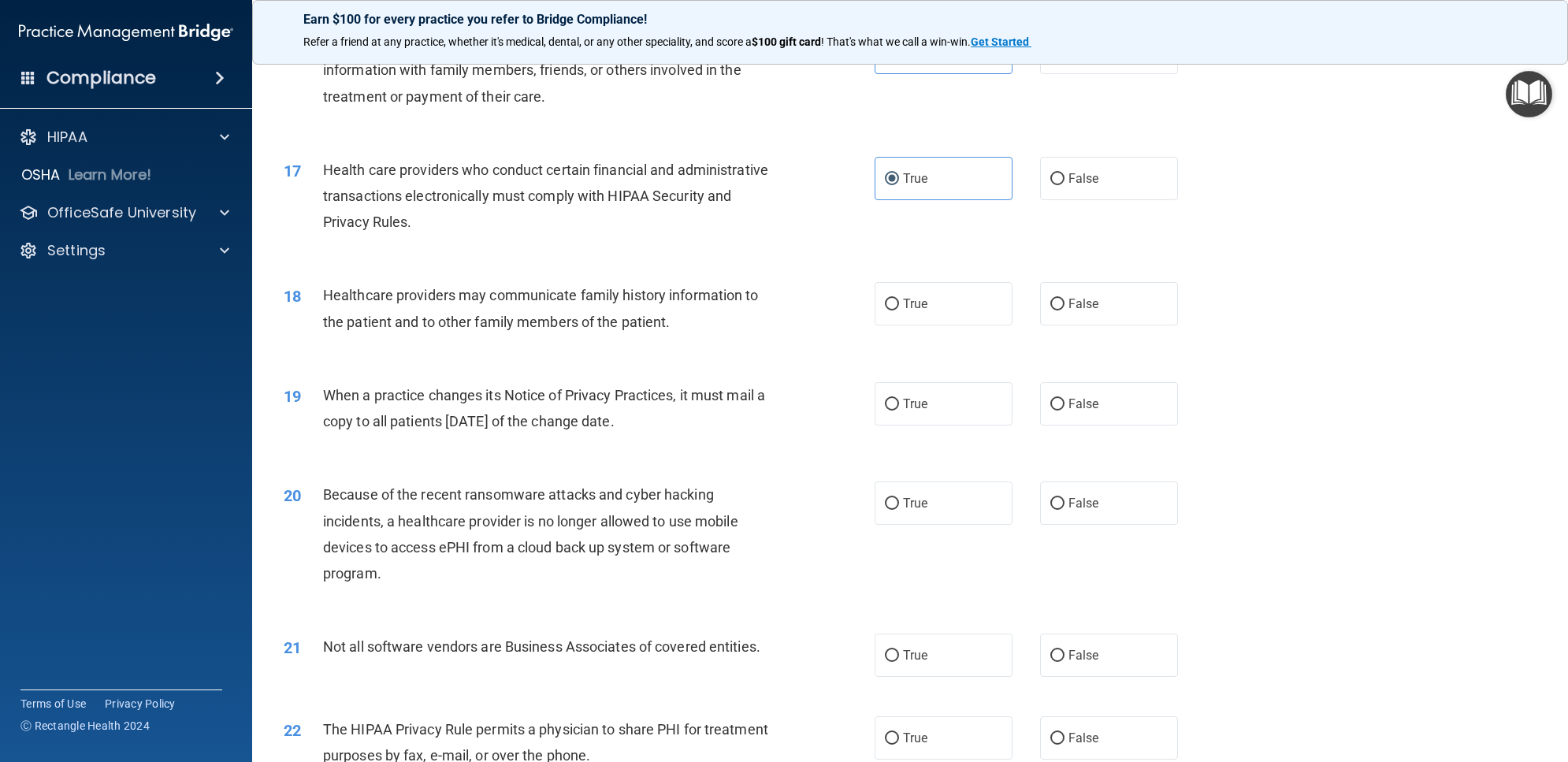
scroll to position [1871, 0]
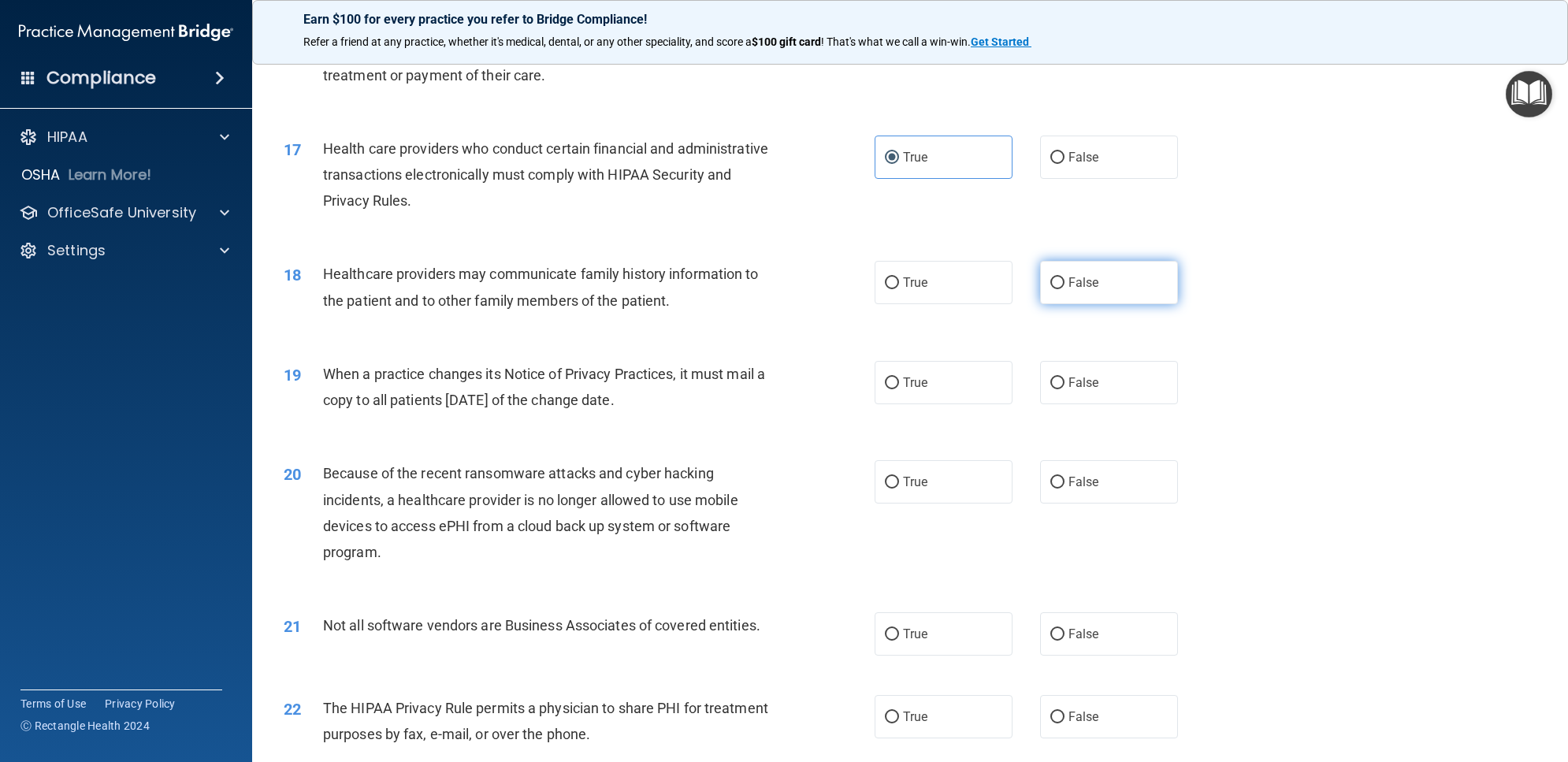
click at [1099, 299] on label "False" at bounding box center [1108, 282] width 138 height 43
click at [1064, 289] on input "False" at bounding box center [1057, 284] width 14 height 12
radio input "true"
click at [1094, 381] on label "False" at bounding box center [1108, 382] width 138 height 43
click at [1064, 381] on input "False" at bounding box center [1057, 383] width 14 height 12
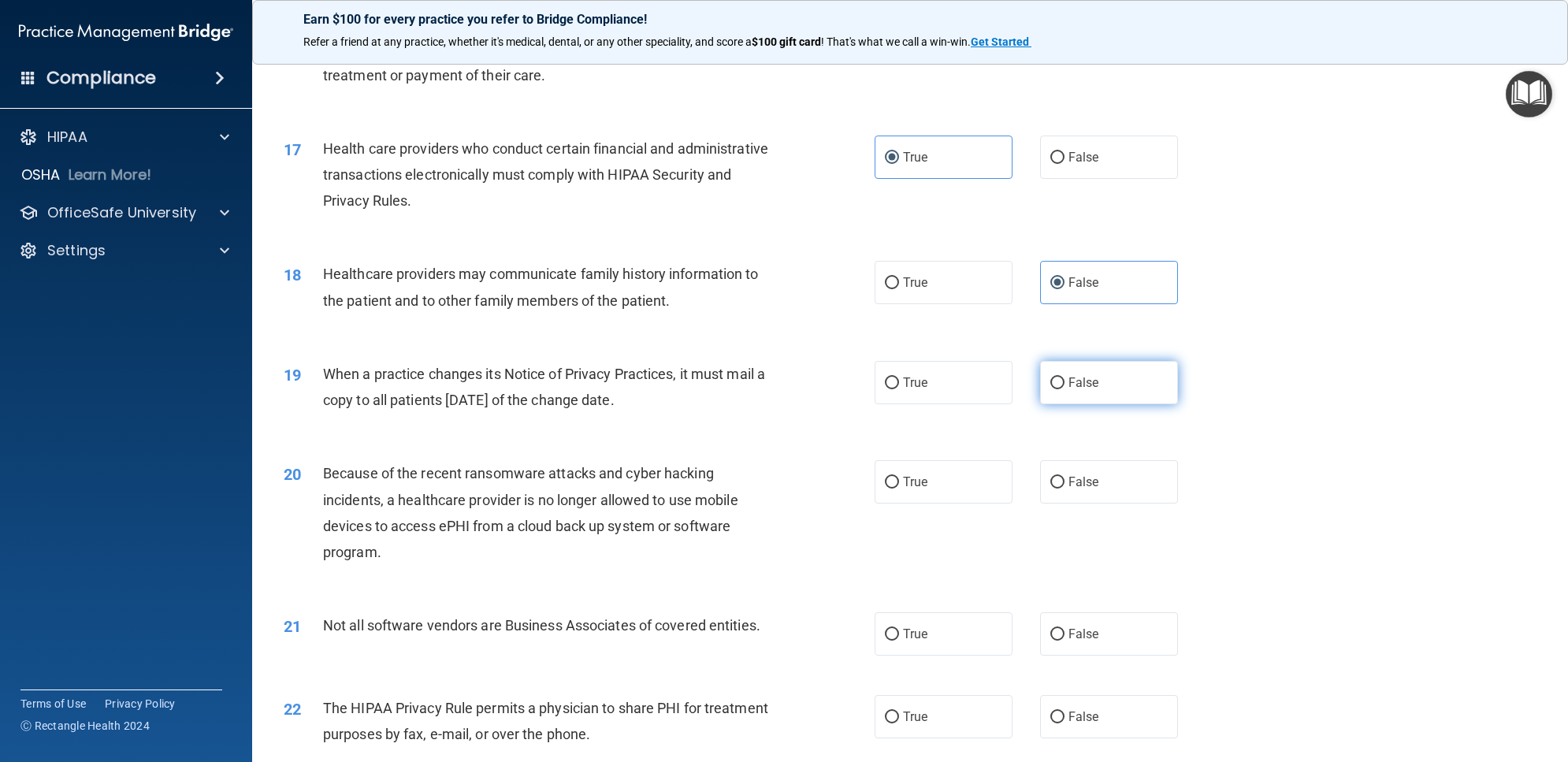
radio input "true"
click at [1104, 495] on label "False" at bounding box center [1108, 482] width 138 height 43
click at [1064, 488] on input "False" at bounding box center [1057, 483] width 14 height 12
radio input "true"
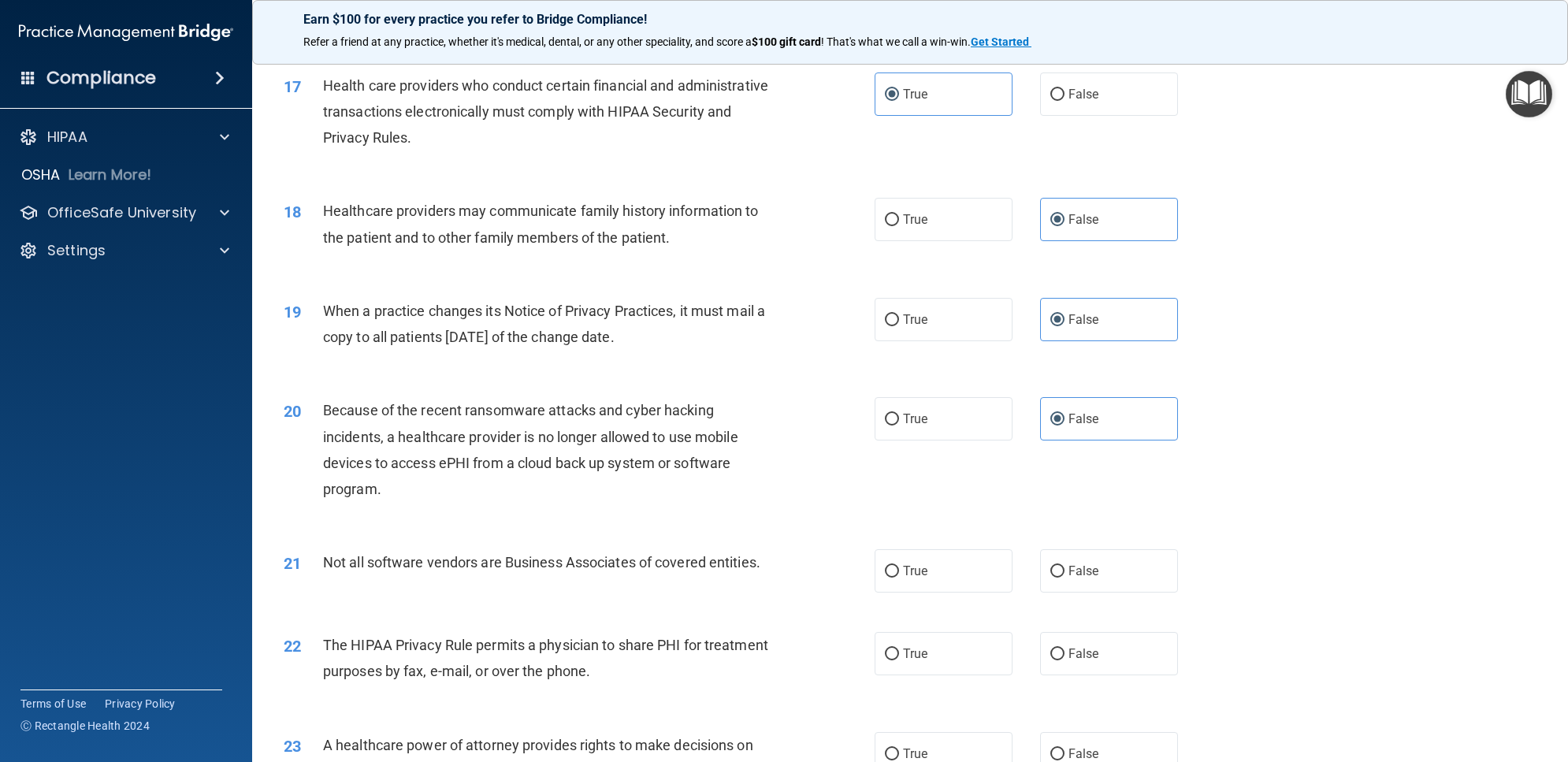
scroll to position [2167, 0]
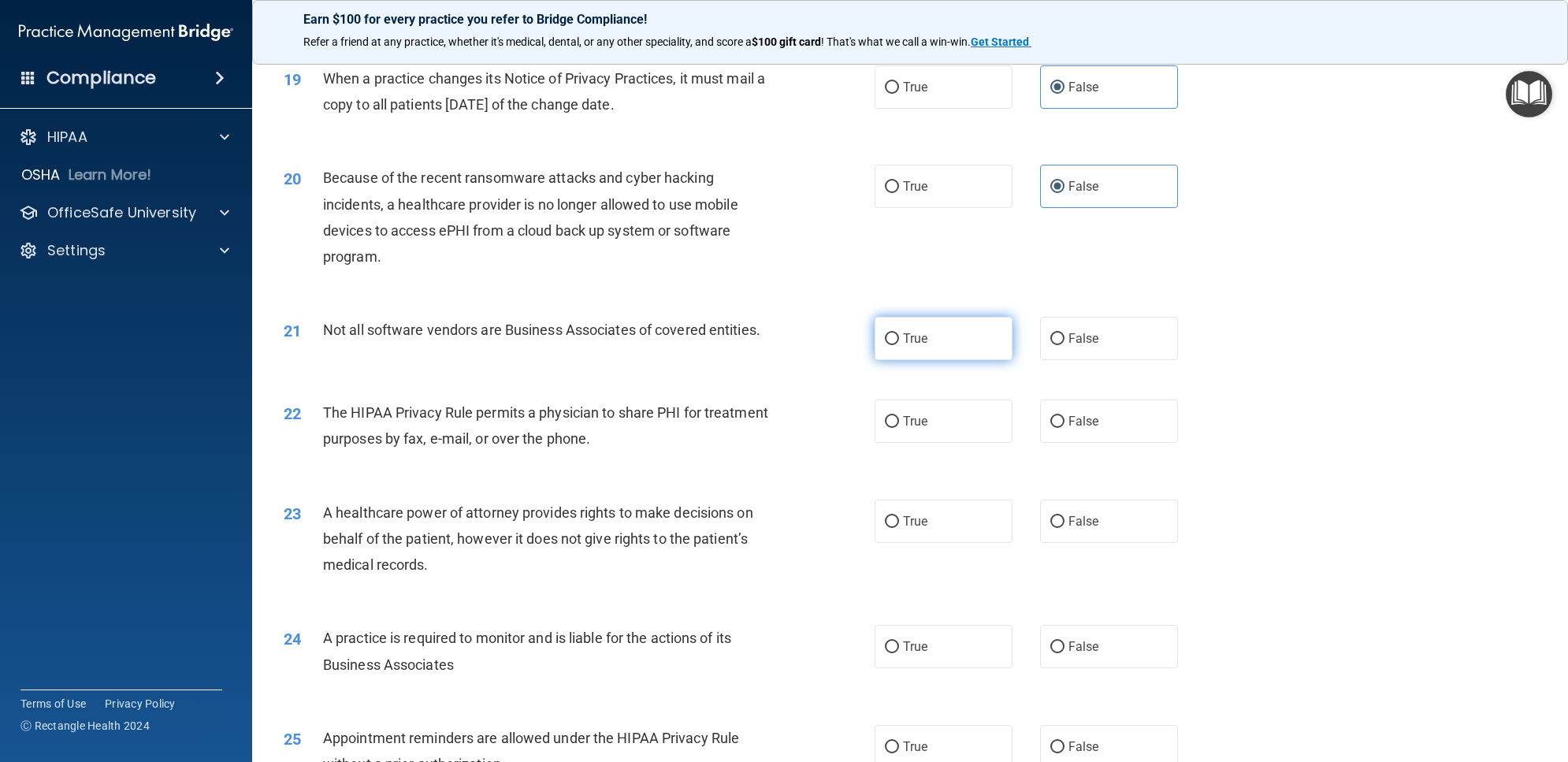
click at [938, 348] on label "True" at bounding box center [944, 338] width 138 height 43
click at [899, 345] on input "True" at bounding box center [892, 339] width 14 height 12
radio input "true"
click at [939, 422] on label "True" at bounding box center [944, 421] width 138 height 43
click at [899, 422] on input "True" at bounding box center [892, 422] width 14 height 12
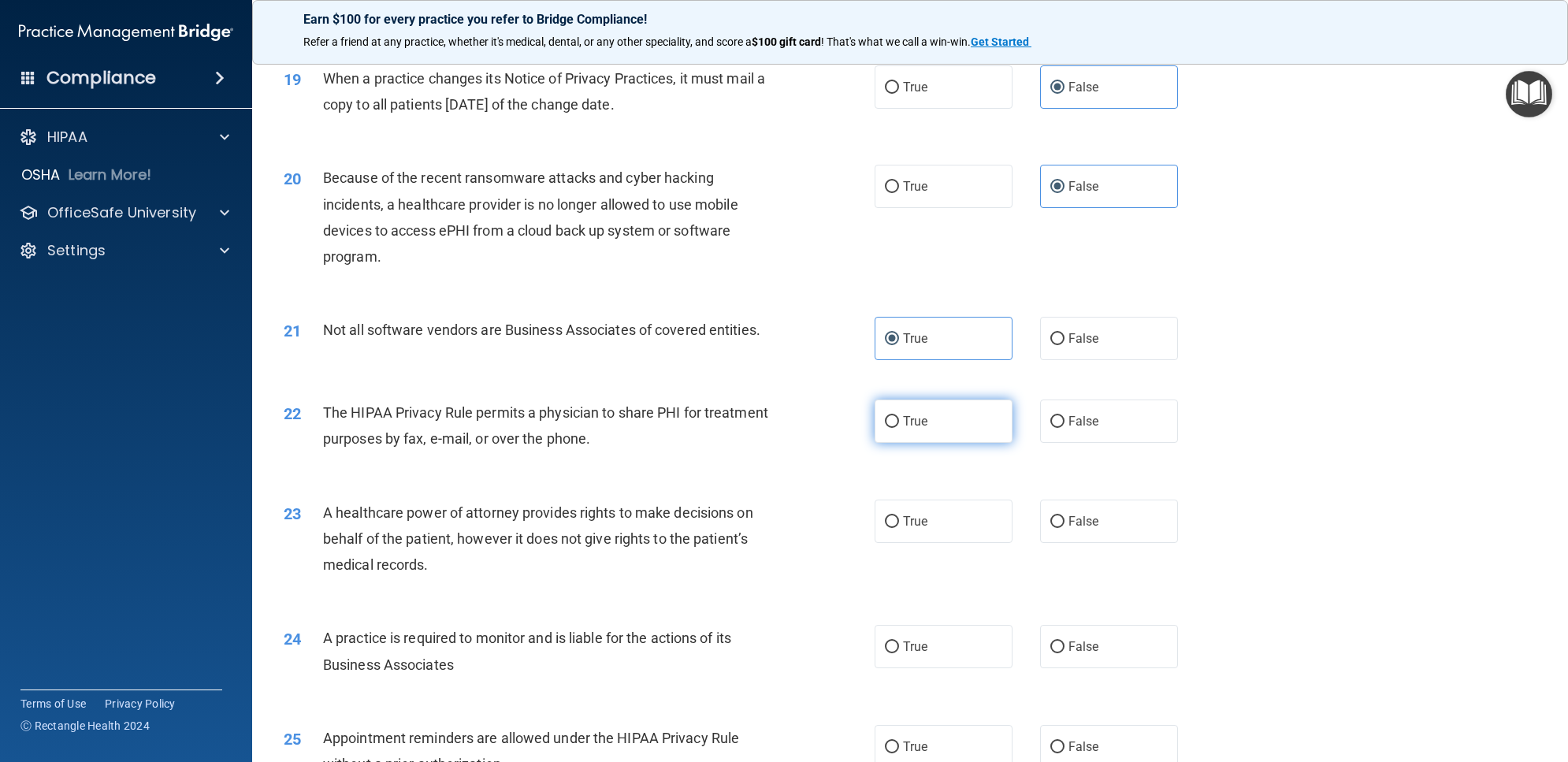
radio input "true"
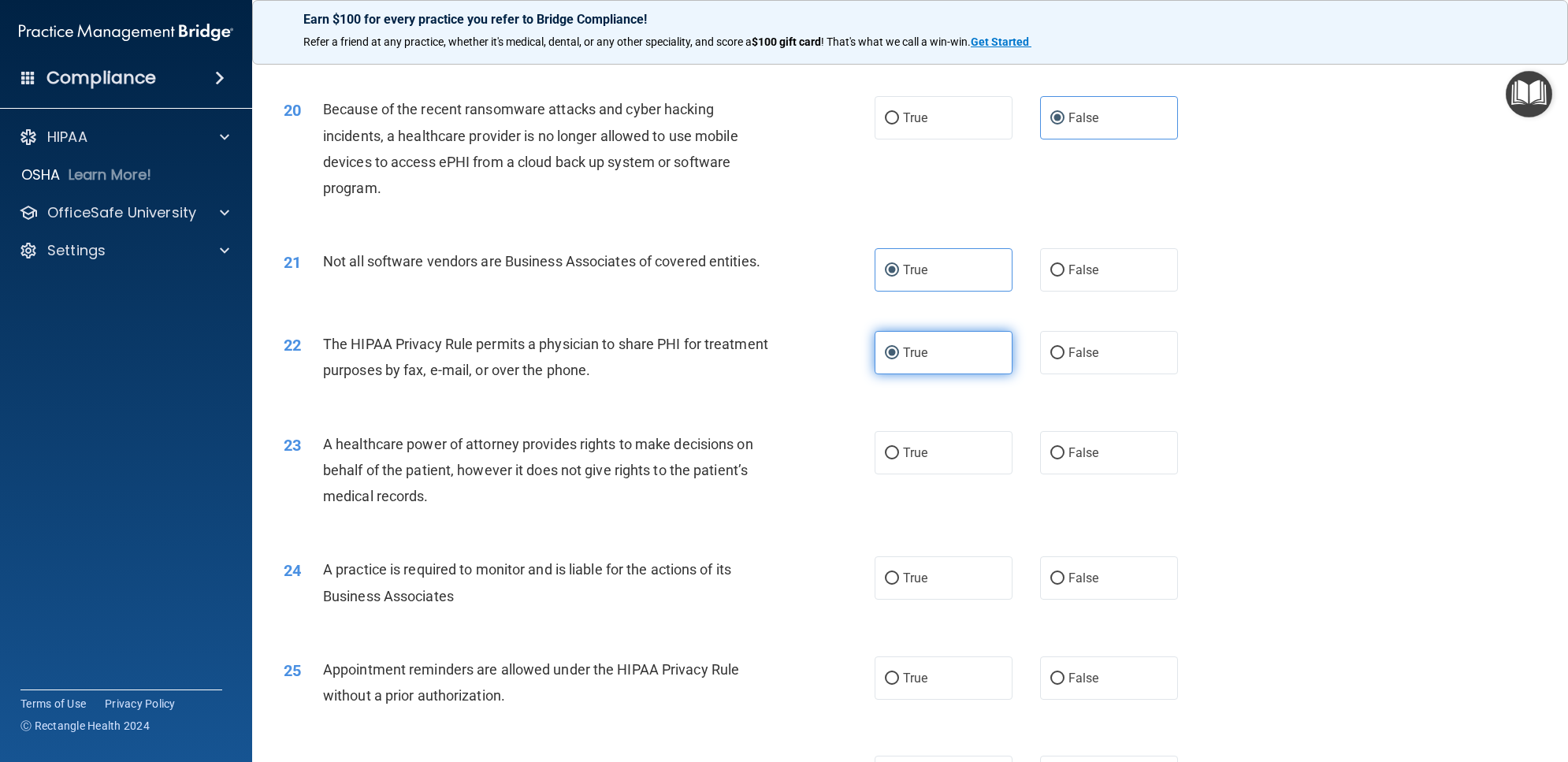
scroll to position [2266, 0]
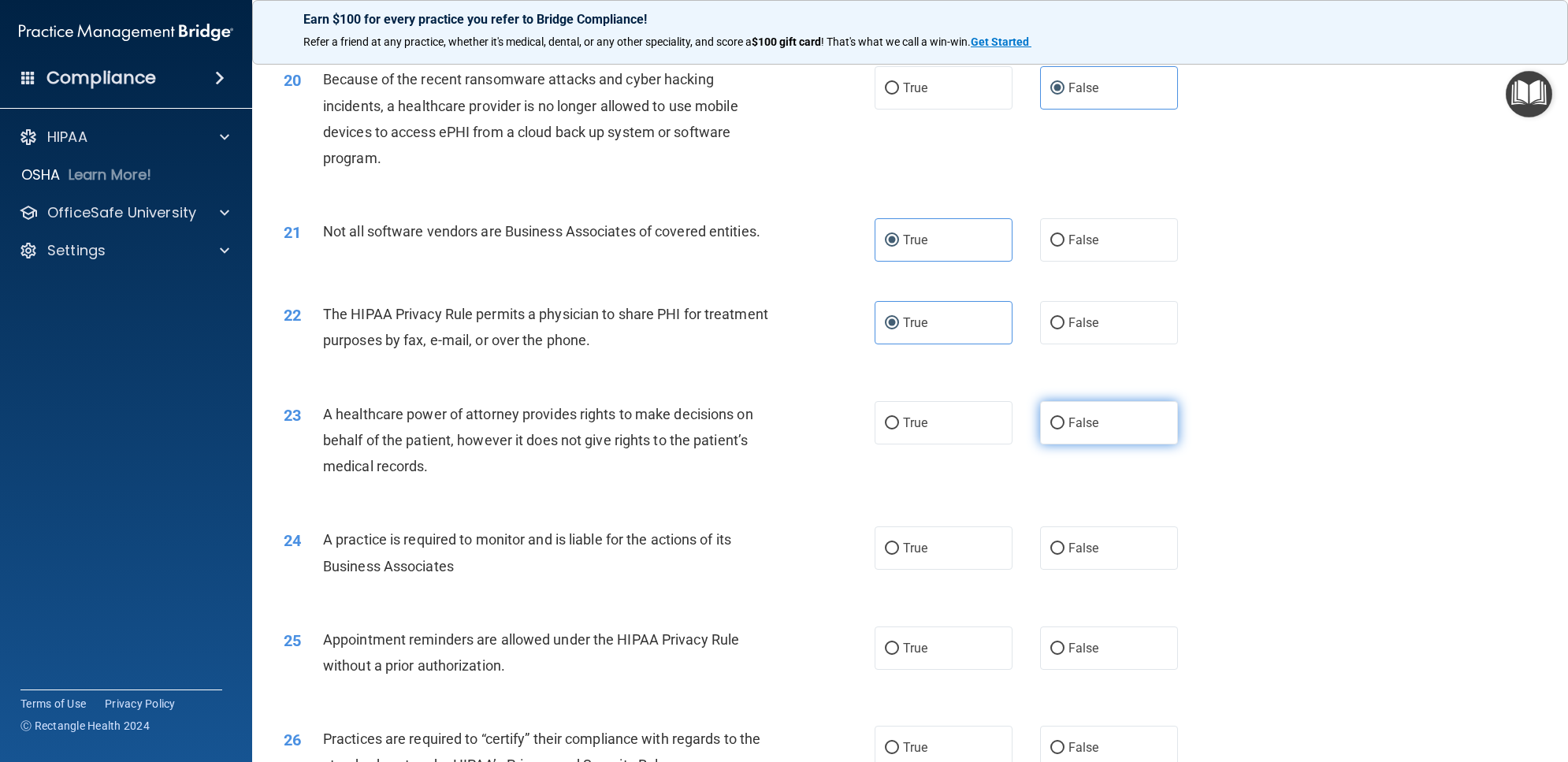
click at [1078, 427] on span "False" at bounding box center [1084, 423] width 31 height 15
click at [1064, 427] on input "False" at bounding box center [1057, 424] width 14 height 12
radio input "true"
click at [1086, 540] on label "False" at bounding box center [1108, 548] width 138 height 43
click at [1064, 543] on input "False" at bounding box center [1057, 549] width 14 height 12
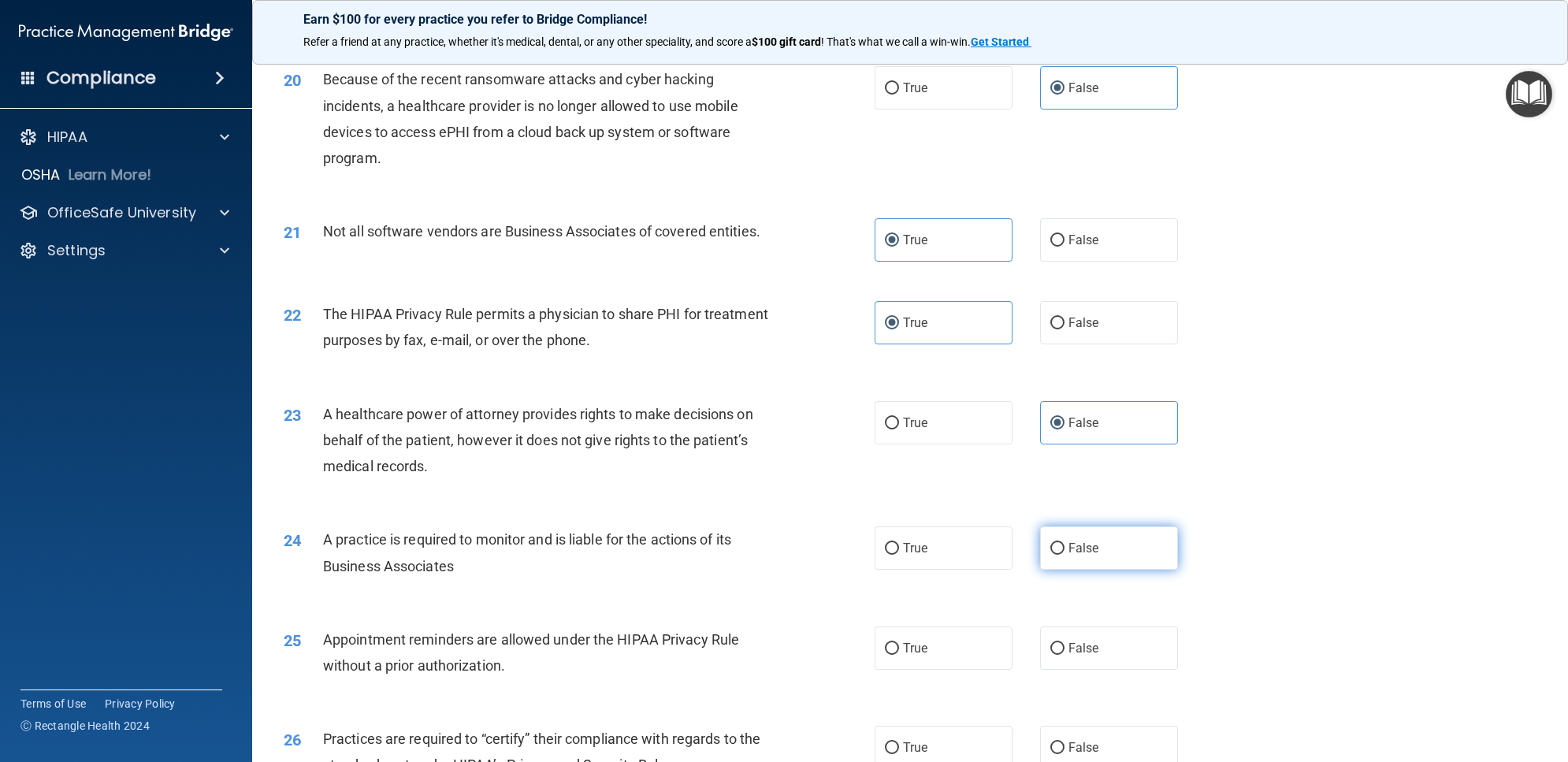
radio input "true"
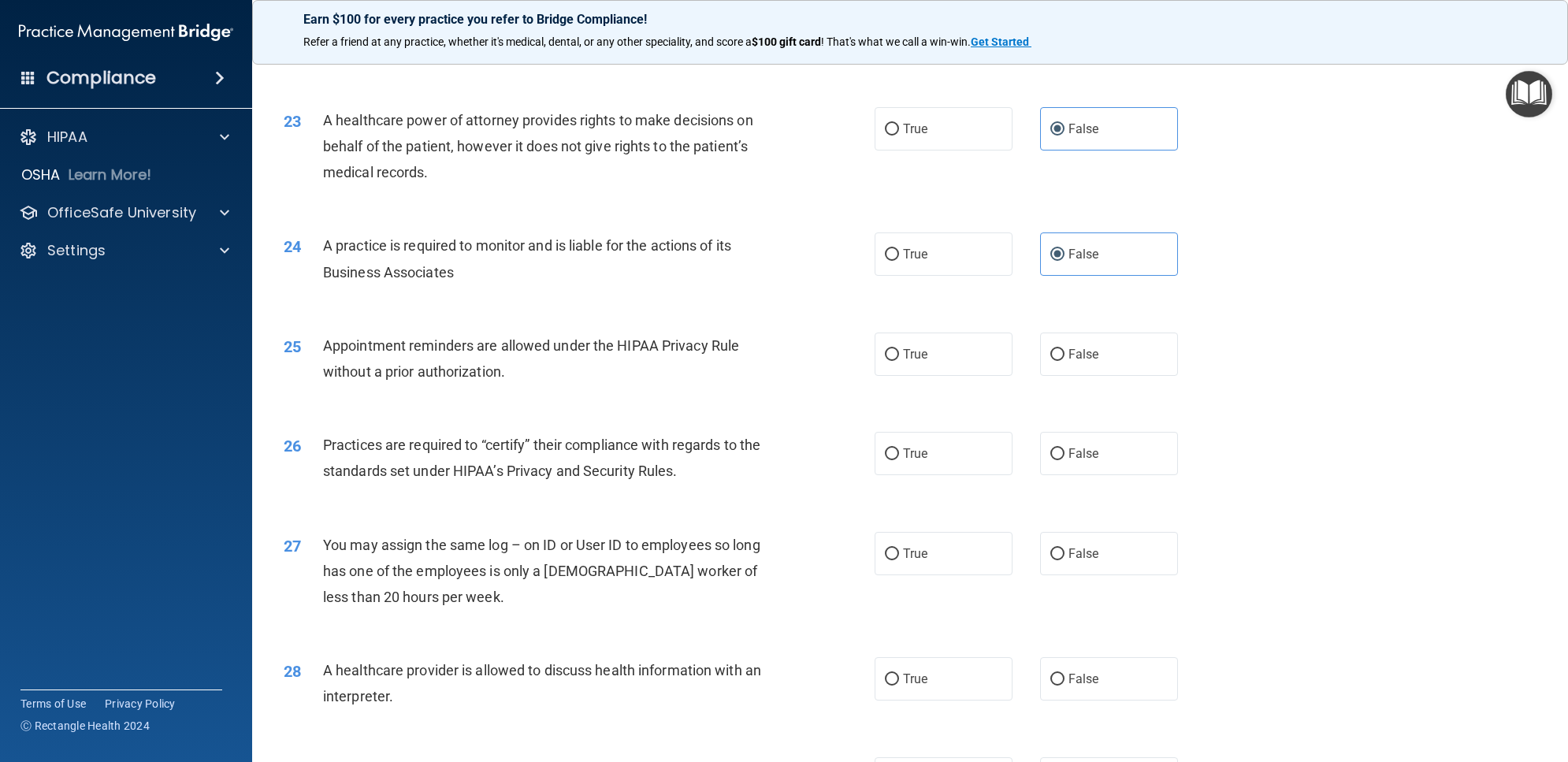
scroll to position [2561, 0]
click at [918, 364] on label "True" at bounding box center [944, 353] width 138 height 43
click at [899, 359] on input "True" at bounding box center [892, 353] width 14 height 12
radio input "true"
click at [1050, 457] on input "False" at bounding box center [1057, 453] width 14 height 12
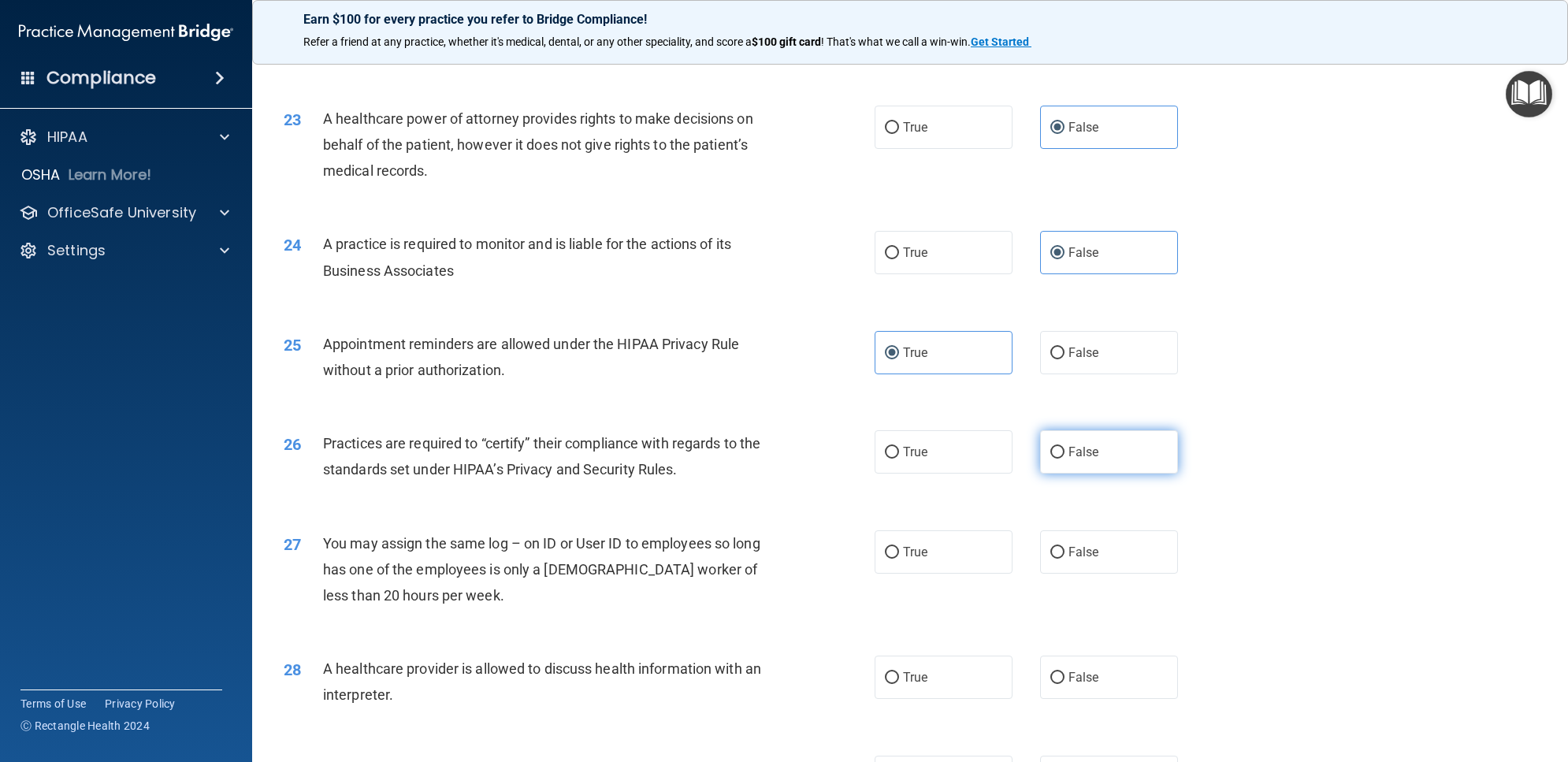
radio input "true"
click at [1085, 550] on span "False" at bounding box center [1084, 552] width 31 height 15
click at [1064, 550] on input "False" at bounding box center [1057, 553] width 14 height 12
radio input "true"
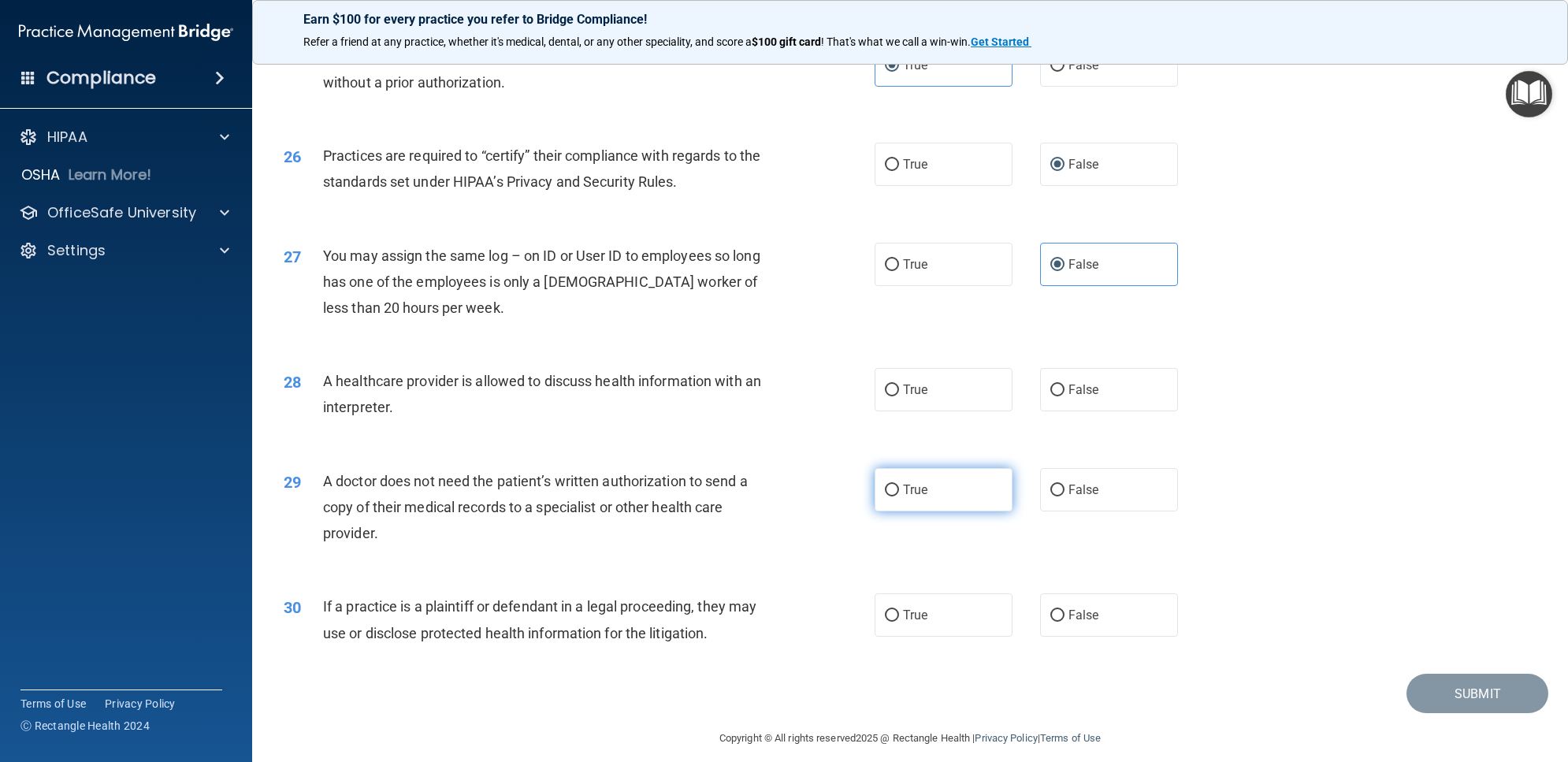
scroll to position [2857, 0]
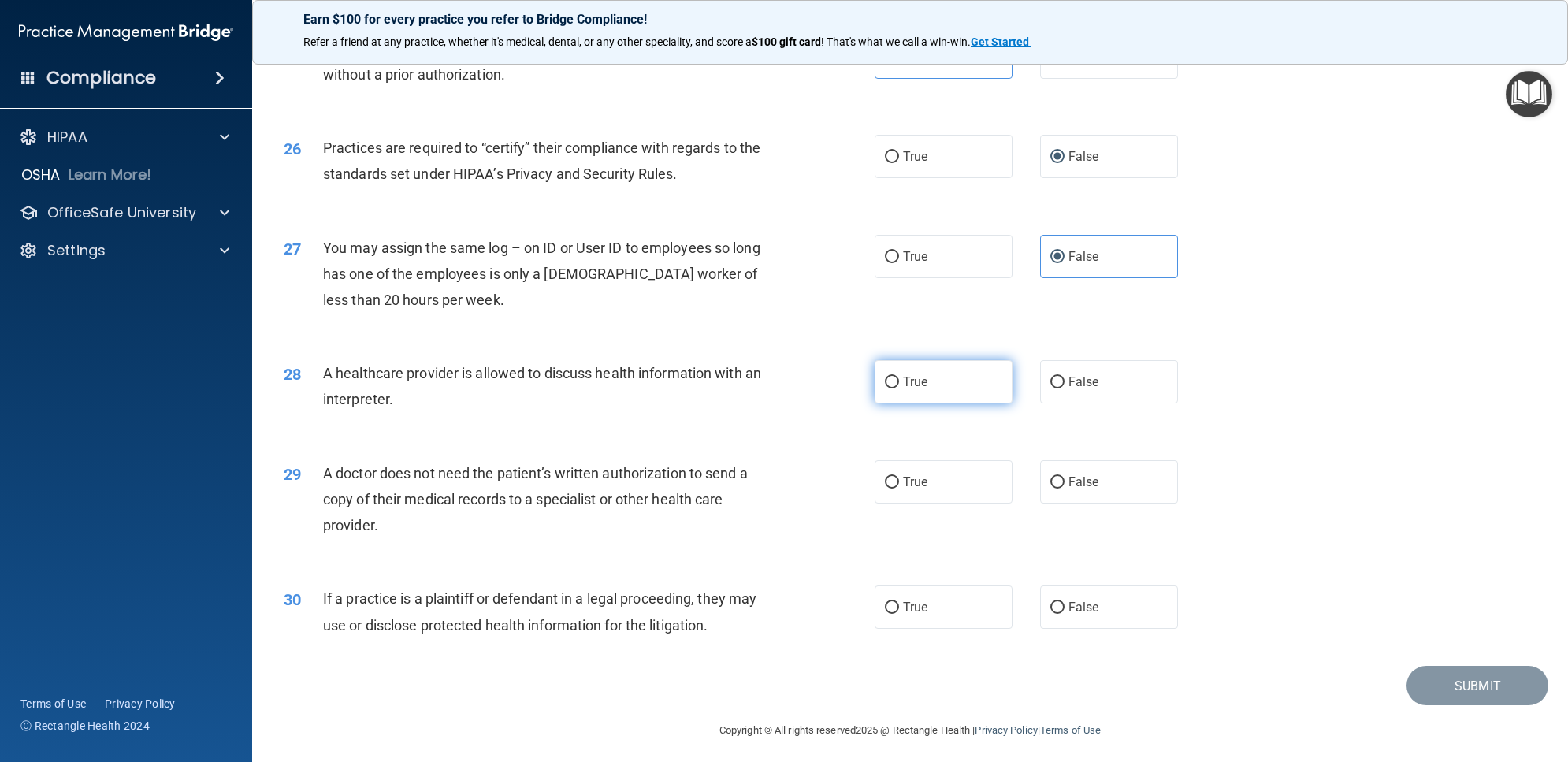
click at [911, 400] on label "True" at bounding box center [944, 381] width 138 height 43
click at [899, 388] on input "True" at bounding box center [892, 382] width 14 height 12
radio input "true"
click at [939, 495] on label "True" at bounding box center [944, 482] width 138 height 43
click at [899, 488] on input "True" at bounding box center [892, 483] width 14 height 12
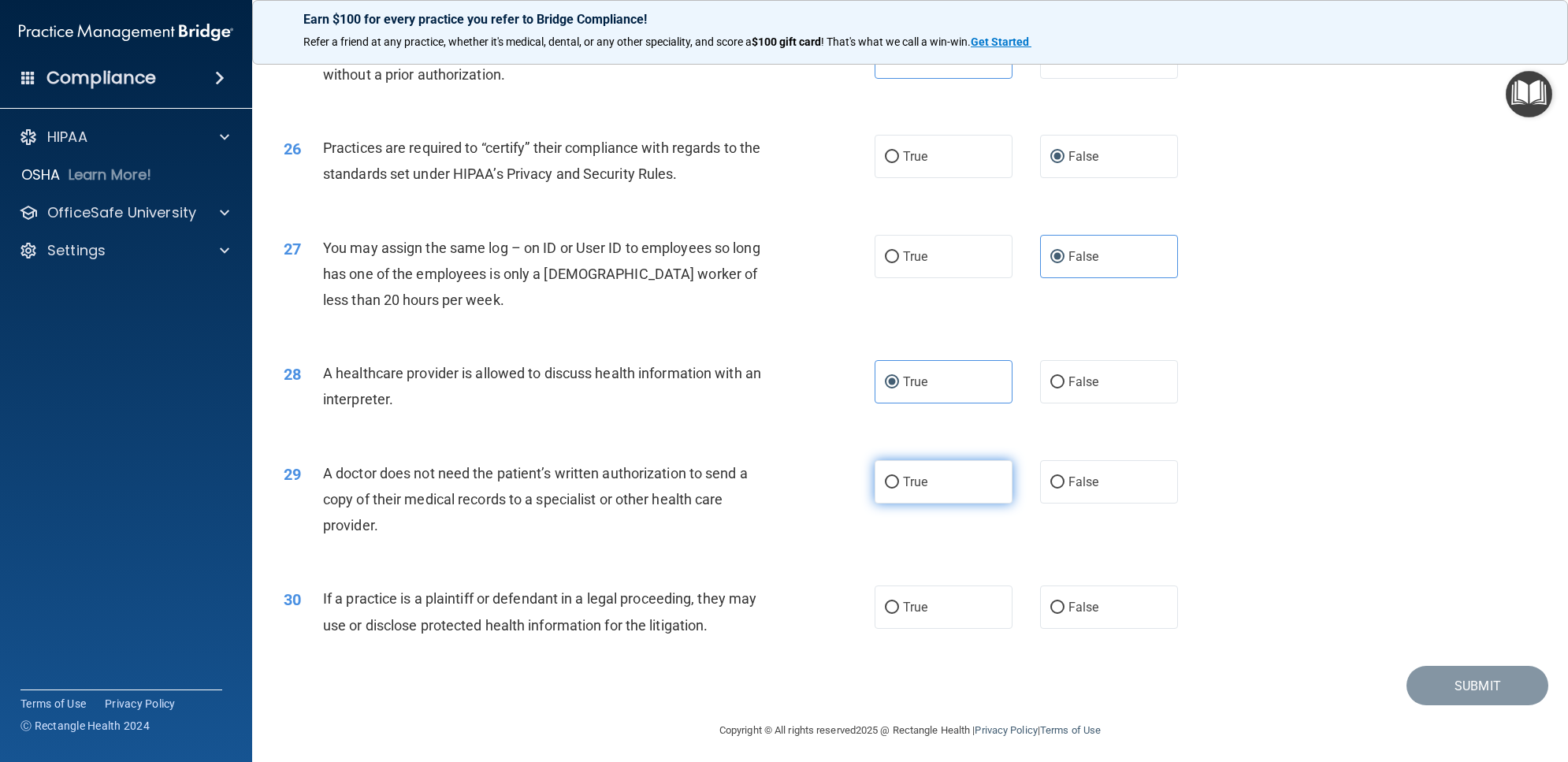
radio input "true"
click at [941, 609] on label "True" at bounding box center [944, 607] width 138 height 43
click at [899, 609] on input "True" at bounding box center [892, 608] width 14 height 12
radio input "true"
click at [1431, 682] on button "Submit" at bounding box center [1477, 686] width 142 height 40
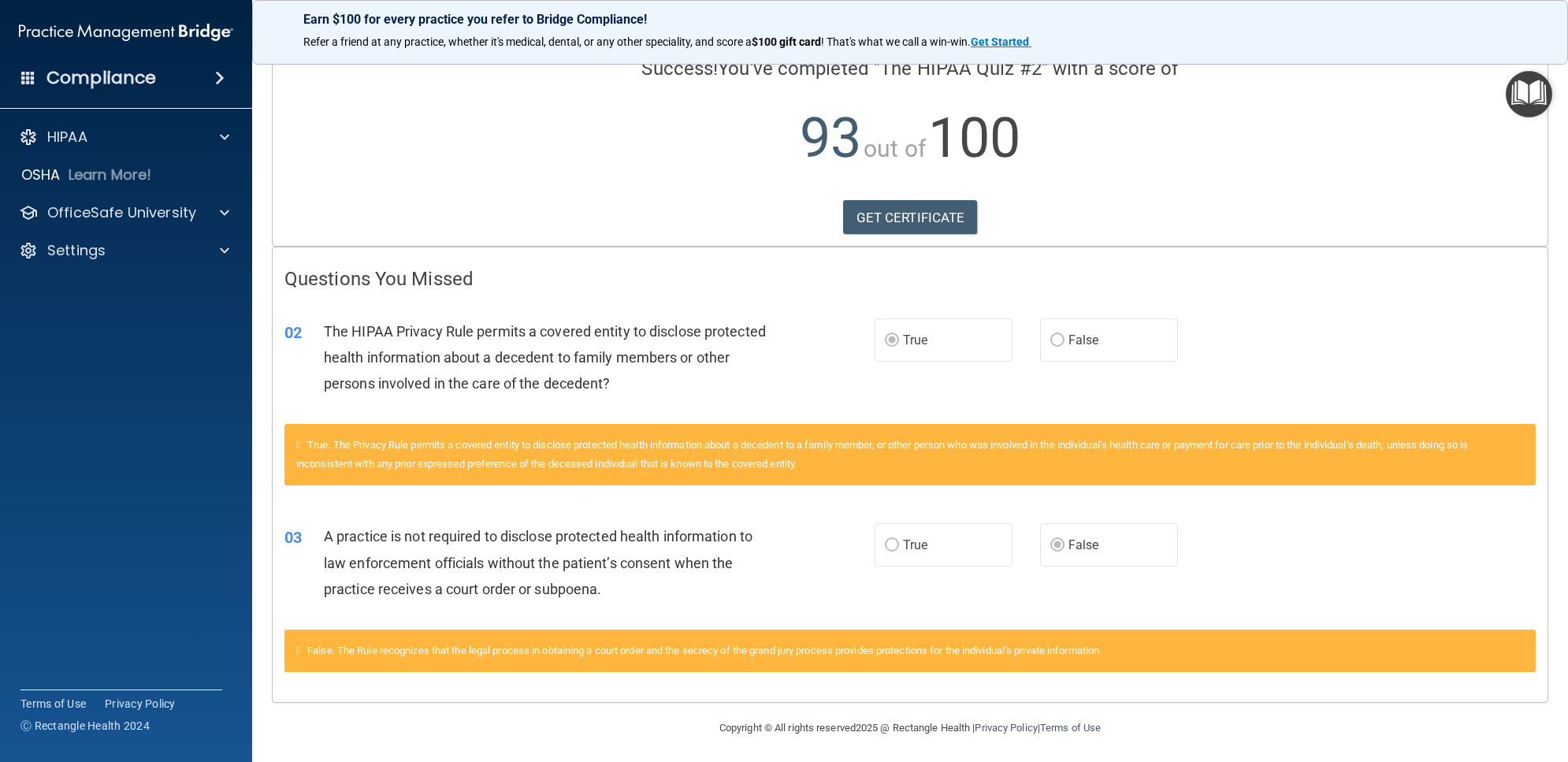
scroll to position [128, 0]
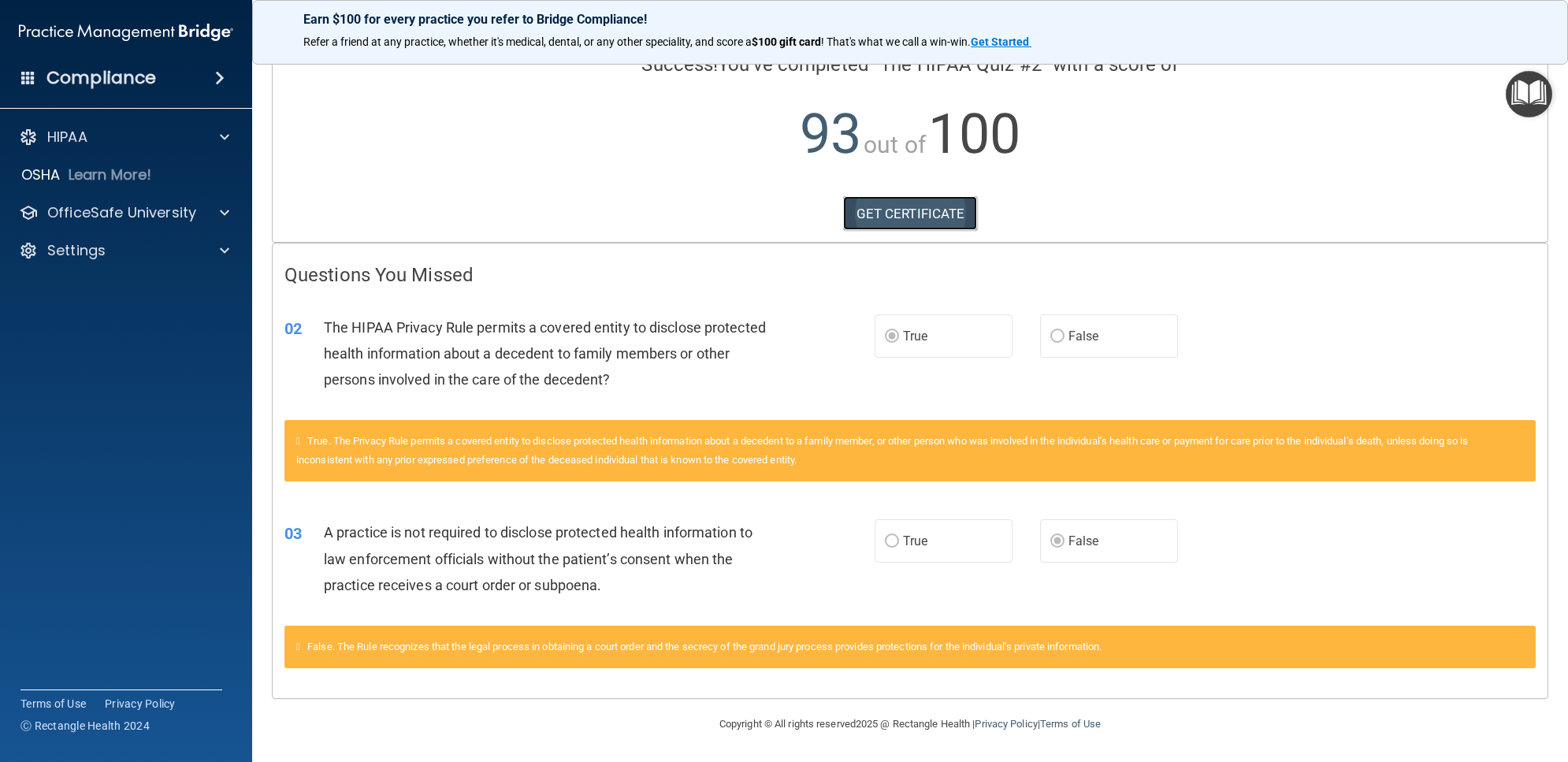
click at [948, 212] on link "GET CERTIFICATE" at bounding box center [911, 213] width 135 height 35
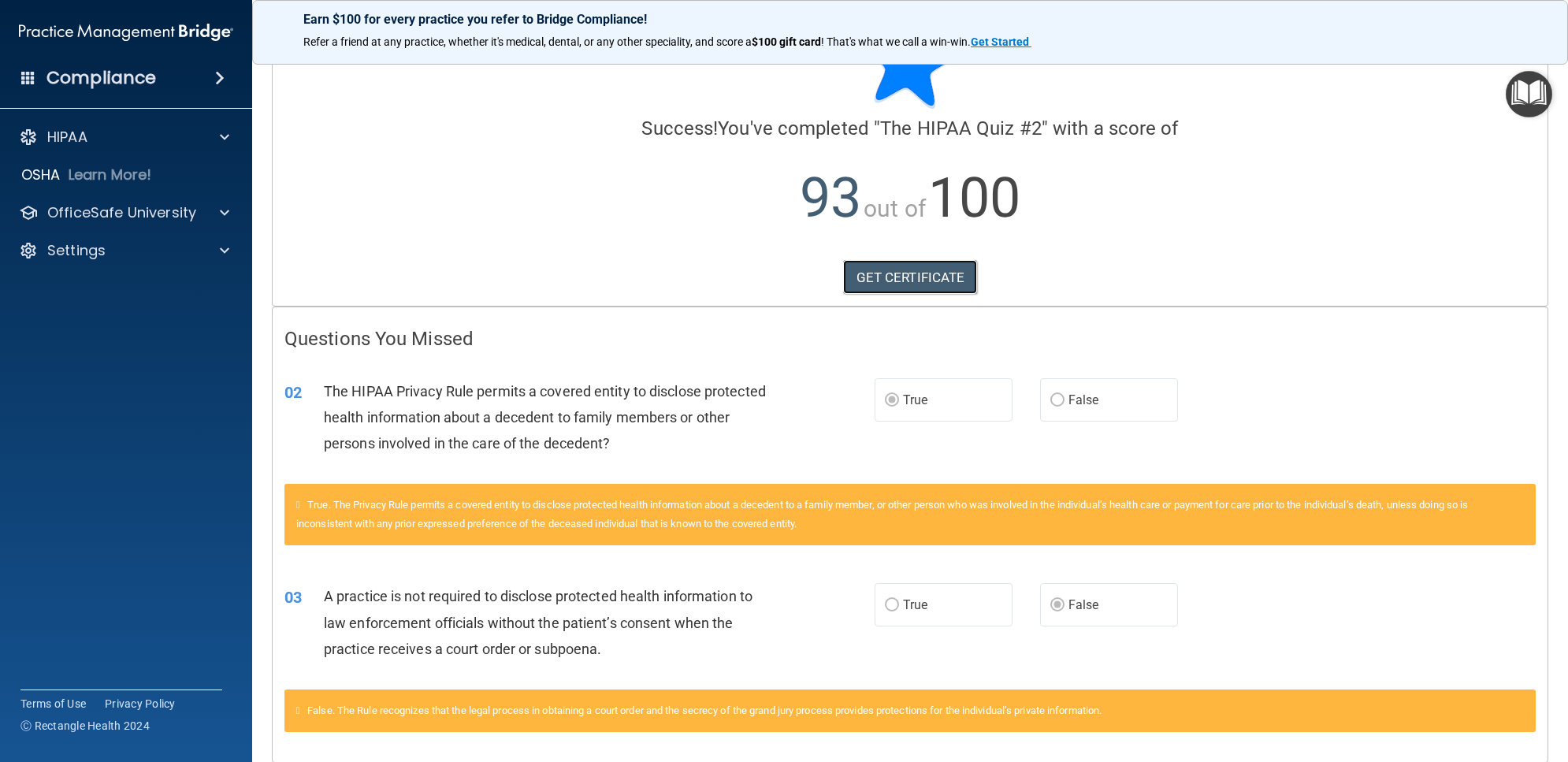
scroll to position [0, 0]
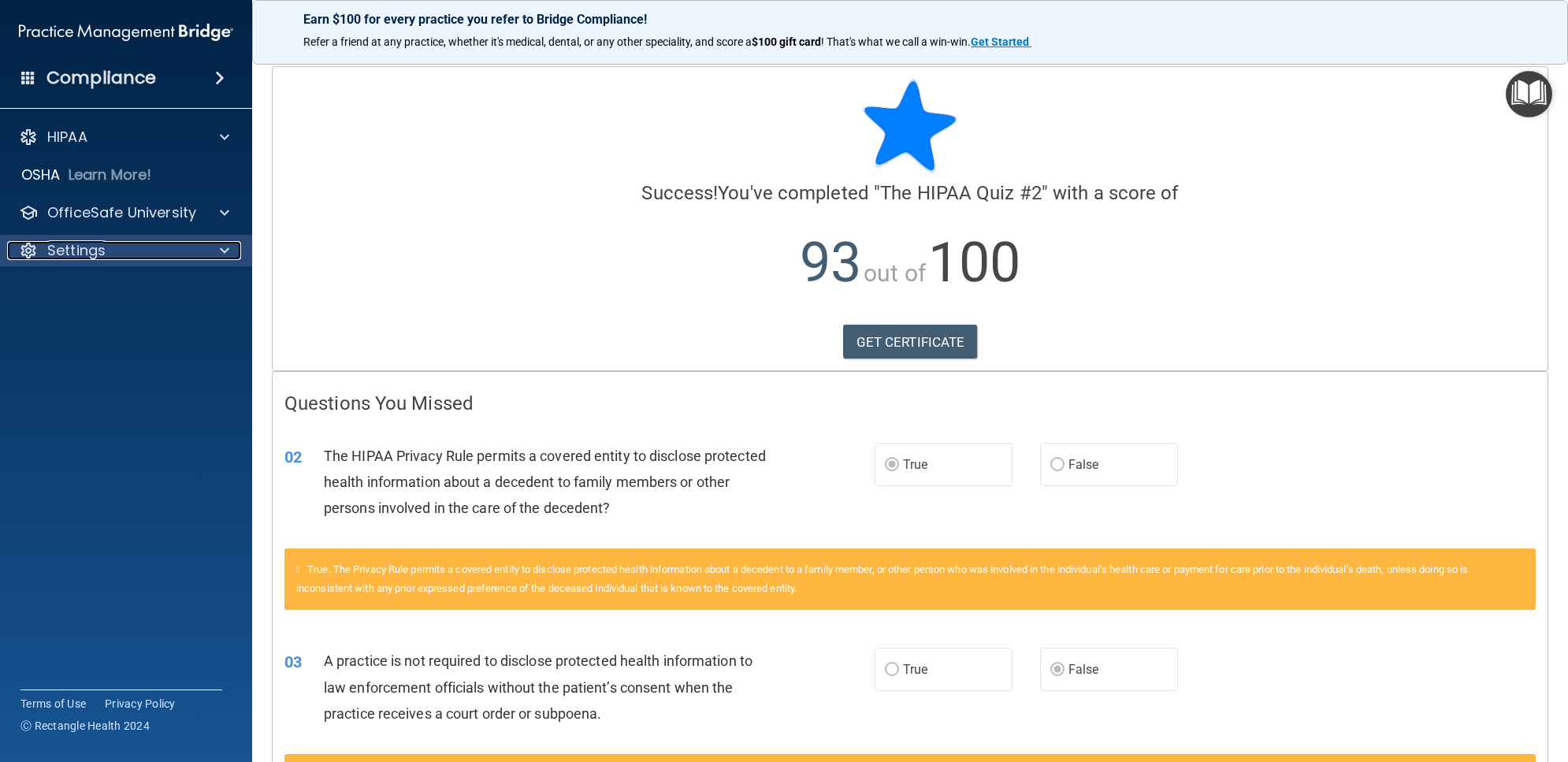
click at [113, 245] on div "Settings" at bounding box center [104, 251] width 195 height 19
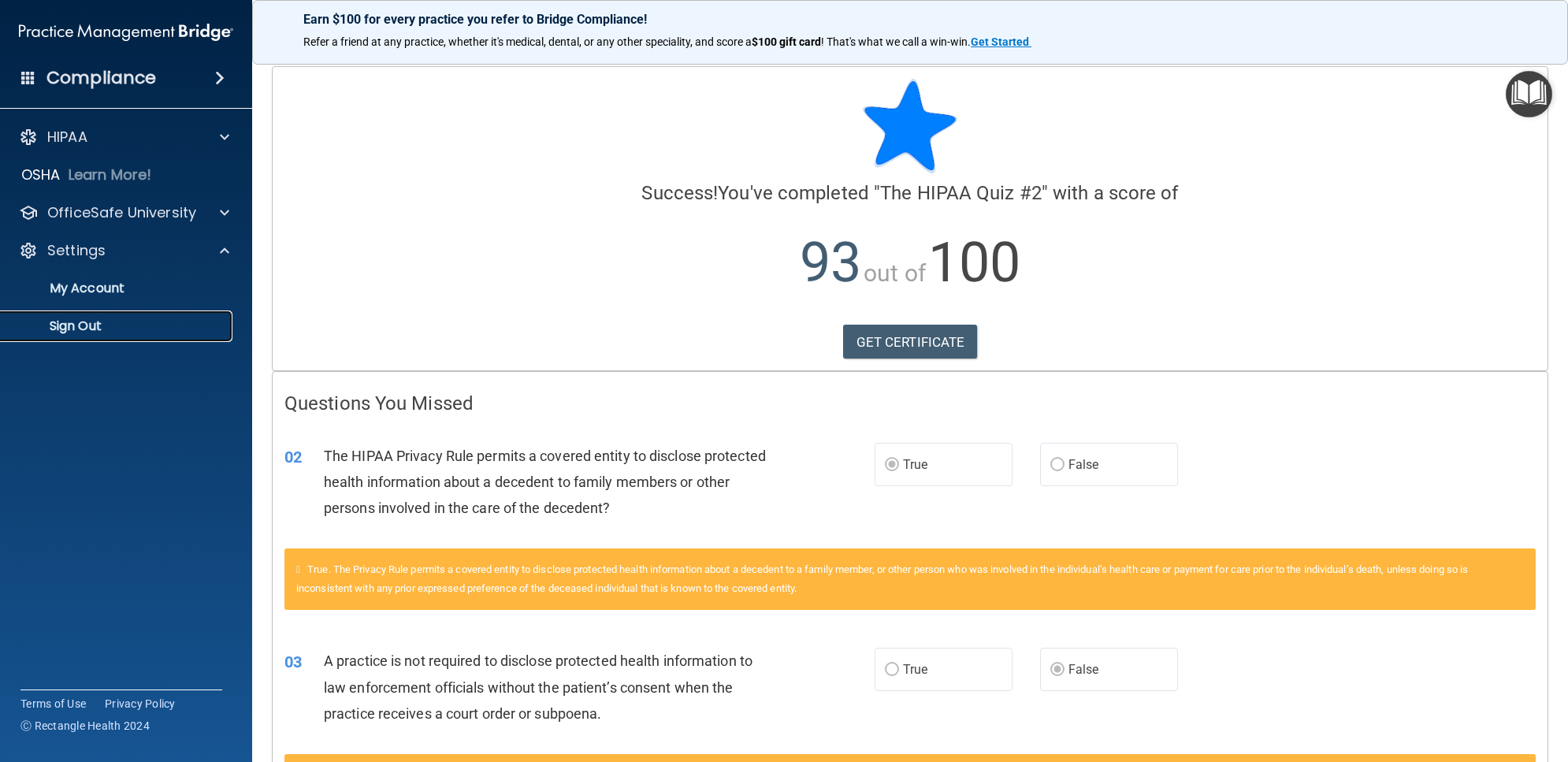
click at [96, 316] on link "Sign Out" at bounding box center [108, 325] width 248 height 31
